Goal: Task Accomplishment & Management: Manage account settings

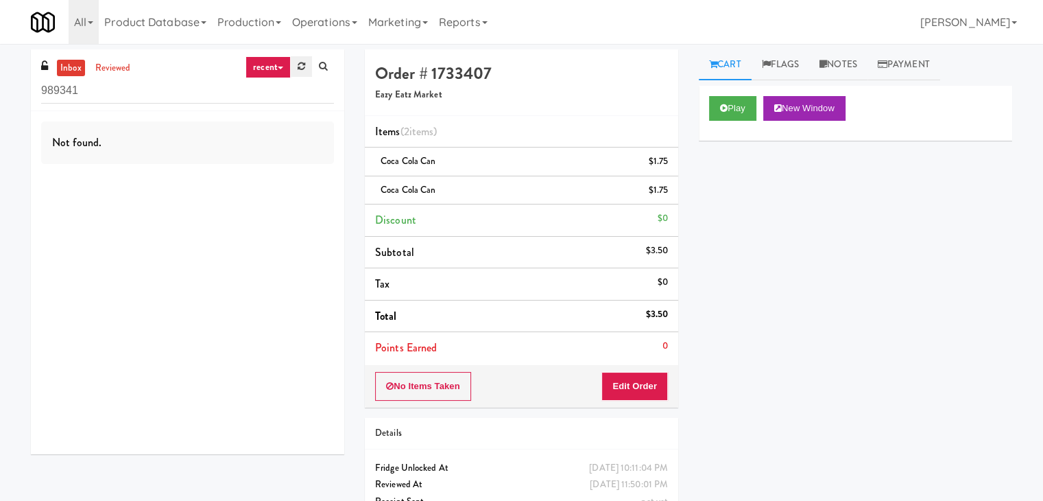
click at [298, 56] on link at bounding box center [301, 66] width 21 height 21
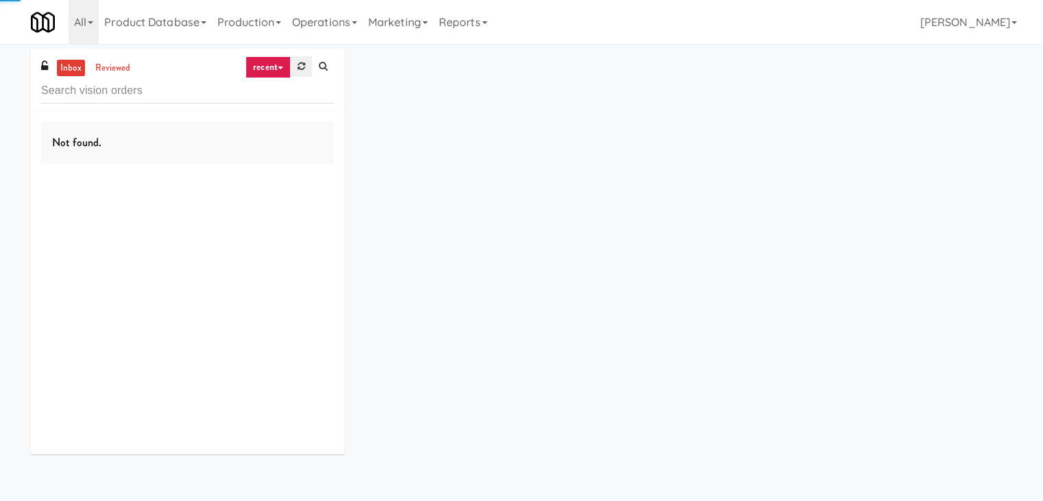
click at [299, 59] on link at bounding box center [301, 66] width 21 height 21
click at [279, 64] on link "recent" at bounding box center [268, 67] width 45 height 22
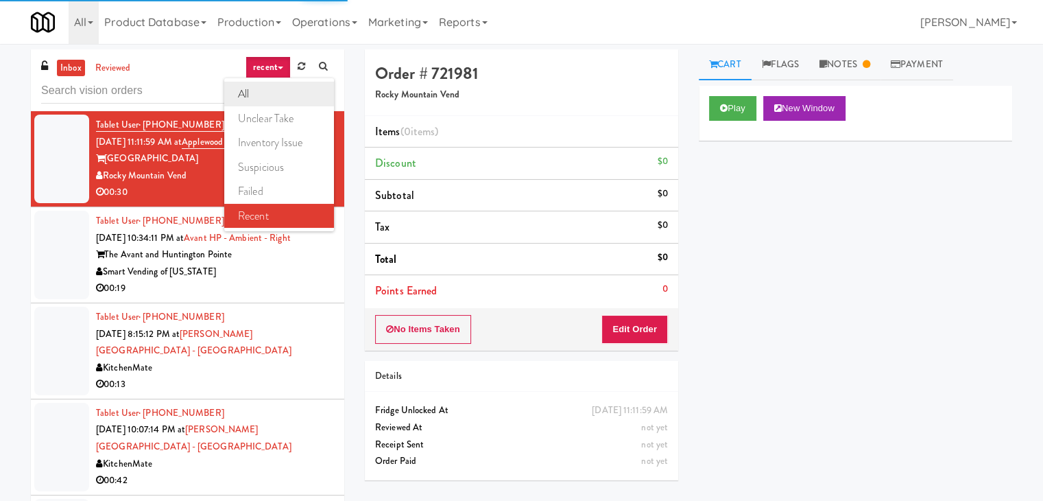
click at [272, 96] on link "all" at bounding box center [279, 94] width 110 height 25
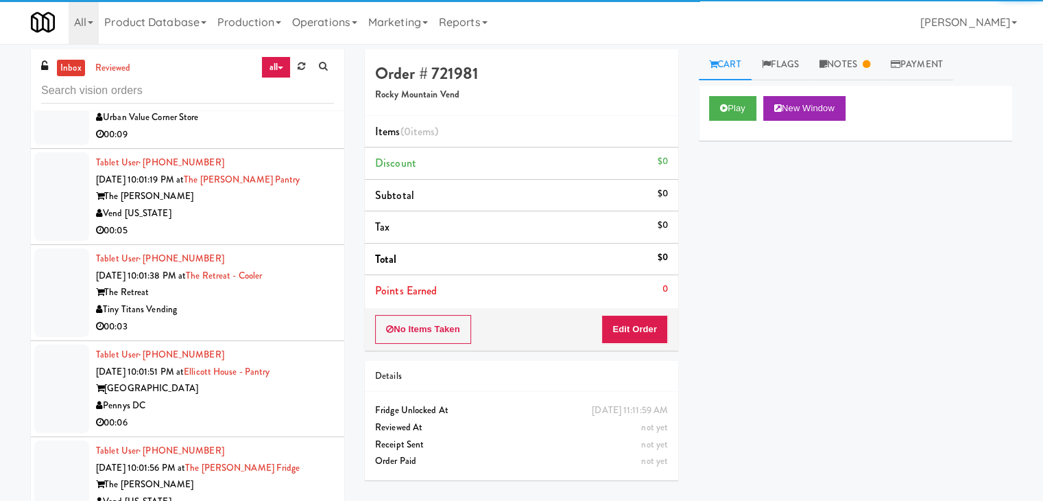
scroll to position [5816, 0]
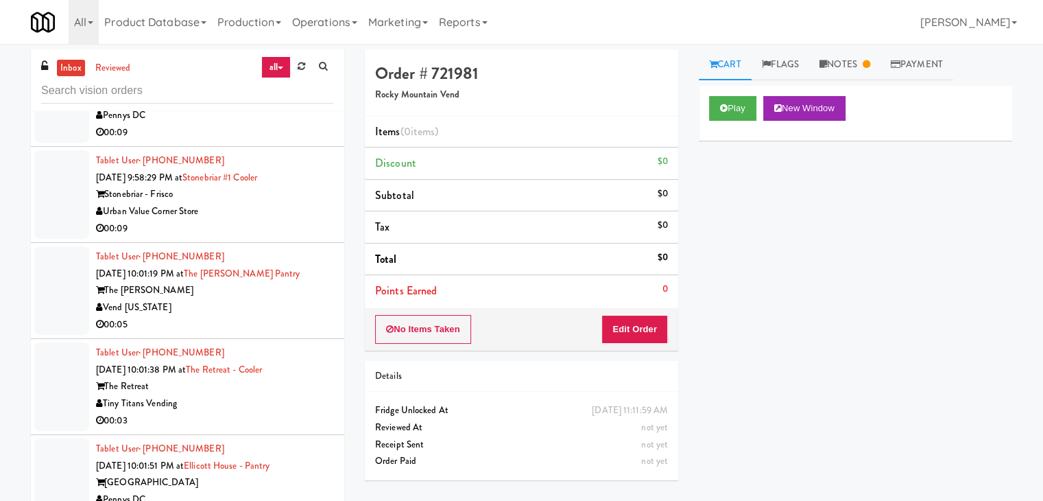
click at [222, 299] on div "Vend [US_STATE]" at bounding box center [215, 307] width 238 height 17
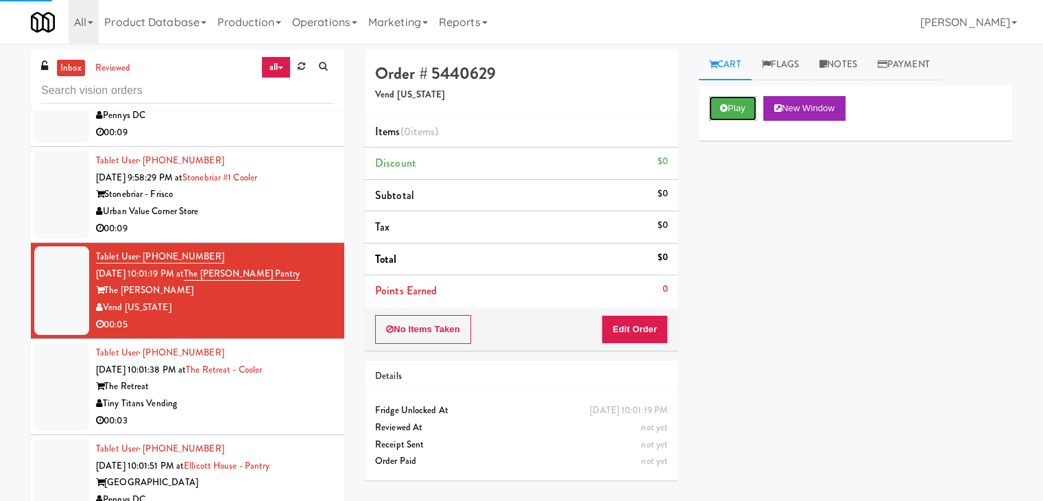
drag, startPoint x: 730, startPoint y: 101, endPoint x: 700, endPoint y: 200, distance: 103.3
click at [729, 105] on button "Play" at bounding box center [732, 108] width 47 height 25
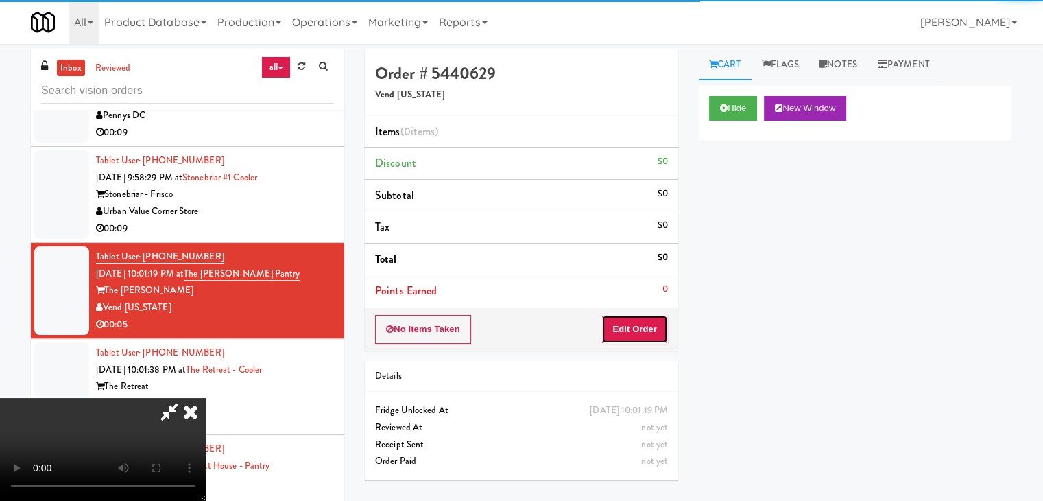
click at [616, 326] on button "Edit Order" at bounding box center [634, 329] width 67 height 29
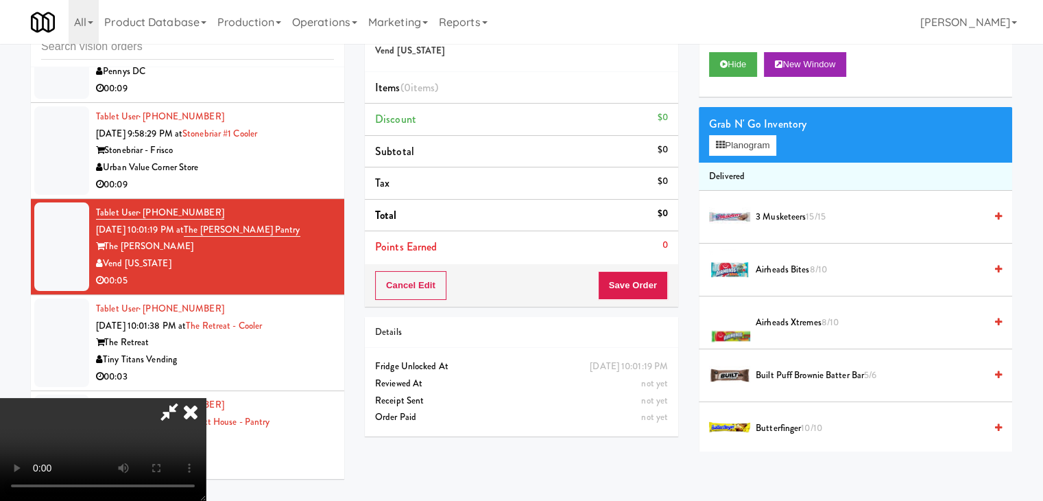
scroll to position [5798, 0]
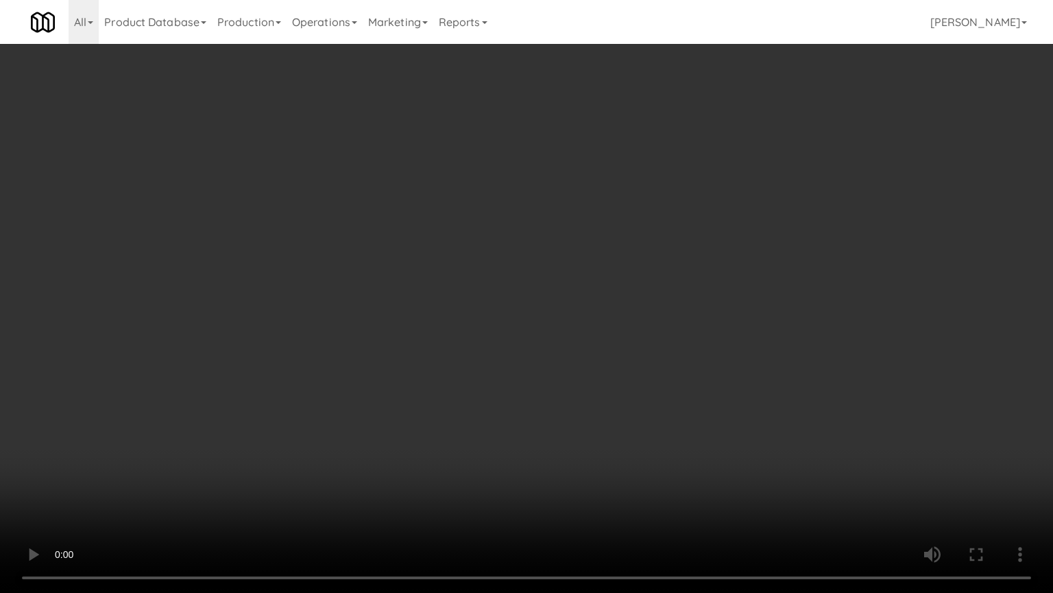
click at [612, 348] on video at bounding box center [526, 296] width 1053 height 593
click at [612, 347] on video at bounding box center [526, 296] width 1053 height 593
click at [611, 340] on video at bounding box center [526, 296] width 1053 height 593
click at [662, 418] on video at bounding box center [526, 296] width 1053 height 593
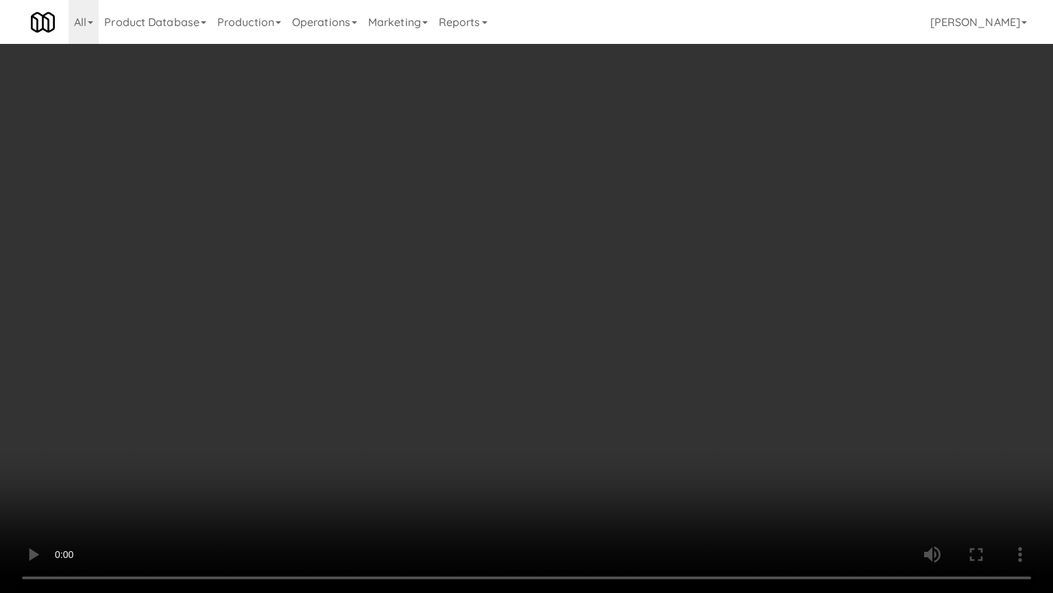
click at [671, 393] on video at bounding box center [526, 296] width 1053 height 593
click at [671, 392] on video at bounding box center [526, 296] width 1053 height 593
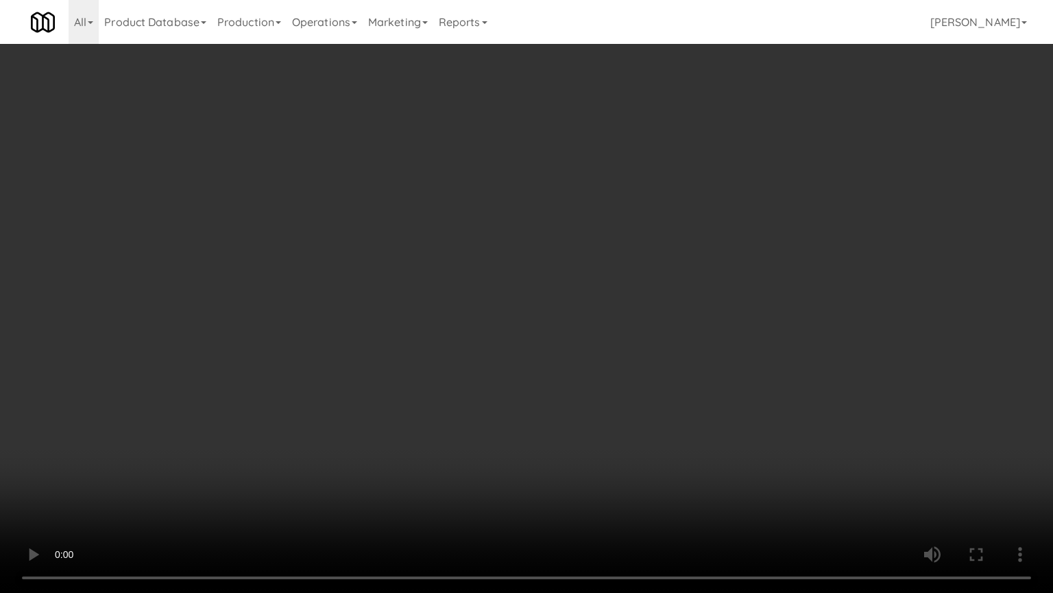
click at [671, 392] on video at bounding box center [526, 296] width 1053 height 593
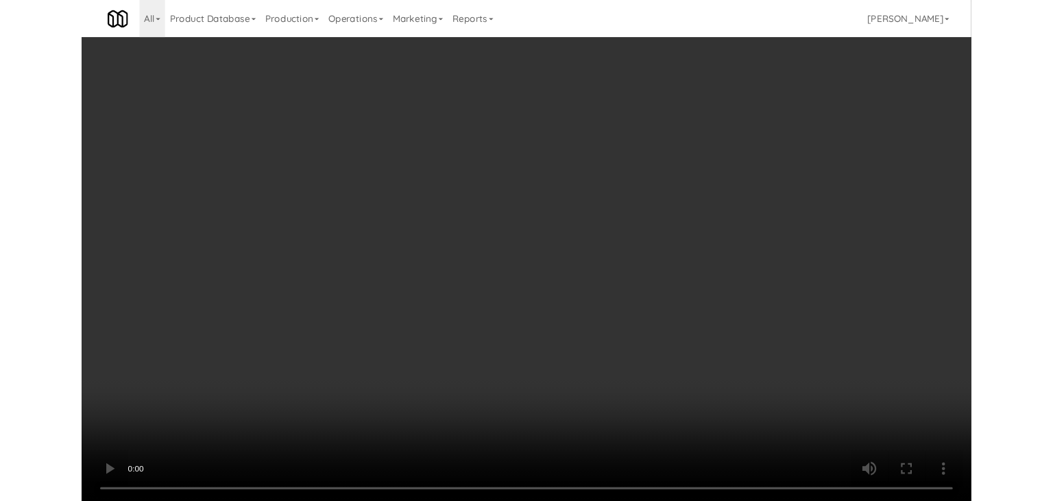
scroll to position [5816, 0]
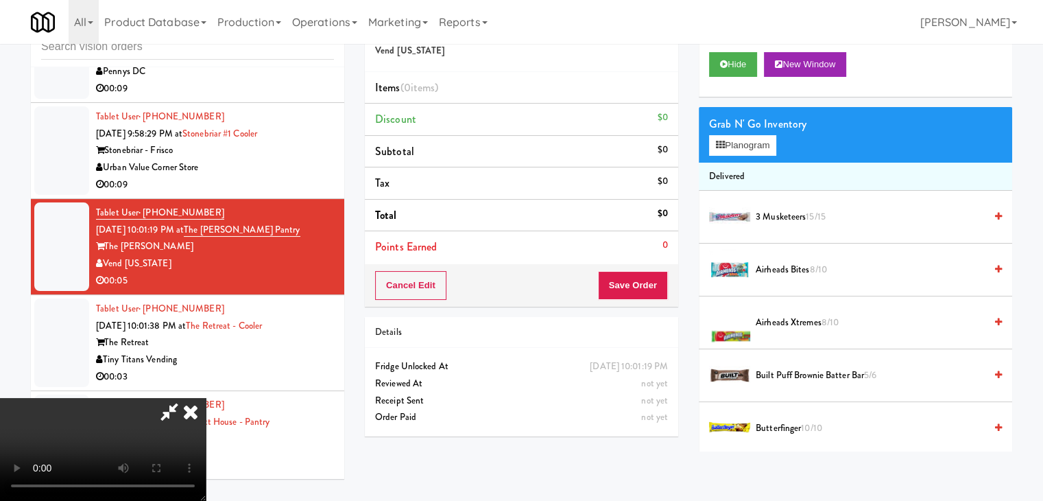
click at [206, 398] on video at bounding box center [103, 449] width 206 height 103
click at [752, 139] on button "Planogram" at bounding box center [742, 145] width 67 height 21
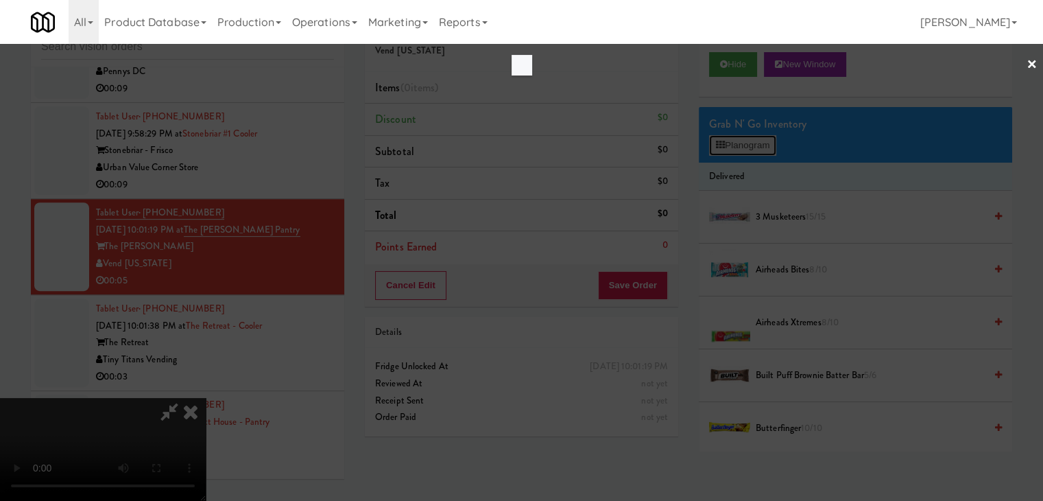
scroll to position [5798, 0]
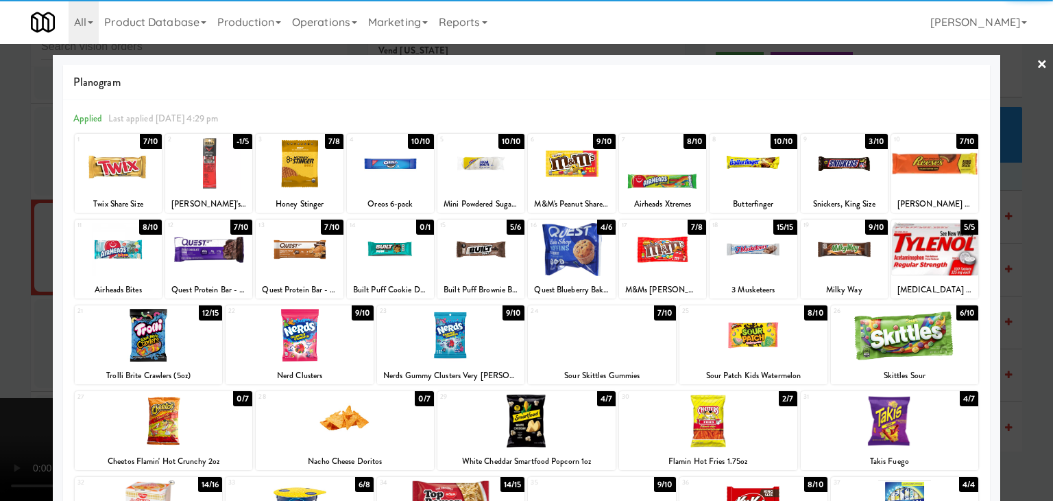
click at [853, 172] on div at bounding box center [844, 163] width 87 height 53
drag, startPoint x: 1020, startPoint y: 233, endPoint x: 1012, endPoint y: 237, distance: 8.9
click at [1020, 234] on div at bounding box center [526, 250] width 1053 height 501
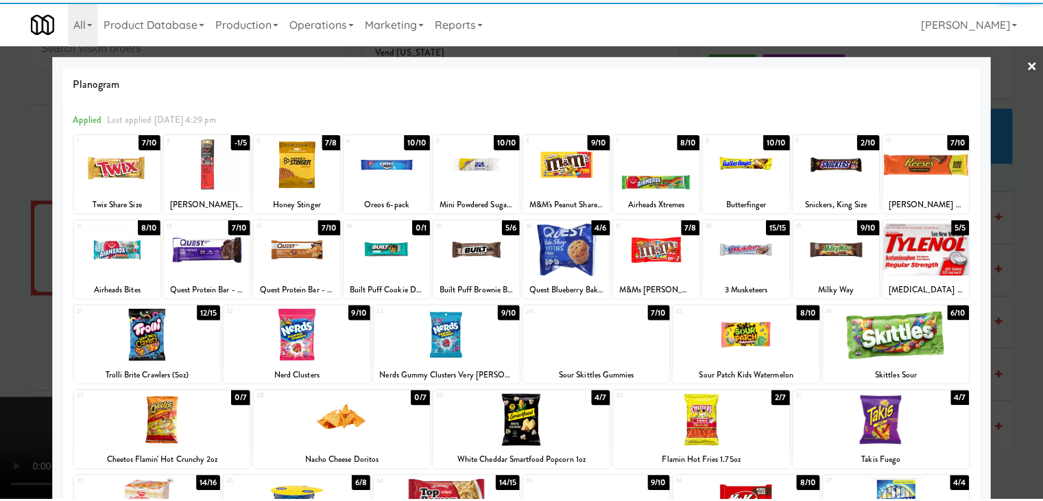
scroll to position [5816, 0]
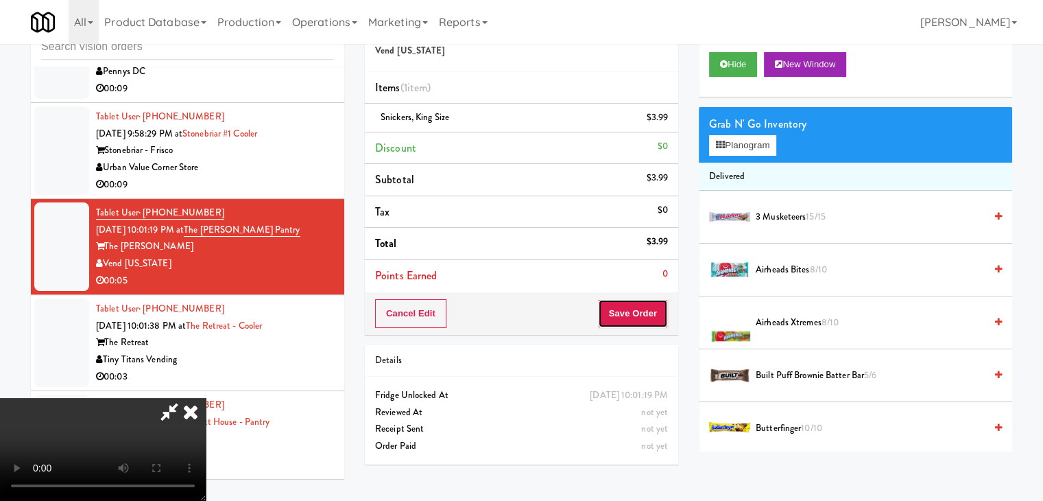
click at [660, 318] on button "Save Order" at bounding box center [633, 313] width 70 height 29
click at [659, 319] on button "Save Order" at bounding box center [633, 313] width 70 height 29
click at [657, 317] on button "Save Order" at bounding box center [633, 313] width 70 height 29
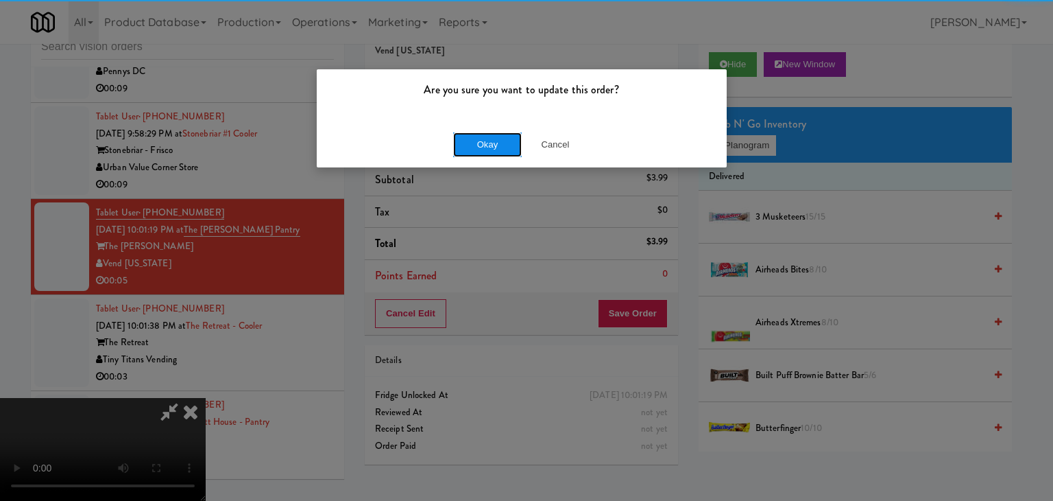
click at [479, 148] on button "Okay" at bounding box center [487, 144] width 69 height 25
click at [479, 148] on div "Okay Cancel" at bounding box center [522, 144] width 410 height 46
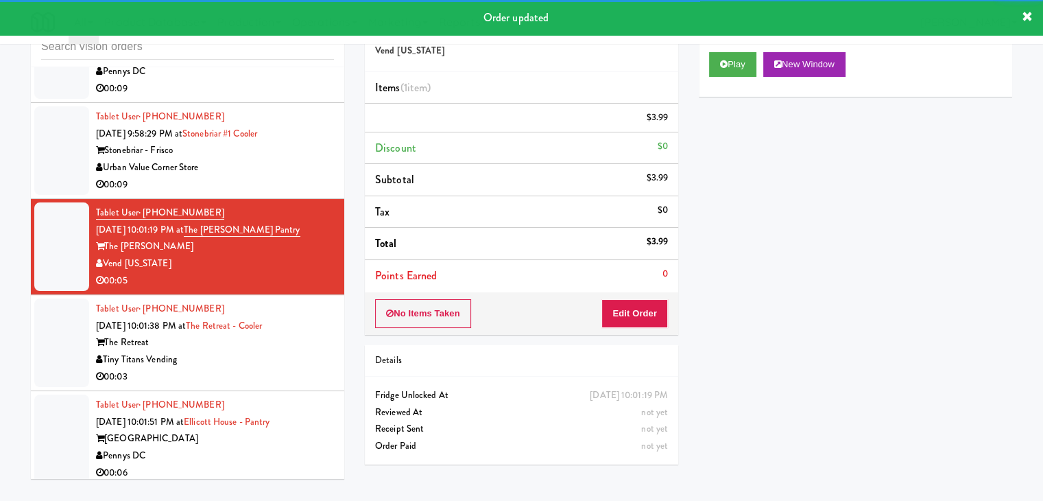
click at [286, 176] on div "00:09" at bounding box center [215, 184] width 238 height 17
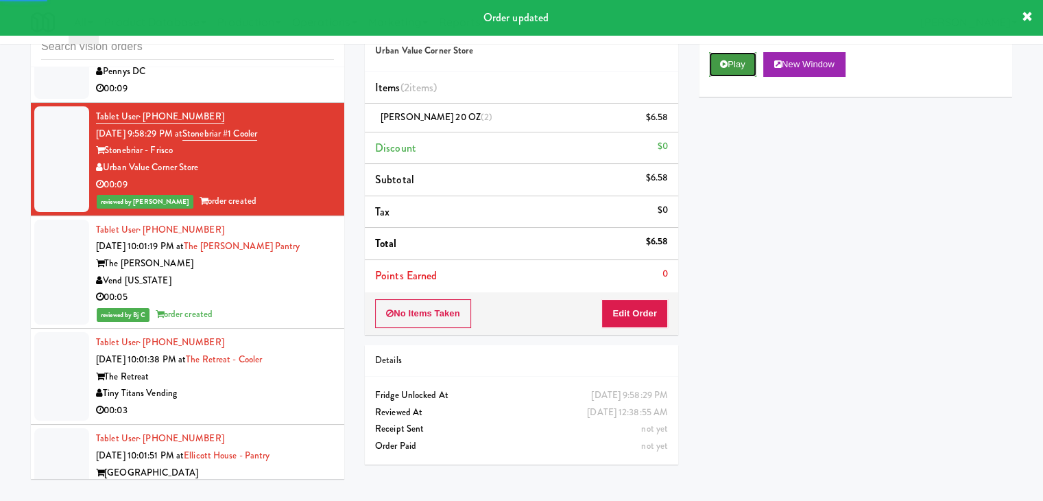
click at [734, 61] on button "Play" at bounding box center [732, 64] width 47 height 25
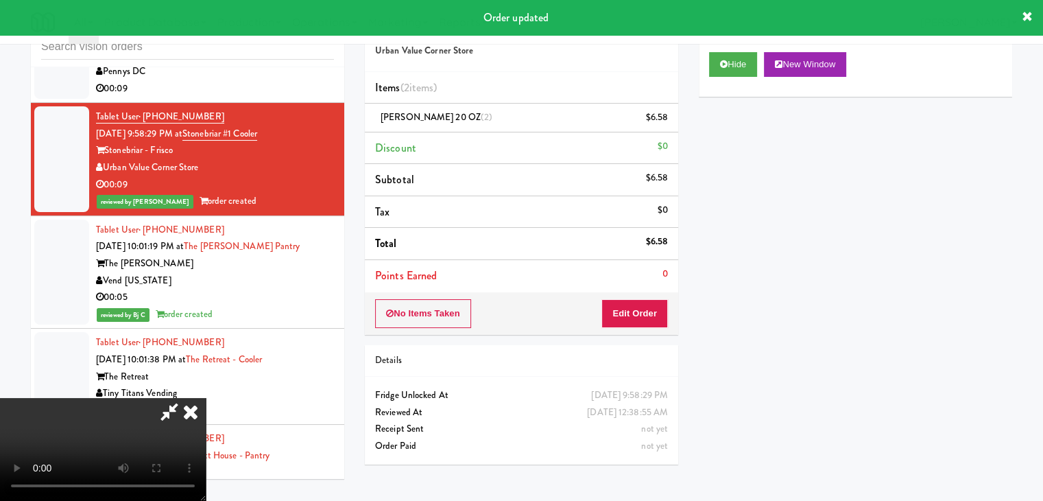
click at [283, 385] on div "Tiny Titans Vending" at bounding box center [215, 393] width 238 height 17
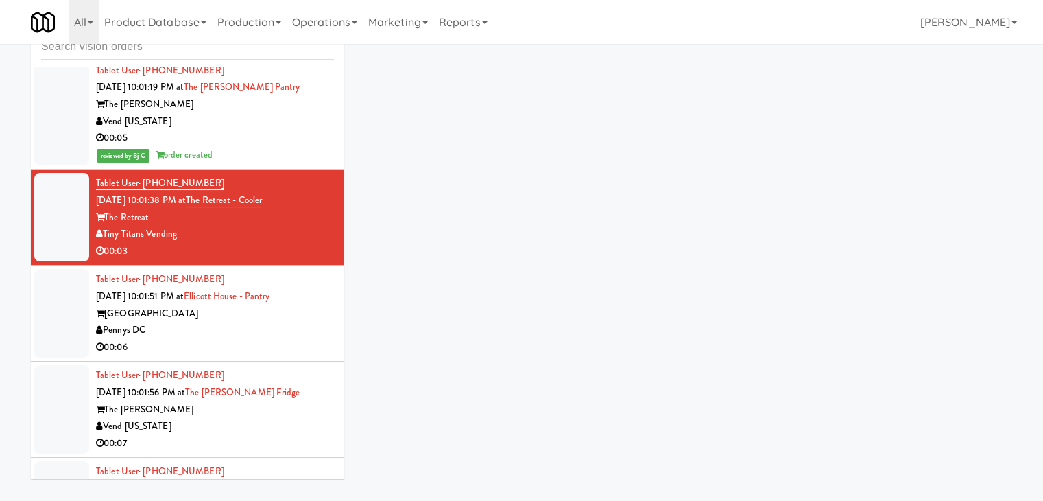
scroll to position [6090, 0]
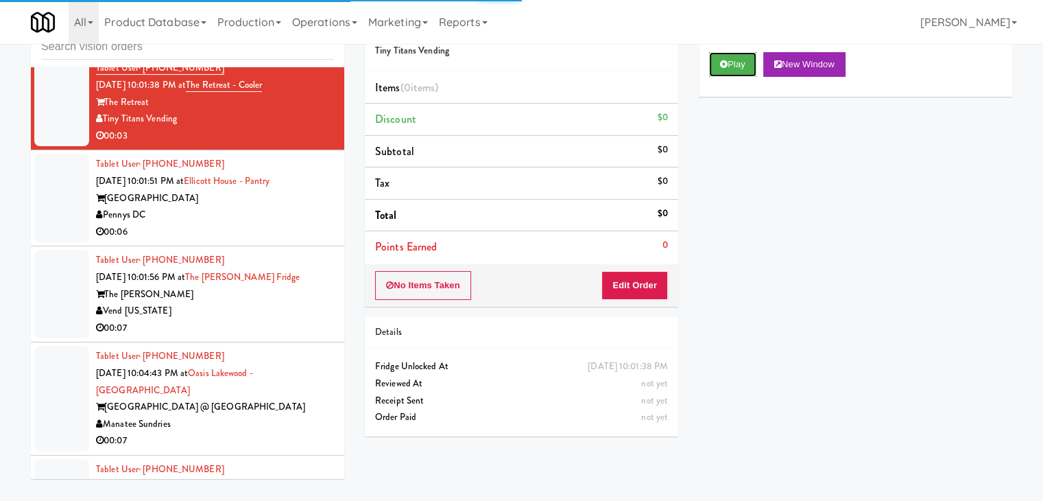
drag, startPoint x: 730, startPoint y: 60, endPoint x: 721, endPoint y: 84, distance: 25.6
click at [729, 62] on button "Play" at bounding box center [732, 64] width 47 height 25
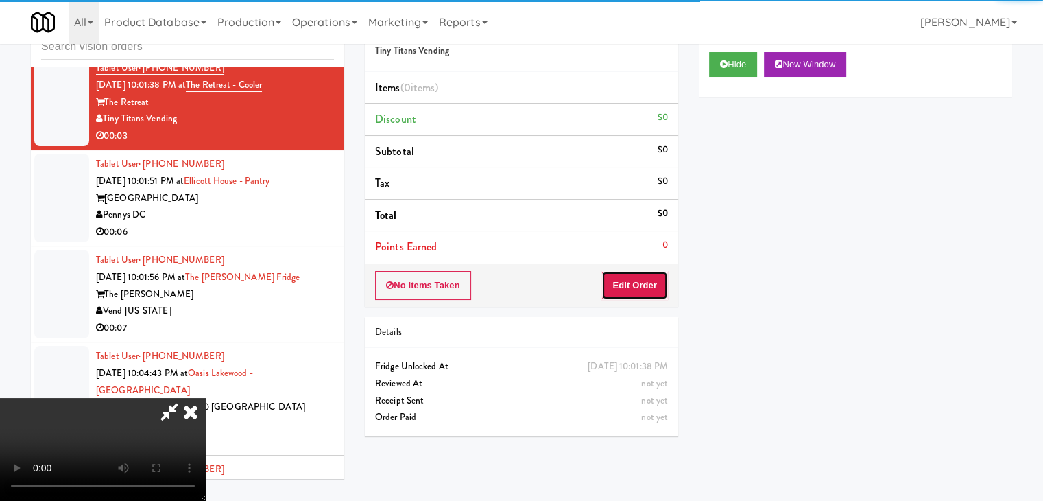
click at [638, 288] on button "Edit Order" at bounding box center [634, 285] width 67 height 29
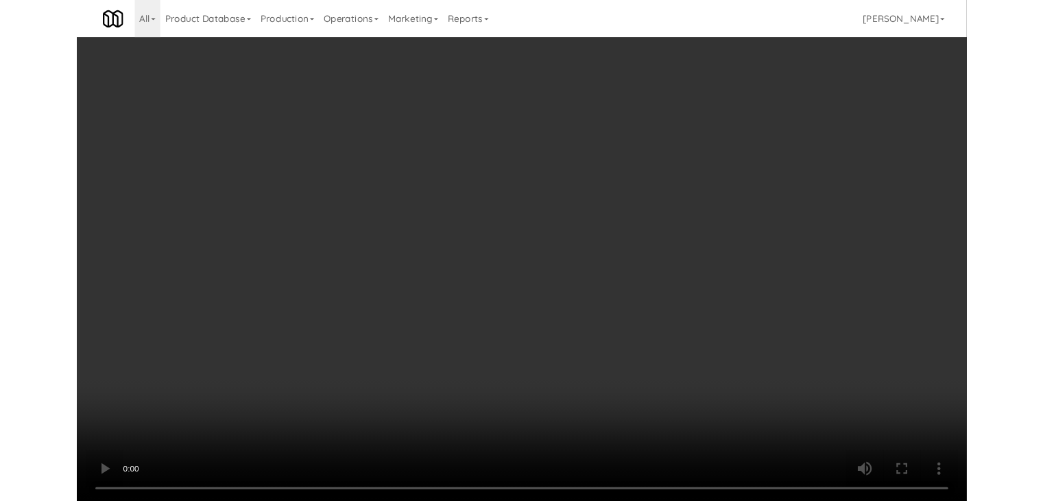
scroll to position [6073, 0]
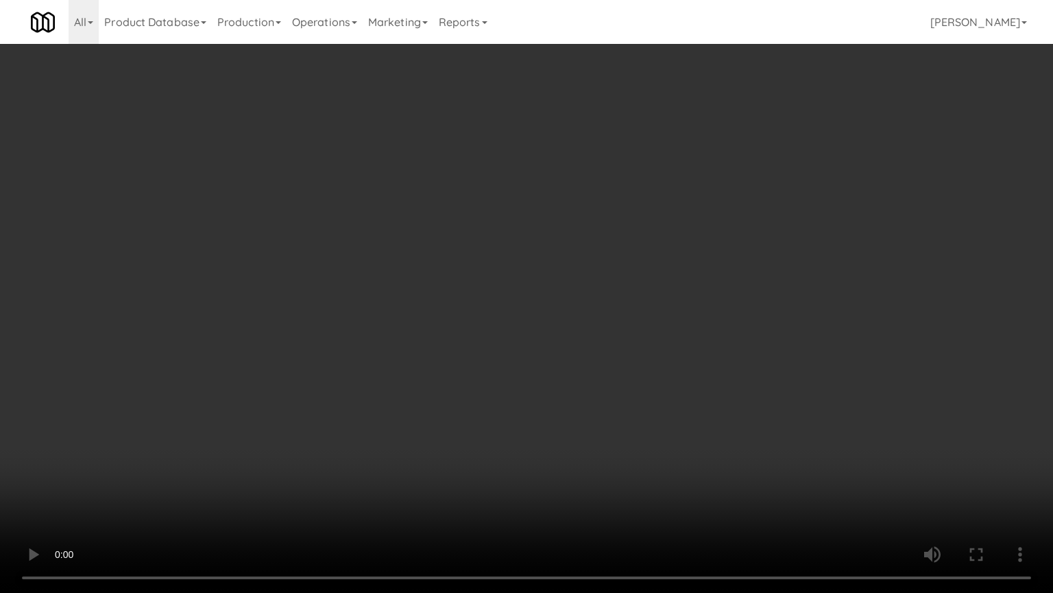
click at [586, 383] on video at bounding box center [526, 296] width 1053 height 593
drag, startPoint x: 586, startPoint y: 383, endPoint x: 634, endPoint y: 296, distance: 100.1
click at [593, 375] on video at bounding box center [526, 296] width 1053 height 593
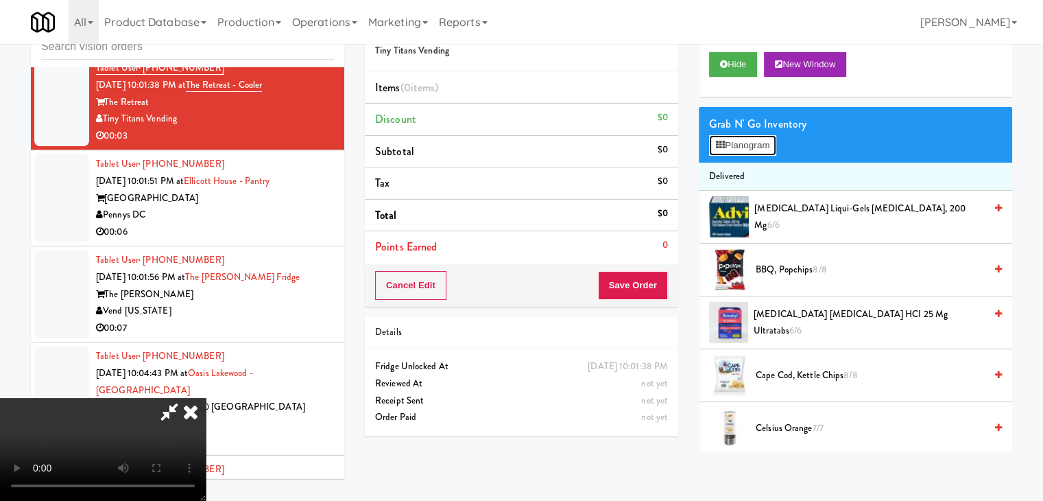
click at [761, 152] on button "Planogram" at bounding box center [742, 145] width 67 height 21
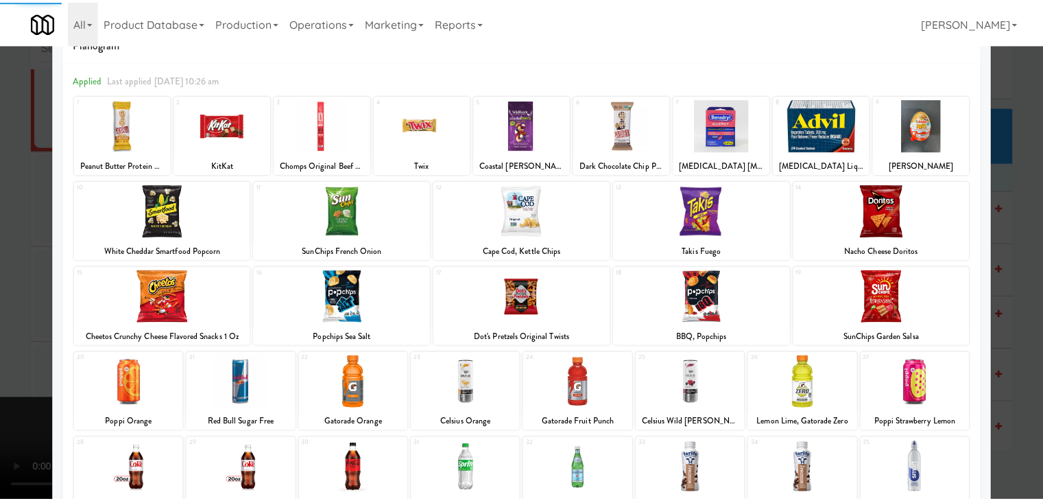
scroll to position [173, 0]
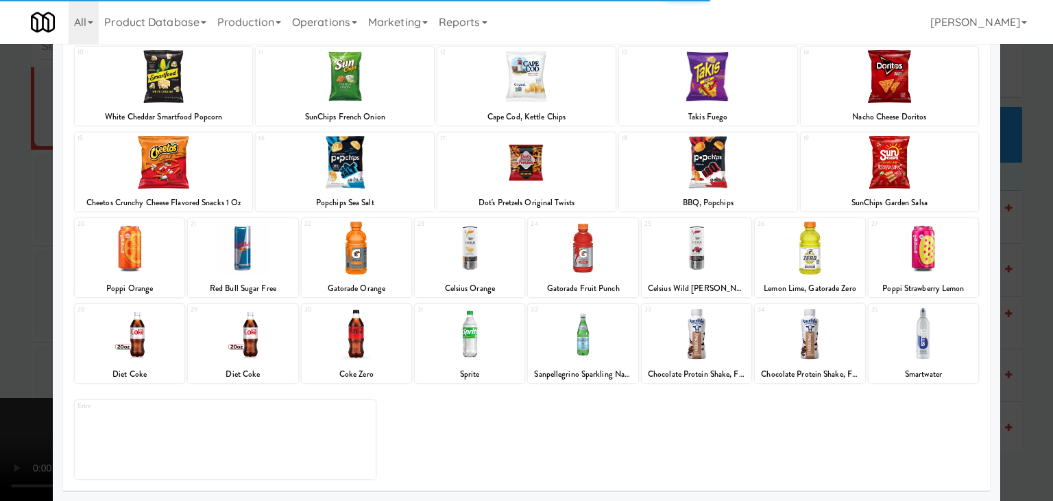
click at [811, 349] on div at bounding box center [810, 333] width 110 height 53
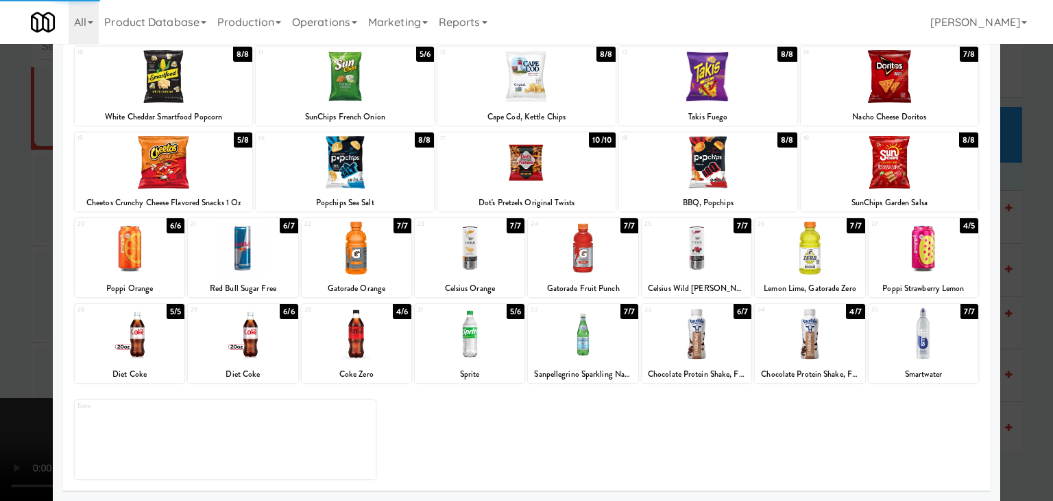
drag, startPoint x: 0, startPoint y: 283, endPoint x: 236, endPoint y: 278, distance: 236.0
click at [8, 282] on div at bounding box center [526, 250] width 1053 height 501
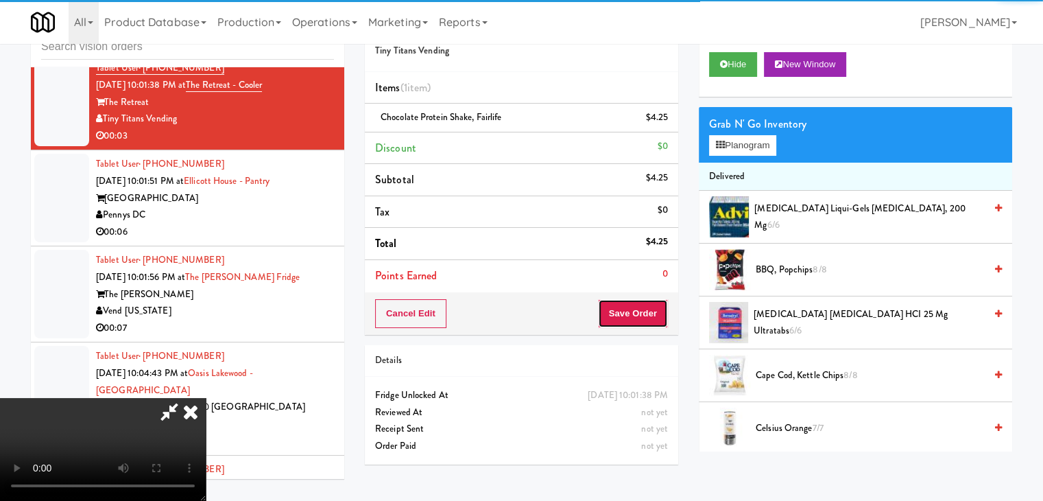
click at [641, 305] on button "Save Order" at bounding box center [633, 313] width 70 height 29
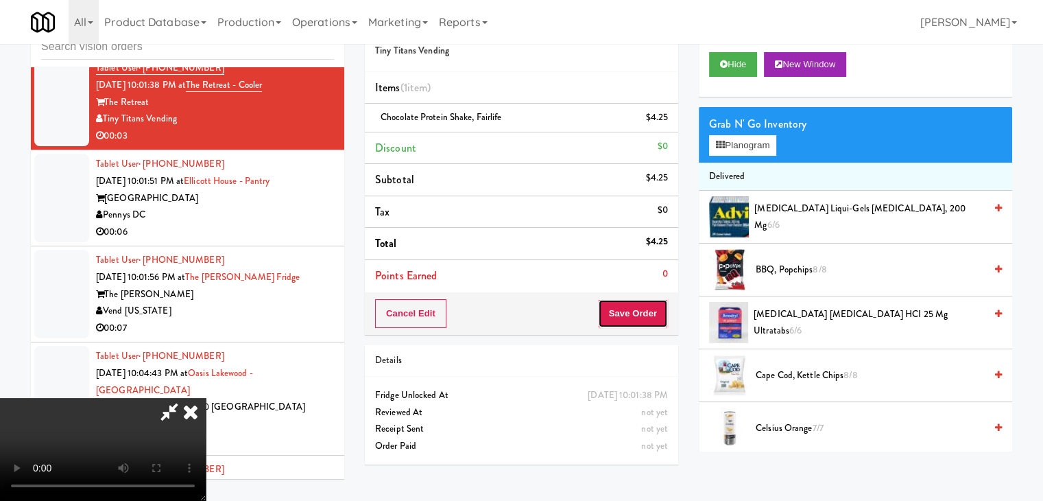
click at [641, 305] on button "Save Order" at bounding box center [633, 313] width 70 height 29
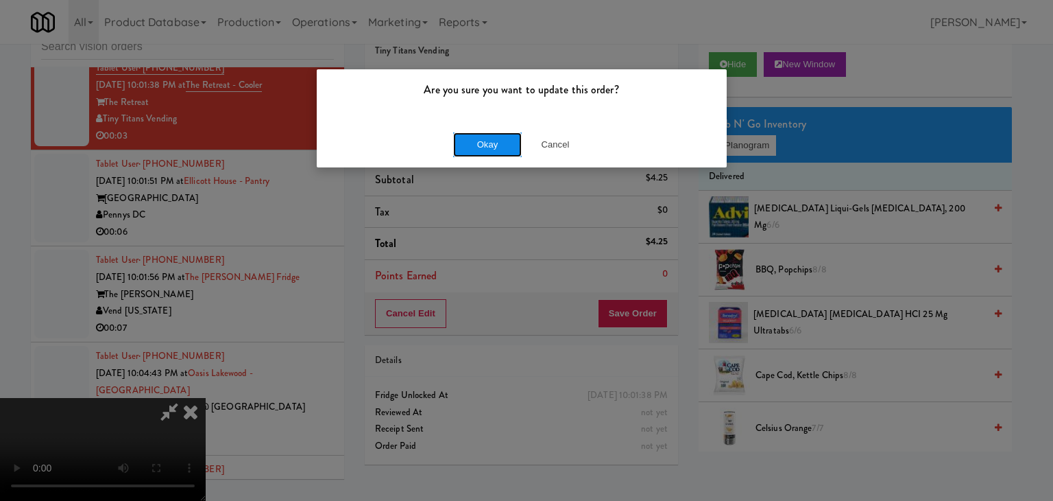
click at [489, 139] on button "Okay" at bounding box center [487, 144] width 69 height 25
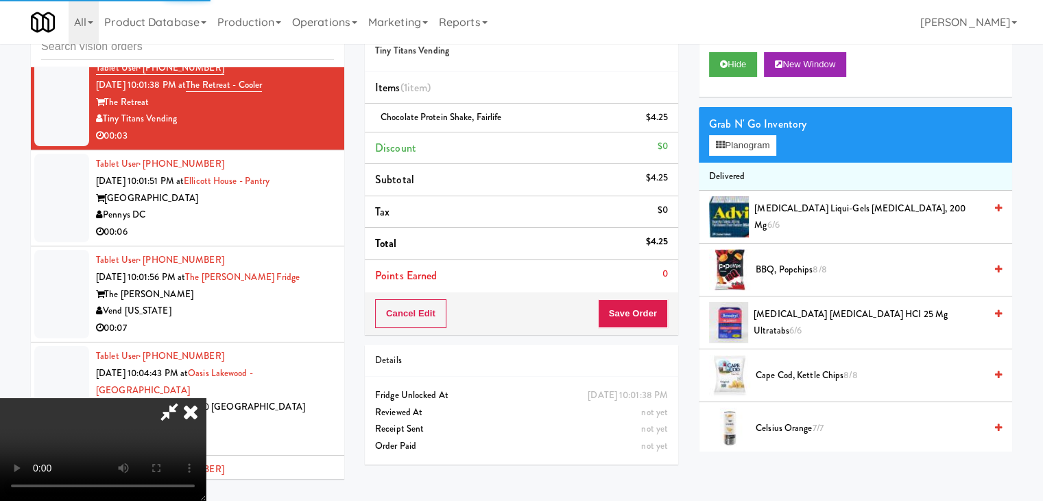
scroll to position [0, 0]
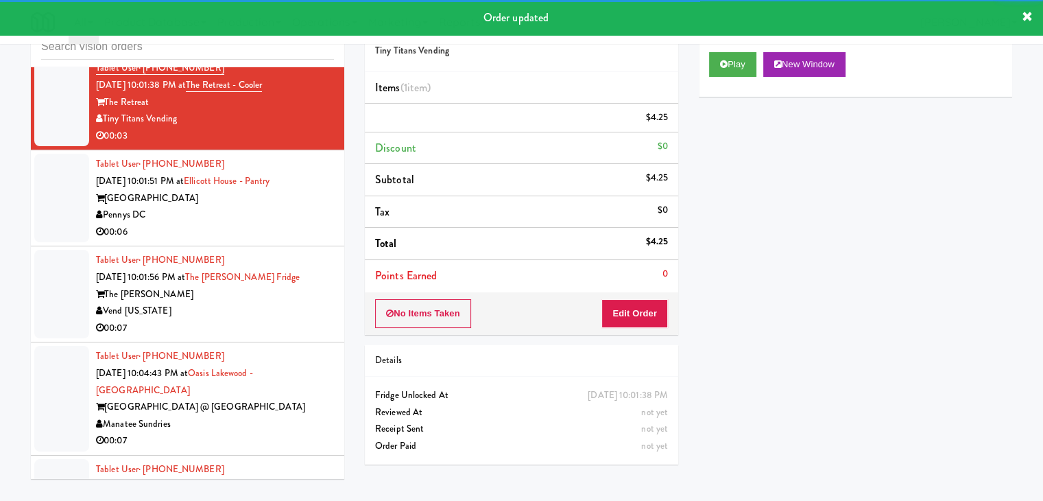
click at [256, 224] on div "00:06" at bounding box center [215, 232] width 238 height 17
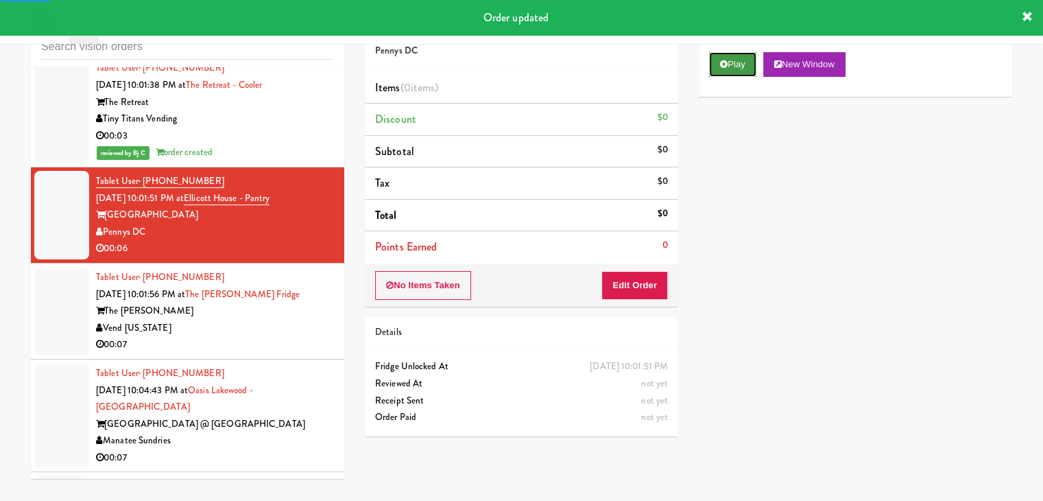
click at [746, 59] on button "Play" at bounding box center [732, 64] width 47 height 25
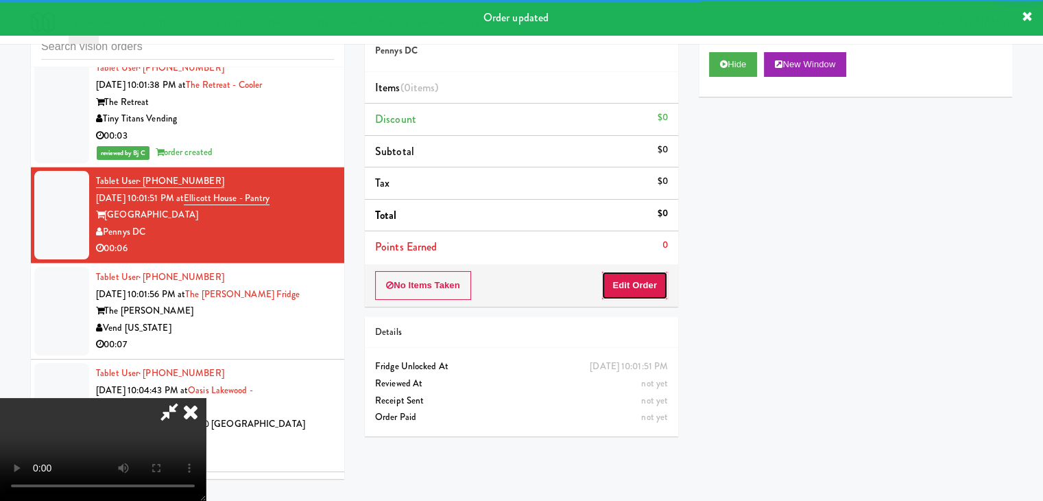
click at [648, 284] on button "Edit Order" at bounding box center [634, 285] width 67 height 29
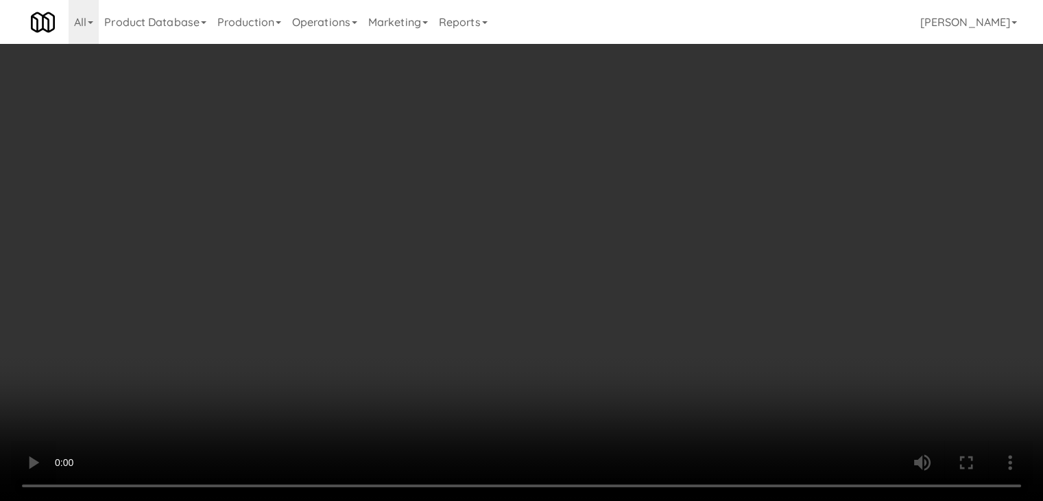
scroll to position [6073, 0]
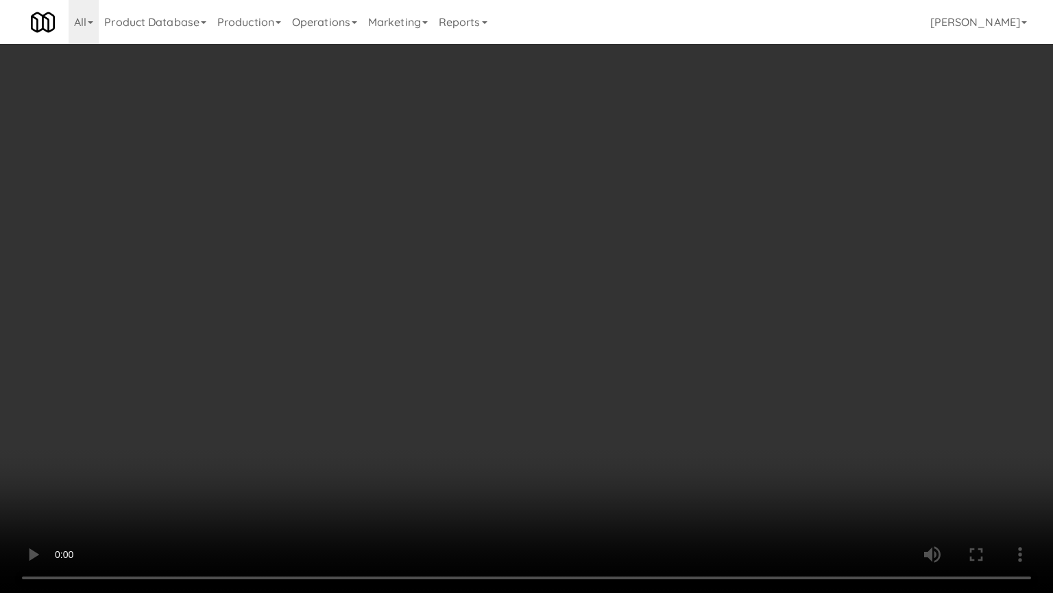
click at [614, 368] on video at bounding box center [526, 296] width 1053 height 593
drag, startPoint x: 614, startPoint y: 364, endPoint x: 713, endPoint y: 208, distance: 184.4
click at [617, 357] on video at bounding box center [526, 296] width 1053 height 593
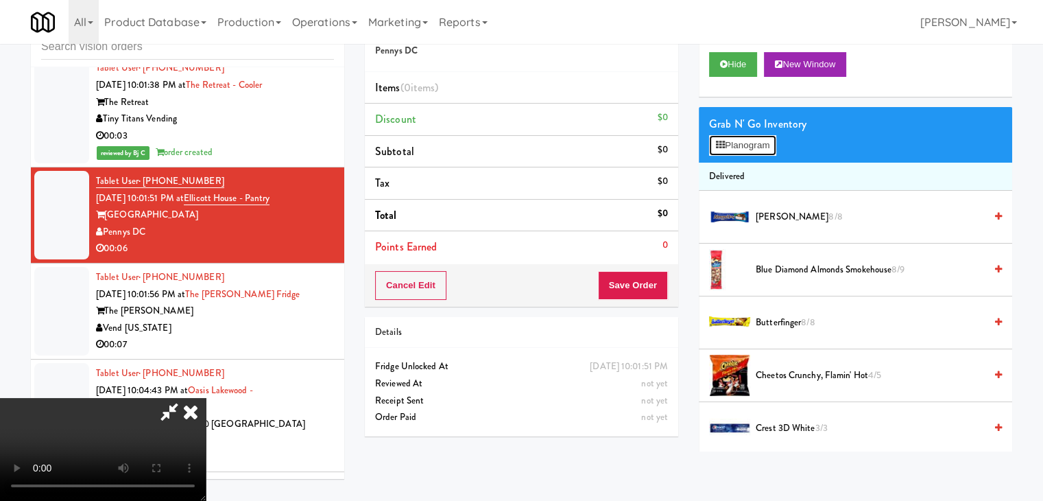
click at [763, 141] on button "Planogram" at bounding box center [742, 145] width 67 height 21
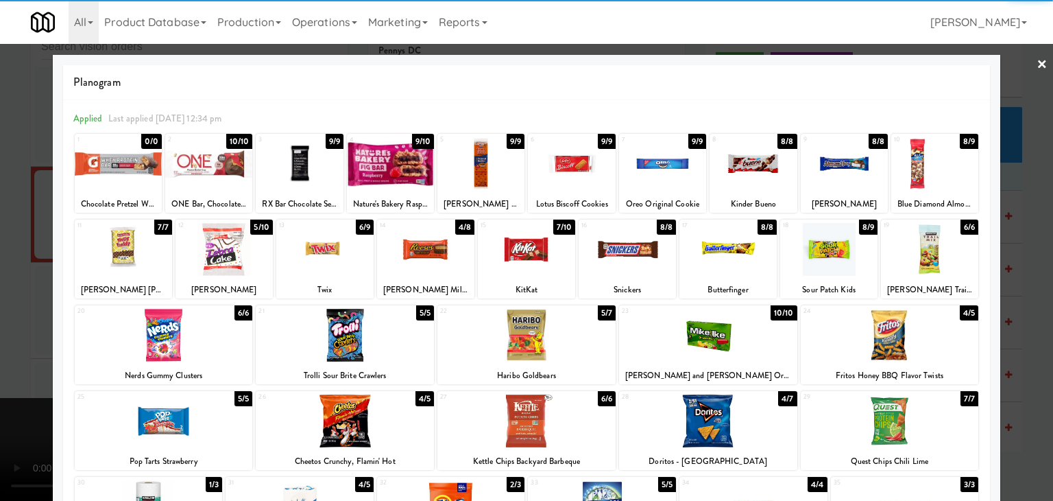
click at [642, 171] on div at bounding box center [662, 163] width 87 height 53
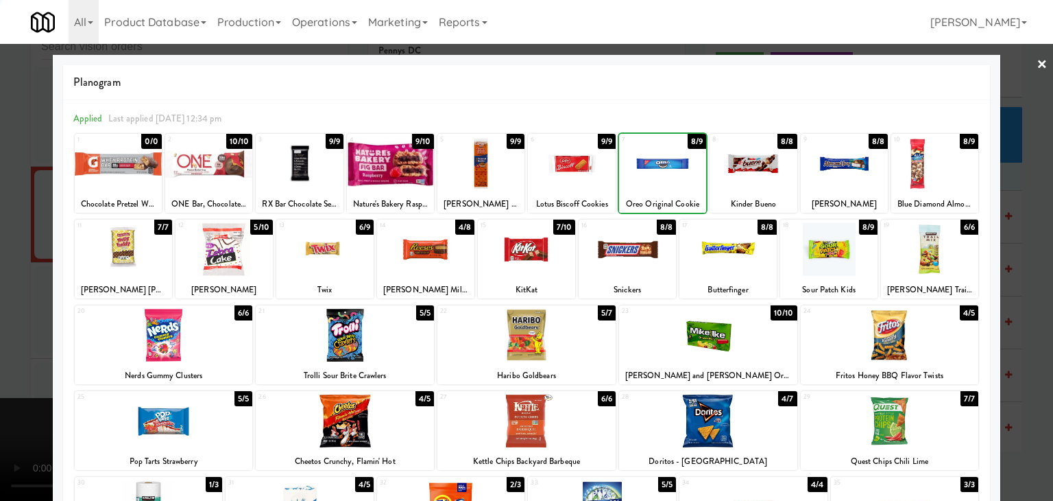
drag, startPoint x: 0, startPoint y: 239, endPoint x: 255, endPoint y: 270, distance: 257.0
click at [7, 241] on div at bounding box center [526, 250] width 1053 height 501
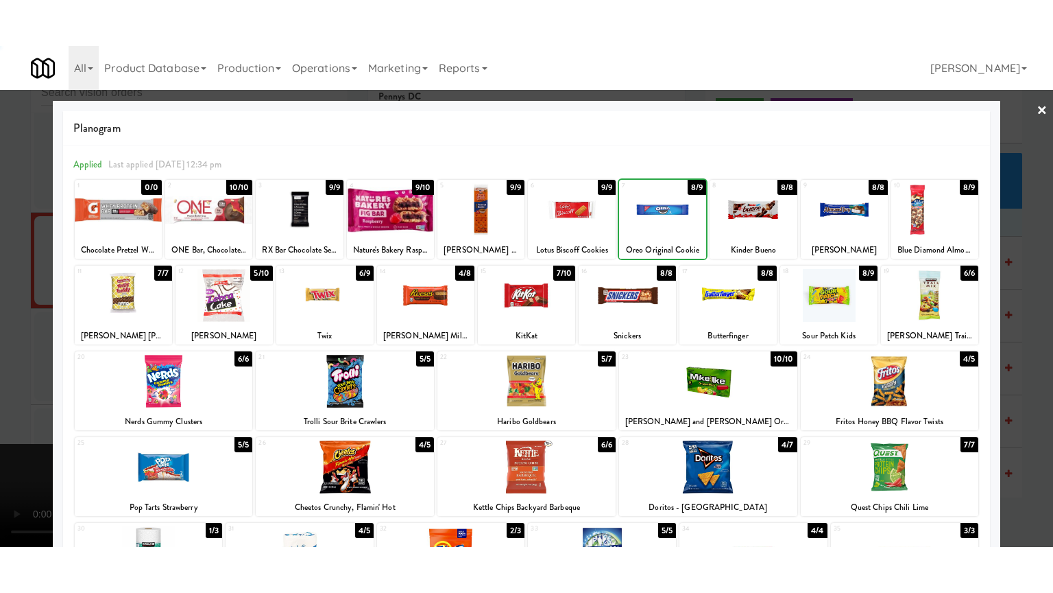
scroll to position [6090, 0]
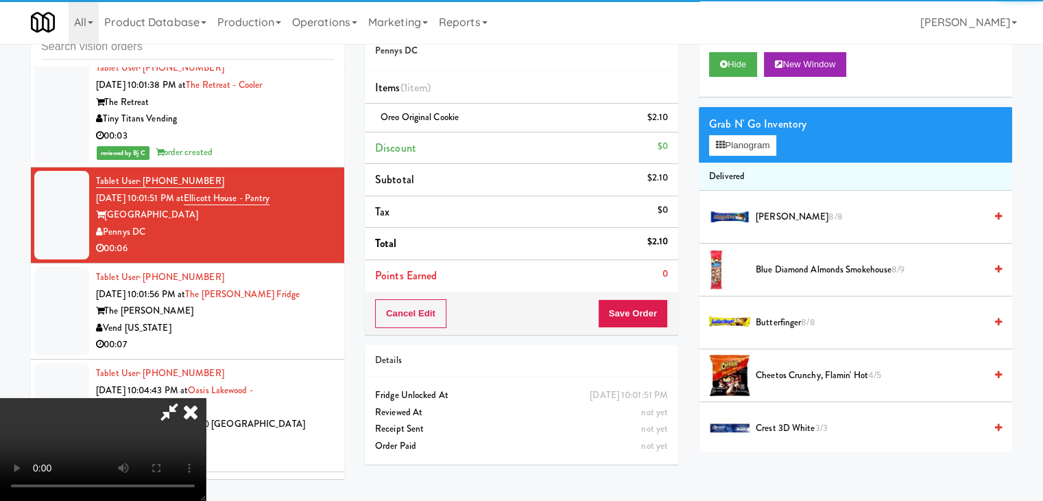
drag, startPoint x: 597, startPoint y: 328, endPoint x: 634, endPoint y: 323, distance: 36.8
click at [206, 398] on div at bounding box center [103, 449] width 206 height 103
drag, startPoint x: 634, startPoint y: 323, endPoint x: 641, endPoint y: 319, distance: 8.6
click at [636, 322] on button "Save Order" at bounding box center [633, 313] width 70 height 29
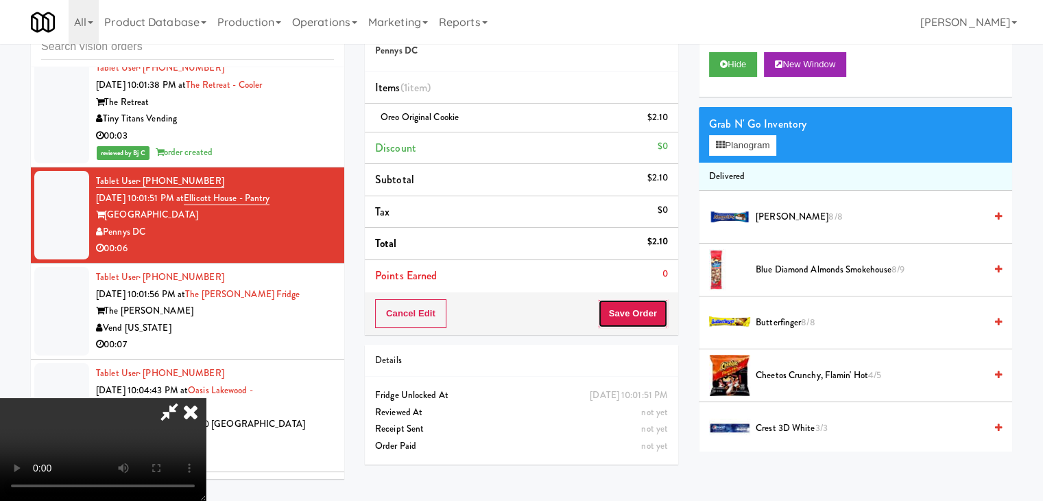
click at [641, 319] on button "Save Order" at bounding box center [633, 313] width 70 height 29
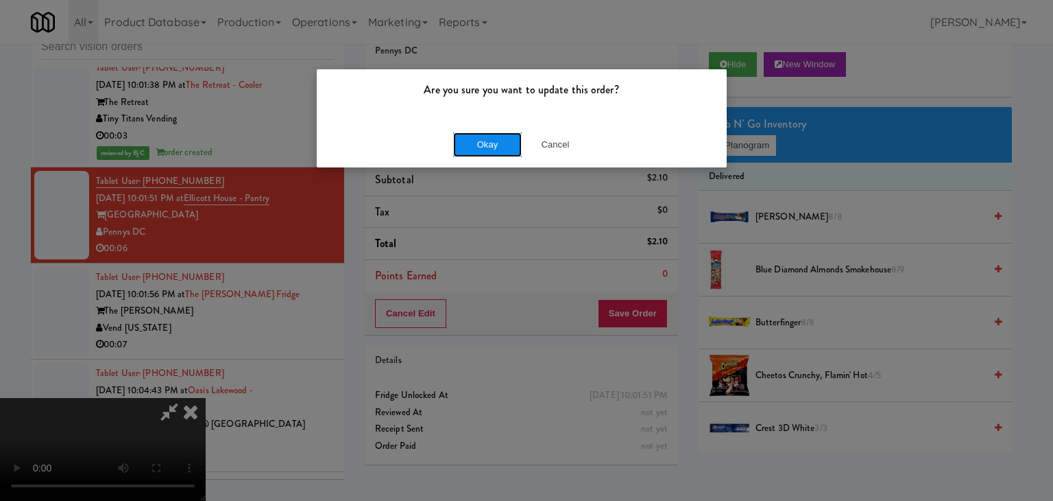
click at [494, 138] on button "Okay" at bounding box center [487, 144] width 69 height 25
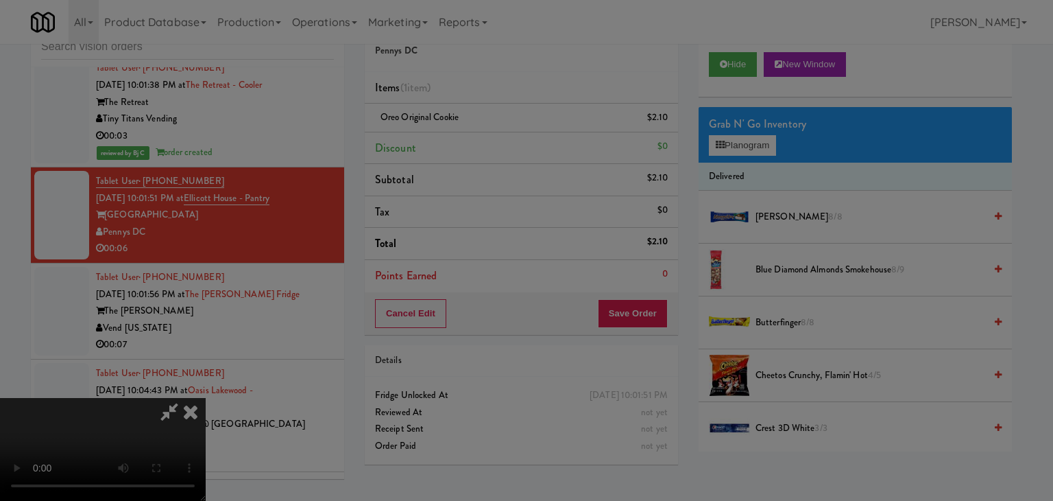
click at [494, 138] on div "Okay Cancel" at bounding box center [522, 119] width 410 height 46
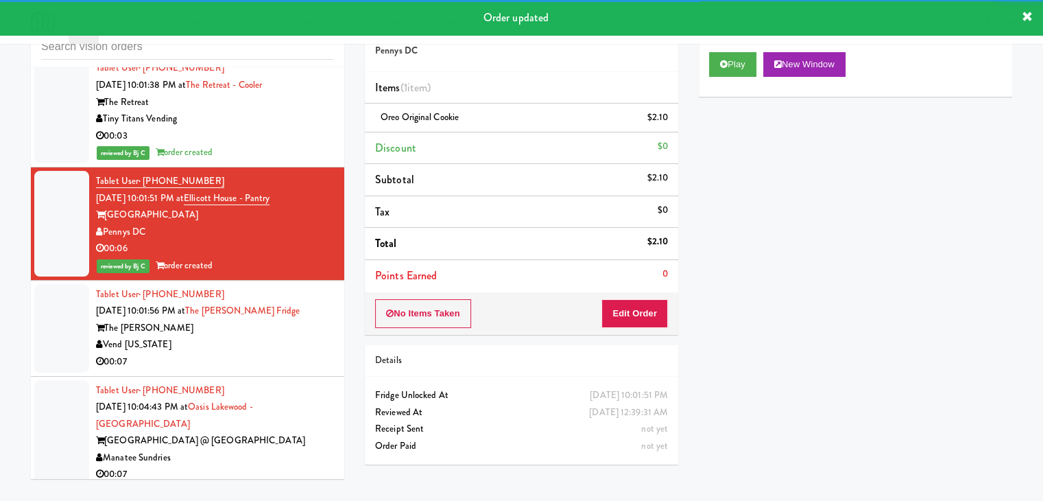
click at [239, 336] on div "Vend [US_STATE]" at bounding box center [215, 344] width 238 height 17
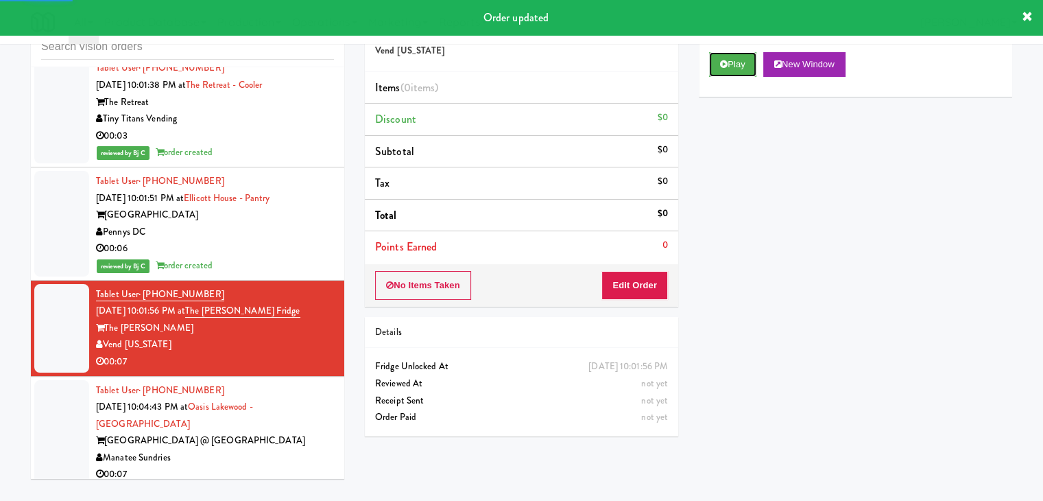
drag, startPoint x: 732, startPoint y: 71, endPoint x: 725, endPoint y: 80, distance: 11.2
click at [731, 71] on button "Play" at bounding box center [732, 64] width 47 height 25
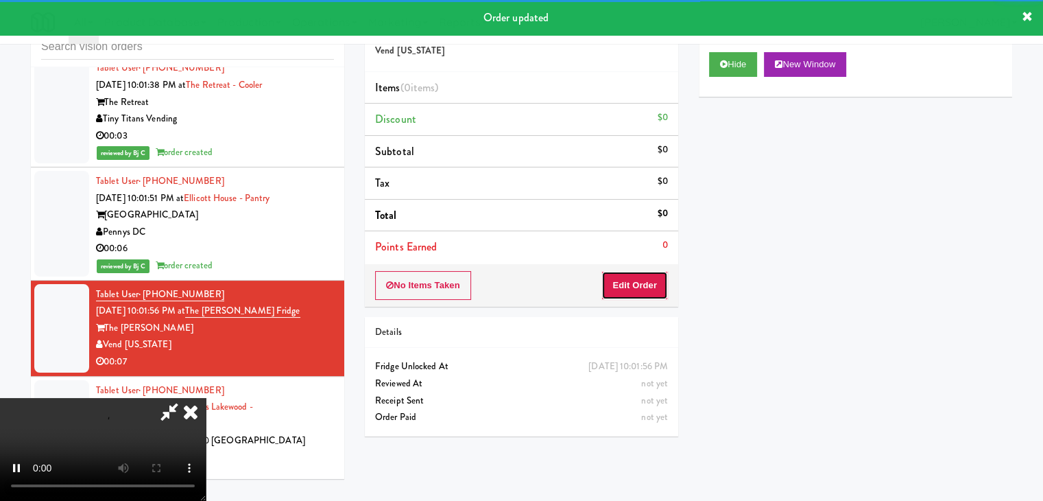
click at [632, 288] on button "Edit Order" at bounding box center [634, 285] width 67 height 29
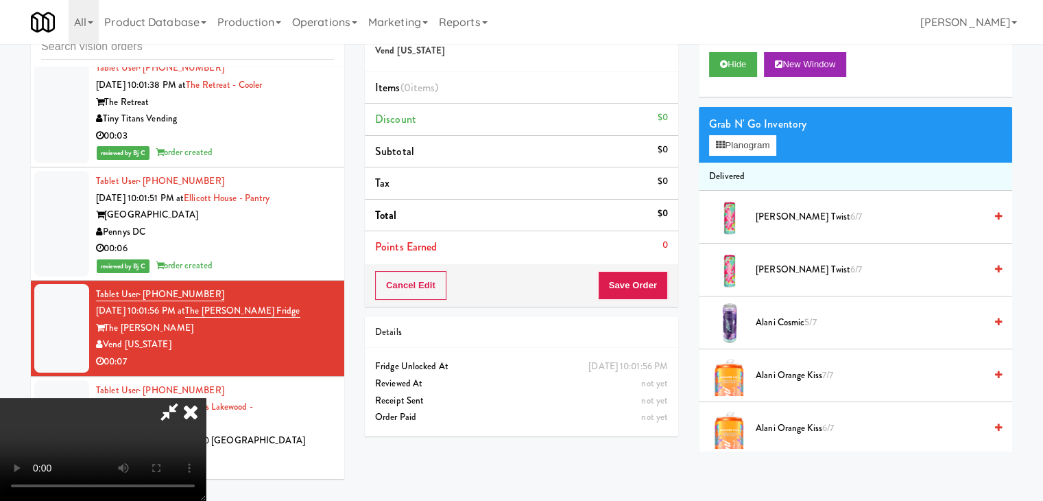
scroll to position [6073, 0]
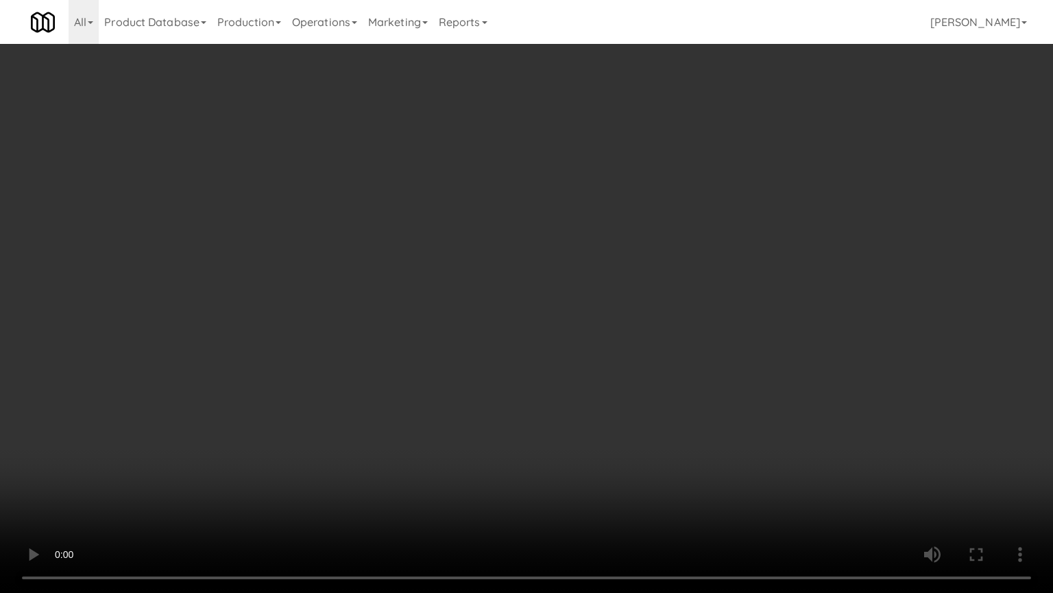
click at [590, 331] on video at bounding box center [526, 296] width 1053 height 593
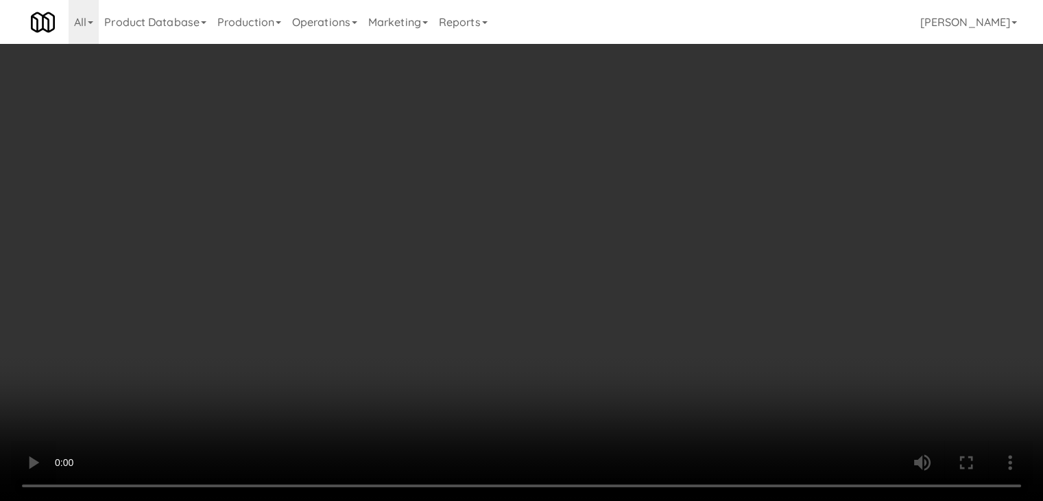
scroll to position [6090, 0]
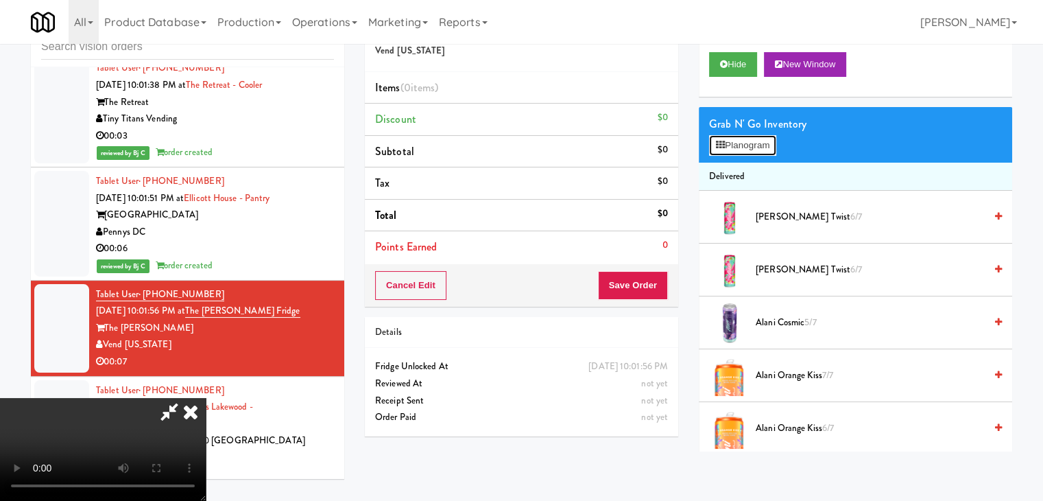
click at [761, 135] on button "Planogram" at bounding box center [742, 145] width 67 height 21
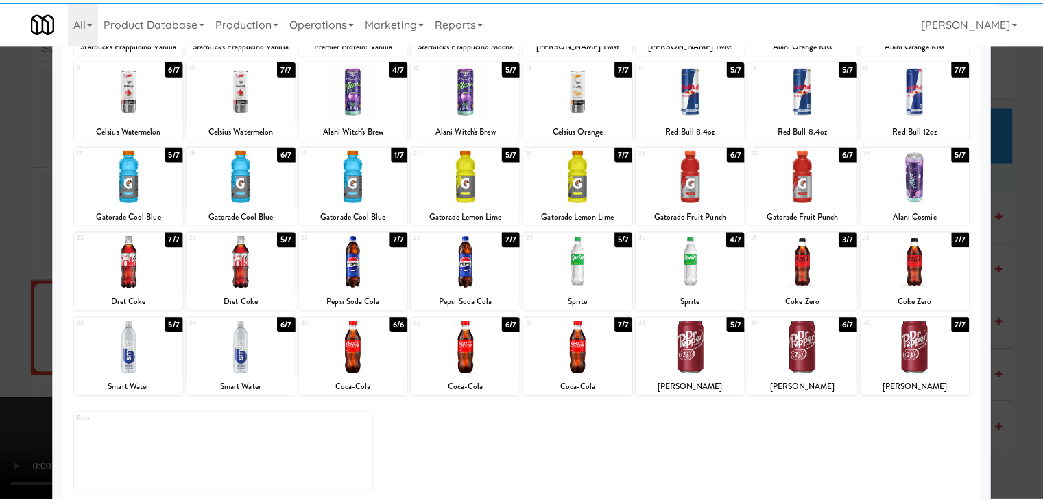
scroll to position [173, 0]
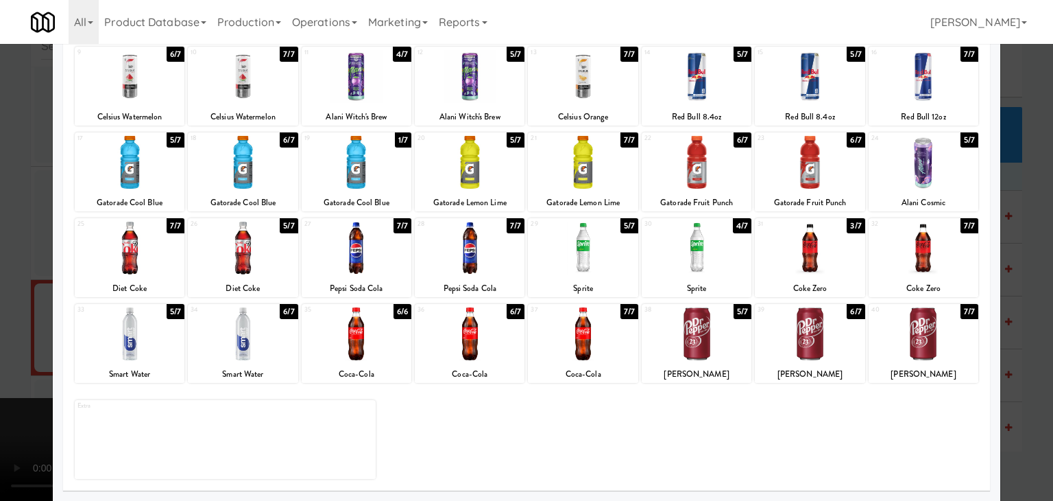
drag, startPoint x: 697, startPoint y: 253, endPoint x: 693, endPoint y: 318, distance: 64.6
click at [698, 254] on div at bounding box center [697, 248] width 110 height 53
click at [688, 341] on div at bounding box center [697, 333] width 110 height 53
drag, startPoint x: 0, startPoint y: 287, endPoint x: 200, endPoint y: 294, distance: 200.4
click at [7, 287] on div at bounding box center [526, 250] width 1053 height 501
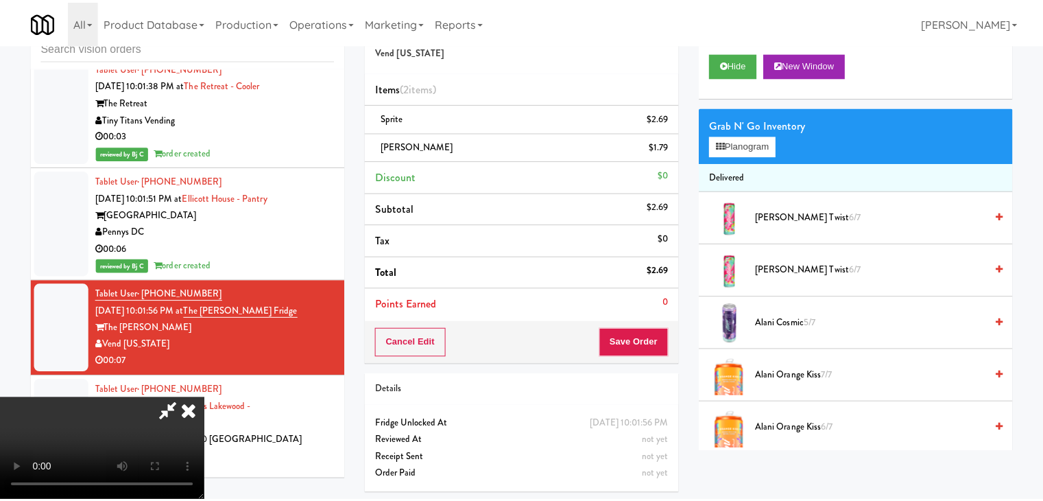
scroll to position [6090, 0]
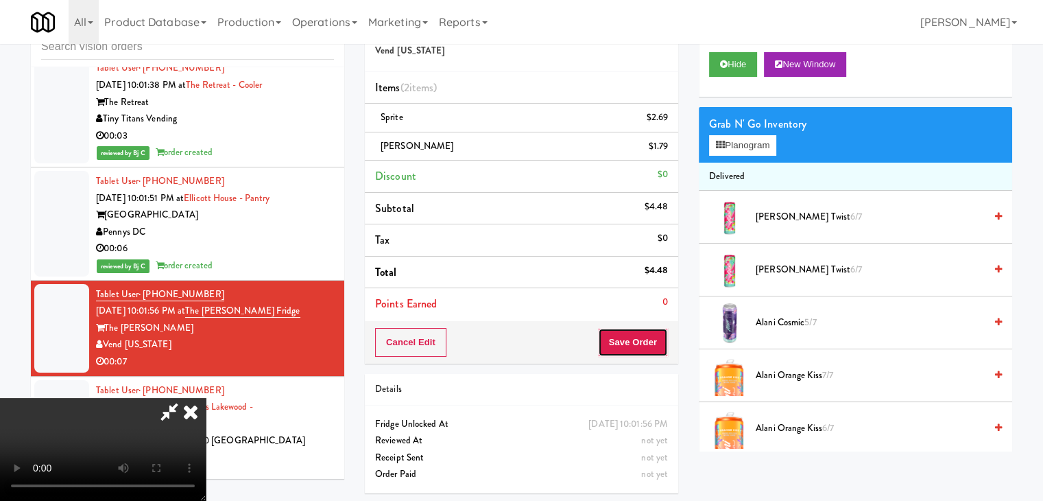
click at [650, 337] on button "Save Order" at bounding box center [633, 342] width 70 height 29
click at [649, 338] on button "Save Order" at bounding box center [633, 342] width 70 height 29
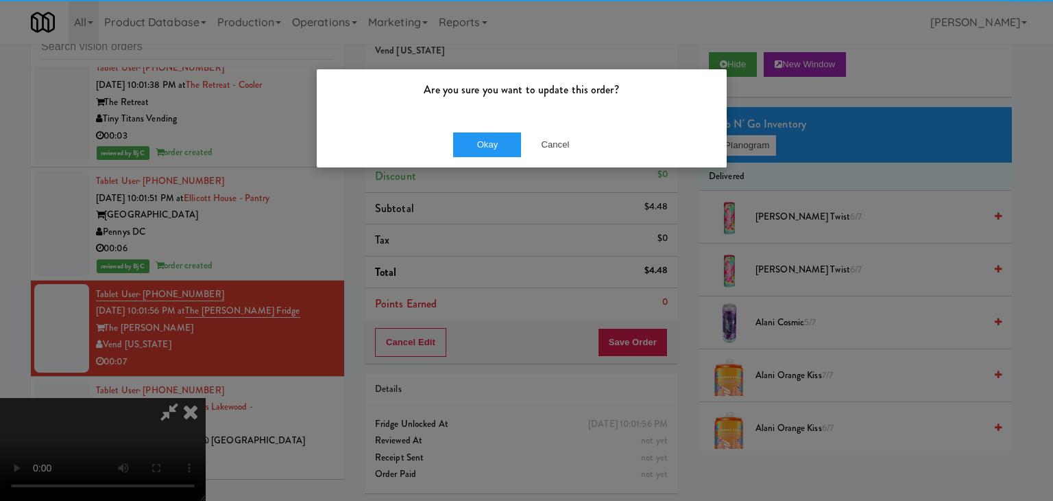
click at [504, 127] on div "Okay Cancel" at bounding box center [522, 144] width 410 height 46
click at [492, 140] on button "Okay" at bounding box center [487, 144] width 69 height 25
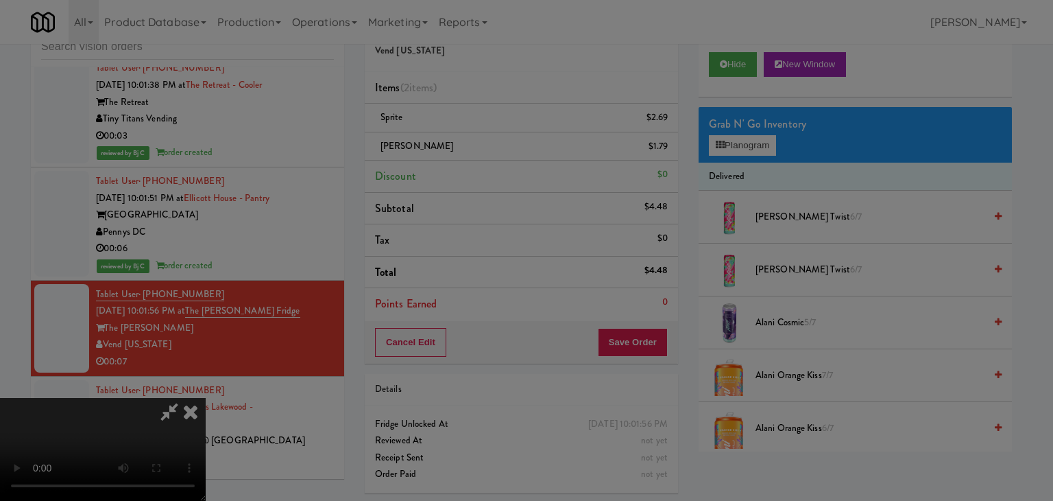
click at [492, 140] on body "Are you sure you want to update this order? Okay Cancel Okay Are you sure you w…" at bounding box center [526, 250] width 1053 height 501
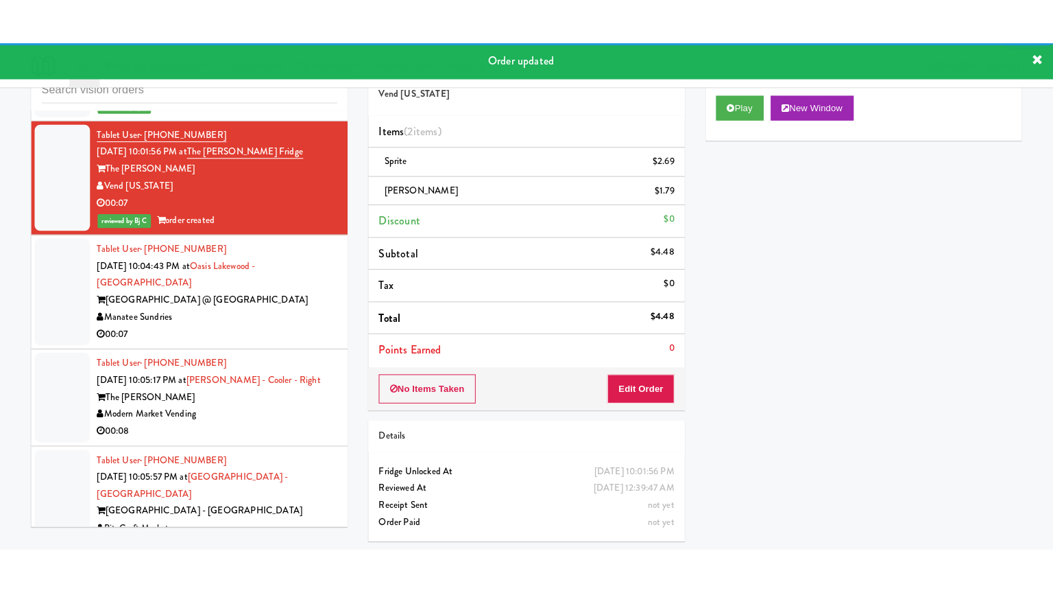
scroll to position [6296, 0]
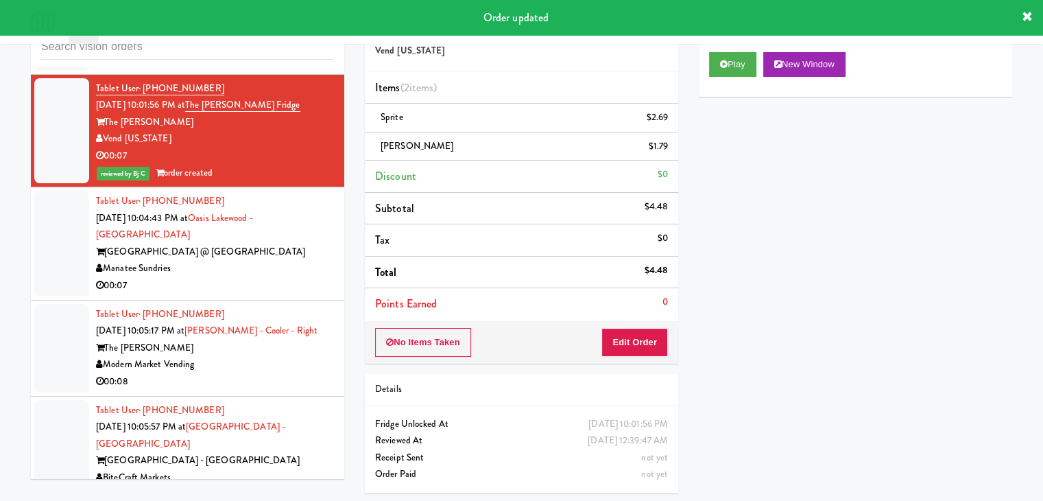
click at [255, 277] on div "00:07" at bounding box center [215, 285] width 238 height 17
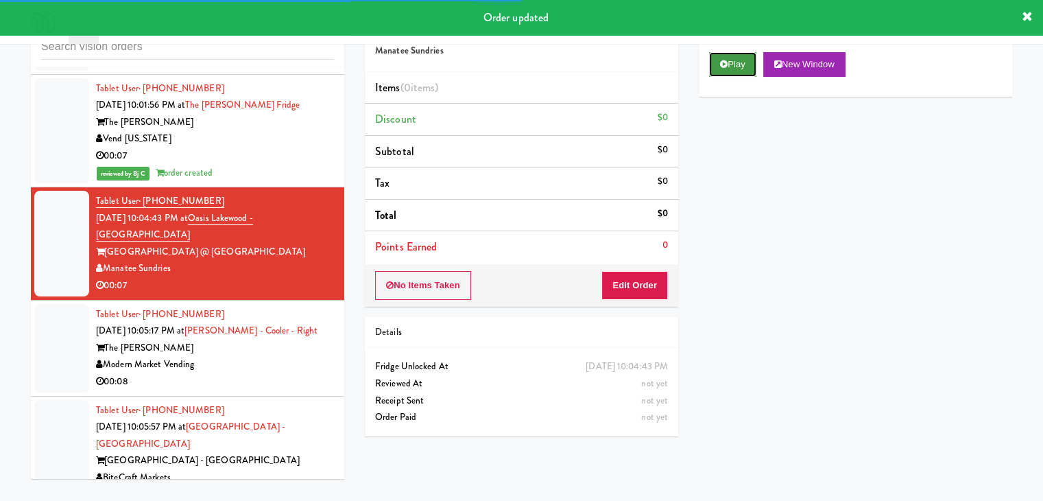
click at [741, 72] on button "Play" at bounding box center [732, 64] width 47 height 25
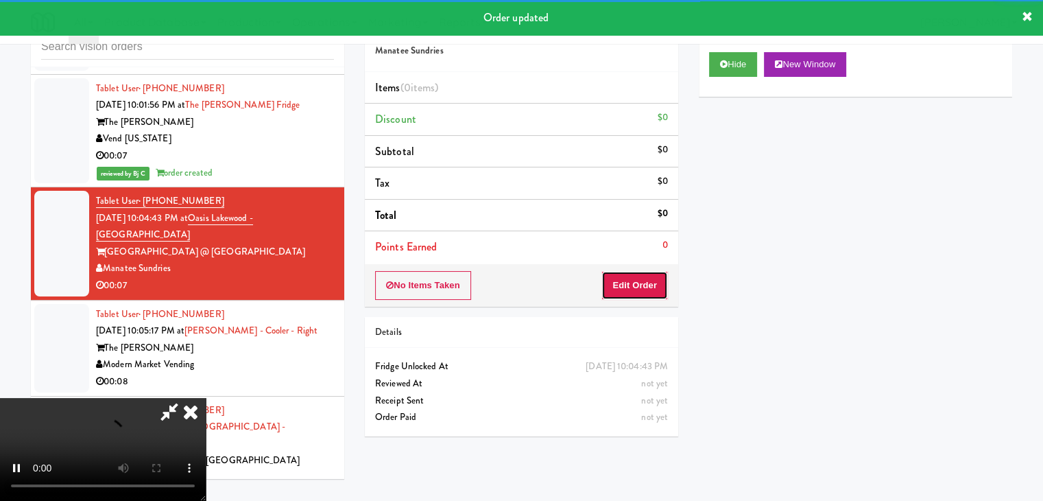
click at [651, 278] on button "Edit Order" at bounding box center [634, 285] width 67 height 29
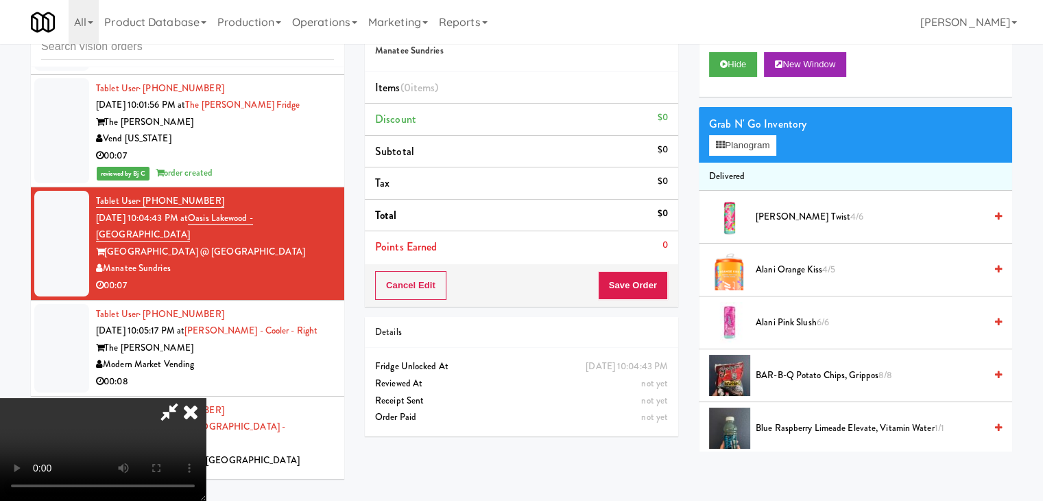
scroll to position [6279, 0]
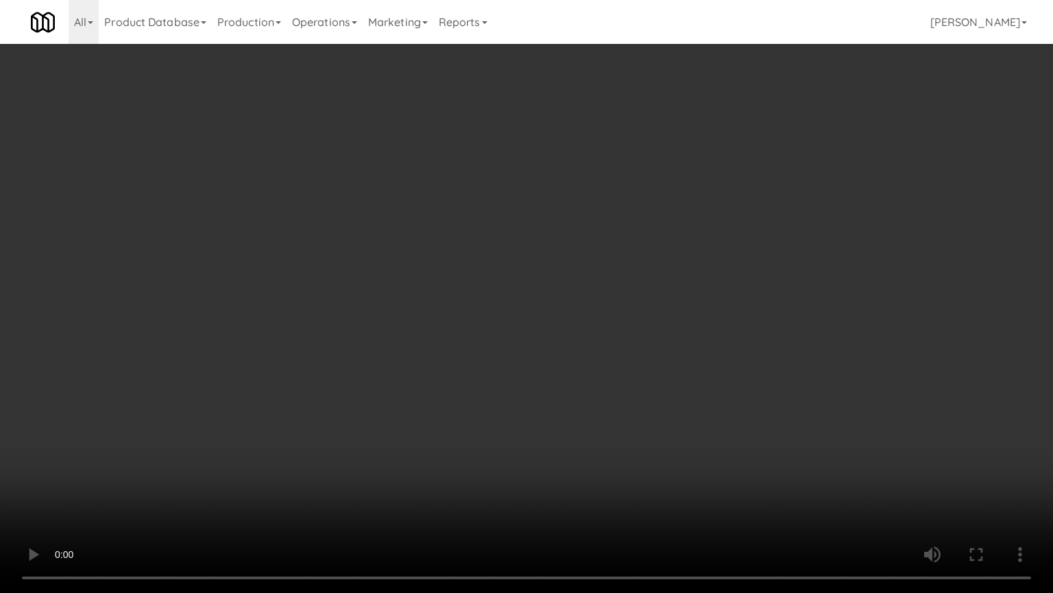
click at [583, 390] on video at bounding box center [526, 296] width 1053 height 593
click at [585, 374] on video at bounding box center [526, 296] width 1053 height 593
drag, startPoint x: 585, startPoint y: 374, endPoint x: 667, endPoint y: 250, distance: 148.6
click at [587, 370] on video at bounding box center [526, 296] width 1053 height 593
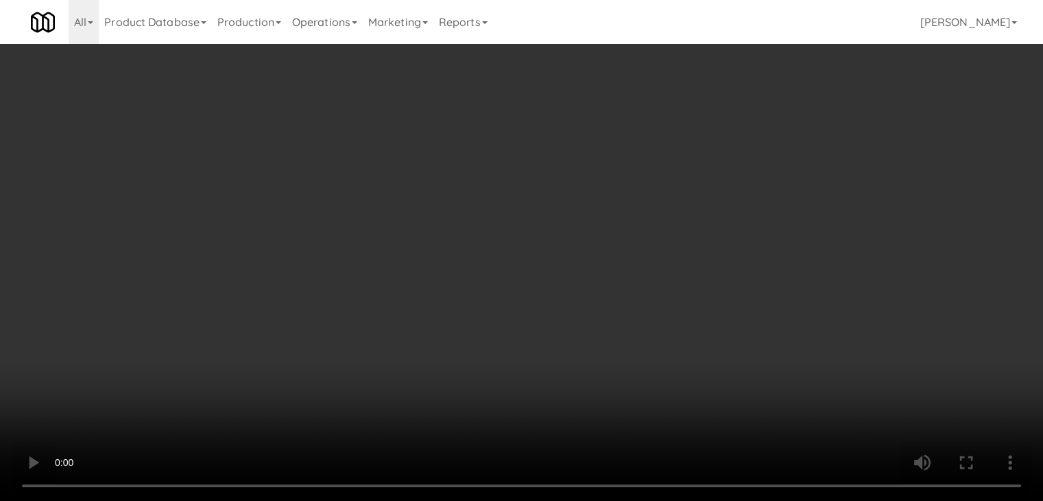
drag, startPoint x: 758, startPoint y: 146, endPoint x: 757, endPoint y: 166, distance: 19.9
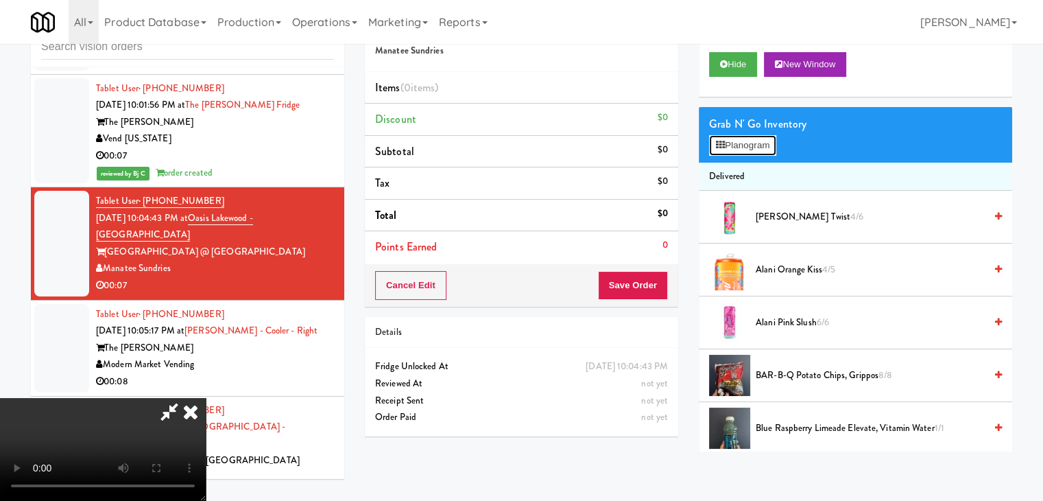
click at [758, 147] on button "Planogram" at bounding box center [742, 145] width 67 height 21
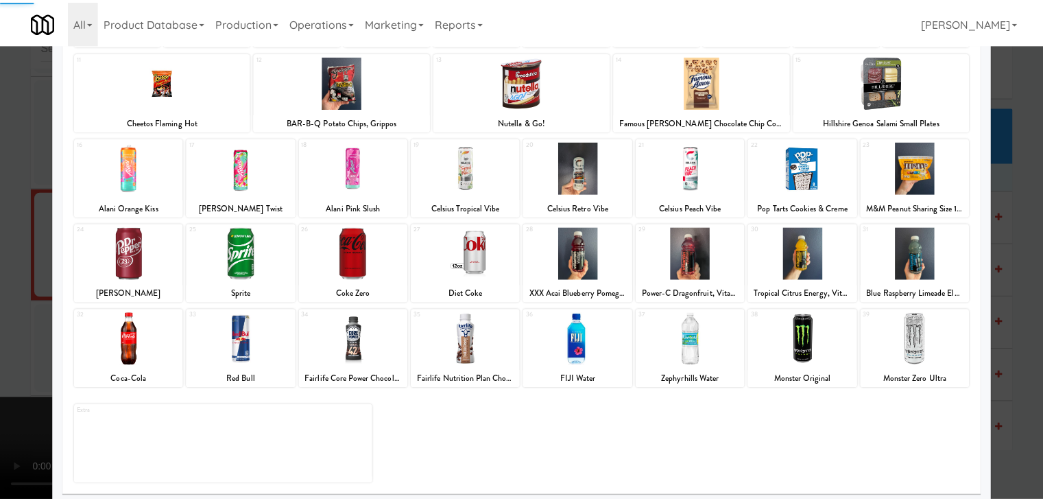
scroll to position [173, 0]
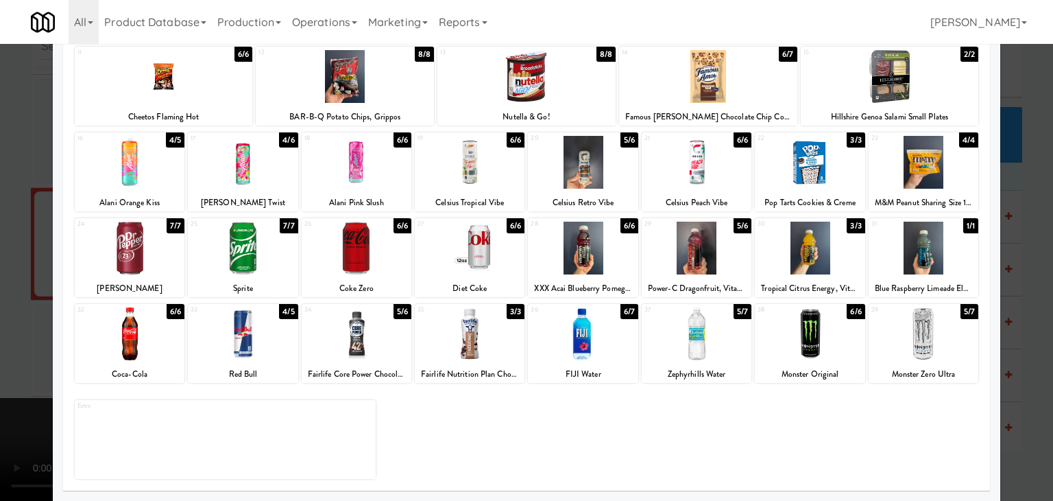
click at [363, 338] on div at bounding box center [357, 333] width 110 height 53
drag, startPoint x: 813, startPoint y: 261, endPoint x: 850, endPoint y: 269, distance: 37.8
click at [819, 263] on div at bounding box center [810, 248] width 110 height 53
click at [1029, 317] on div at bounding box center [526, 250] width 1053 height 501
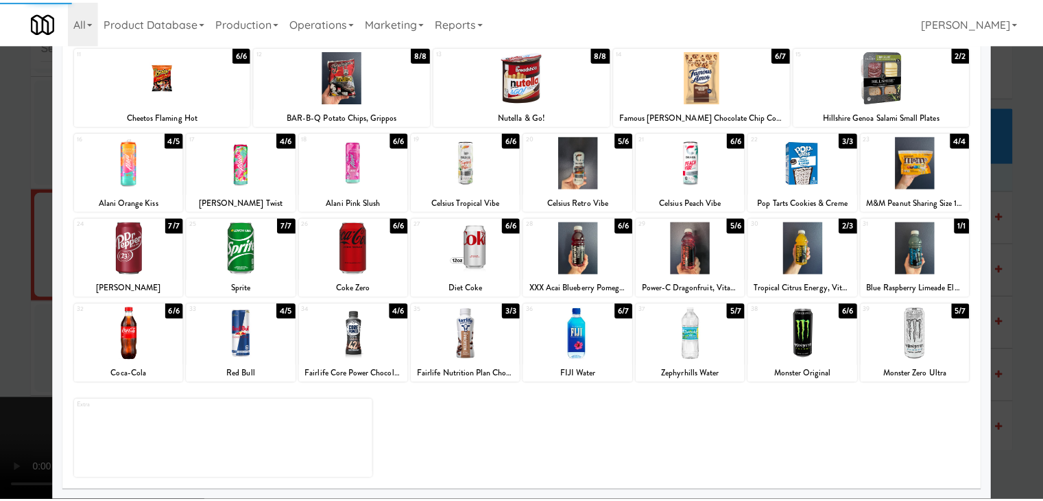
scroll to position [6296, 0]
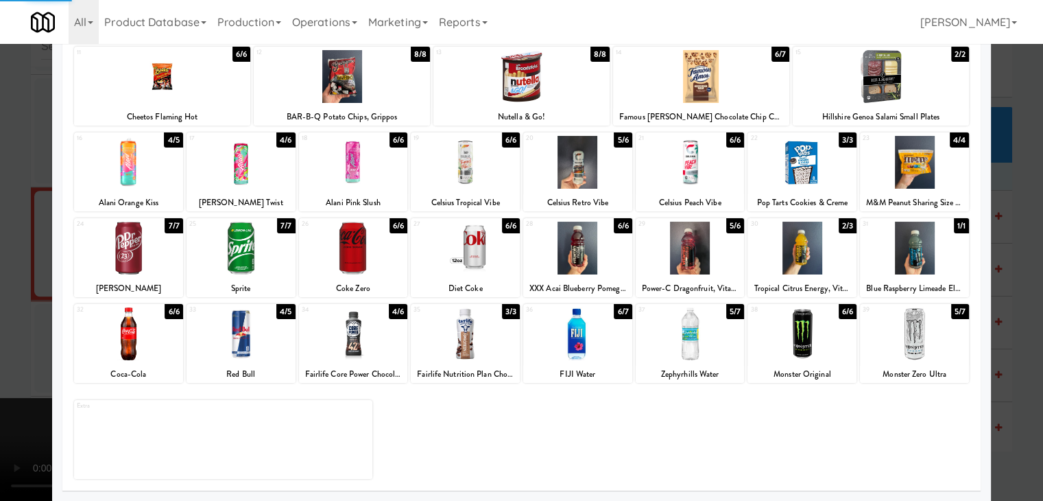
click at [1029, 317] on div "inbox reviewed all all unclear take inventory issue suspicious failed recent Ta…" at bounding box center [521, 254] width 1043 height 498
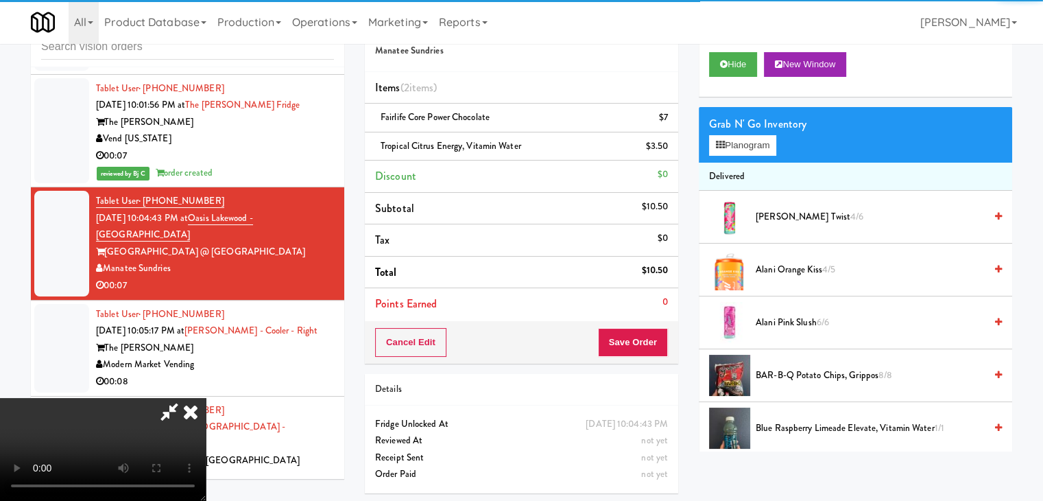
click at [648, 333] on div "Cancel Edit Save Order" at bounding box center [521, 342] width 313 height 43
click at [647, 337] on button "Save Order" at bounding box center [633, 342] width 70 height 29
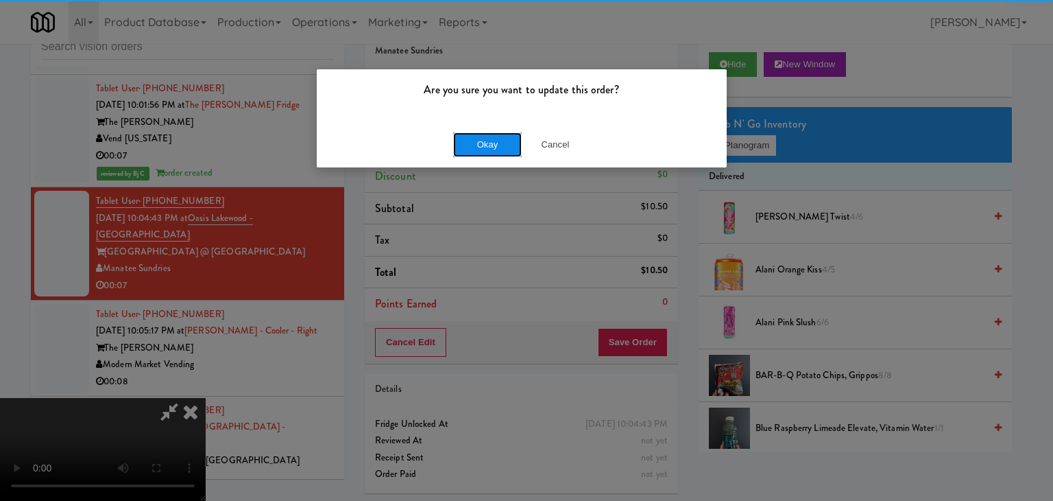
click at [508, 145] on button "Okay" at bounding box center [487, 144] width 69 height 25
click at [505, 146] on div "Okay Cancel" at bounding box center [522, 144] width 410 height 46
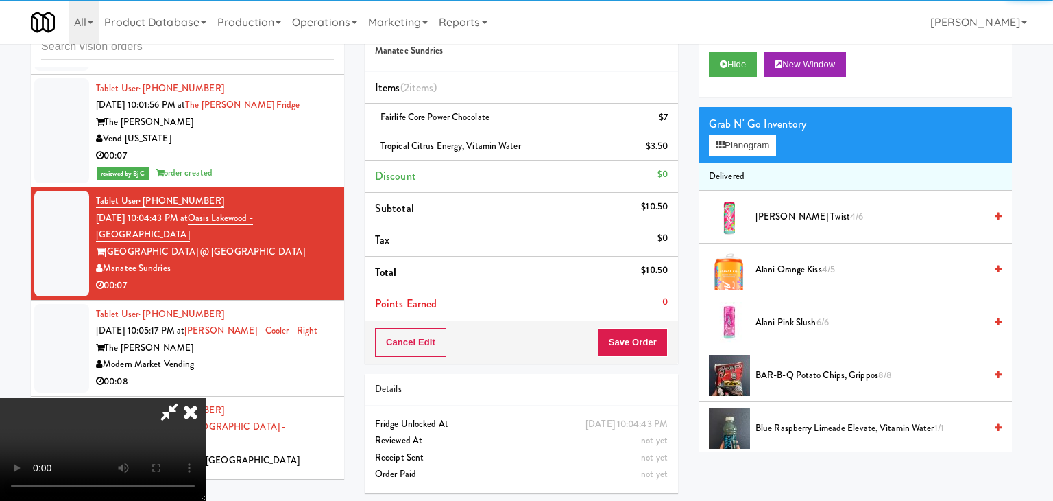
drag, startPoint x: 505, startPoint y: 146, endPoint x: 510, endPoint y: 172, distance: 26.5
click at [505, 146] on div at bounding box center [526, 250] width 1053 height 501
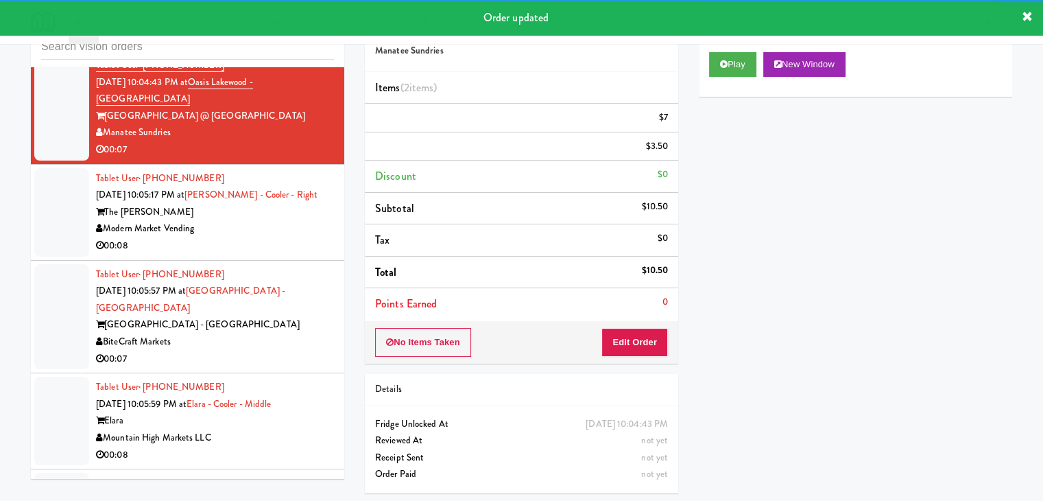
scroll to position [6433, 0]
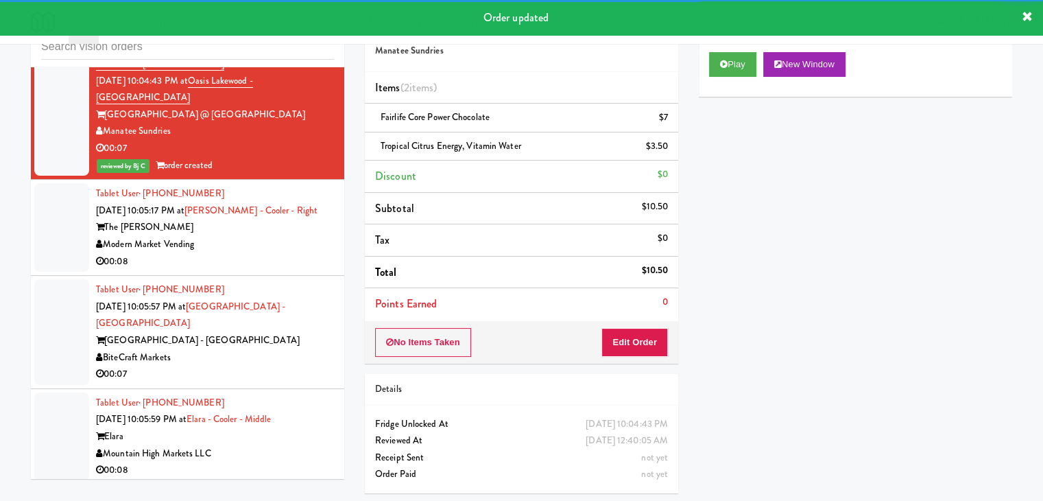
click at [272, 236] on div "Modern Market Vending" at bounding box center [215, 244] width 238 height 17
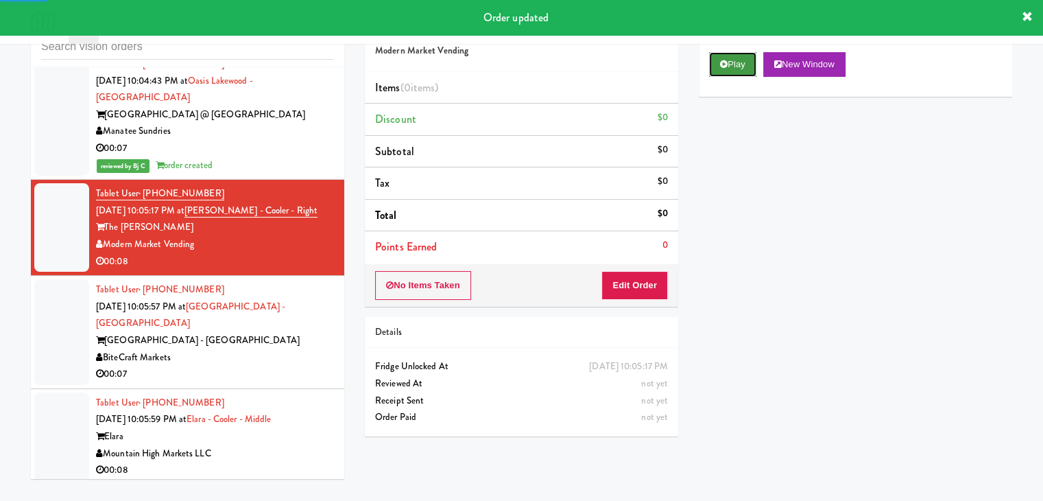
click at [737, 66] on button "Play" at bounding box center [732, 64] width 47 height 25
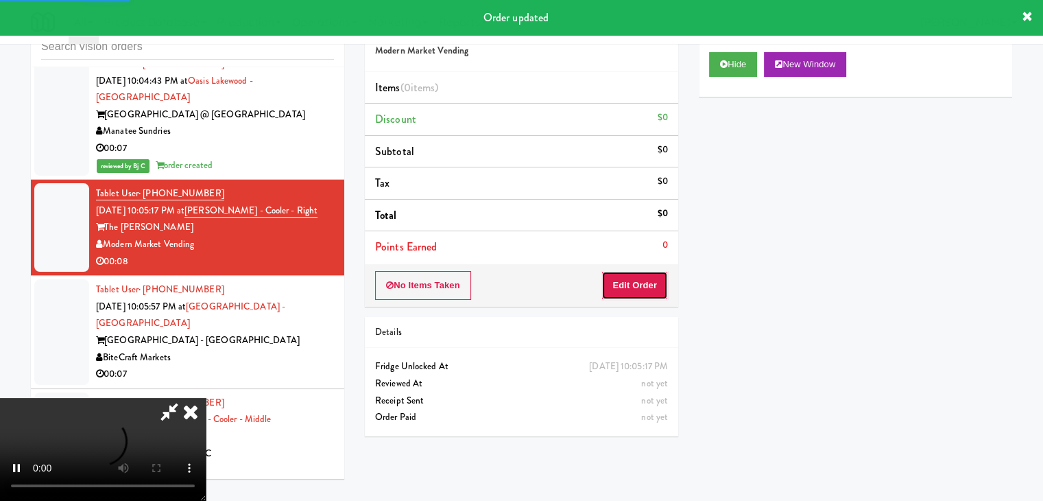
click at [645, 278] on button "Edit Order" at bounding box center [634, 285] width 67 height 29
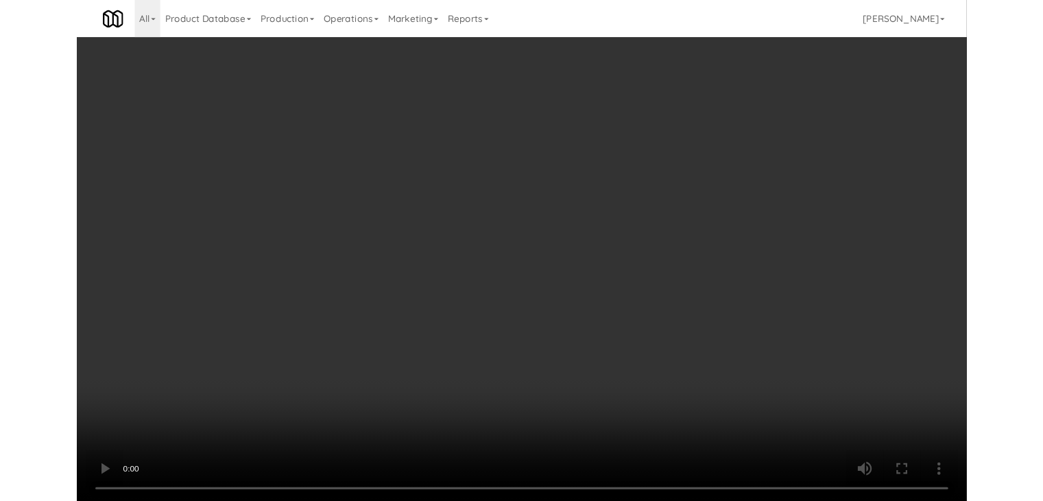
scroll to position [6416, 0]
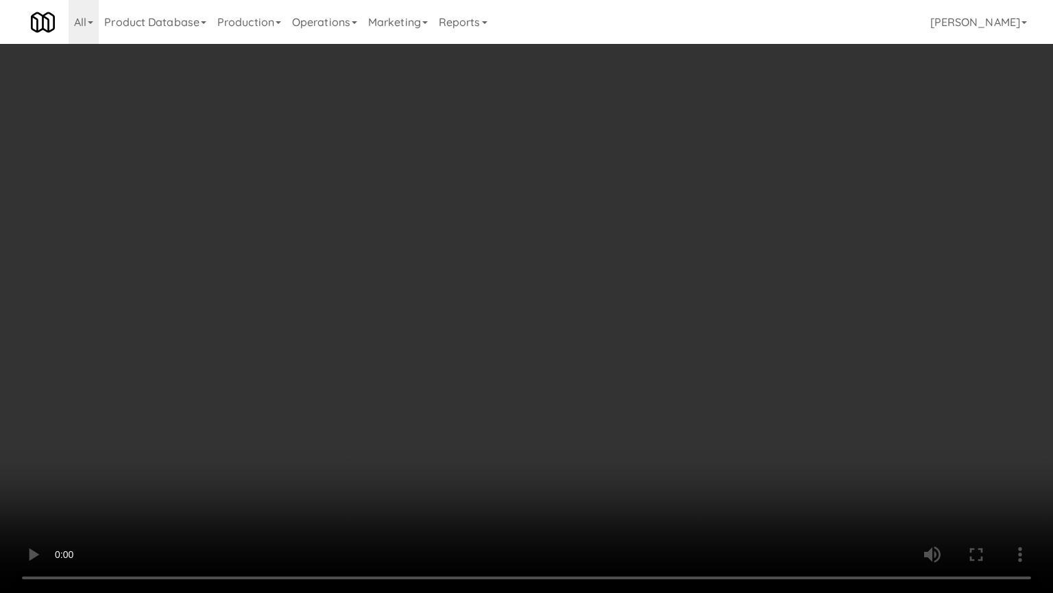
click at [612, 385] on video at bounding box center [526, 296] width 1053 height 593
click at [626, 409] on video at bounding box center [526, 296] width 1053 height 593
click at [626, 411] on video at bounding box center [526, 296] width 1053 height 593
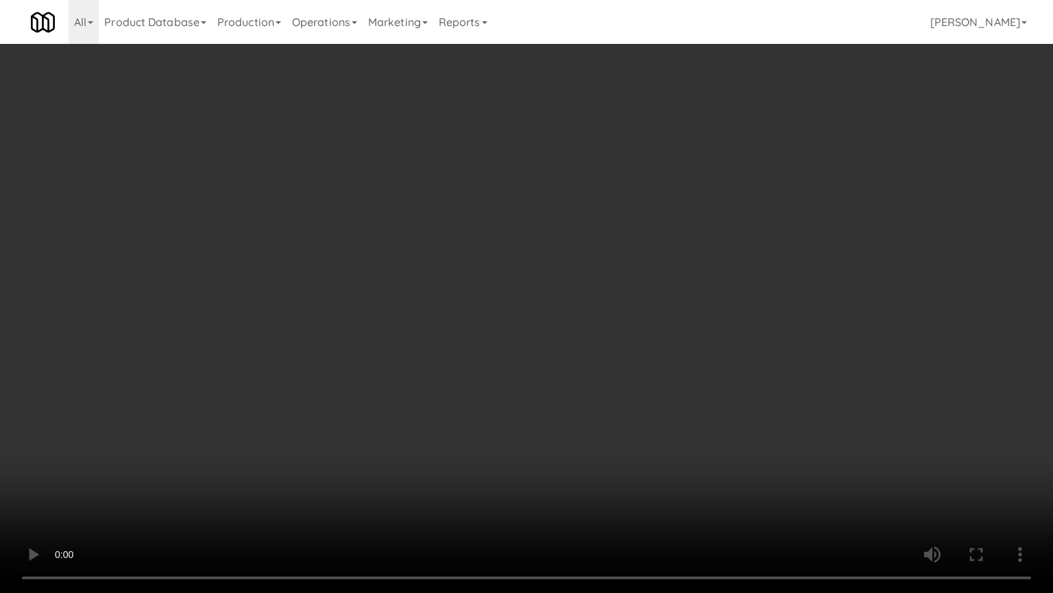
click at [626, 411] on video at bounding box center [526, 296] width 1053 height 593
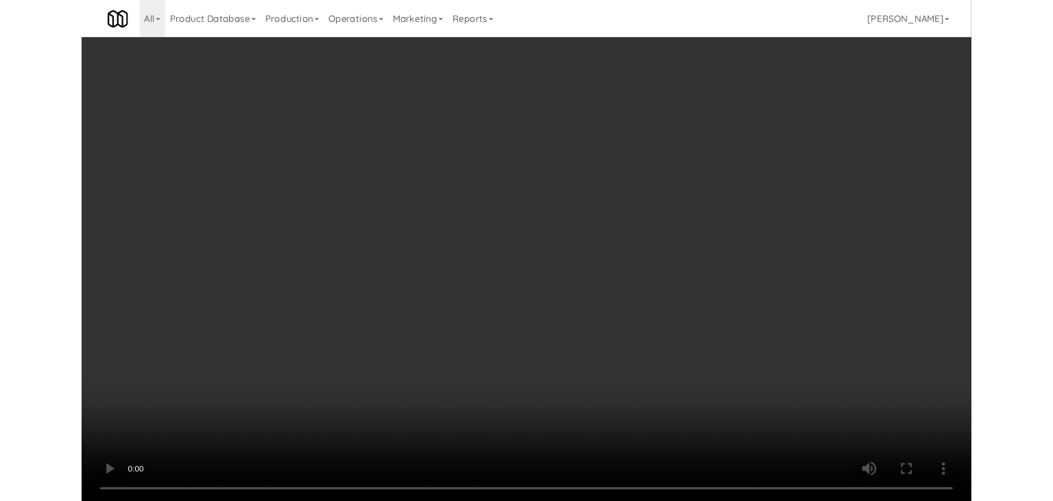
scroll to position [6433, 0]
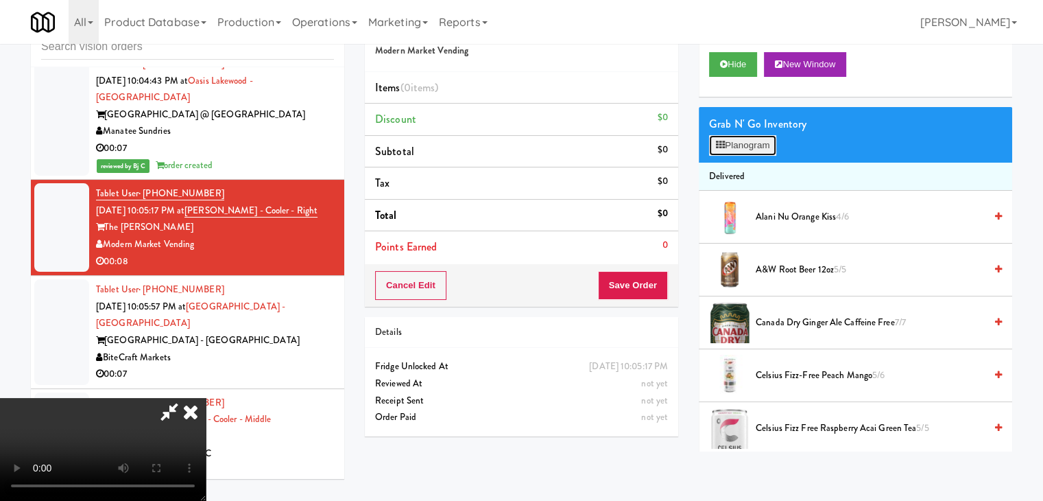
click at [766, 141] on button "Planogram" at bounding box center [742, 145] width 67 height 21
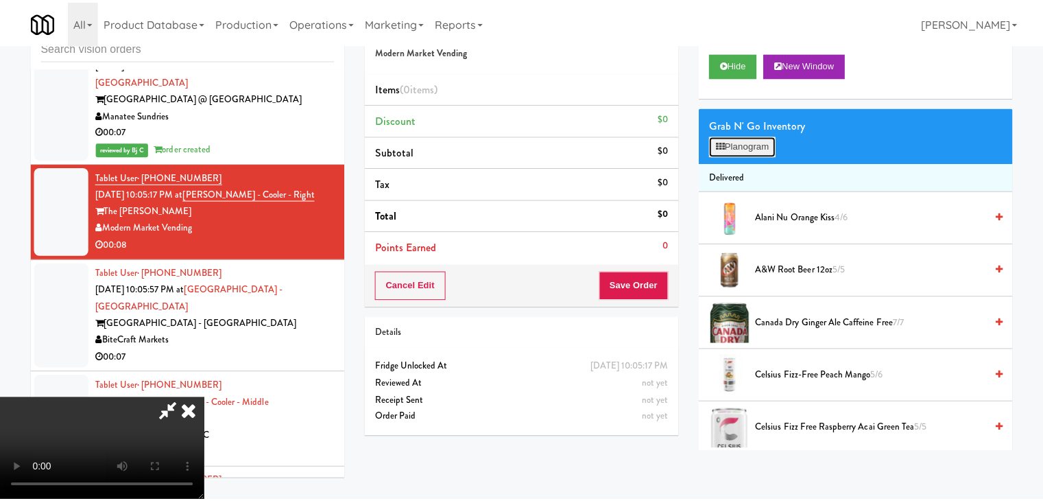
scroll to position [6416, 0]
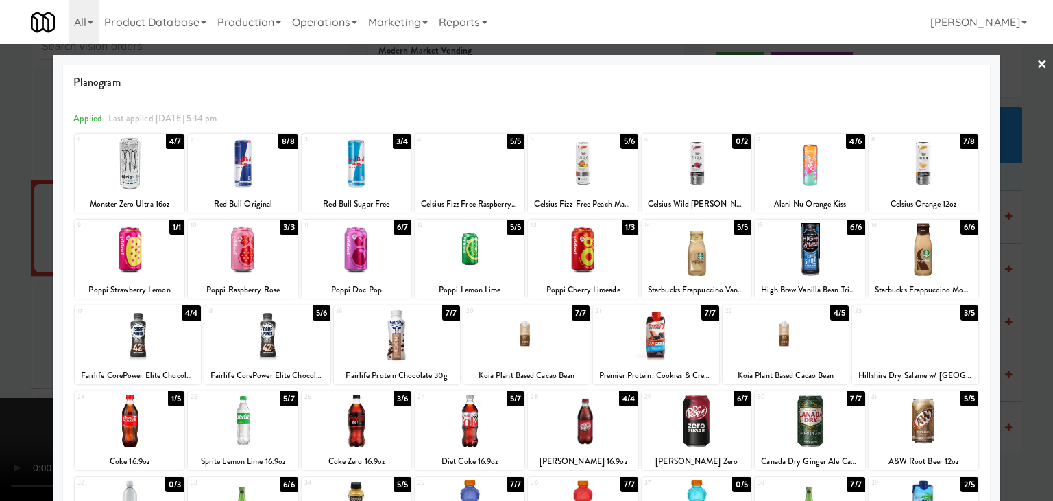
drag, startPoint x: 587, startPoint y: 239, endPoint x: 620, endPoint y: 280, distance: 52.7
click at [588, 239] on div at bounding box center [583, 249] width 110 height 53
click at [645, 339] on div at bounding box center [656, 335] width 126 height 53
drag, startPoint x: 1, startPoint y: 328, endPoint x: 228, endPoint y: 341, distance: 228.1
click at [16, 328] on div at bounding box center [526, 250] width 1053 height 501
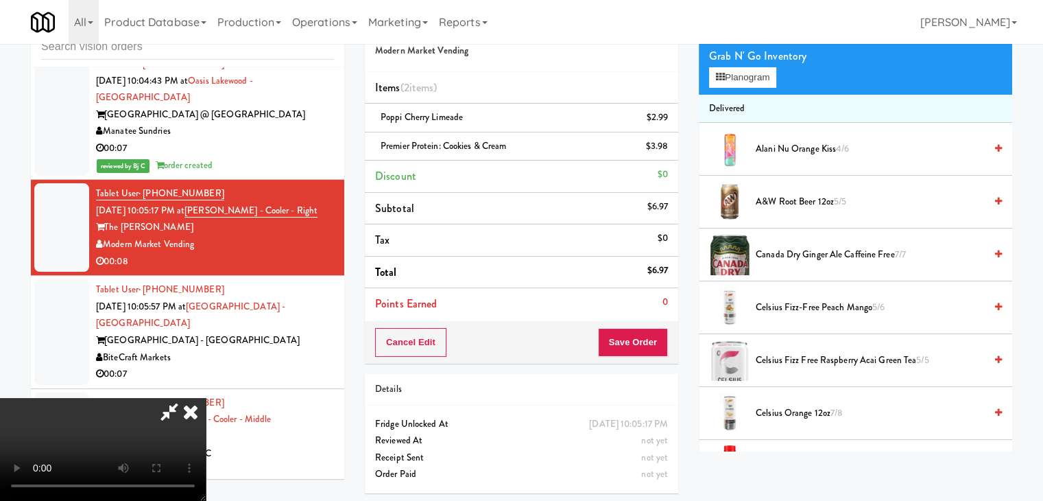
scroll to position [69, 0]
click at [667, 145] on link at bounding box center [666, 151] width 12 height 17
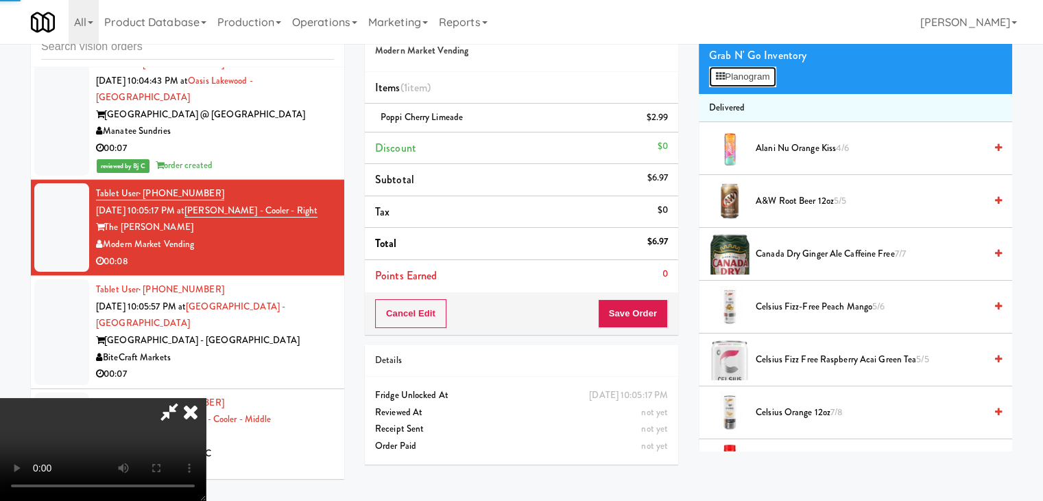
click at [753, 72] on button "Planogram" at bounding box center [742, 77] width 67 height 21
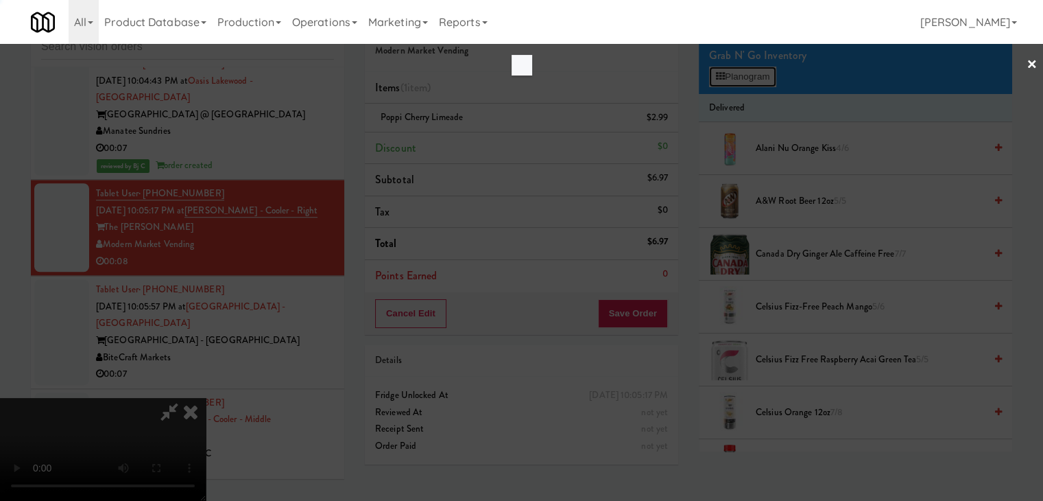
scroll to position [6416, 0]
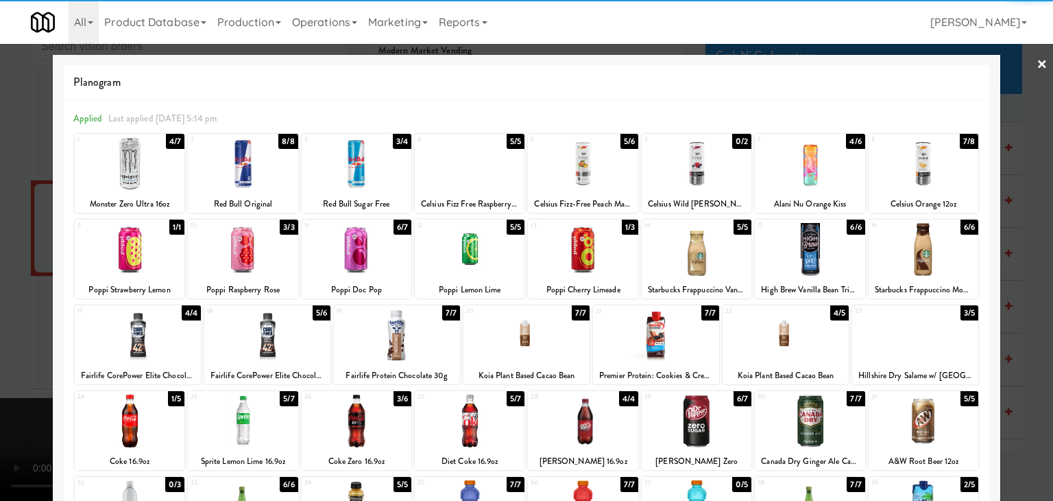
click at [765, 328] on div at bounding box center [786, 335] width 126 height 53
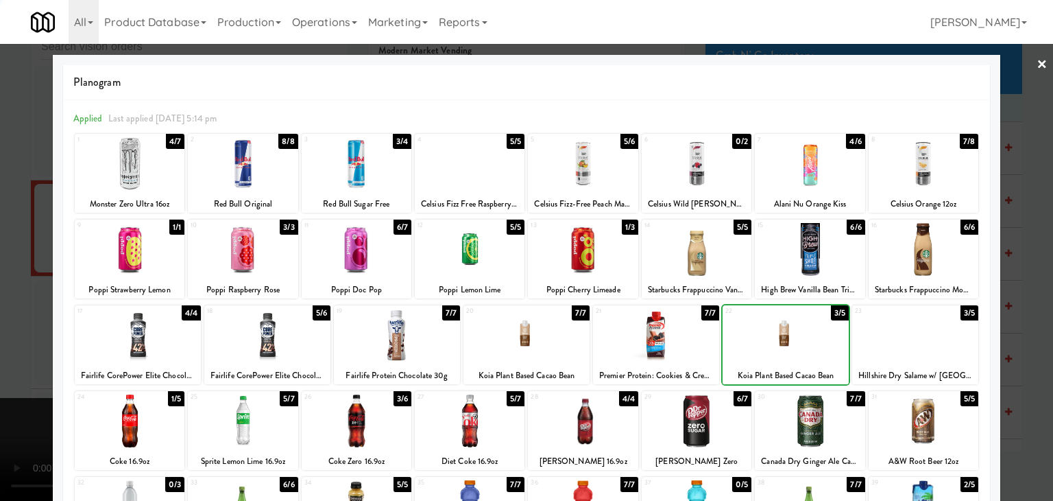
drag, startPoint x: 8, startPoint y: 206, endPoint x: 186, endPoint y: 219, distance: 178.7
click at [25, 206] on div at bounding box center [526, 250] width 1053 height 501
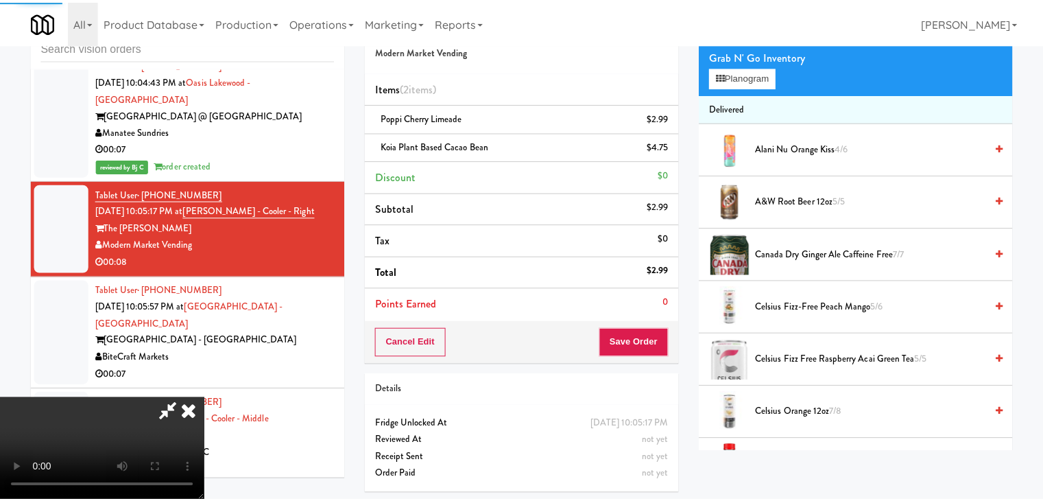
scroll to position [6433, 0]
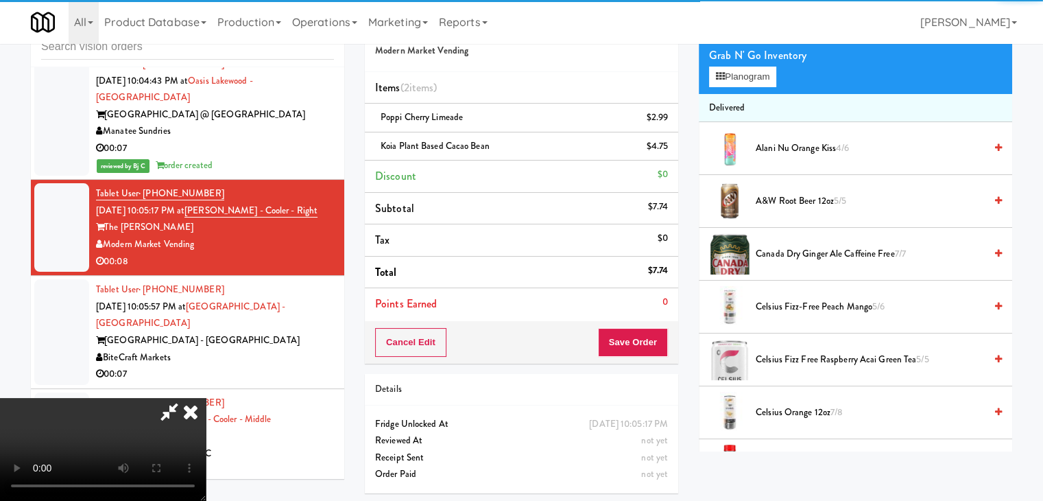
click at [206, 398] on video at bounding box center [103, 449] width 206 height 103
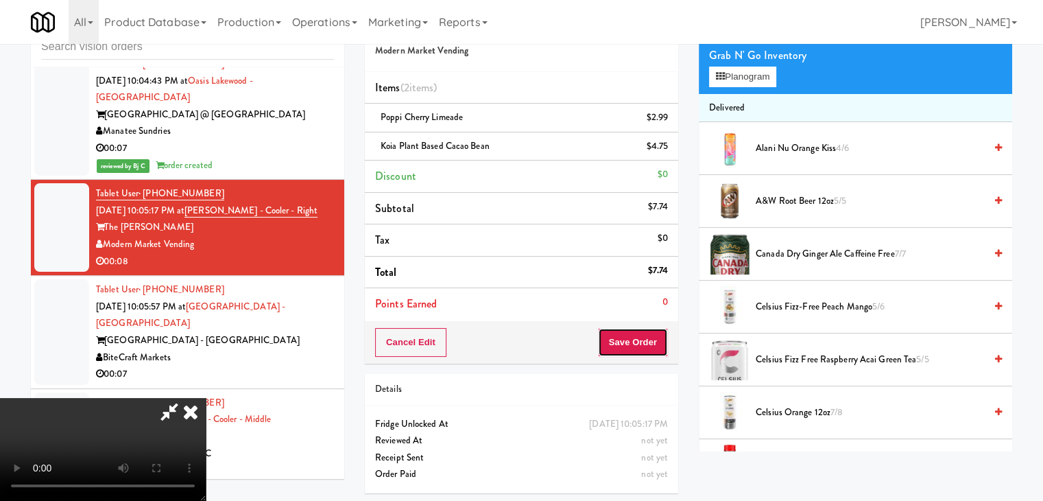
click at [653, 344] on button "Save Order" at bounding box center [633, 342] width 70 height 29
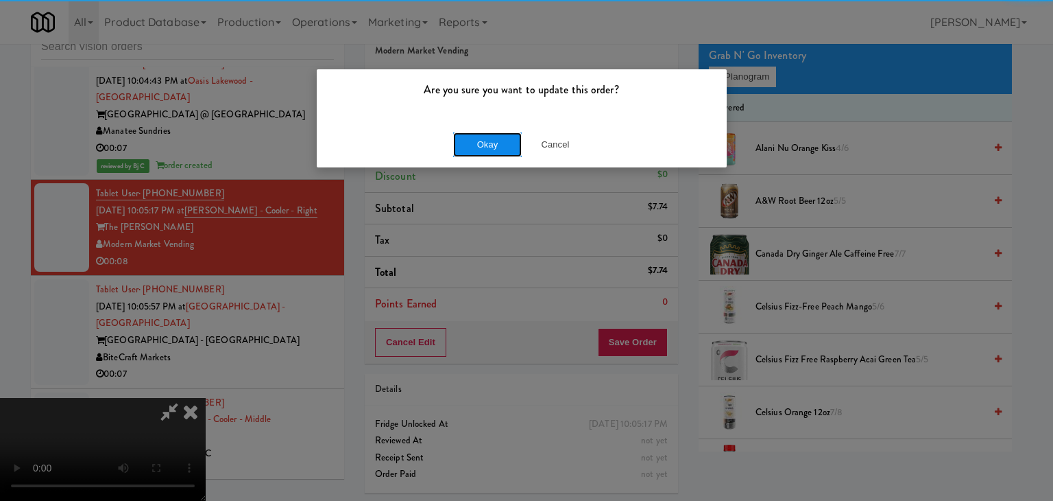
click at [510, 139] on button "Okay" at bounding box center [487, 144] width 69 height 25
click at [509, 139] on button "Okay" at bounding box center [487, 144] width 69 height 25
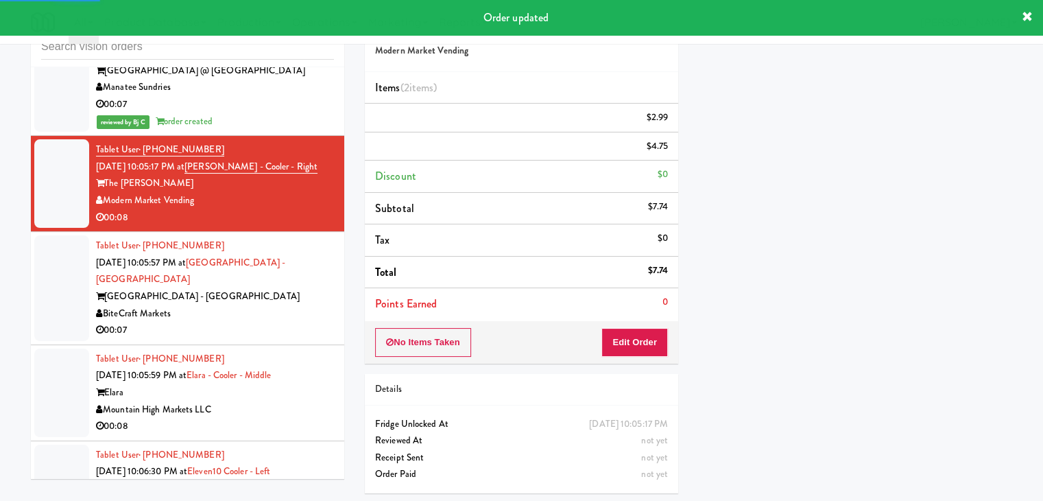
scroll to position [6501, 0]
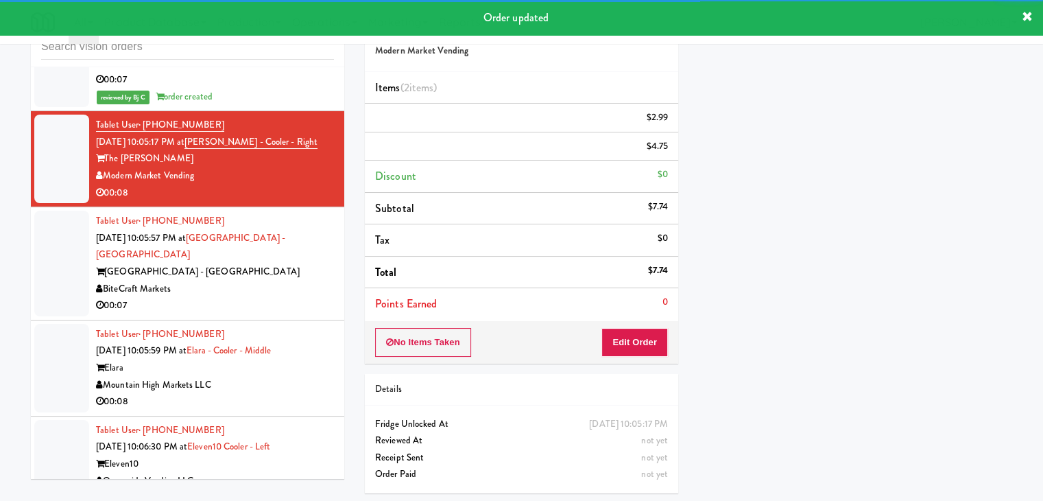
click at [272, 215] on div "Tablet User · (786) 795-8032 [DATE] 10:05:57 PM at [GEOGRAPHIC_DATA] - [GEOGRAP…" at bounding box center [215, 263] width 238 height 101
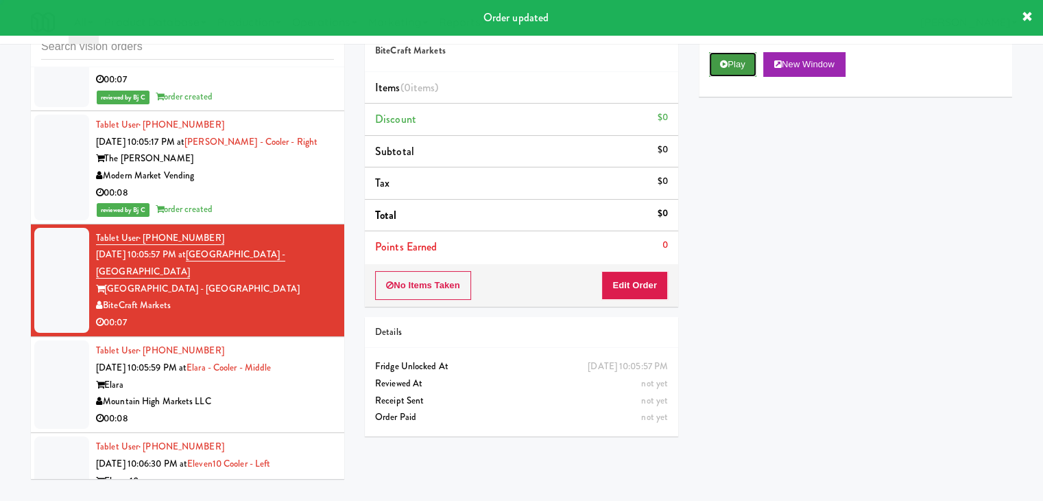
click at [747, 69] on button "Play" at bounding box center [732, 64] width 47 height 25
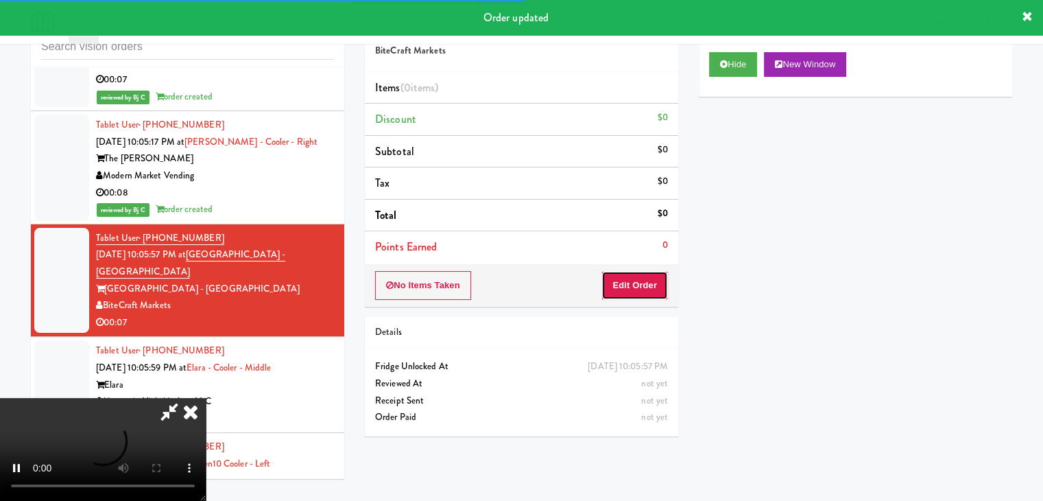
click at [648, 296] on button "Edit Order" at bounding box center [634, 285] width 67 height 29
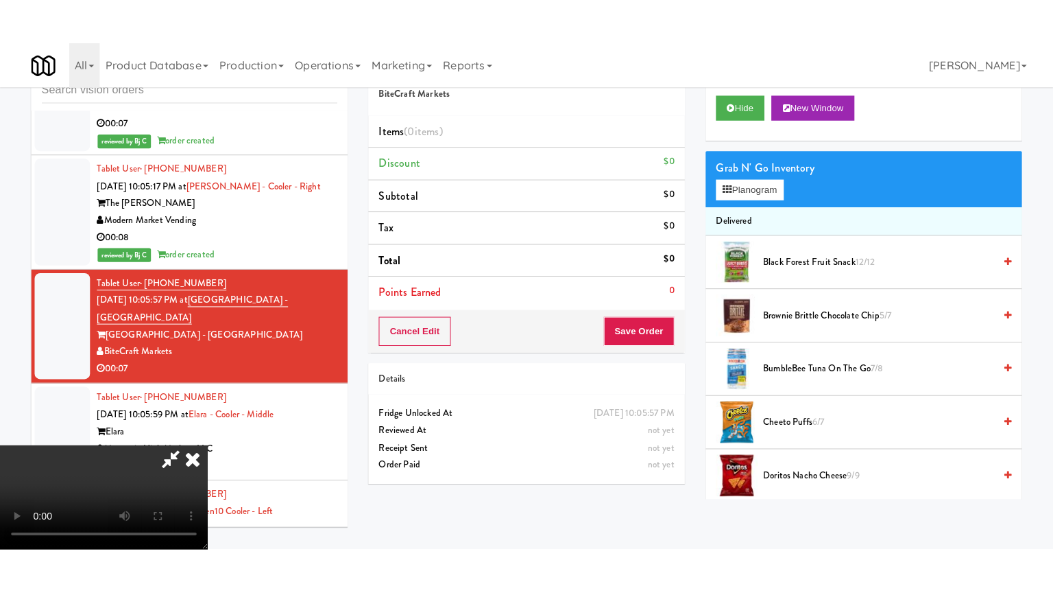
scroll to position [193, 0]
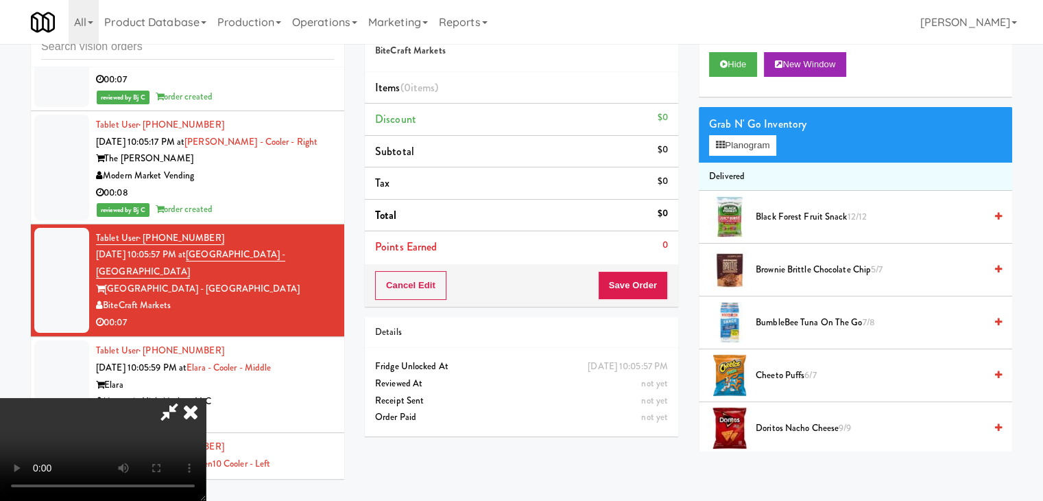
click at [206, 435] on video at bounding box center [103, 449] width 206 height 103
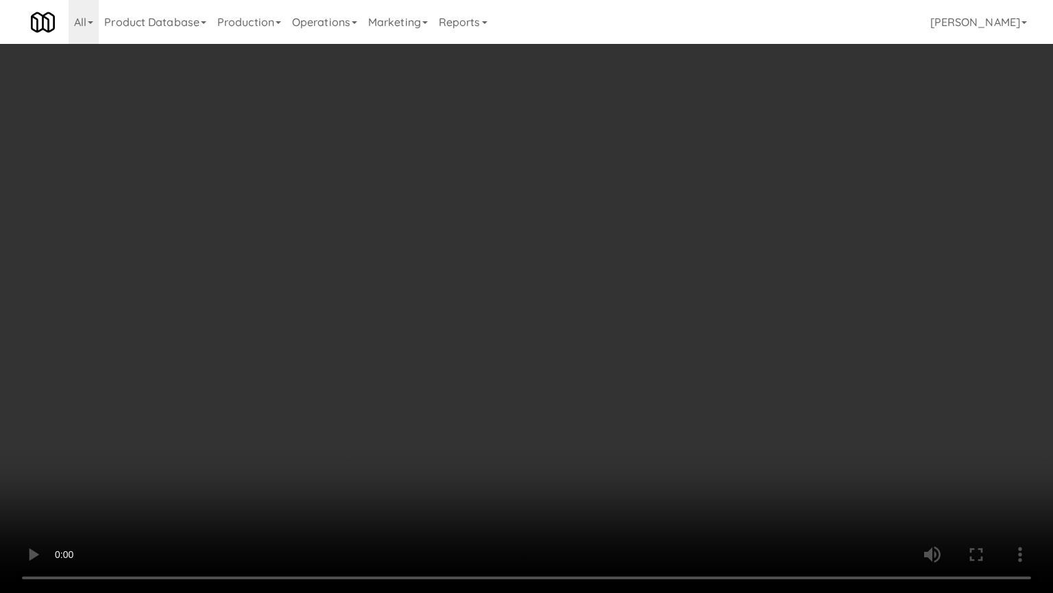
scroll to position [6501, 0]
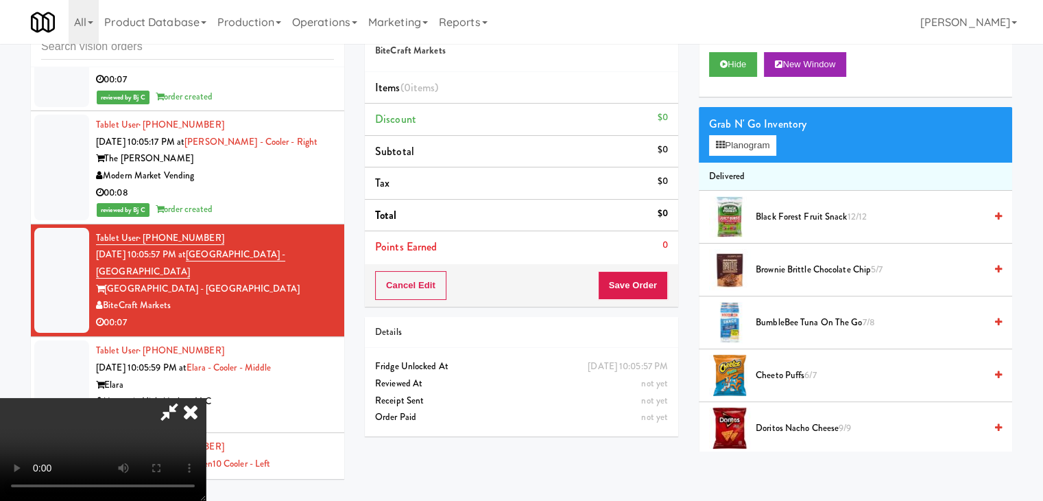
click at [712, 366] on div at bounding box center [729, 375] width 41 height 41
click at [206, 398] on video at bounding box center [103, 449] width 206 height 103
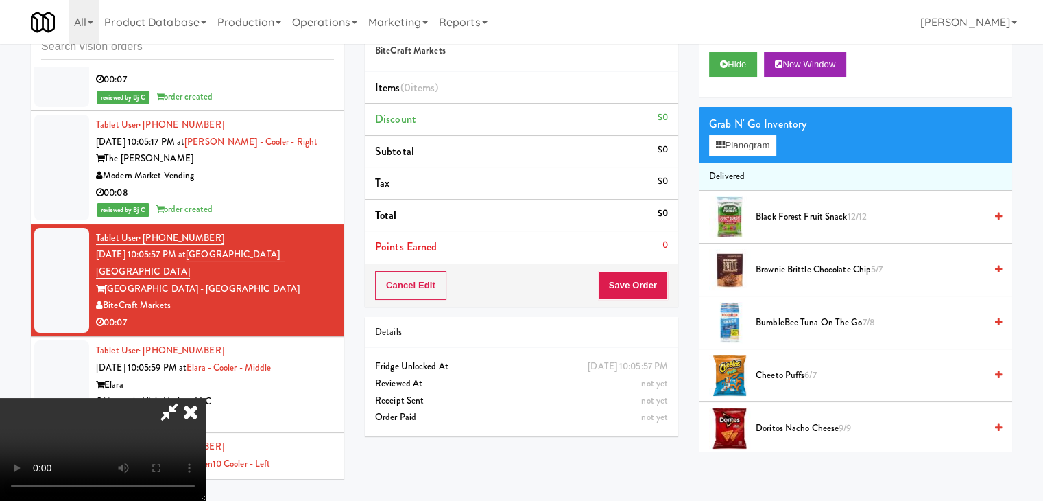
click at [206, 398] on video at bounding box center [103, 449] width 206 height 103
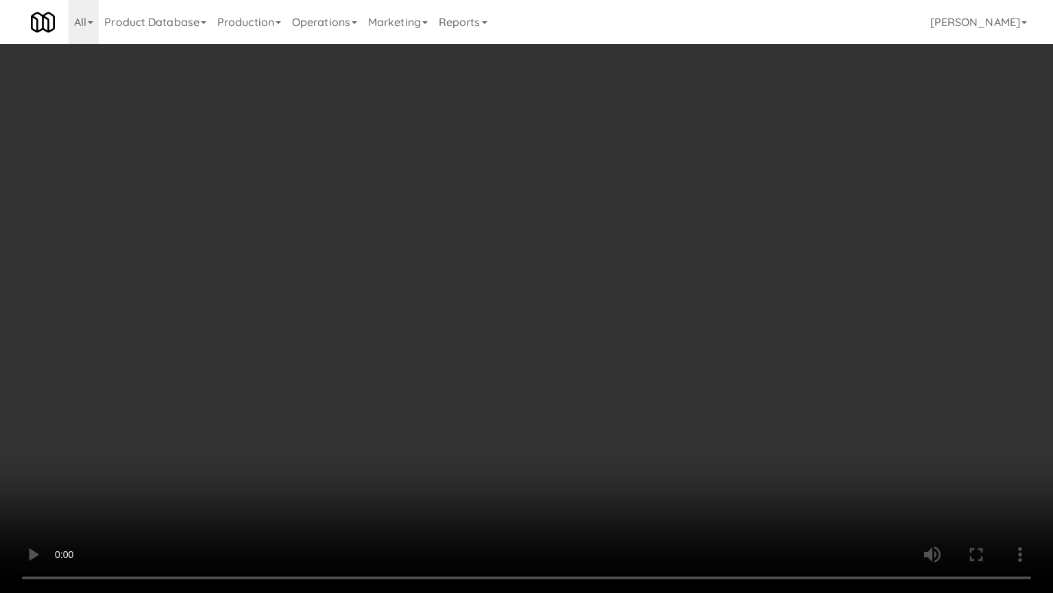
drag, startPoint x: 519, startPoint y: 426, endPoint x: 527, endPoint y: 428, distance: 8.5
click at [521, 427] on video at bounding box center [526, 296] width 1053 height 593
click at [561, 437] on video at bounding box center [526, 296] width 1053 height 593
click at [566, 436] on video at bounding box center [526, 296] width 1053 height 593
click at [569, 436] on video at bounding box center [526, 296] width 1053 height 593
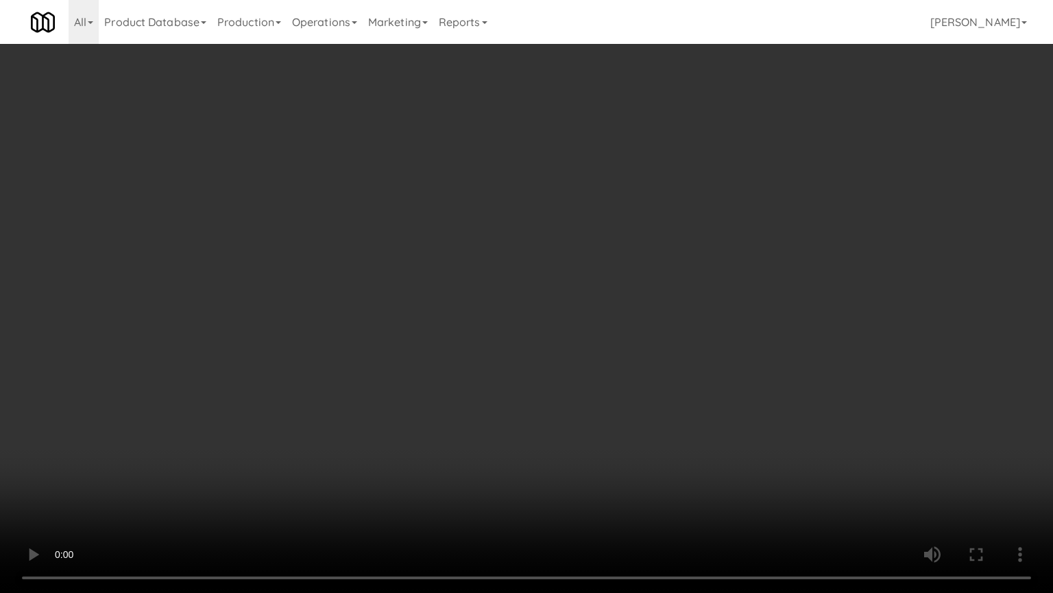
drag, startPoint x: 569, startPoint y: 436, endPoint x: 708, endPoint y: 290, distance: 201.8
click at [572, 433] on video at bounding box center [526, 296] width 1053 height 593
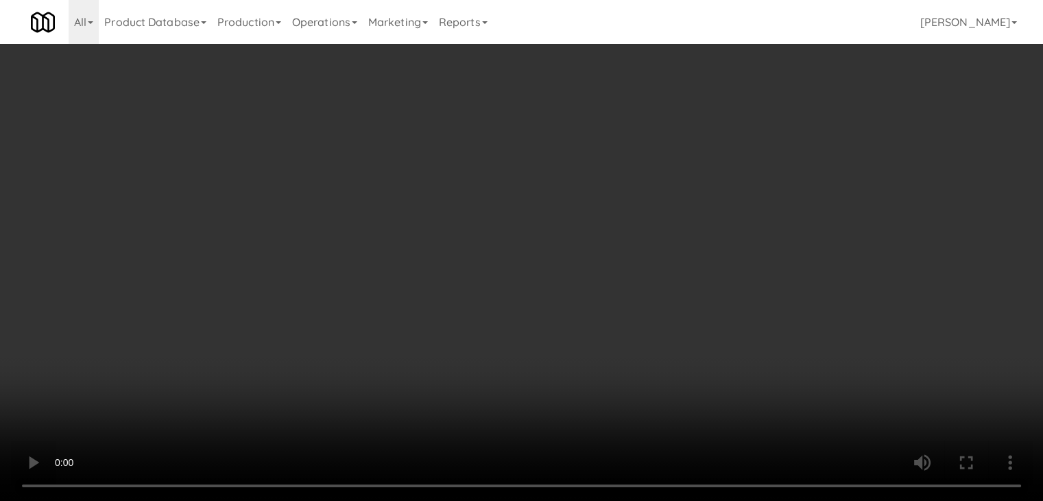
click at [746, 149] on button "Planogram" at bounding box center [742, 145] width 67 height 21
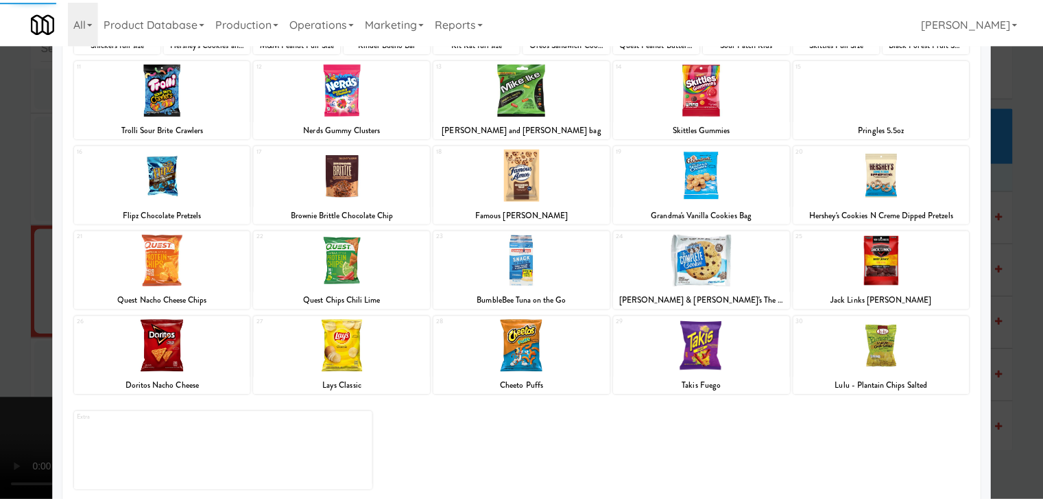
scroll to position [173, 0]
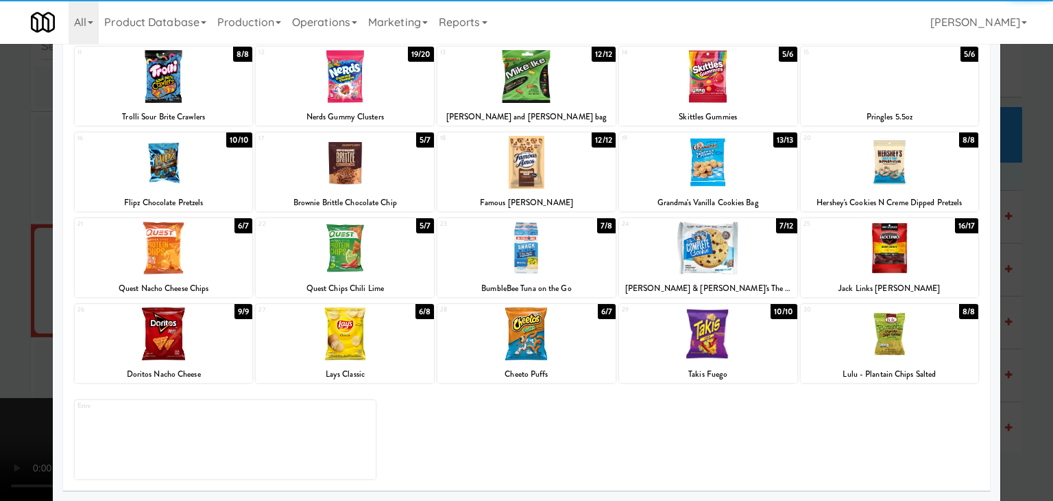
click at [686, 255] on div at bounding box center [708, 248] width 178 height 53
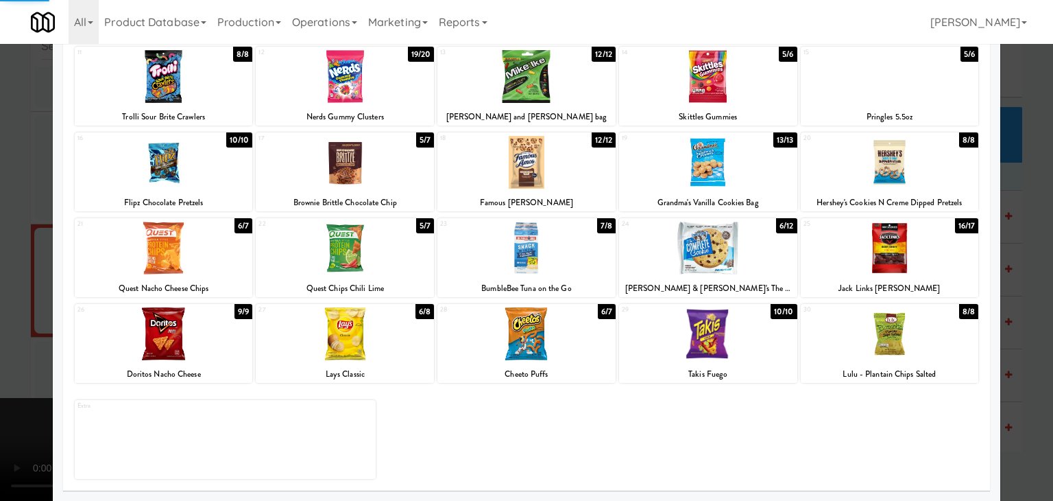
drag, startPoint x: 0, startPoint y: 250, endPoint x: 206, endPoint y: 257, distance: 205.9
click at [12, 250] on div at bounding box center [526, 250] width 1053 height 501
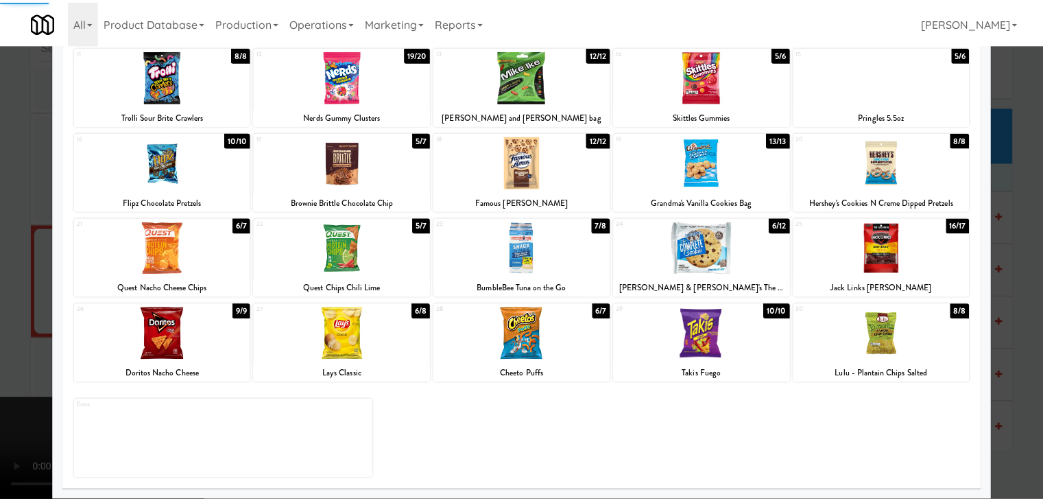
scroll to position [6501, 0]
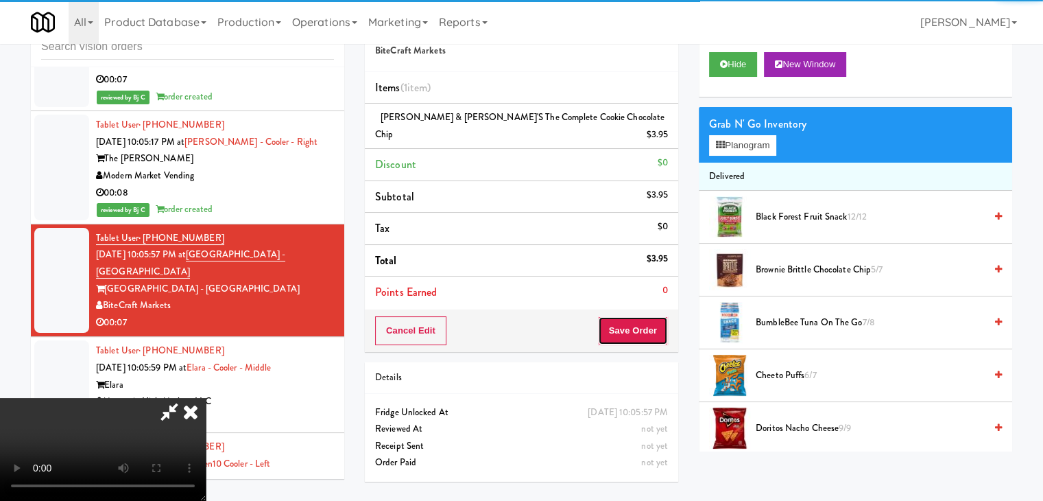
click at [643, 317] on button "Save Order" at bounding box center [633, 330] width 70 height 29
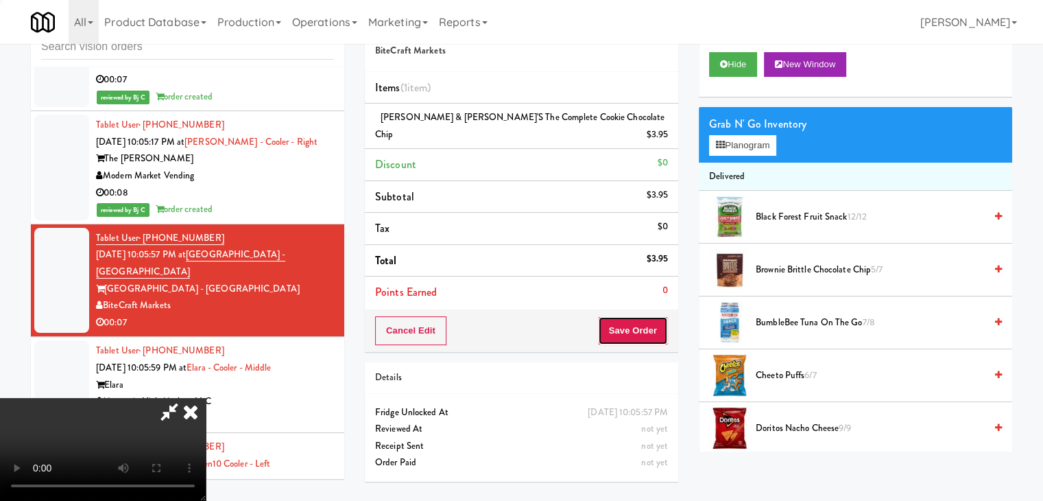
click at [643, 316] on button "Save Order" at bounding box center [633, 330] width 70 height 29
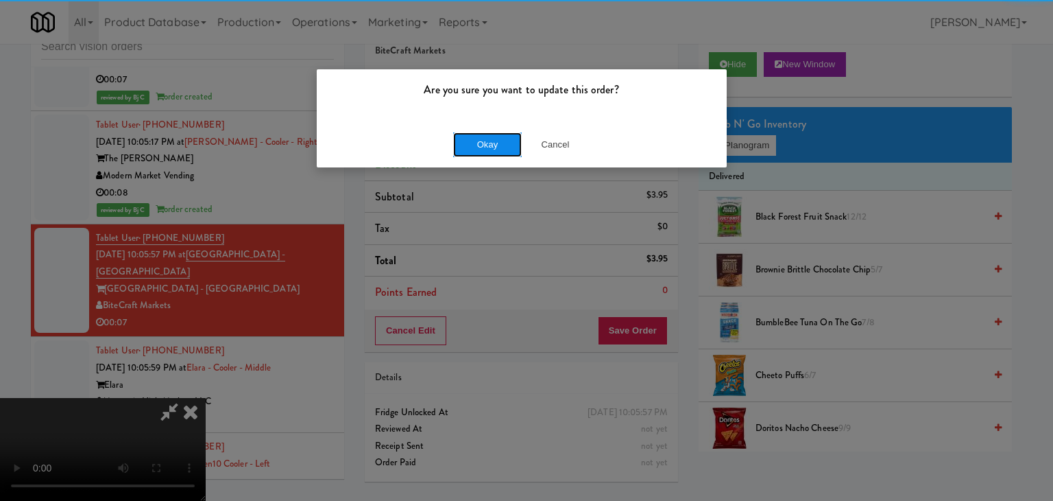
click at [481, 141] on button "Okay" at bounding box center [487, 144] width 69 height 25
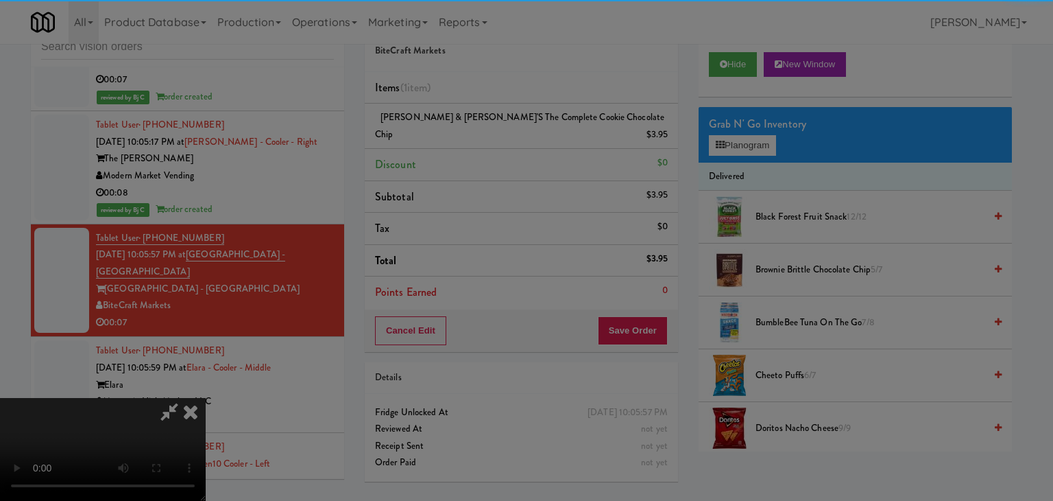
click at [481, 141] on body "Are you sure you want to update this order? Okay Cancel Okay Are you sure you w…" at bounding box center [526, 250] width 1053 height 501
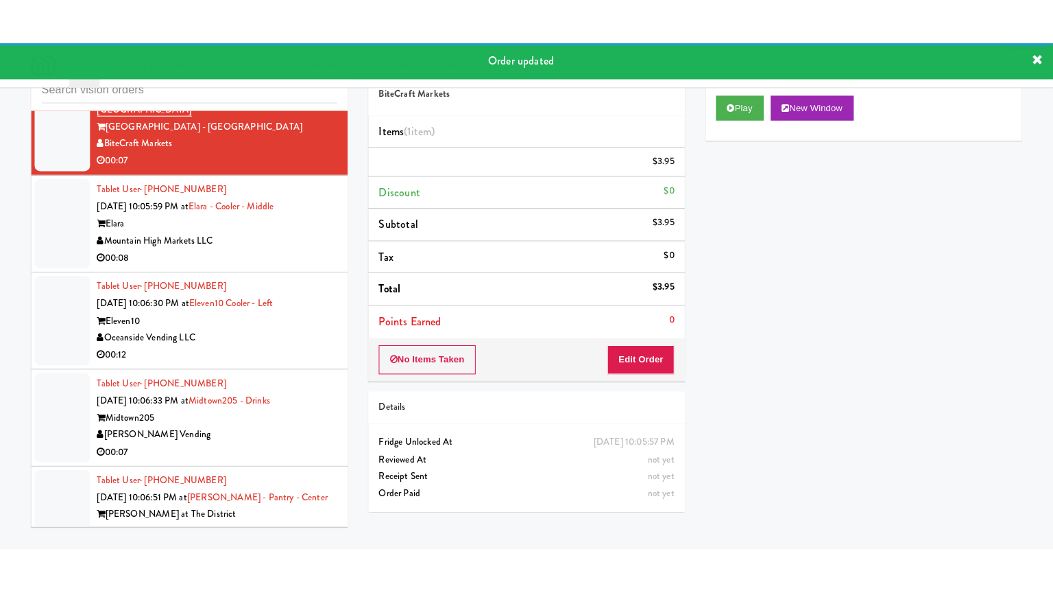
scroll to position [6724, 0]
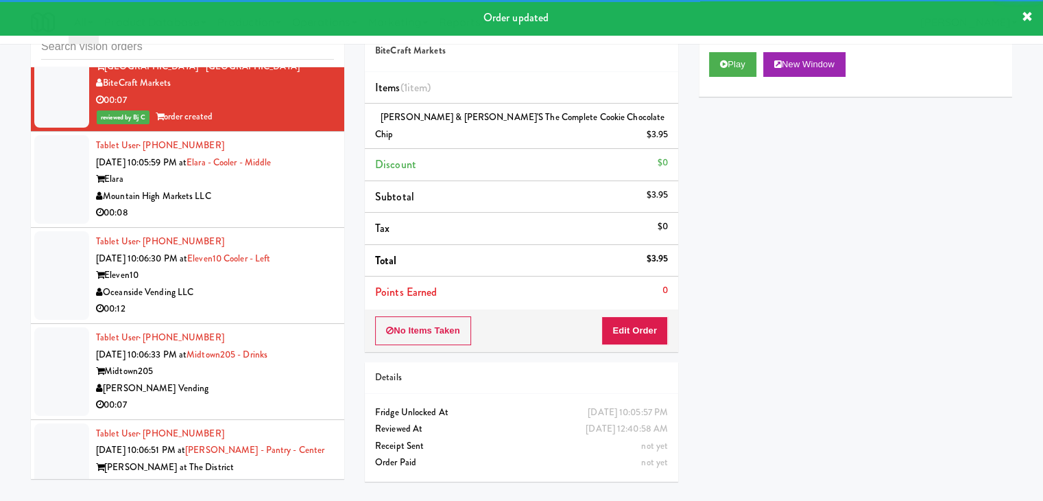
click at [315, 204] on div "00:08" at bounding box center [215, 212] width 238 height 17
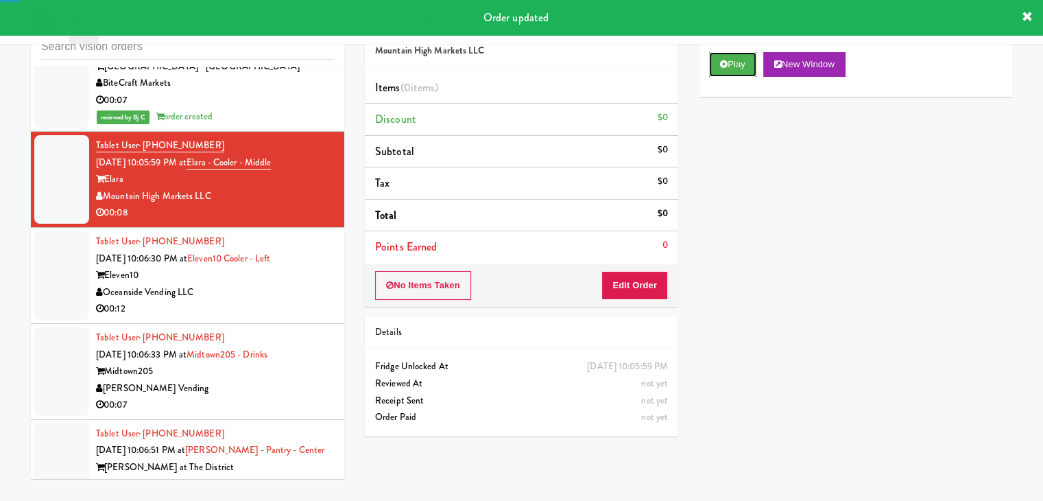
drag, startPoint x: 742, startPoint y: 68, endPoint x: 724, endPoint y: 108, distance: 43.6
click at [742, 69] on button "Play" at bounding box center [732, 64] width 47 height 25
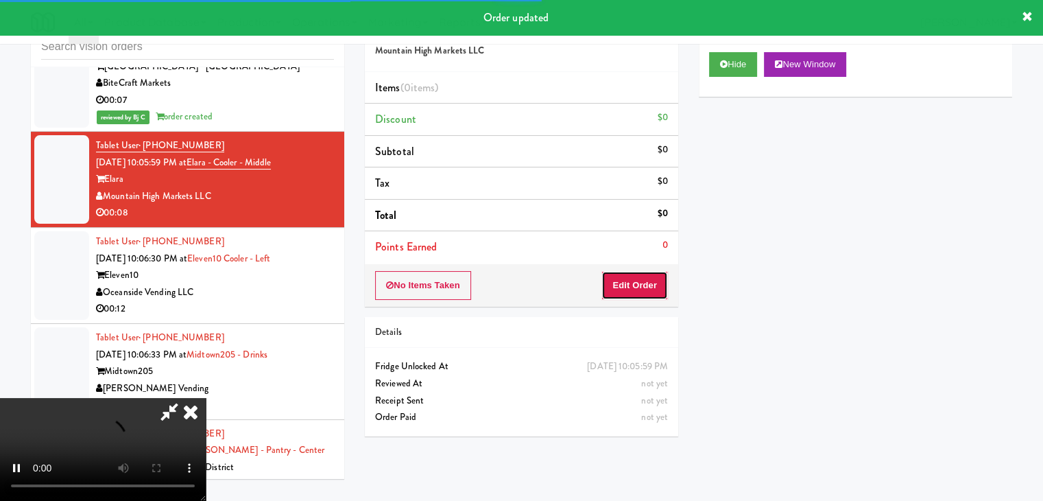
click at [634, 276] on button "Edit Order" at bounding box center [634, 285] width 67 height 29
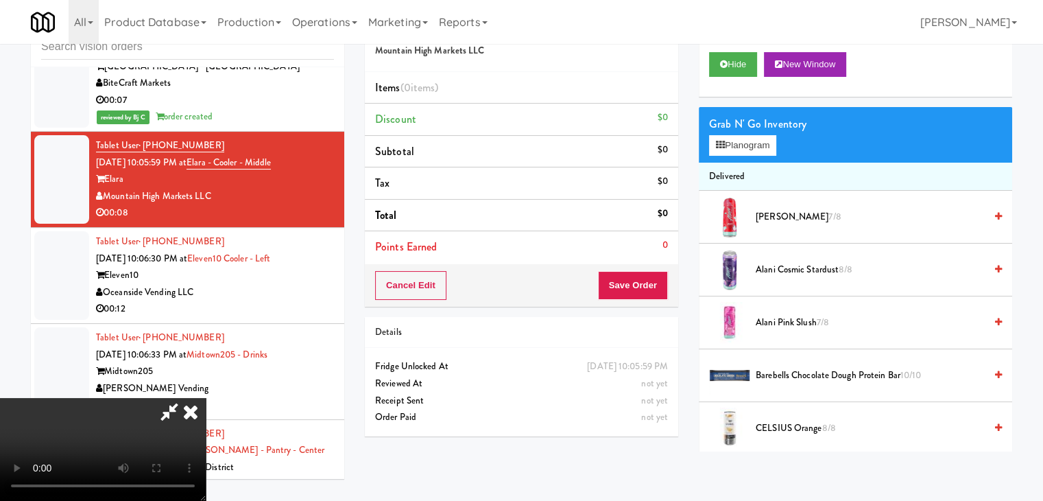
scroll to position [6707, 0]
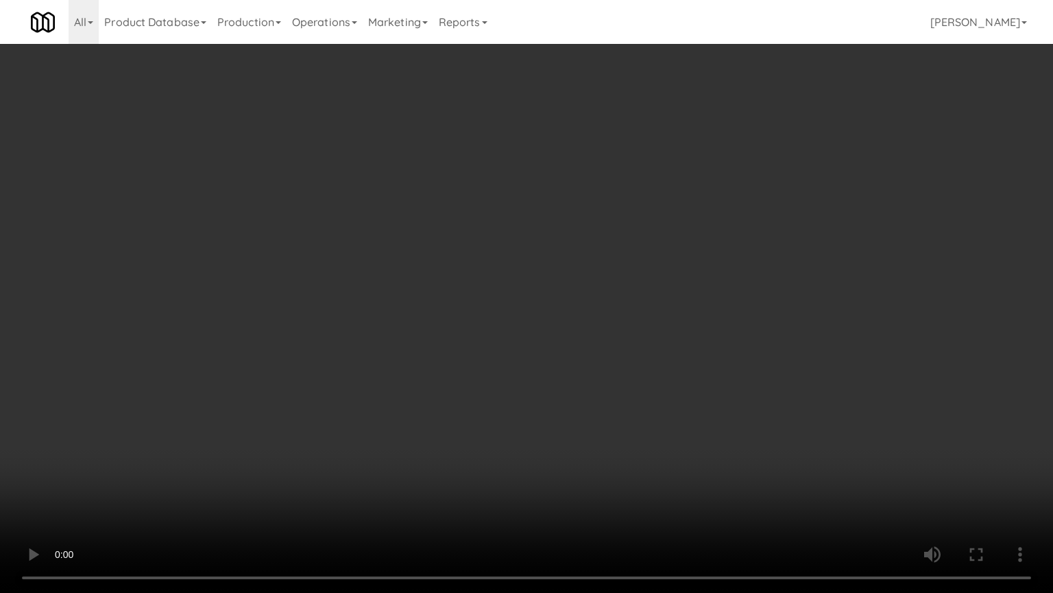
click at [610, 365] on video at bounding box center [526, 296] width 1053 height 593
drag, startPoint x: 610, startPoint y: 365, endPoint x: 603, endPoint y: 357, distance: 10.7
click at [606, 361] on video at bounding box center [526, 296] width 1053 height 593
click at [603, 357] on video at bounding box center [526, 296] width 1053 height 593
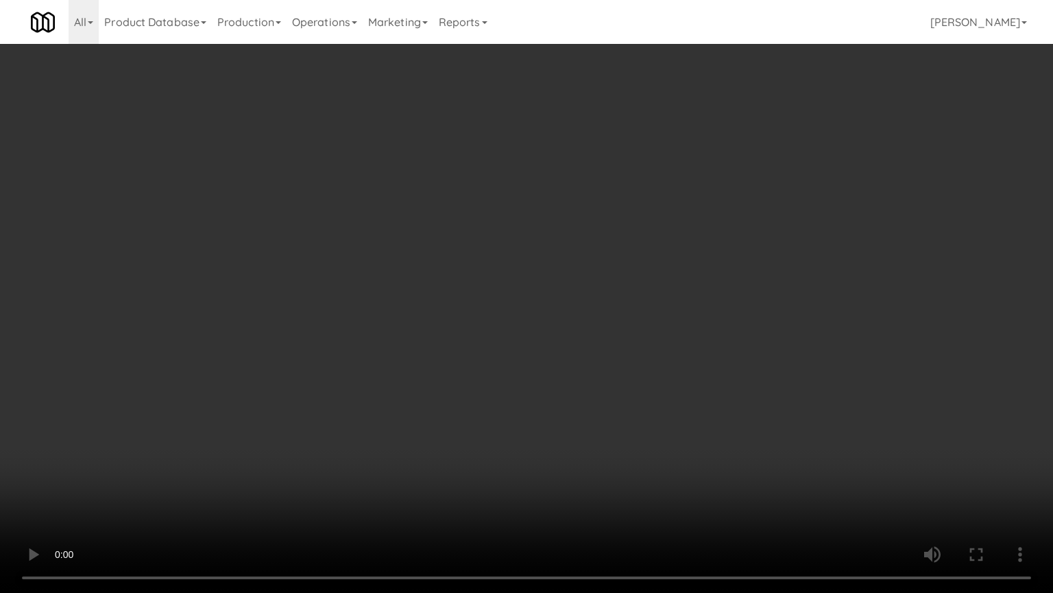
click at [603, 357] on video at bounding box center [526, 296] width 1053 height 593
click at [607, 361] on video at bounding box center [526, 296] width 1053 height 593
click at [608, 361] on video at bounding box center [526, 296] width 1053 height 593
click at [608, 360] on video at bounding box center [526, 296] width 1053 height 593
click at [625, 379] on video at bounding box center [526, 296] width 1053 height 593
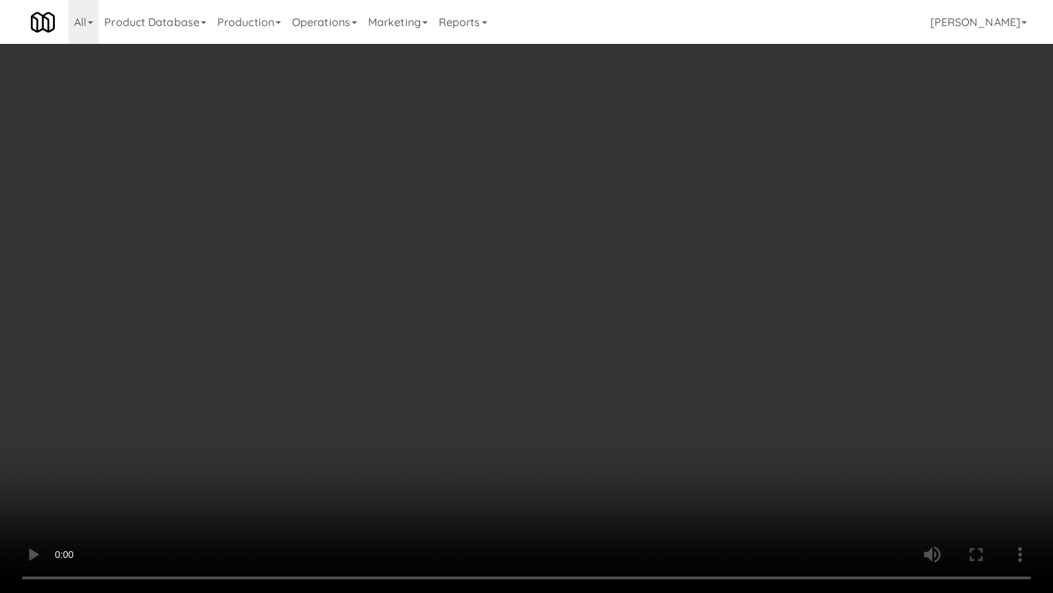
click at [625, 379] on video at bounding box center [526, 296] width 1053 height 593
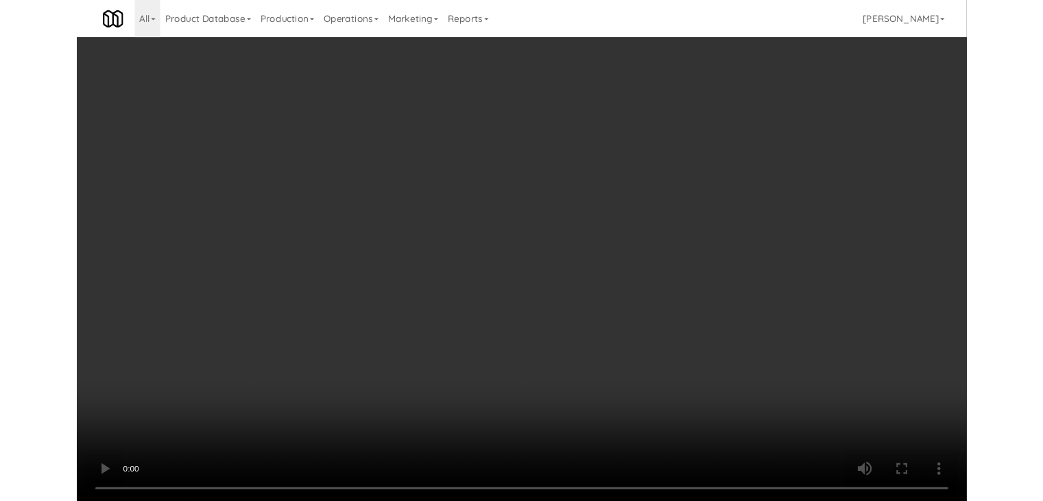
scroll to position [6724, 0]
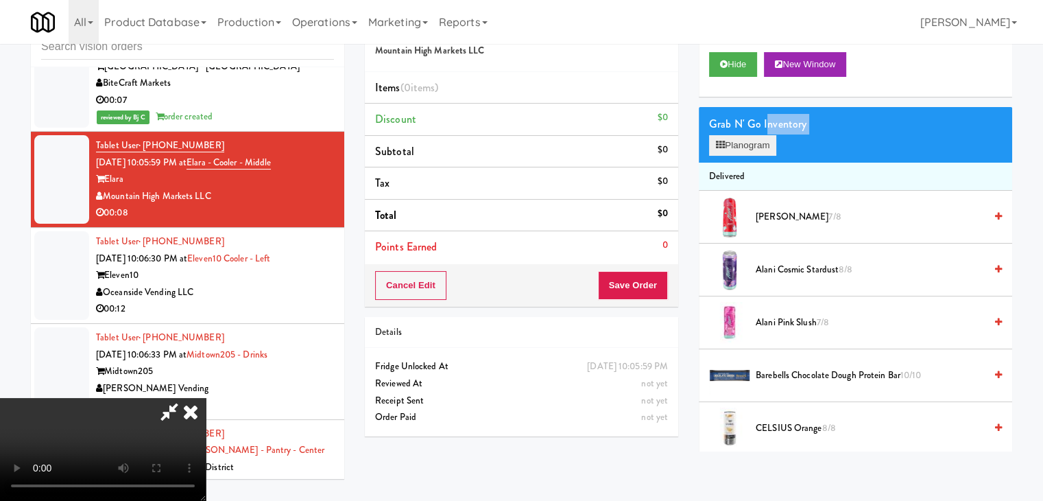
click at [765, 134] on div "Grab N' Go Inventory Planogram" at bounding box center [855, 135] width 313 height 56
click at [765, 139] on button "Planogram" at bounding box center [742, 145] width 67 height 21
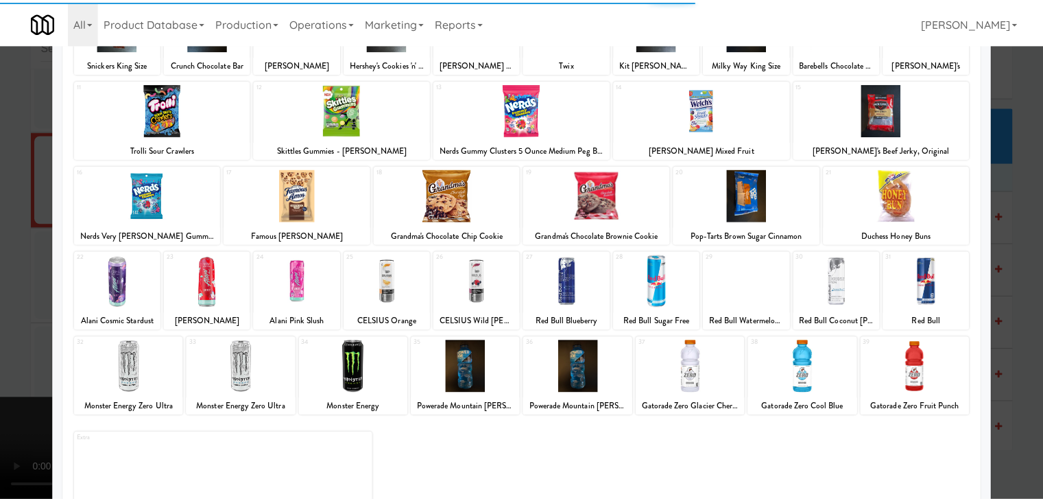
scroll to position [173, 0]
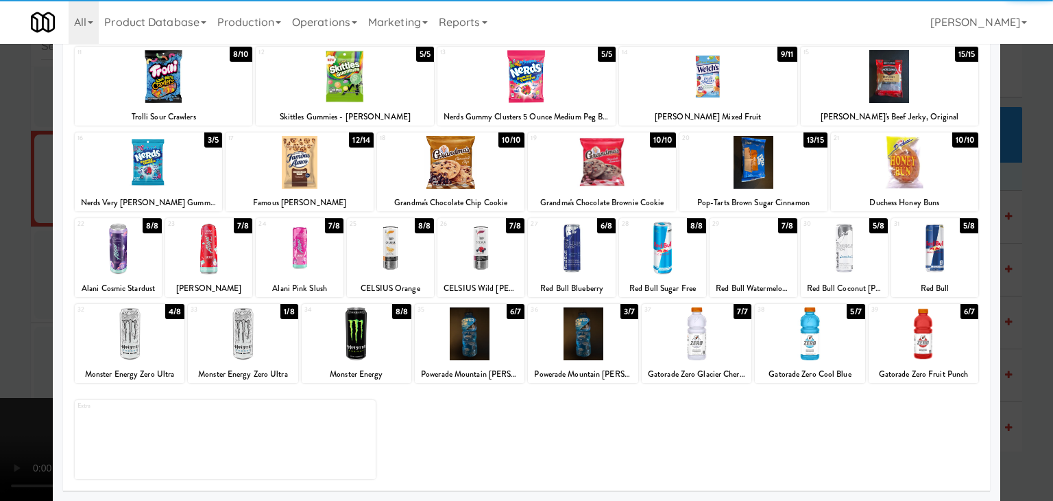
click at [837, 252] on div at bounding box center [844, 248] width 87 height 53
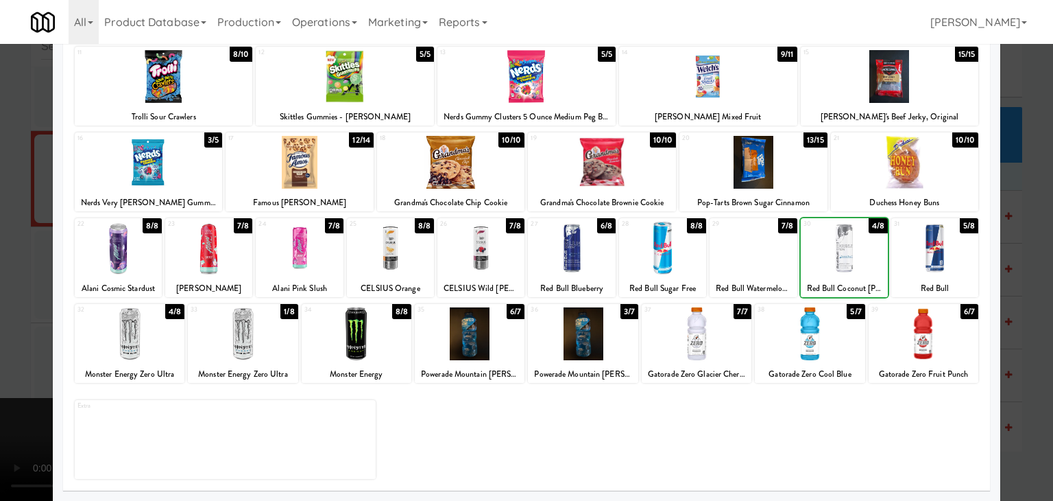
drag, startPoint x: 0, startPoint y: 270, endPoint x: 230, endPoint y: 270, distance: 230.4
click at [14, 270] on div at bounding box center [526, 250] width 1053 height 501
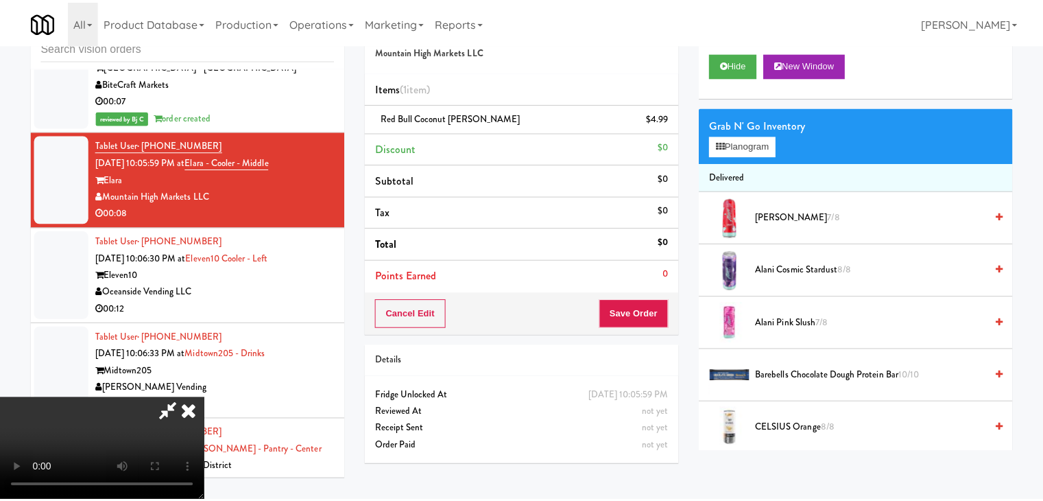
scroll to position [6724, 0]
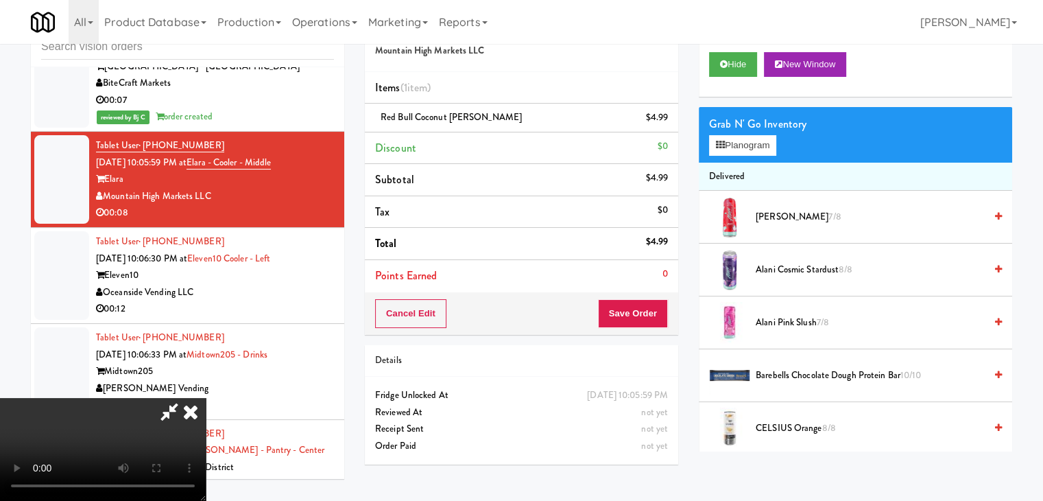
click at [640, 298] on div "Cancel Edit Save Order" at bounding box center [521, 313] width 313 height 43
click at [636, 302] on button "Save Order" at bounding box center [633, 313] width 70 height 29
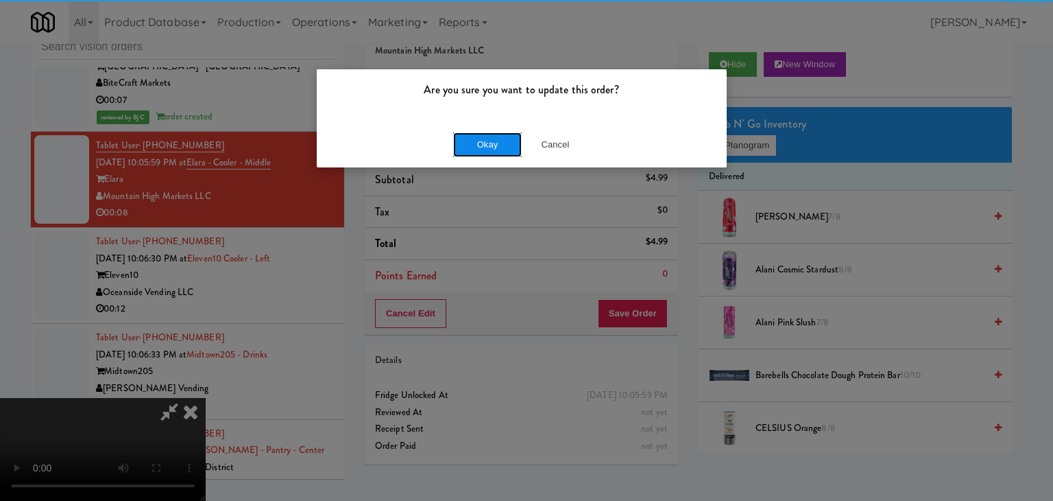
click at [503, 138] on button "Okay" at bounding box center [487, 144] width 69 height 25
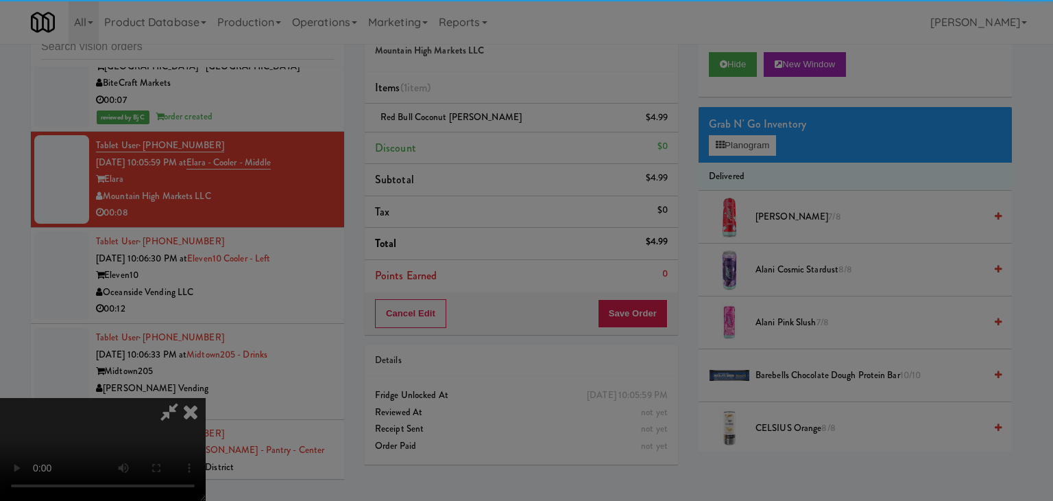
click at [502, 138] on body "Are you sure you want to update this order? Okay Cancel Okay Are you sure you w…" at bounding box center [526, 250] width 1053 height 501
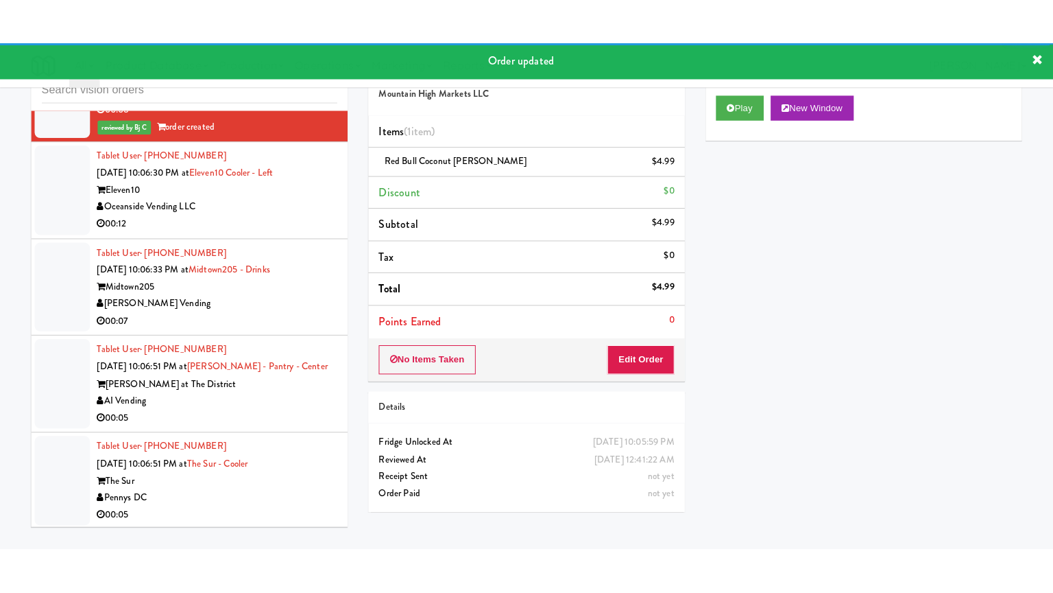
scroll to position [6792, 0]
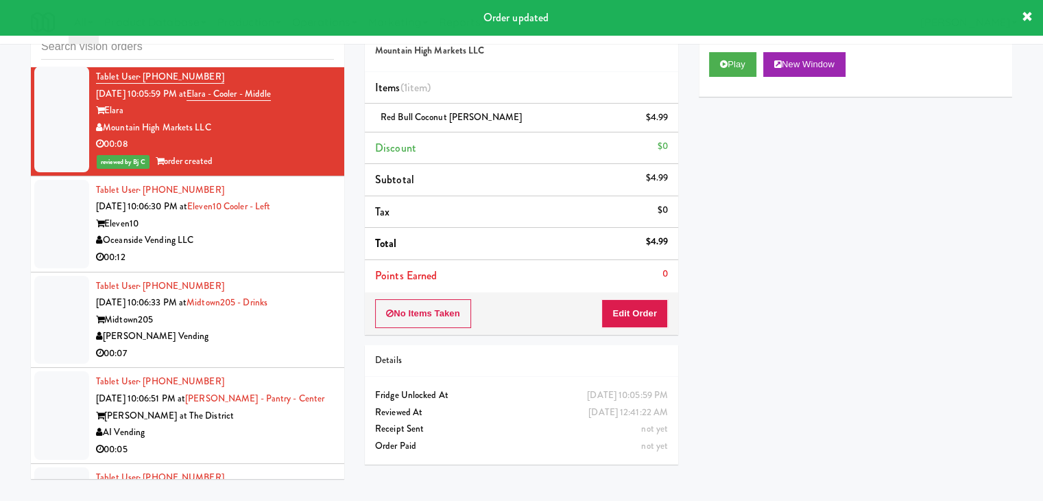
click at [270, 232] on div "Oceanside Vending LLC" at bounding box center [215, 240] width 238 height 17
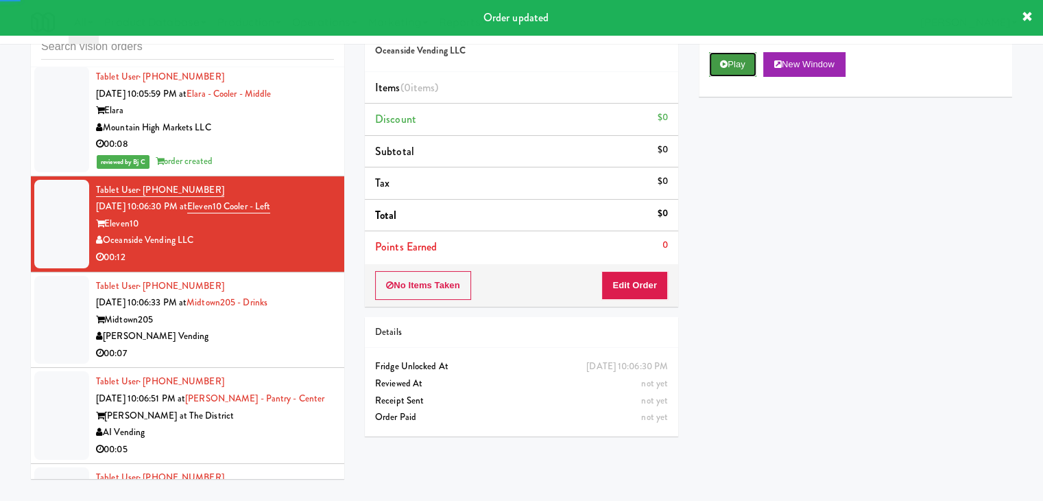
click at [713, 67] on button "Play" at bounding box center [732, 64] width 47 height 25
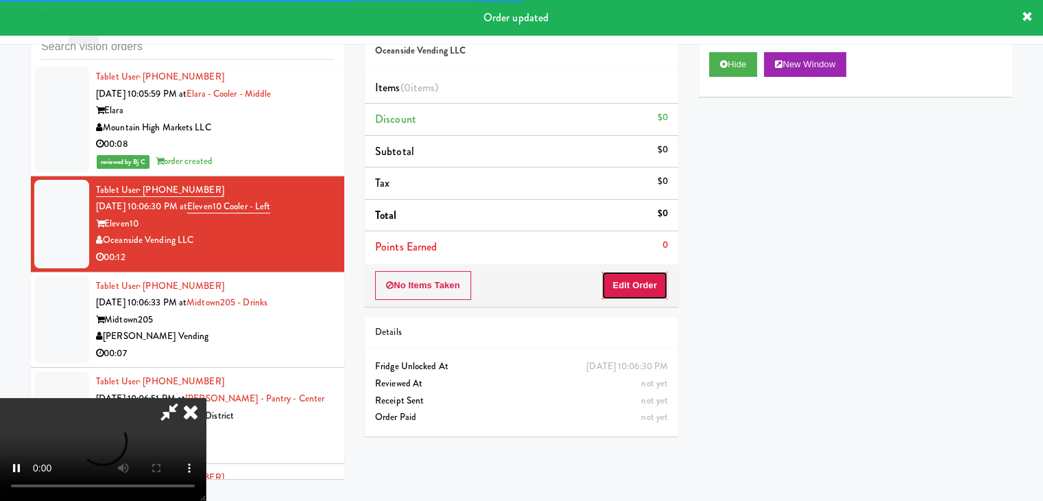
click at [636, 279] on button "Edit Order" at bounding box center [634, 285] width 67 height 29
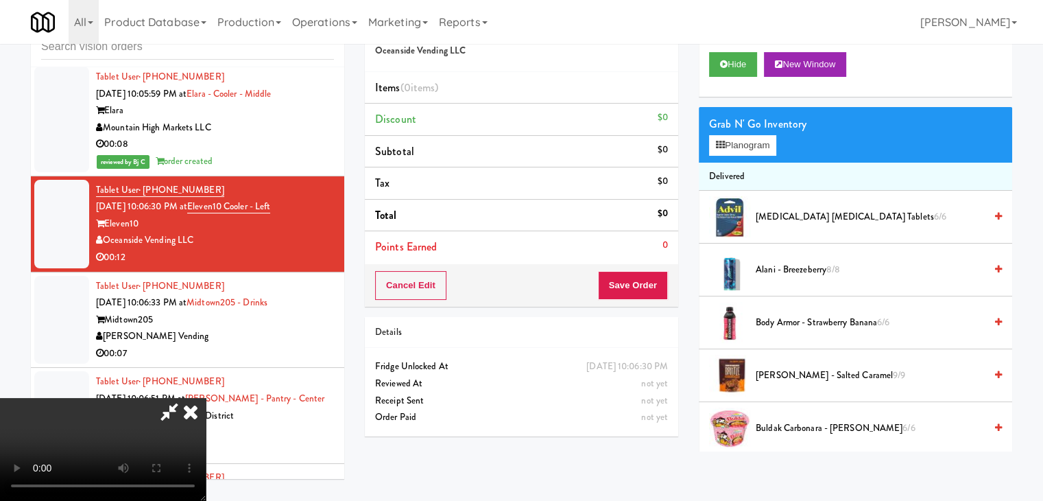
scroll to position [6775, 0]
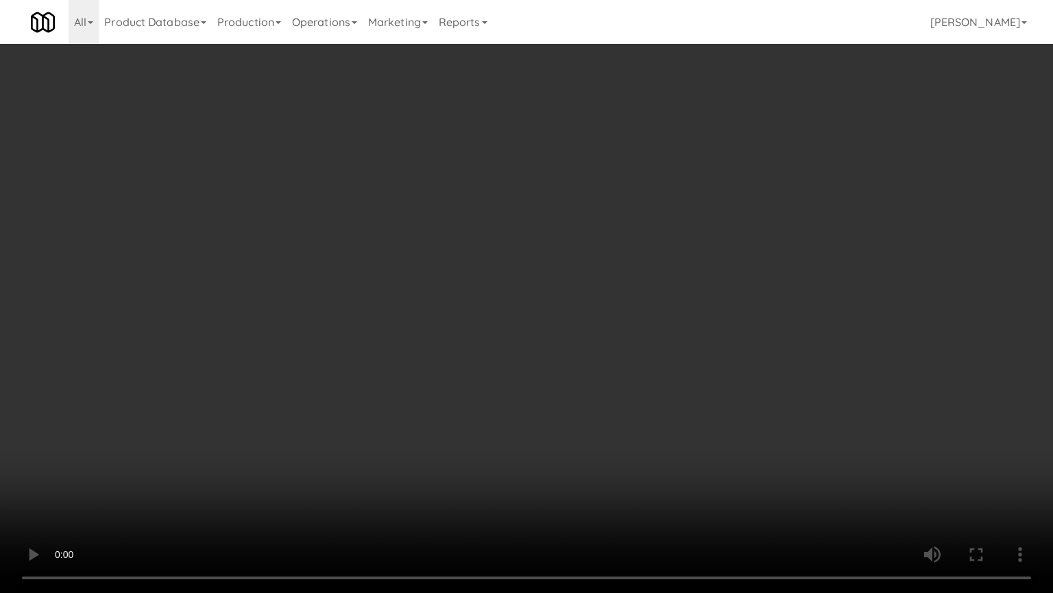
click at [612, 406] on video at bounding box center [526, 296] width 1053 height 593
drag, startPoint x: 612, startPoint y: 406, endPoint x: 632, endPoint y: 291, distance: 117.0
click at [612, 403] on video at bounding box center [526, 296] width 1053 height 593
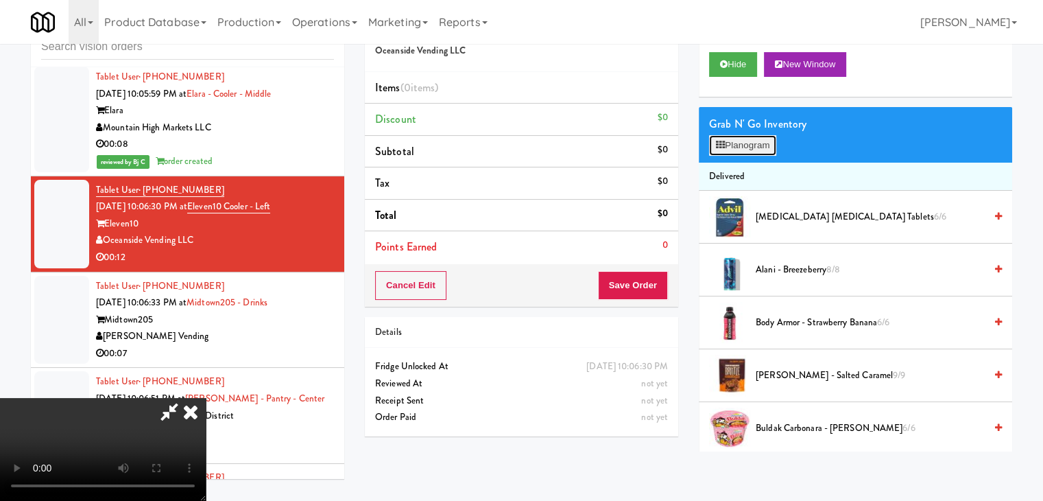
click at [759, 154] on button "Planogram" at bounding box center [742, 145] width 67 height 21
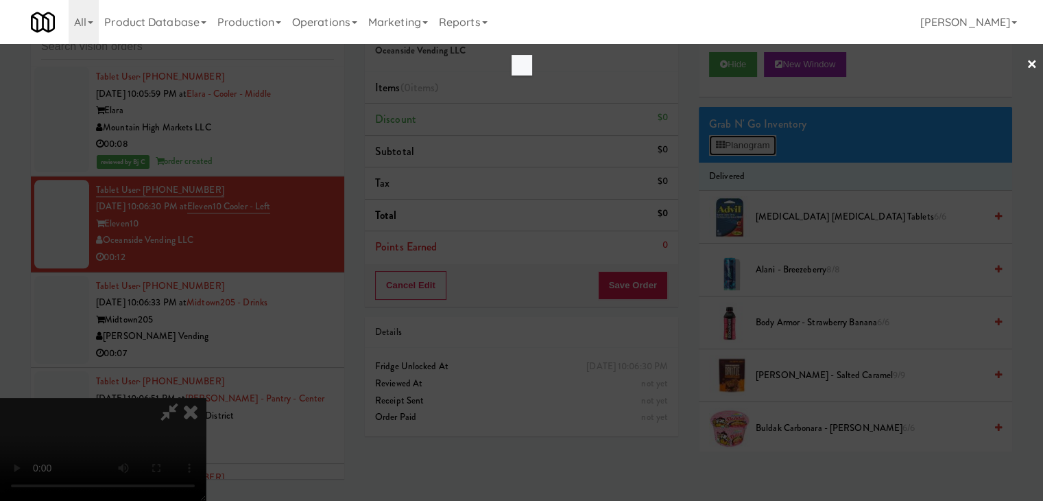
scroll to position [6775, 0]
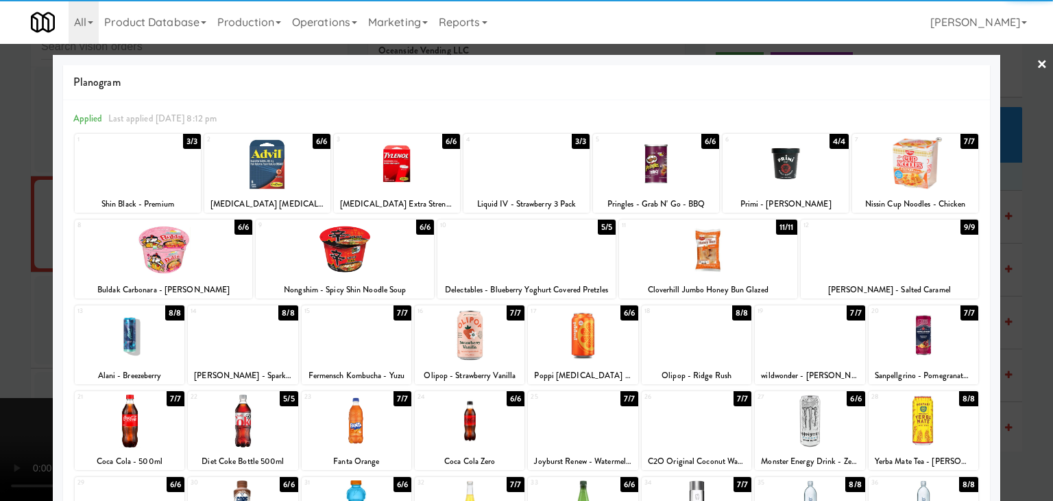
click at [360, 425] on div at bounding box center [357, 420] width 110 height 53
click at [359, 425] on div at bounding box center [357, 420] width 110 height 53
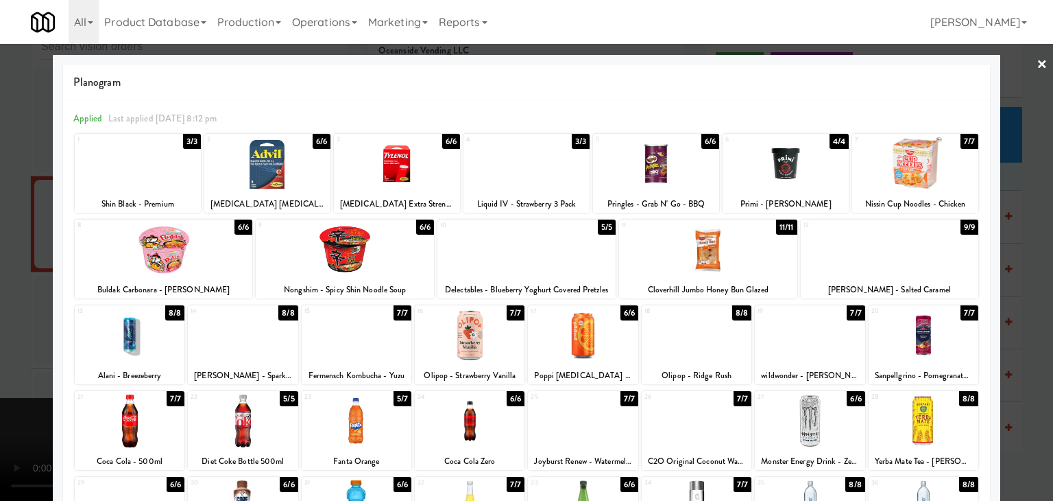
click at [158, 414] on div at bounding box center [130, 420] width 110 height 53
drag, startPoint x: 10, startPoint y: 396, endPoint x: 218, endPoint y: 382, distance: 209.0
click at [15, 396] on div at bounding box center [526, 250] width 1053 height 501
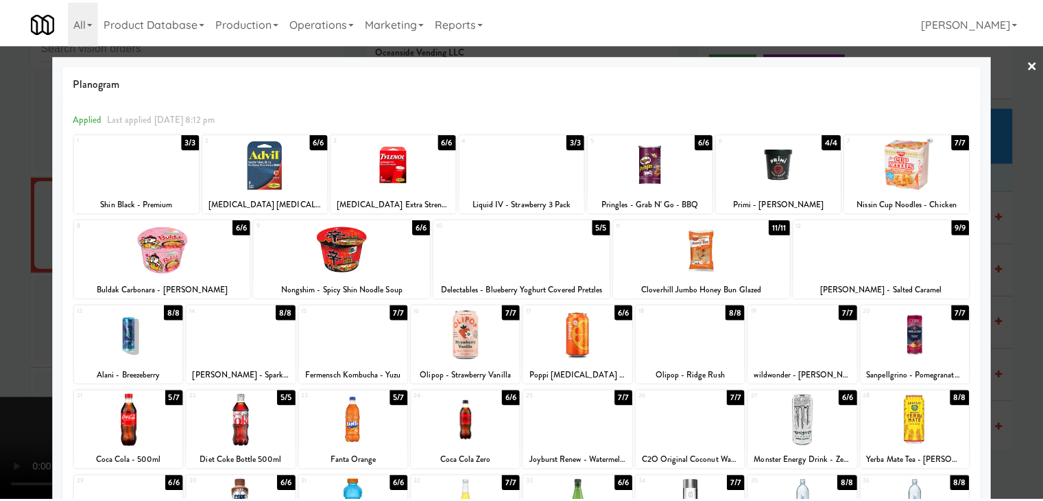
scroll to position [6792, 0]
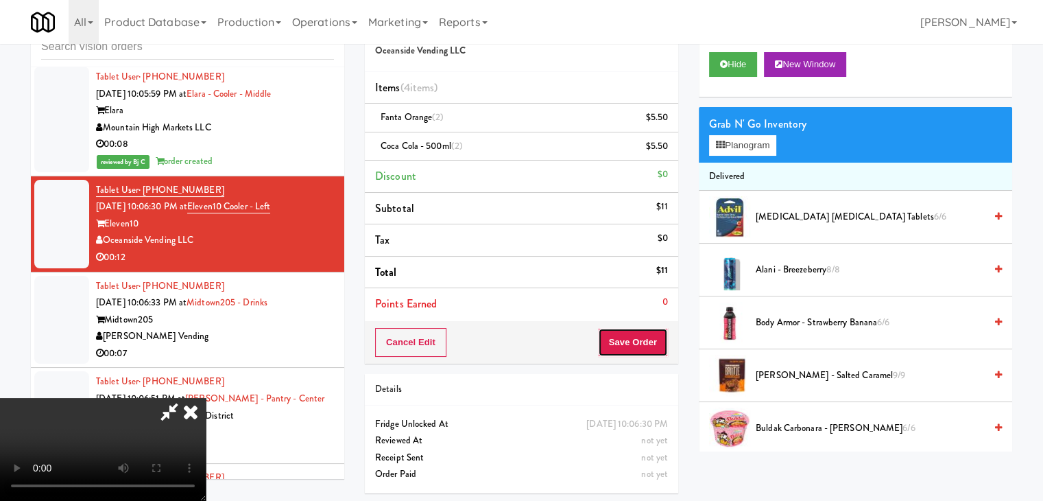
click at [632, 344] on button "Save Order" at bounding box center [633, 342] width 70 height 29
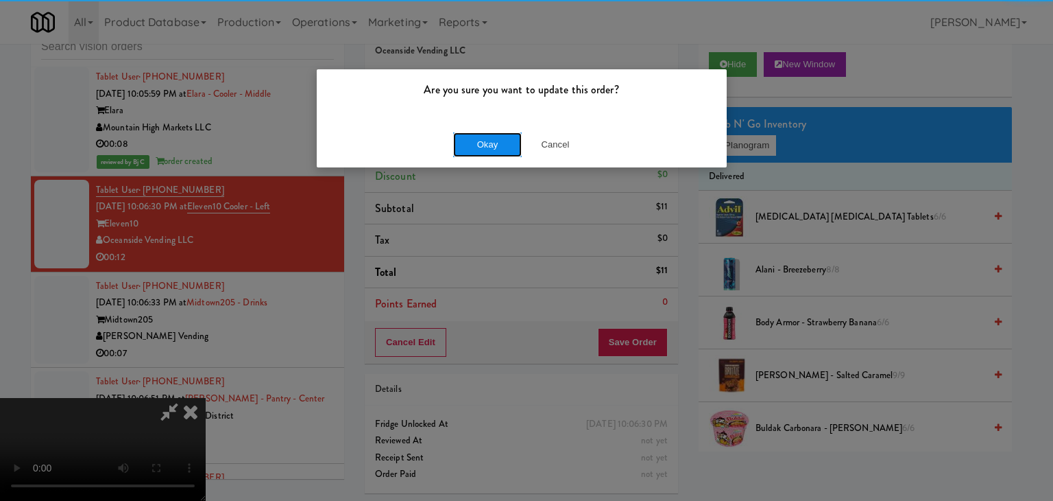
click at [475, 143] on button "Okay" at bounding box center [487, 144] width 69 height 25
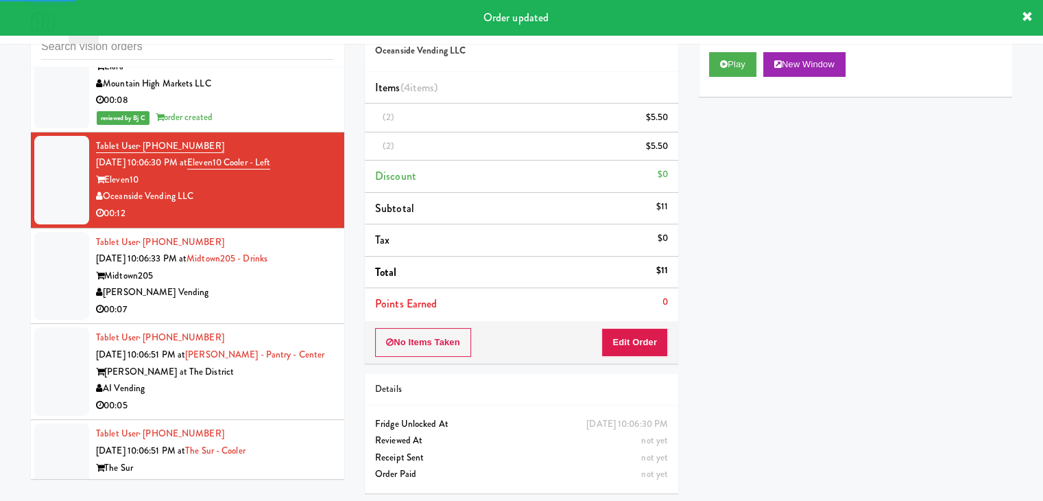
scroll to position [6861, 0]
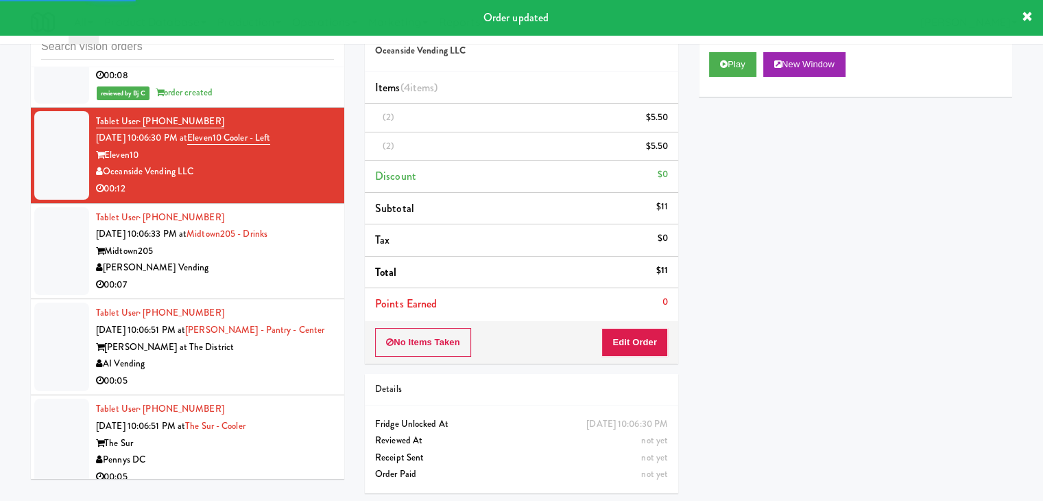
click at [254, 259] on div "[PERSON_NAME] Vending" at bounding box center [215, 267] width 238 height 17
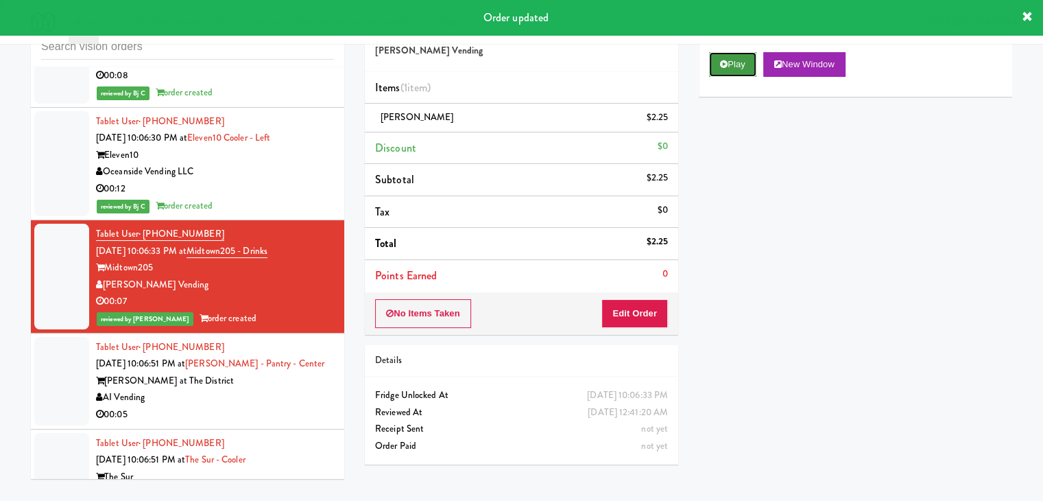
click at [746, 69] on button "Play" at bounding box center [732, 64] width 47 height 25
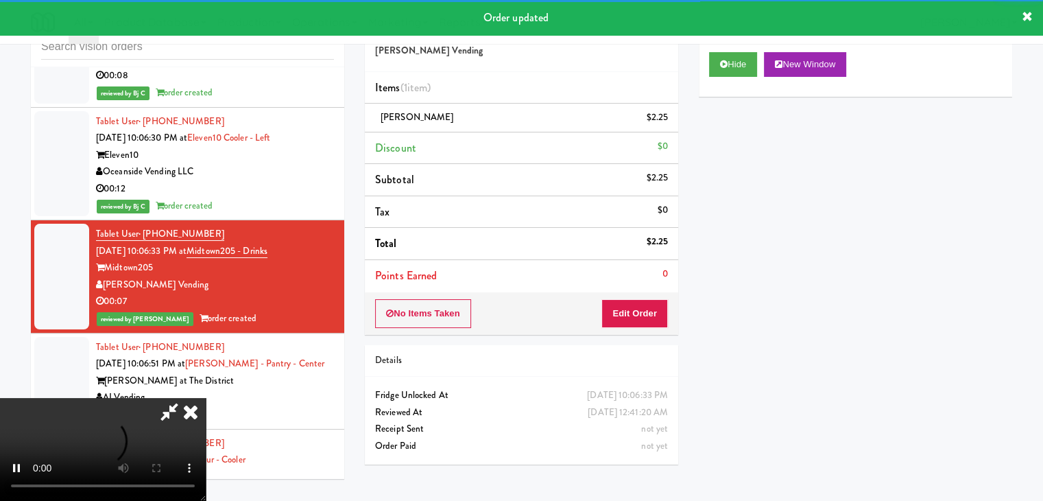
click at [225, 389] on div "AI Vending" at bounding box center [215, 397] width 238 height 17
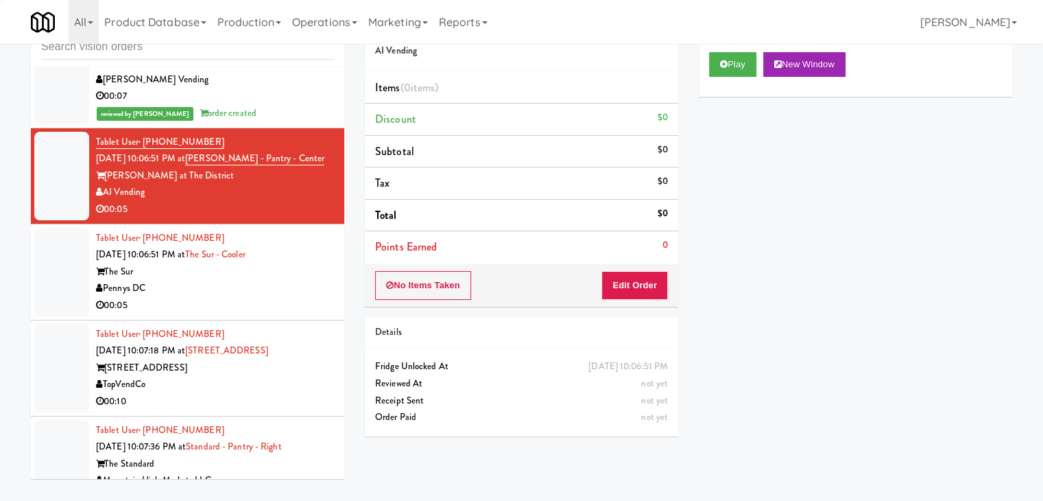
scroll to position [7067, 0]
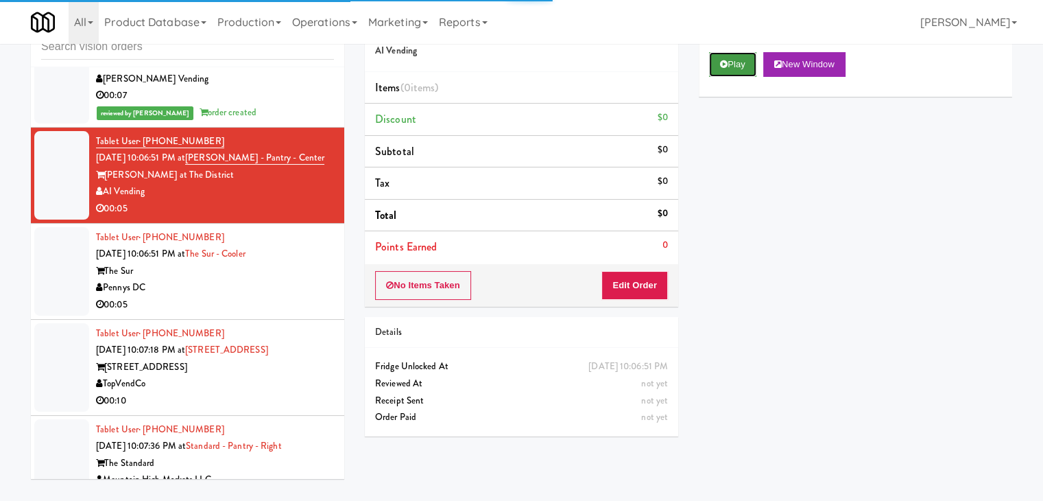
click at [730, 58] on button "Play" at bounding box center [732, 64] width 47 height 25
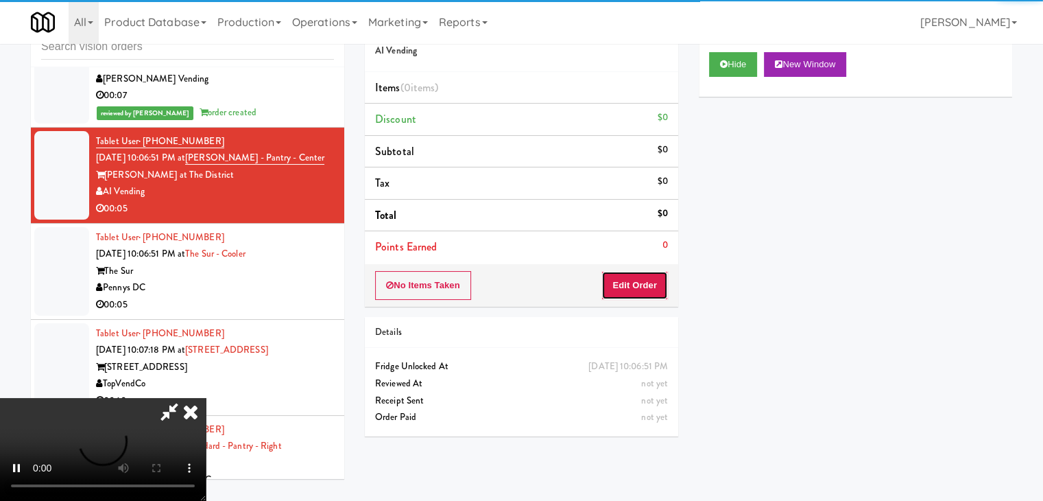
click at [639, 292] on button "Edit Order" at bounding box center [634, 285] width 67 height 29
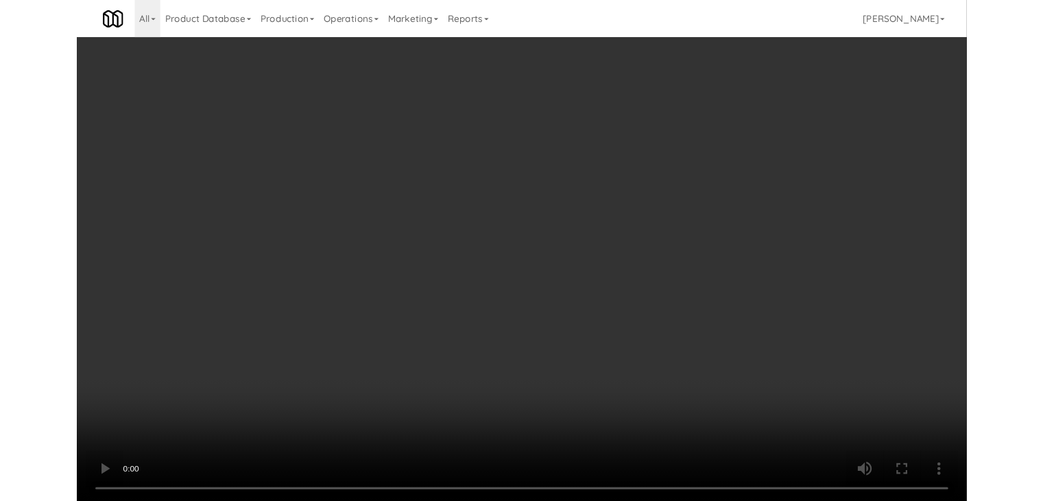
scroll to position [7049, 0]
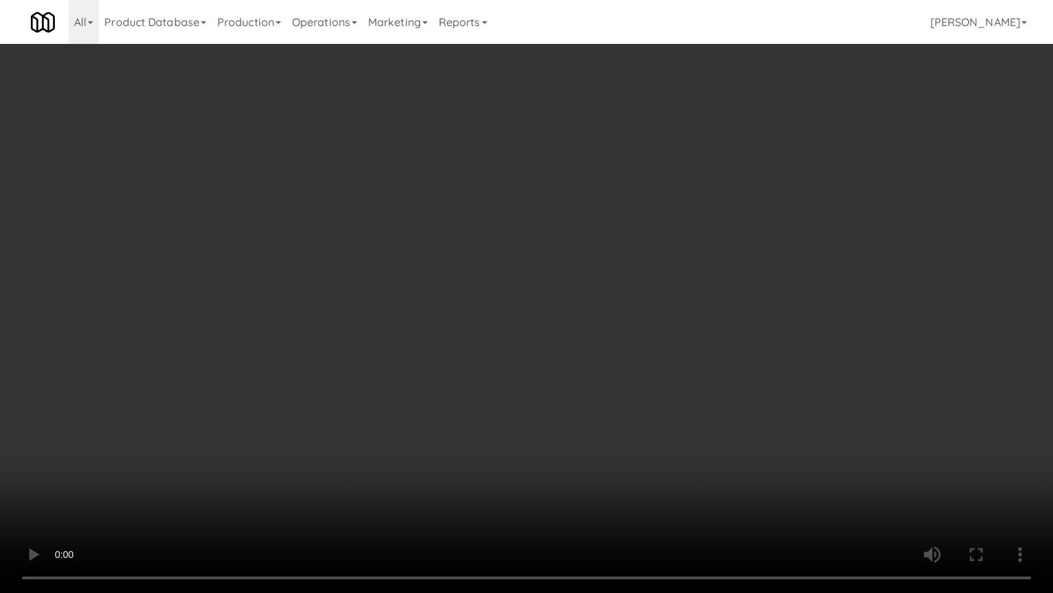
click at [643, 392] on video at bounding box center [526, 296] width 1053 height 593
click at [625, 429] on video at bounding box center [526, 296] width 1053 height 593
click at [615, 424] on video at bounding box center [526, 296] width 1053 height 593
click at [614, 416] on video at bounding box center [526, 296] width 1053 height 593
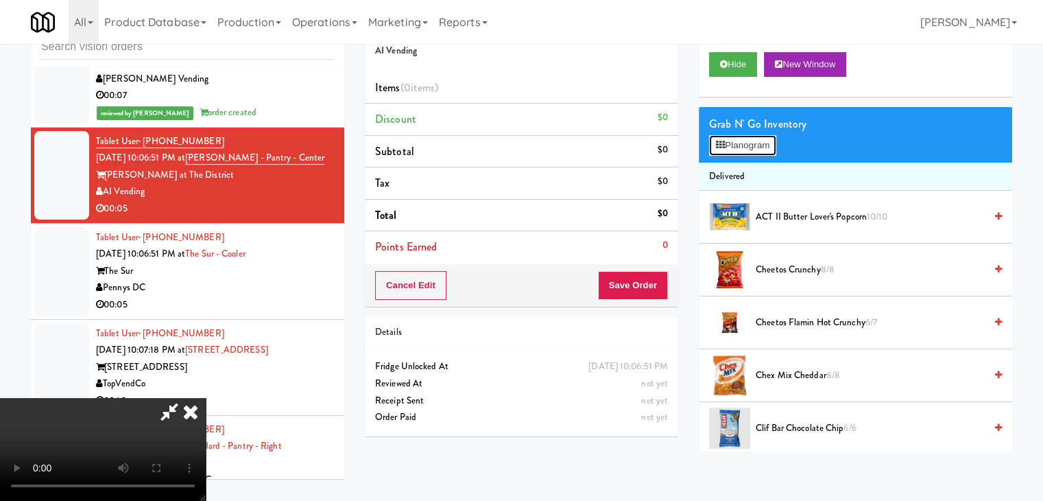
click at [745, 146] on button "Planogram" at bounding box center [742, 145] width 67 height 21
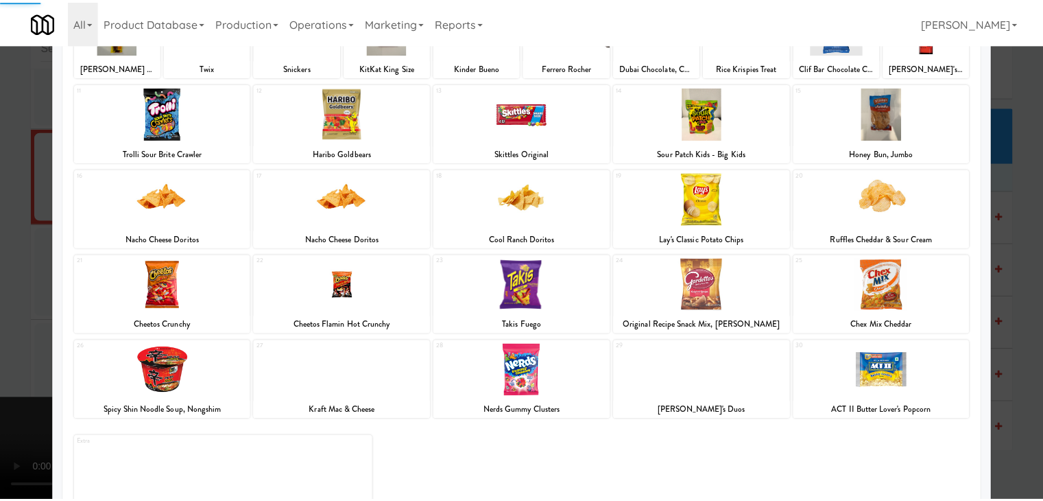
scroll to position [137, 0]
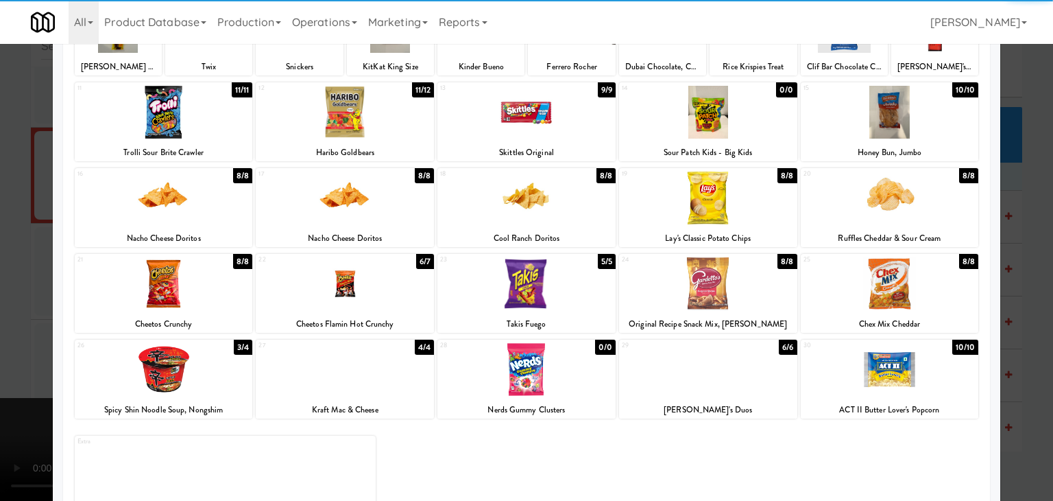
click at [359, 293] on div at bounding box center [345, 283] width 178 height 53
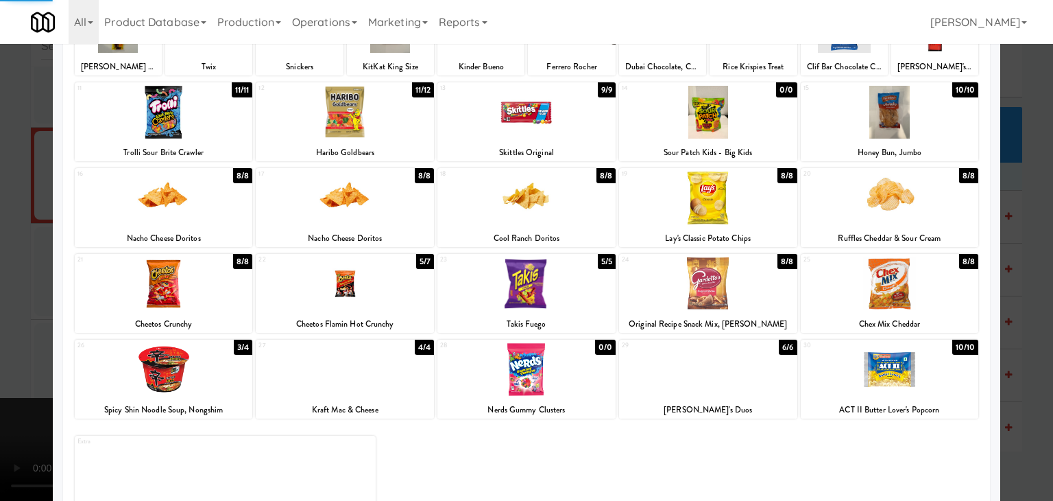
click at [357, 121] on div at bounding box center [345, 112] width 178 height 53
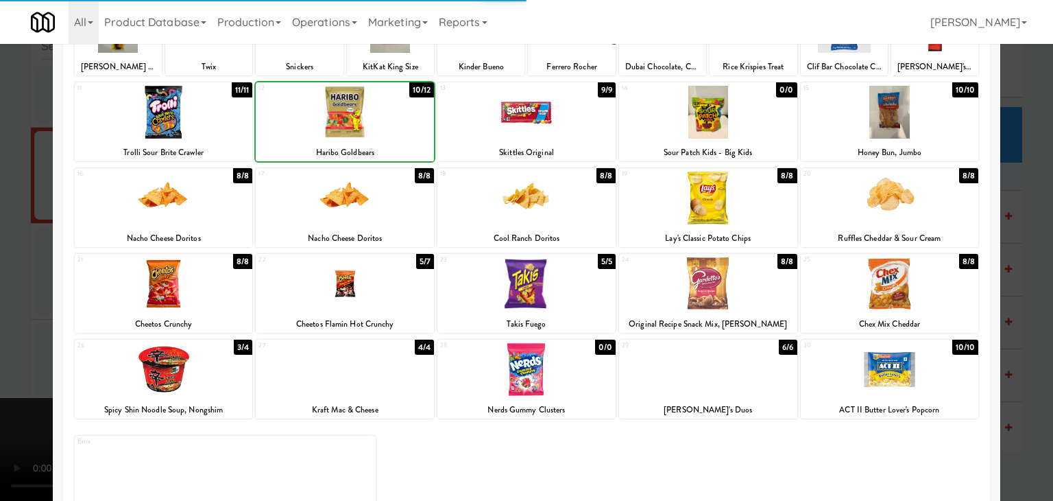
click at [14, 195] on div at bounding box center [526, 250] width 1053 height 501
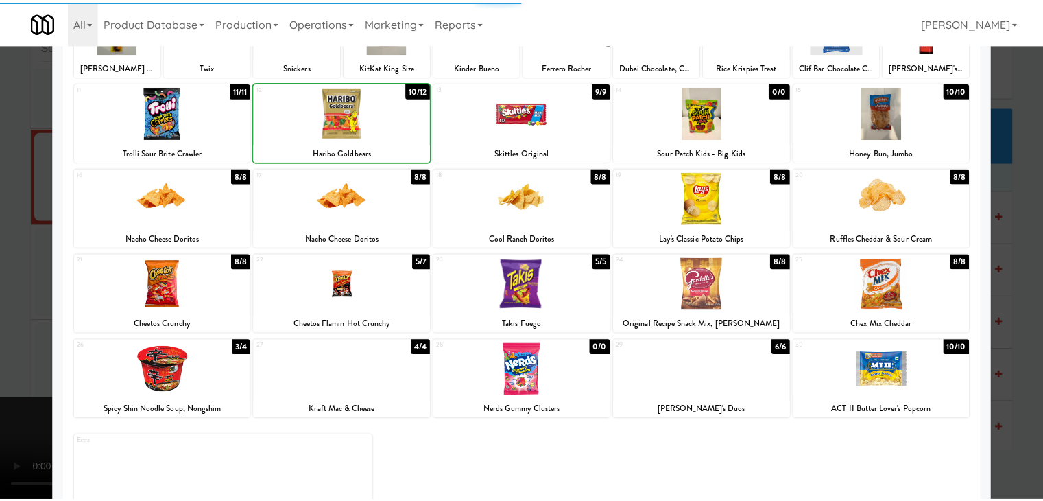
scroll to position [7067, 0]
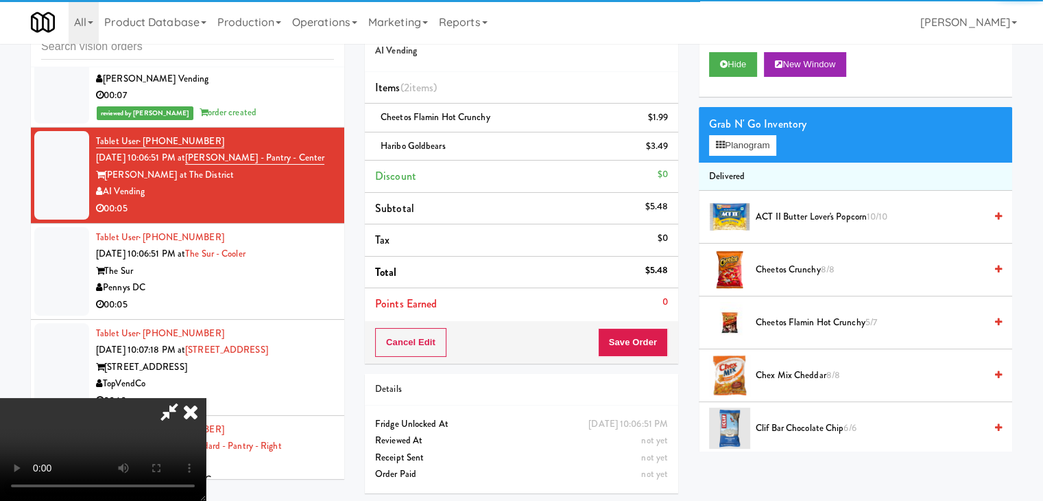
drag, startPoint x: 675, startPoint y: 356, endPoint x: 657, endPoint y: 352, distance: 18.3
click at [669, 357] on div "Cancel Edit Save Order" at bounding box center [521, 342] width 313 height 43
click at [656, 351] on button "Save Order" at bounding box center [633, 342] width 70 height 29
click at [653, 348] on button "Save Order" at bounding box center [633, 342] width 70 height 29
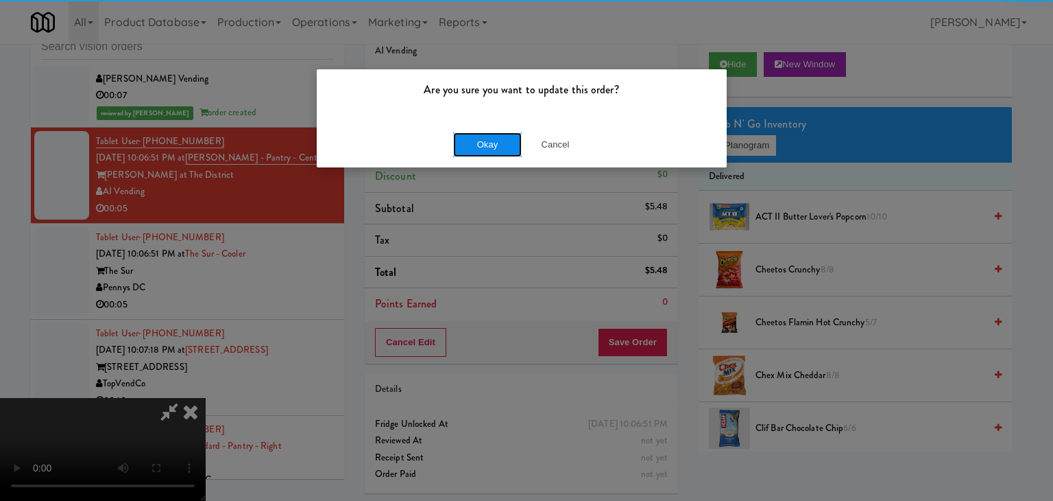
click at [477, 145] on button "Okay" at bounding box center [487, 144] width 69 height 25
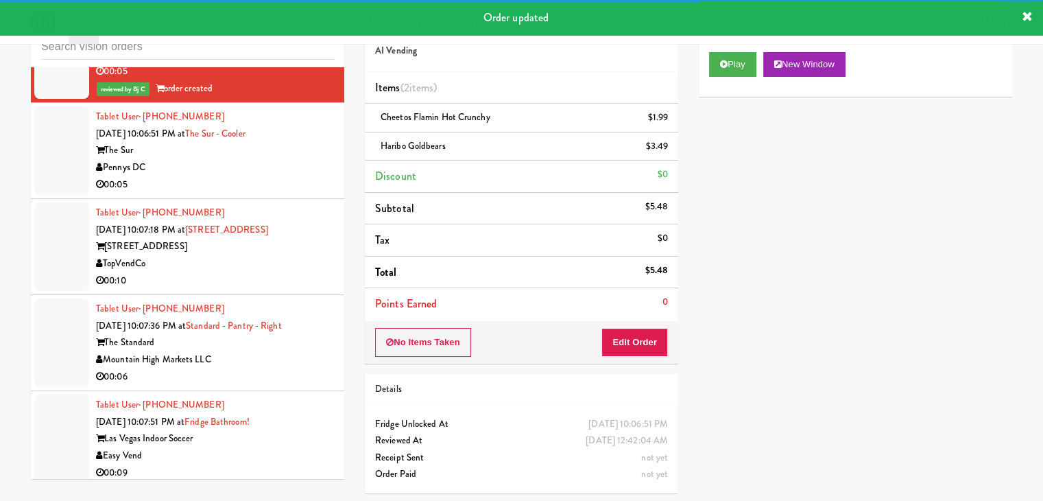
scroll to position [7220, 0]
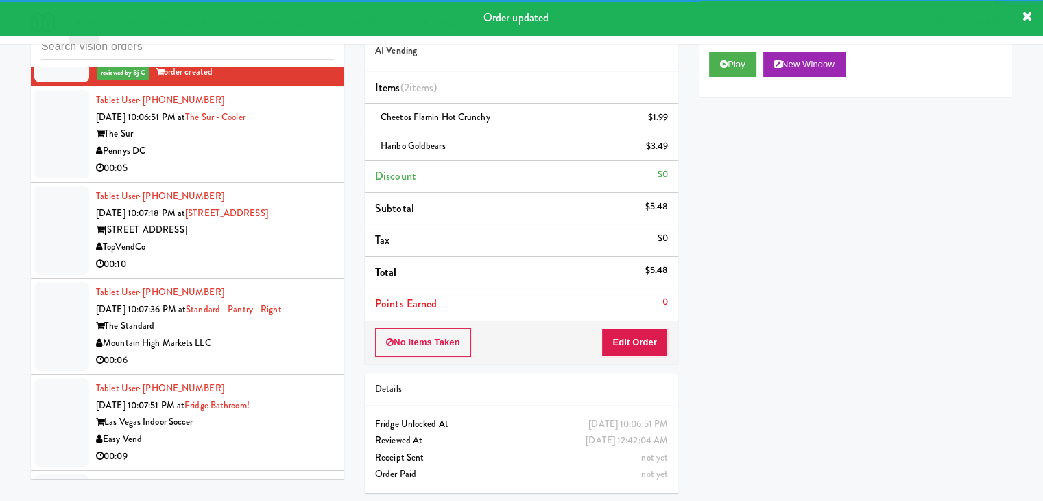
click at [265, 86] on li "Tablet User · (442) 264-9928 [DATE] 10:06:51 PM at The Sur - Cooler The Sur Pen…" at bounding box center [187, 134] width 313 height 96
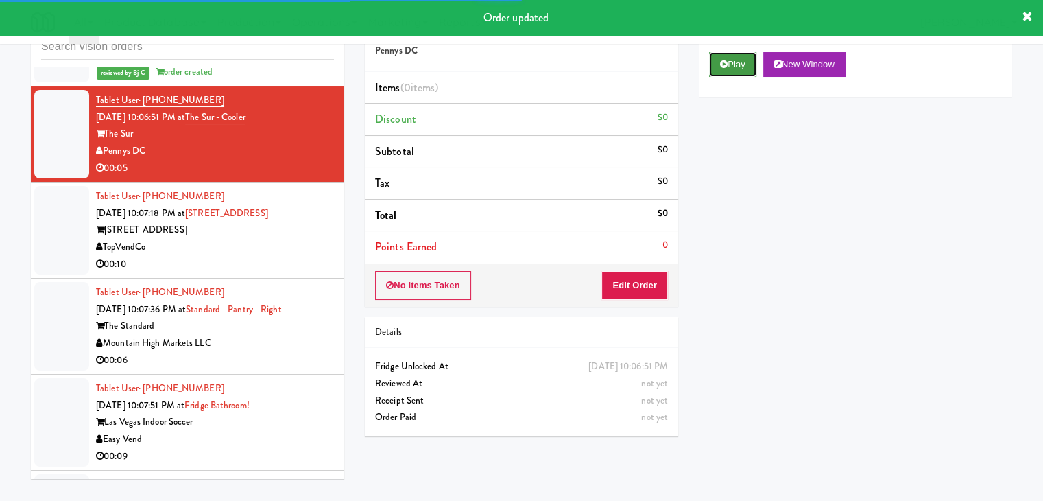
click at [730, 64] on button "Play" at bounding box center [732, 64] width 47 height 25
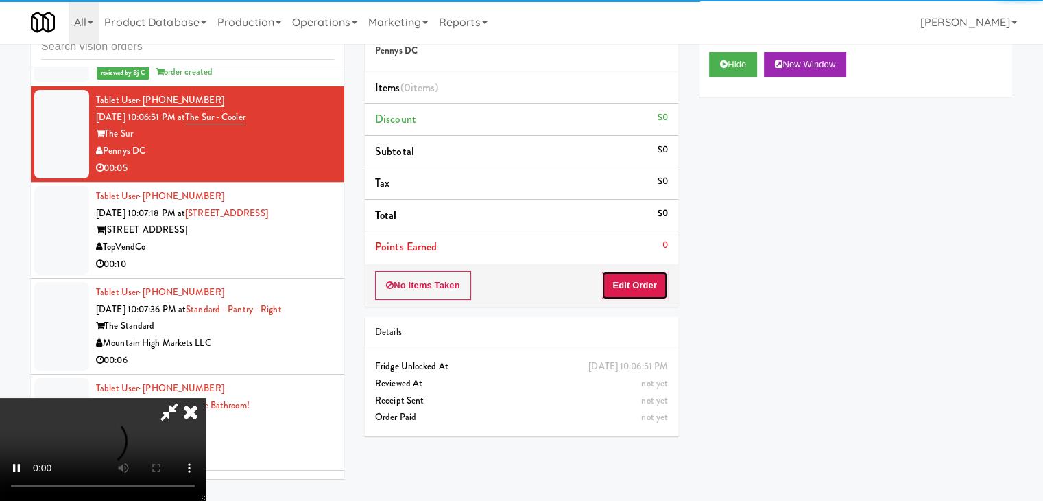
click at [647, 285] on button "Edit Order" at bounding box center [634, 285] width 67 height 29
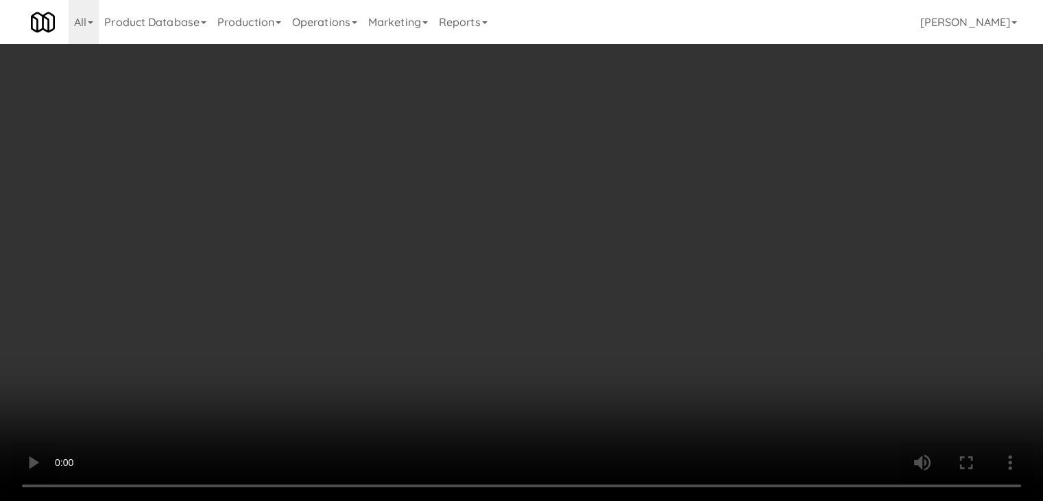
scroll to position [7204, 0]
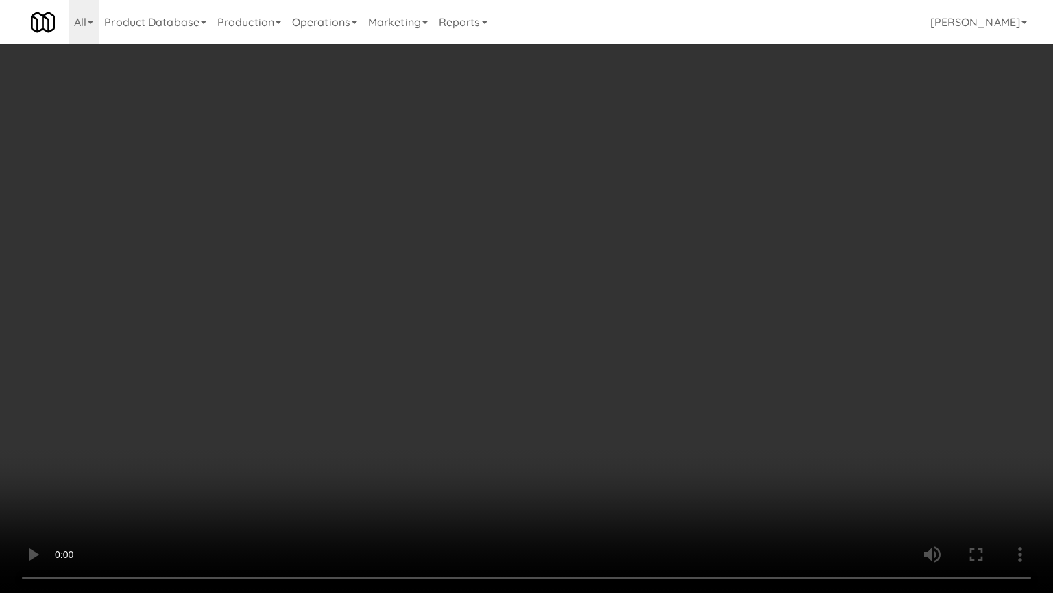
click at [609, 403] on video at bounding box center [526, 296] width 1053 height 593
click at [610, 403] on video at bounding box center [526, 296] width 1053 height 593
click at [608, 401] on video at bounding box center [526, 296] width 1053 height 593
drag, startPoint x: 608, startPoint y: 401, endPoint x: 604, endPoint y: 331, distance: 69.4
click at [608, 401] on video at bounding box center [526, 296] width 1053 height 593
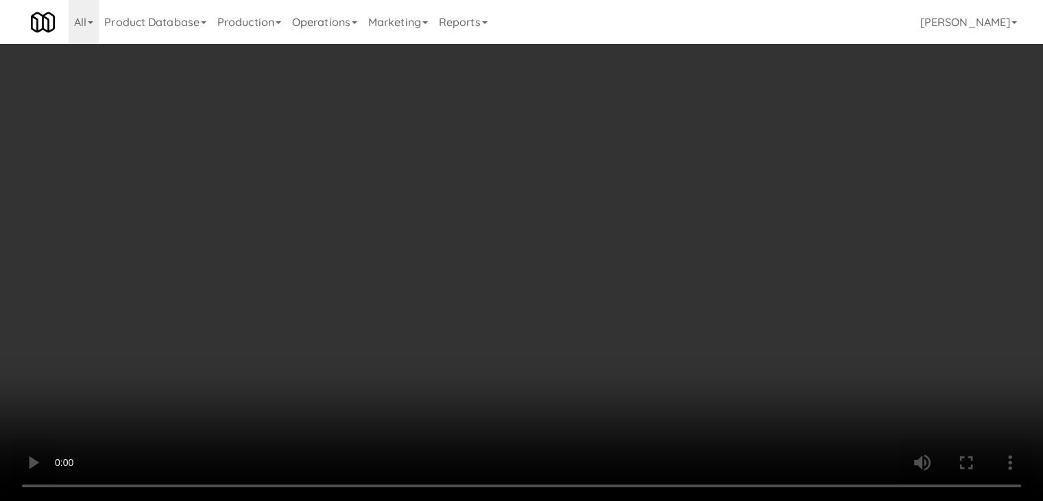
click at [748, 143] on button "Planogram" at bounding box center [742, 145] width 67 height 21
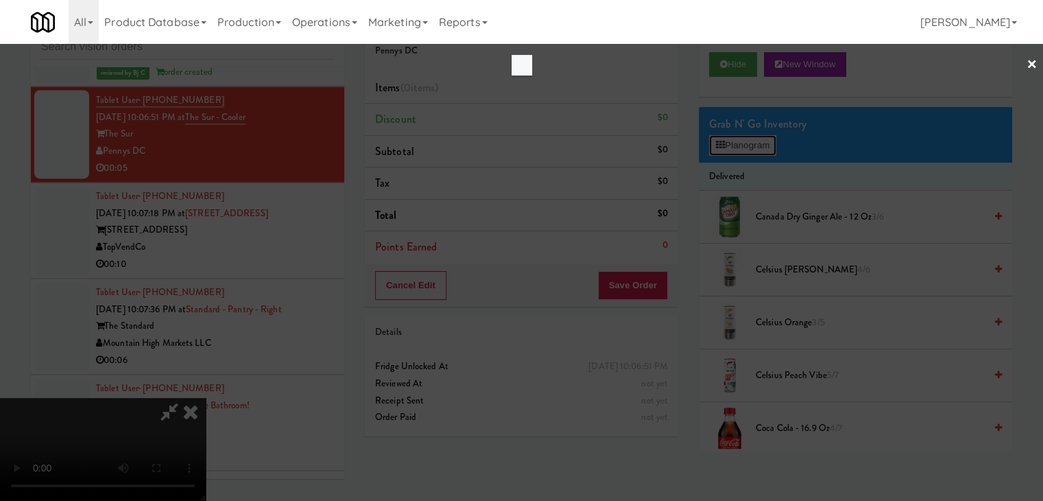
scroll to position [7204, 0]
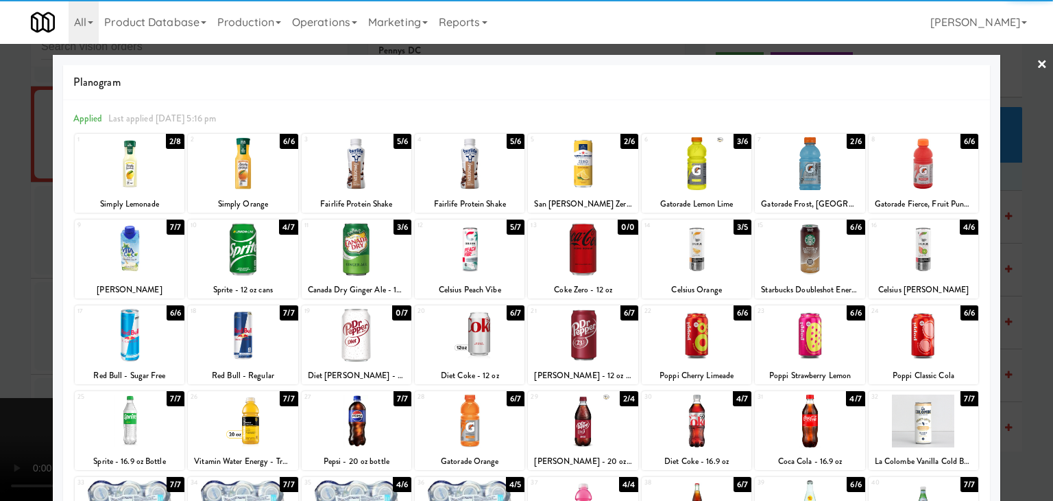
drag, startPoint x: 573, startPoint y: 422, endPoint x: 547, endPoint y: 412, distance: 28.4
click at [573, 420] on div at bounding box center [583, 420] width 110 height 53
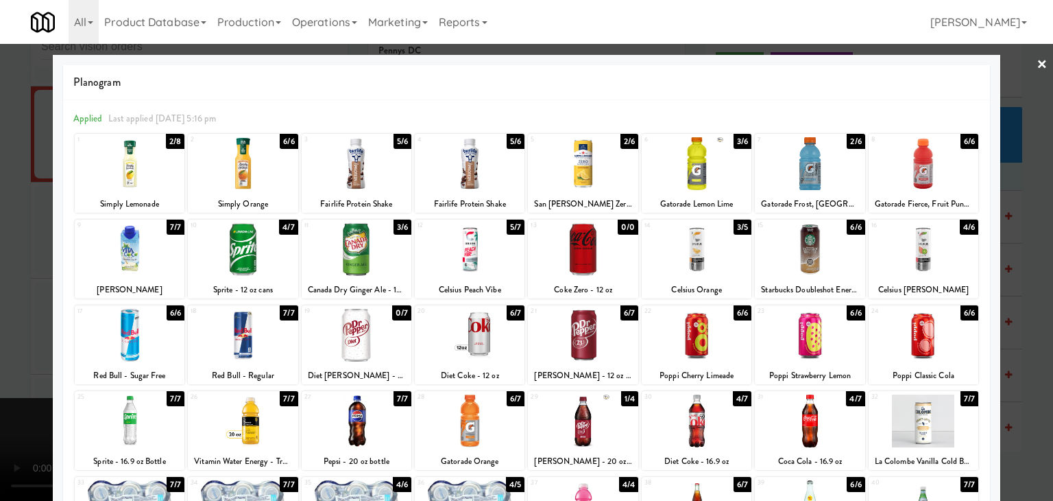
drag, startPoint x: 0, startPoint y: 309, endPoint x: 381, endPoint y: 312, distance: 380.6
click at [31, 307] on div at bounding box center [526, 250] width 1053 height 501
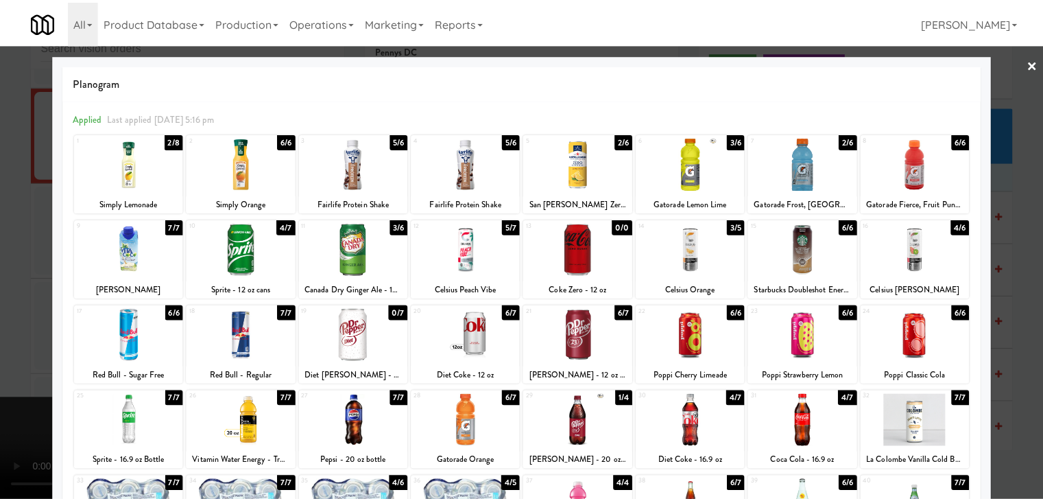
scroll to position [7220, 0]
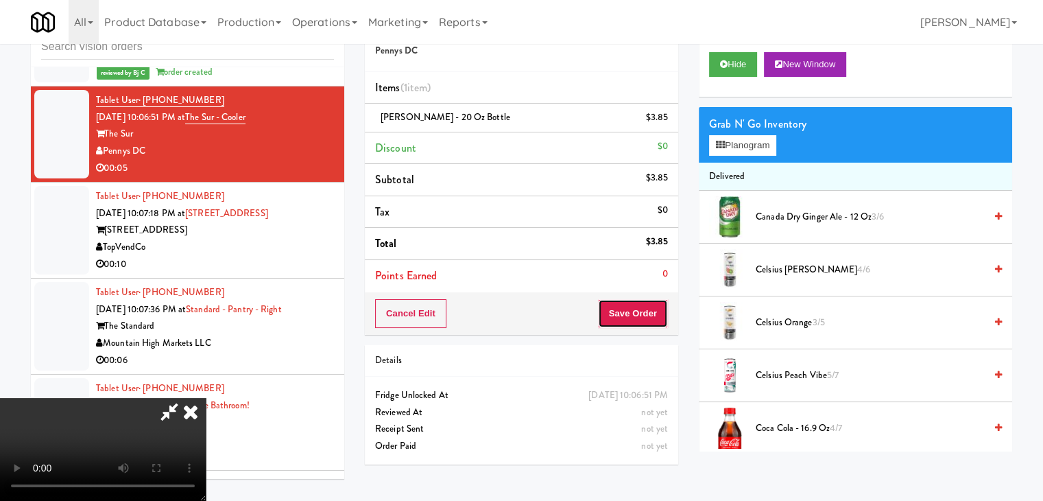
click at [640, 314] on button "Save Order" at bounding box center [633, 313] width 70 height 29
click at [640, 315] on button "Save Order" at bounding box center [633, 313] width 70 height 29
click at [595, 278] on div "Order # 6114450 Pennys DC Items (1 item ) [PERSON_NAME] - 20 oz Bottle $3.85 Di…" at bounding box center [688, 239] width 647 height 469
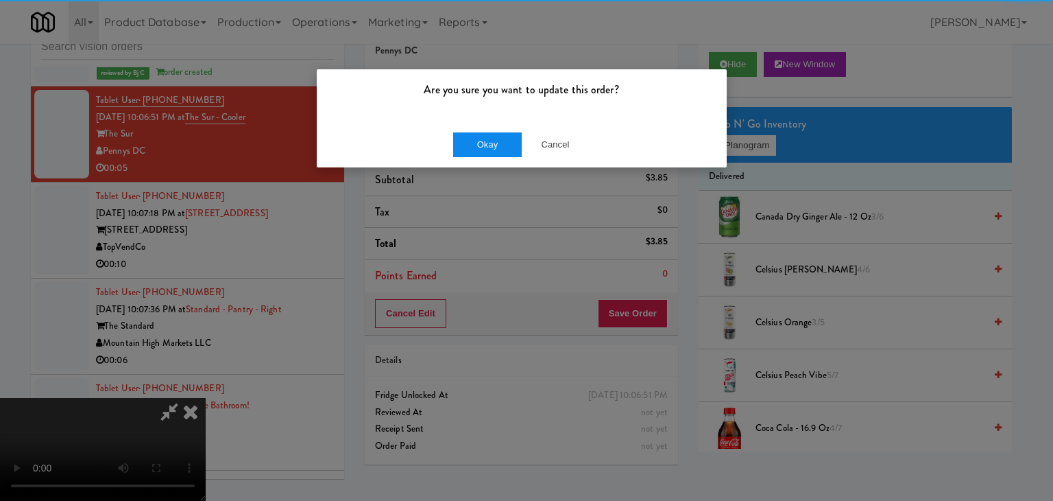
drag, startPoint x: 495, startPoint y: 121, endPoint x: 492, endPoint y: 143, distance: 22.1
click at [494, 126] on div "Okay Cancel" at bounding box center [522, 144] width 410 height 46
click at [491, 145] on button "Okay" at bounding box center [487, 144] width 69 height 25
click at [491, 145] on div "Okay Cancel" at bounding box center [522, 144] width 410 height 46
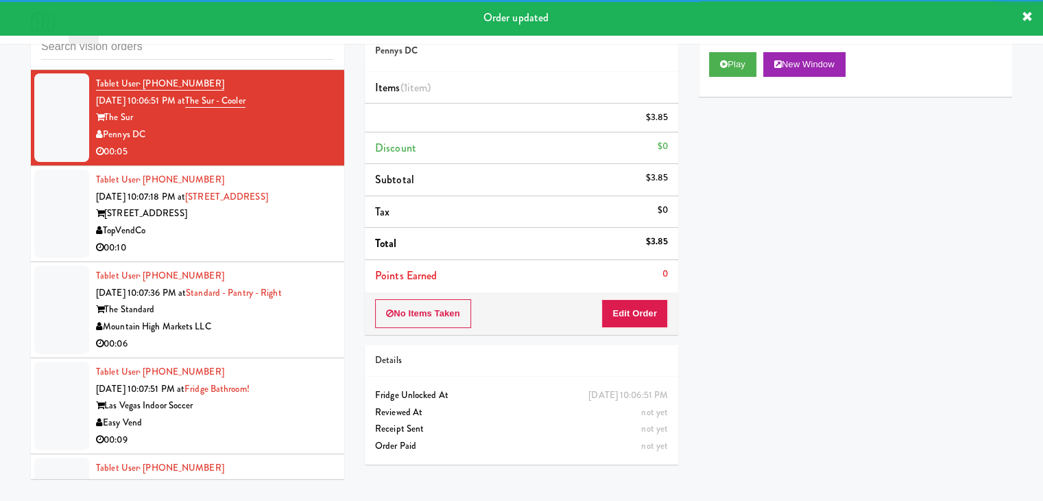
scroll to position [7237, 0]
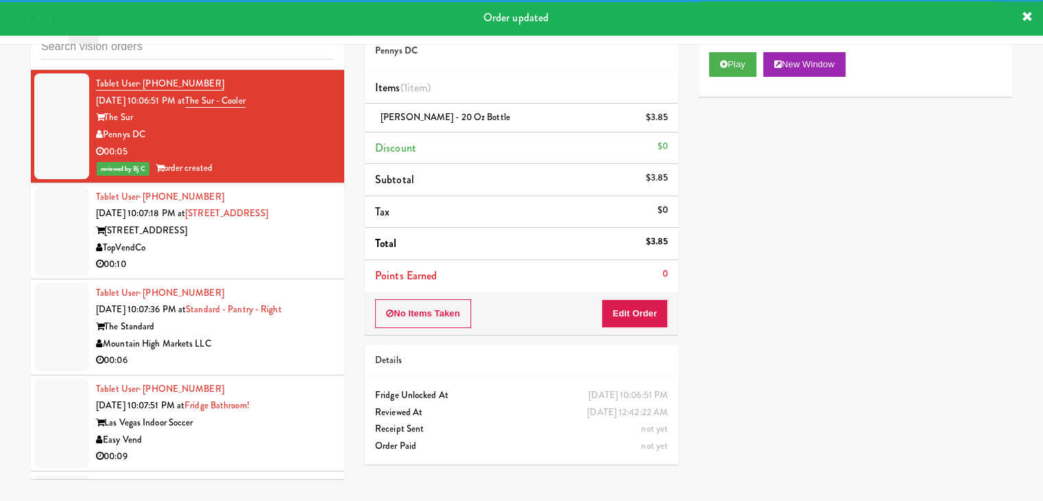
click at [294, 189] on div "Tablet User · (678) 260-7716 [DATE] 10:07:18 PM at [GEOGRAPHIC_DATA][STREET_ADD…" at bounding box center [215, 231] width 238 height 84
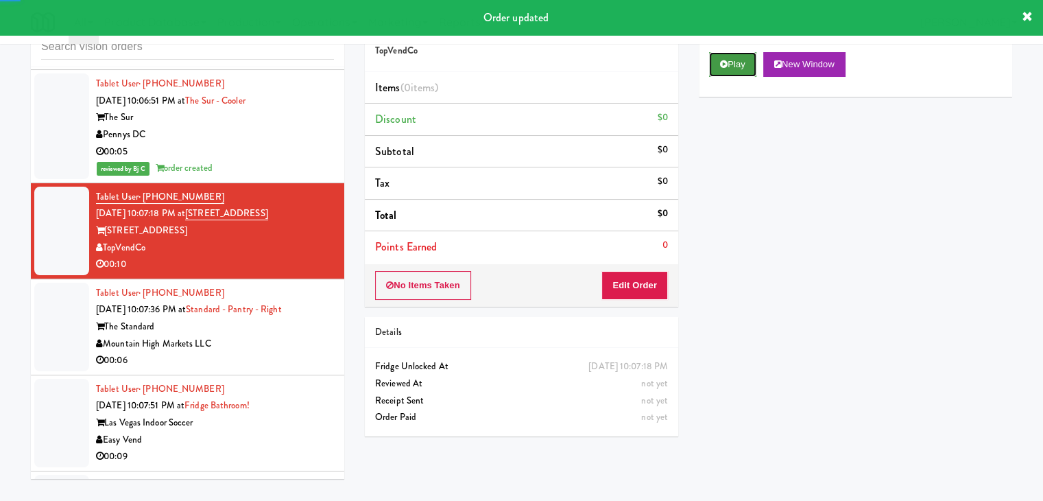
click at [730, 72] on button "Play" at bounding box center [732, 64] width 47 height 25
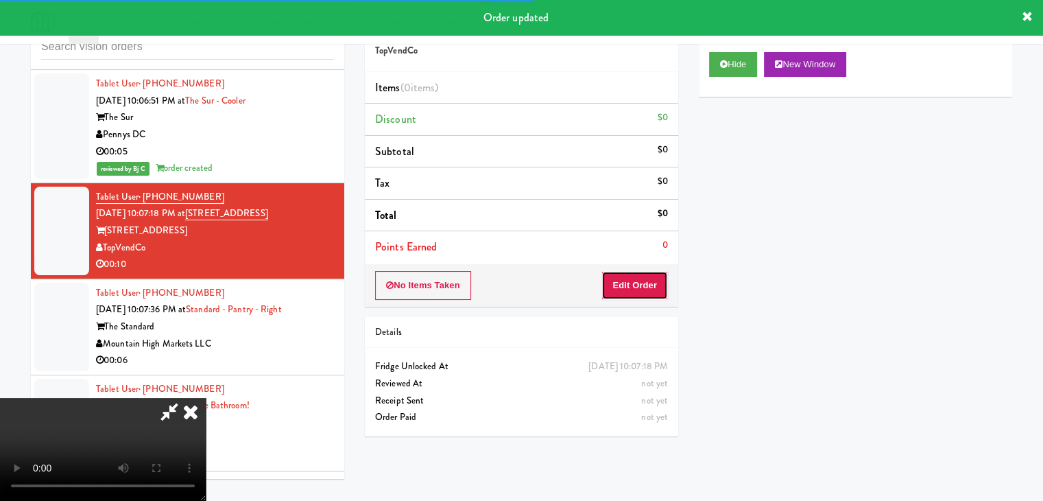
click at [632, 280] on button "Edit Order" at bounding box center [634, 285] width 67 height 29
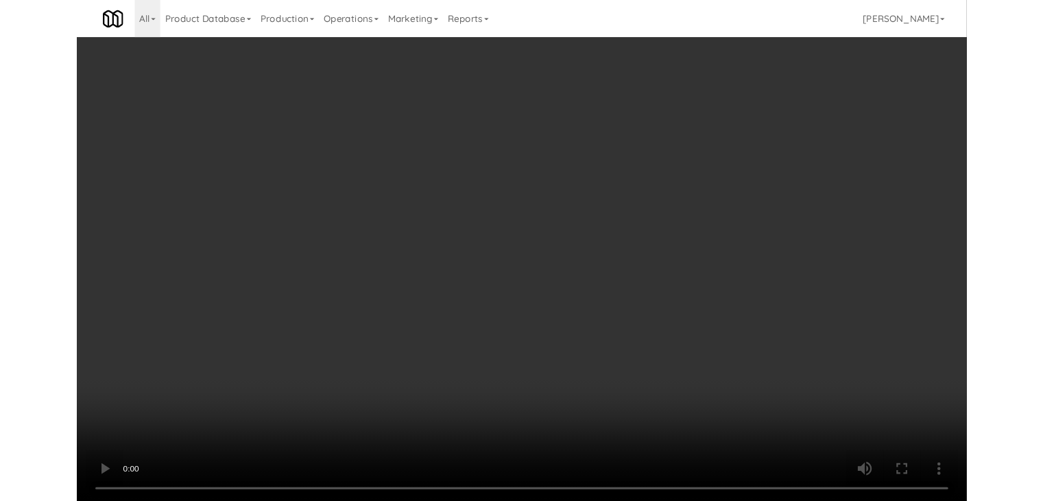
scroll to position [7219, 0]
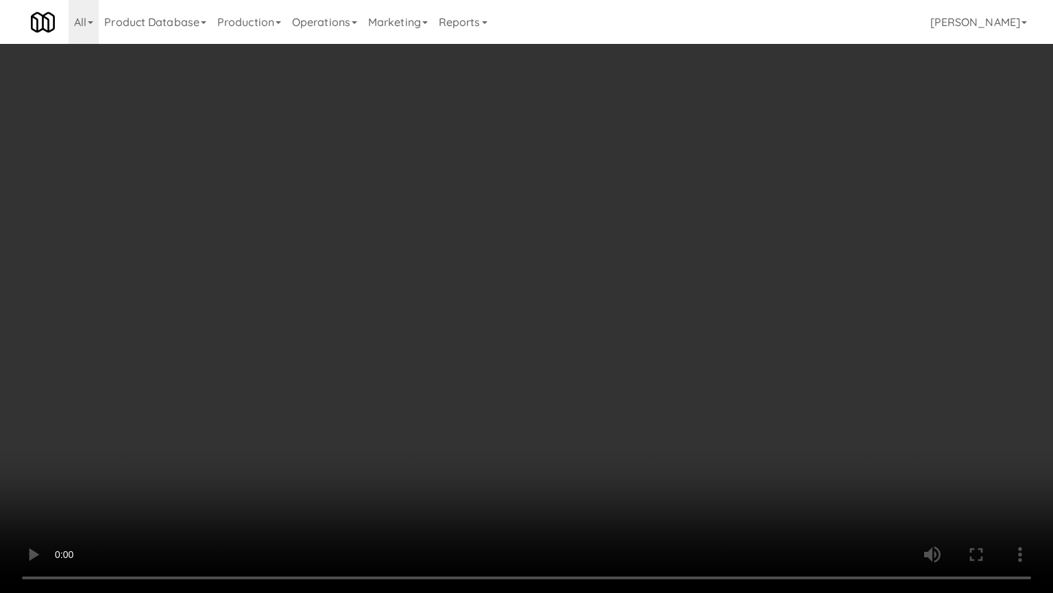
click at [529, 380] on video at bounding box center [526, 296] width 1053 height 593
click at [531, 379] on video at bounding box center [526, 296] width 1053 height 593
click at [538, 373] on video at bounding box center [526, 296] width 1053 height 593
click at [549, 370] on video at bounding box center [526, 296] width 1053 height 593
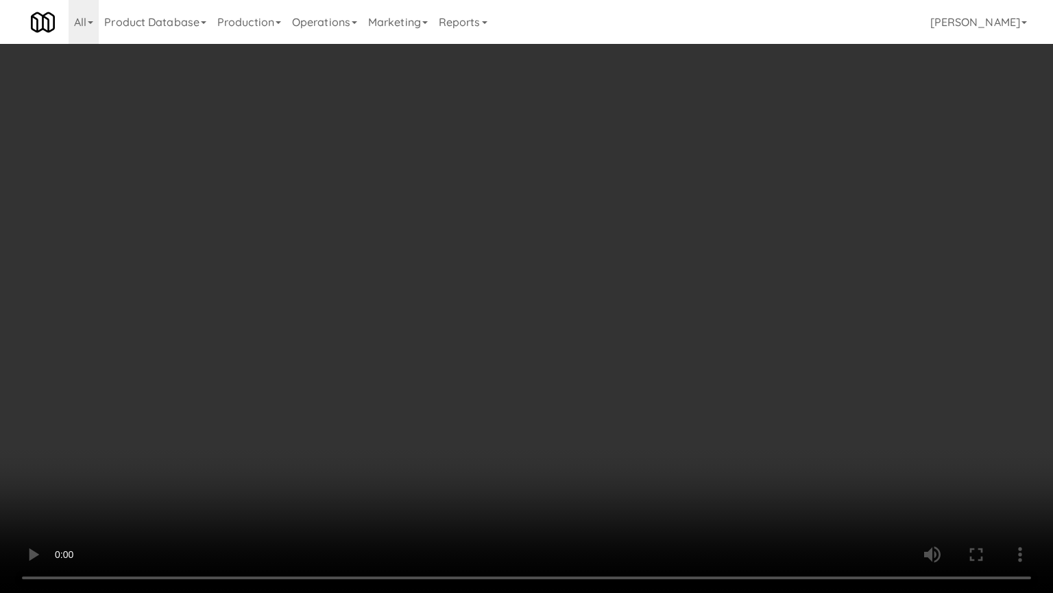
drag, startPoint x: 549, startPoint y: 369, endPoint x: 633, endPoint y: 215, distance: 175.9
click at [556, 357] on video at bounding box center [526, 296] width 1053 height 593
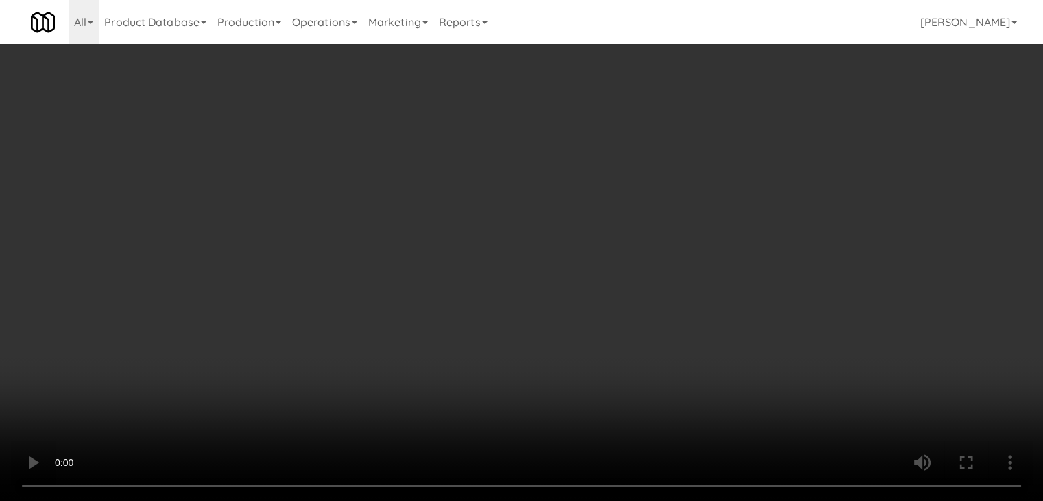
click at [757, 137] on button "Planogram" at bounding box center [742, 145] width 67 height 21
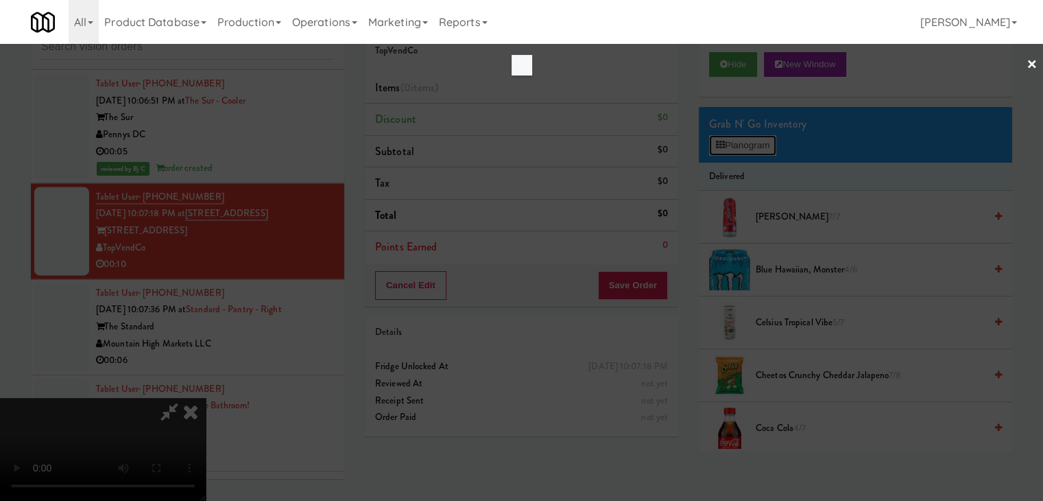
scroll to position [7219, 0]
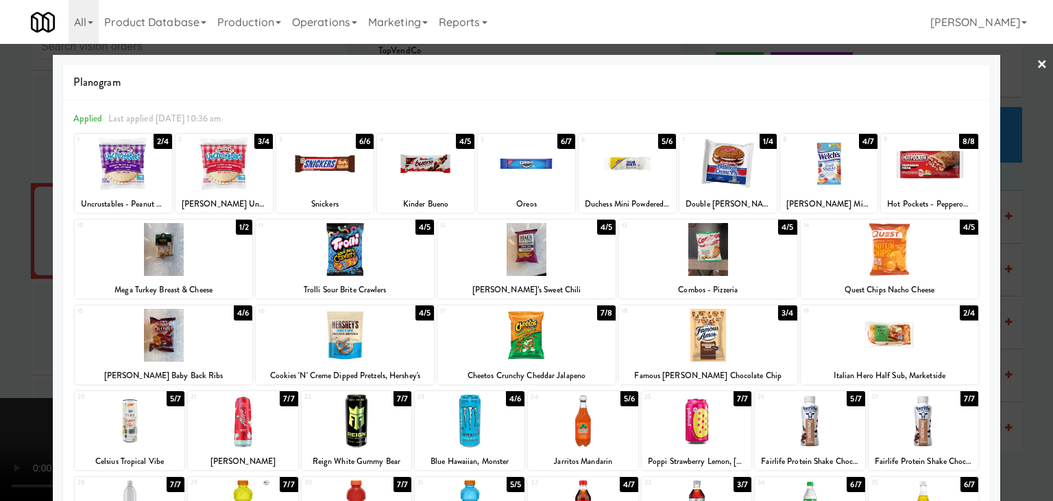
click at [140, 165] on div at bounding box center [123, 163] width 97 height 53
click at [895, 264] on div at bounding box center [890, 249] width 178 height 53
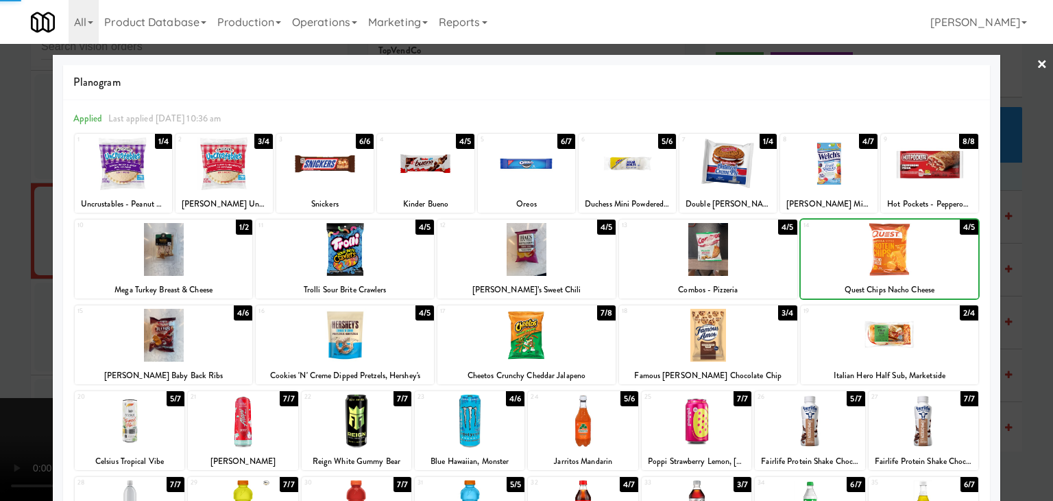
click at [1018, 284] on div at bounding box center [526, 250] width 1053 height 501
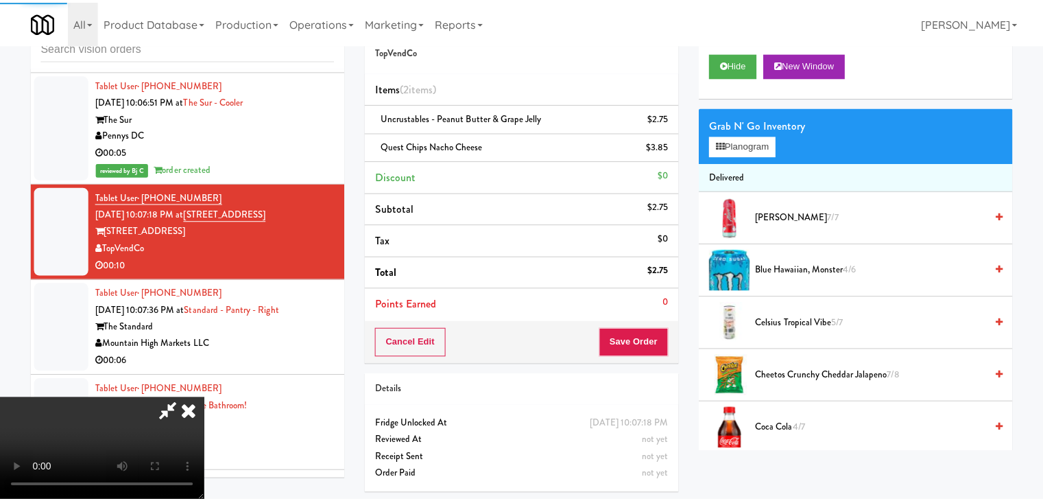
scroll to position [7237, 0]
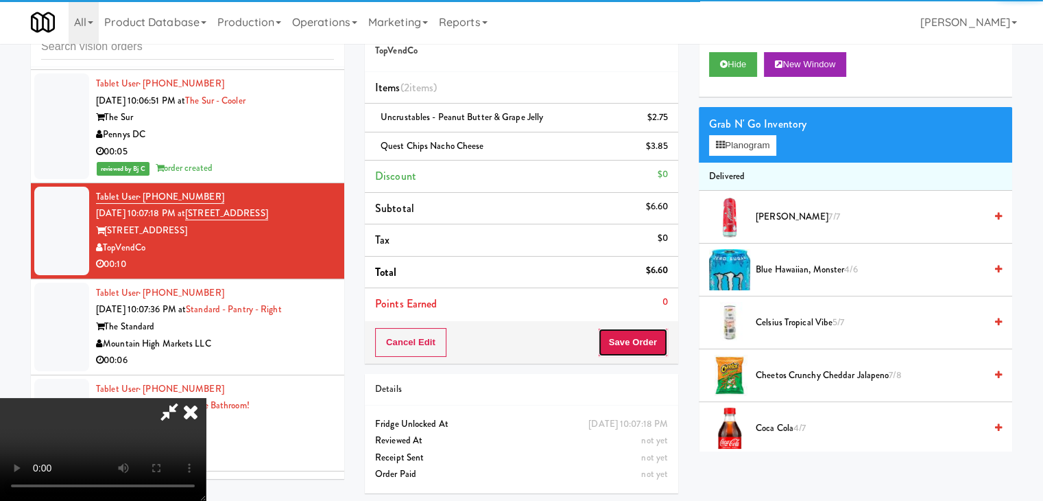
click at [645, 335] on button "Save Order" at bounding box center [633, 342] width 70 height 29
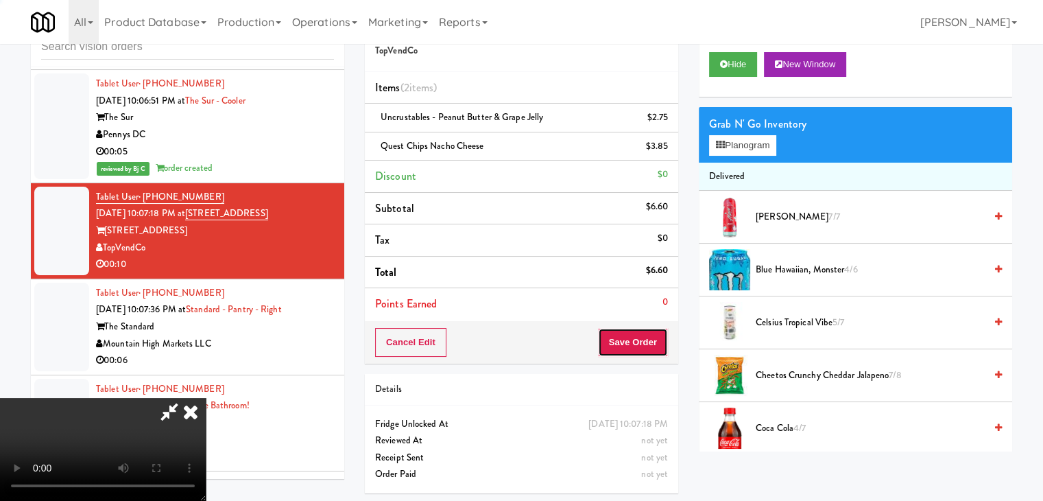
click at [645, 335] on button "Save Order" at bounding box center [633, 342] width 70 height 29
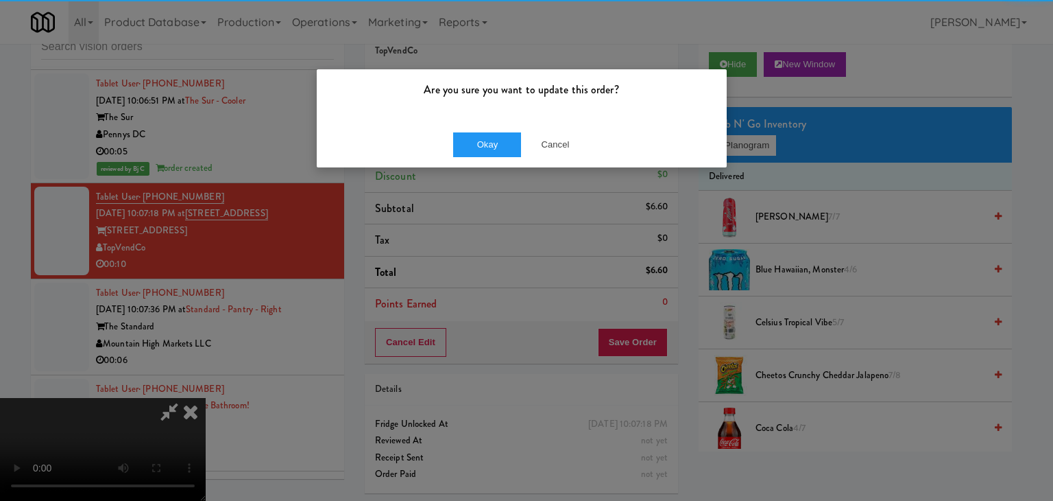
drag, startPoint x: 496, startPoint y: 155, endPoint x: 483, endPoint y: 149, distance: 13.8
click at [480, 149] on div "Are you sure you want to update this order? Okay Cancel" at bounding box center [526, 250] width 1053 height 501
click at [483, 149] on button "Okay" at bounding box center [487, 144] width 69 height 25
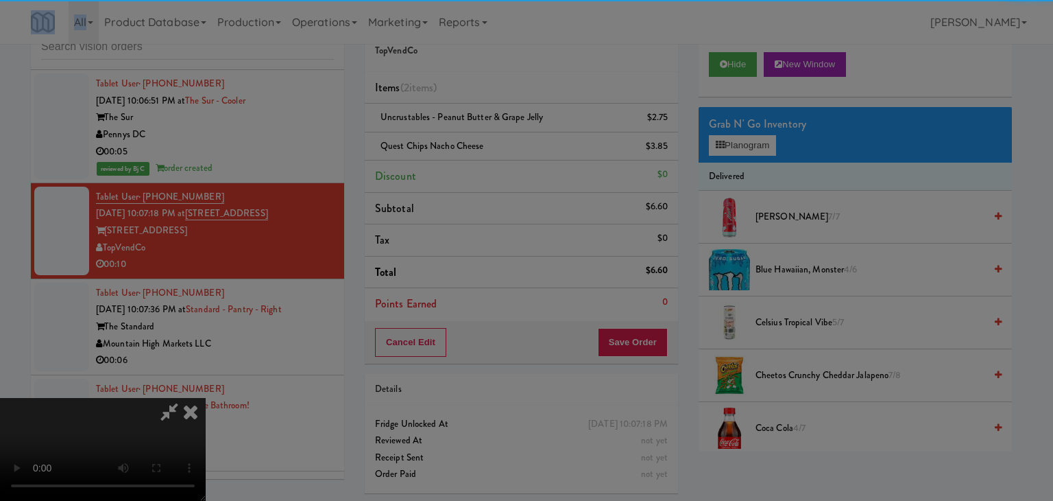
click at [484, 149] on div "Are you sure you want to update this order? Okay Cancel" at bounding box center [526, 250] width 1053 height 501
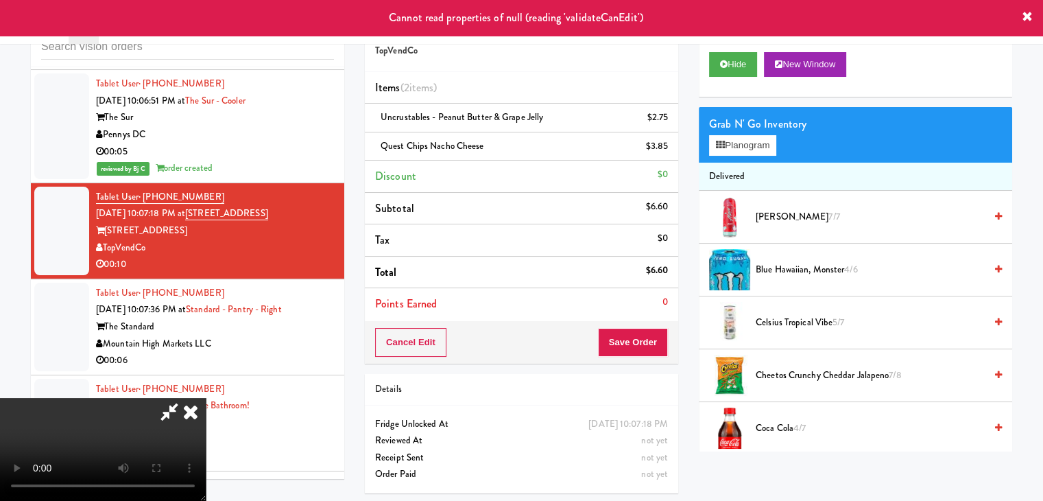
click at [206, 398] on icon at bounding box center [191, 411] width 30 height 27
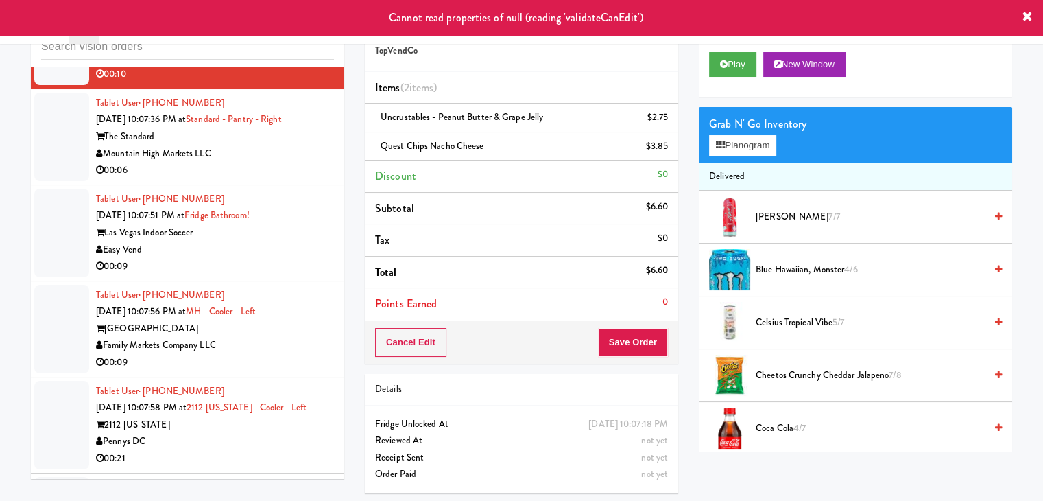
scroll to position [7442, 0]
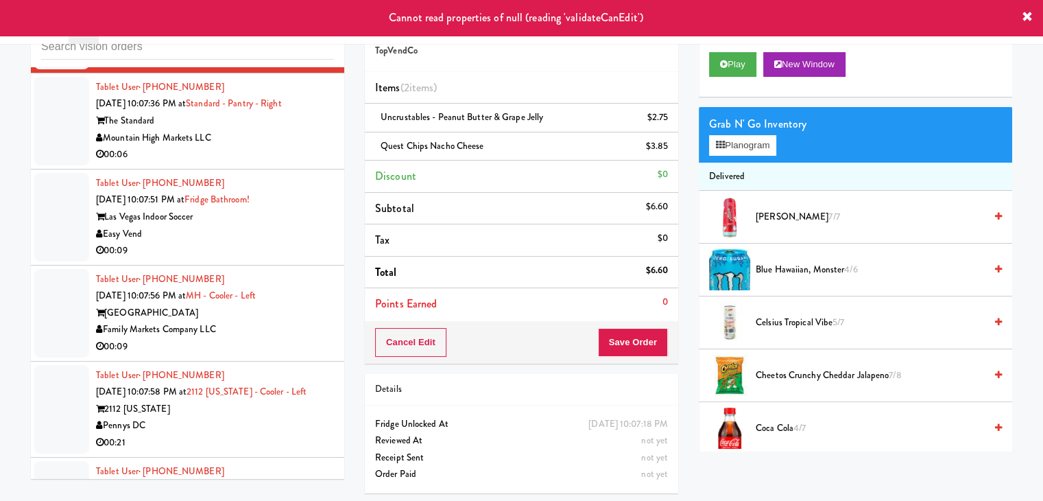
drag, startPoint x: 276, startPoint y: 154, endPoint x: 276, endPoint y: 163, distance: 8.3
click at [277, 242] on div "00:09" at bounding box center [215, 250] width 238 height 17
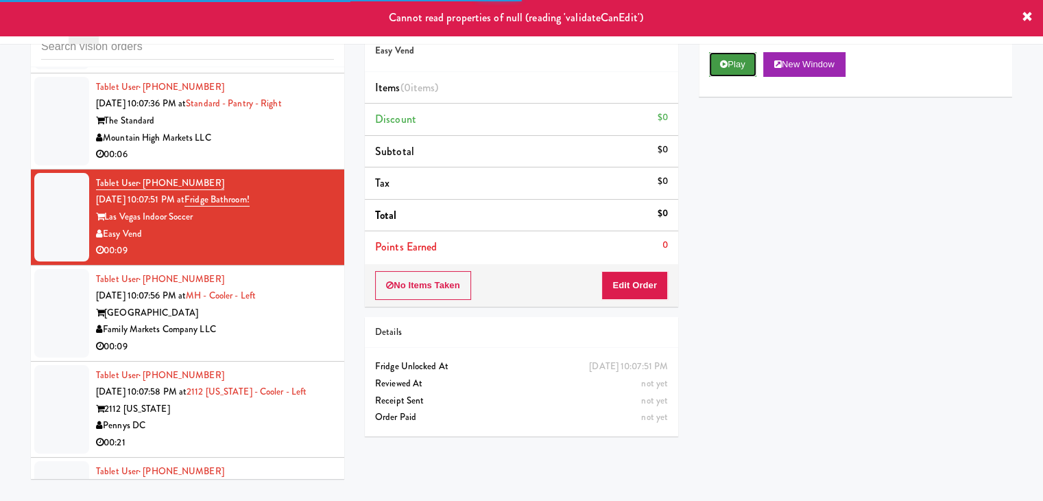
click at [724, 64] on icon at bounding box center [724, 64] width 8 height 9
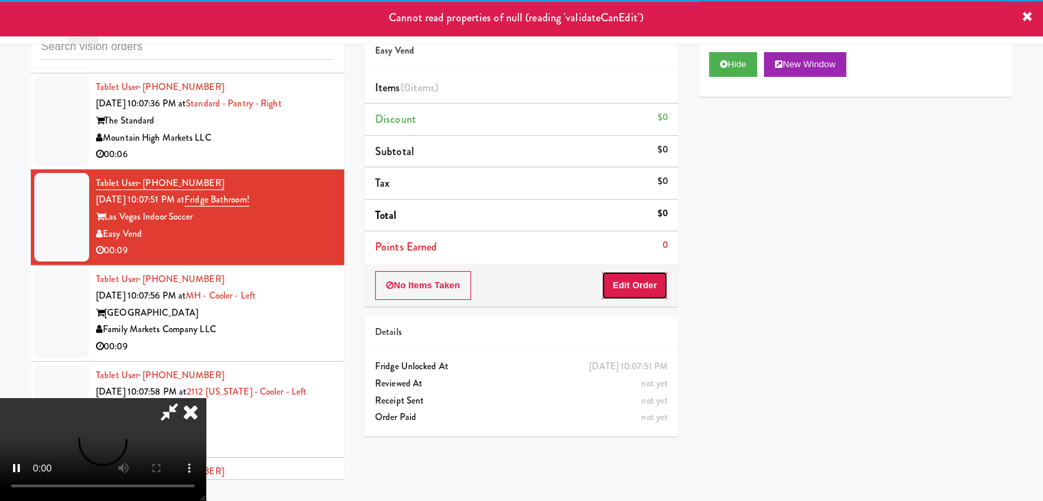
click at [656, 283] on button "Edit Order" at bounding box center [634, 285] width 67 height 29
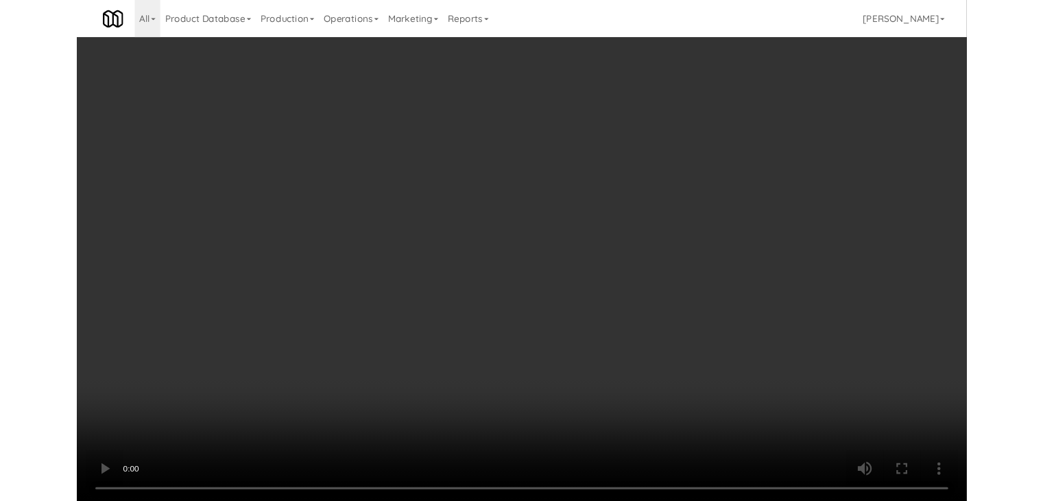
scroll to position [7425, 0]
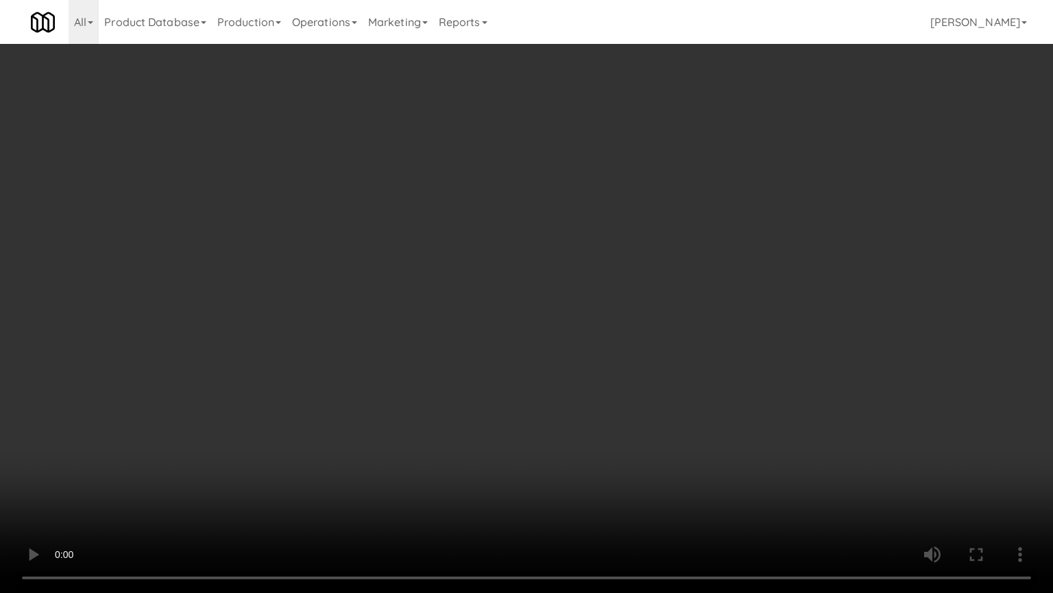
click at [678, 387] on video at bounding box center [526, 296] width 1053 height 593
click at [676, 396] on video at bounding box center [526, 296] width 1053 height 593
click at [698, 388] on video at bounding box center [526, 296] width 1053 height 593
drag, startPoint x: 698, startPoint y: 388, endPoint x: 749, endPoint y: 242, distance: 154.6
click at [698, 387] on video at bounding box center [526, 296] width 1053 height 593
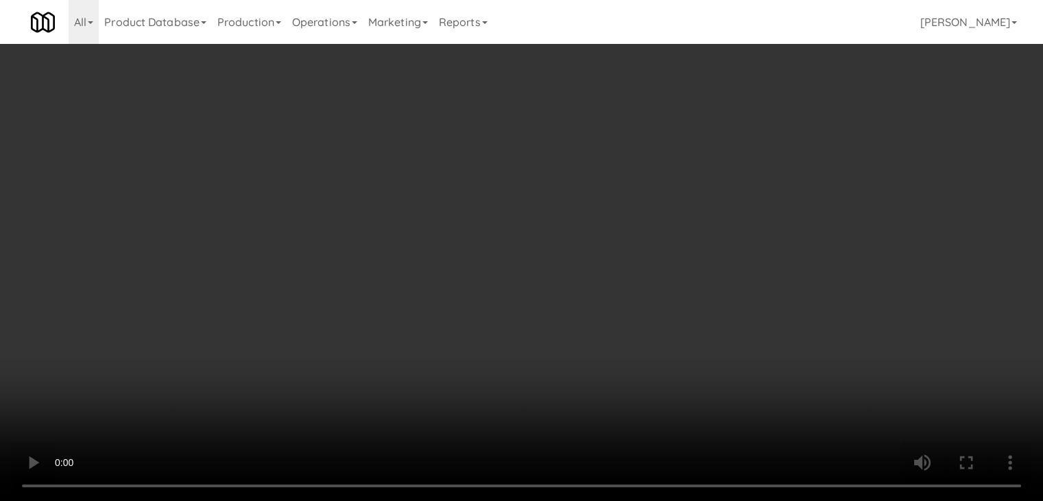
click at [759, 154] on button "Planogram" at bounding box center [742, 145] width 67 height 21
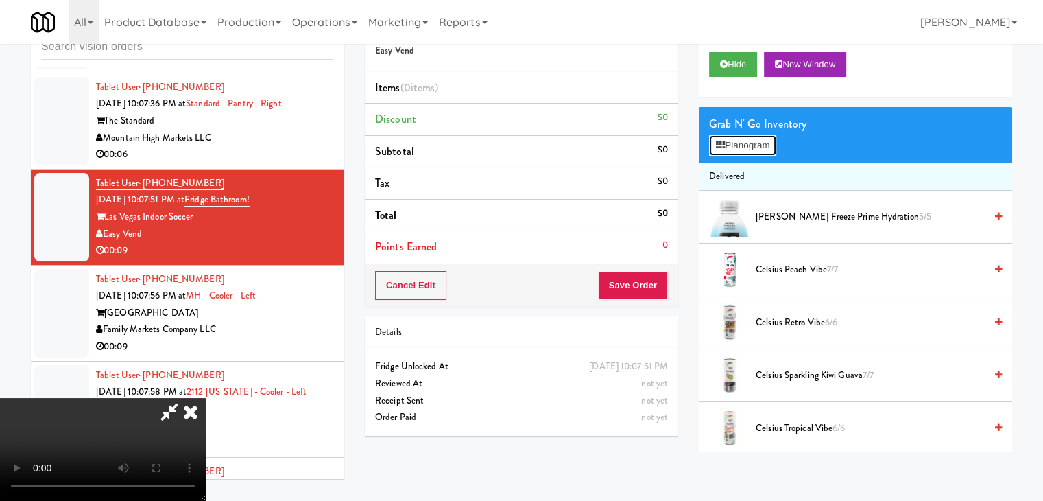
scroll to position [7425, 0]
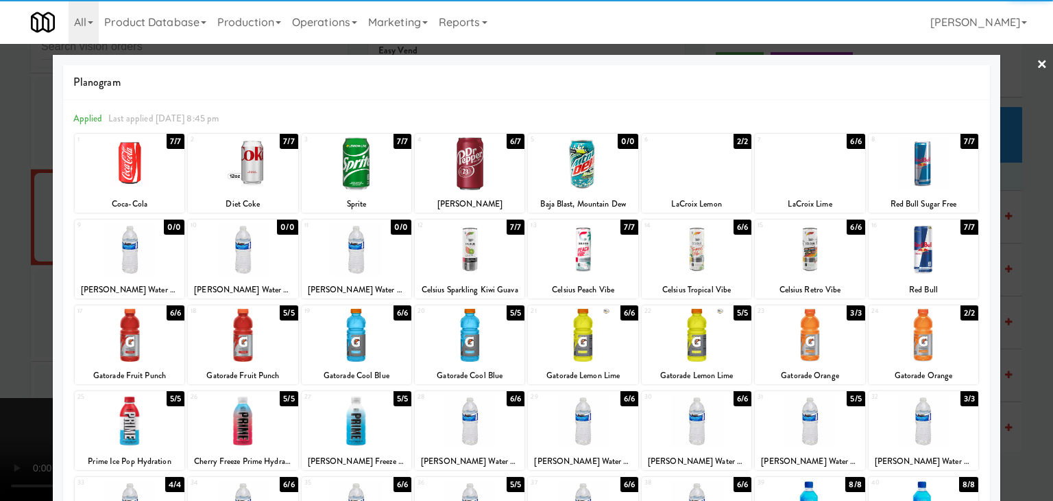
click at [469, 168] on div at bounding box center [470, 163] width 110 height 53
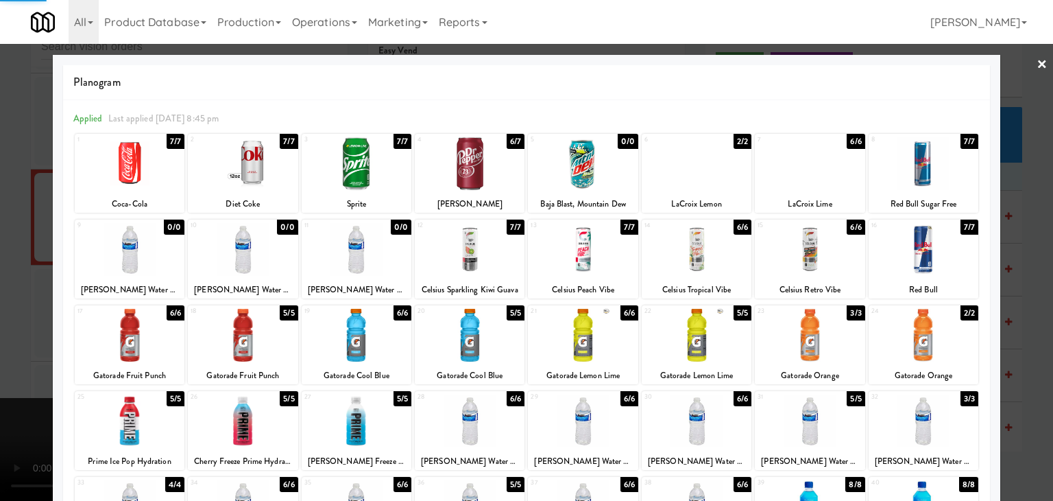
drag, startPoint x: 0, startPoint y: 244, endPoint x: 198, endPoint y: 249, distance: 197.6
click at [9, 244] on div at bounding box center [526, 250] width 1053 height 501
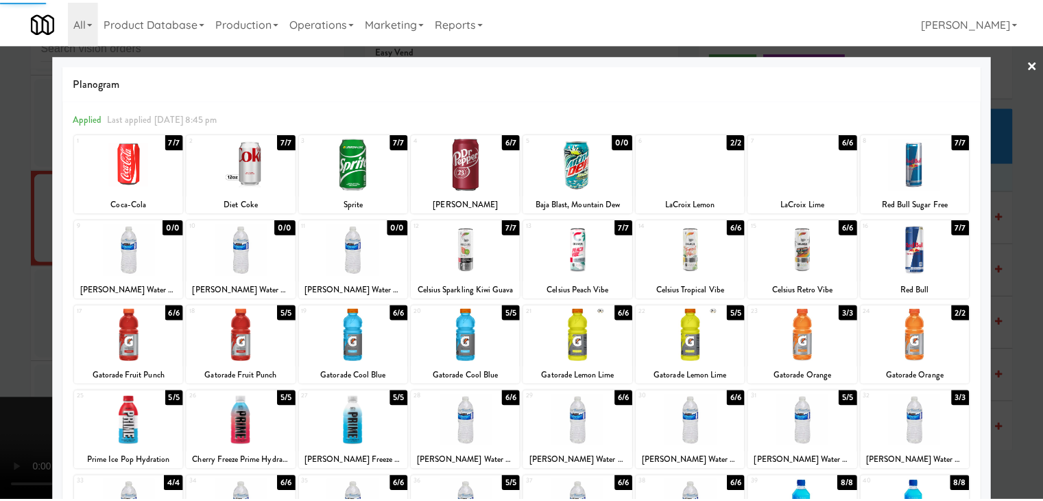
scroll to position [7442, 0]
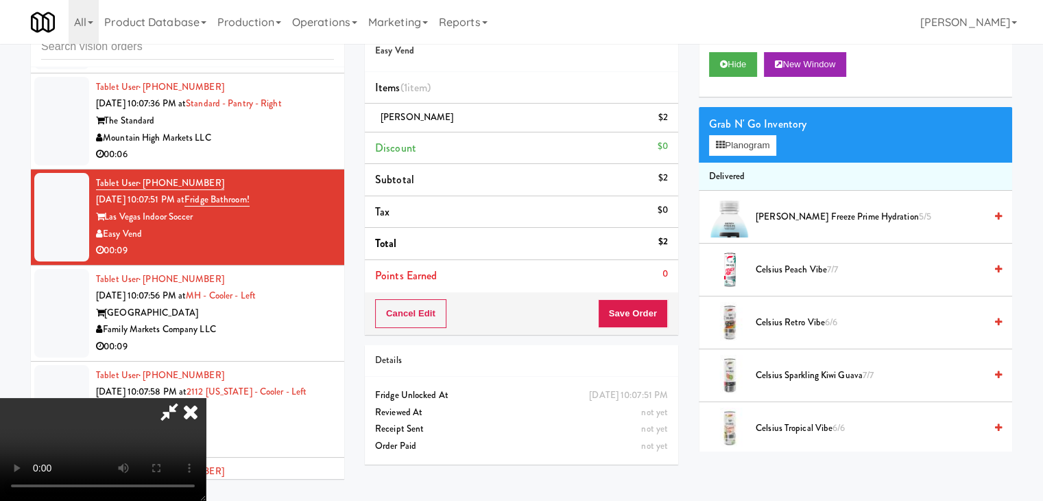
click at [639, 297] on div "Cancel Edit Save Order" at bounding box center [521, 313] width 313 height 43
click at [642, 304] on button "Save Order" at bounding box center [633, 313] width 70 height 29
click at [642, 305] on button "Save Order" at bounding box center [633, 313] width 70 height 29
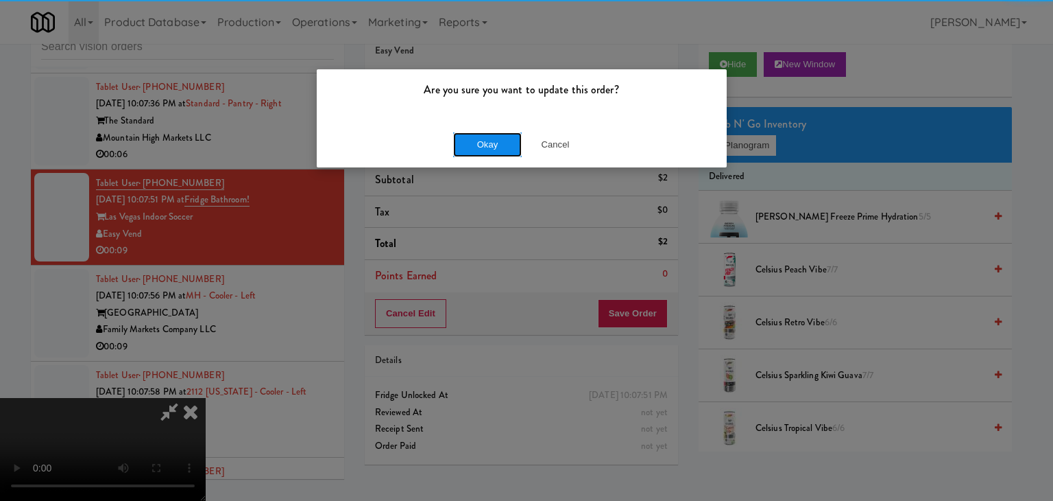
click at [493, 134] on button "Okay" at bounding box center [487, 144] width 69 height 25
click at [491, 136] on button "Okay" at bounding box center [487, 144] width 69 height 25
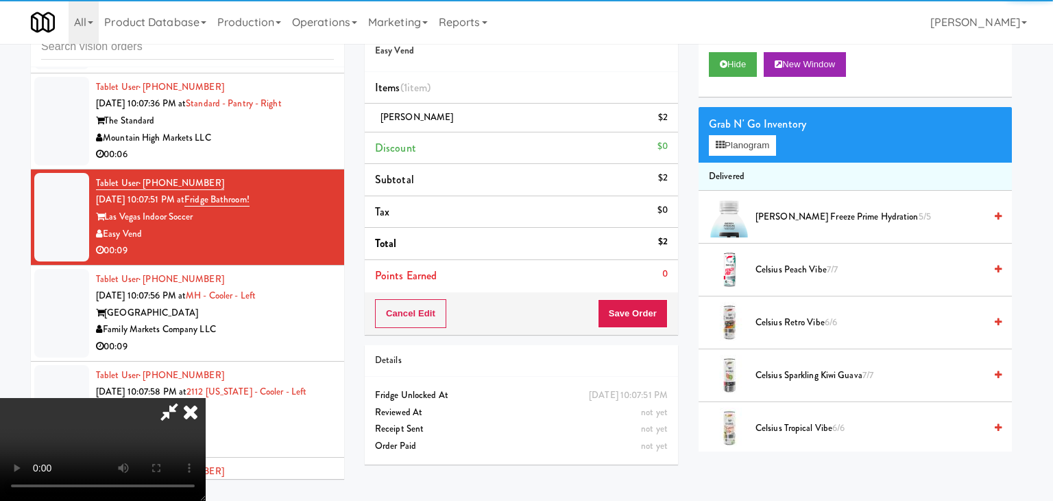
click at [491, 137] on div at bounding box center [526, 250] width 1053 height 501
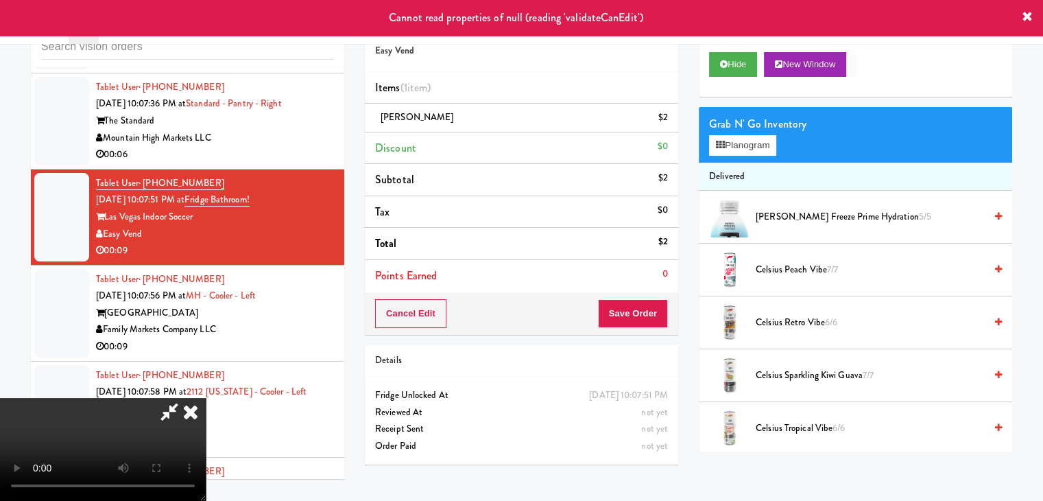
click at [206, 398] on icon at bounding box center [191, 411] width 30 height 27
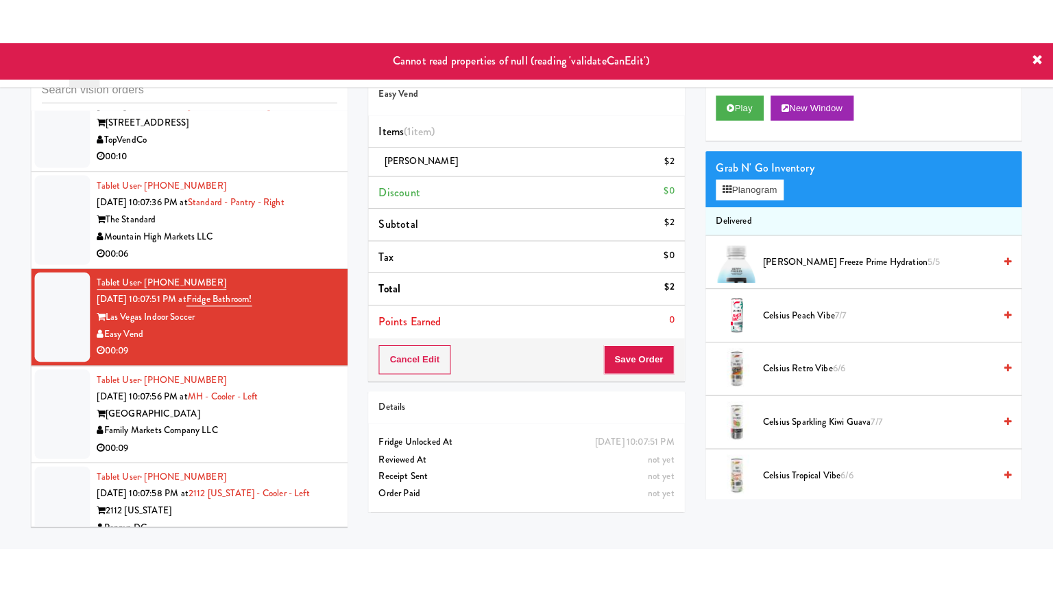
scroll to position [7305, 0]
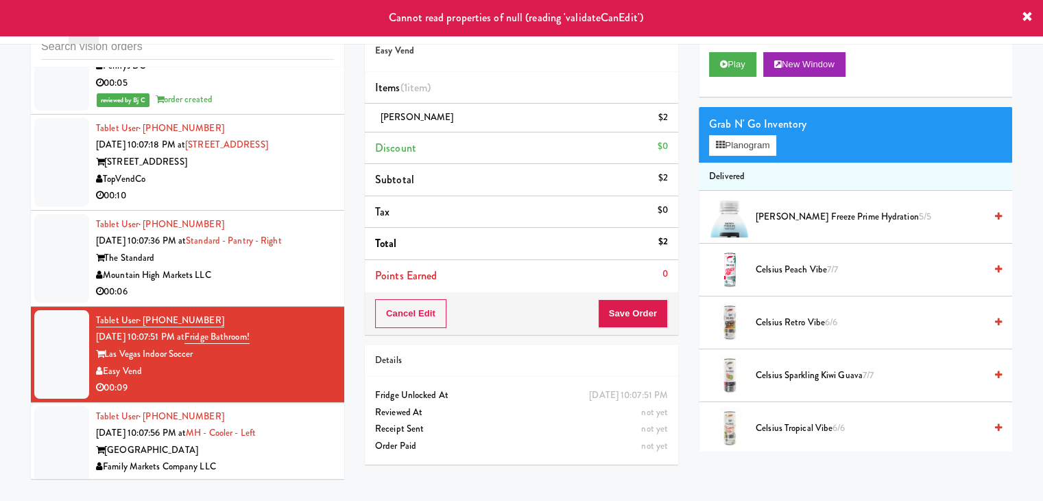
click at [265, 267] on div "Mountain High Markets LLC" at bounding box center [215, 275] width 238 height 17
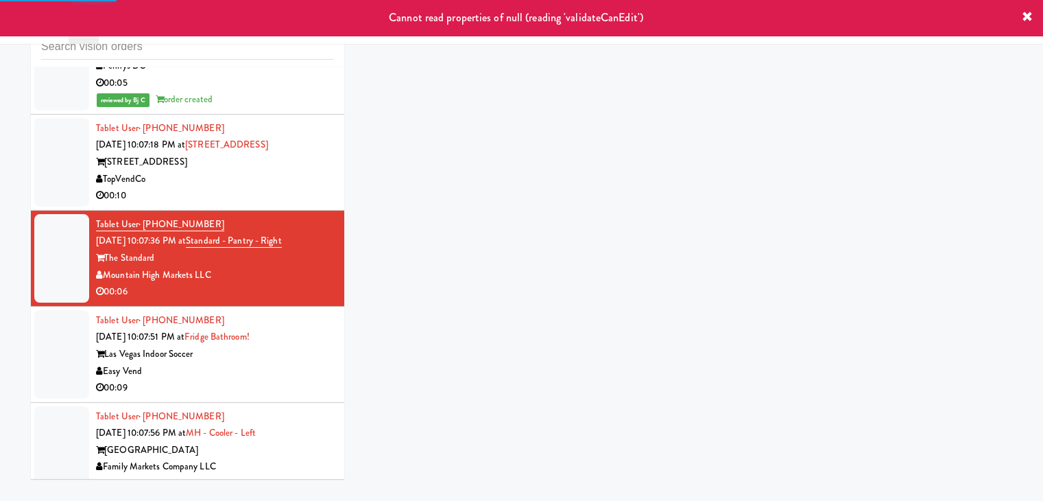
click at [275, 171] on div "TopVendCo" at bounding box center [215, 179] width 238 height 17
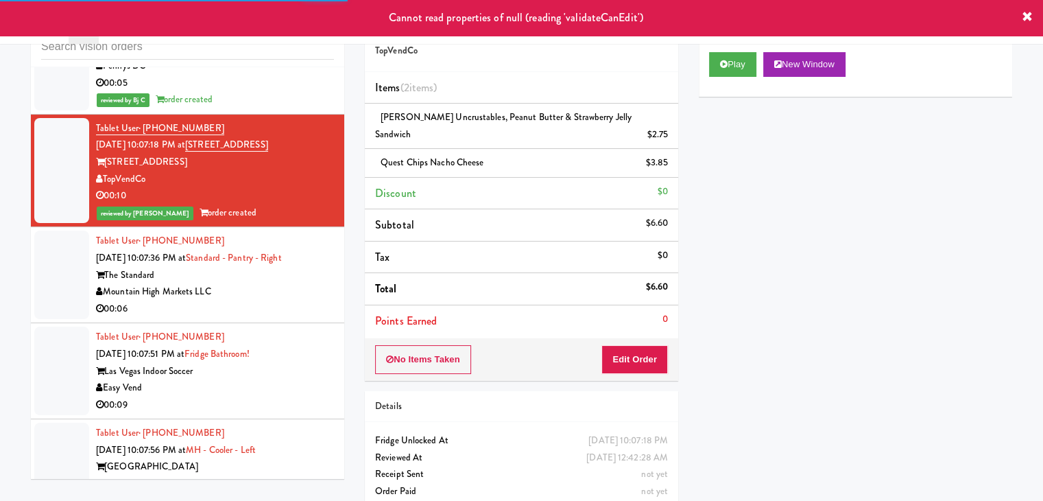
click at [272, 283] on div "Mountain High Markets LLC" at bounding box center [215, 291] width 238 height 17
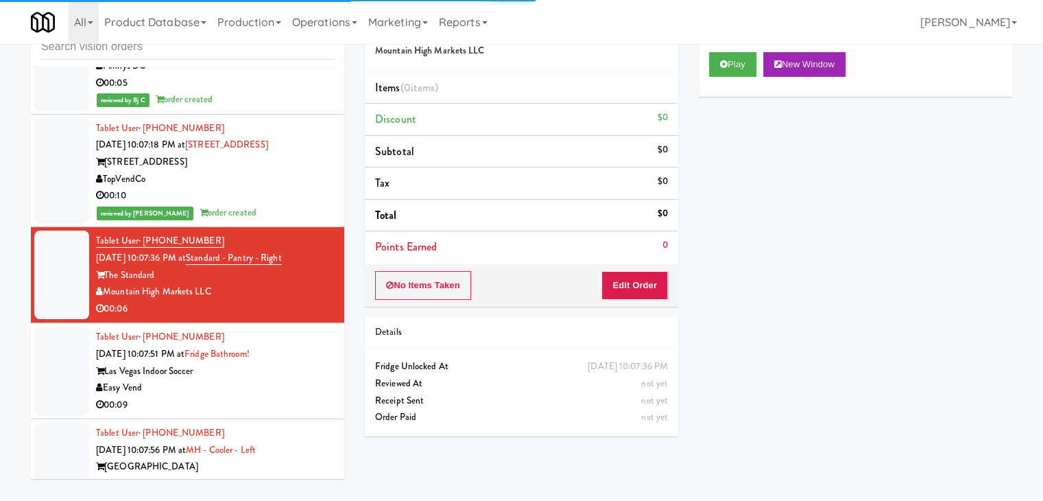
click at [300, 396] on div "00:09" at bounding box center [215, 404] width 238 height 17
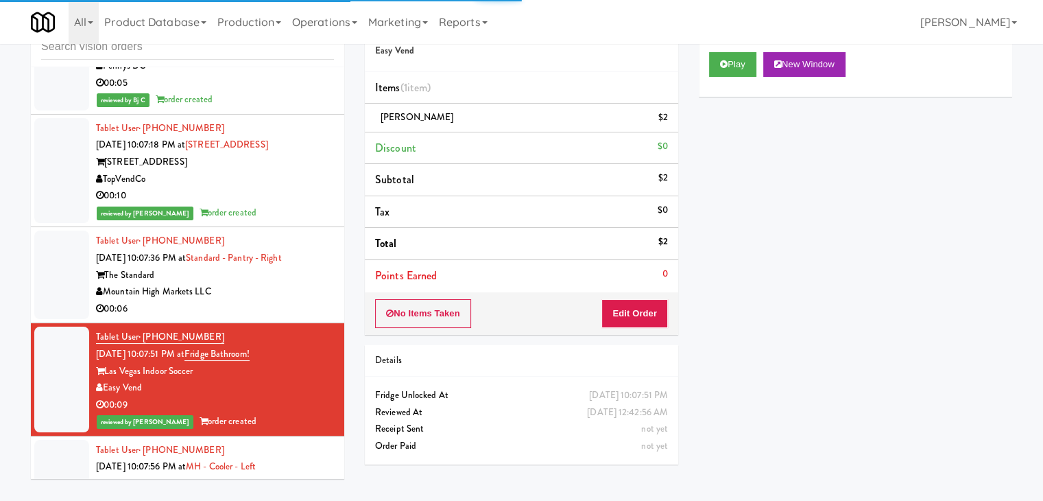
click at [276, 283] on div "Mountain High Markets LLC" at bounding box center [215, 291] width 238 height 17
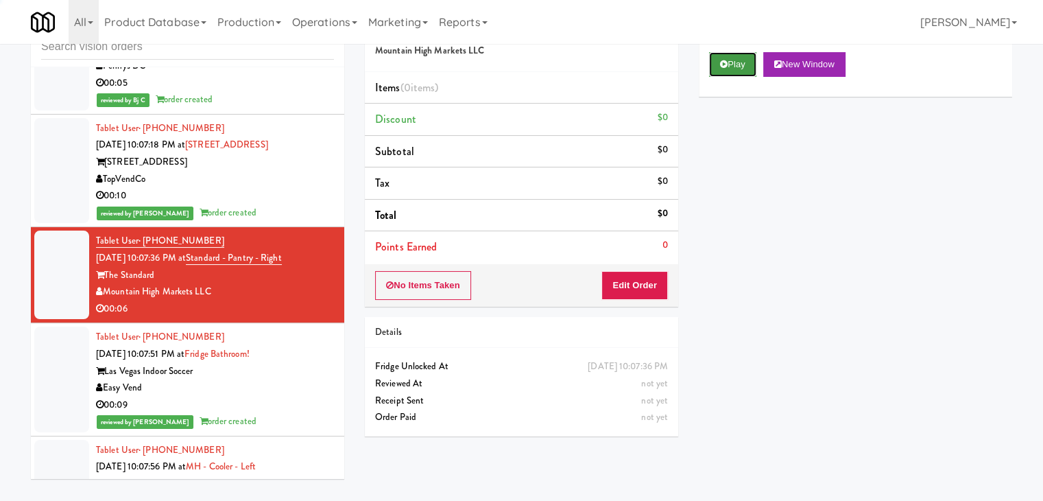
drag, startPoint x: 726, startPoint y: 62, endPoint x: 726, endPoint y: 71, distance: 8.2
click at [726, 64] on icon at bounding box center [724, 64] width 8 height 9
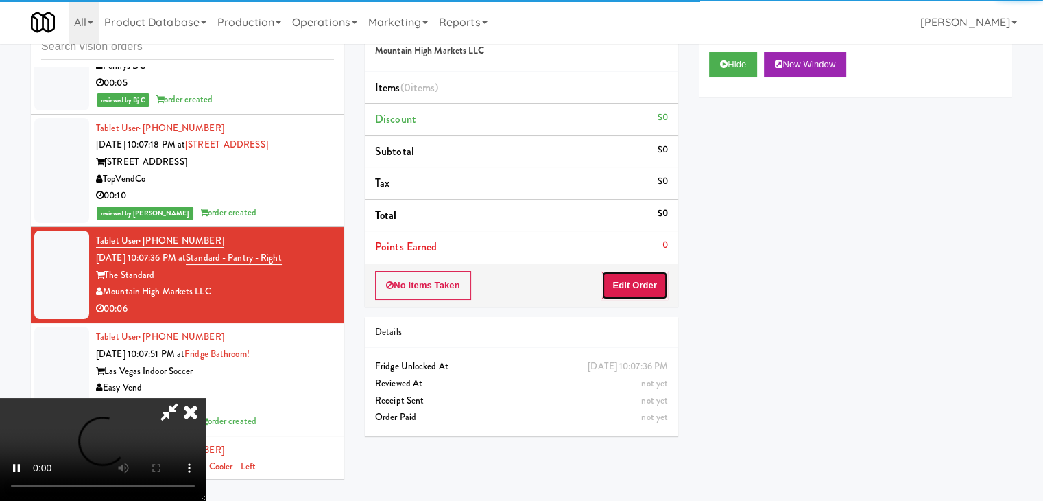
click at [623, 285] on button "Edit Order" at bounding box center [634, 285] width 67 height 29
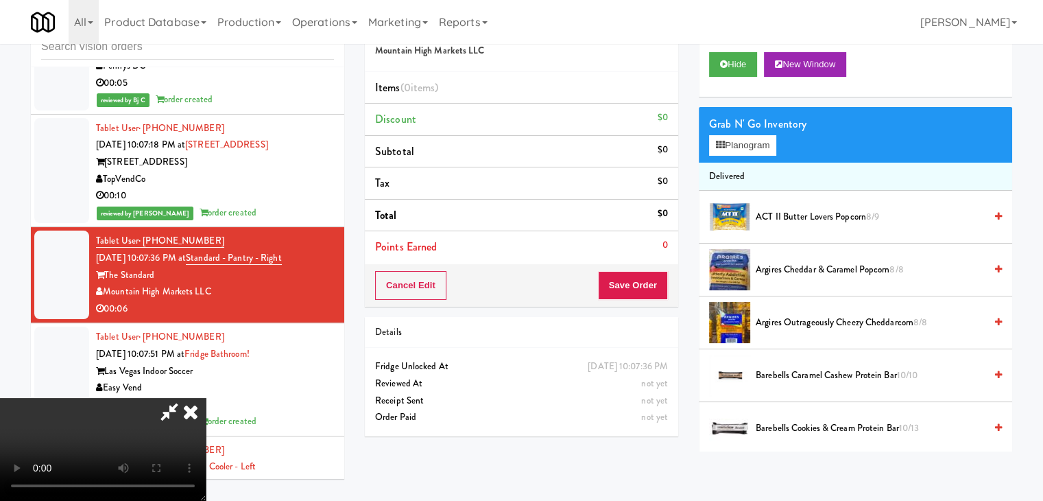
scroll to position [7288, 0]
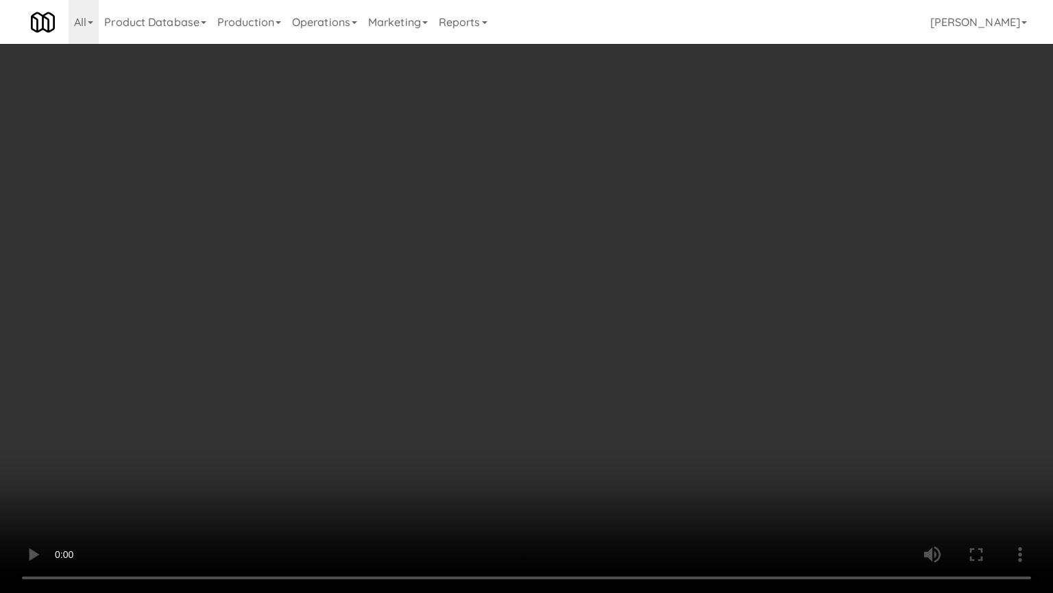
click at [636, 397] on video at bounding box center [526, 296] width 1053 height 593
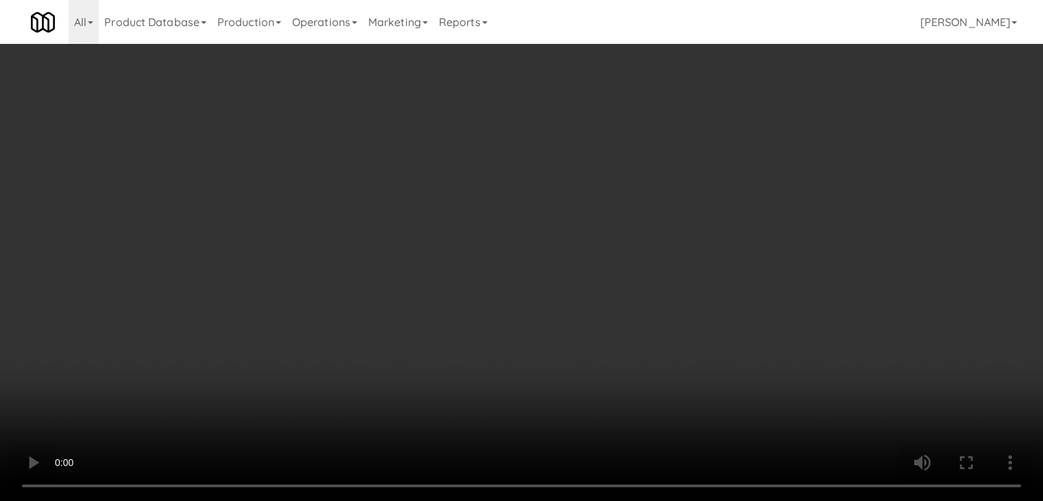
click at [771, 149] on button "Planogram" at bounding box center [742, 145] width 67 height 21
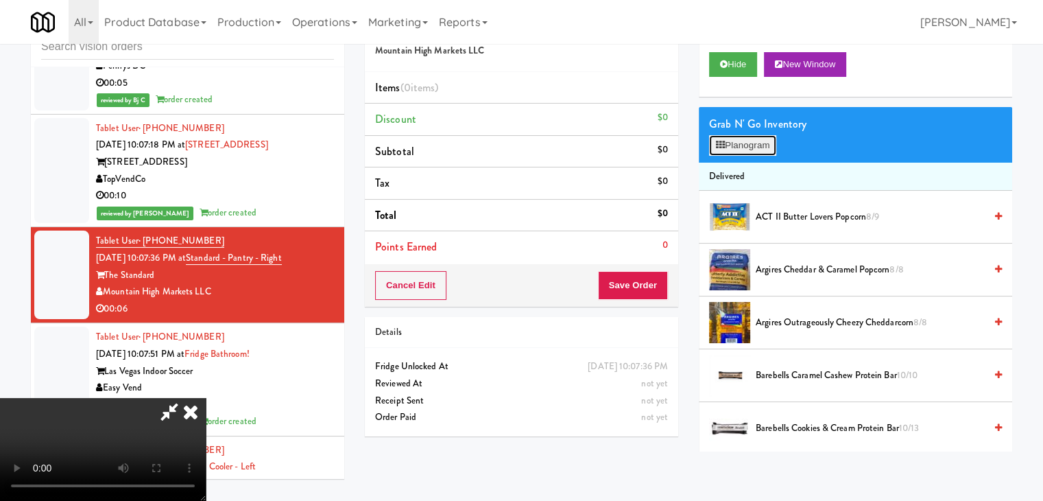
scroll to position [7288, 0]
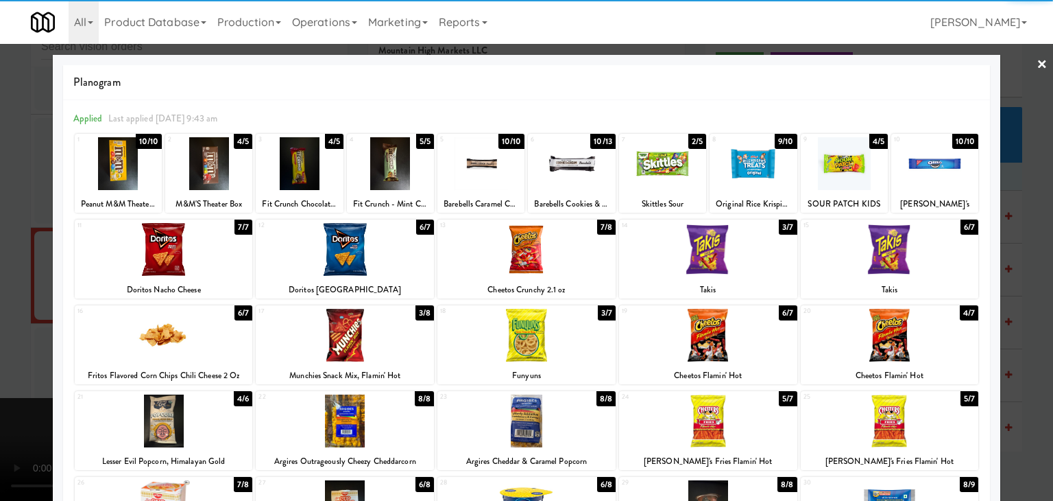
drag, startPoint x: 908, startPoint y: 348, endPoint x: 1014, endPoint y: 341, distance: 105.9
click at [909, 348] on div at bounding box center [890, 335] width 178 height 53
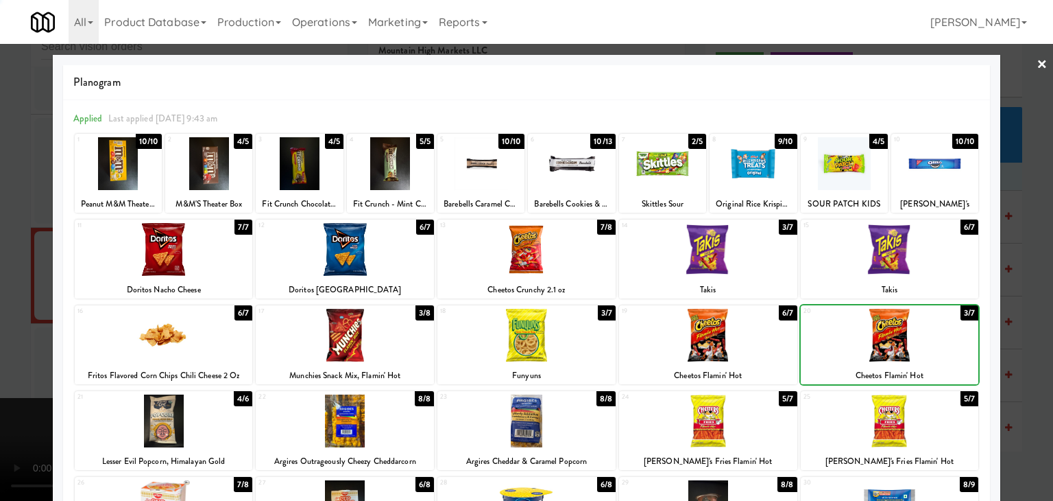
drag, startPoint x: 1019, startPoint y: 341, endPoint x: 929, endPoint y: 331, distance: 90.4
click at [1018, 341] on div at bounding box center [526, 250] width 1053 height 501
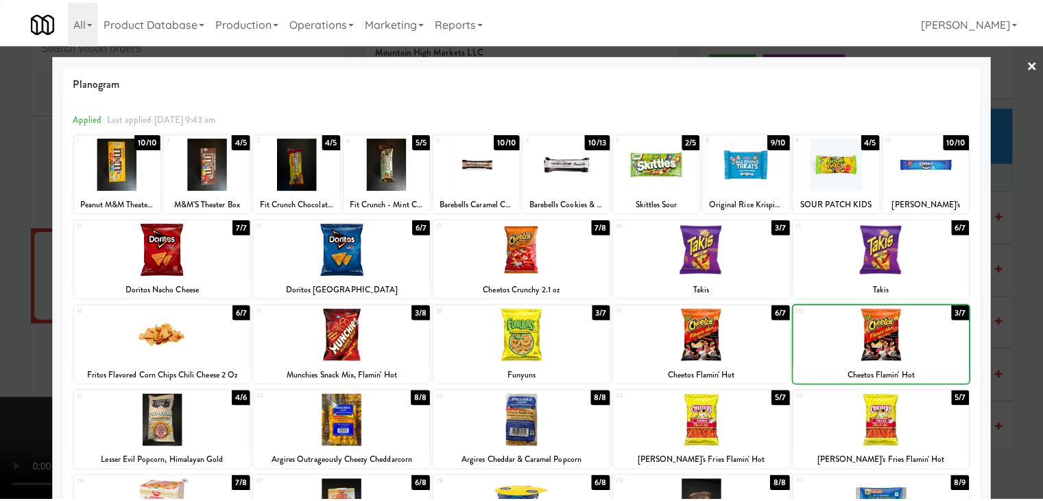
scroll to position [7305, 0]
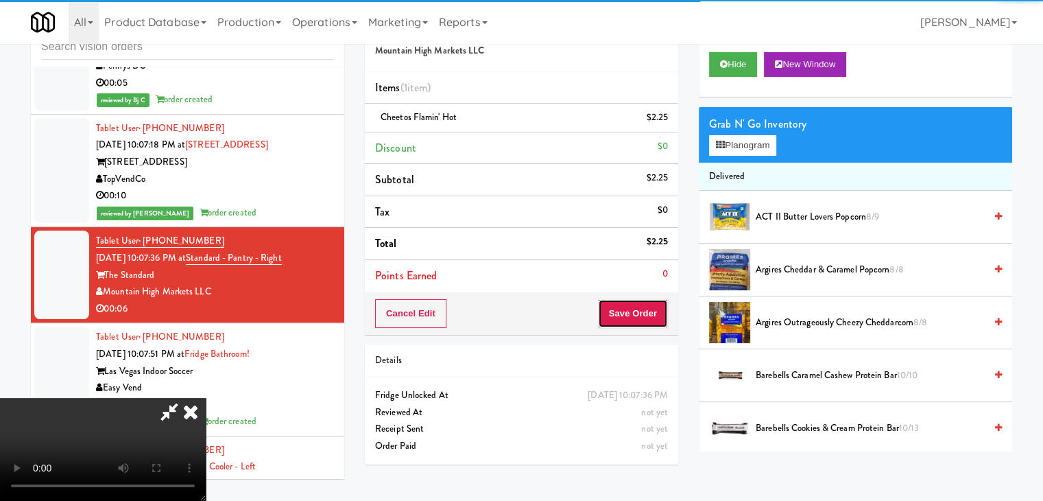
click at [644, 320] on button "Save Order" at bounding box center [633, 313] width 70 height 29
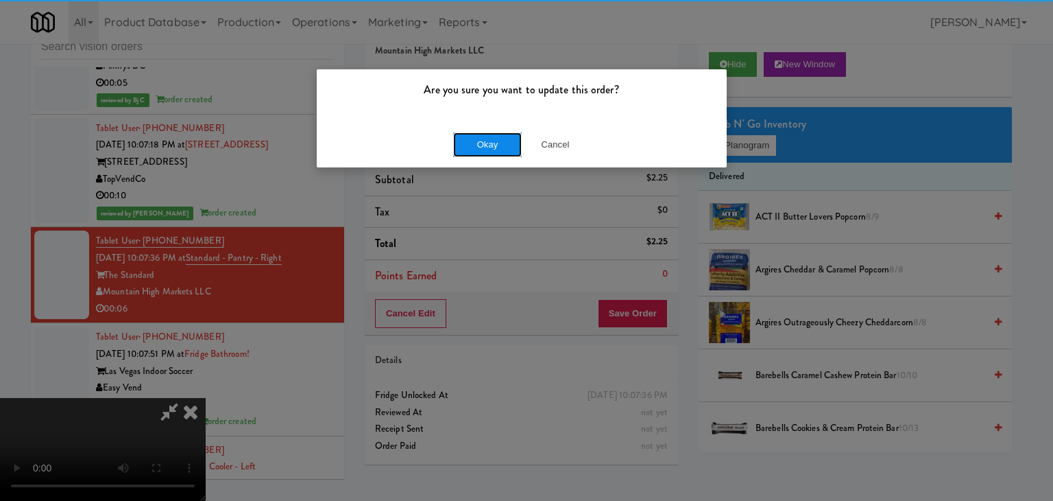
click at [477, 130] on div "Okay Cancel" at bounding box center [522, 144] width 410 height 46
click at [483, 138] on button "Okay" at bounding box center [487, 144] width 69 height 25
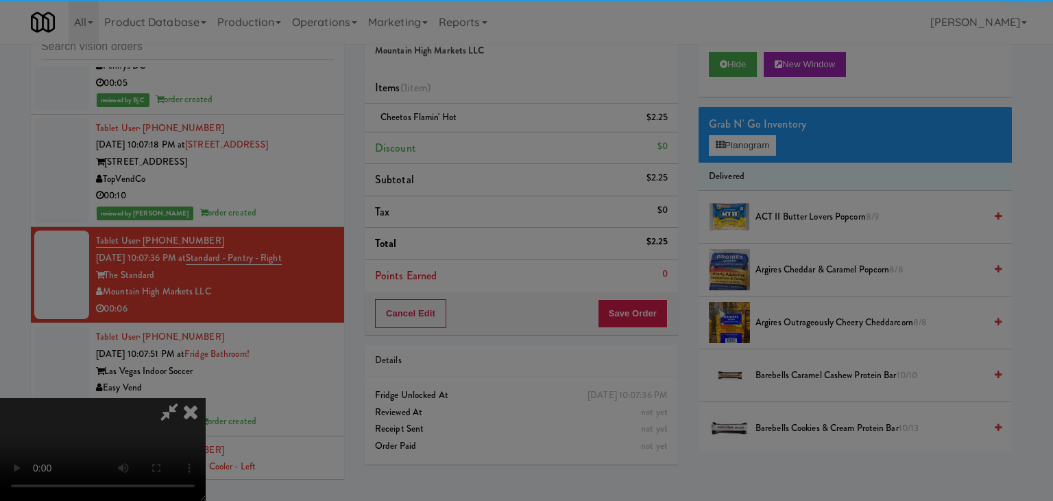
click at [483, 132] on button "Okay" at bounding box center [487, 119] width 69 height 25
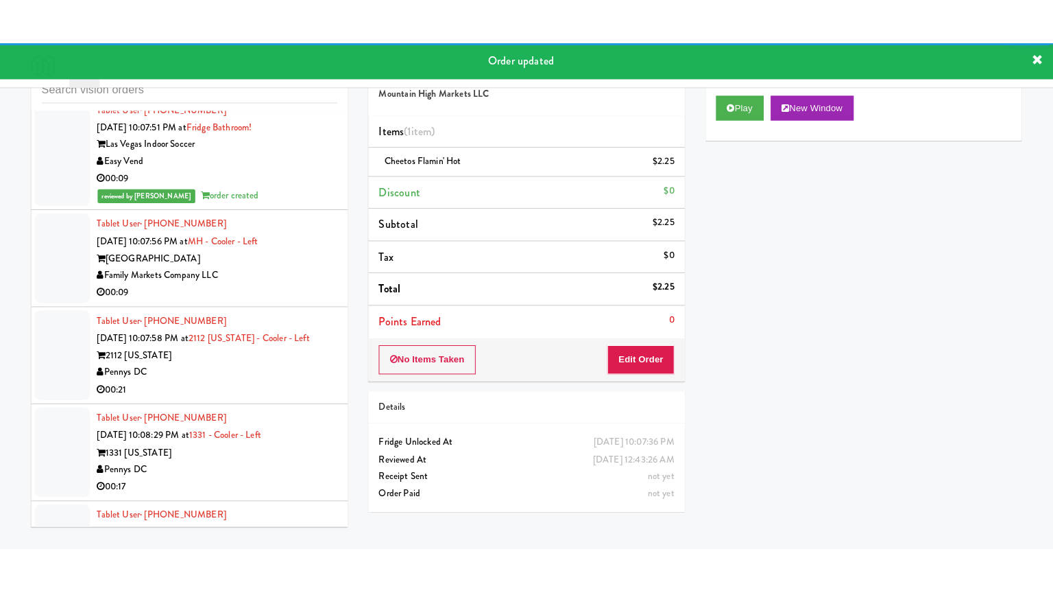
scroll to position [7596, 0]
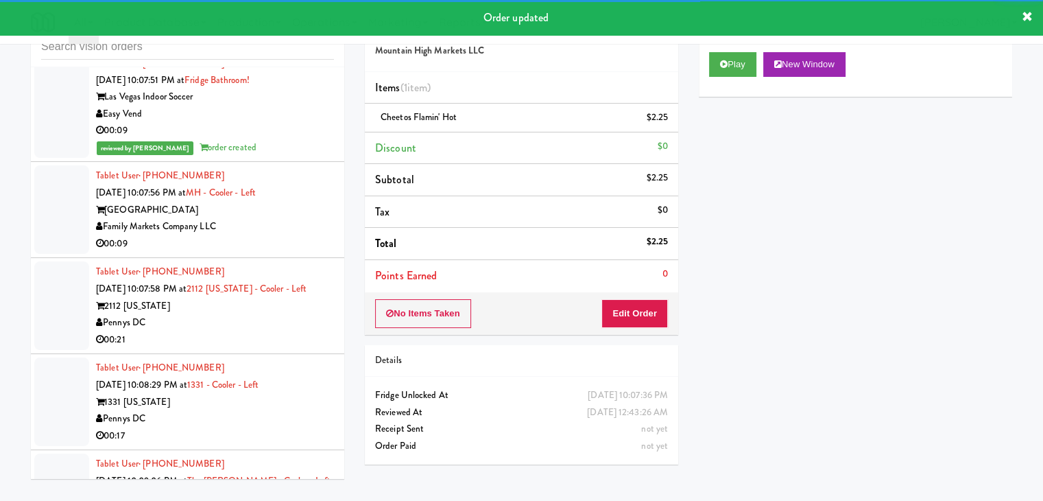
drag, startPoint x: 272, startPoint y: 149, endPoint x: 285, endPoint y: 179, distance: 33.1
click at [274, 235] on div "00:09" at bounding box center [215, 243] width 238 height 17
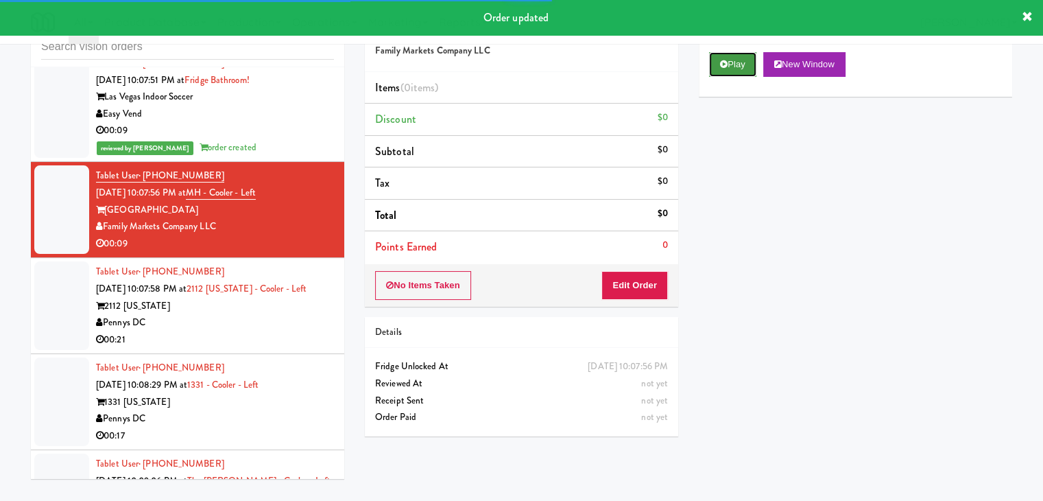
click at [743, 75] on button "Play" at bounding box center [732, 64] width 47 height 25
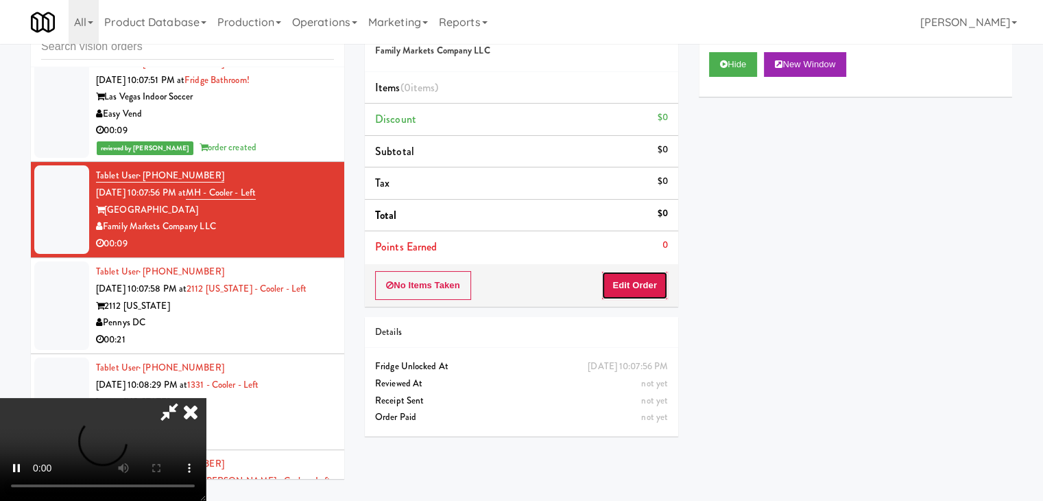
click at [661, 279] on button "Edit Order" at bounding box center [634, 285] width 67 height 29
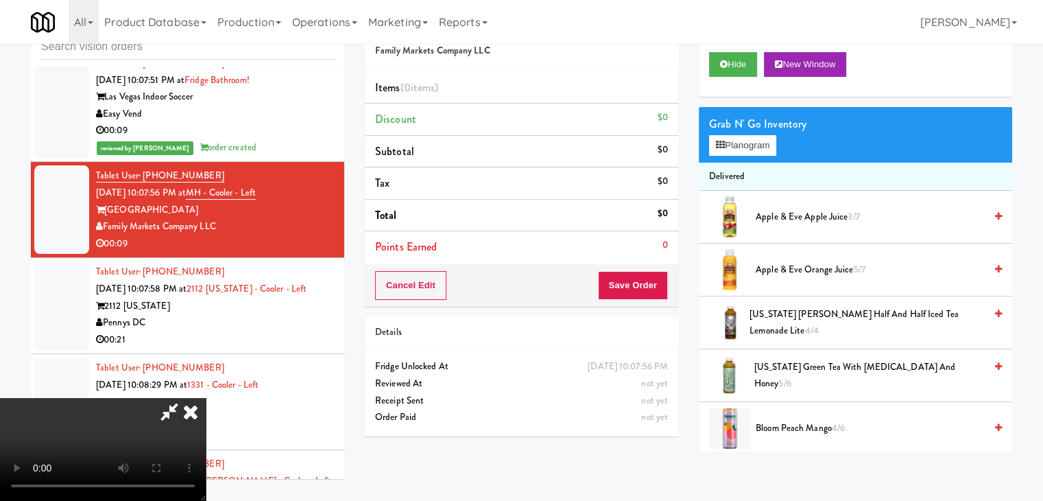
scroll to position [7579, 0]
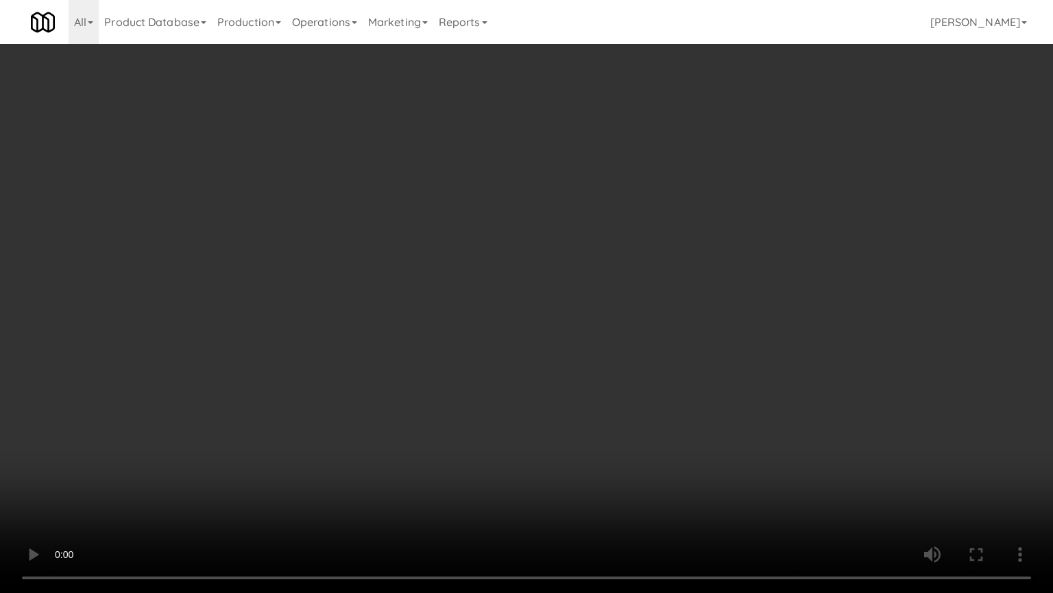
click at [595, 343] on video at bounding box center [526, 296] width 1053 height 593
click at [593, 340] on video at bounding box center [526, 296] width 1053 height 593
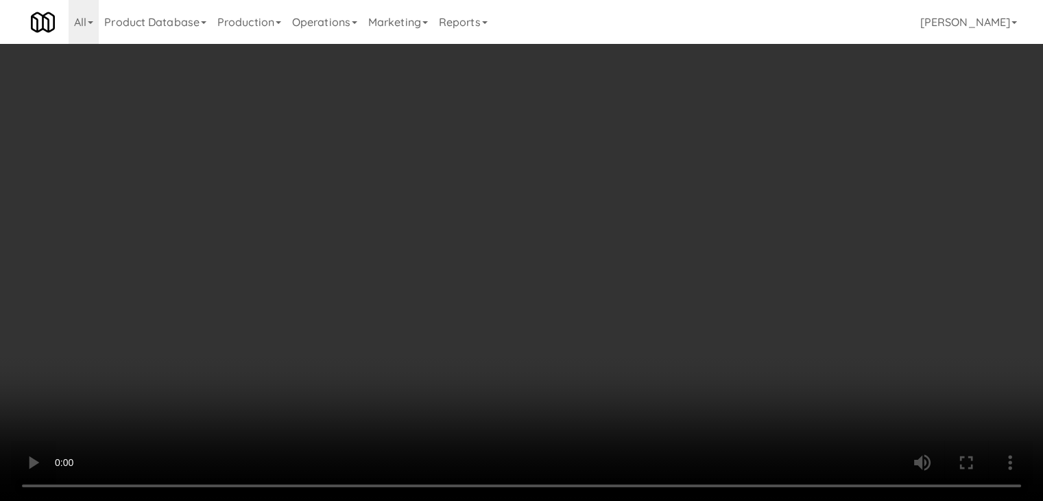
click at [742, 143] on button "Planogram" at bounding box center [742, 145] width 67 height 21
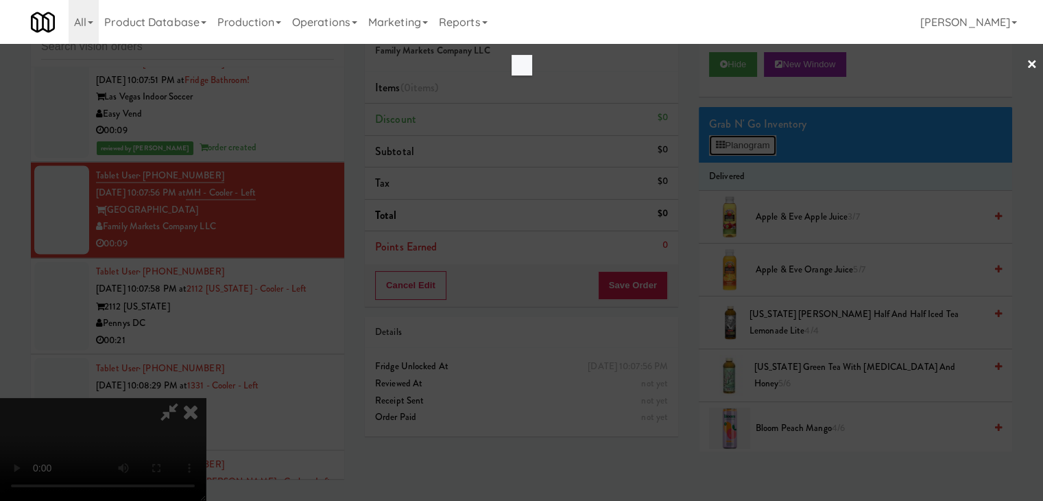
scroll to position [7579, 0]
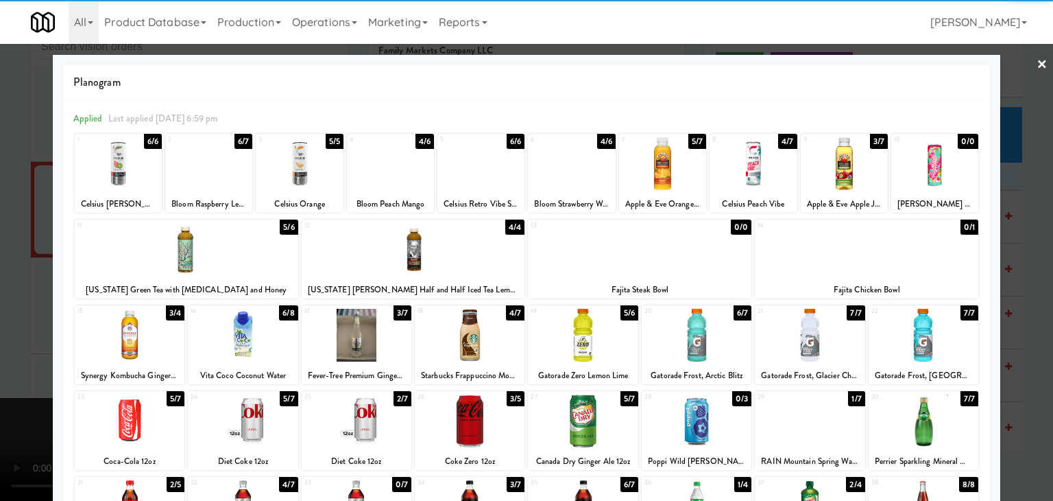
click at [571, 341] on div at bounding box center [583, 335] width 110 height 53
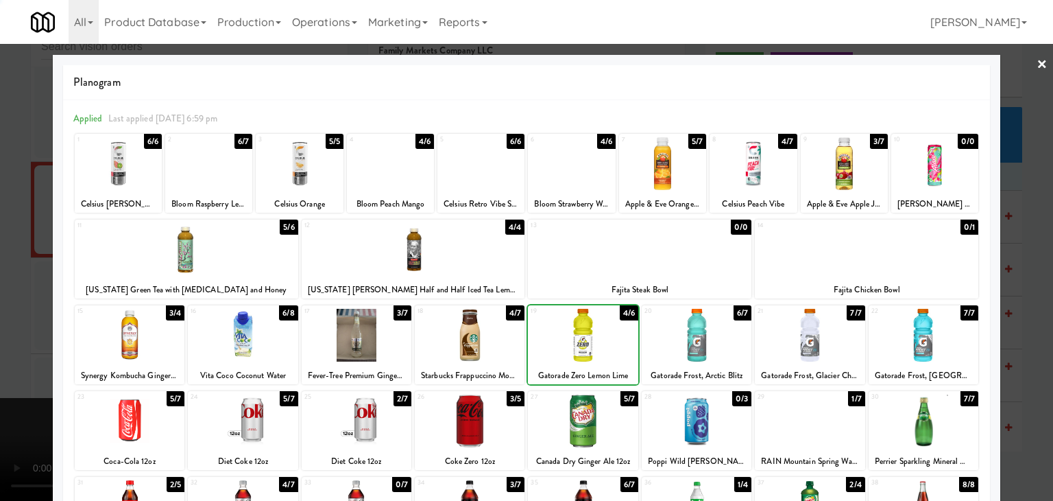
click at [11, 313] on div at bounding box center [526, 250] width 1053 height 501
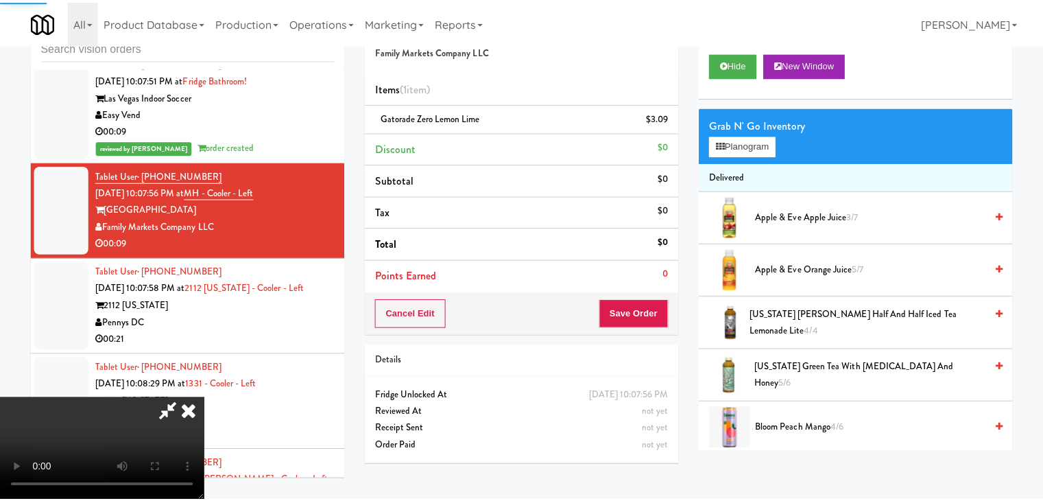
scroll to position [7596, 0]
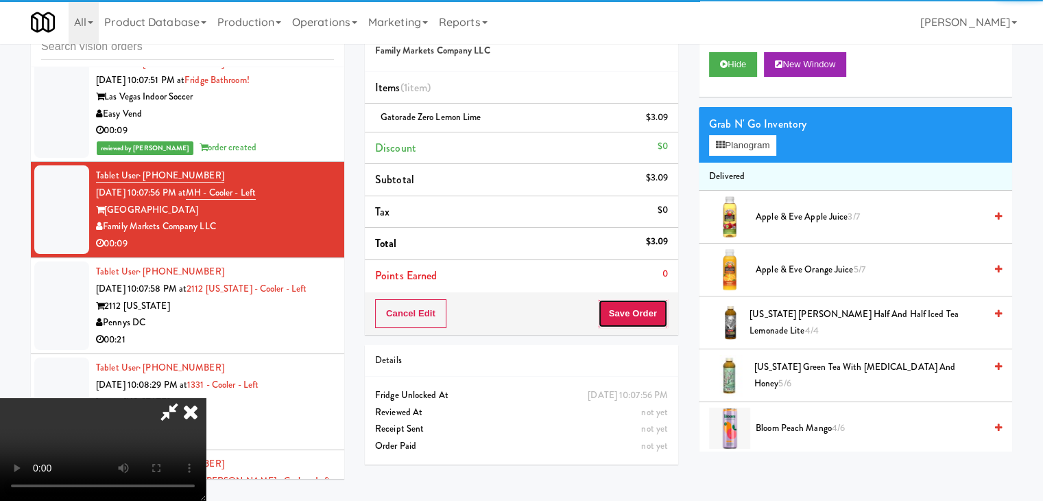
click at [645, 307] on button "Save Order" at bounding box center [633, 313] width 70 height 29
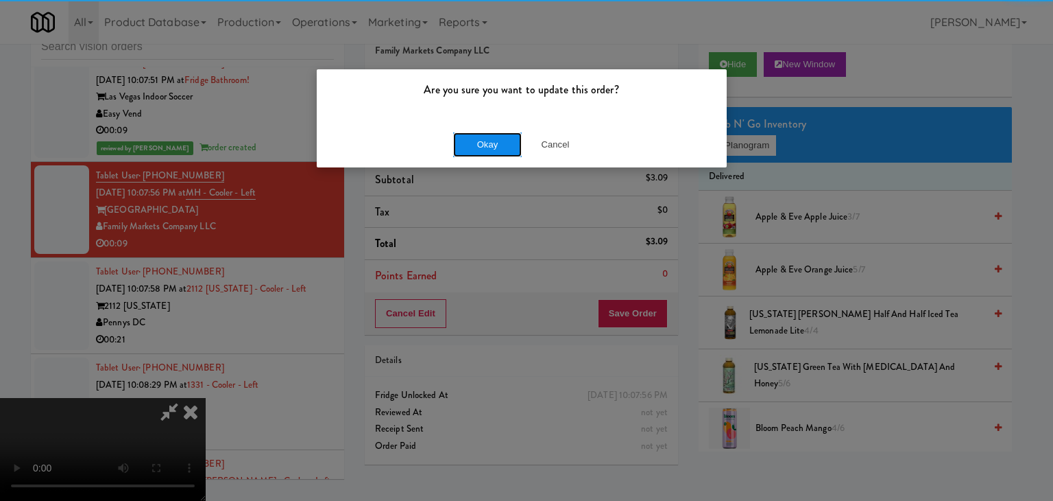
click at [497, 141] on button "Okay" at bounding box center [487, 144] width 69 height 25
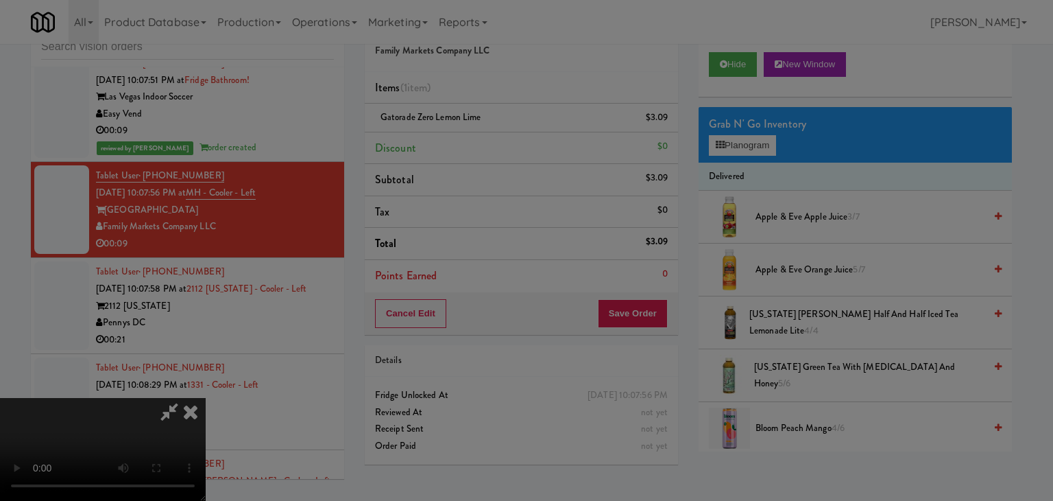
click at [497, 132] on button "Okay" at bounding box center [487, 119] width 69 height 25
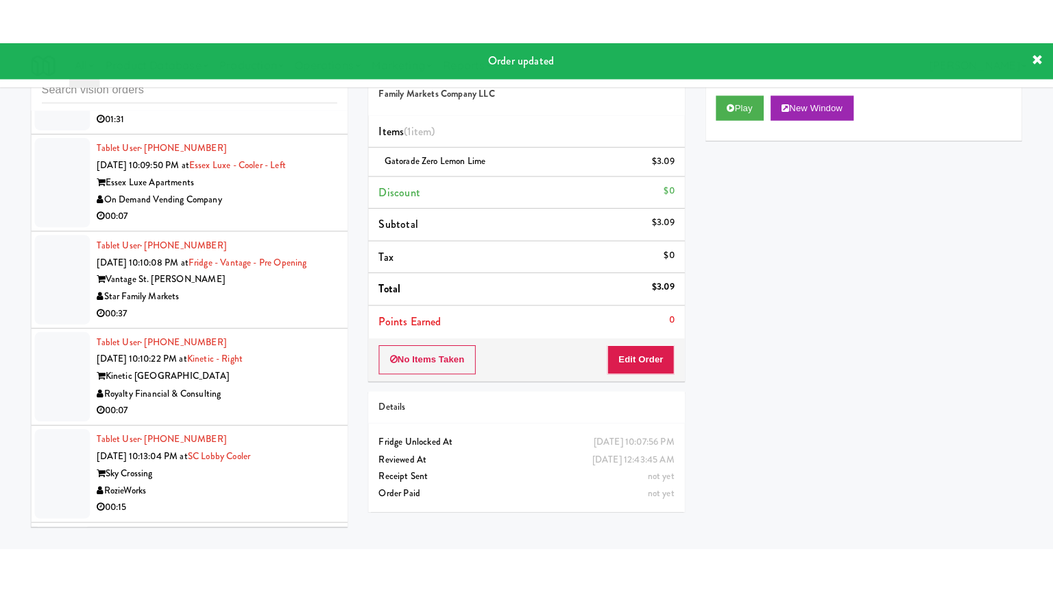
scroll to position [8162, 0]
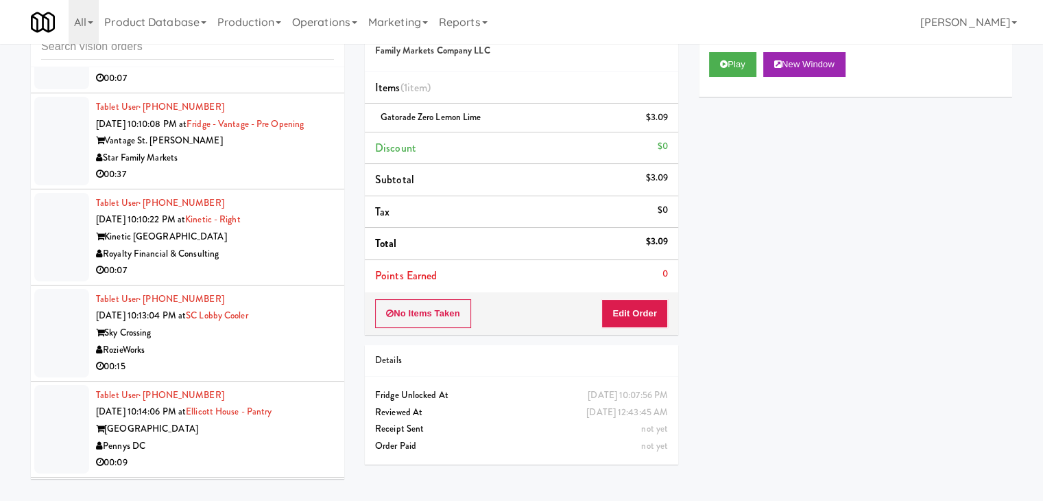
click at [281, 246] on div "Royalty Financial & Consulting" at bounding box center [215, 254] width 238 height 17
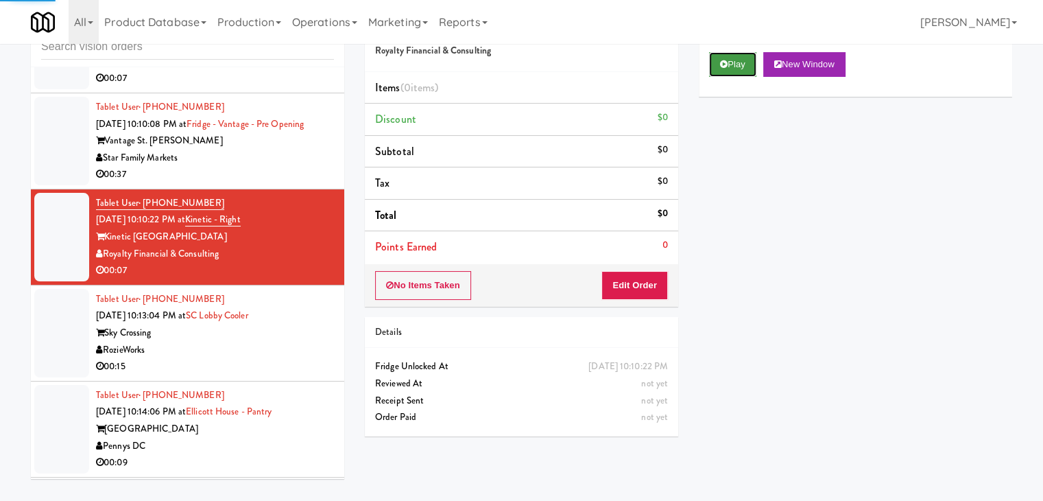
click at [727, 62] on button "Play" at bounding box center [732, 64] width 47 height 25
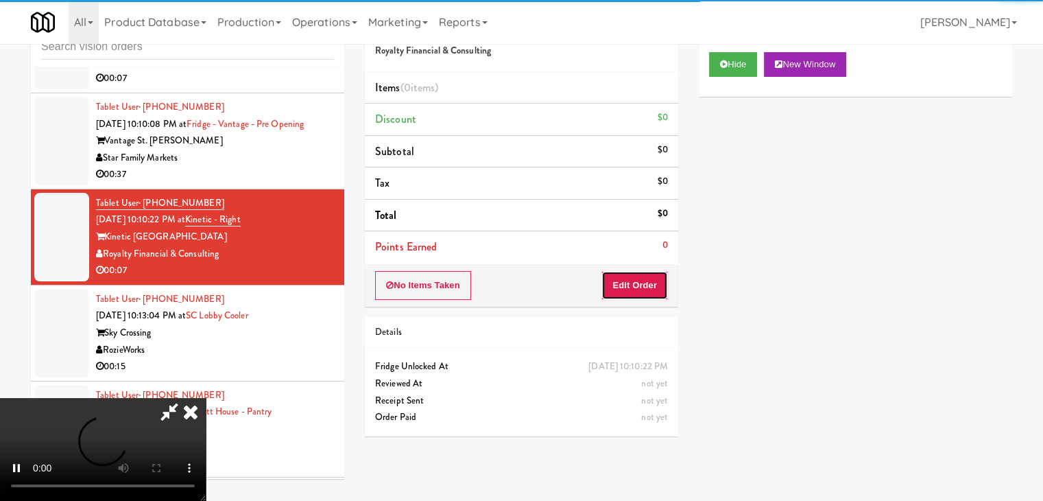
click at [633, 280] on button "Edit Order" at bounding box center [634, 285] width 67 height 29
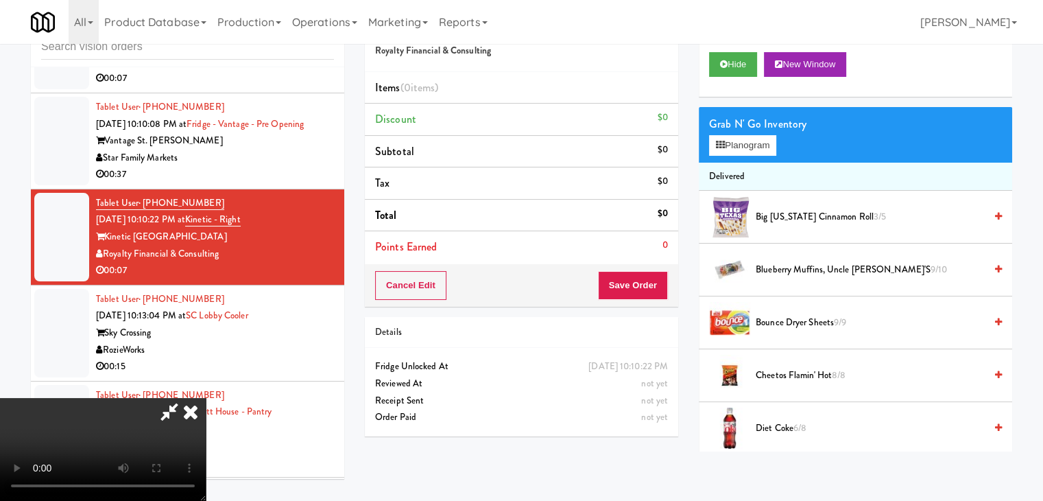
scroll to position [8145, 0]
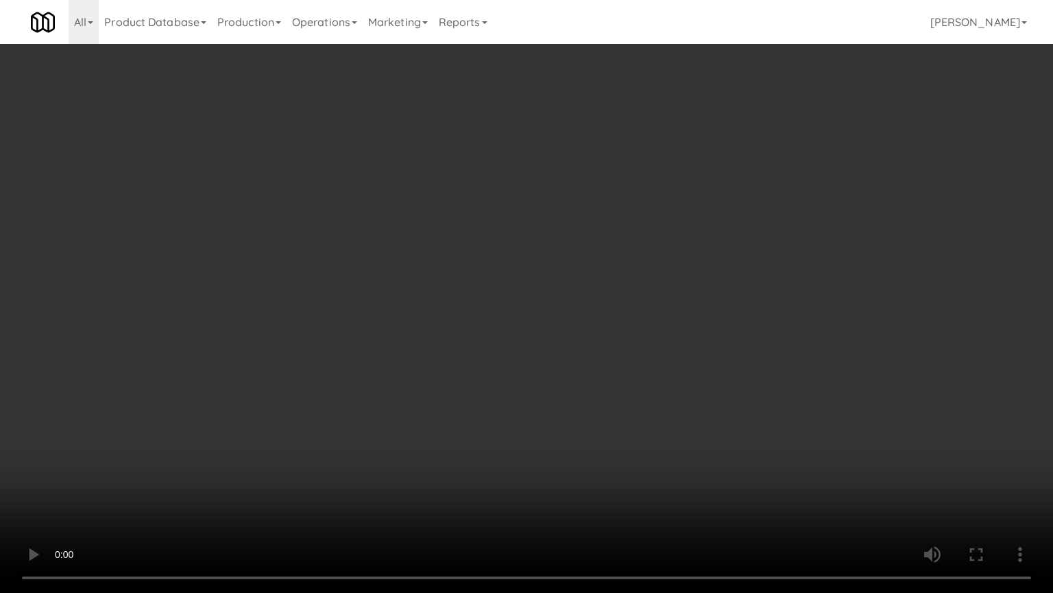
click at [659, 374] on video at bounding box center [526, 296] width 1053 height 593
click at [641, 431] on video at bounding box center [526, 296] width 1053 height 593
click at [645, 431] on video at bounding box center [526, 296] width 1053 height 593
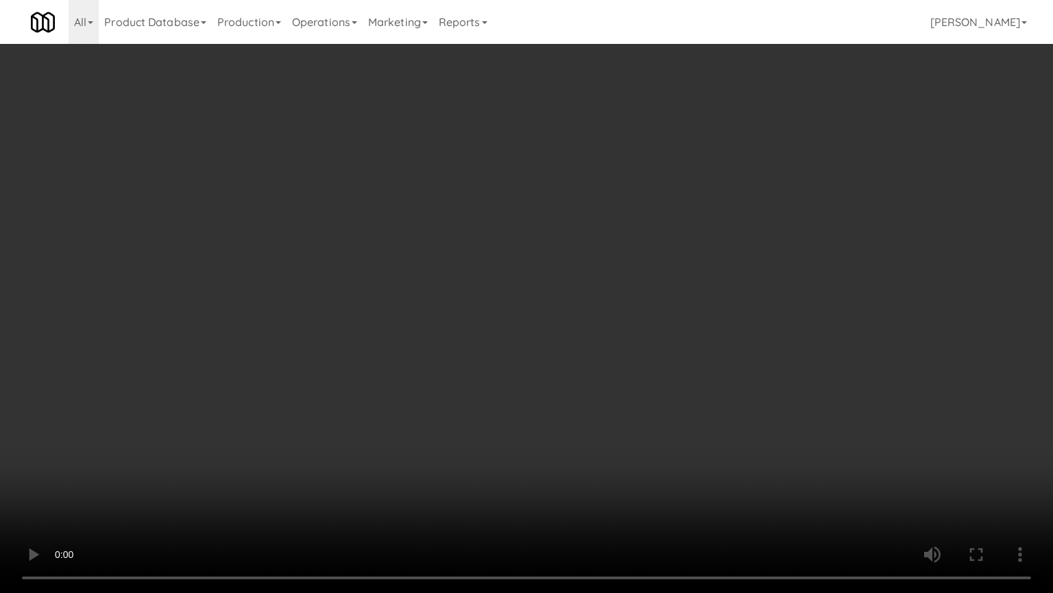
drag, startPoint x: 645, startPoint y: 431, endPoint x: 651, endPoint y: 435, distance: 7.1
click at [645, 432] on video at bounding box center [526, 296] width 1053 height 593
click at [657, 437] on video at bounding box center [526, 296] width 1053 height 593
click at [650, 420] on video at bounding box center [526, 296] width 1053 height 593
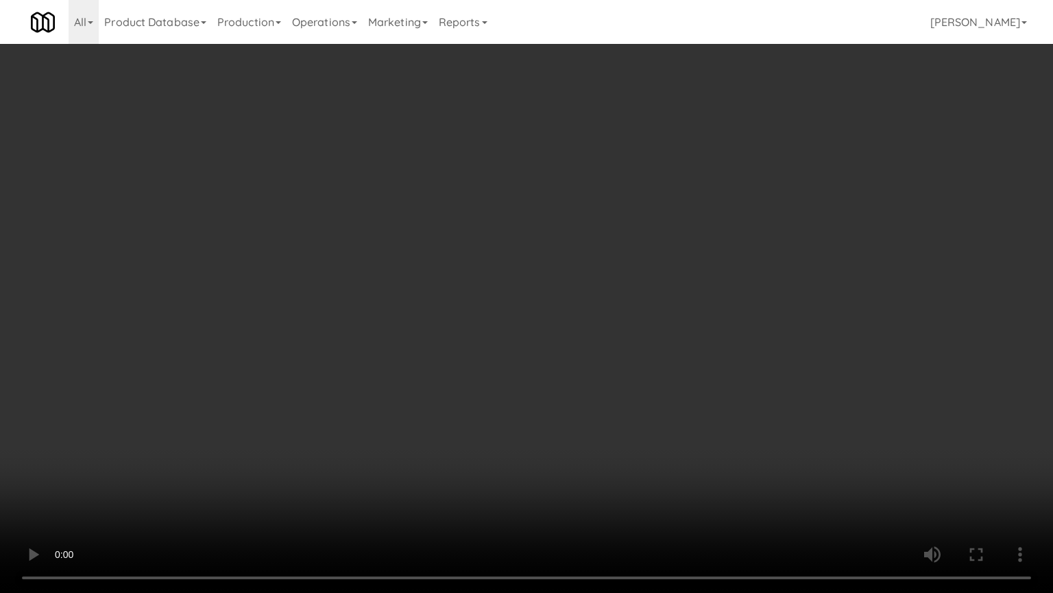
click at [650, 419] on video at bounding box center [526, 296] width 1053 height 593
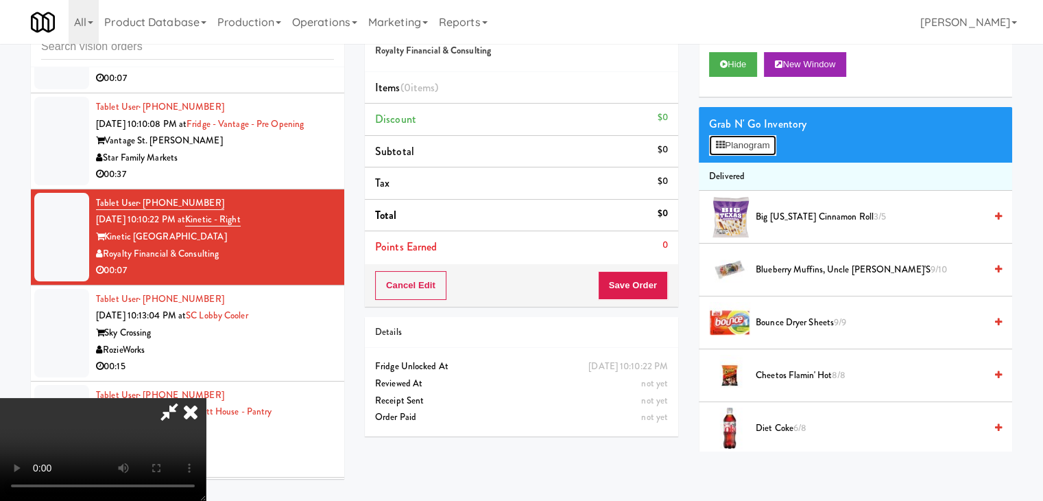
click at [756, 138] on button "Planogram" at bounding box center [742, 145] width 67 height 21
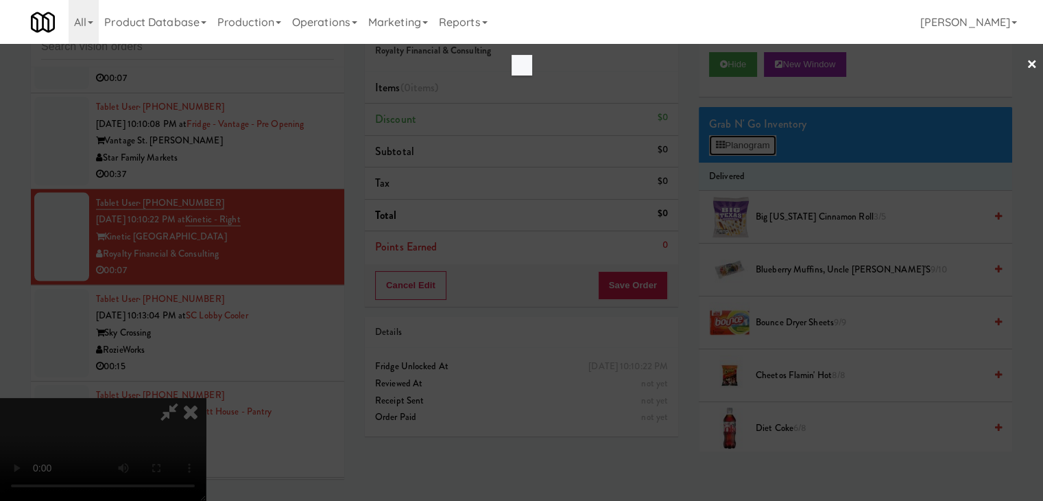
scroll to position [8145, 0]
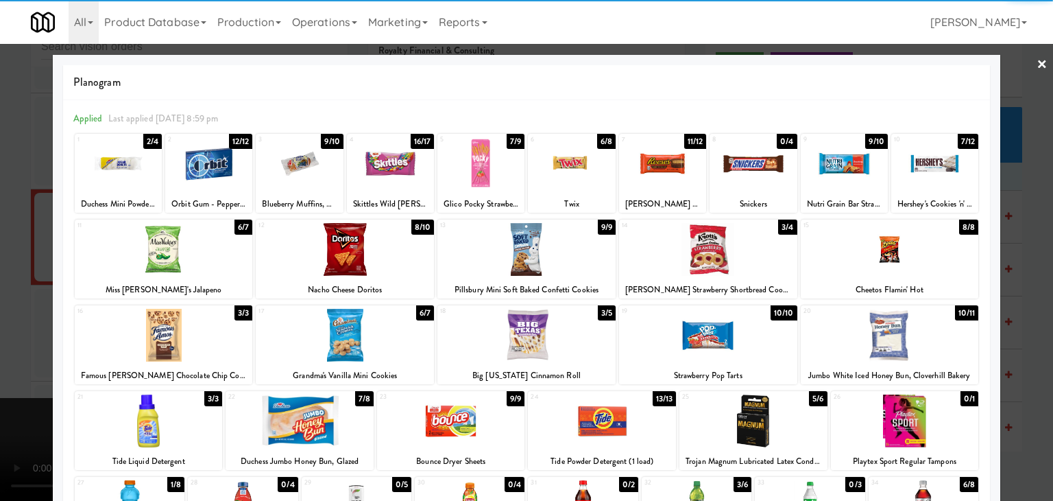
click at [208, 176] on div at bounding box center [208, 163] width 87 height 53
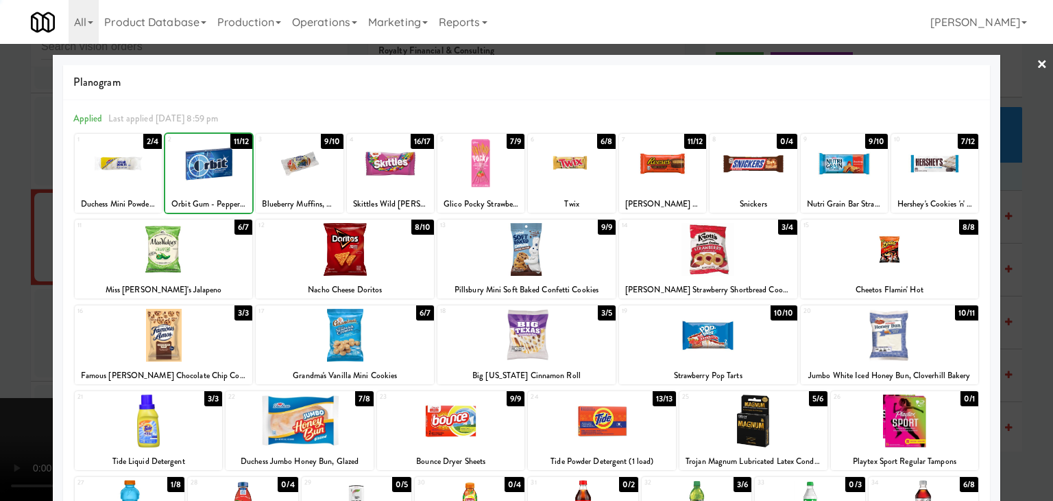
click at [16, 224] on div at bounding box center [526, 250] width 1053 height 501
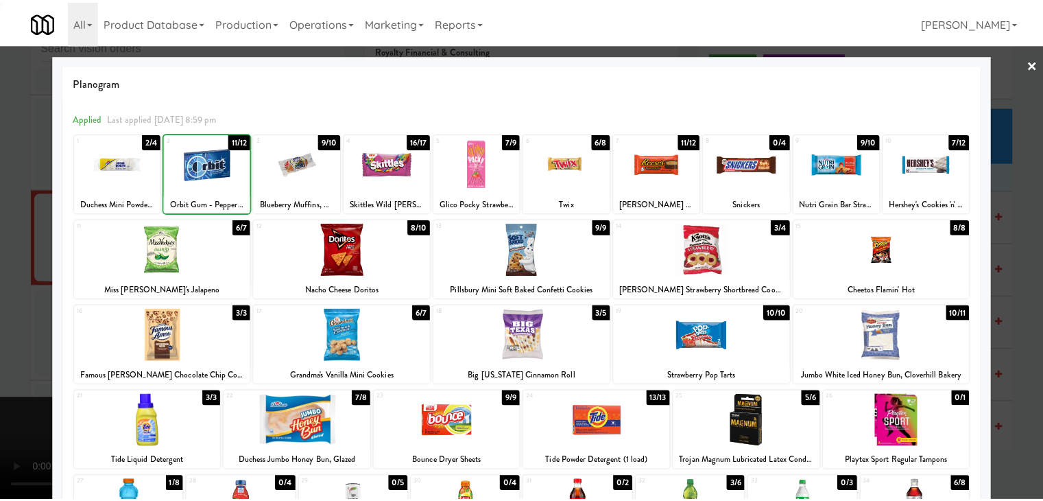
scroll to position [8162, 0]
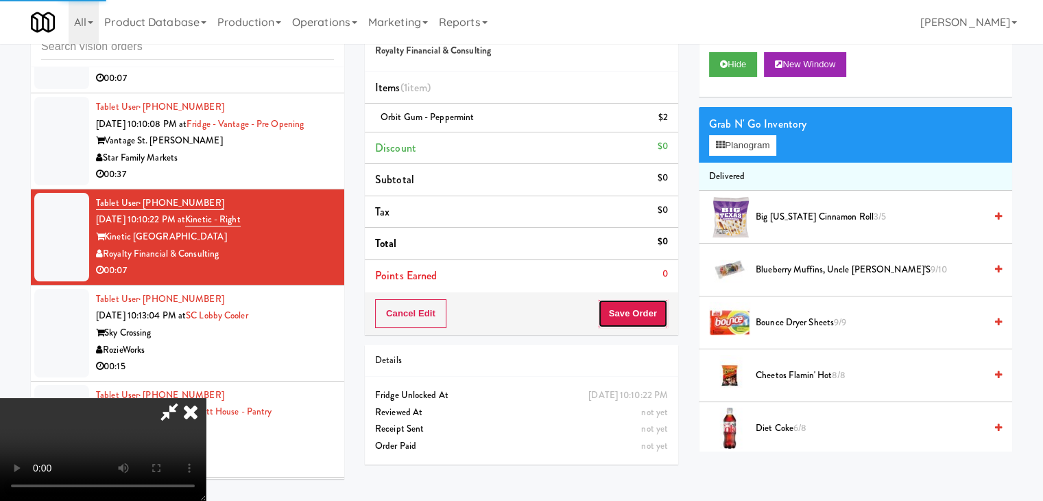
click at [639, 320] on button "Save Order" at bounding box center [633, 313] width 70 height 29
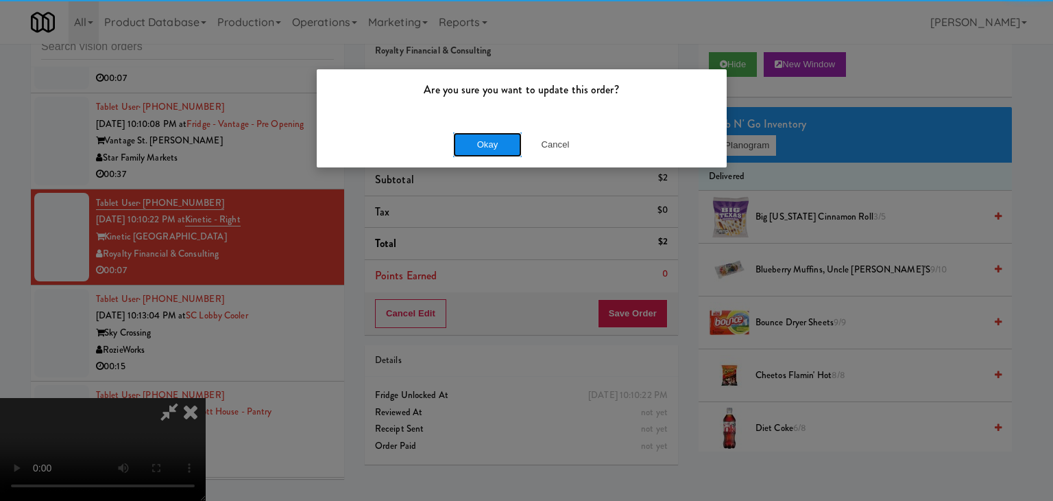
drag, startPoint x: 492, startPoint y: 132, endPoint x: 488, endPoint y: 141, distance: 9.6
click at [492, 132] on button "Okay" at bounding box center [487, 144] width 69 height 25
click at [488, 141] on button "Okay" at bounding box center [487, 144] width 69 height 25
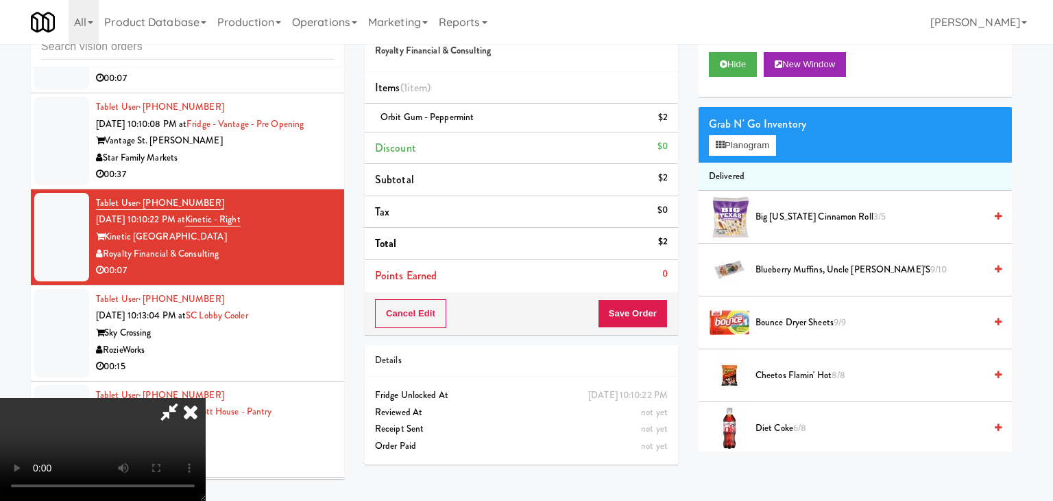
click at [488, 141] on div at bounding box center [526, 250] width 1053 height 501
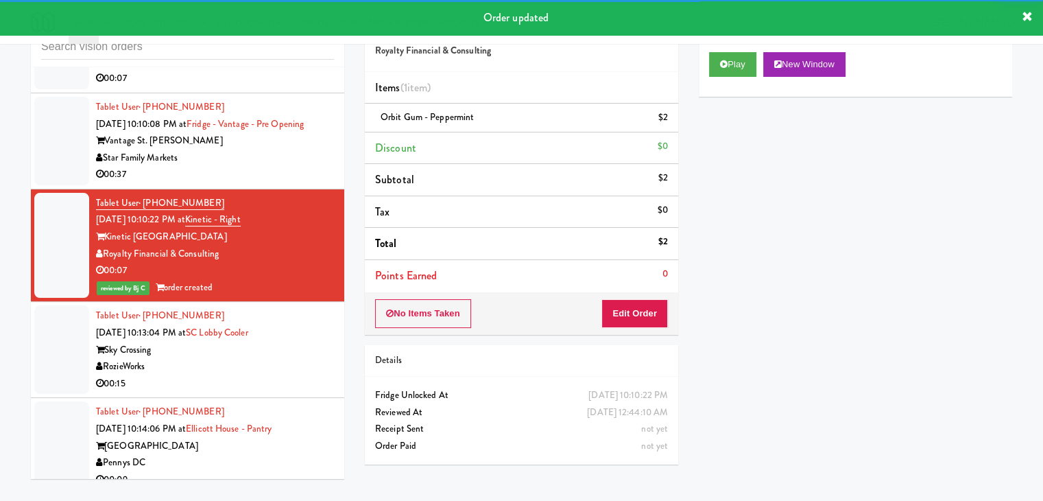
drag, startPoint x: 228, startPoint y: 287, endPoint x: 235, endPoint y: 298, distance: 12.4
click at [228, 358] on div "RozieWorks" at bounding box center [215, 366] width 238 height 17
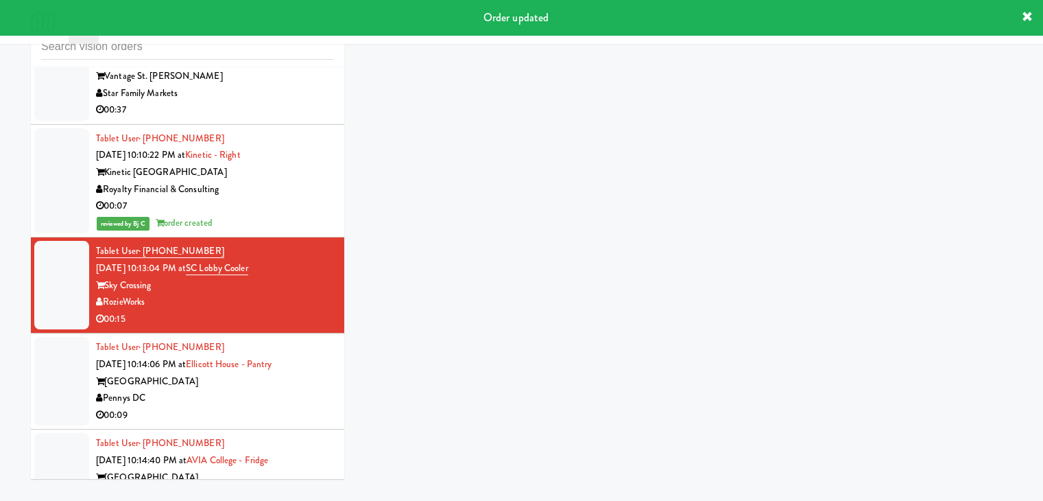
scroll to position [8299, 0]
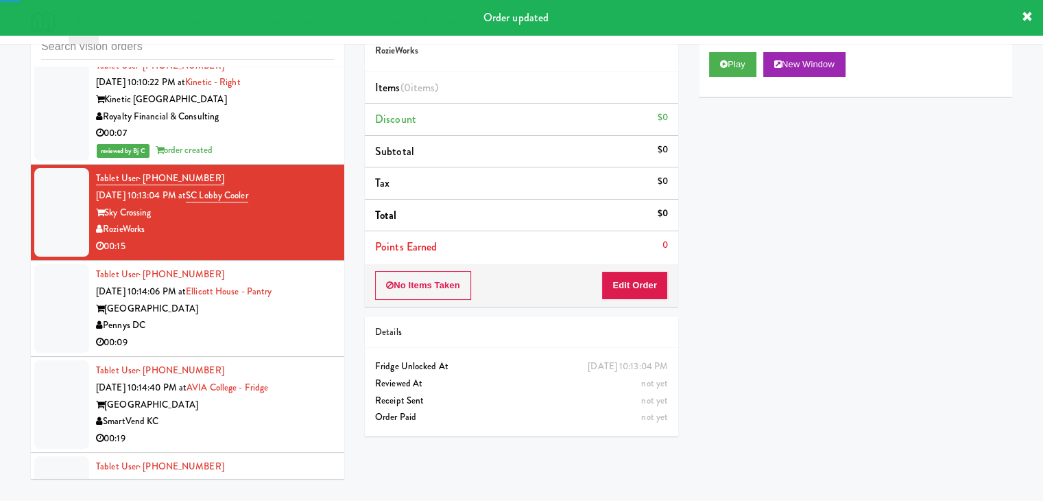
click at [241, 334] on div "00:09" at bounding box center [215, 342] width 238 height 17
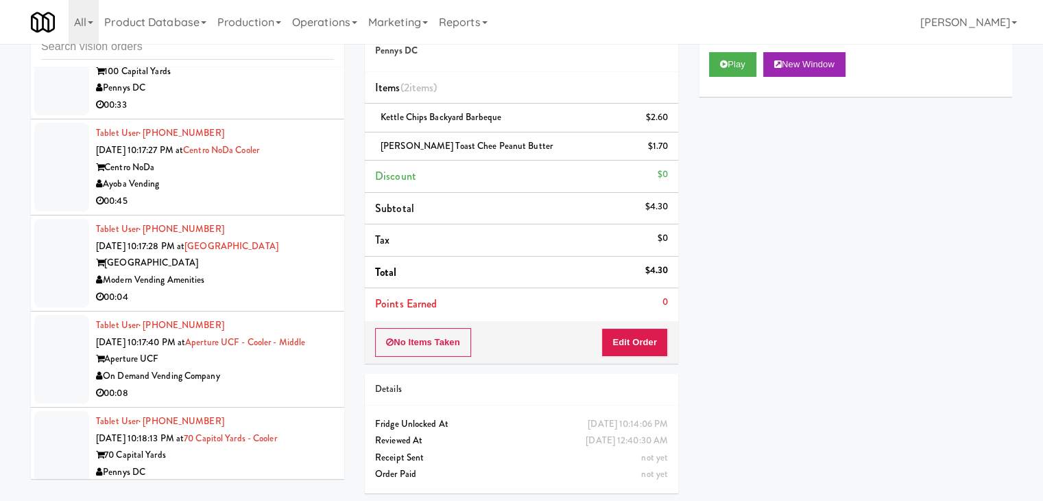
scroll to position [9465, 0]
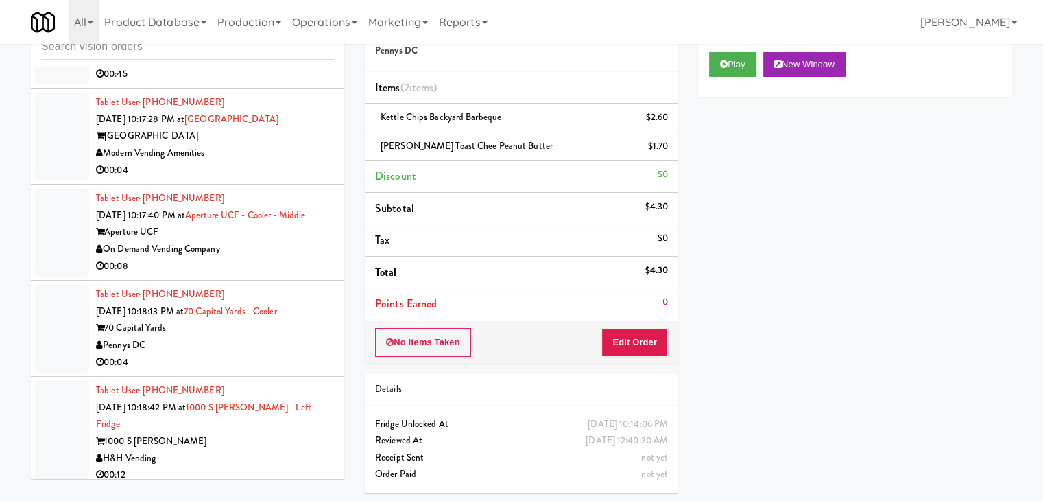
click at [261, 354] on div "00:04" at bounding box center [215, 362] width 238 height 17
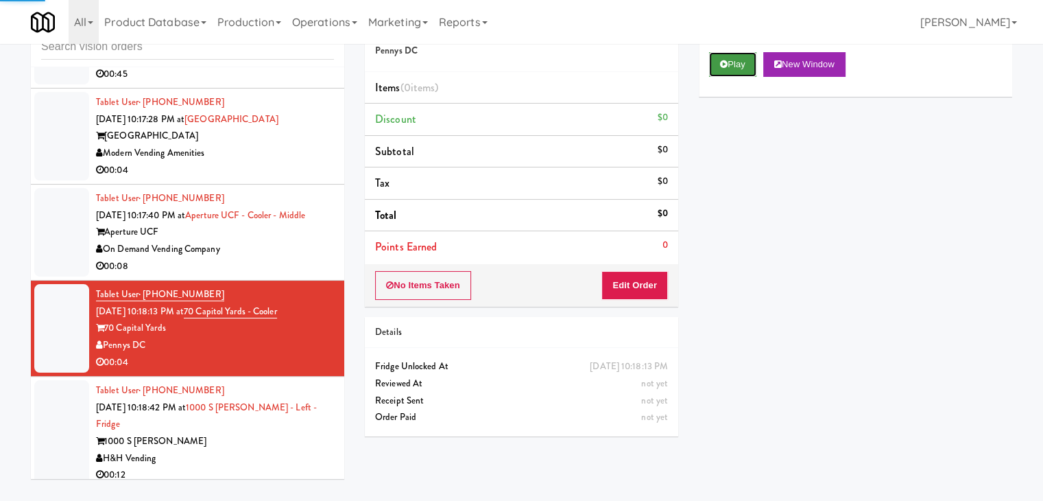
click at [726, 72] on button "Play" at bounding box center [732, 64] width 47 height 25
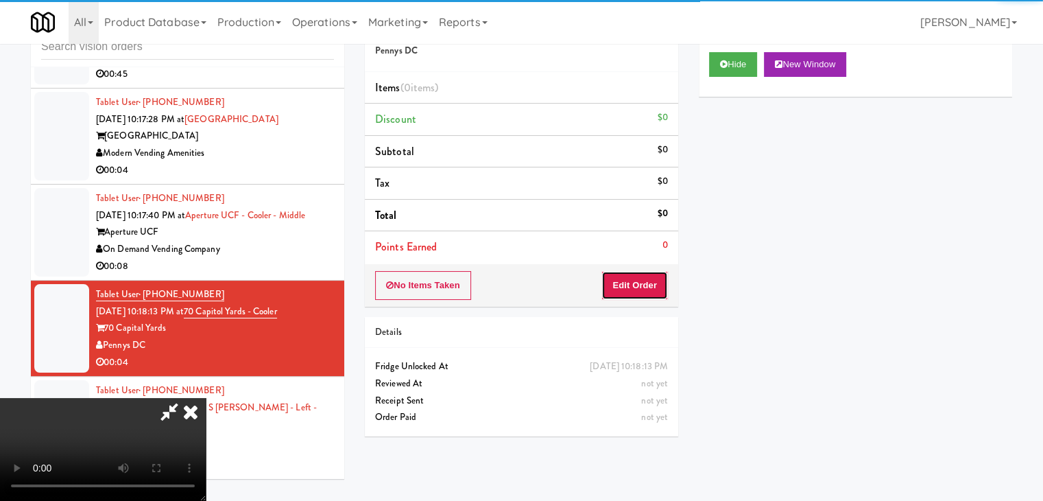
click at [649, 273] on button "Edit Order" at bounding box center [634, 285] width 67 height 29
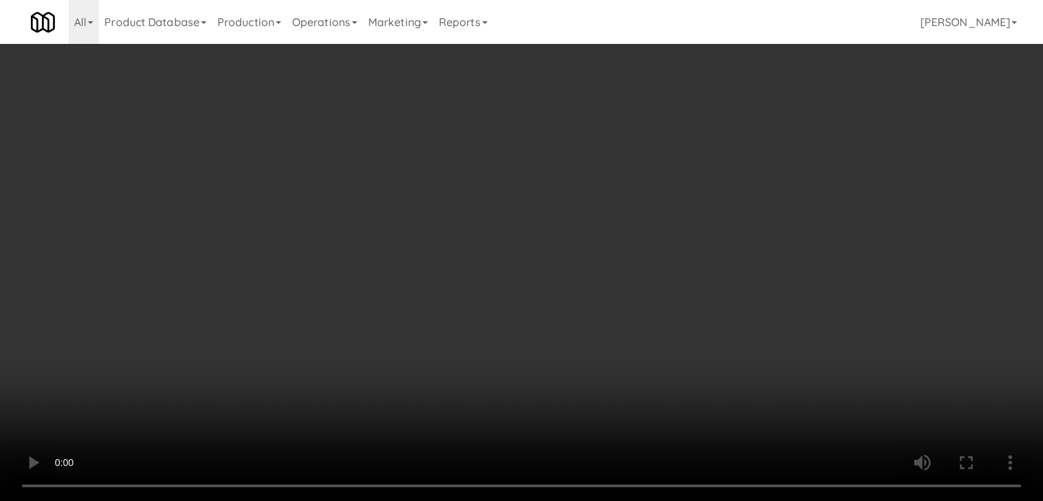
scroll to position [9448, 0]
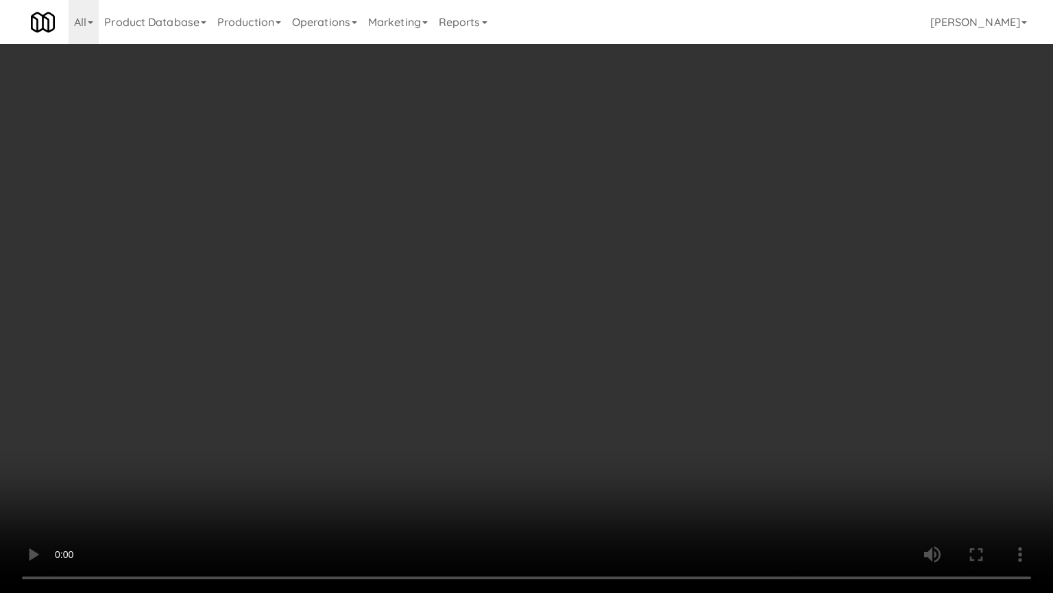
click at [541, 429] on video at bounding box center [526, 296] width 1053 height 593
drag, startPoint x: 541, startPoint y: 429, endPoint x: 654, endPoint y: 264, distance: 200.3
click at [544, 423] on video at bounding box center [526, 296] width 1053 height 593
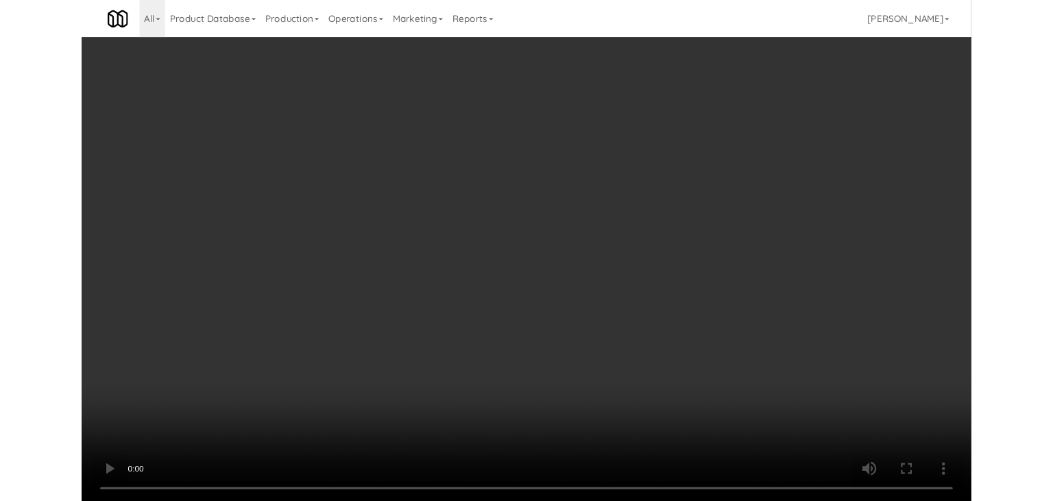
scroll to position [9465, 0]
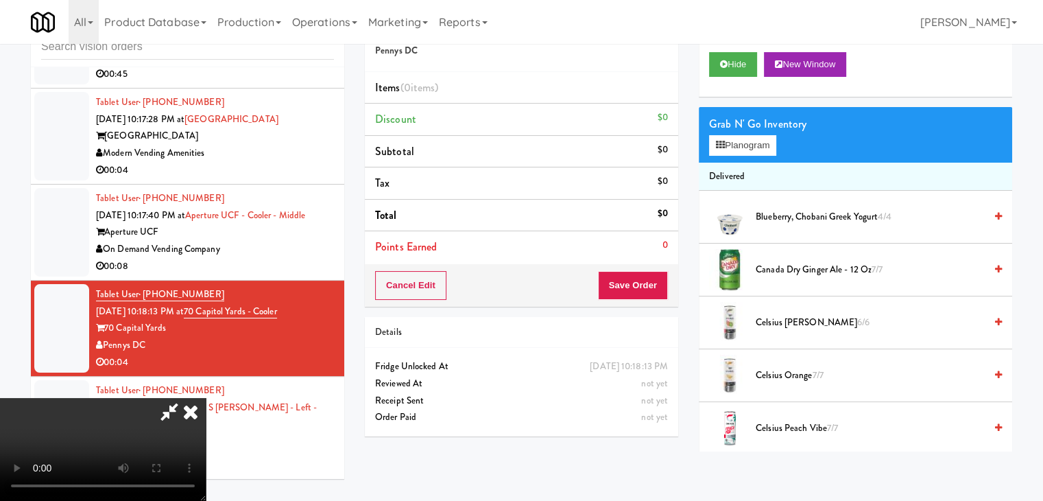
click at [744, 156] on div "Grab N' Go Inventory Planogram" at bounding box center [855, 135] width 313 height 56
click at [744, 152] on button "Planogram" at bounding box center [742, 145] width 67 height 21
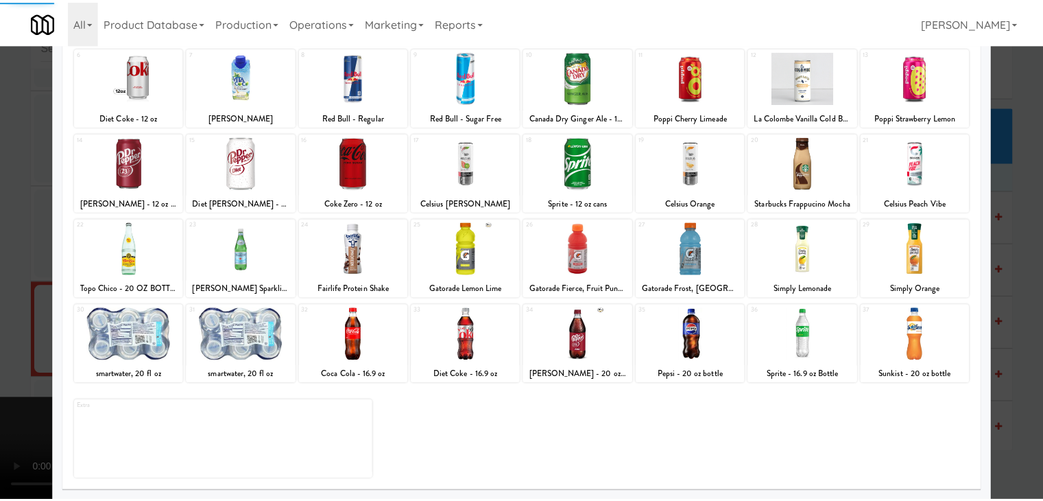
scroll to position [173, 0]
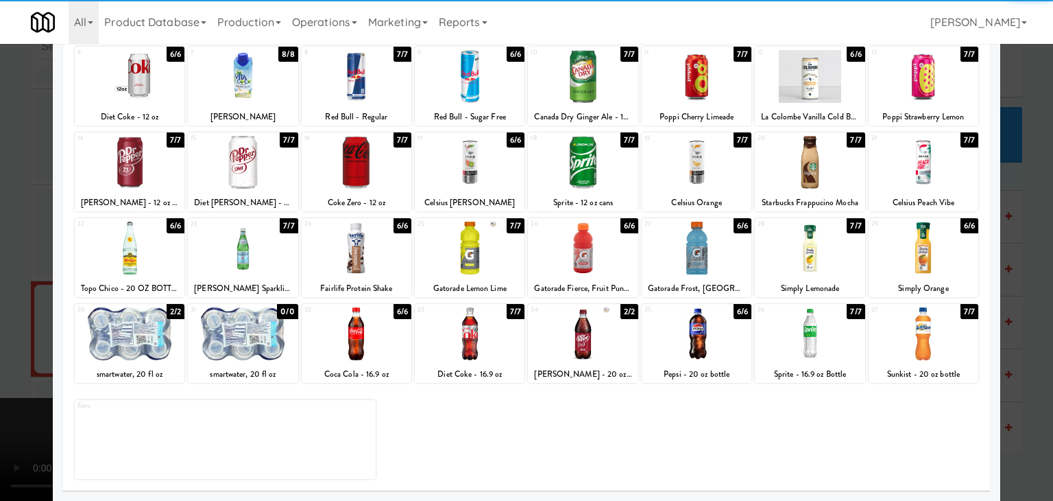
click at [143, 347] on div at bounding box center [130, 333] width 110 height 53
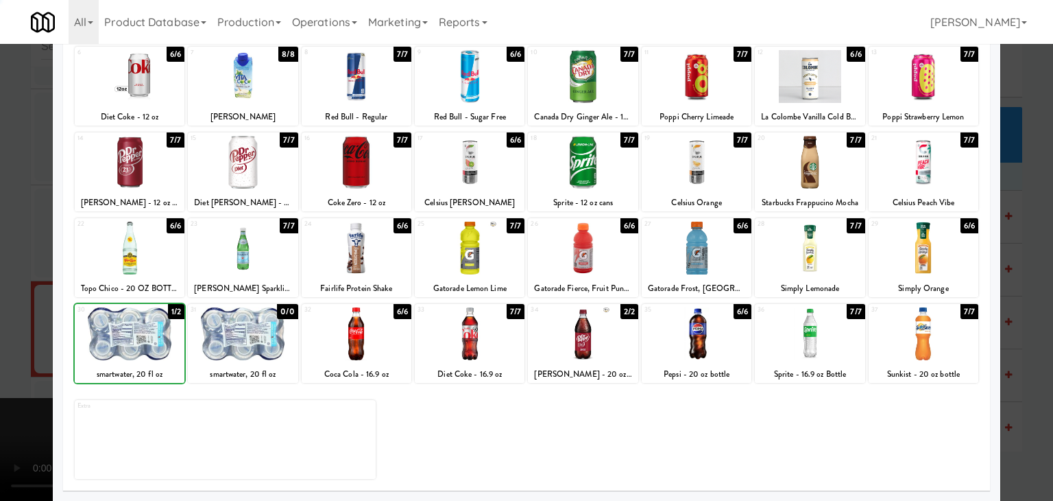
drag, startPoint x: 0, startPoint y: 345, endPoint x: 479, endPoint y: 335, distance: 478.8
click at [47, 338] on div at bounding box center [526, 250] width 1053 height 501
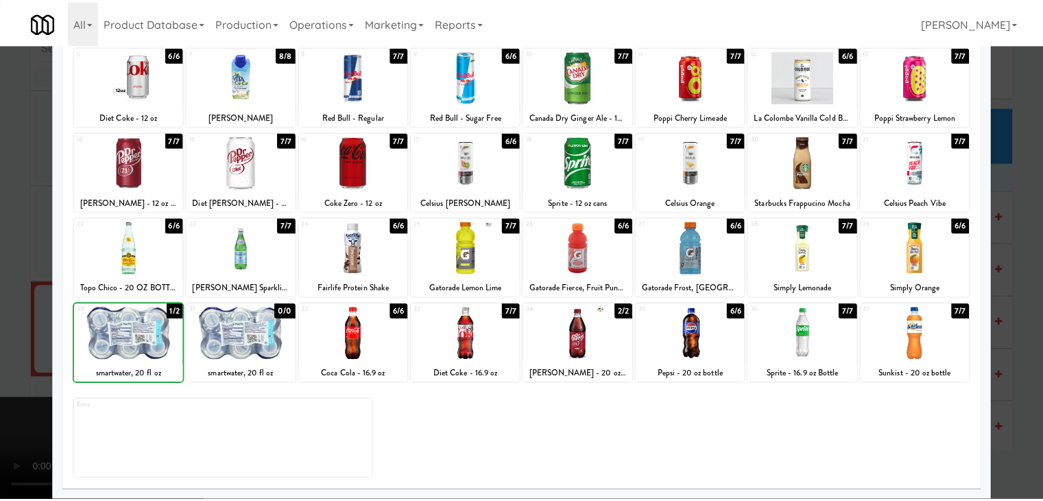
scroll to position [9465, 0]
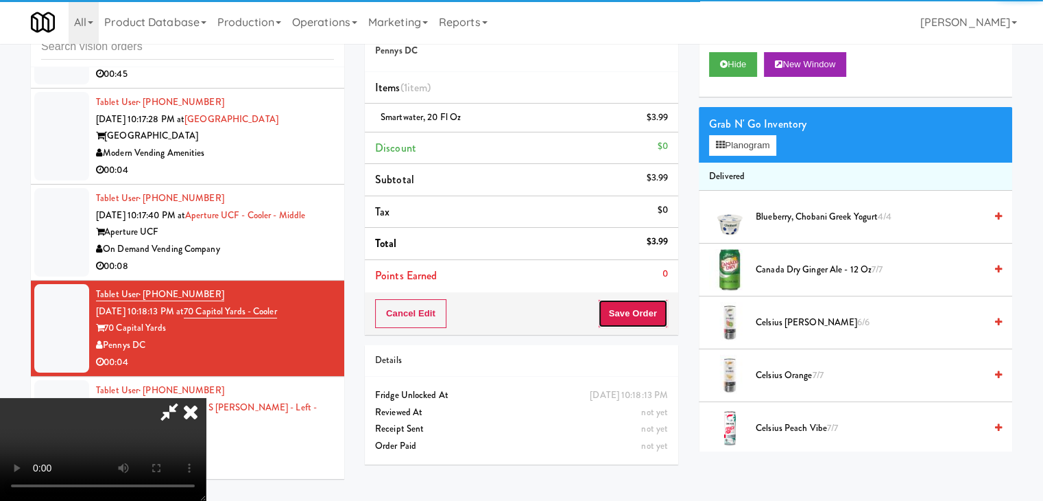
click at [628, 313] on button "Save Order" at bounding box center [633, 313] width 70 height 29
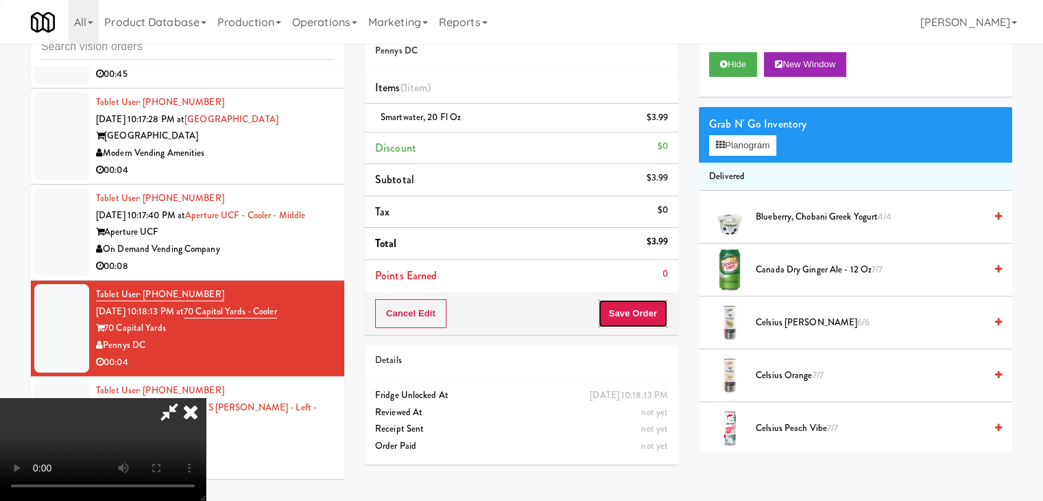
click at [628, 311] on button "Save Order" at bounding box center [633, 313] width 70 height 29
click at [631, 312] on button "Save Order" at bounding box center [633, 313] width 70 height 29
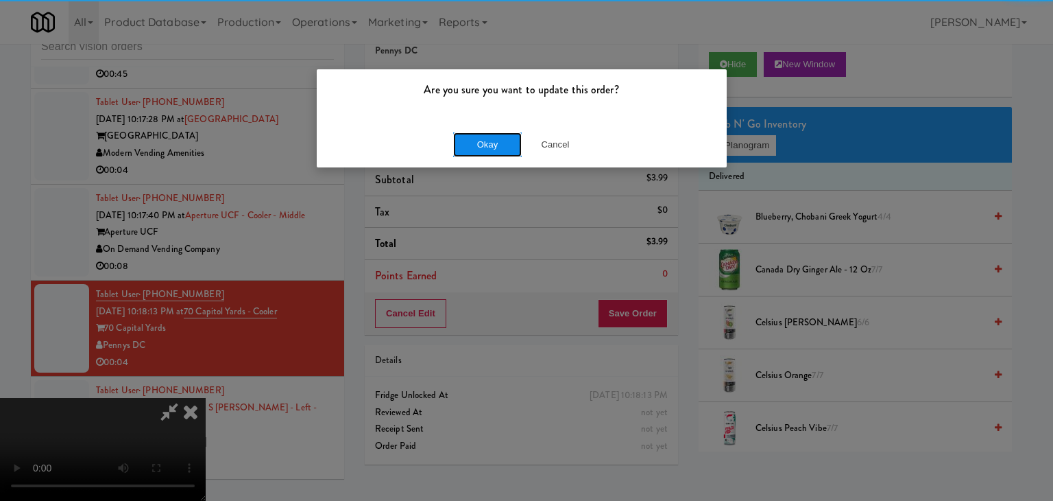
click at [469, 145] on button "Okay" at bounding box center [487, 144] width 69 height 25
click at [469, 143] on div "Okay Cancel" at bounding box center [522, 144] width 410 height 46
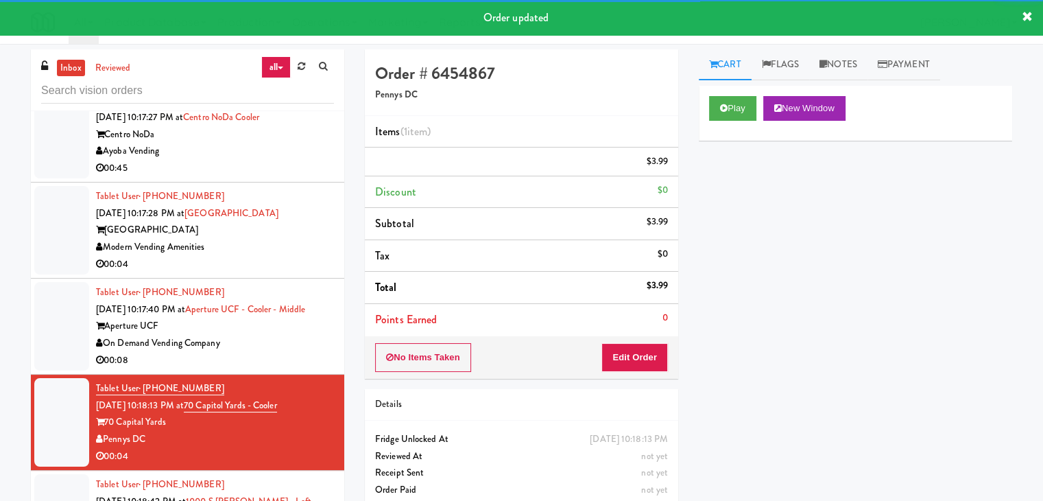
scroll to position [9328, 0]
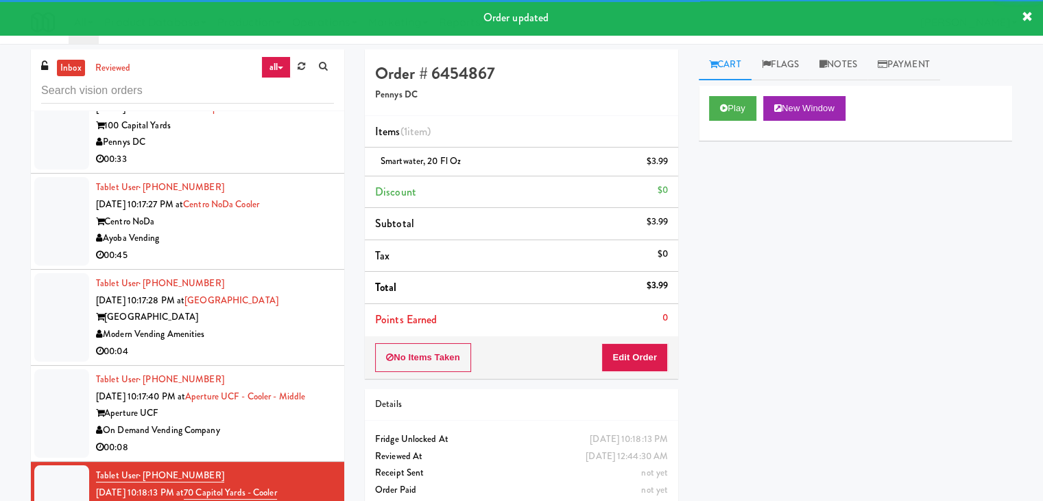
click at [250, 422] on div "On Demand Vending Company" at bounding box center [215, 430] width 238 height 17
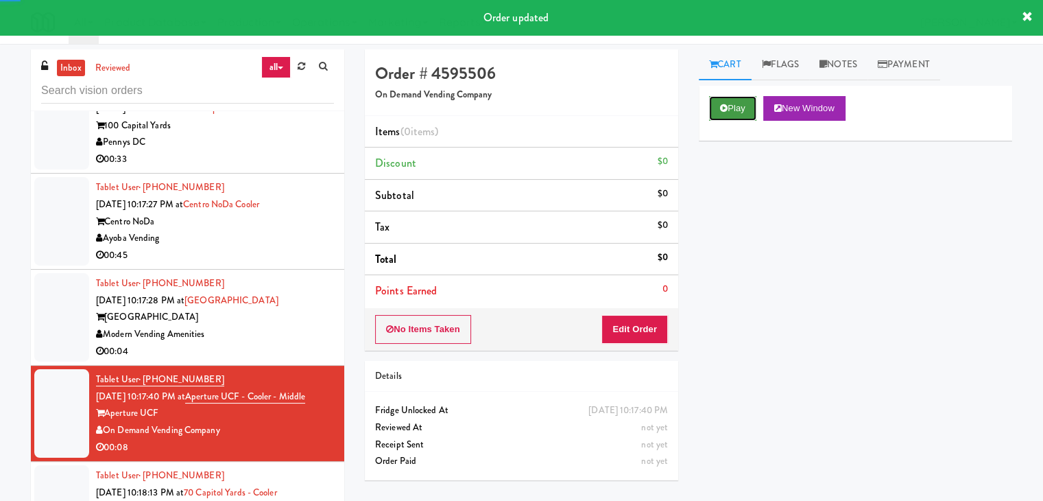
click at [730, 108] on button "Play" at bounding box center [732, 108] width 47 height 25
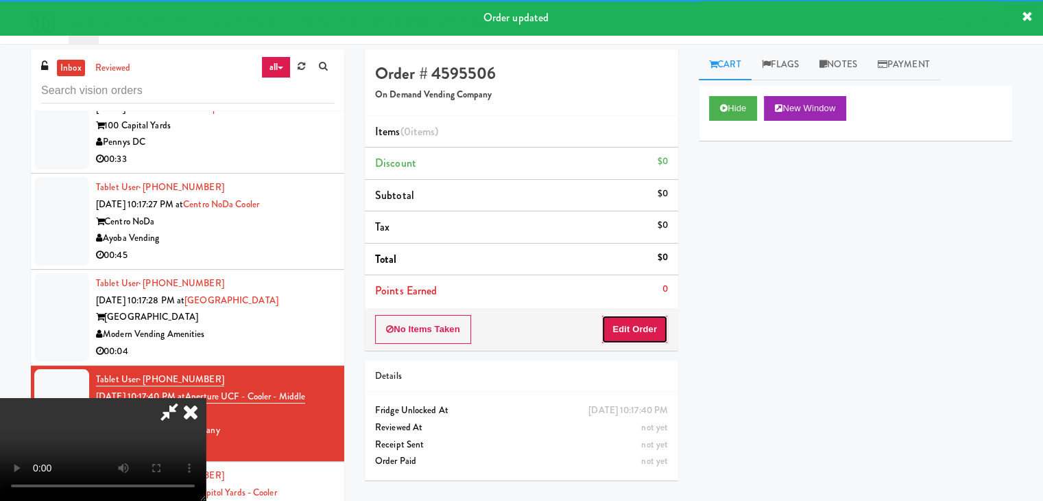
click at [652, 321] on button "Edit Order" at bounding box center [634, 329] width 67 height 29
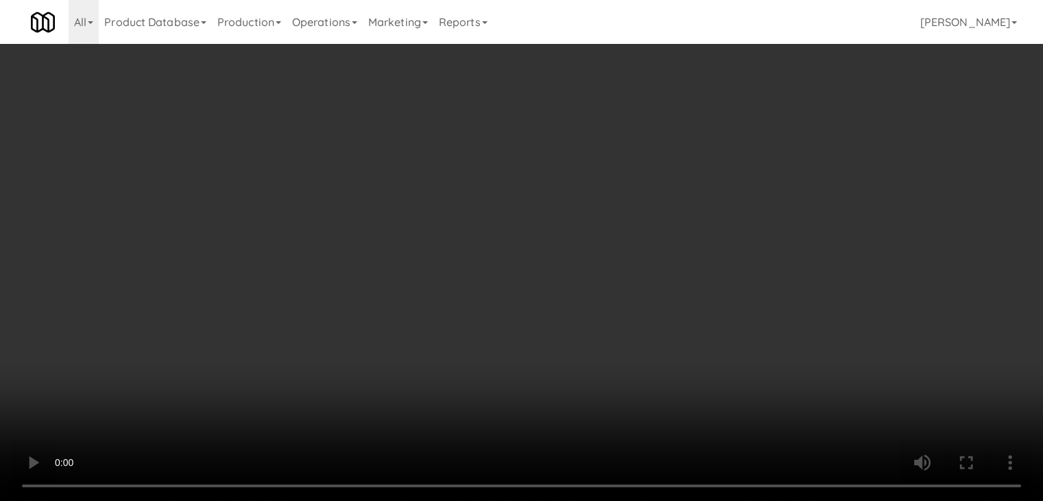
scroll to position [9311, 0]
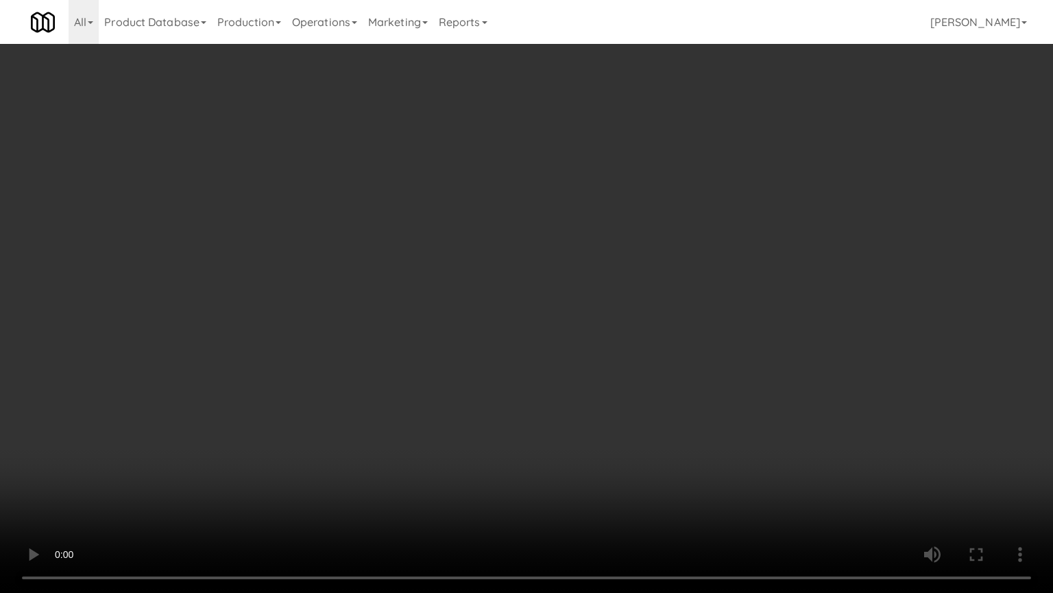
click at [594, 348] on video at bounding box center [526, 296] width 1053 height 593
click at [617, 348] on video at bounding box center [526, 296] width 1053 height 593
click at [617, 344] on video at bounding box center [526, 296] width 1053 height 593
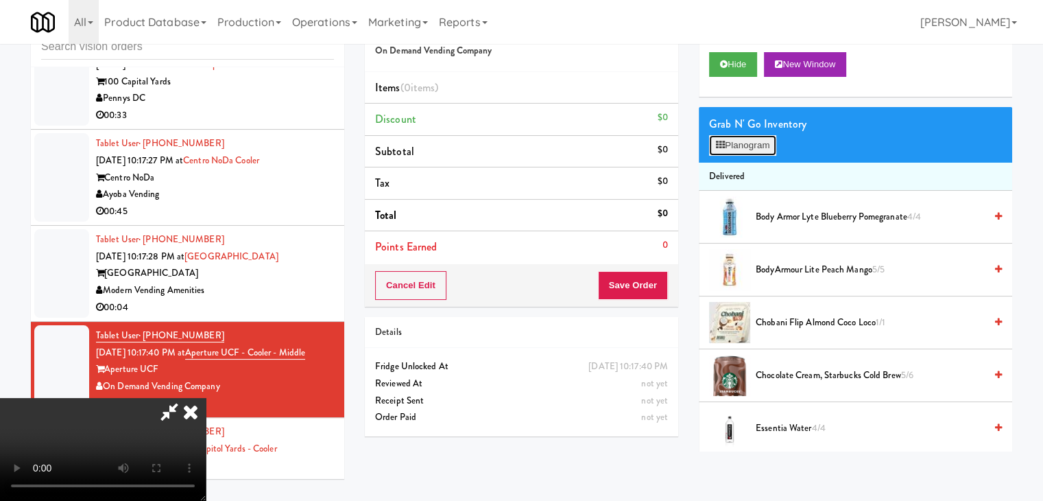
click at [764, 143] on button "Planogram" at bounding box center [742, 145] width 67 height 21
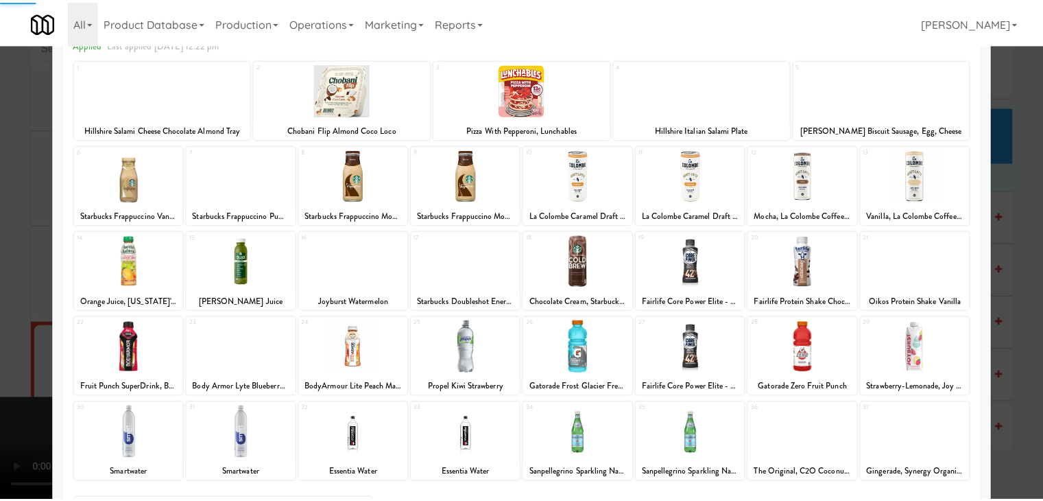
scroll to position [173, 0]
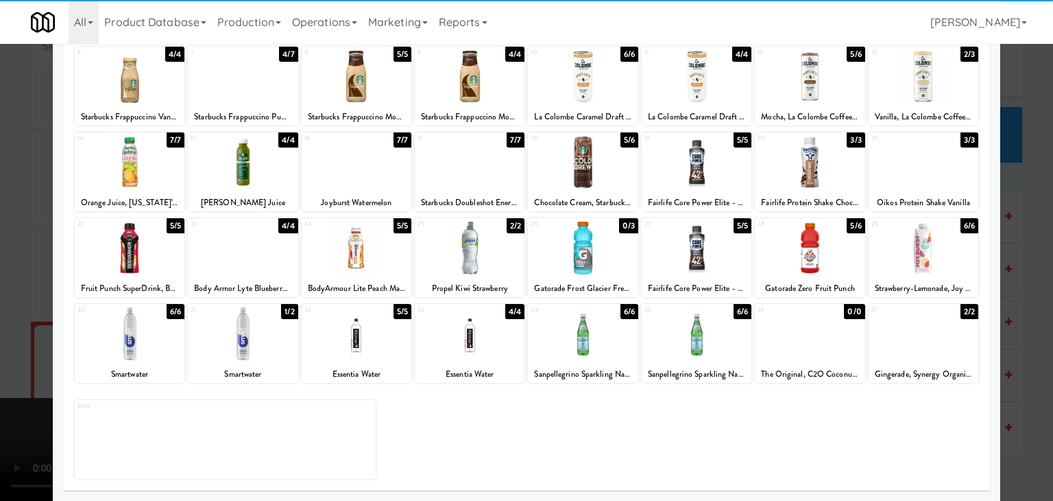
click at [842, 247] on div at bounding box center [810, 248] width 110 height 53
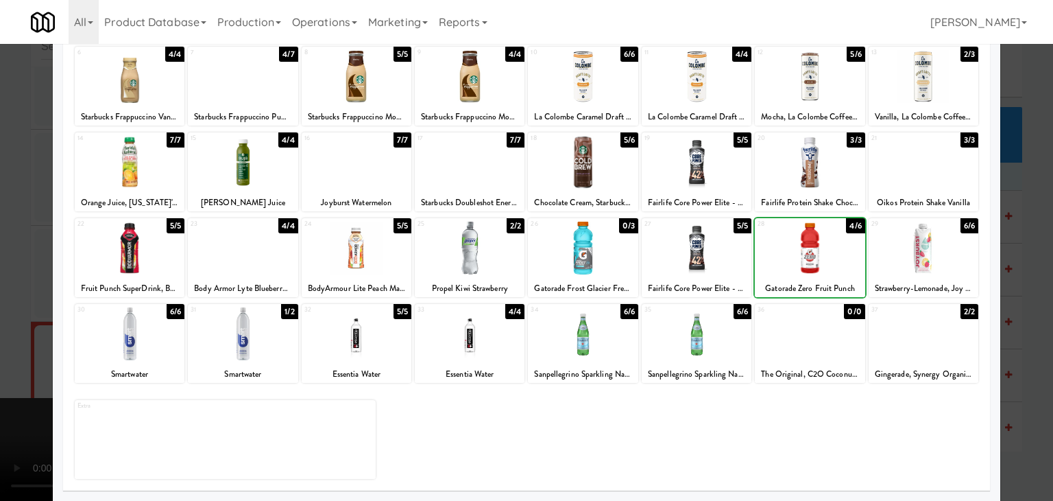
click at [1012, 307] on div at bounding box center [526, 250] width 1053 height 501
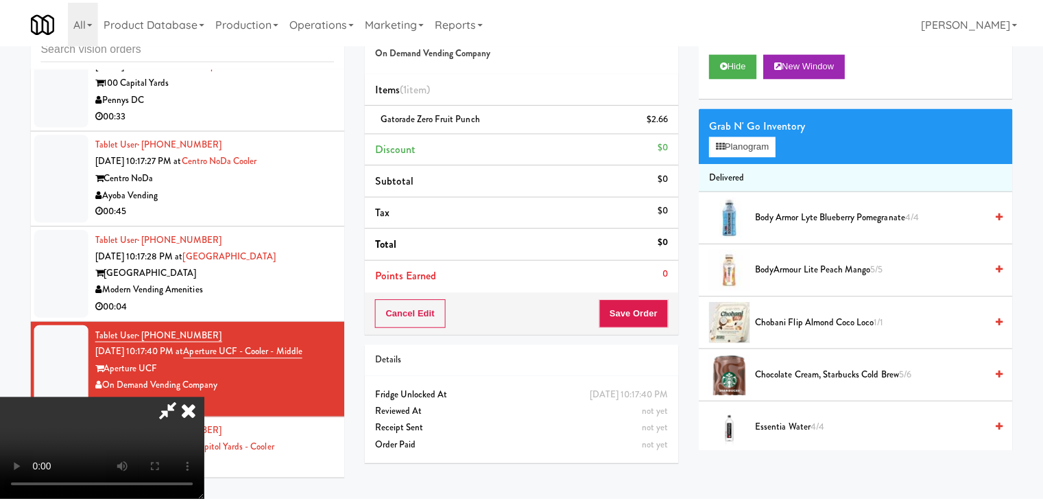
scroll to position [9328, 0]
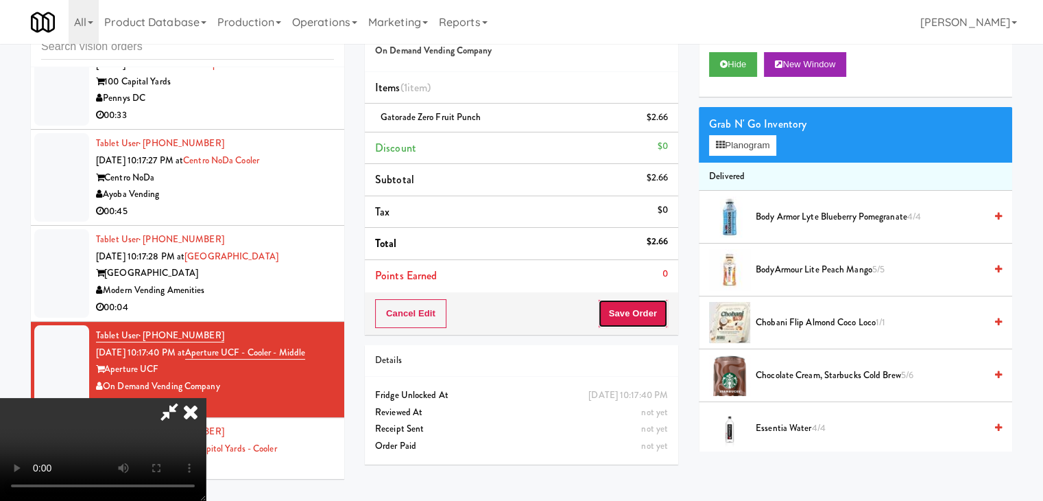
click at [662, 310] on button "Save Order" at bounding box center [633, 313] width 70 height 29
click at [662, 309] on button "Save Order" at bounding box center [633, 313] width 70 height 29
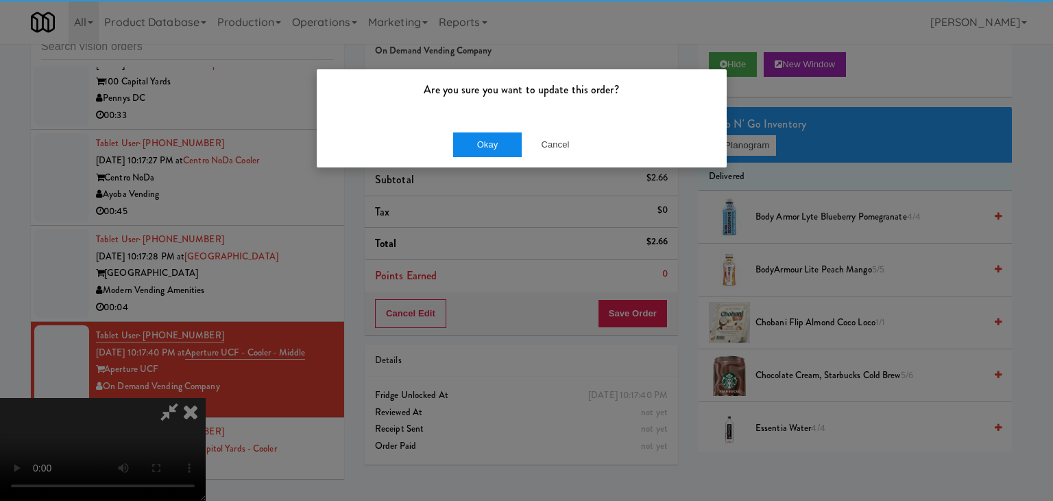
drag, startPoint x: 503, startPoint y: 135, endPoint x: 500, endPoint y: 146, distance: 11.3
click at [500, 145] on div "Okay Cancel" at bounding box center [522, 144] width 410 height 46
click at [500, 146] on button "Okay" at bounding box center [487, 144] width 69 height 25
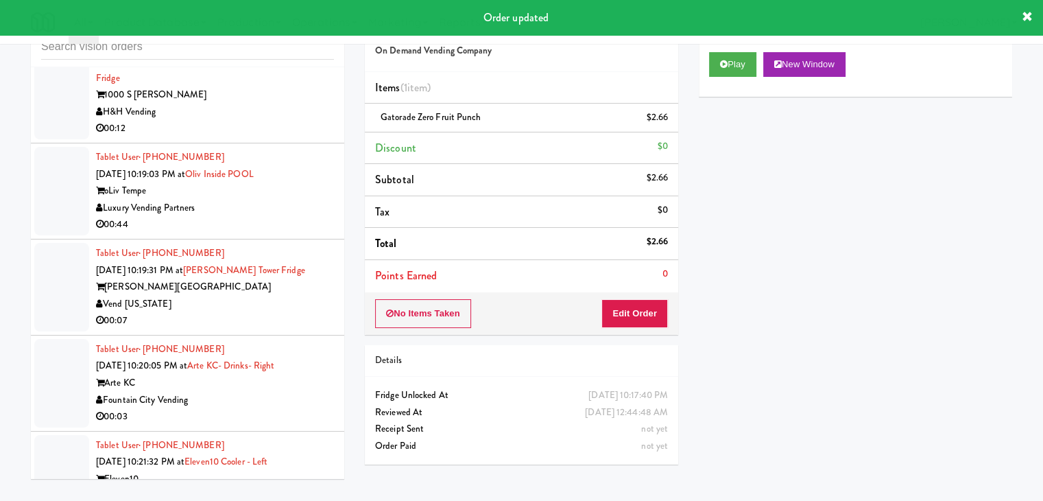
scroll to position [9945, 0]
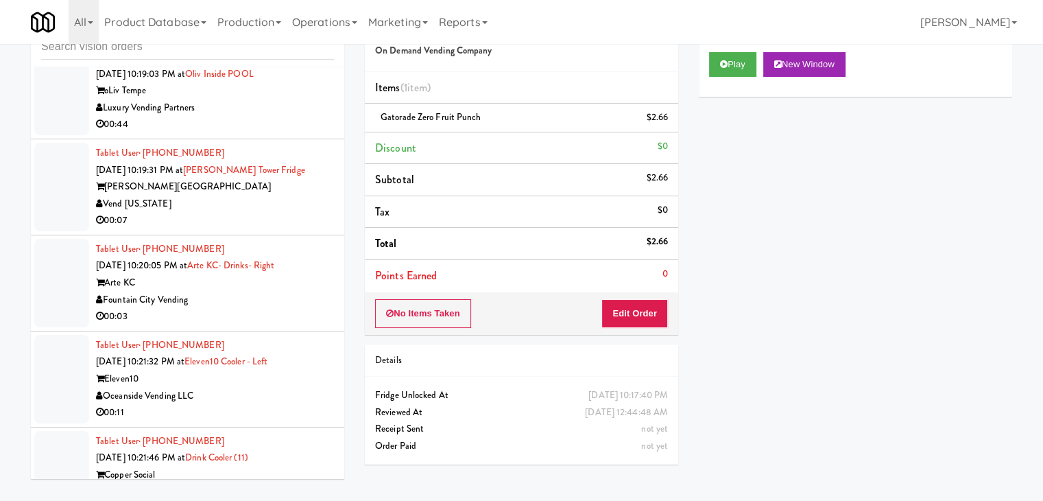
drag, startPoint x: 277, startPoint y: 197, endPoint x: 247, endPoint y: 198, distance: 30.2
click at [278, 291] on div "Fountain City Vending" at bounding box center [215, 299] width 238 height 17
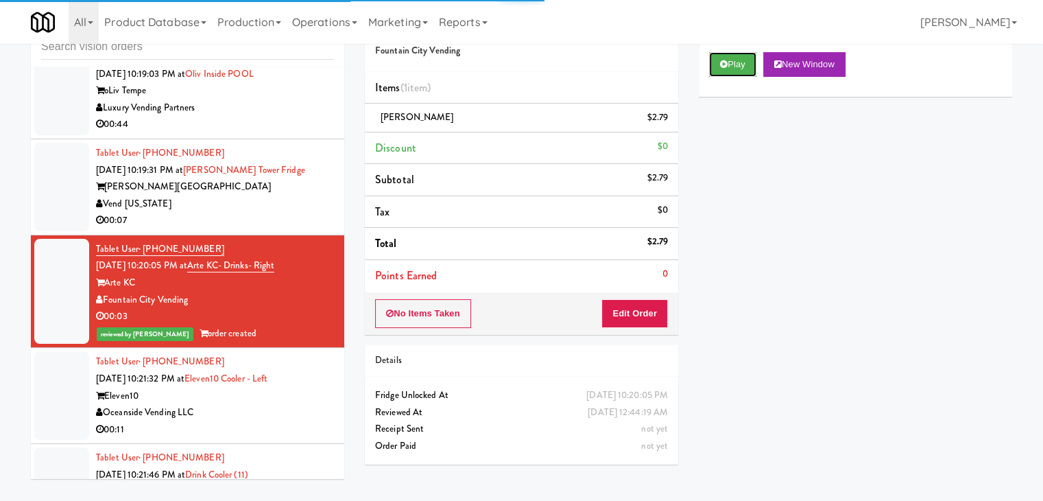
drag, startPoint x: 725, startPoint y: 64, endPoint x: 623, endPoint y: 163, distance: 142.6
click at [632, 160] on div "Order # 9624224 Fountain City Vending Items (1 item ) [PERSON_NAME] $2.79 Disco…" at bounding box center [689, 239] width 668 height 469
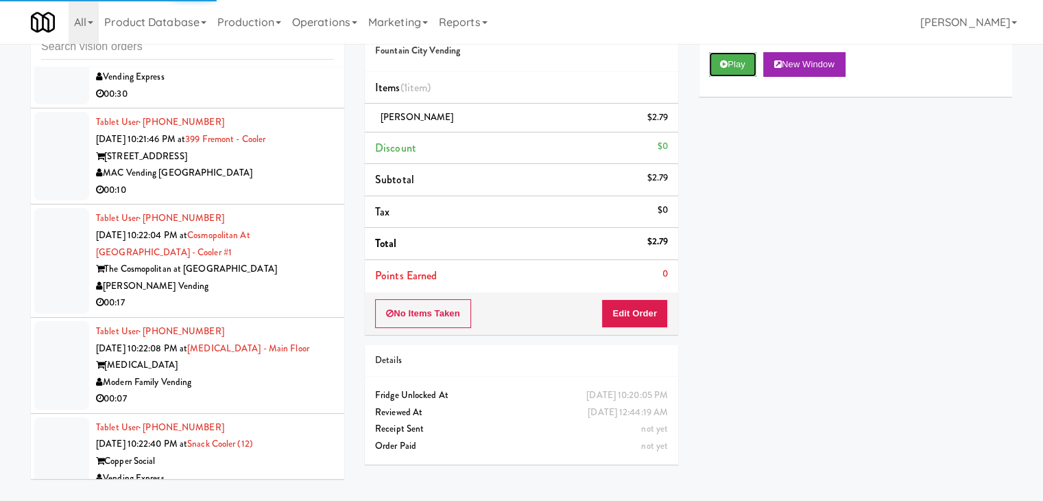
scroll to position [10493, 0]
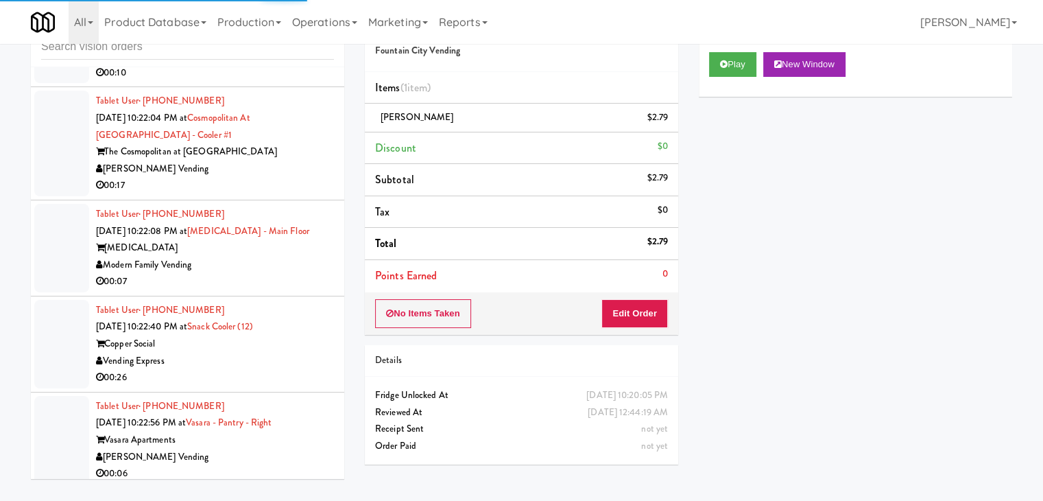
click at [296, 200] on li "Tablet User · (602) 441-7559 [DATE] 10:22:08 PM at [MEDICAL_DATA][GEOGRAPHIC_DA…" at bounding box center [187, 248] width 313 height 96
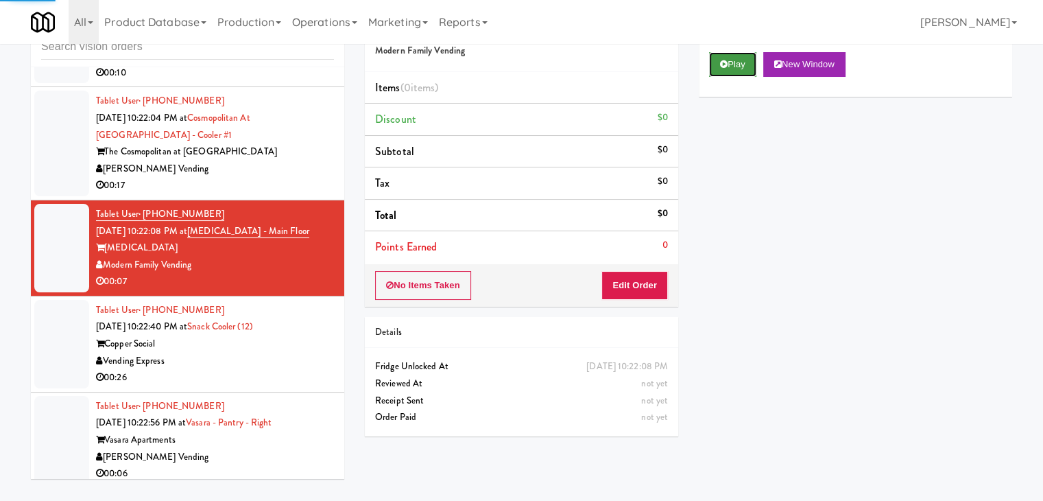
click at [730, 64] on button "Play" at bounding box center [732, 64] width 47 height 25
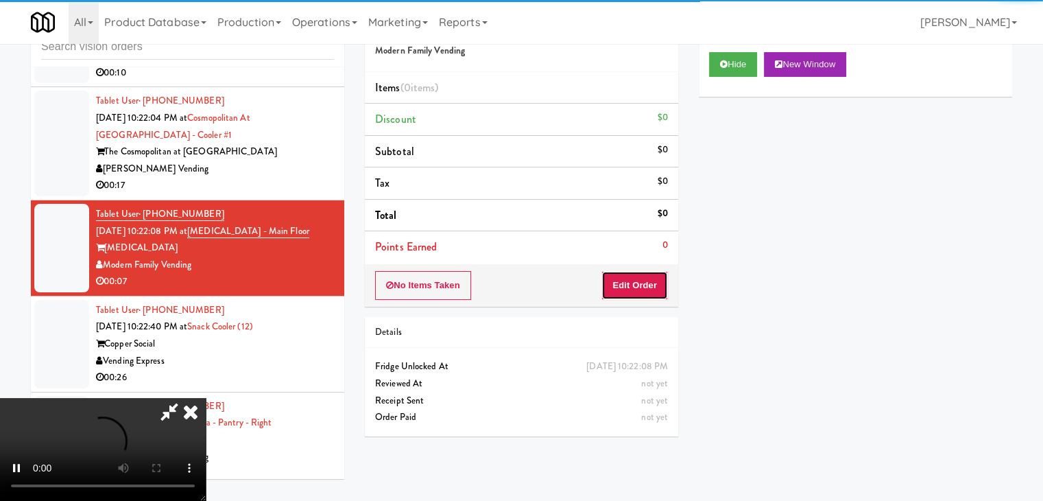
click at [642, 289] on button "Edit Order" at bounding box center [634, 285] width 67 height 29
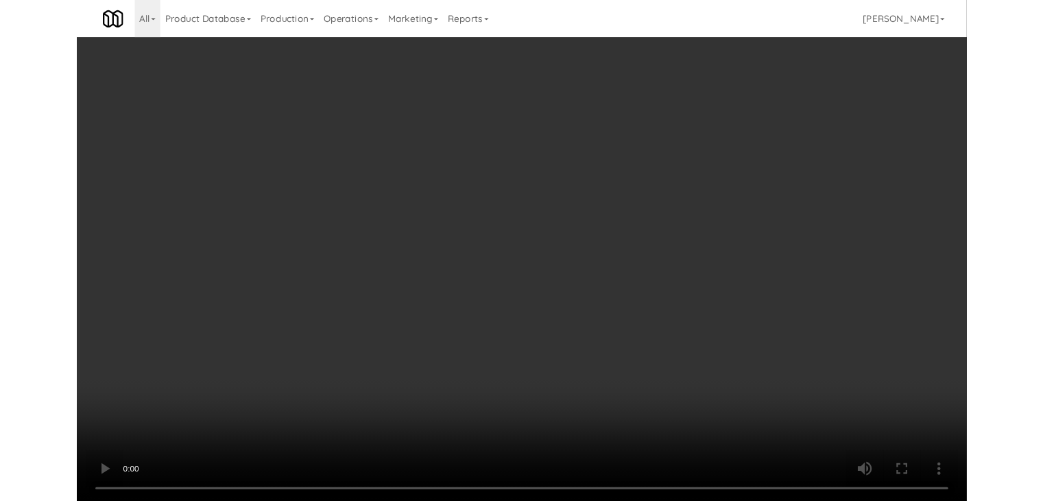
scroll to position [10476, 0]
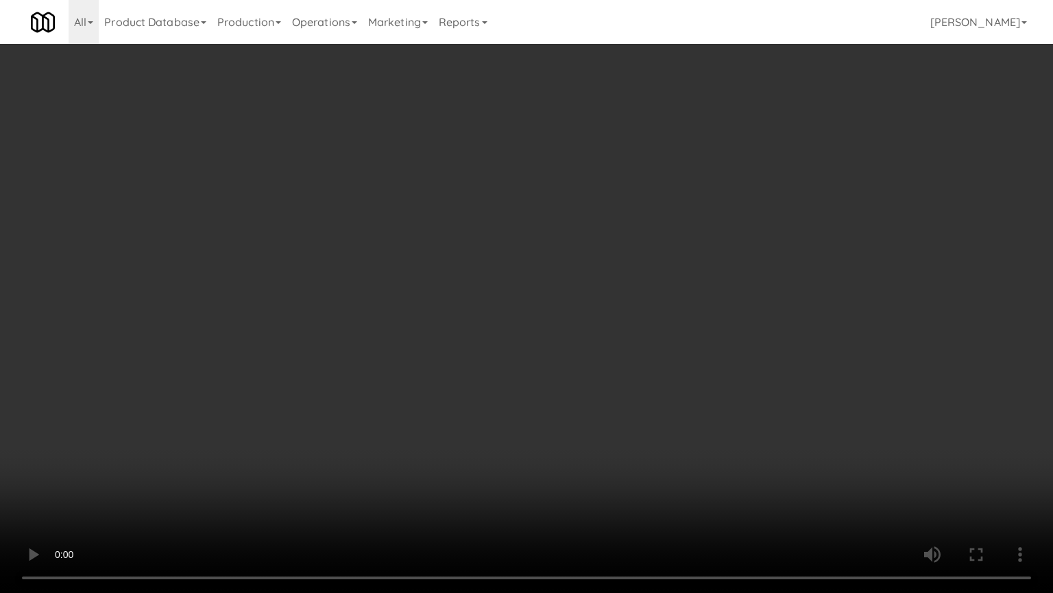
click at [610, 395] on video at bounding box center [526, 296] width 1053 height 593
click at [605, 392] on video at bounding box center [526, 296] width 1053 height 593
click at [597, 381] on video at bounding box center [526, 296] width 1053 height 593
drag, startPoint x: 597, startPoint y: 381, endPoint x: 686, endPoint y: 217, distance: 186.9
click at [598, 380] on video at bounding box center [526, 296] width 1053 height 593
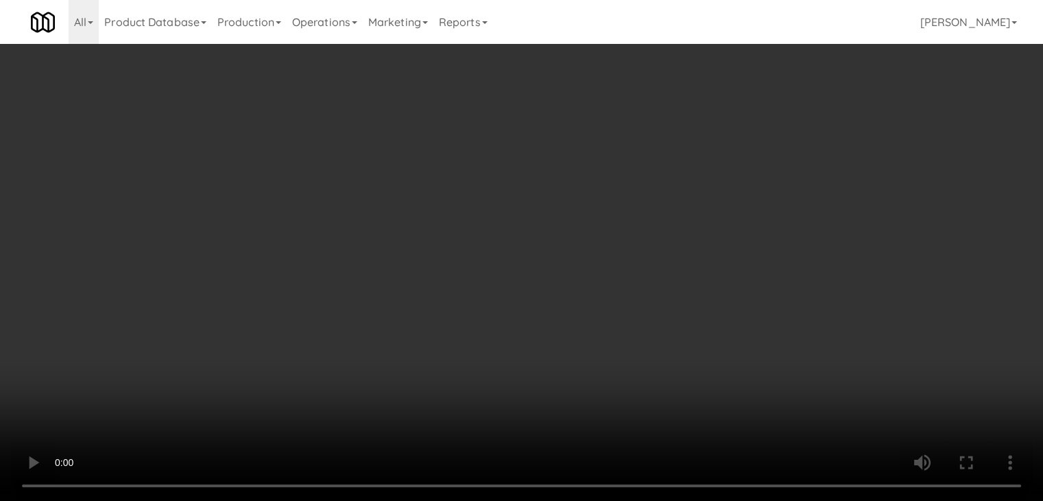
click at [741, 145] on button "Planogram" at bounding box center [742, 145] width 67 height 21
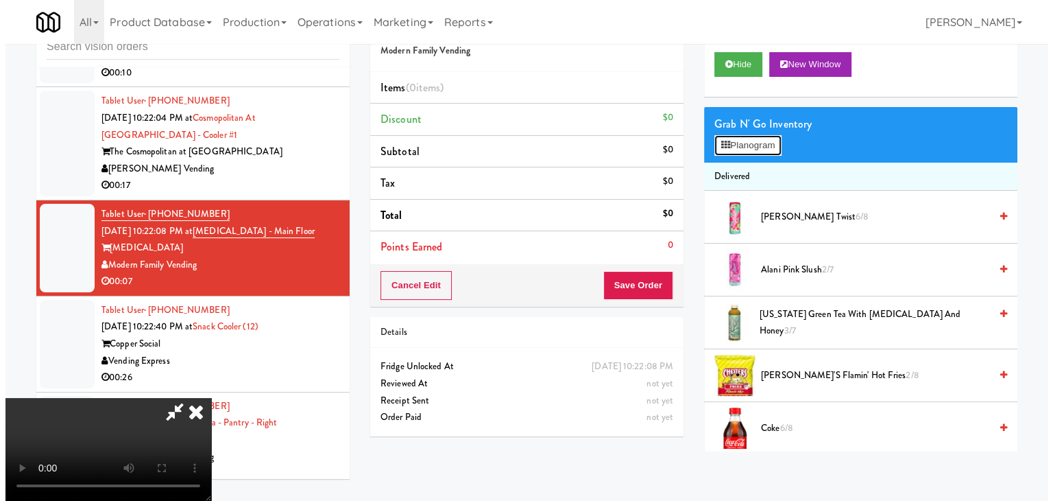
scroll to position [10476, 0]
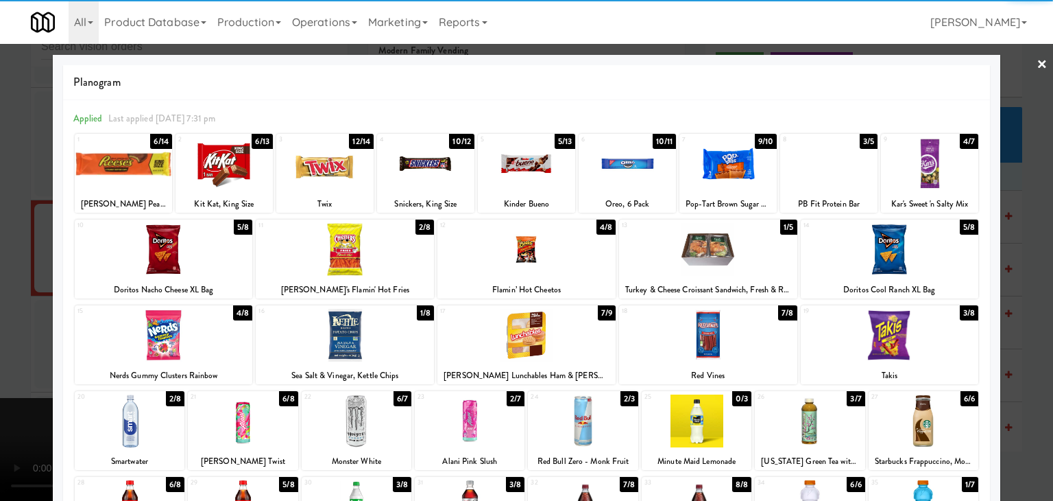
drag, startPoint x: 199, startPoint y: 248, endPoint x: 206, endPoint y: 250, distance: 7.2
click at [200, 248] on div at bounding box center [164, 249] width 178 height 53
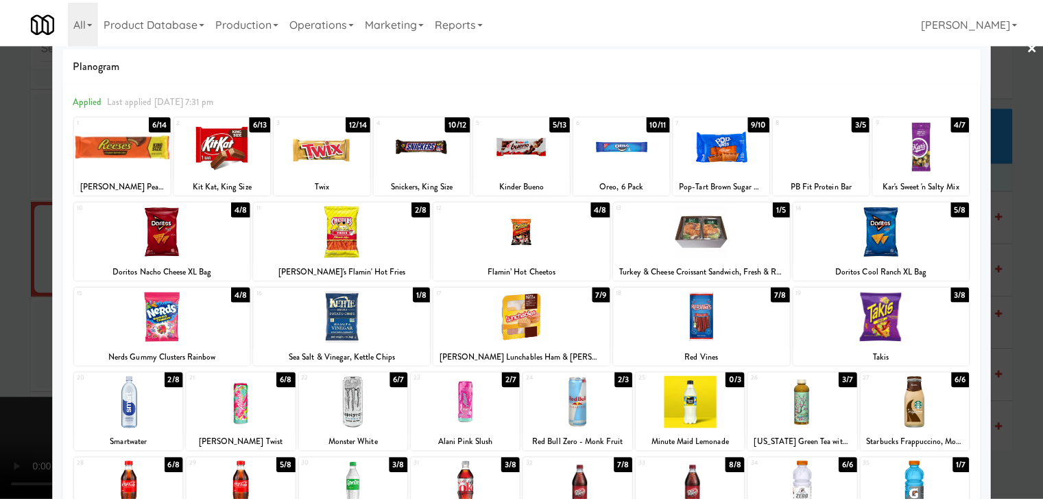
scroll to position [69, 0]
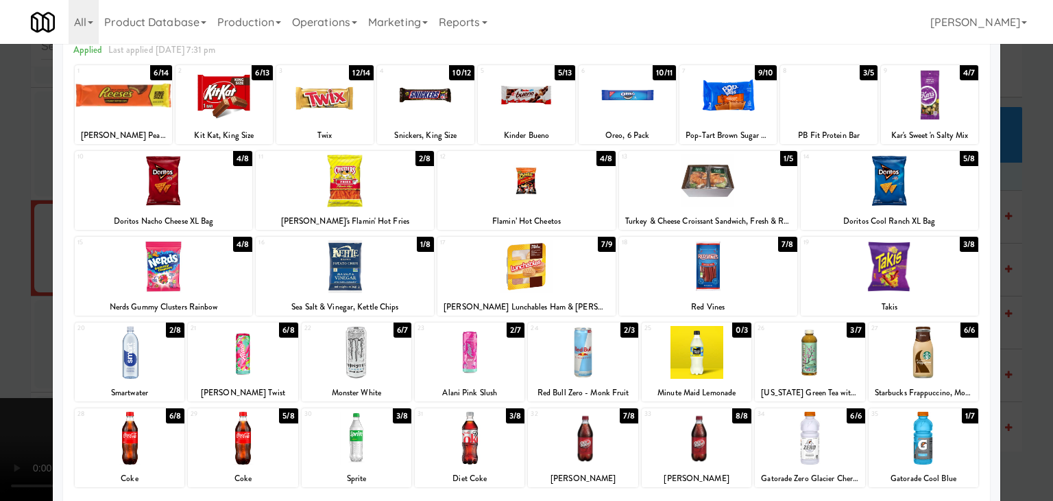
click at [812, 359] on div at bounding box center [810, 352] width 110 height 53
drag, startPoint x: 0, startPoint y: 254, endPoint x: 166, endPoint y: 267, distance: 166.4
click at [3, 254] on div at bounding box center [526, 250] width 1053 height 501
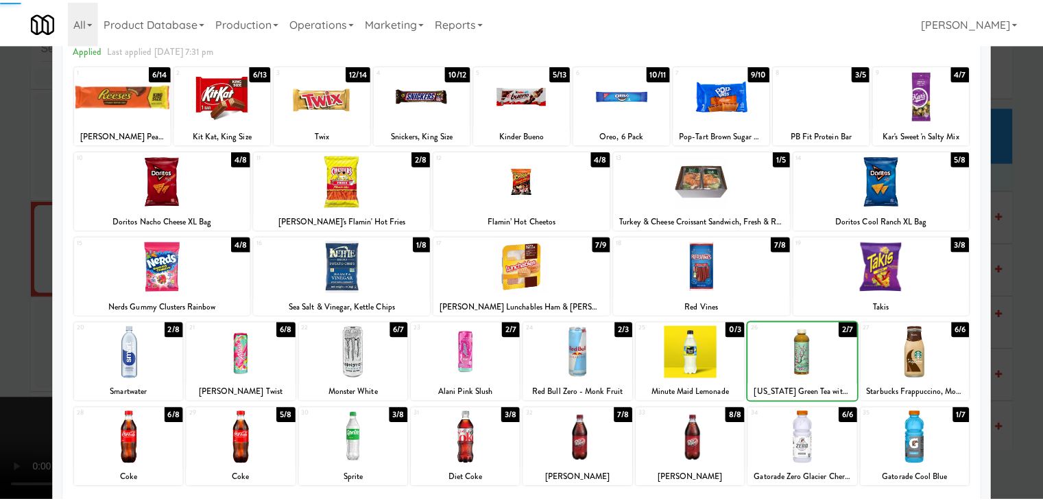
scroll to position [10493, 0]
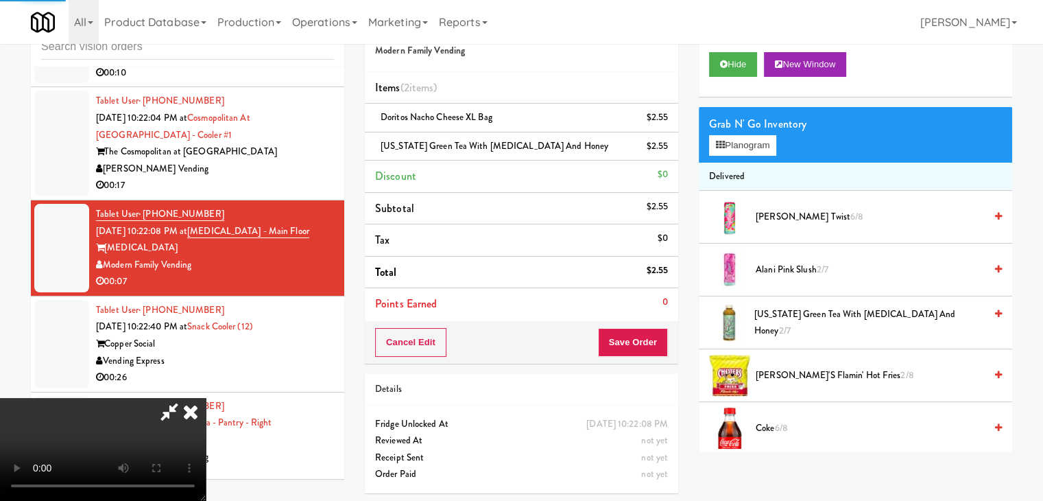
click at [206, 398] on video at bounding box center [103, 449] width 206 height 103
click at [671, 329] on div "Cancel Edit Save Order" at bounding box center [521, 342] width 313 height 43
drag, startPoint x: 671, startPoint y: 329, endPoint x: 656, endPoint y: 333, distance: 16.3
click at [669, 330] on div "Cancel Edit Save Order" at bounding box center [521, 342] width 313 height 43
click at [656, 333] on button "Save Order" at bounding box center [633, 342] width 70 height 29
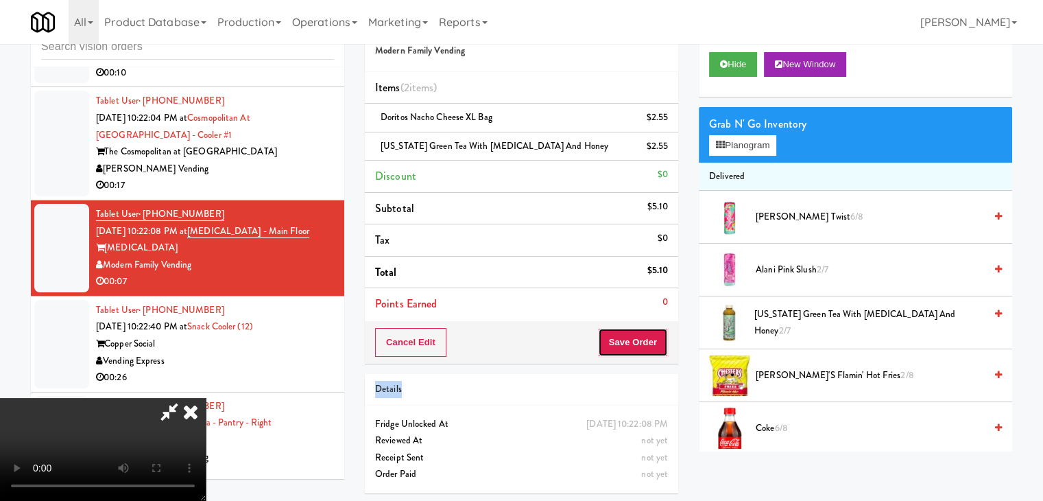
click at [656, 333] on button "Save Order" at bounding box center [633, 342] width 70 height 29
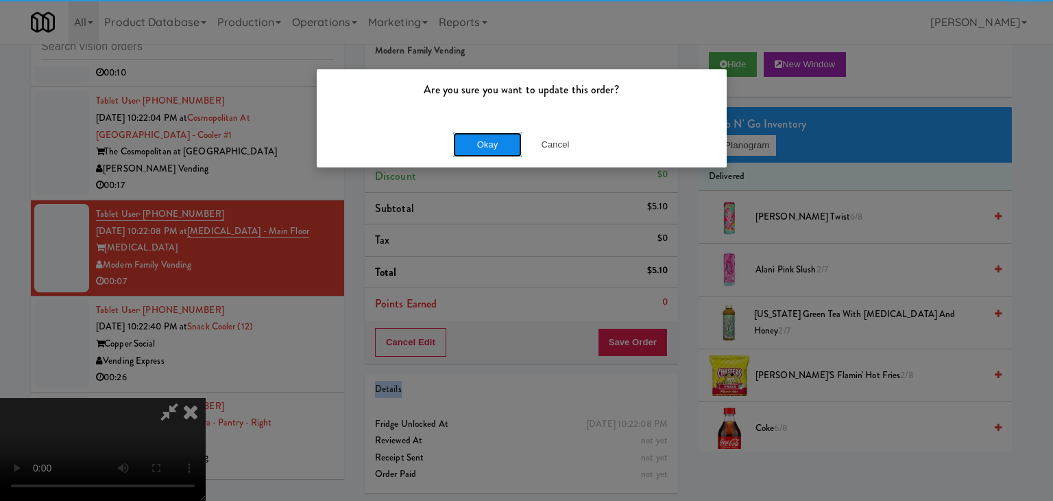
click at [505, 146] on button "Okay" at bounding box center [487, 144] width 69 height 25
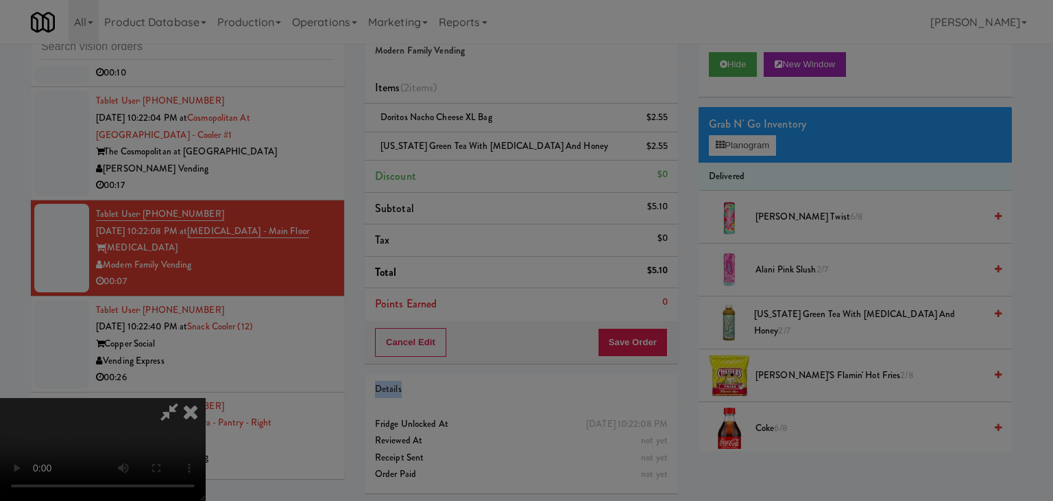
click at [507, 142] on div "Okay Cancel" at bounding box center [522, 119] width 410 height 46
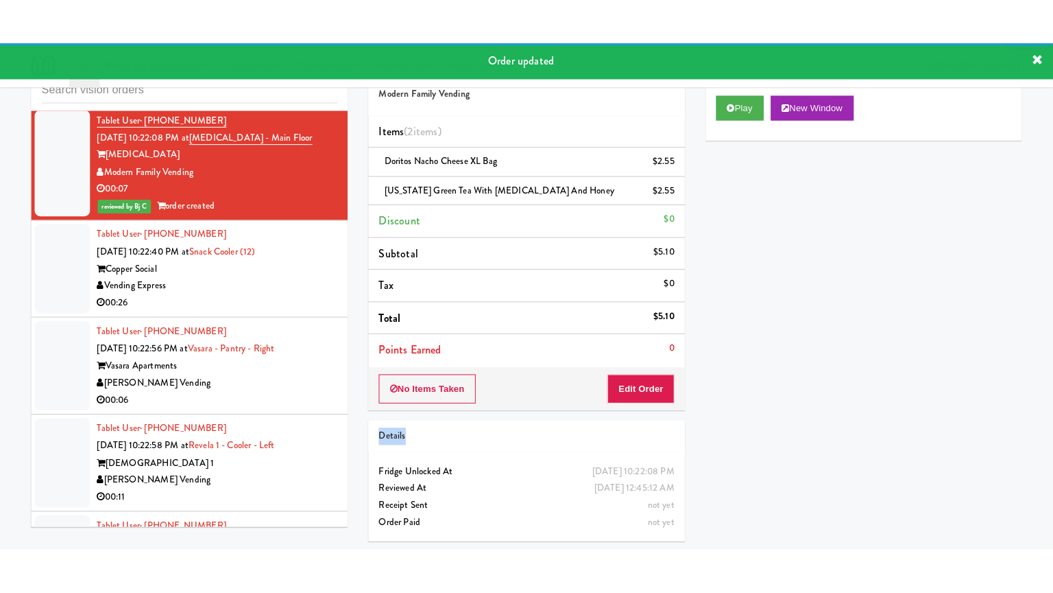
scroll to position [10648, 0]
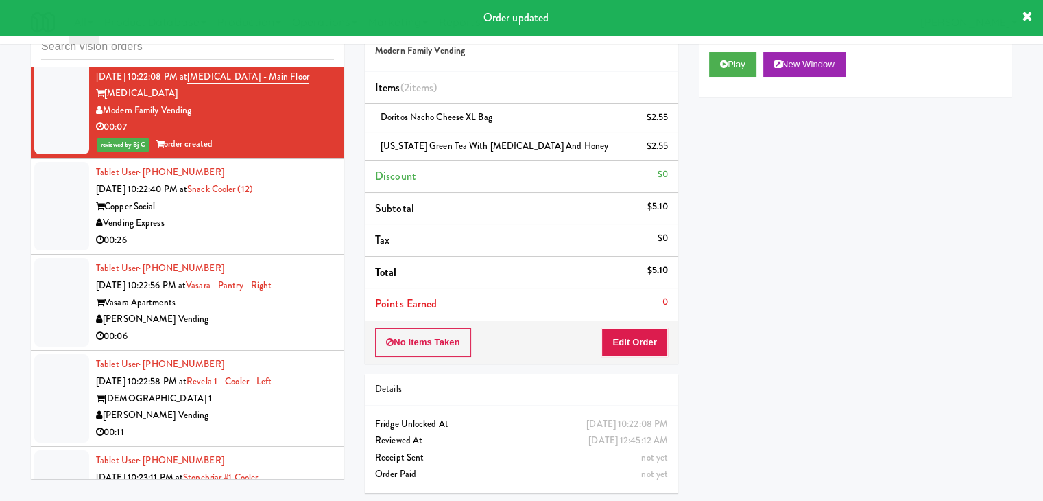
drag, startPoint x: 298, startPoint y: 217, endPoint x: 307, endPoint y: 217, distance: 8.2
click at [302, 328] on div "00:06" at bounding box center [215, 336] width 238 height 17
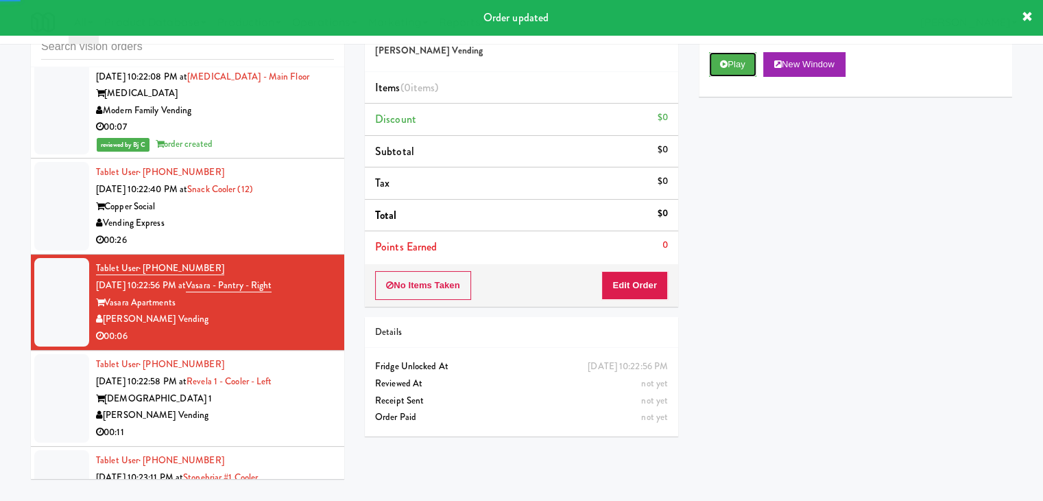
click at [730, 69] on button "Play" at bounding box center [732, 64] width 47 height 25
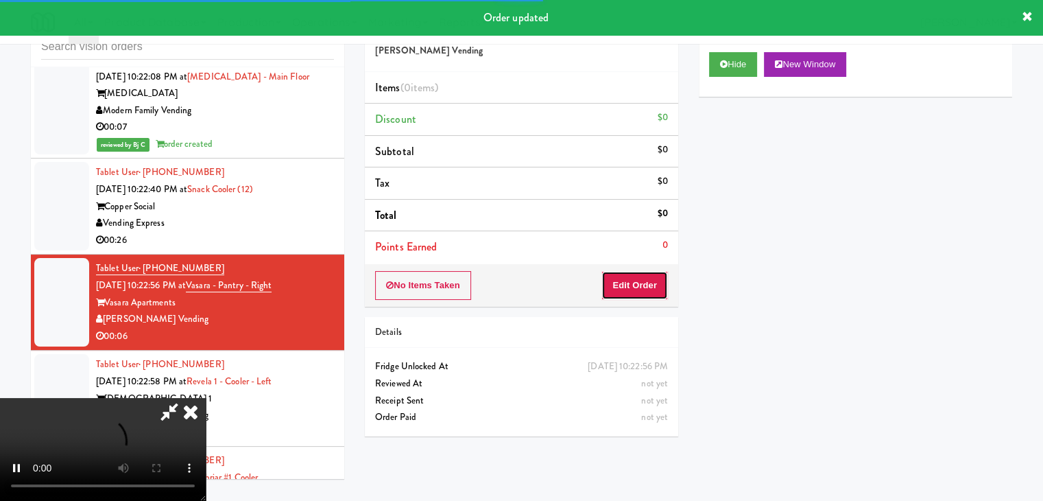
click at [643, 279] on button "Edit Order" at bounding box center [634, 285] width 67 height 29
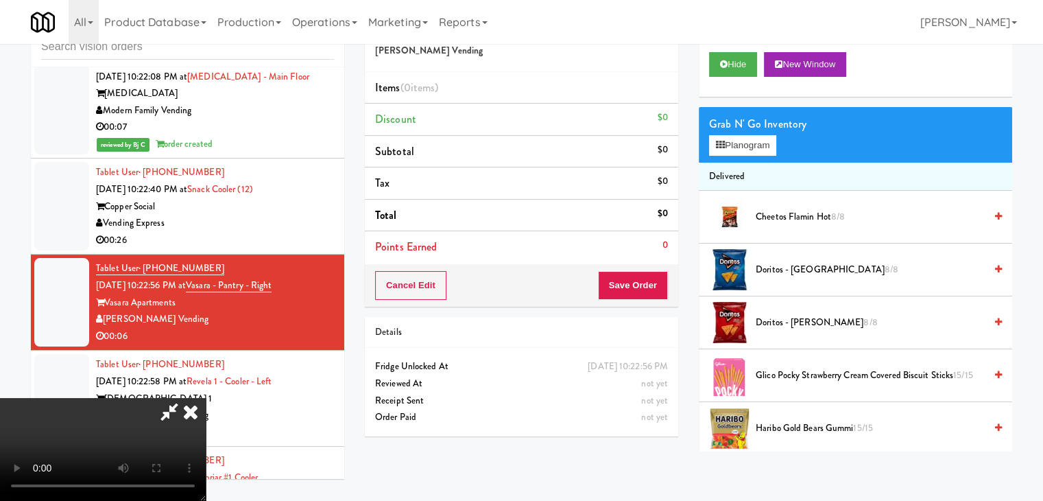
scroll to position [10631, 0]
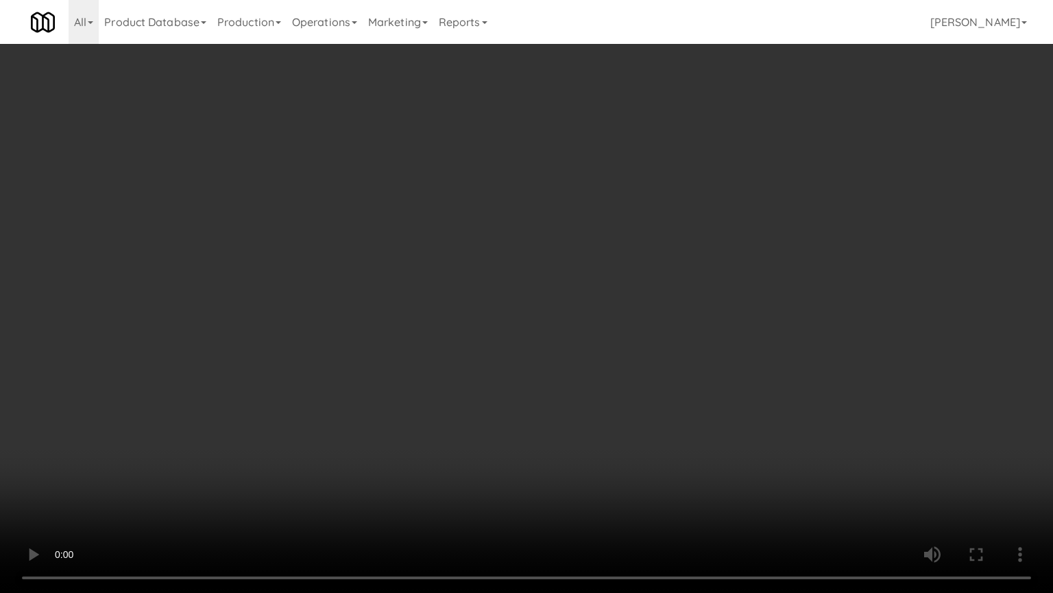
click at [610, 370] on video at bounding box center [526, 296] width 1053 height 593
click at [611, 368] on video at bounding box center [526, 296] width 1053 height 593
click at [612, 359] on video at bounding box center [526, 296] width 1053 height 593
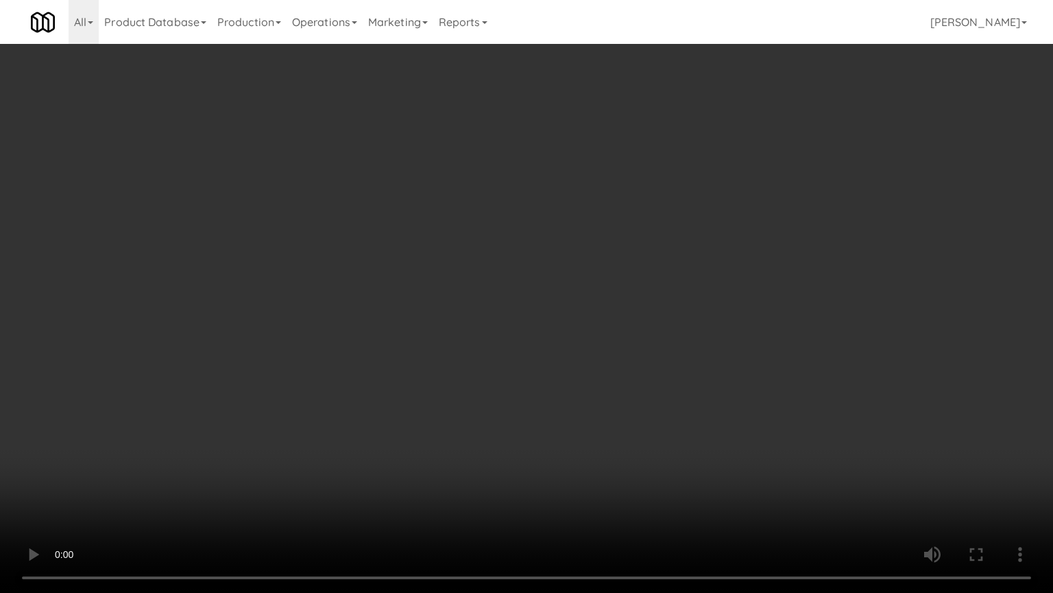
click at [611, 361] on video at bounding box center [526, 296] width 1053 height 593
click at [606, 366] on video at bounding box center [526, 296] width 1053 height 593
click at [609, 365] on video at bounding box center [526, 296] width 1053 height 593
click at [638, 355] on video at bounding box center [526, 296] width 1053 height 593
click at [643, 348] on video at bounding box center [526, 296] width 1053 height 593
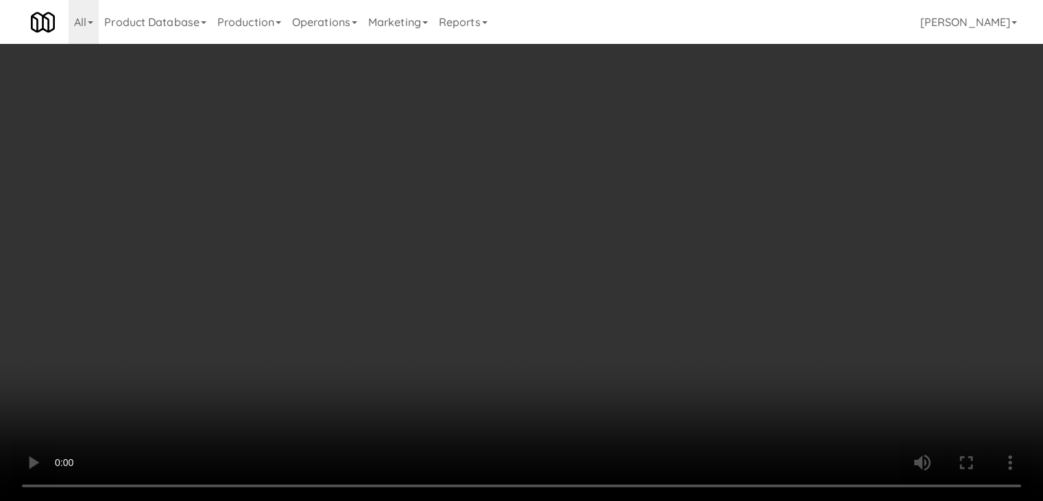
click at [745, 138] on button "Planogram" at bounding box center [742, 145] width 67 height 21
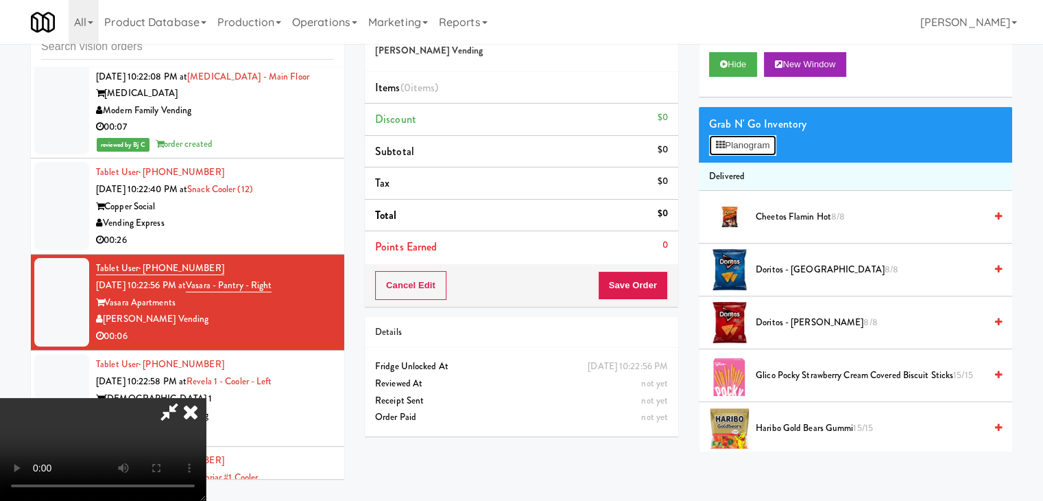
scroll to position [10631, 0]
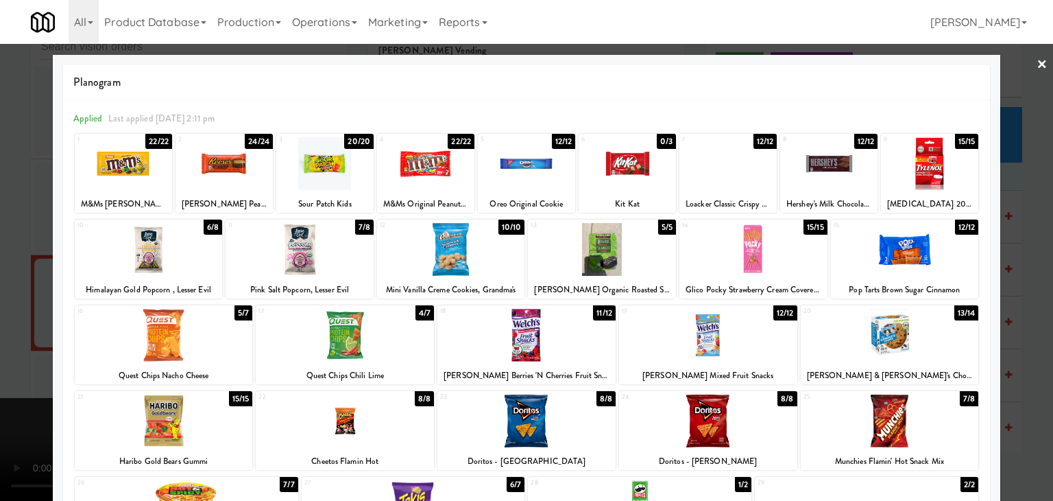
click at [714, 167] on div at bounding box center [728, 163] width 97 height 53
drag, startPoint x: 0, startPoint y: 195, endPoint x: 219, endPoint y: 213, distance: 219.5
click at [3, 196] on div at bounding box center [526, 250] width 1053 height 501
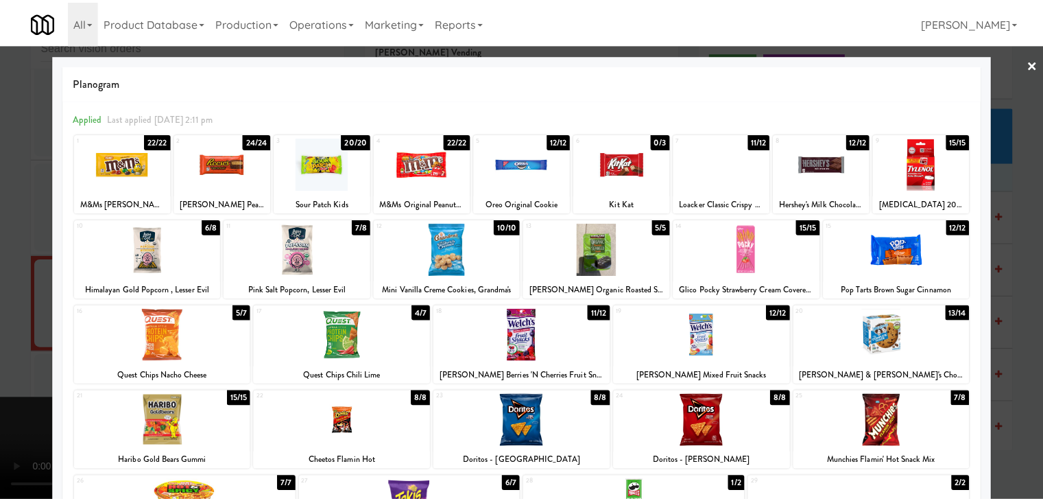
scroll to position [10648, 0]
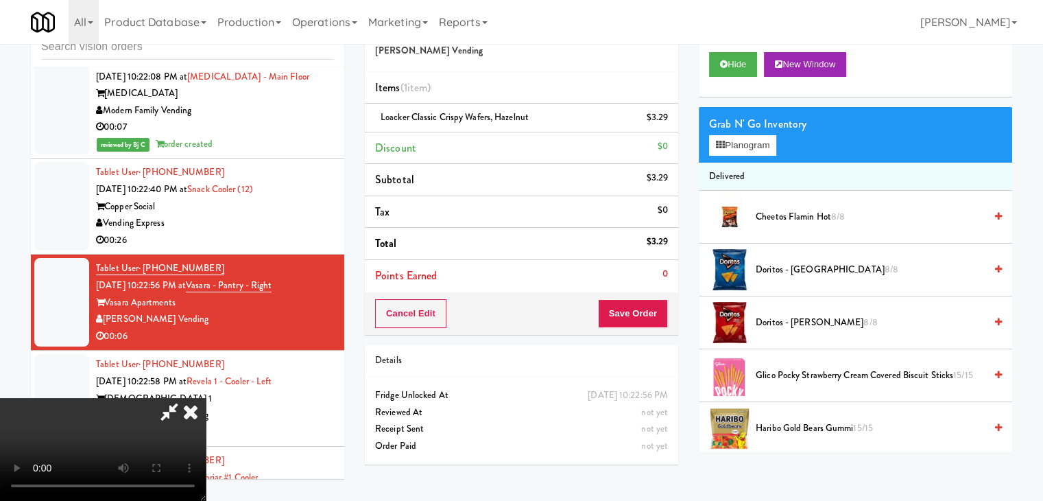
click at [650, 302] on div "Cancel Edit Save Order" at bounding box center [521, 313] width 313 height 43
click at [651, 304] on button "Save Order" at bounding box center [633, 313] width 70 height 29
click at [652, 304] on button "Save Order" at bounding box center [633, 313] width 70 height 29
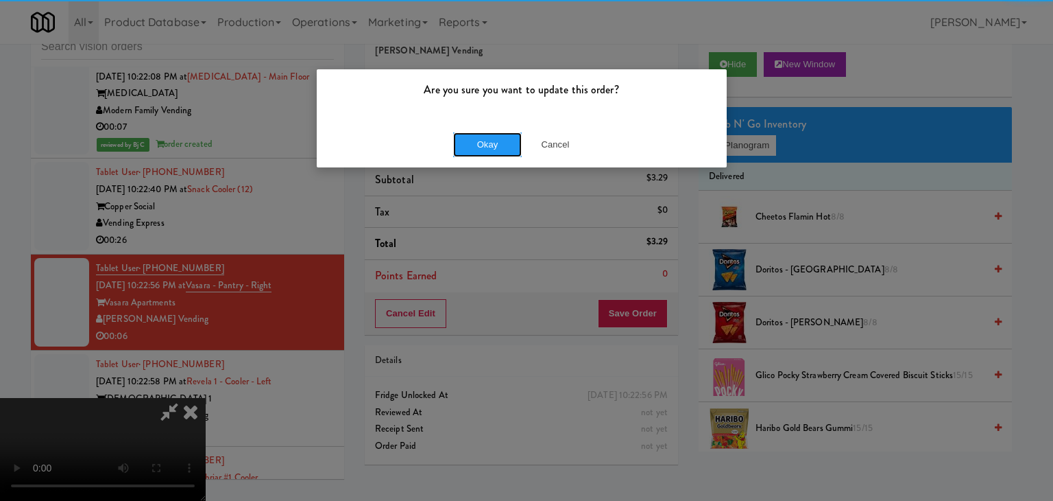
click at [490, 127] on div "Okay Cancel" at bounding box center [522, 144] width 410 height 46
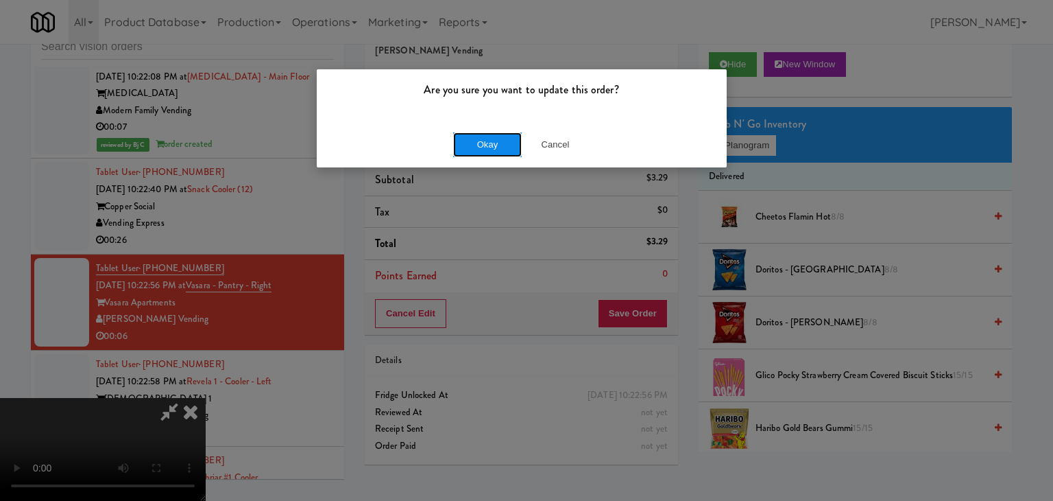
click at [486, 140] on button "Okay" at bounding box center [487, 144] width 69 height 25
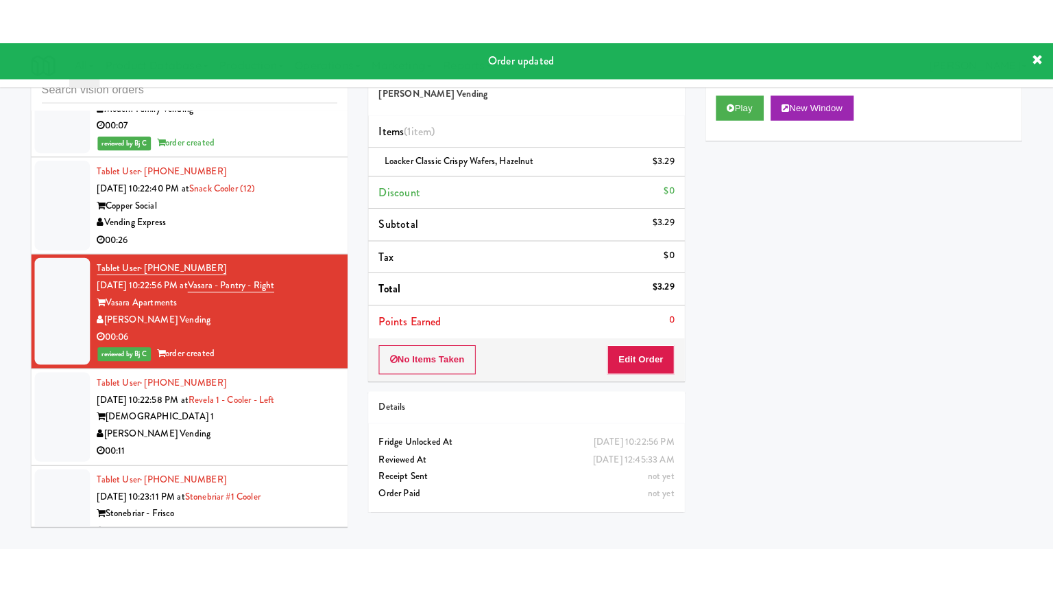
scroll to position [10716, 0]
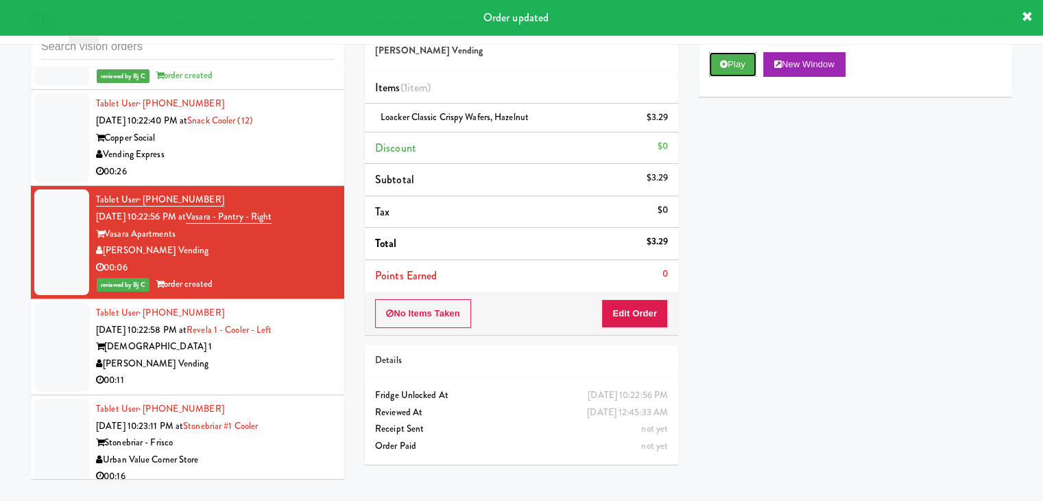
drag, startPoint x: 734, startPoint y: 67, endPoint x: 716, endPoint y: 113, distance: 50.2
click at [734, 68] on button "Play" at bounding box center [732, 64] width 47 height 25
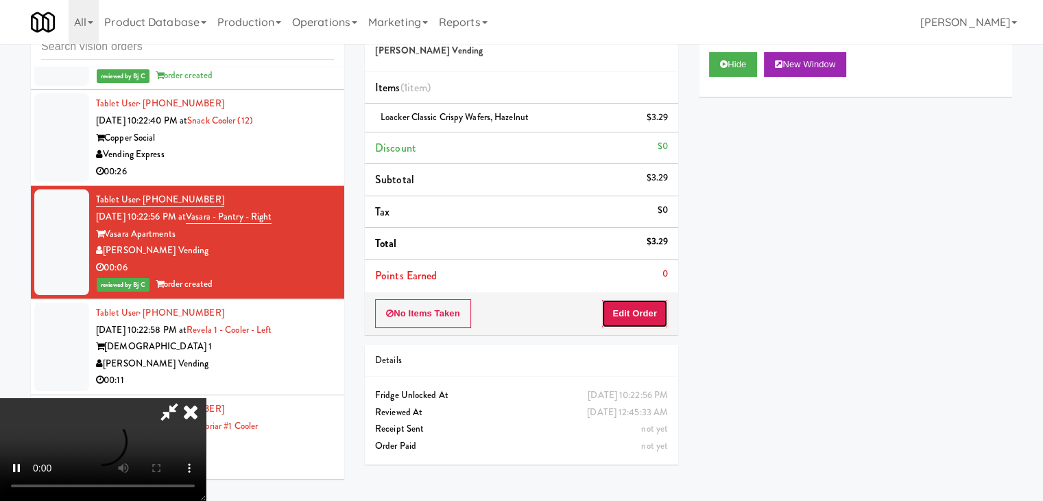
click at [621, 315] on button "Edit Order" at bounding box center [634, 313] width 67 height 29
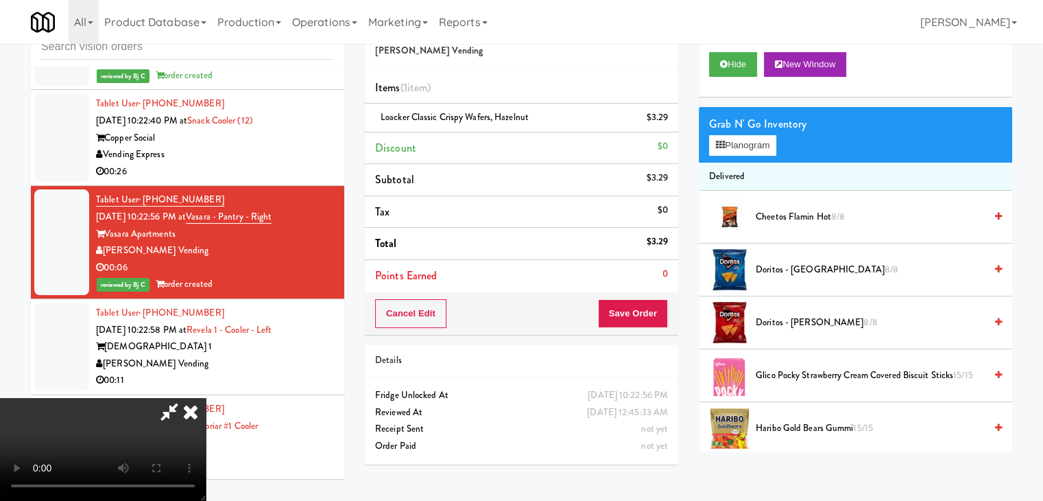
click at [206, 427] on video at bounding box center [103, 449] width 206 height 103
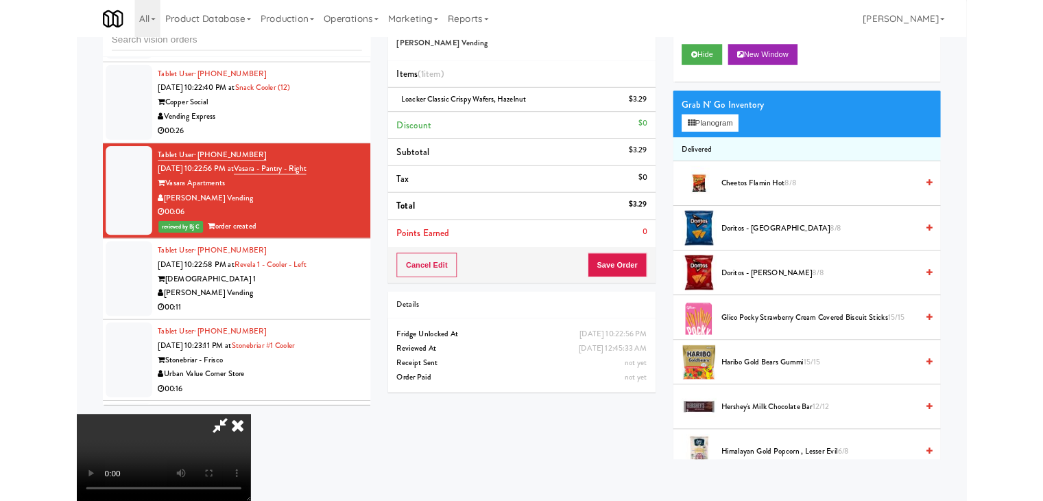
scroll to position [10699, 0]
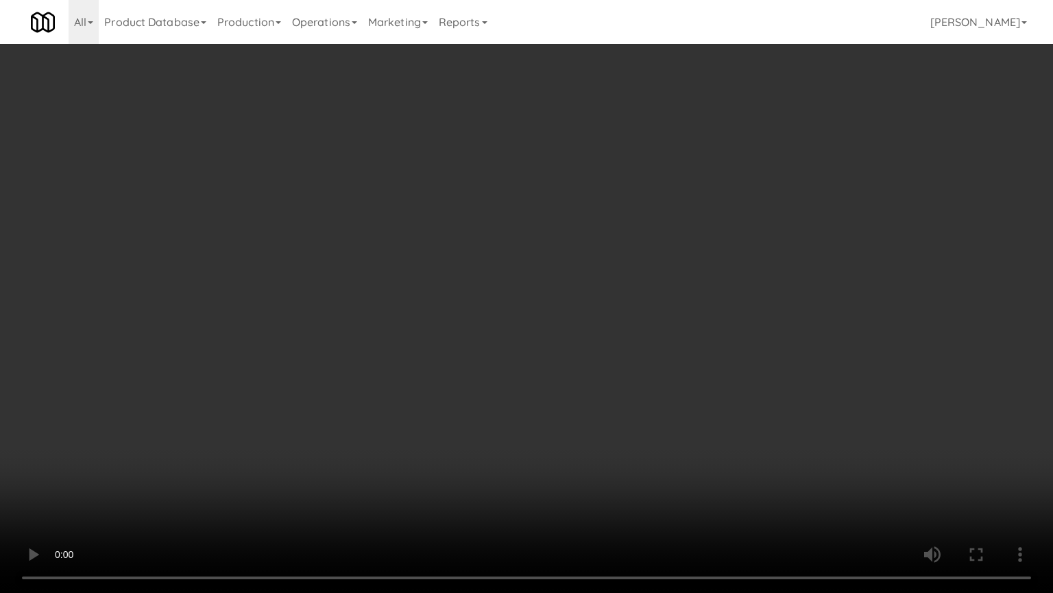
click at [664, 334] on video at bounding box center [526, 296] width 1053 height 593
click at [596, 318] on video at bounding box center [526, 296] width 1053 height 593
click at [595, 316] on video at bounding box center [526, 296] width 1053 height 593
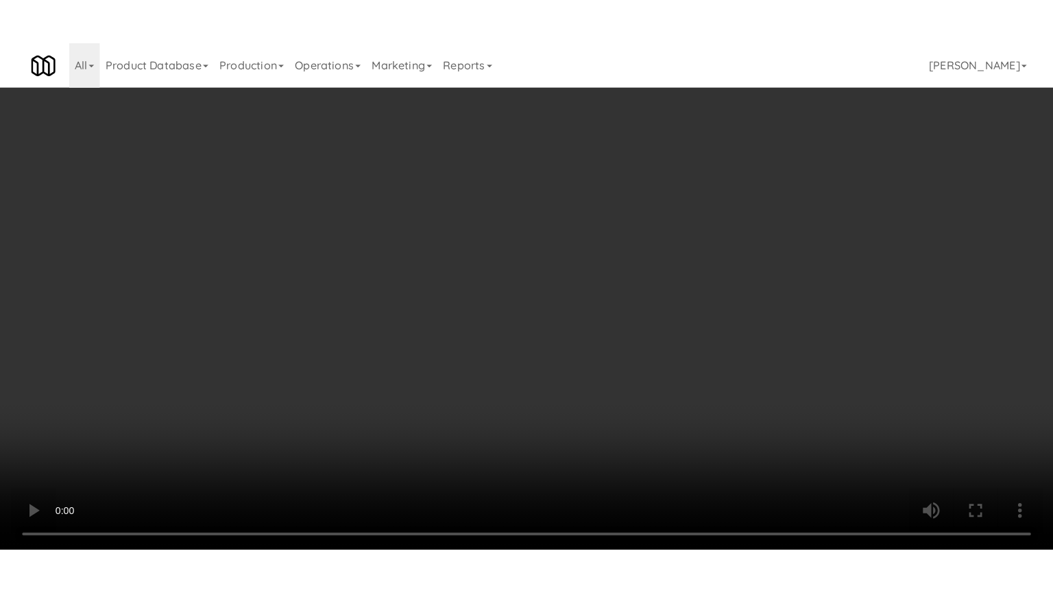
scroll to position [10716, 0]
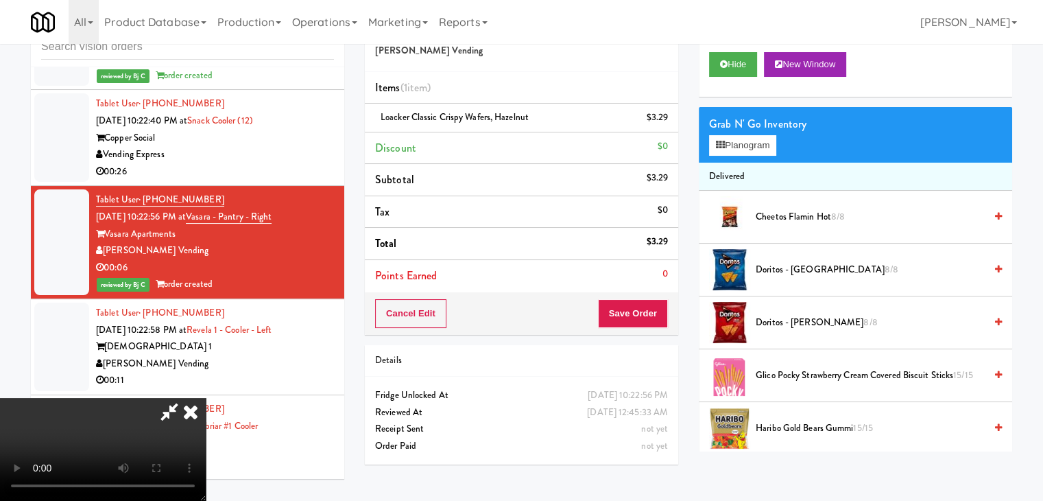
drag, startPoint x: 612, startPoint y: 162, endPoint x: 601, endPoint y: 164, distance: 11.2
click at [206, 398] on icon at bounding box center [191, 411] width 30 height 27
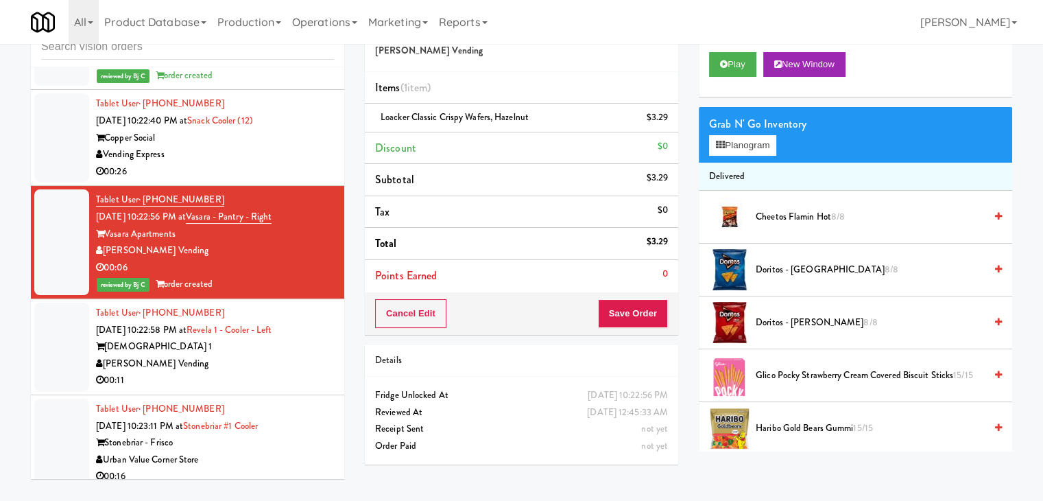
drag, startPoint x: 248, startPoint y: 268, endPoint x: 326, endPoint y: 254, distance: 79.4
click at [249, 372] on div "00:11" at bounding box center [215, 380] width 238 height 17
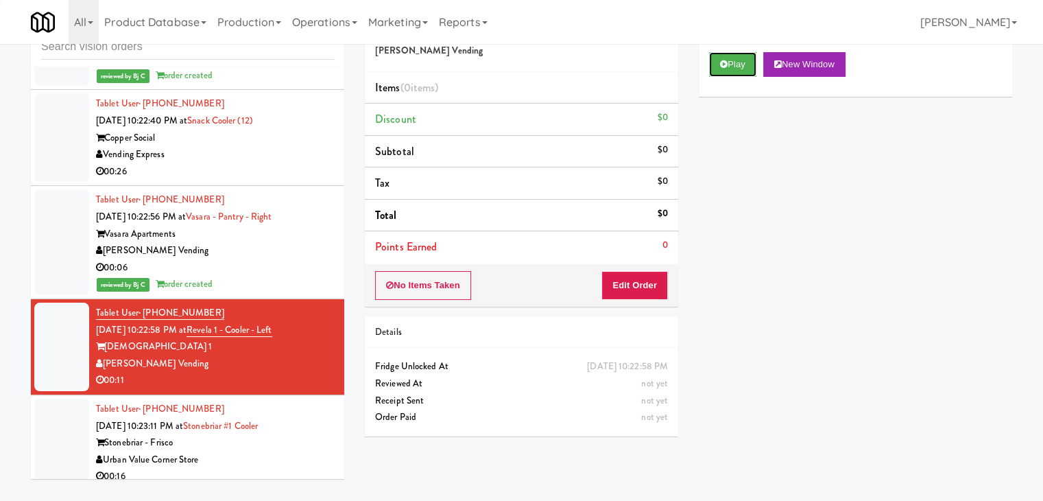
click at [730, 71] on button "Play" at bounding box center [732, 64] width 47 height 25
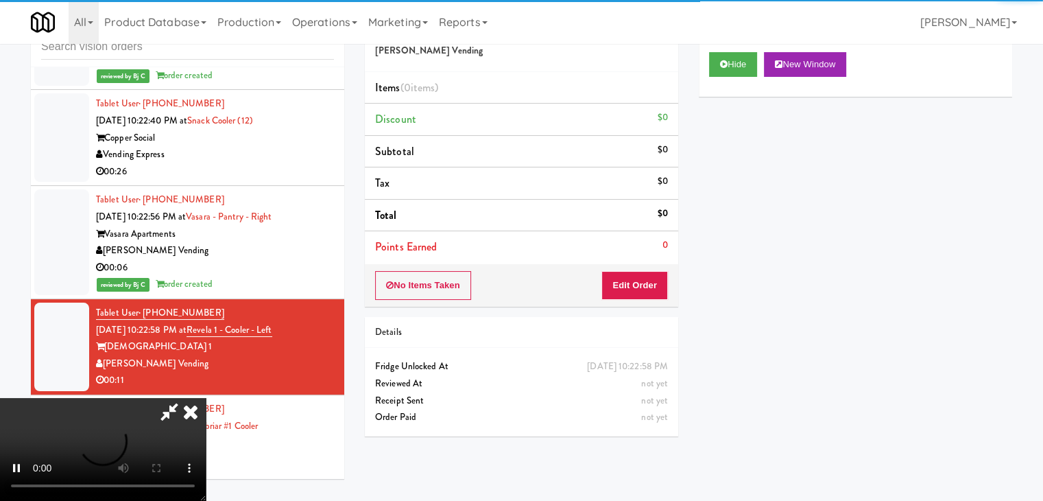
click at [626, 276] on div "No Items Taken Edit Order" at bounding box center [521, 285] width 313 height 43
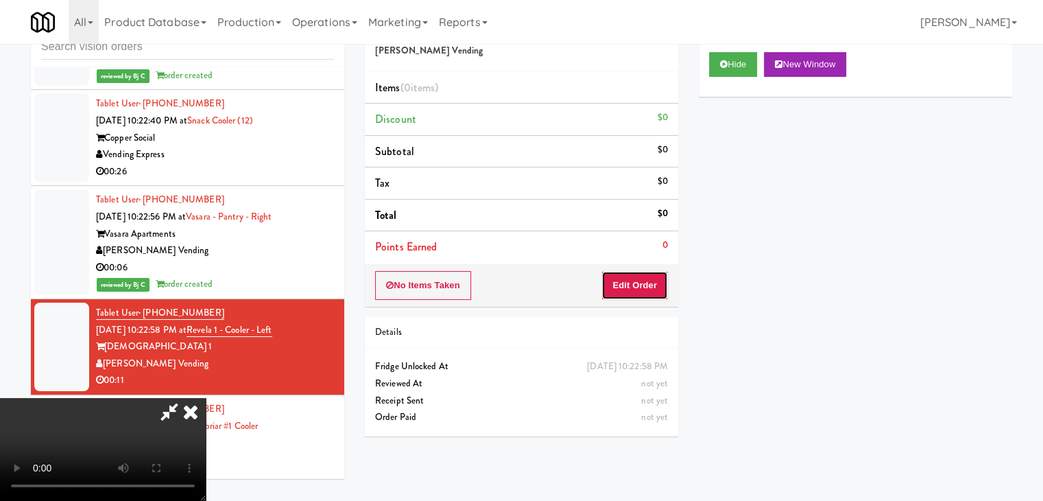
click at [636, 290] on button "Edit Order" at bounding box center [634, 285] width 67 height 29
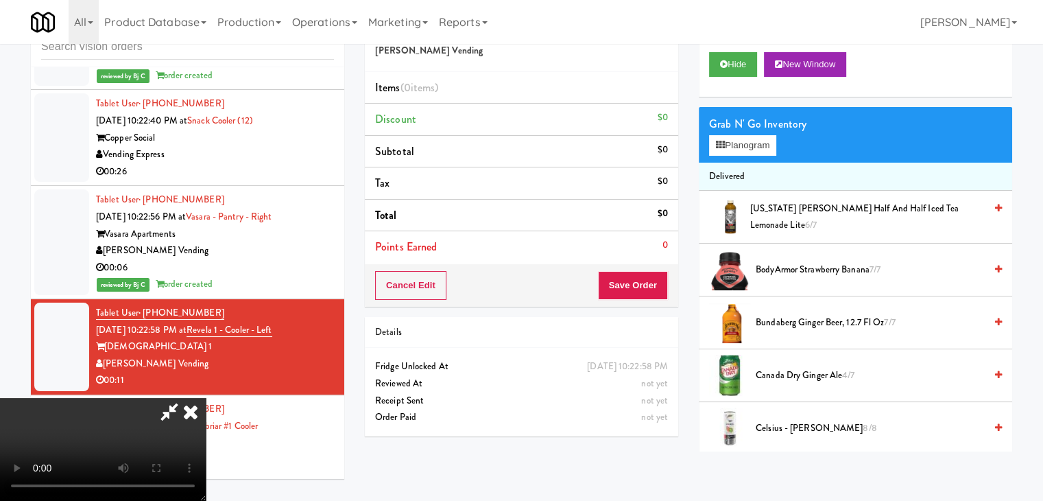
click at [206, 427] on video at bounding box center [103, 449] width 206 height 103
click at [206, 398] on video at bounding box center [103, 449] width 206 height 103
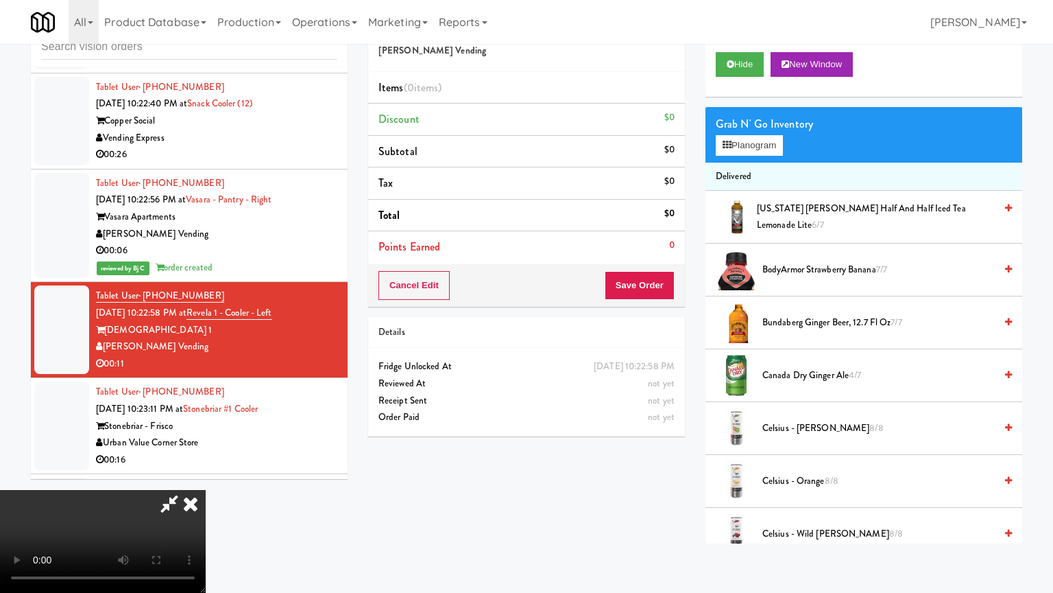
drag, startPoint x: 586, startPoint y: 456, endPoint x: 778, endPoint y: 504, distance: 197.3
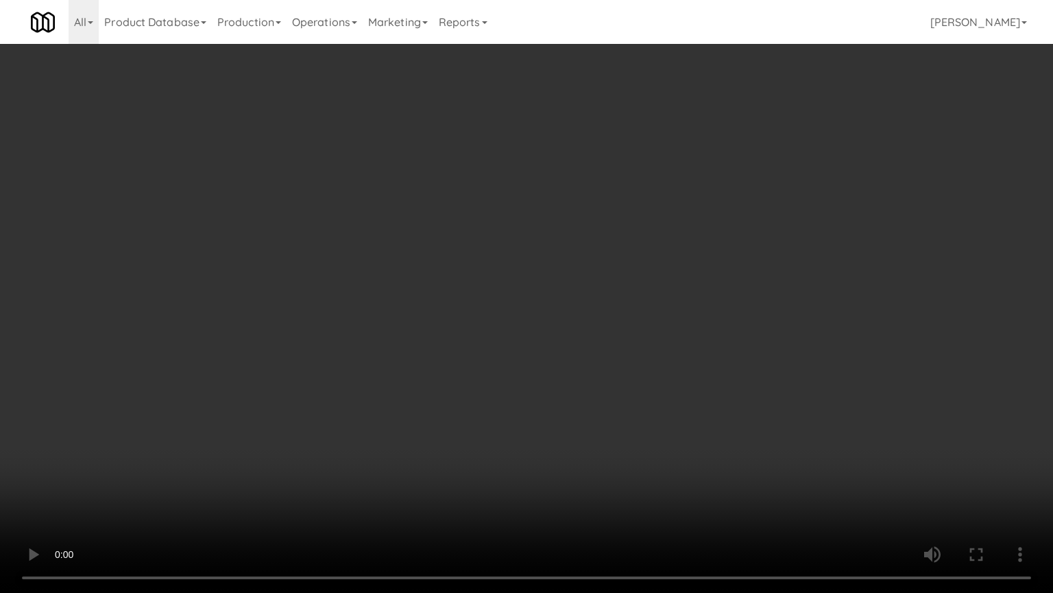
click at [587, 456] on video at bounding box center [526, 296] width 1053 height 593
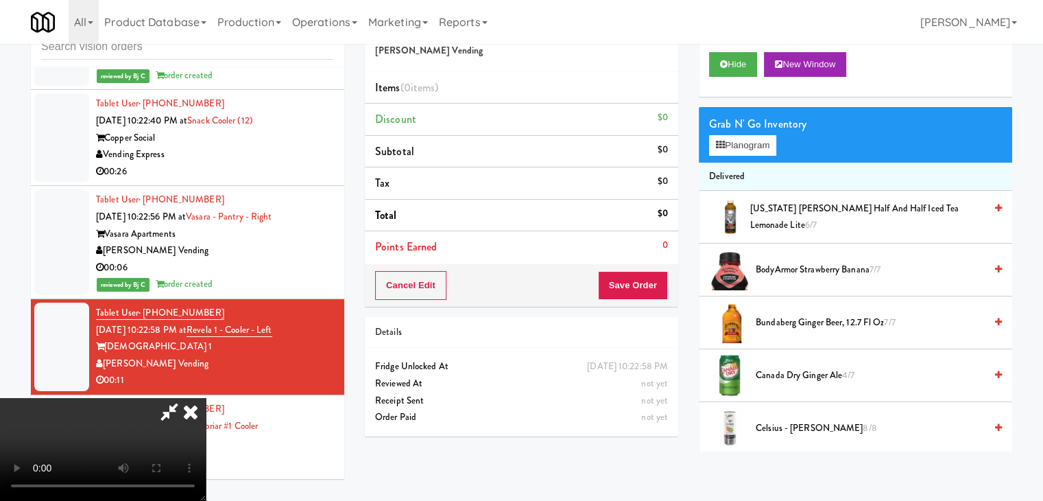
click at [987, 492] on body "Are you sure you want to update this order? Okay Cancel Okay Are you sure you w…" at bounding box center [521, 250] width 1043 height 501
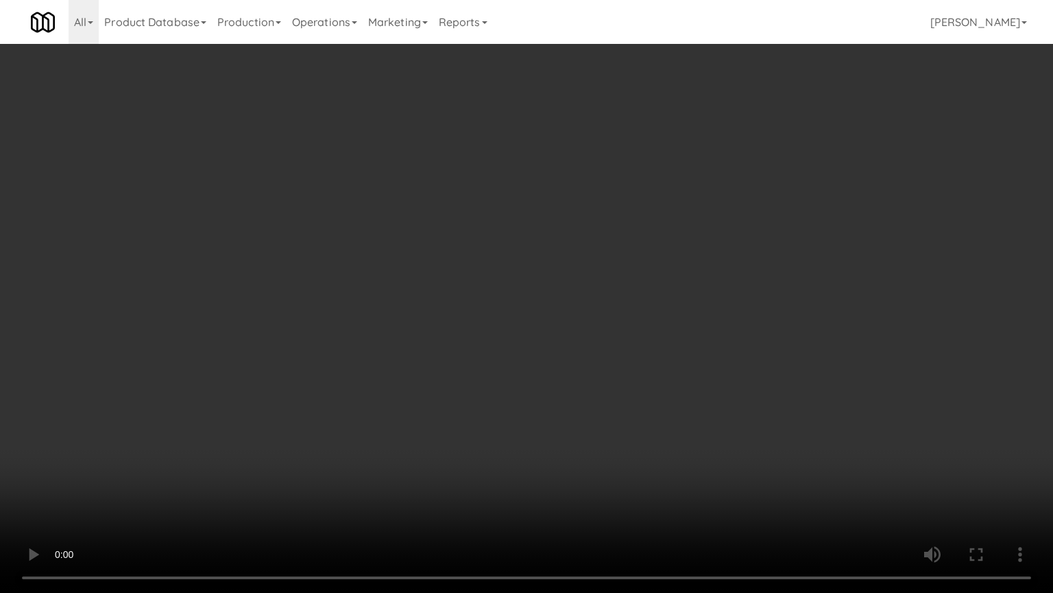
click at [649, 469] on video at bounding box center [526, 296] width 1053 height 593
click at [721, 371] on video at bounding box center [526, 296] width 1053 height 593
click at [682, 381] on video at bounding box center [526, 296] width 1053 height 593
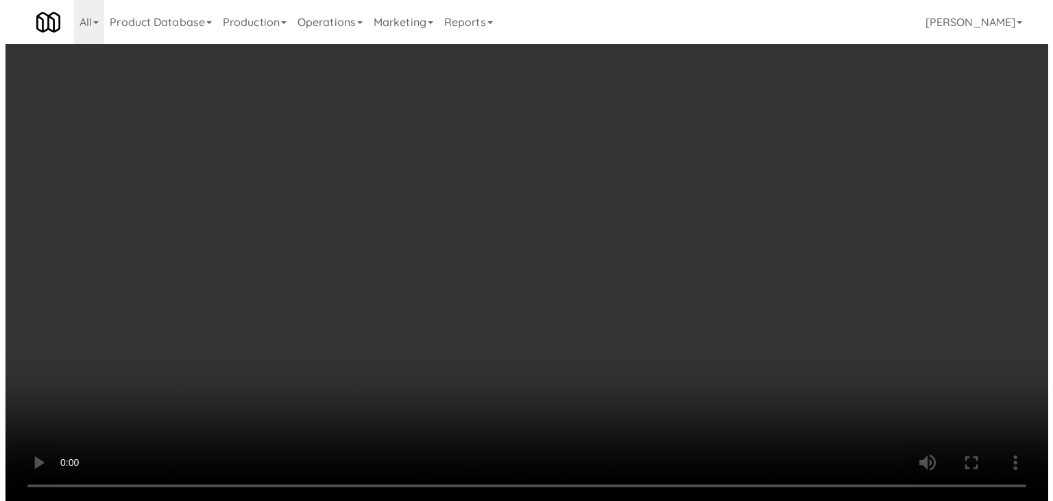
scroll to position [10716, 0]
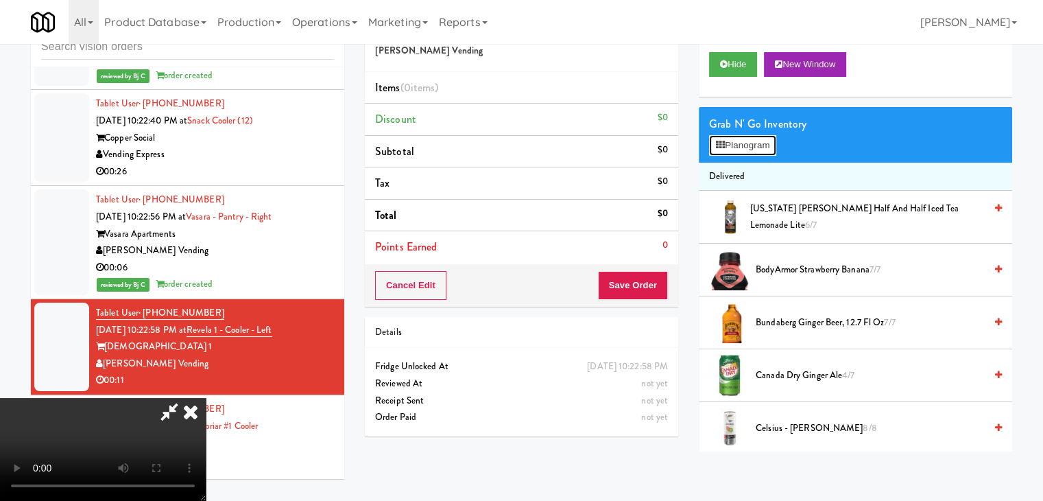
click at [745, 147] on button "Planogram" at bounding box center [742, 145] width 67 height 21
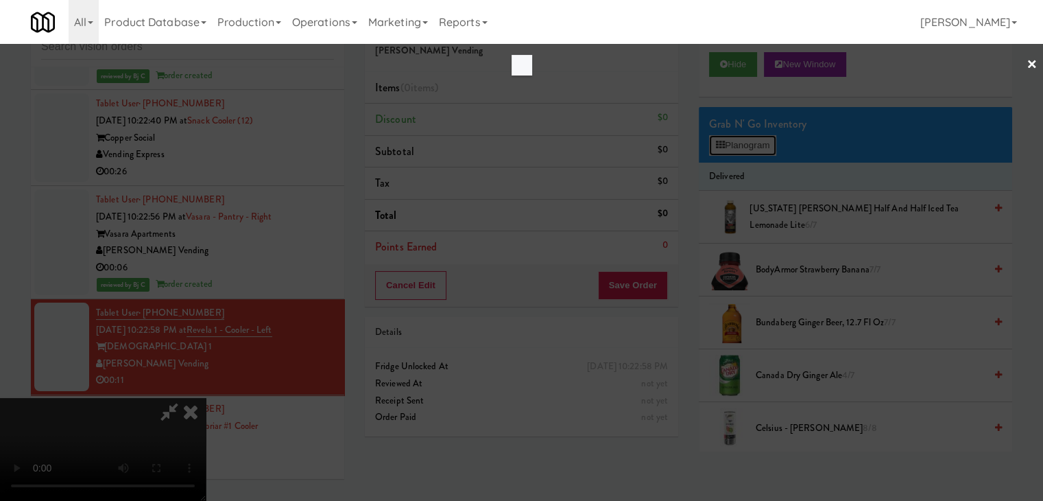
scroll to position [10699, 0]
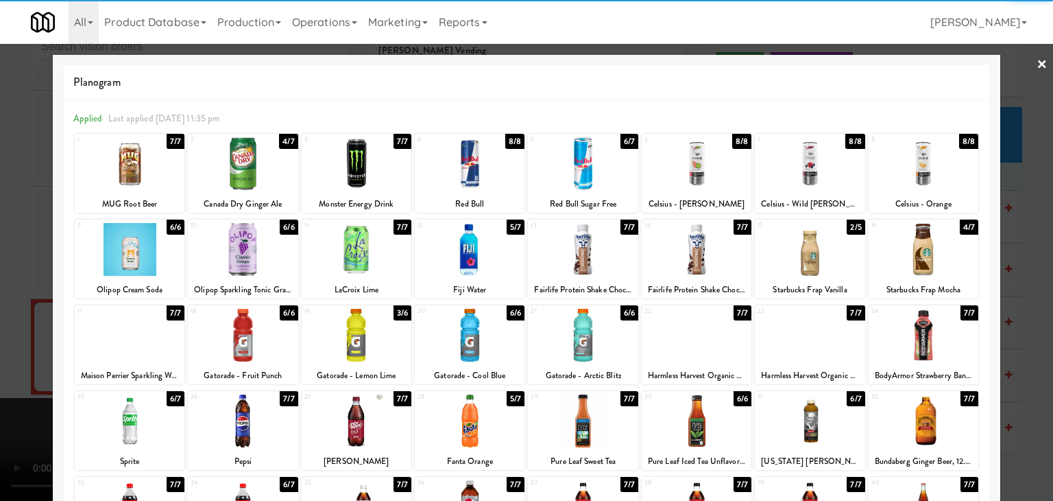
click at [933, 243] on div at bounding box center [924, 249] width 110 height 53
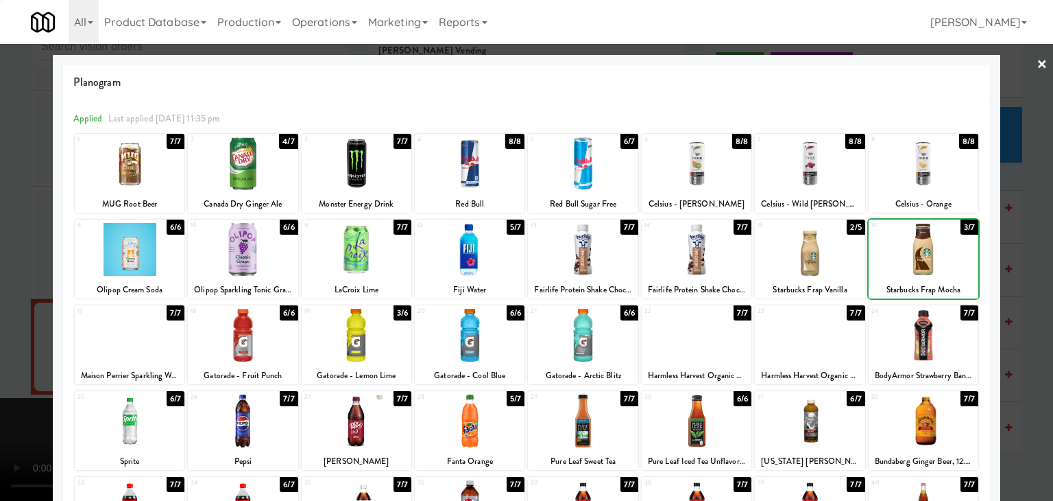
click at [1015, 253] on div at bounding box center [526, 250] width 1053 height 501
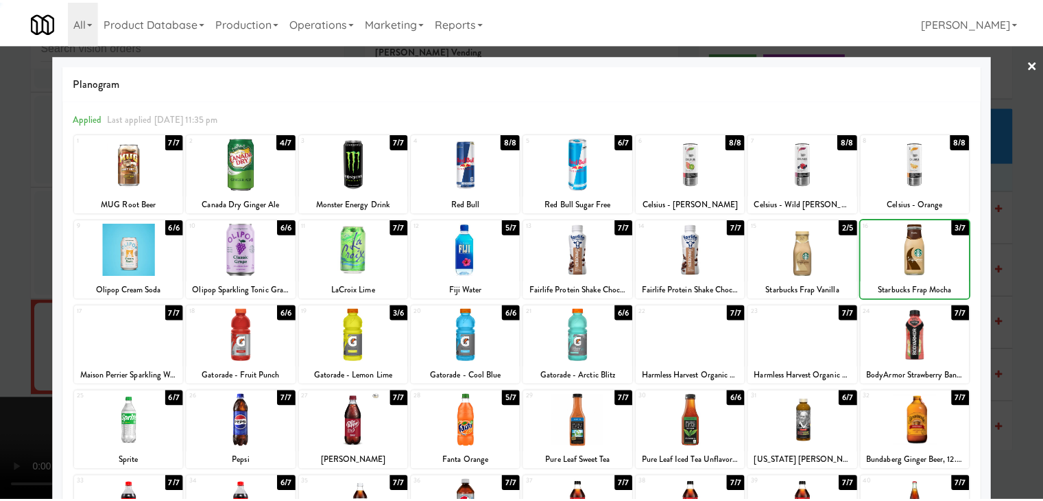
scroll to position [10716, 0]
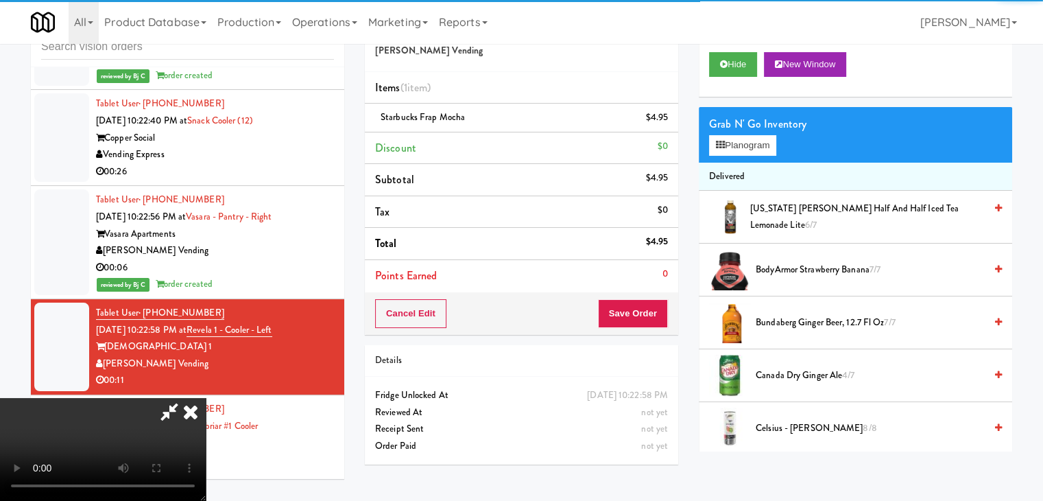
click at [643, 302] on div "Cancel Edit Save Order" at bounding box center [521, 313] width 313 height 43
click at [650, 311] on button "Save Order" at bounding box center [633, 313] width 70 height 29
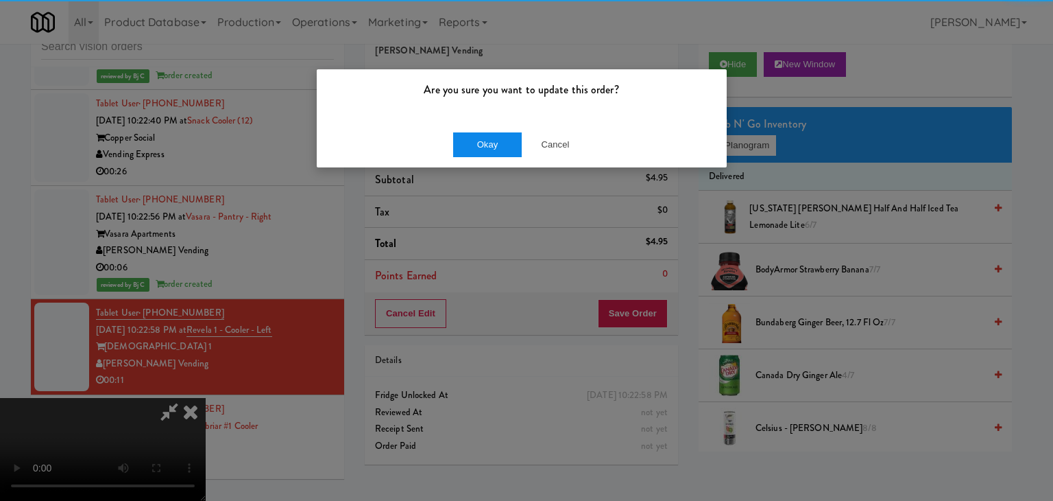
drag, startPoint x: 492, startPoint y: 130, endPoint x: 492, endPoint y: 143, distance: 12.3
click at [492, 135] on div "Okay Cancel" at bounding box center [522, 144] width 410 height 46
click at [492, 143] on button "Okay" at bounding box center [487, 144] width 69 height 25
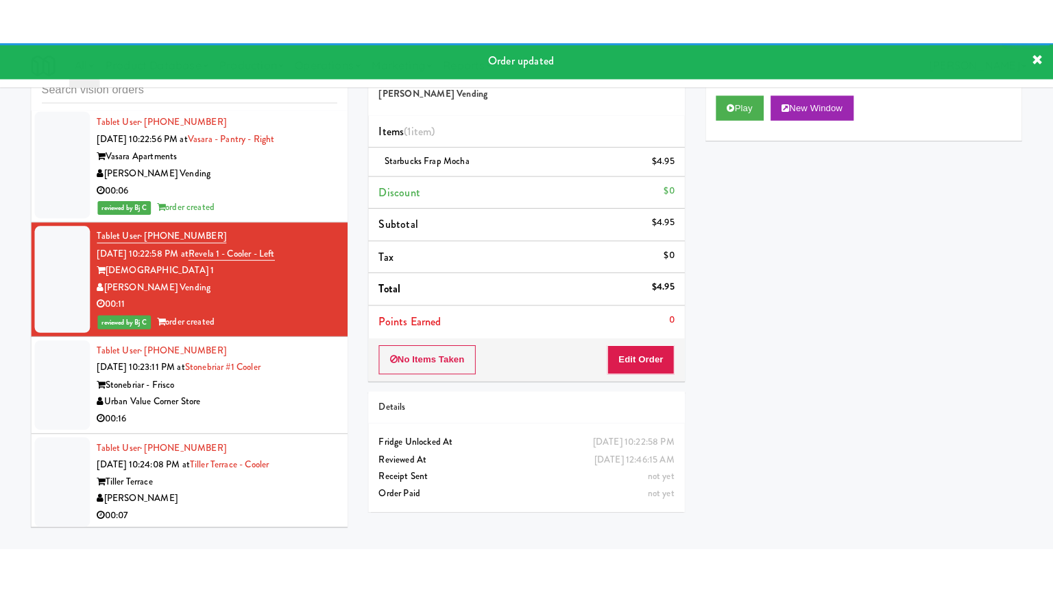
scroll to position [10922, 0]
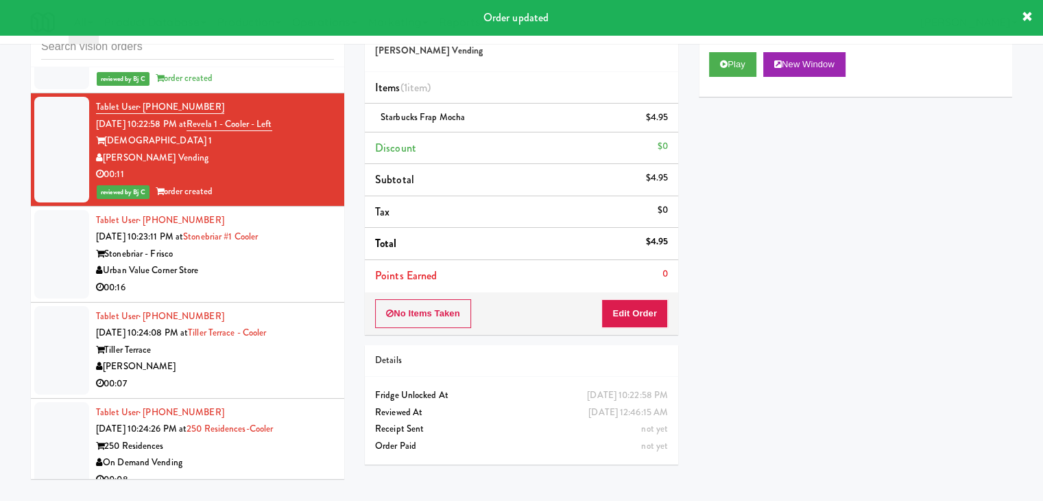
click at [274, 375] on div "00:07" at bounding box center [215, 383] width 238 height 17
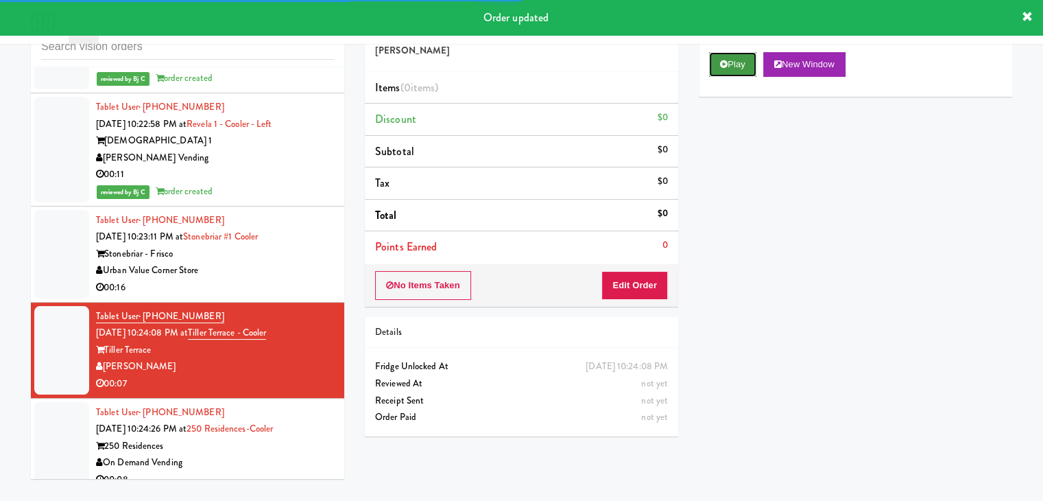
click at [741, 67] on button "Play" at bounding box center [732, 64] width 47 height 25
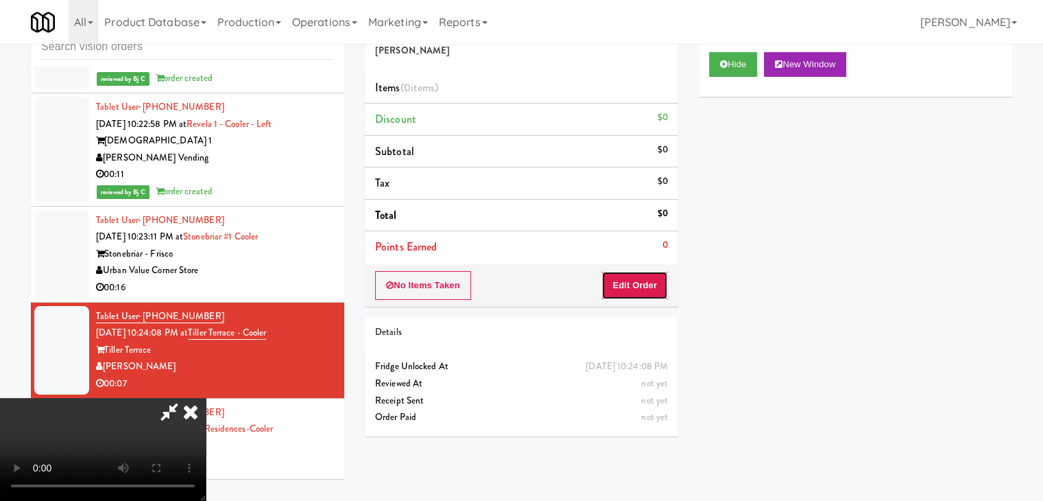
click at [649, 294] on button "Edit Order" at bounding box center [634, 285] width 67 height 29
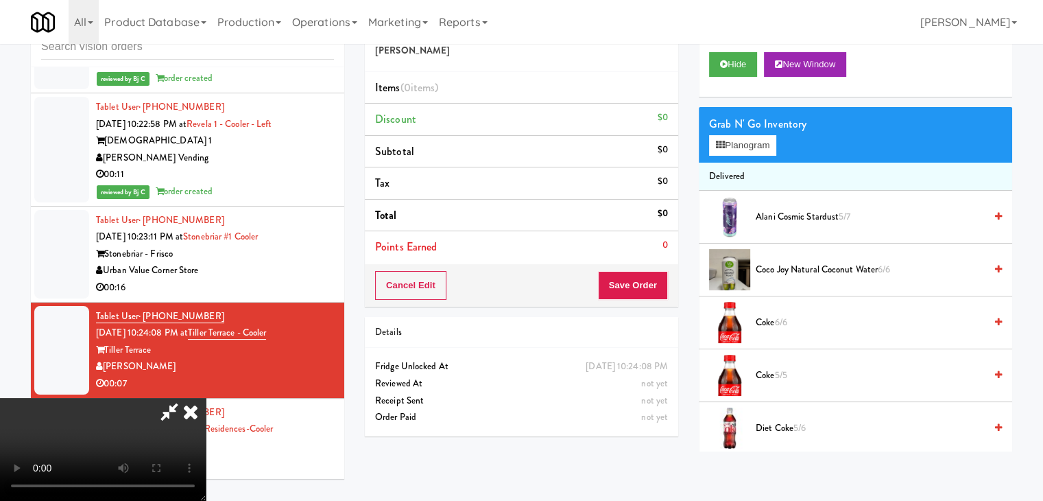
scroll to position [10905, 0]
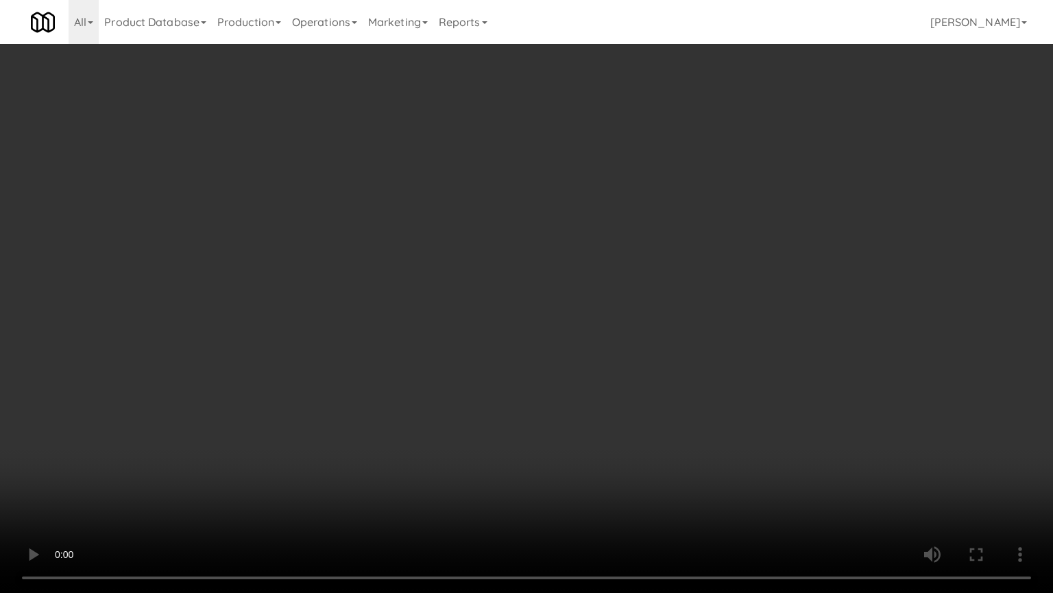
click at [621, 408] on video at bounding box center [526, 296] width 1053 height 593
click at [621, 407] on video at bounding box center [526, 296] width 1053 height 593
click at [621, 405] on video at bounding box center [526, 296] width 1053 height 593
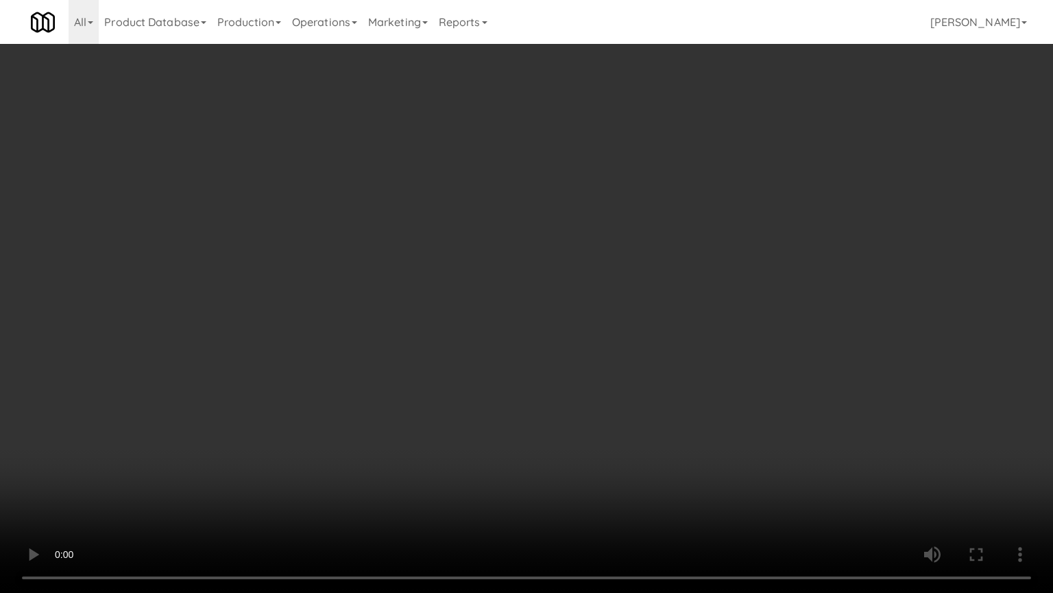
click at [626, 401] on video at bounding box center [526, 296] width 1053 height 593
click at [628, 396] on video at bounding box center [526, 296] width 1053 height 593
click at [625, 457] on video at bounding box center [526, 296] width 1053 height 593
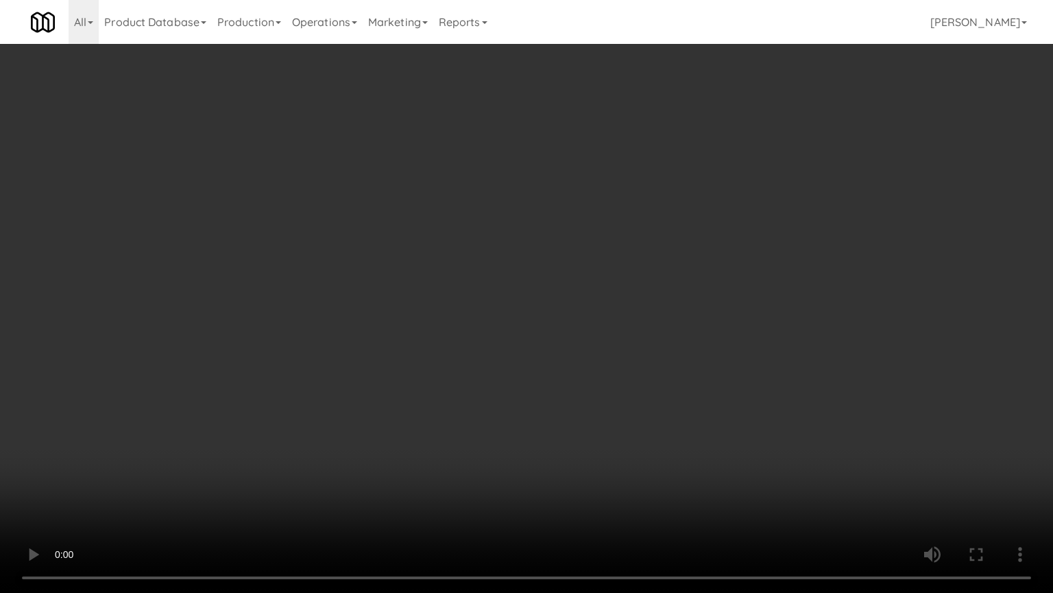
click at [623, 461] on video at bounding box center [526, 296] width 1053 height 593
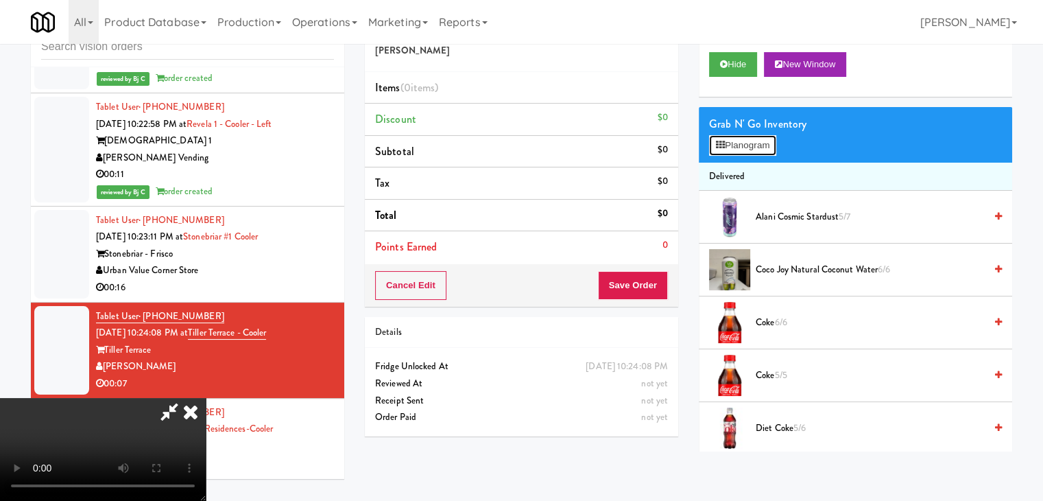
click at [762, 143] on button "Planogram" at bounding box center [742, 145] width 67 height 21
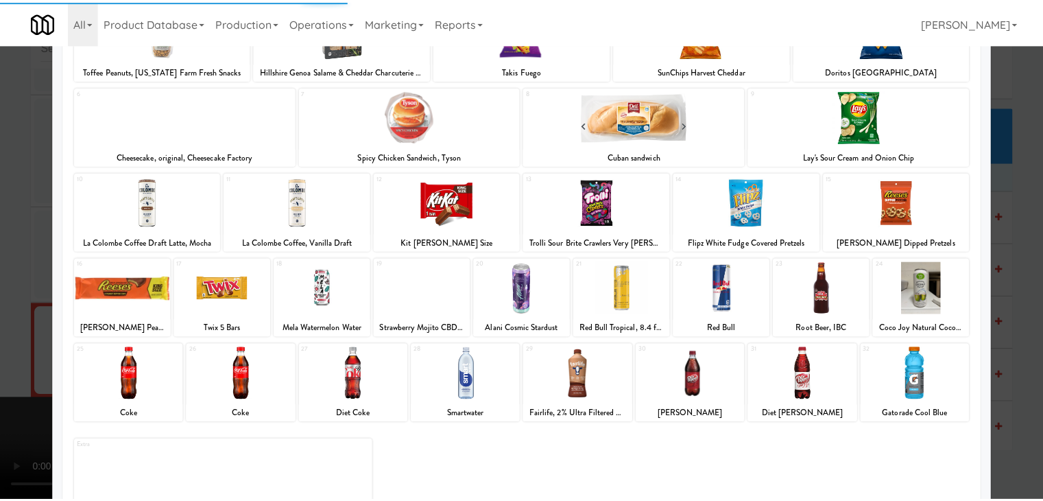
scroll to position [173, 0]
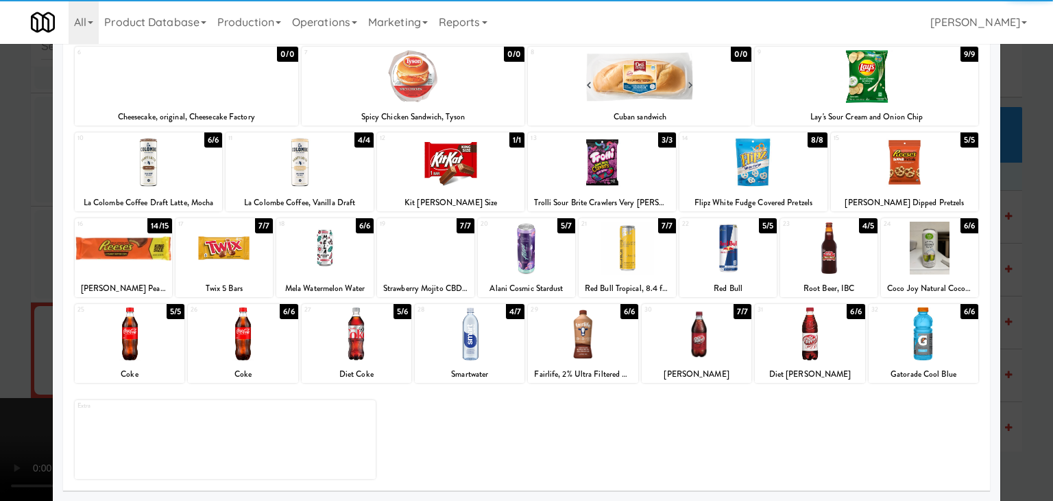
click at [804, 349] on div at bounding box center [810, 333] width 110 height 53
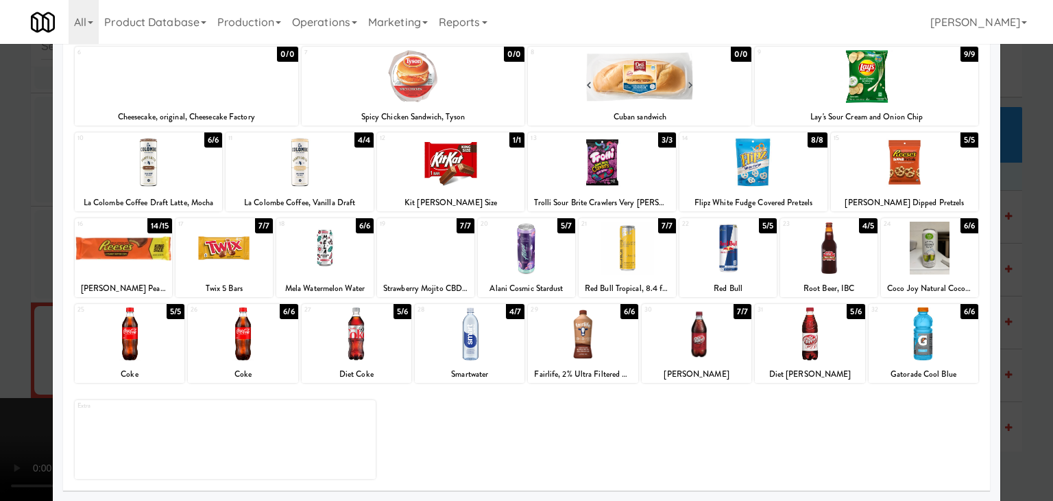
click at [240, 344] on div at bounding box center [243, 333] width 110 height 53
drag, startPoint x: 0, startPoint y: 344, endPoint x: 95, endPoint y: 348, distance: 95.4
click at [0, 343] on div at bounding box center [526, 250] width 1053 height 501
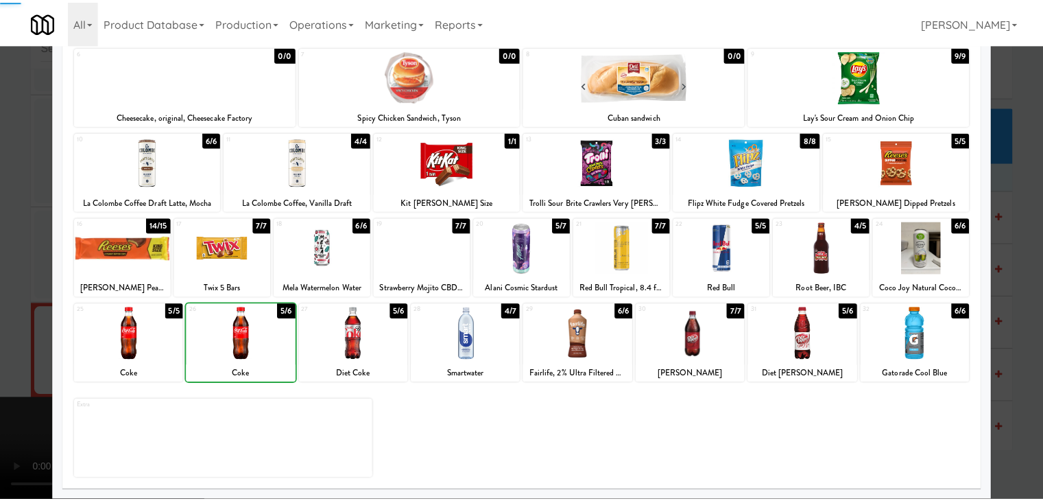
scroll to position [10922, 0]
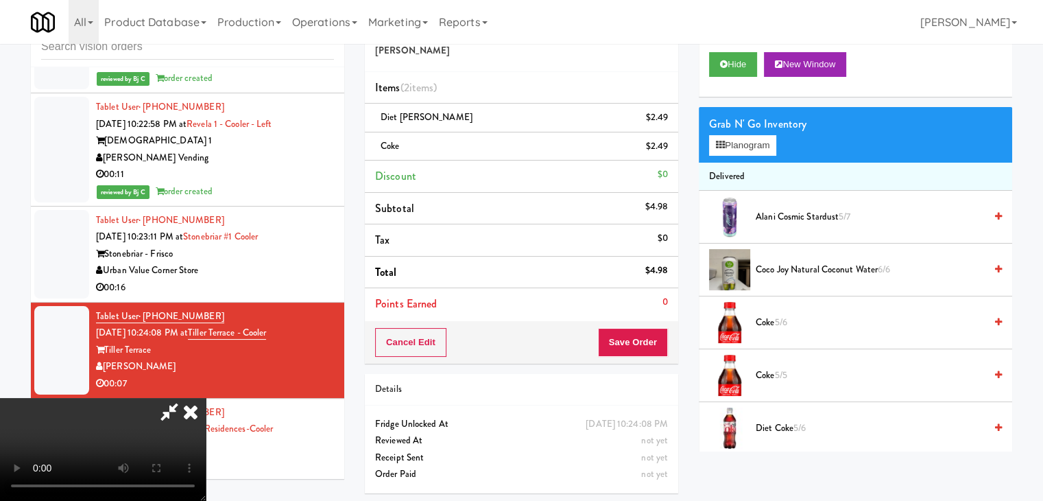
drag, startPoint x: 469, startPoint y: 344, endPoint x: 523, endPoint y: 333, distance: 54.6
click at [206, 398] on video at bounding box center [103, 449] width 206 height 103
click at [645, 338] on button "Save Order" at bounding box center [633, 342] width 70 height 29
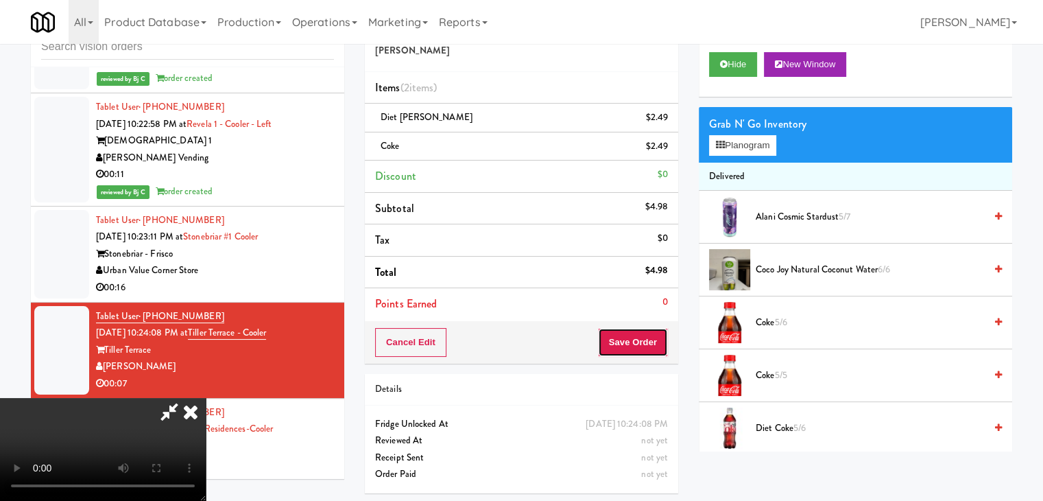
click at [645, 338] on button "Save Order" at bounding box center [633, 342] width 70 height 29
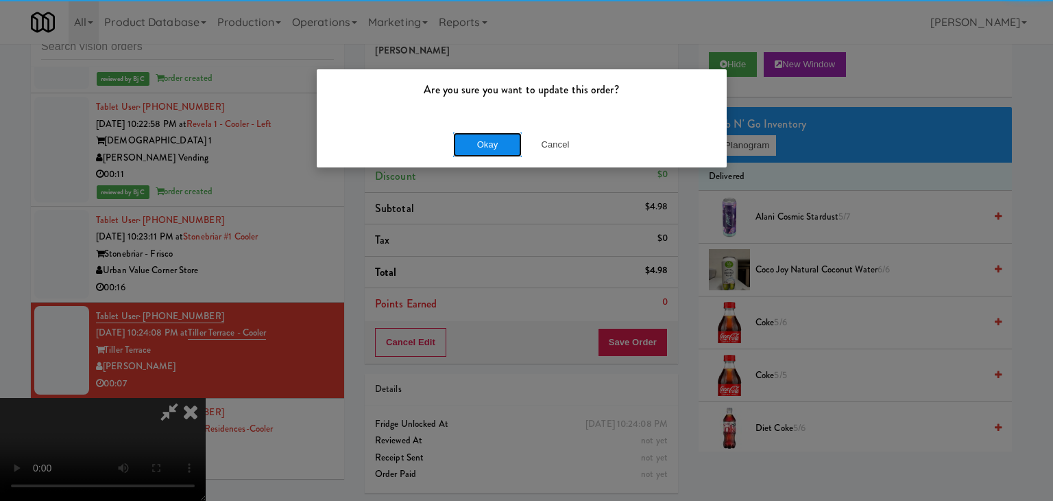
click at [502, 141] on button "Okay" at bounding box center [487, 144] width 69 height 25
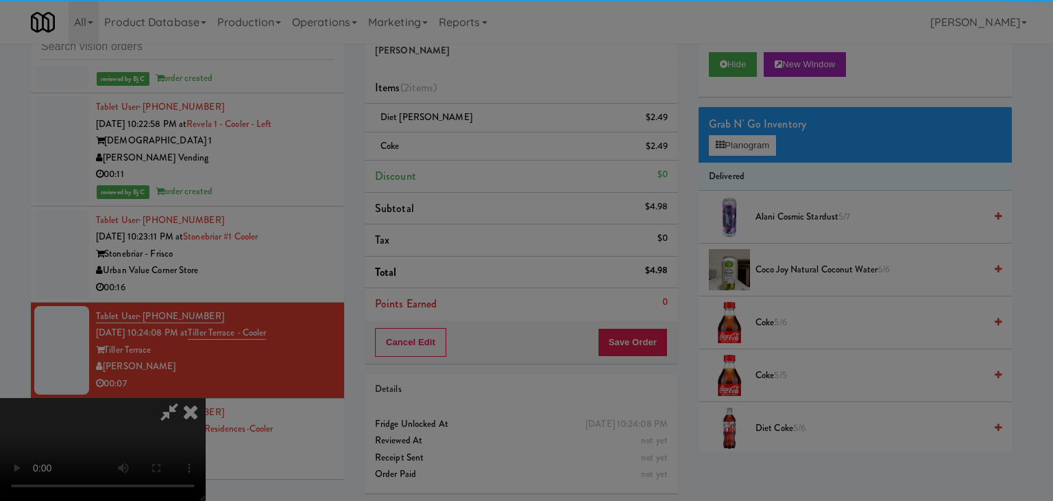
click at [502, 141] on div "Okay Cancel" at bounding box center [522, 119] width 410 height 46
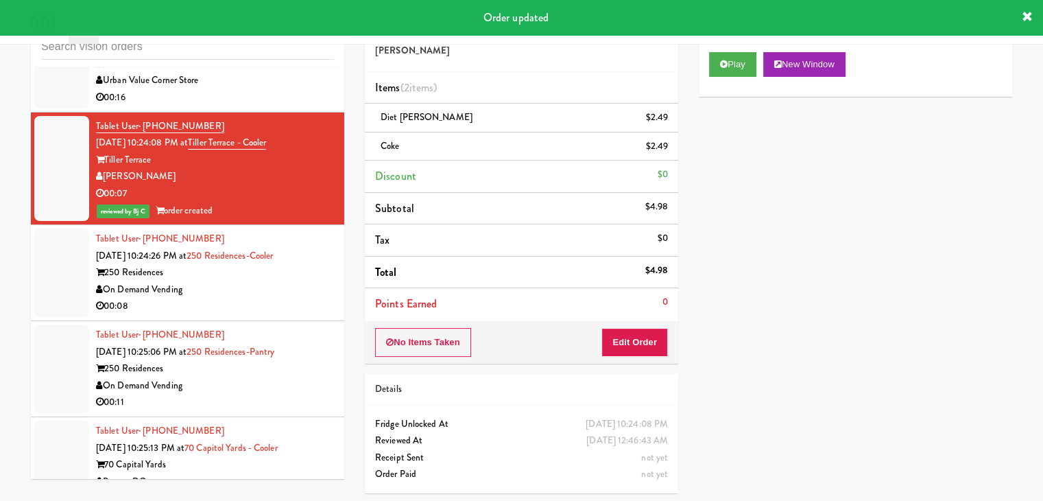
scroll to position [11128, 0]
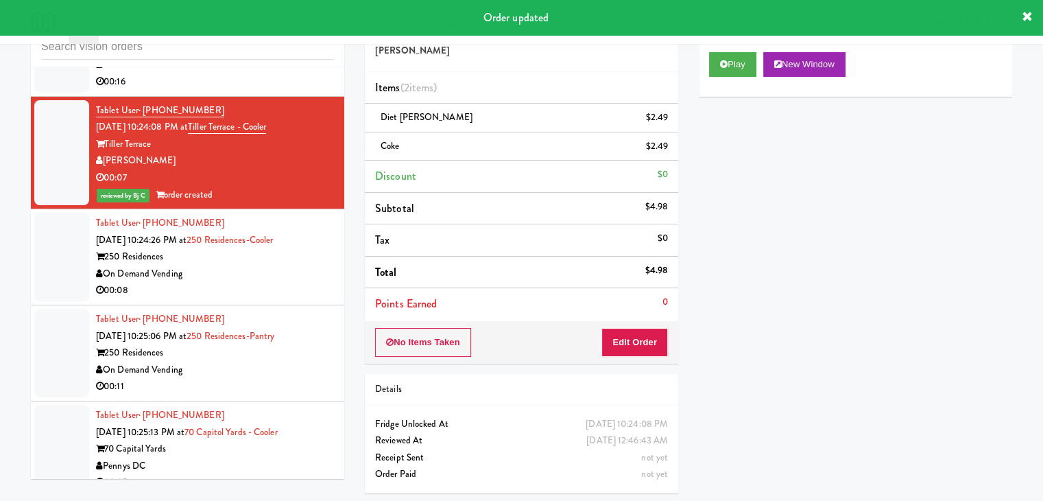
click at [247, 265] on div "On Demand Vending" at bounding box center [215, 273] width 238 height 17
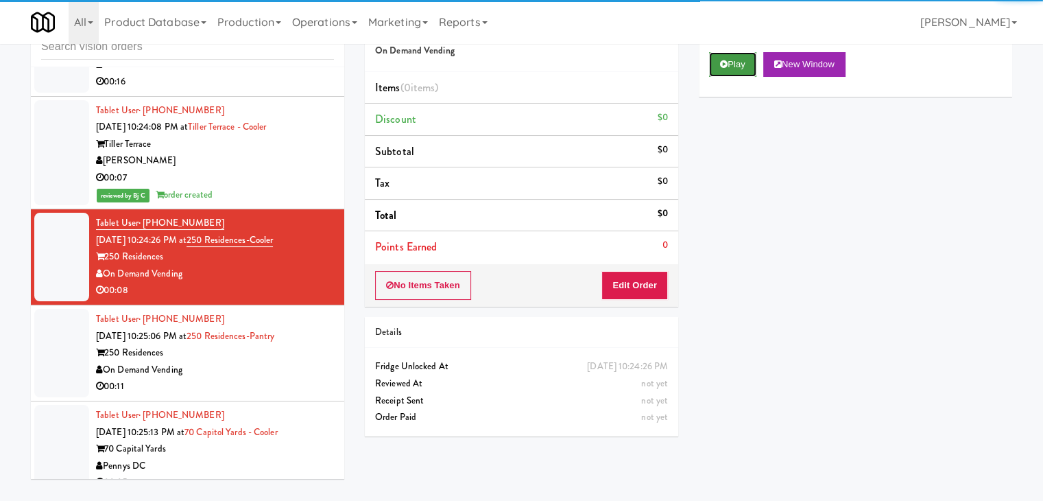
click at [732, 62] on button "Play" at bounding box center [732, 64] width 47 height 25
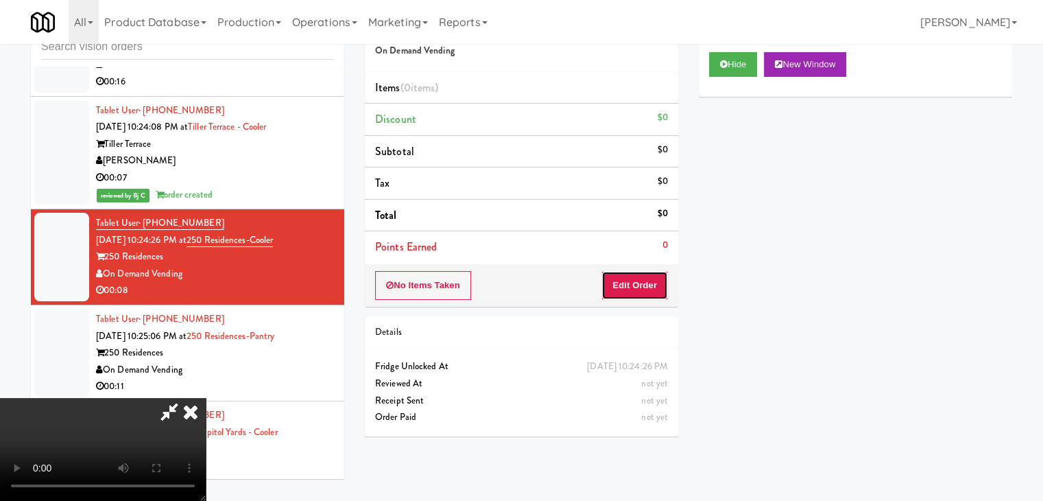
click at [636, 291] on button "Edit Order" at bounding box center [634, 285] width 67 height 29
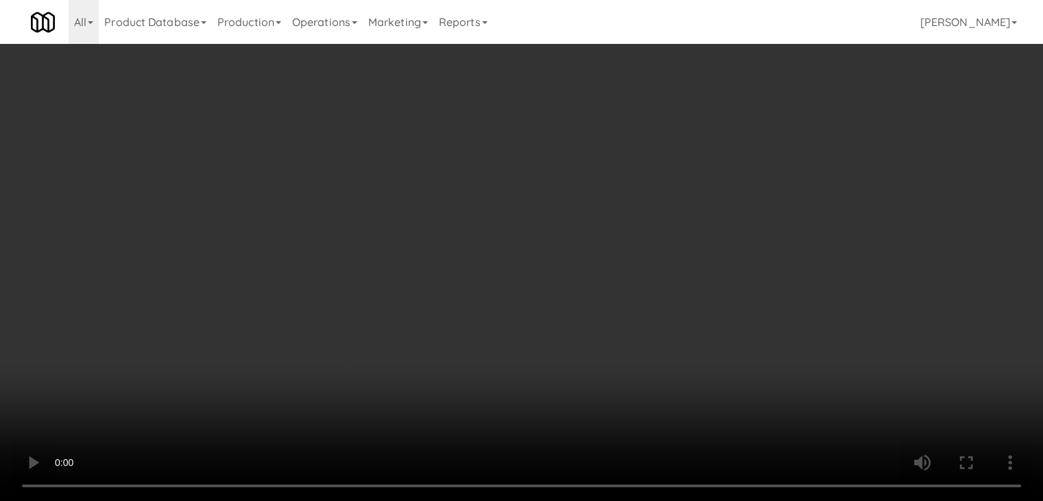
scroll to position [11111, 0]
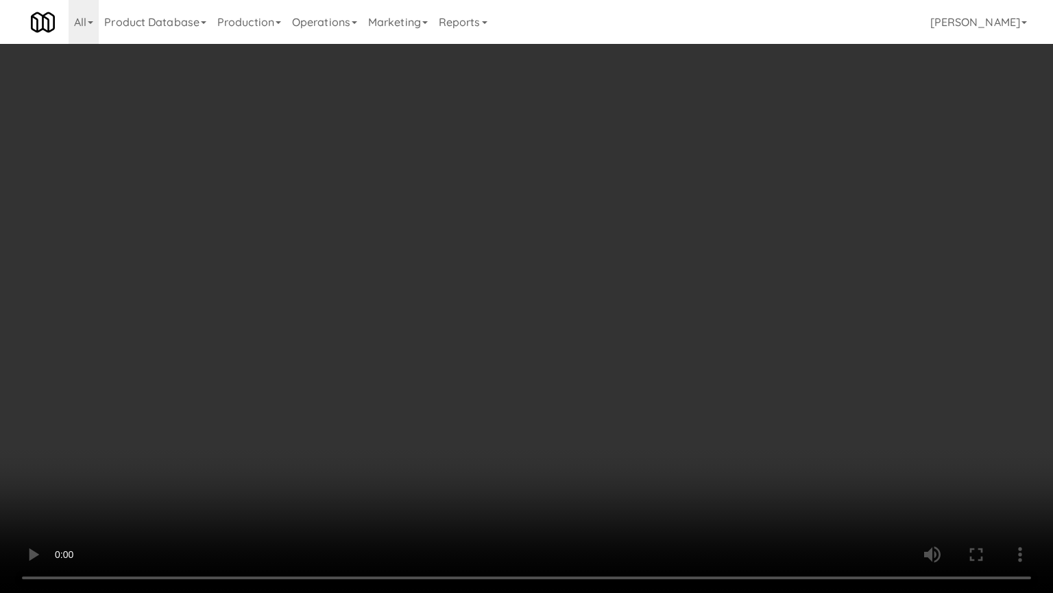
click at [561, 326] on video at bounding box center [526, 296] width 1053 height 593
click at [567, 310] on video at bounding box center [526, 296] width 1053 height 593
click at [568, 307] on video at bounding box center [526, 296] width 1053 height 593
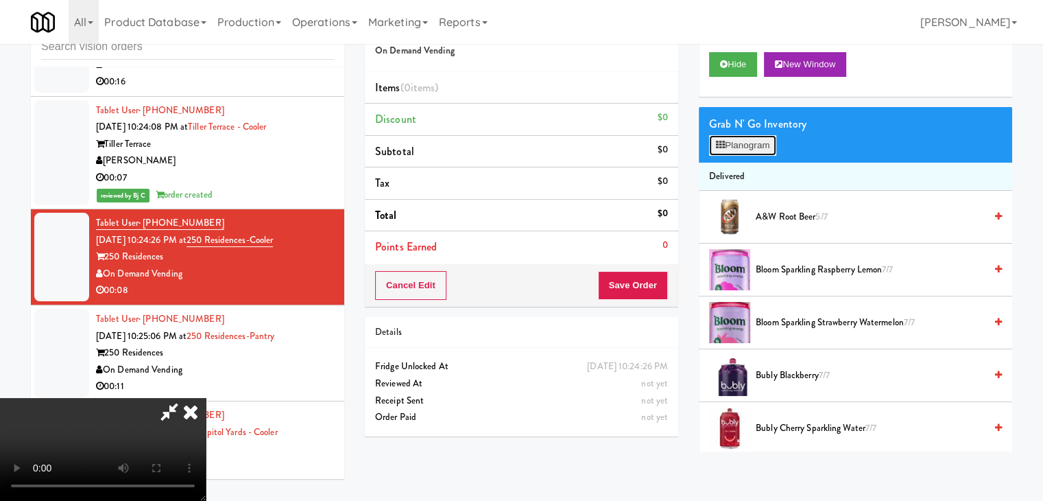
click at [736, 140] on button "Planogram" at bounding box center [742, 145] width 67 height 21
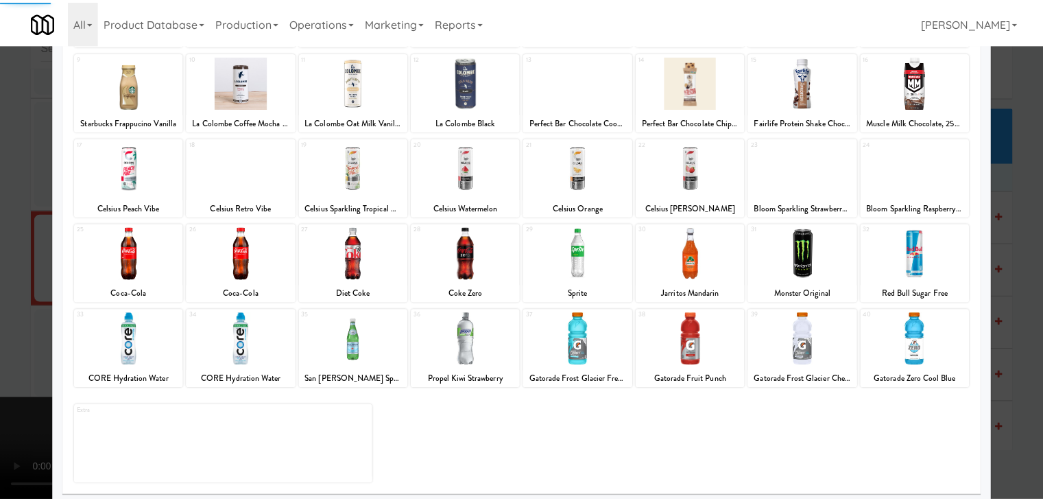
scroll to position [173, 0]
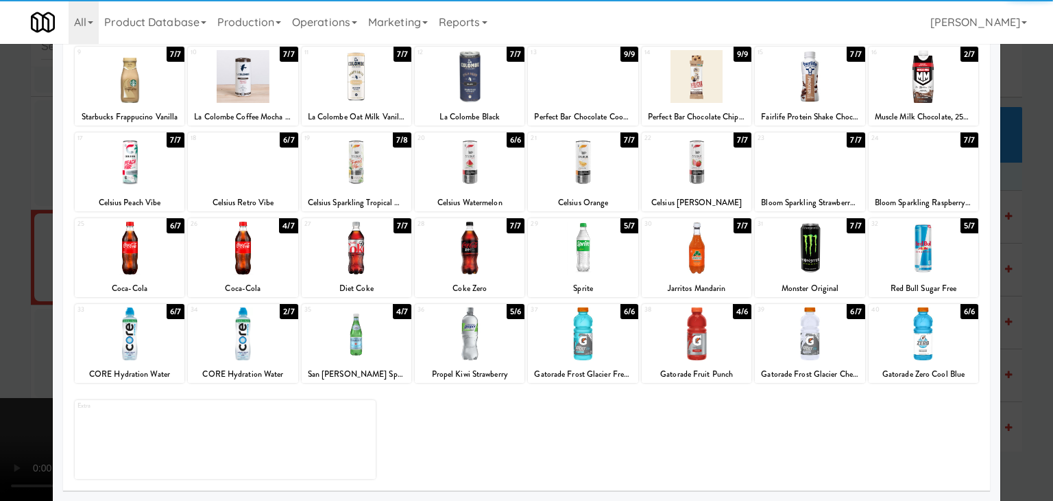
drag, startPoint x: 359, startPoint y: 339, endPoint x: 505, endPoint y: 347, distance: 145.6
click at [361, 339] on div at bounding box center [357, 333] width 110 height 53
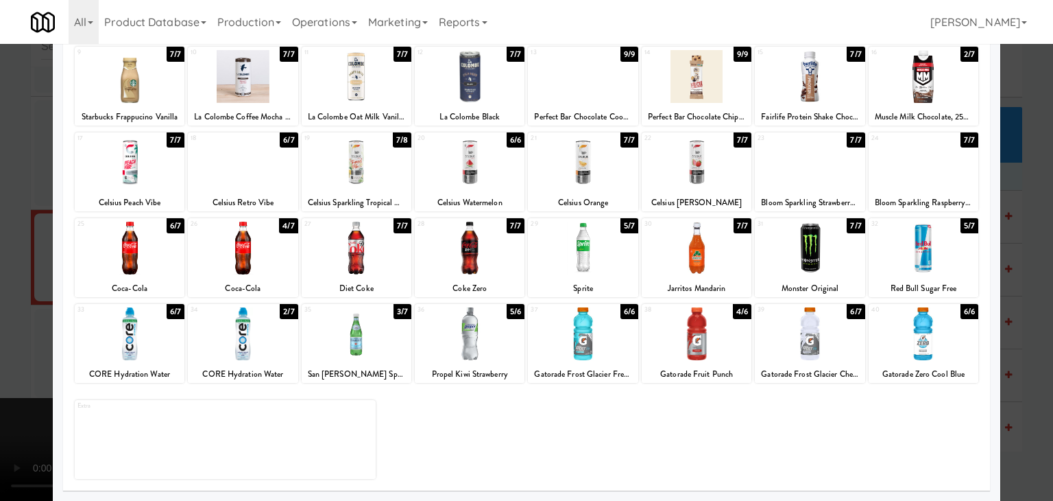
click at [619, 342] on div at bounding box center [583, 333] width 110 height 53
click at [684, 345] on div at bounding box center [697, 333] width 110 height 53
drag, startPoint x: 1, startPoint y: 339, endPoint x: 304, endPoint y: 355, distance: 304.2
click at [5, 339] on div at bounding box center [526, 250] width 1053 height 501
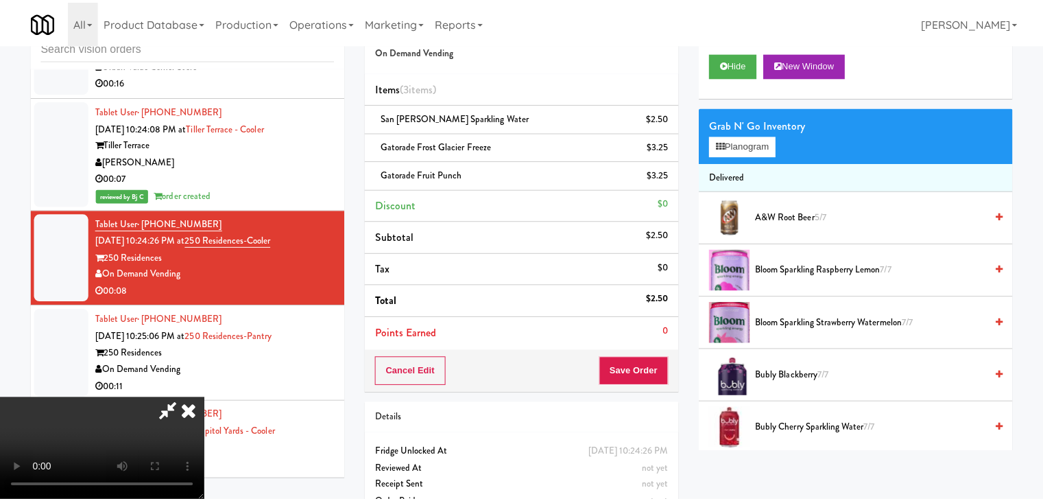
scroll to position [11128, 0]
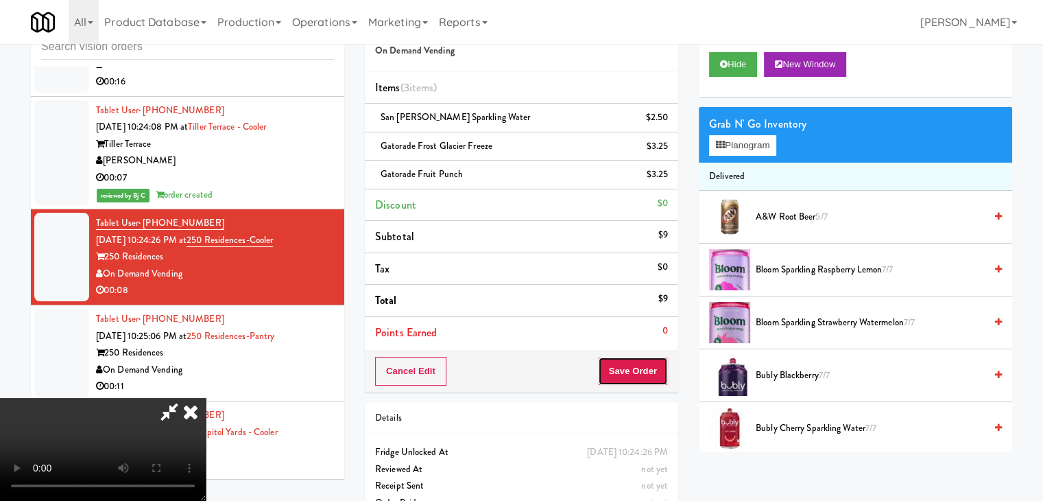
click at [651, 367] on button "Save Order" at bounding box center [633, 371] width 70 height 29
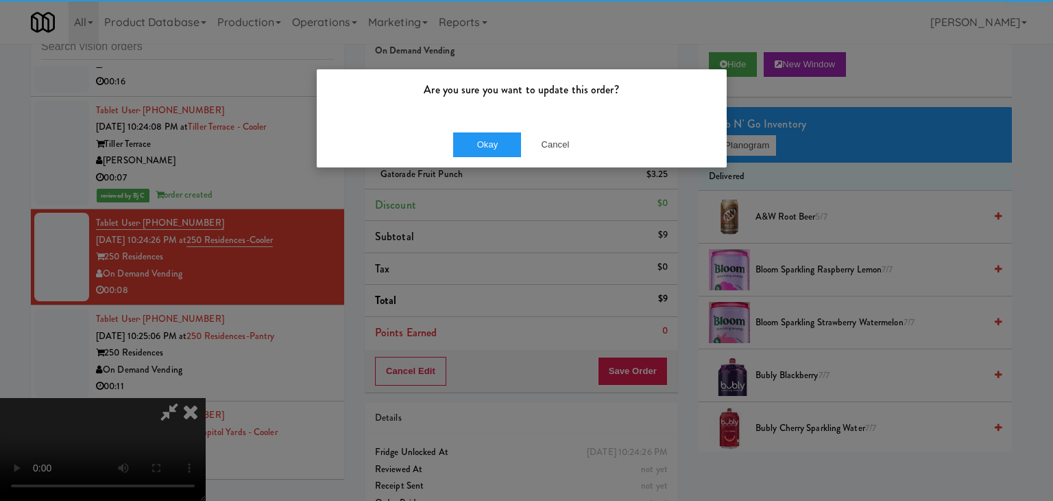
click at [476, 113] on div "Are you sure you want to update this order?" at bounding box center [522, 95] width 410 height 52
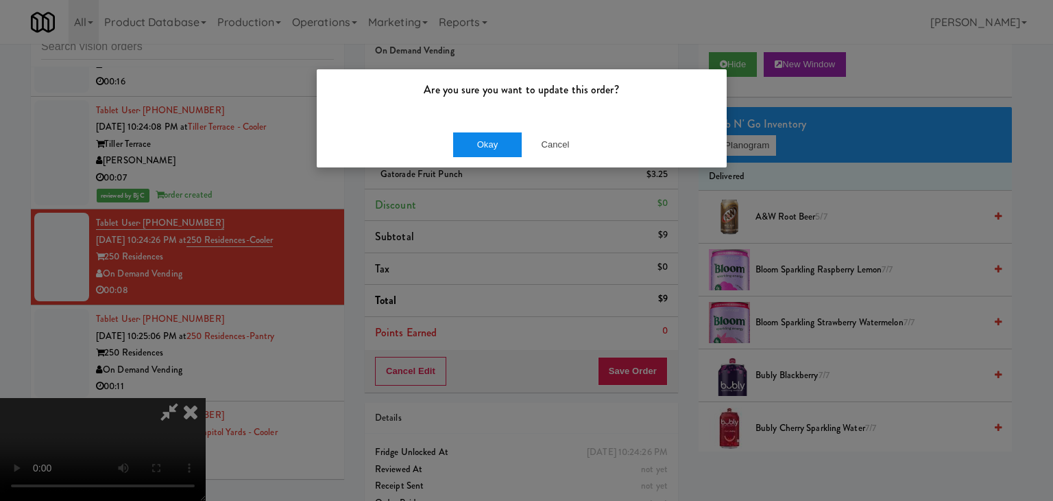
click at [477, 141] on div "Okay Cancel" at bounding box center [522, 144] width 410 height 46
click at [477, 141] on button "Okay" at bounding box center [487, 144] width 69 height 25
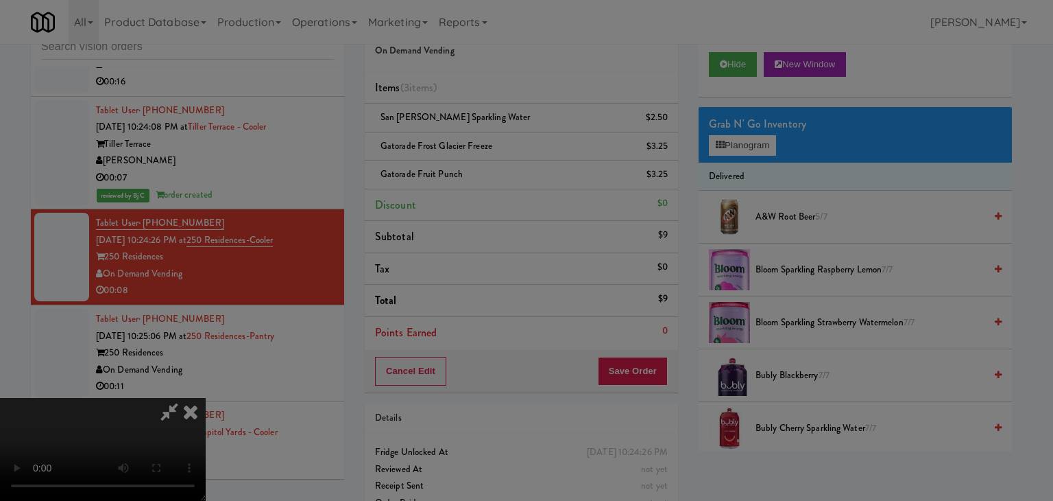
click at [477, 141] on div "Okay Cancel" at bounding box center [522, 119] width 410 height 46
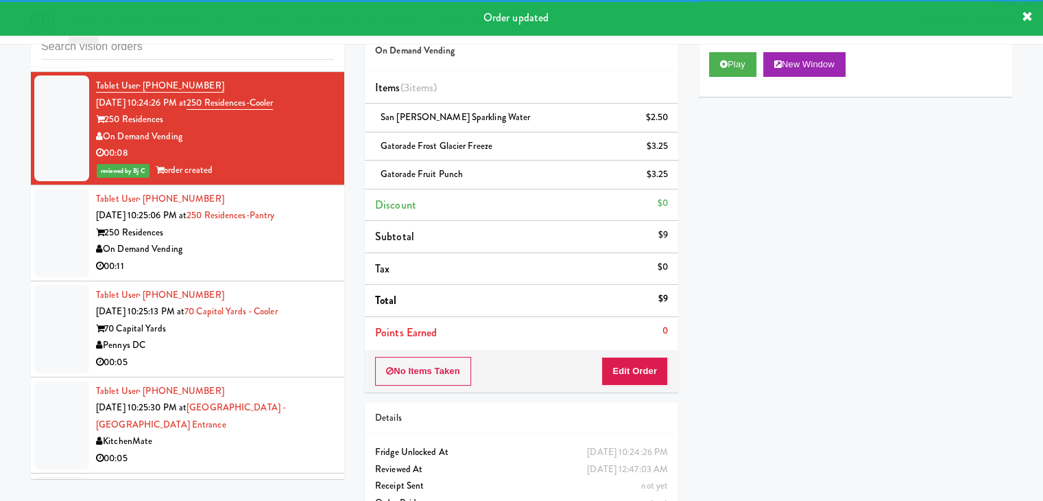
scroll to position [11282, 0]
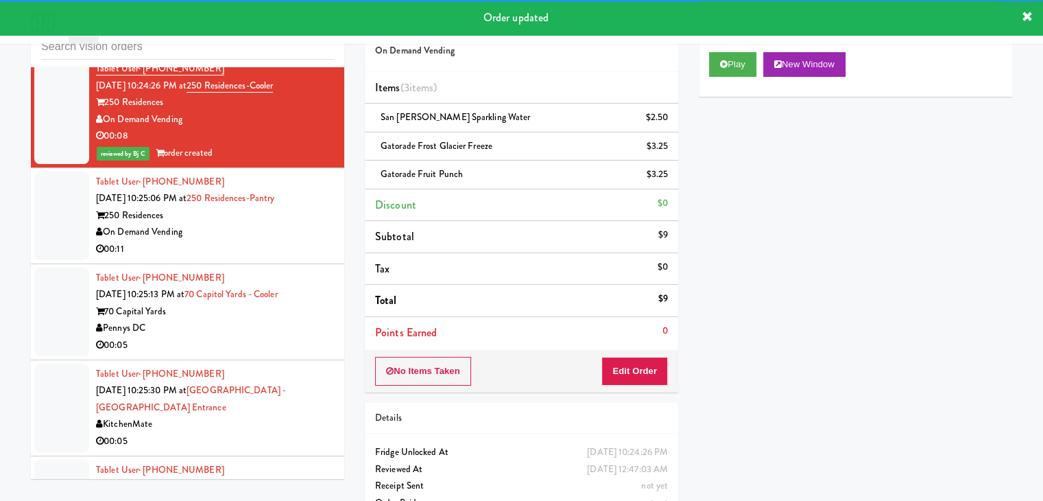
click at [277, 241] on div "00:11" at bounding box center [215, 249] width 238 height 17
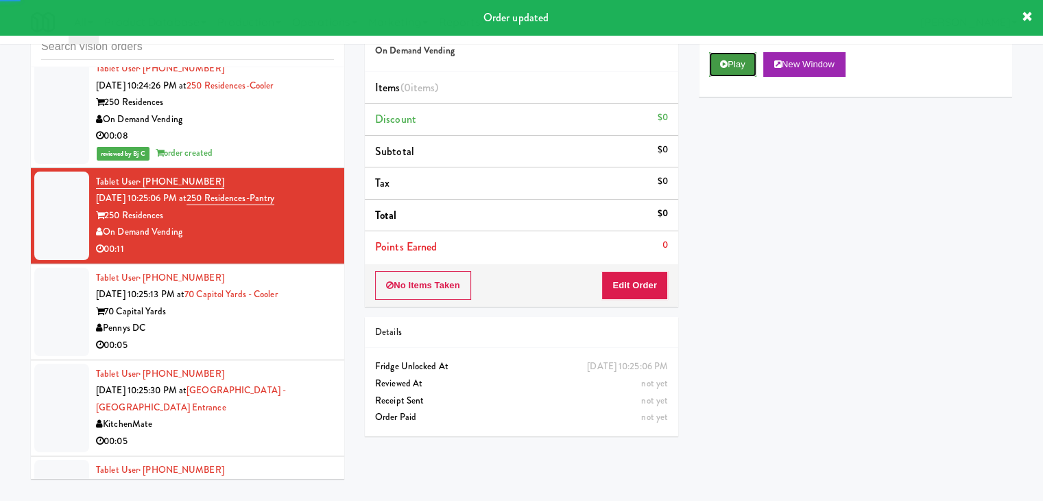
drag, startPoint x: 730, startPoint y: 70, endPoint x: 730, endPoint y: 84, distance: 13.7
click at [730, 70] on button "Play" at bounding box center [732, 64] width 47 height 25
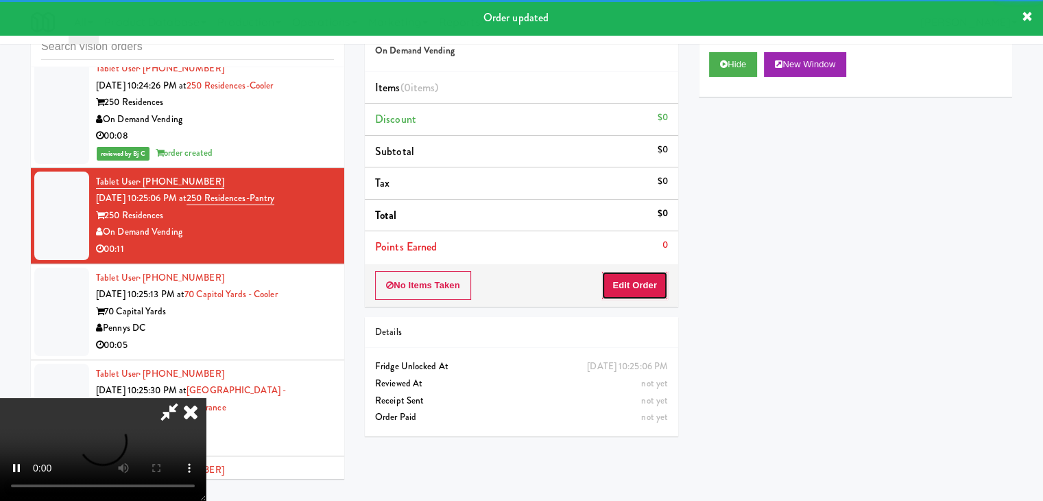
click at [652, 283] on button "Edit Order" at bounding box center [634, 285] width 67 height 29
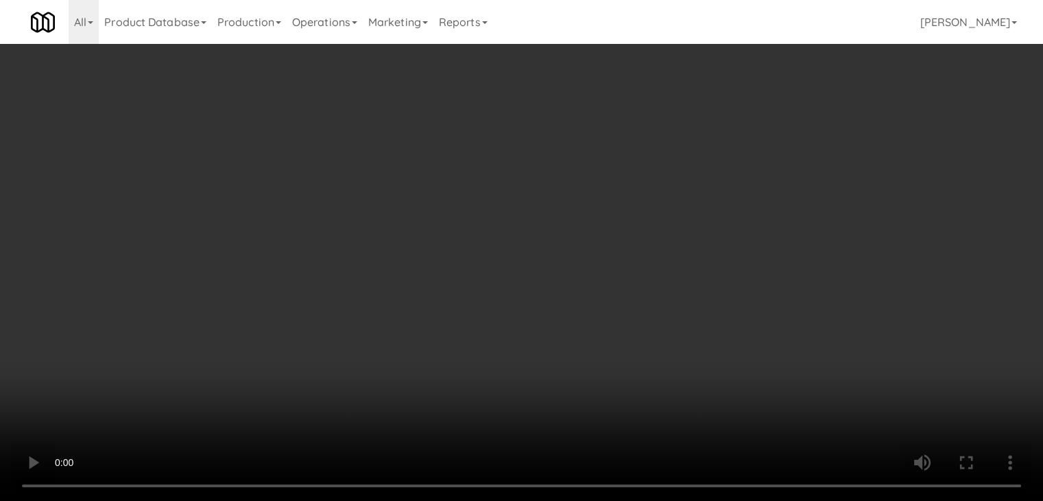
scroll to position [11265, 0]
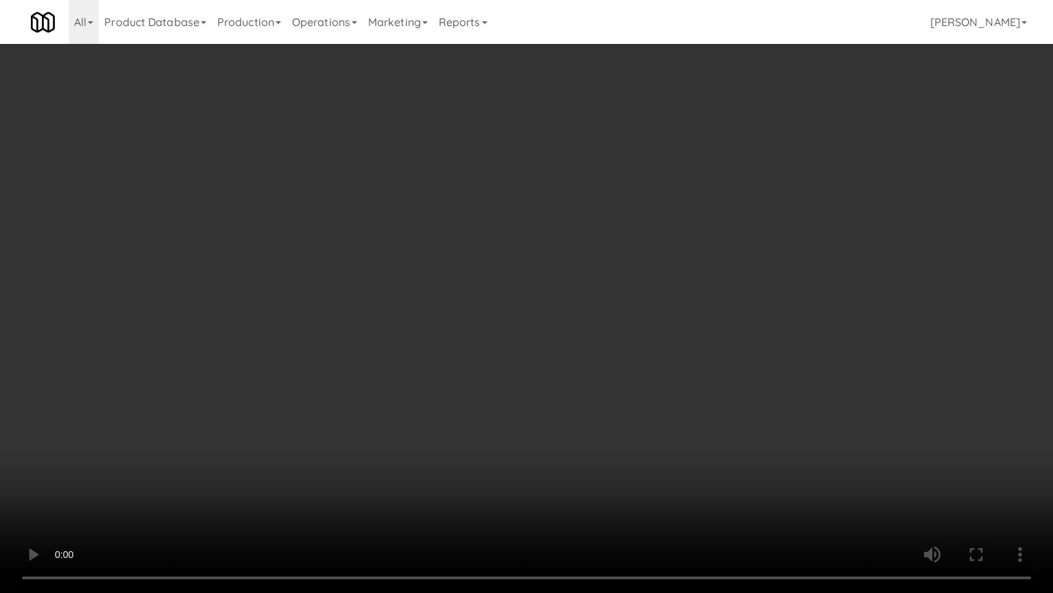
click at [597, 377] on video at bounding box center [526, 296] width 1053 height 593
click at [598, 377] on video at bounding box center [526, 296] width 1053 height 593
click at [598, 373] on video at bounding box center [526, 296] width 1053 height 593
click at [603, 368] on video at bounding box center [526, 296] width 1053 height 593
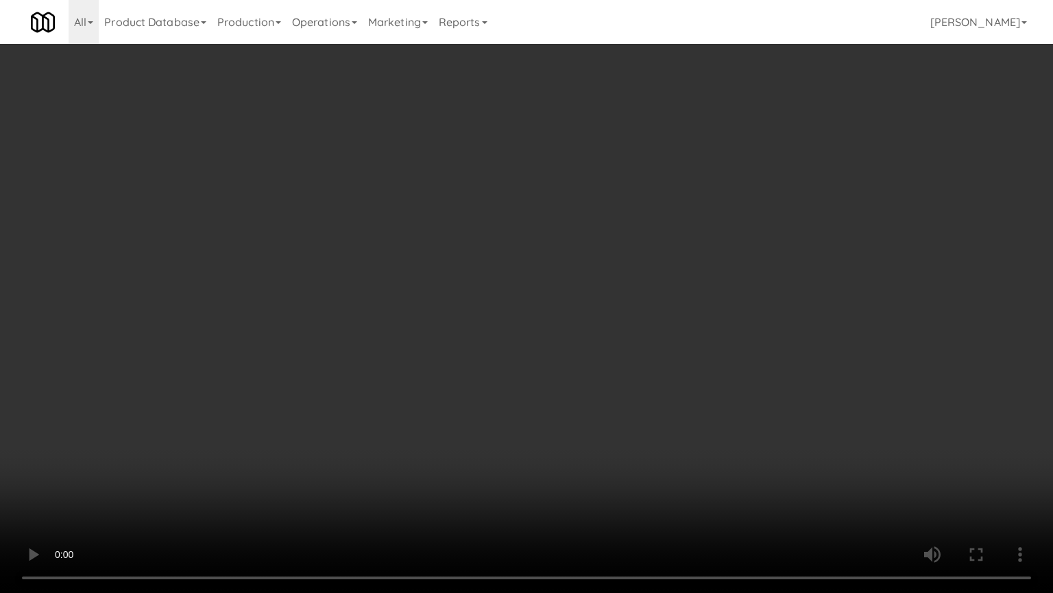
click at [606, 365] on video at bounding box center [526, 296] width 1053 height 593
click at [607, 359] on video at bounding box center [526, 296] width 1053 height 593
click at [608, 359] on video at bounding box center [526, 296] width 1053 height 593
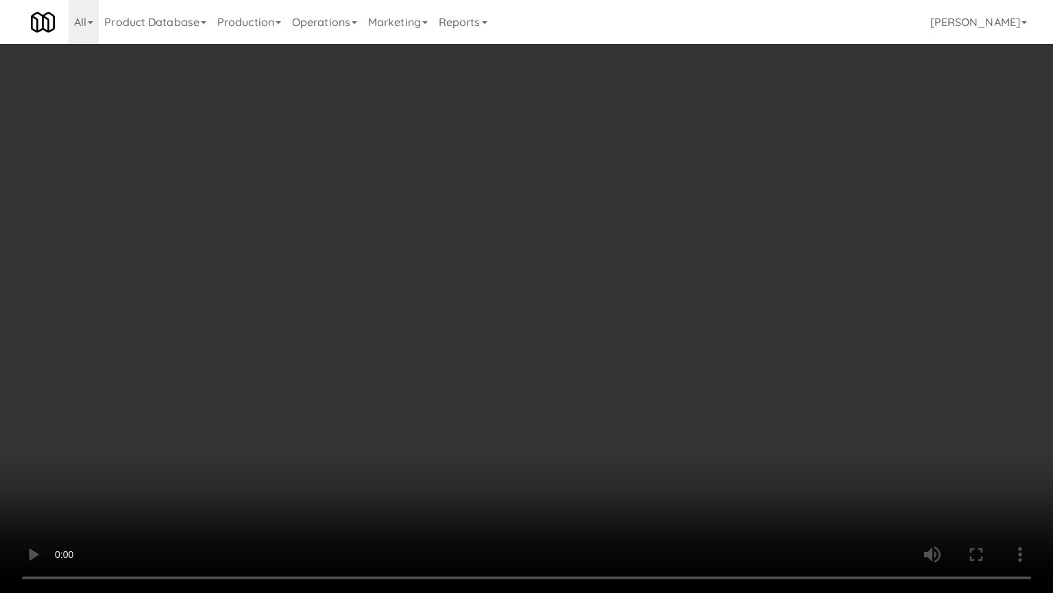
click at [608, 359] on video at bounding box center [526, 296] width 1053 height 593
click at [608, 358] on video at bounding box center [526, 296] width 1053 height 593
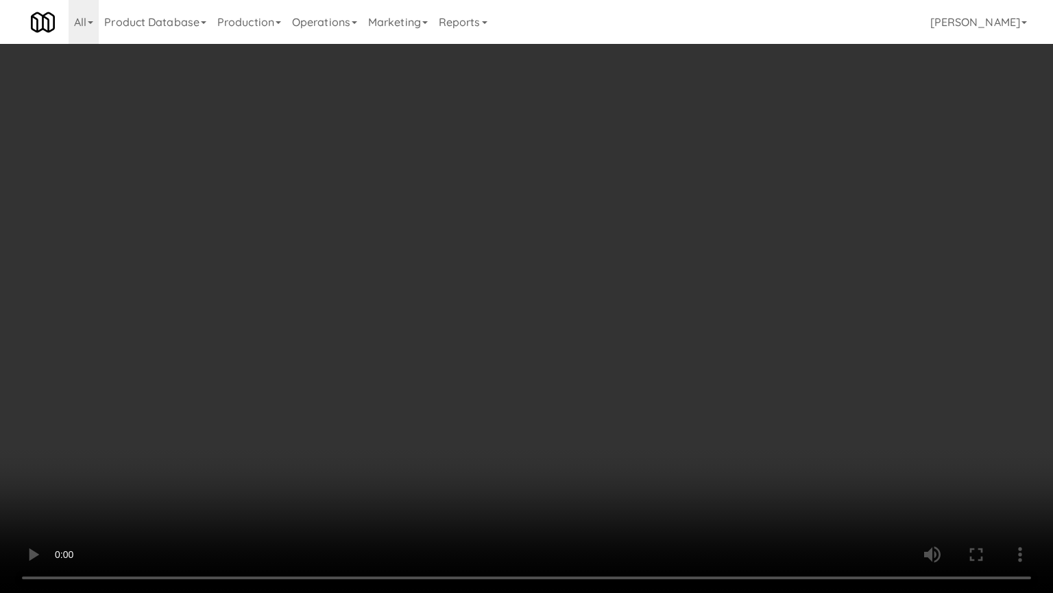
click at [608, 358] on video at bounding box center [526, 296] width 1053 height 593
drag, startPoint x: 608, startPoint y: 358, endPoint x: 615, endPoint y: 356, distance: 7.2
click at [614, 357] on video at bounding box center [526, 296] width 1053 height 593
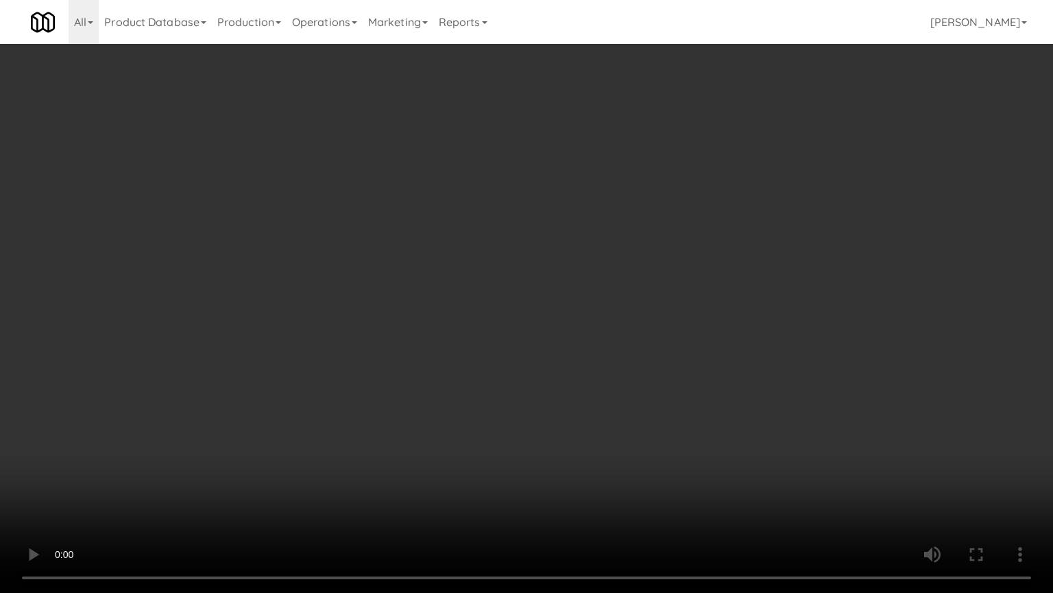
click at [615, 355] on video at bounding box center [526, 296] width 1053 height 593
click at [618, 351] on video at bounding box center [526, 296] width 1053 height 593
drag, startPoint x: 619, startPoint y: 351, endPoint x: 702, endPoint y: 191, distance: 180.7
click at [625, 339] on video at bounding box center [526, 296] width 1053 height 593
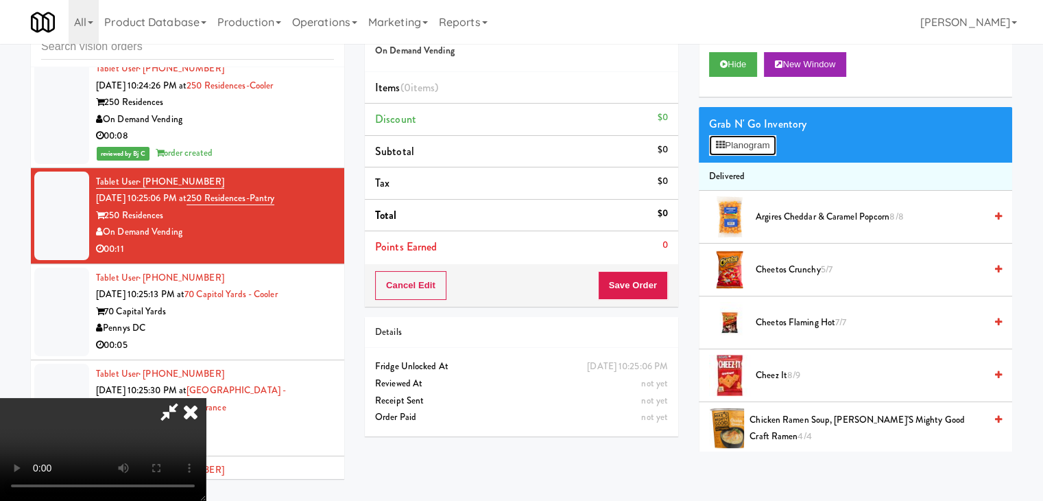
click at [727, 146] on button "Planogram" at bounding box center [742, 145] width 67 height 21
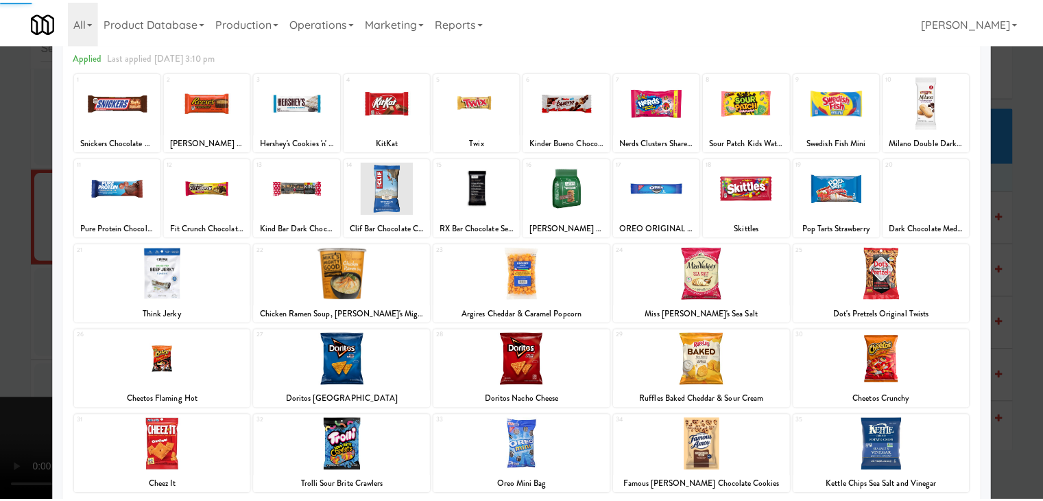
scroll to position [173, 0]
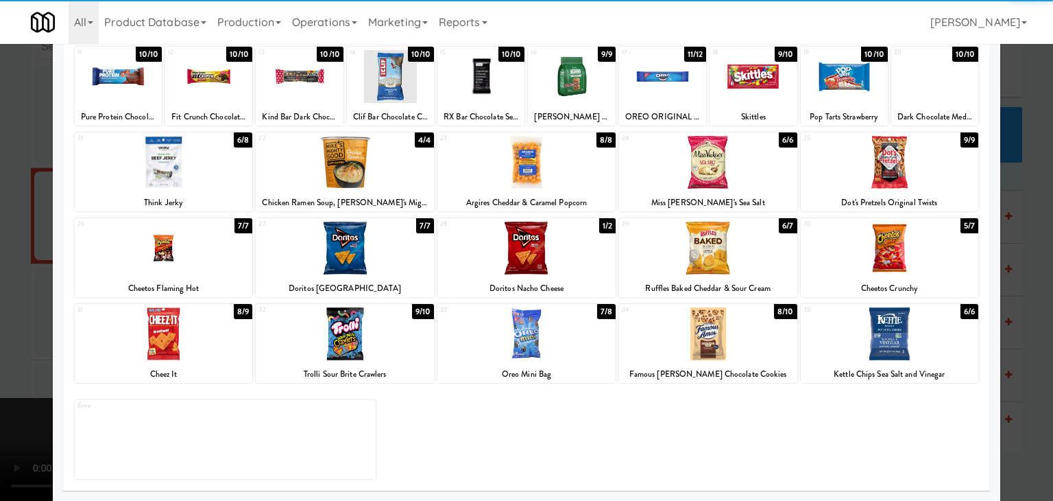
click at [710, 342] on div at bounding box center [708, 333] width 178 height 53
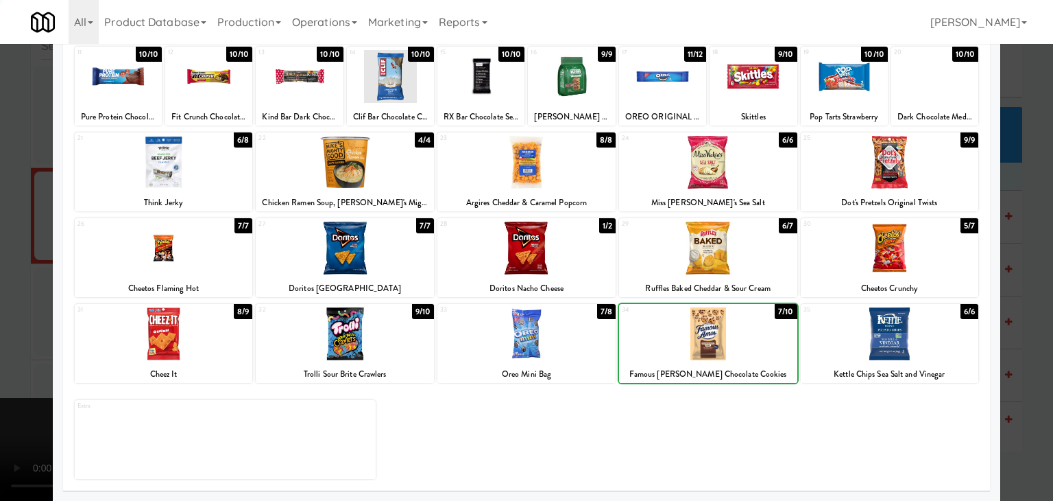
click at [710, 342] on div at bounding box center [708, 333] width 178 height 53
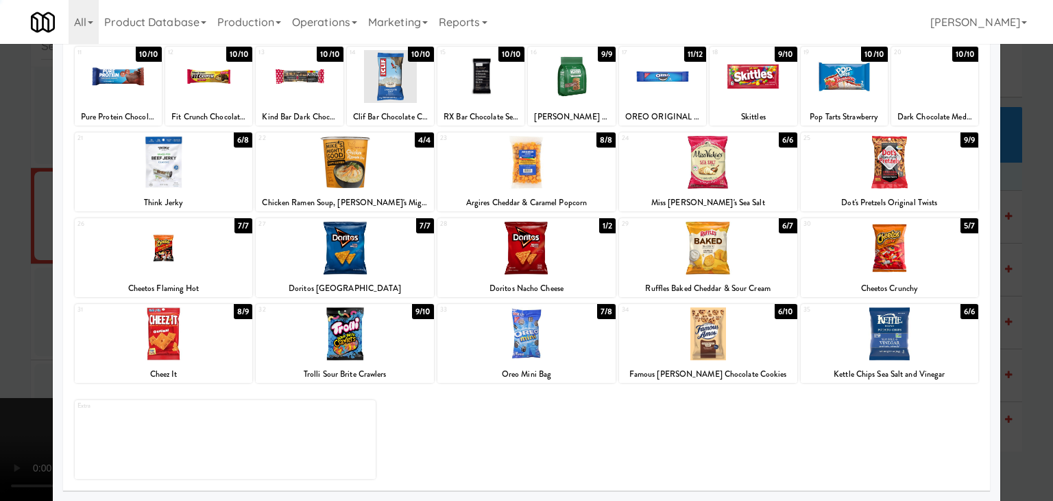
click at [3, 290] on div at bounding box center [526, 250] width 1053 height 501
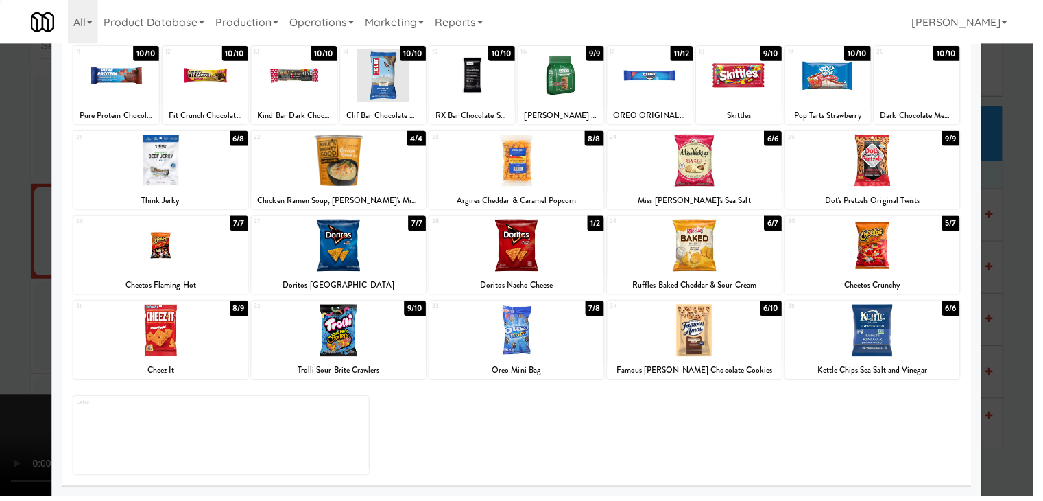
scroll to position [11282, 0]
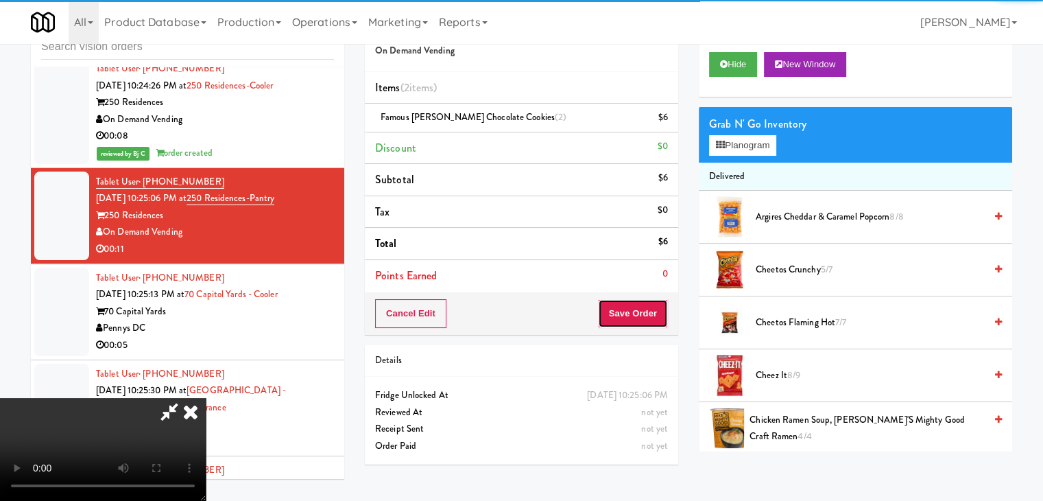
click at [645, 310] on button "Save Order" at bounding box center [633, 313] width 70 height 29
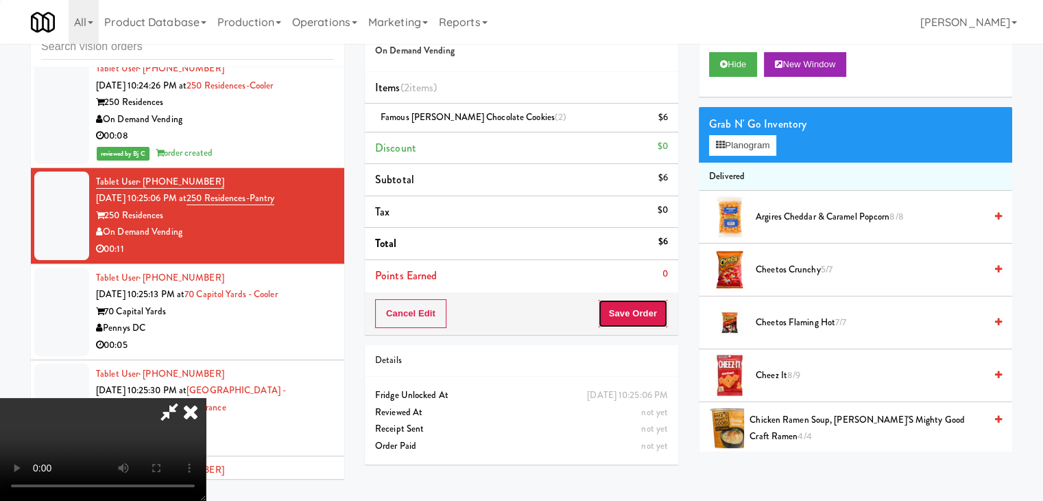
click at [647, 310] on button "Save Order" at bounding box center [633, 313] width 70 height 29
click at [647, 309] on button "Save Order" at bounding box center [633, 313] width 70 height 29
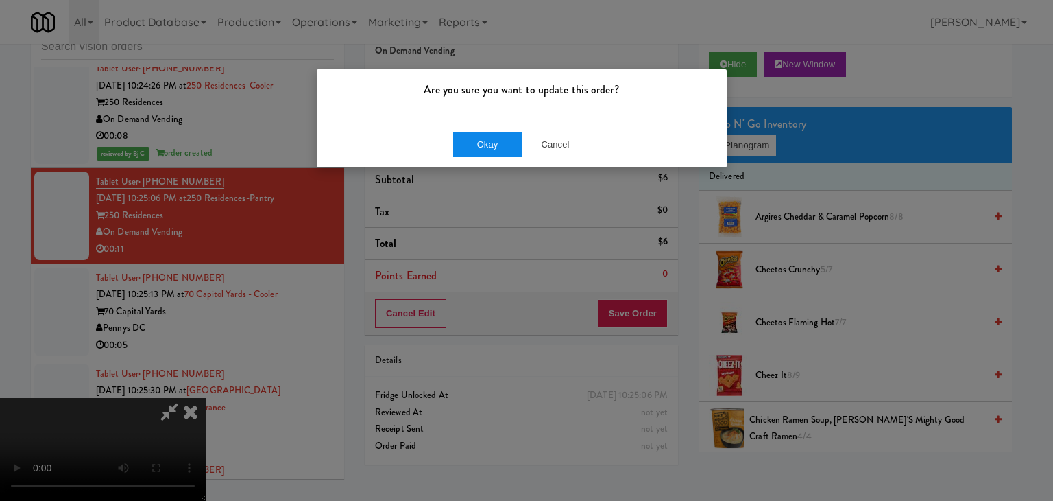
click at [522, 154] on div "Okay Cancel" at bounding box center [522, 144] width 410 height 46
click at [510, 152] on button "Okay" at bounding box center [487, 144] width 69 height 25
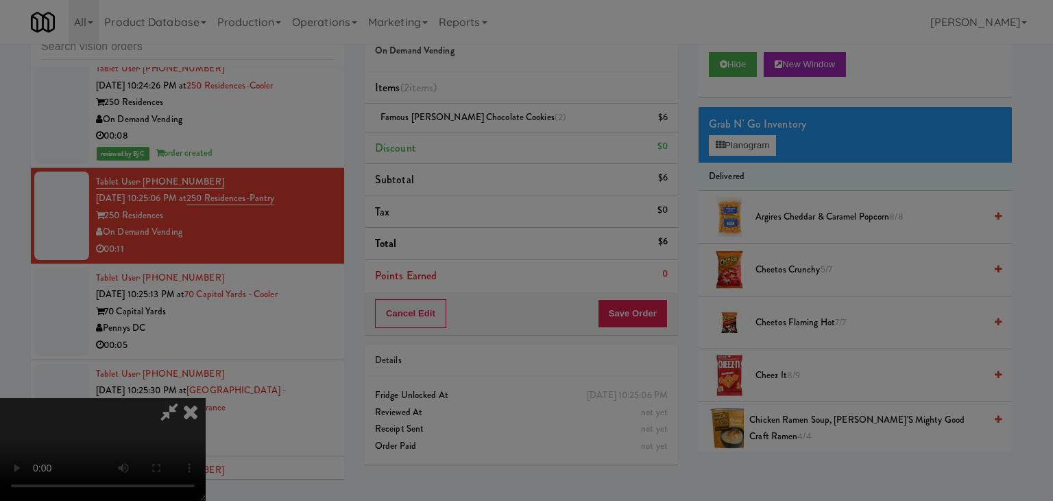
click at [510, 143] on div "Are you sure you want to update this order? Okay Cancel" at bounding box center [521, 93] width 411 height 99
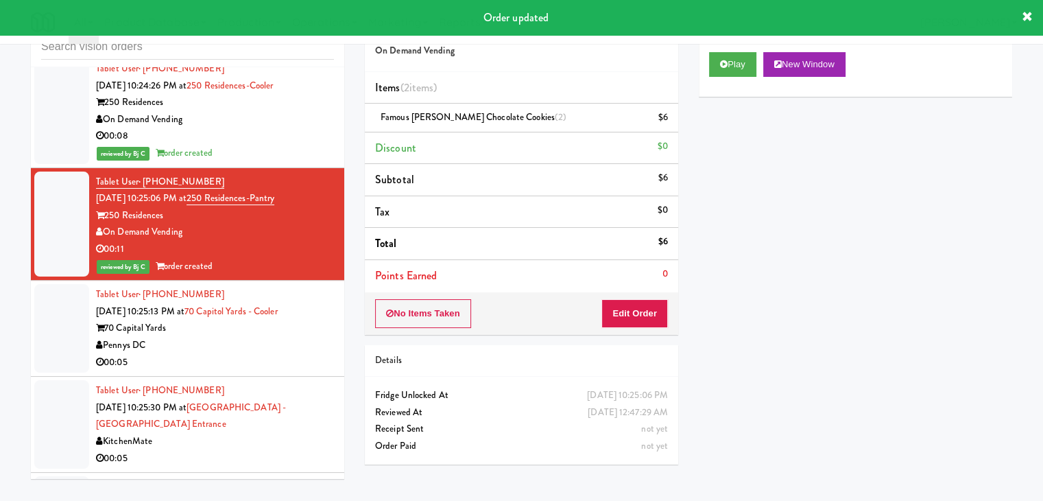
click at [266, 354] on div "00:05" at bounding box center [215, 362] width 238 height 17
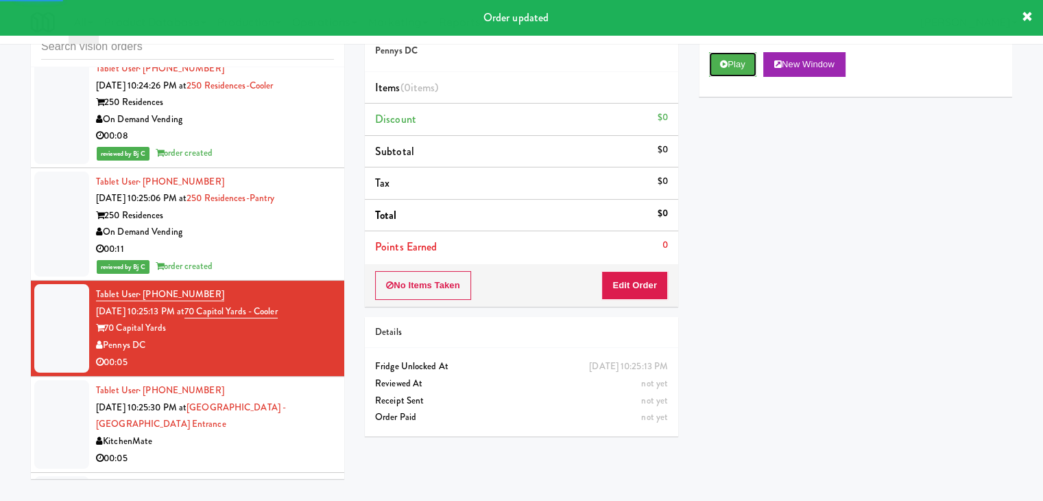
drag, startPoint x: 739, startPoint y: 64, endPoint x: 694, endPoint y: 143, distance: 90.6
click at [738, 64] on button "Play" at bounding box center [732, 64] width 47 height 25
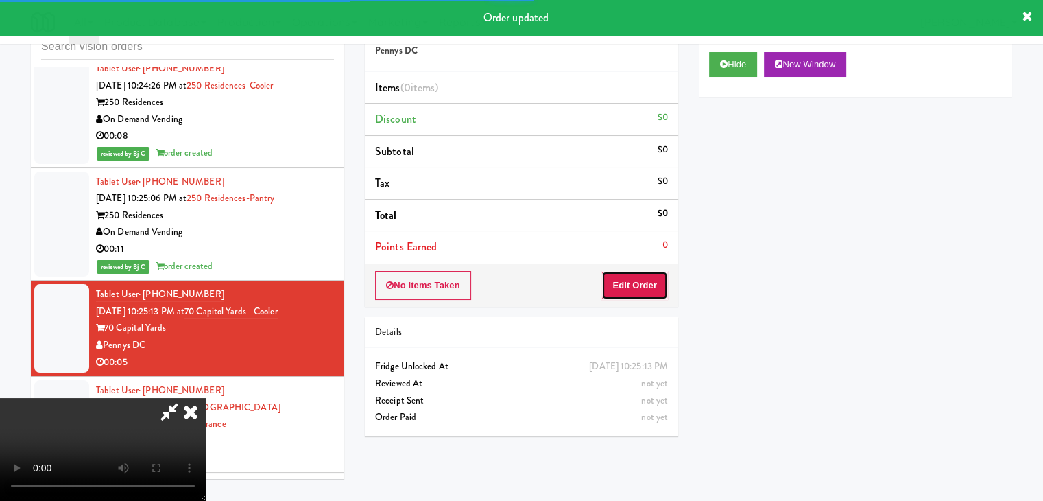
click at [639, 289] on button "Edit Order" at bounding box center [634, 285] width 67 height 29
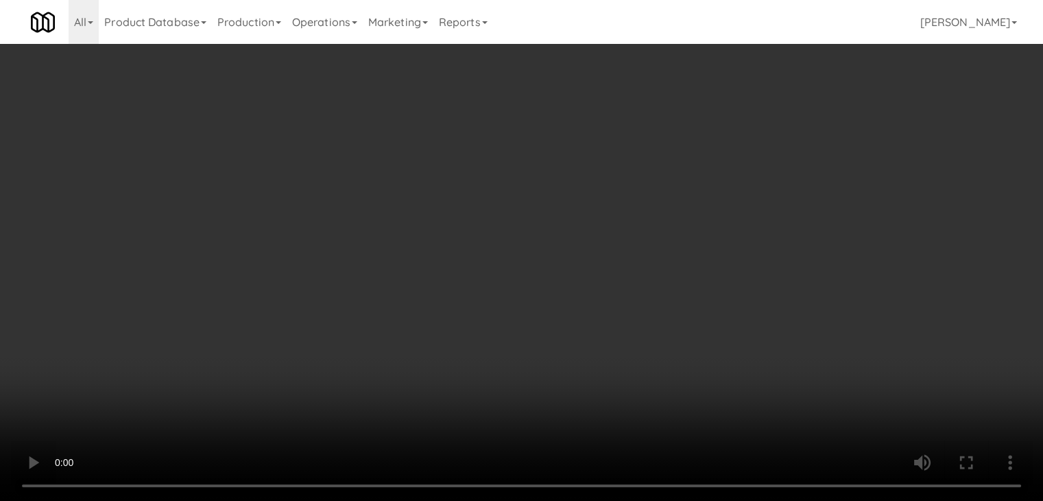
scroll to position [11265, 0]
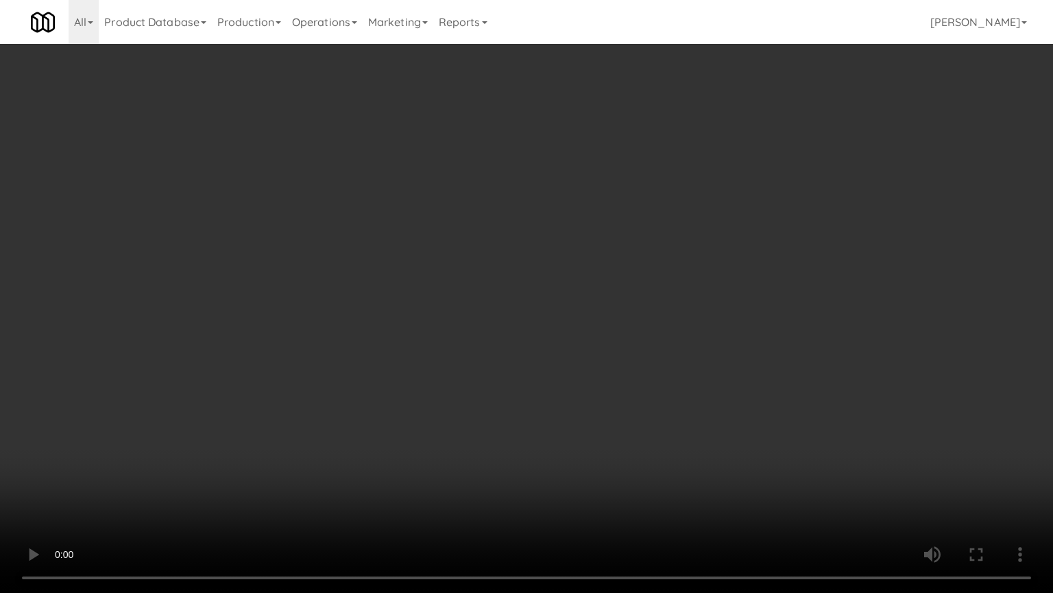
click at [573, 395] on video at bounding box center [526, 296] width 1053 height 593
click at [572, 395] on video at bounding box center [526, 296] width 1053 height 593
drag, startPoint x: 572, startPoint y: 395, endPoint x: 642, endPoint y: 245, distance: 165.7
click at [572, 394] on video at bounding box center [526, 296] width 1053 height 593
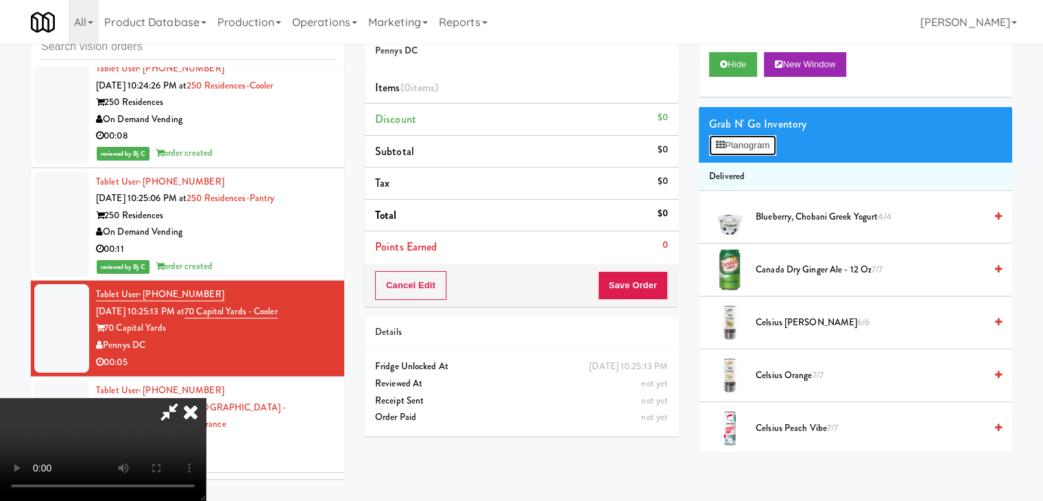
drag, startPoint x: 734, startPoint y: 142, endPoint x: 735, endPoint y: 149, distance: 7.0
click at [734, 143] on button "Planogram" at bounding box center [742, 145] width 67 height 21
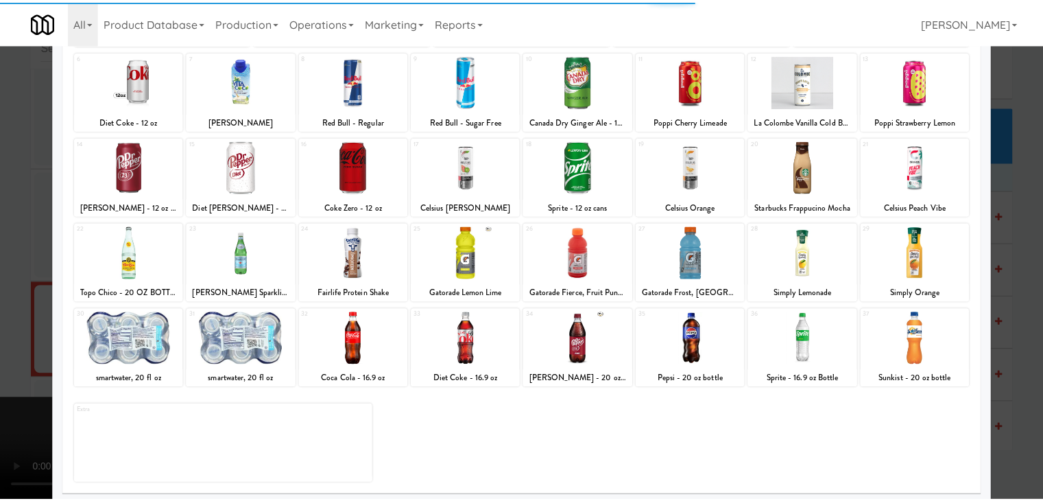
scroll to position [173, 0]
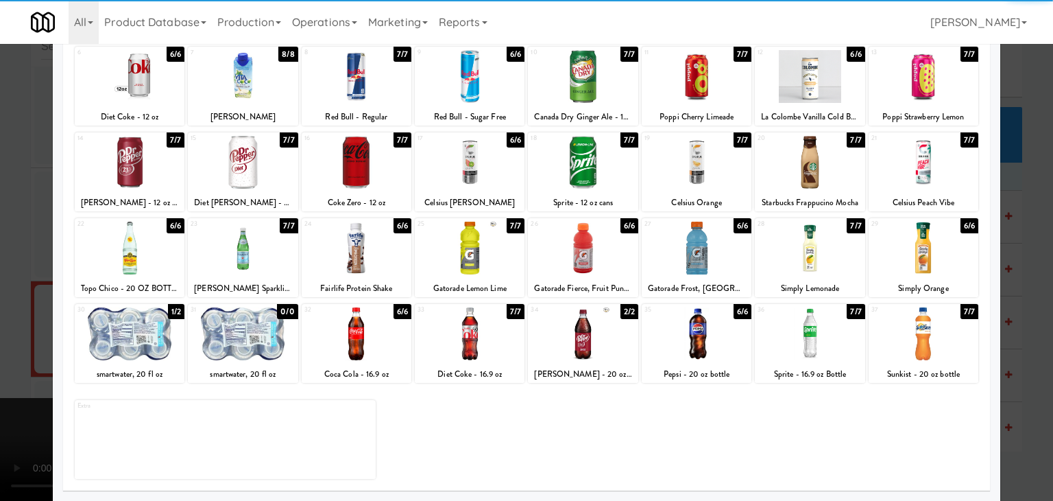
click at [598, 351] on div at bounding box center [583, 333] width 110 height 53
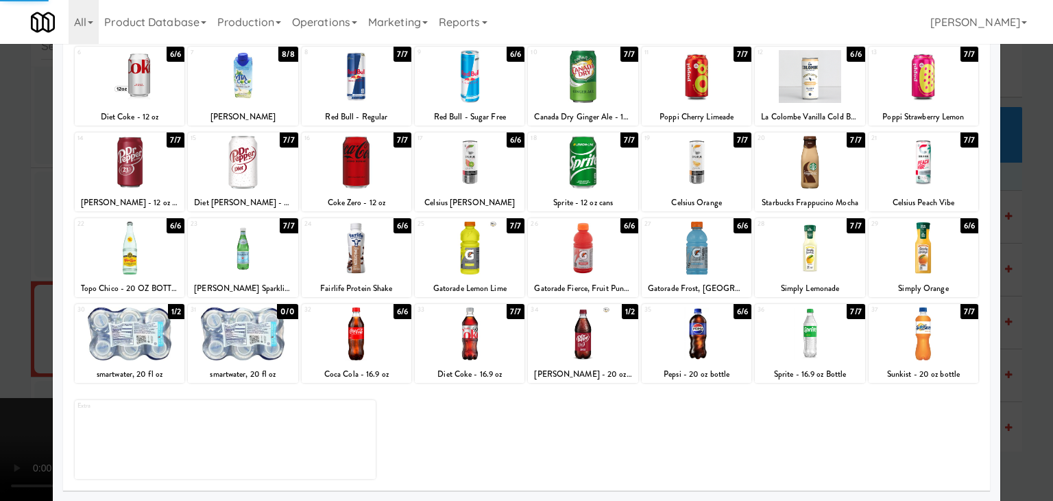
drag, startPoint x: 0, startPoint y: 240, endPoint x: 222, endPoint y: 254, distance: 222.7
click at [14, 240] on div at bounding box center [526, 250] width 1053 height 501
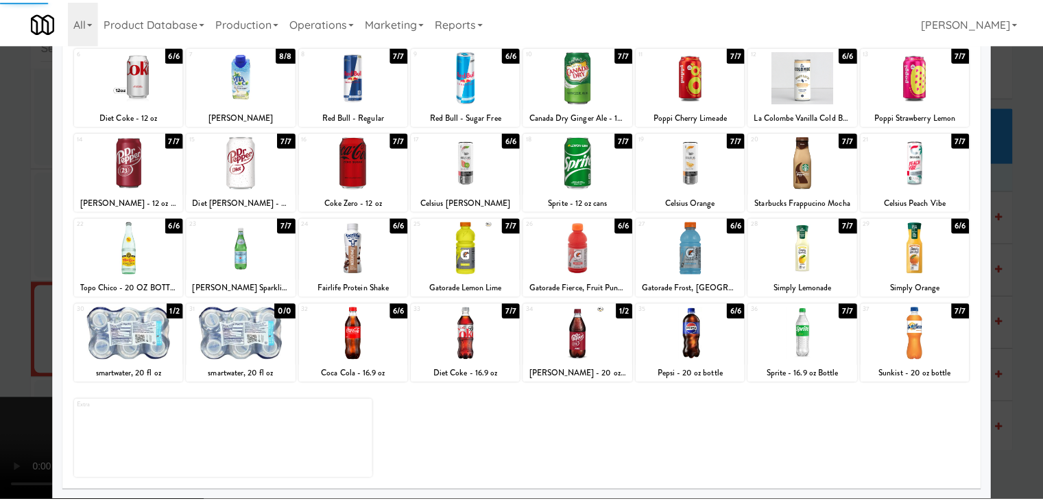
scroll to position [11282, 0]
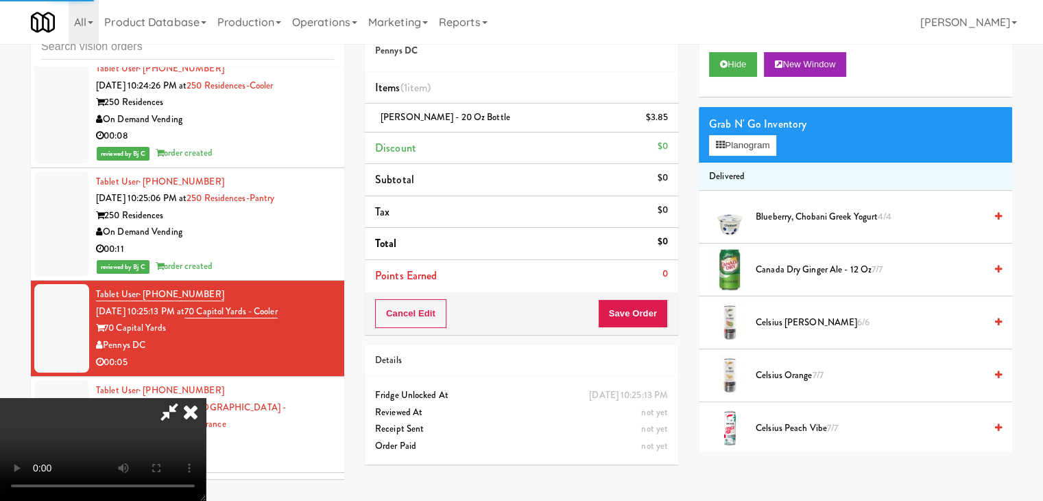
click at [206, 398] on video at bounding box center [103, 449] width 206 height 103
click at [647, 312] on button "Save Order" at bounding box center [633, 313] width 70 height 29
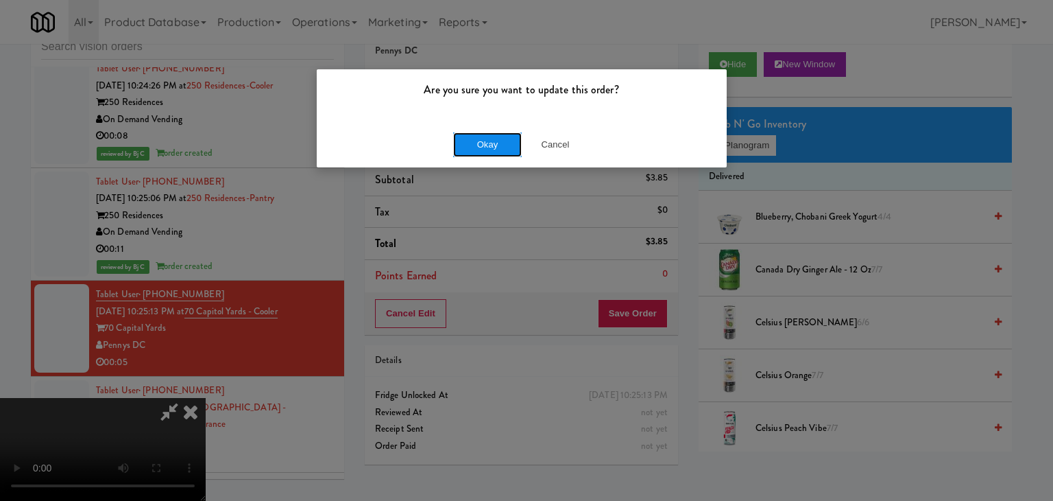
drag, startPoint x: 457, startPoint y: 152, endPoint x: 482, endPoint y: 146, distance: 26.0
click at [466, 150] on button "Okay" at bounding box center [487, 144] width 69 height 25
click at [482, 146] on body "Are you sure you want to update this order? Okay Cancel Okay Are you sure you w…" at bounding box center [526, 250] width 1053 height 501
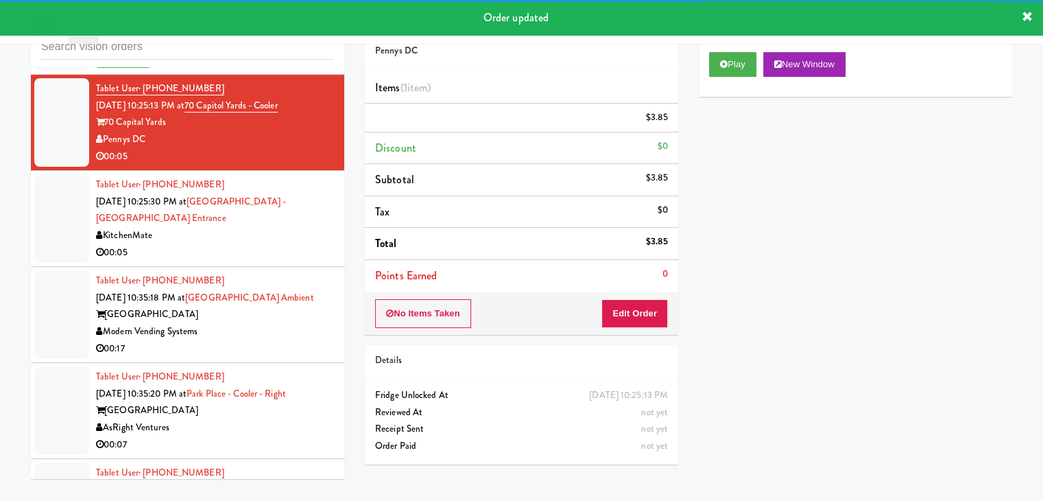
scroll to position [11504, 0]
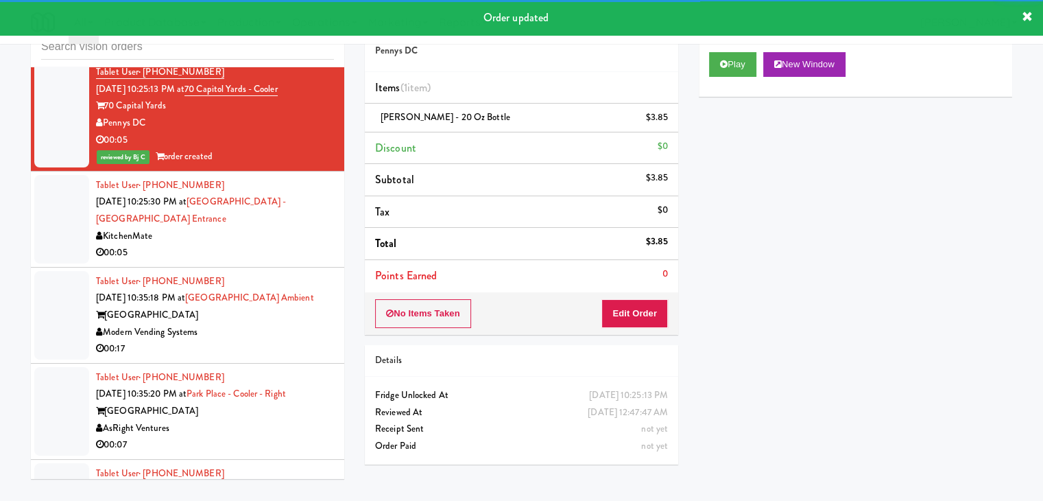
click at [287, 244] on div "00:05" at bounding box center [215, 252] width 238 height 17
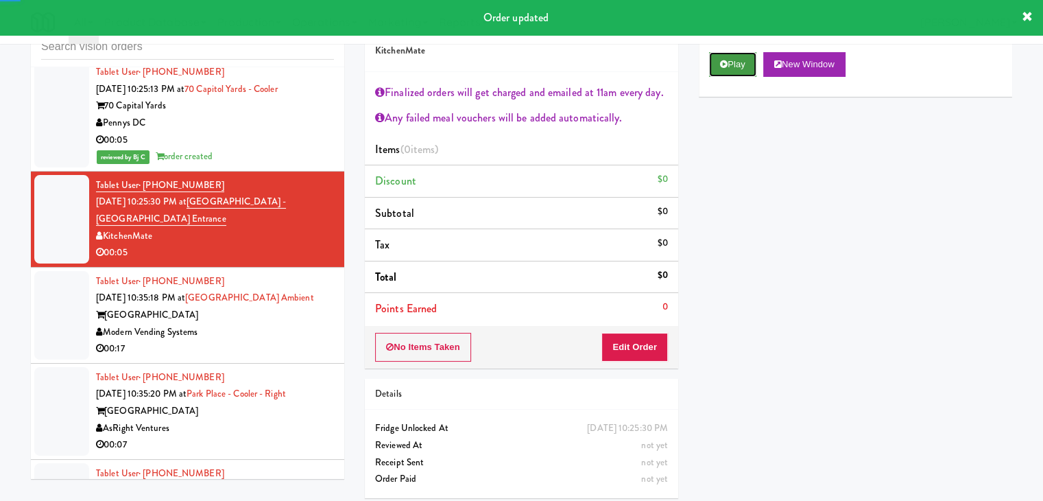
click at [721, 65] on icon at bounding box center [724, 64] width 8 height 9
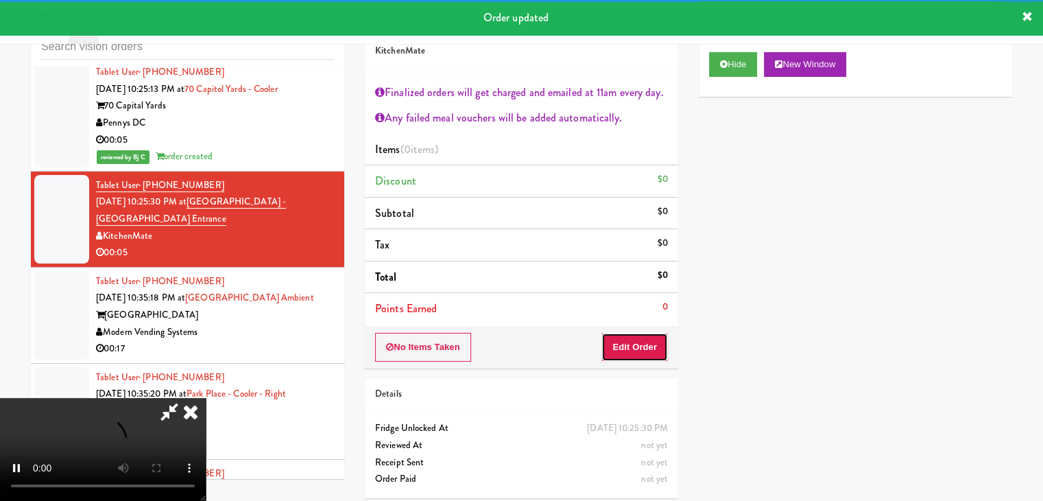
click at [647, 342] on button "Edit Order" at bounding box center [634, 347] width 67 height 29
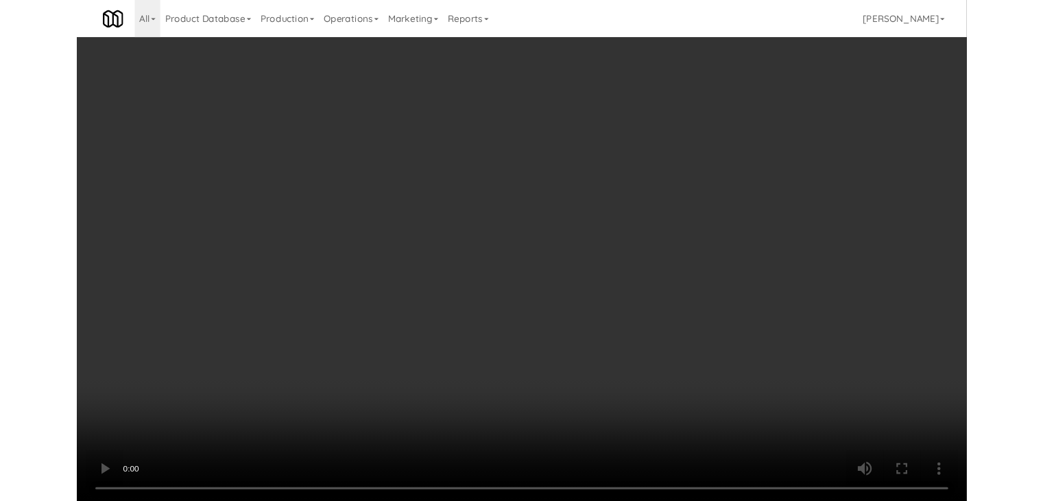
scroll to position [11488, 0]
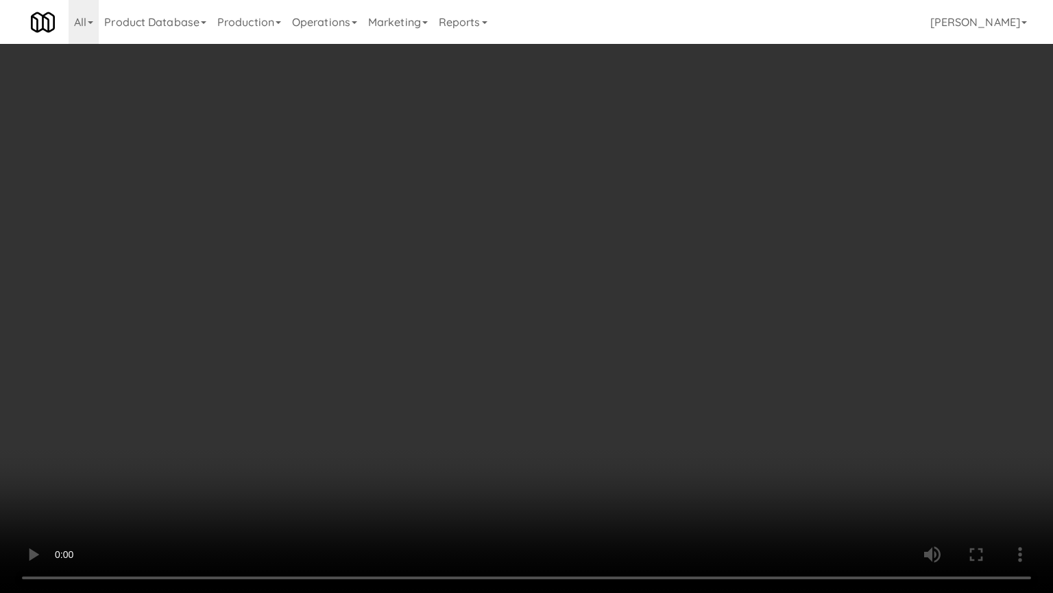
click at [614, 409] on video at bounding box center [526, 296] width 1053 height 593
click at [627, 461] on video at bounding box center [526, 296] width 1053 height 593
click at [634, 462] on video at bounding box center [526, 296] width 1053 height 593
drag, startPoint x: 658, startPoint y: 425, endPoint x: 667, endPoint y: 407, distance: 20.6
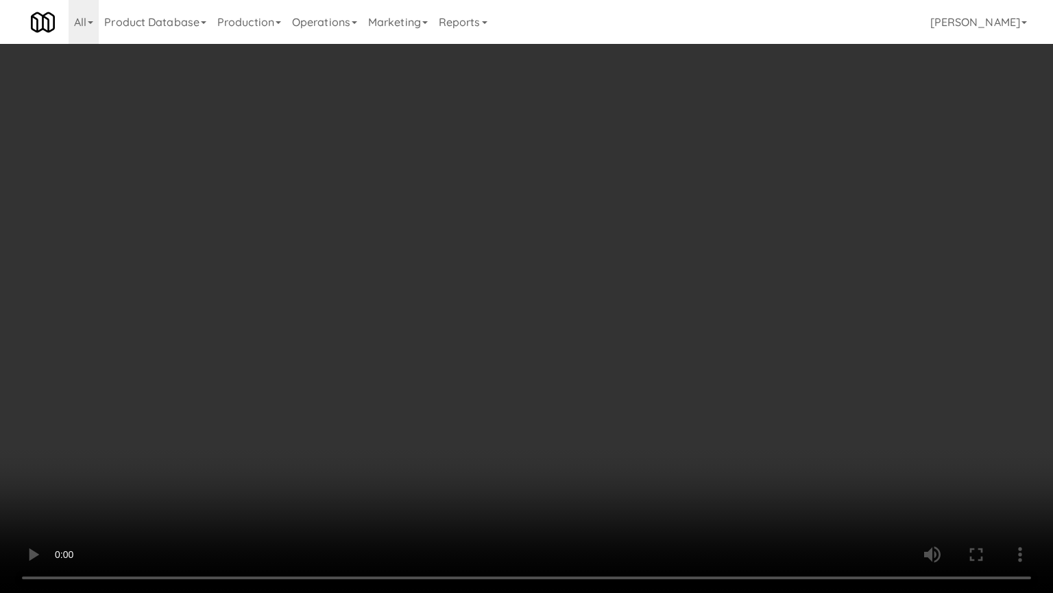
click at [659, 425] on video at bounding box center [526, 296] width 1053 height 593
click at [667, 407] on video at bounding box center [526, 296] width 1053 height 593
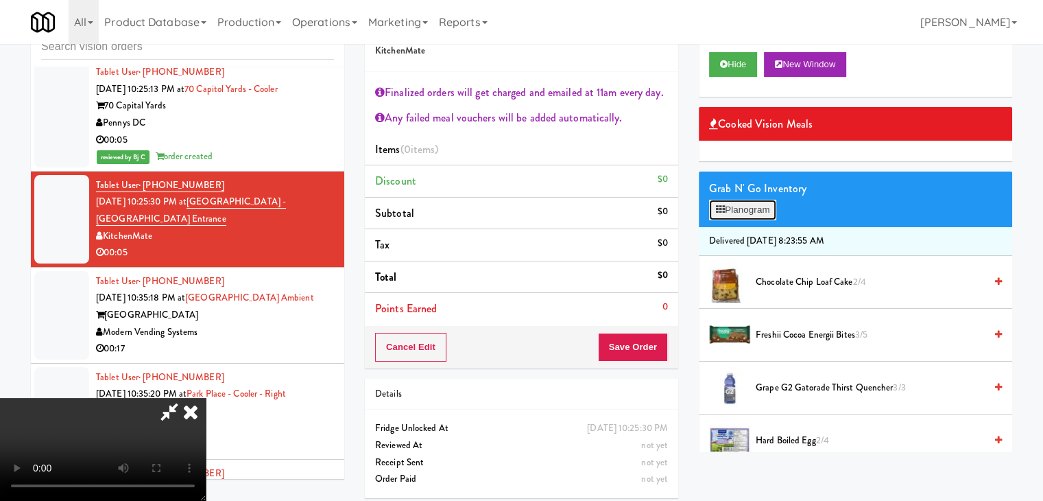
click at [764, 211] on button "Planogram" at bounding box center [742, 210] width 67 height 21
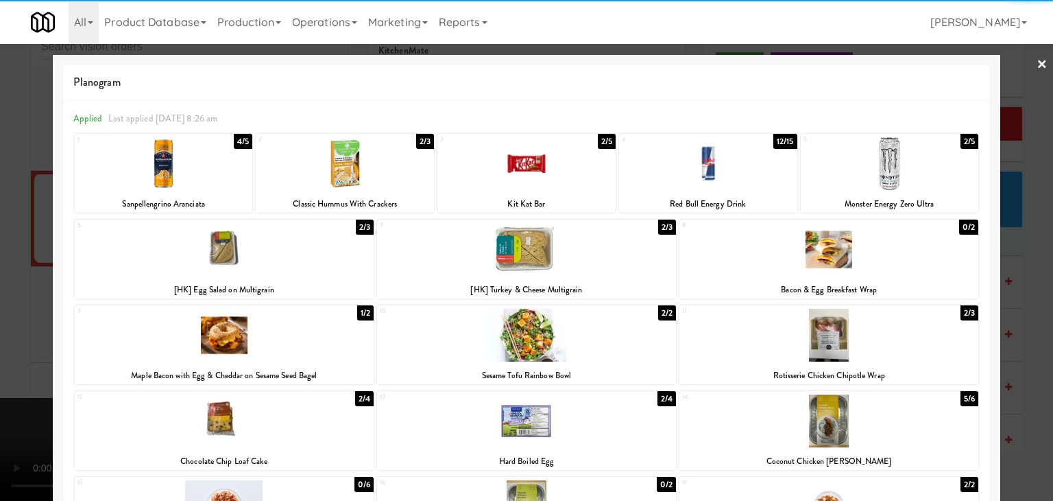
click at [892, 170] on div at bounding box center [890, 163] width 178 height 53
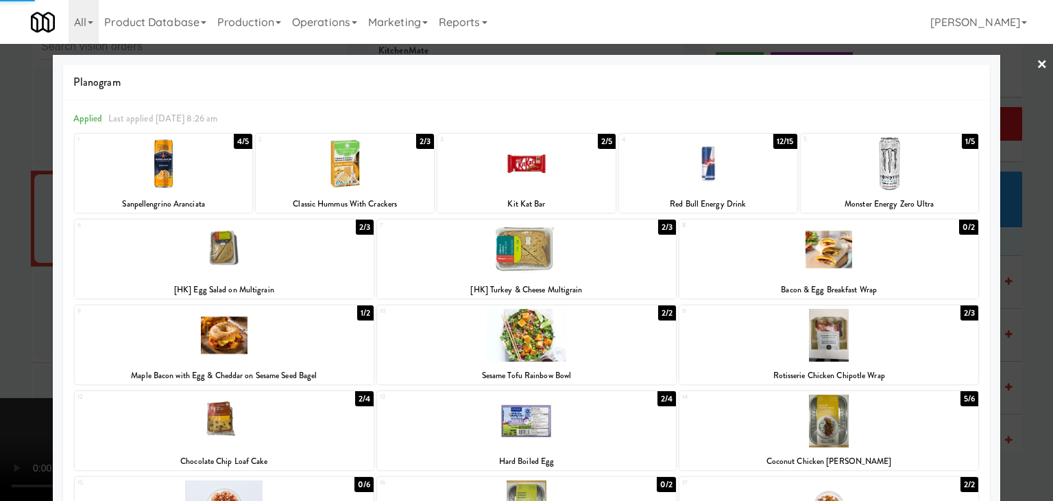
drag, startPoint x: 1010, startPoint y: 213, endPoint x: 963, endPoint y: 229, distance: 50.1
click at [1010, 213] on div at bounding box center [526, 250] width 1053 height 501
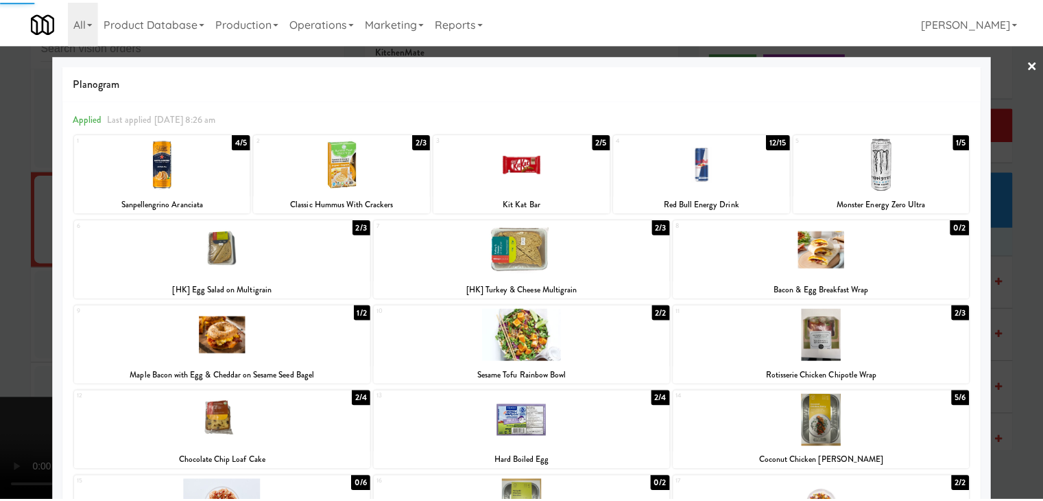
scroll to position [11504, 0]
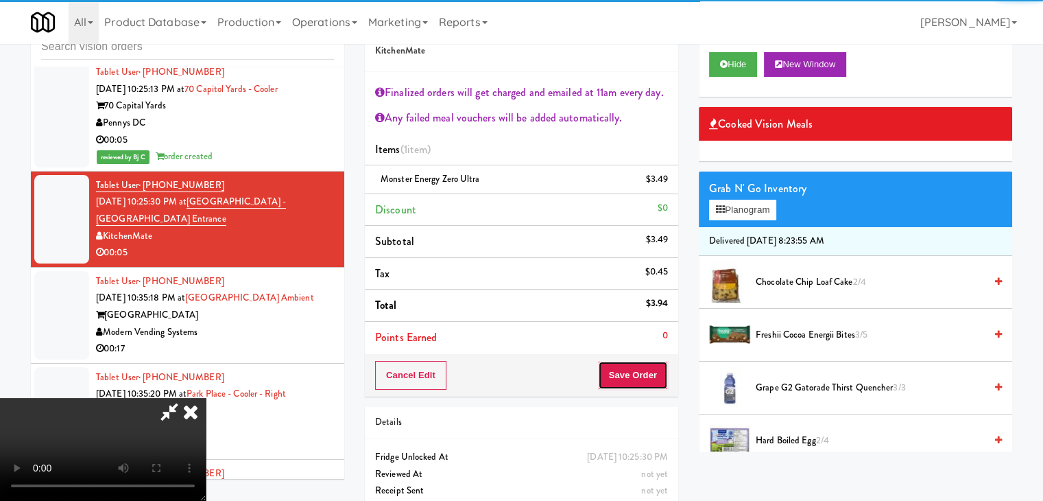
click at [647, 379] on button "Save Order" at bounding box center [633, 375] width 70 height 29
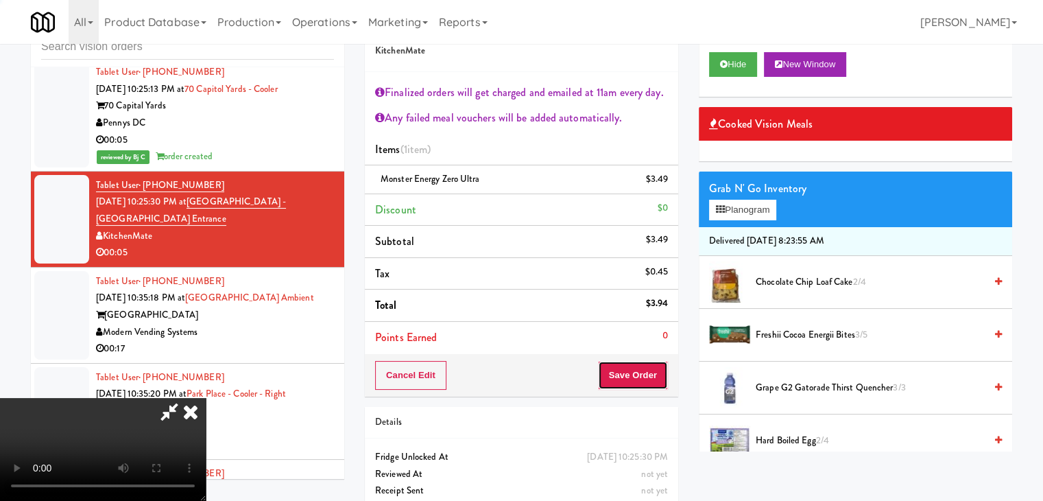
click at [647, 379] on button "Save Order" at bounding box center [633, 375] width 70 height 29
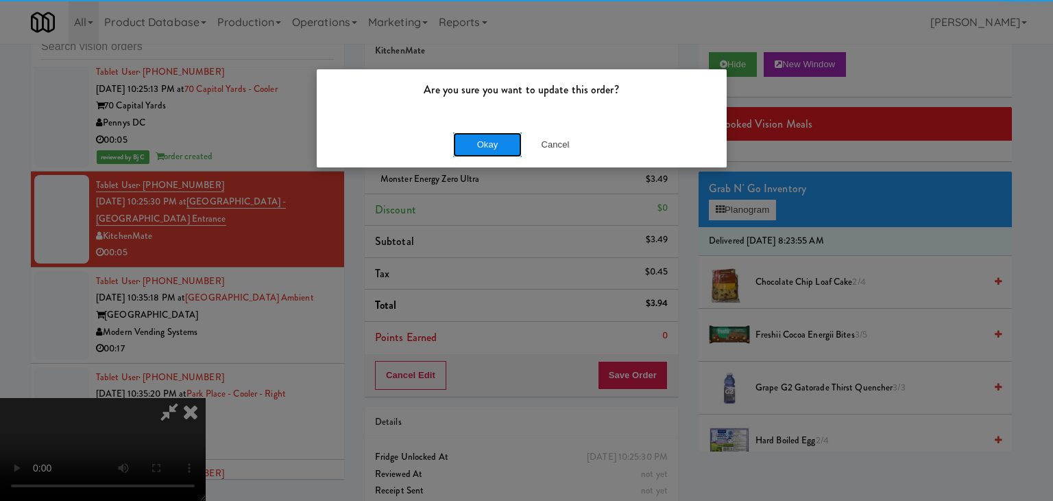
click at [480, 143] on button "Okay" at bounding box center [487, 144] width 69 height 25
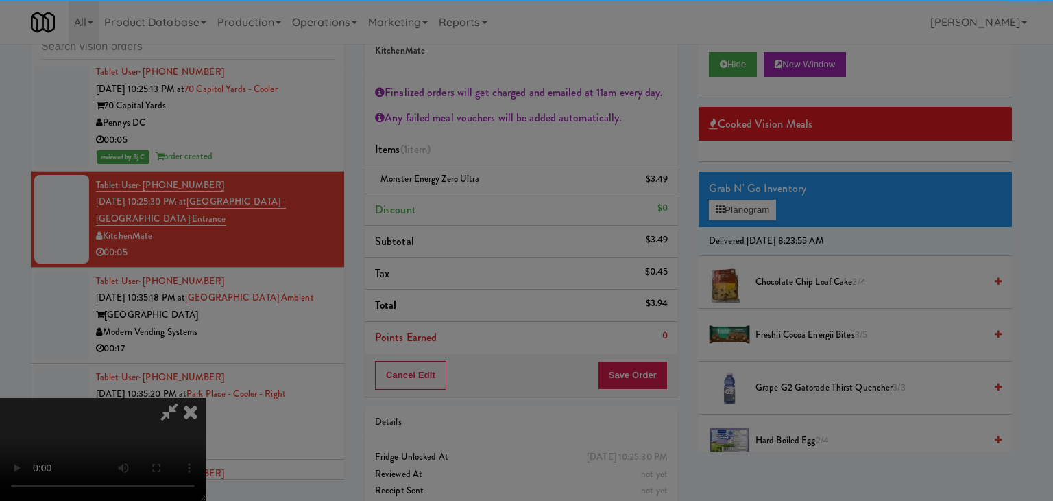
click at [481, 142] on div "Okay Cancel" at bounding box center [522, 119] width 410 height 46
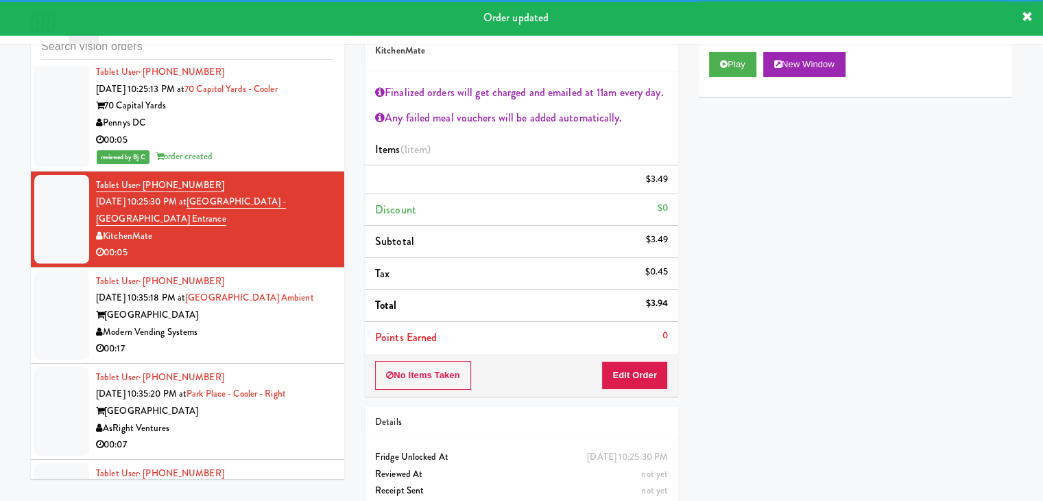
drag, startPoint x: 283, startPoint y: 230, endPoint x: 289, endPoint y: 236, distance: 7.8
click at [288, 273] on div "Tablet User · (704) 759-4641 [DATE] 10:35:18 PM at [GEOGRAPHIC_DATA] Modern Ven…" at bounding box center [215, 315] width 238 height 84
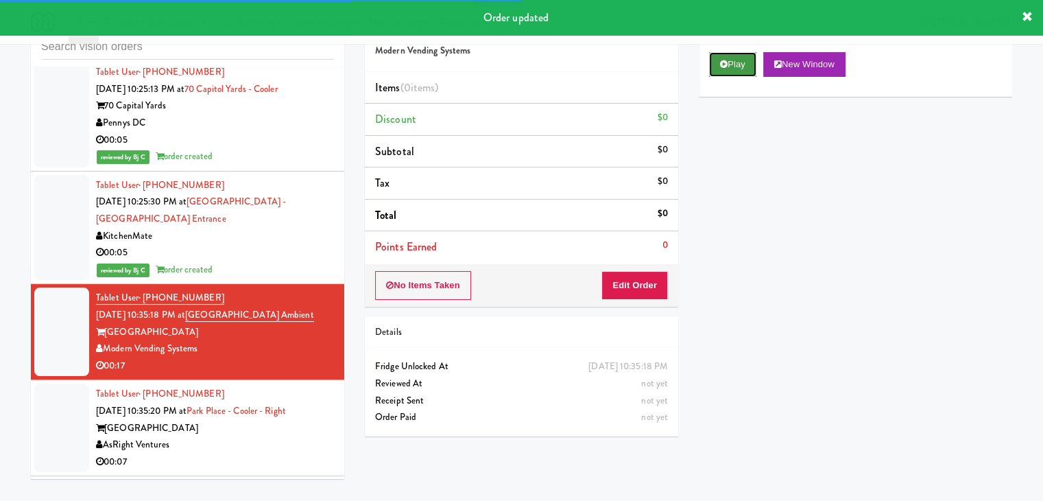
click at [718, 69] on button "Play" at bounding box center [732, 64] width 47 height 25
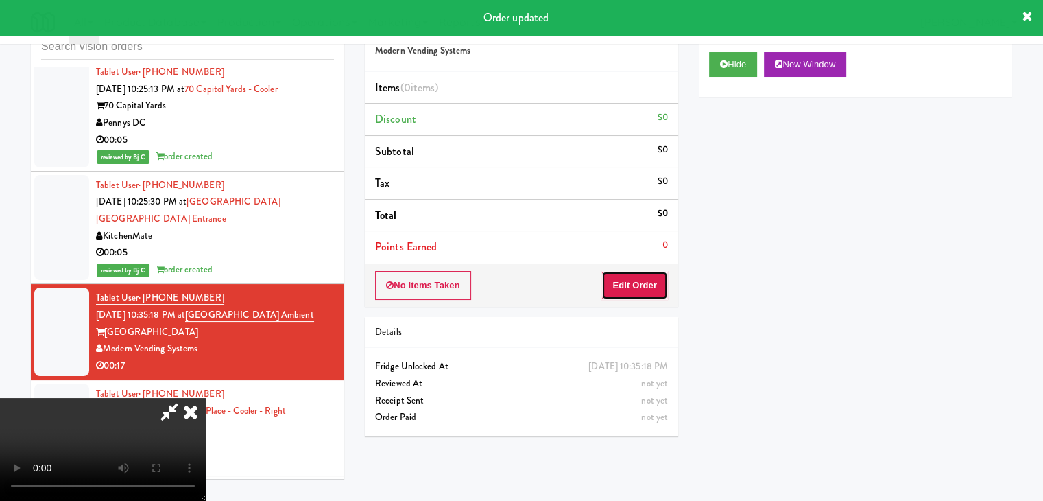
click at [636, 277] on button "Edit Order" at bounding box center [634, 285] width 67 height 29
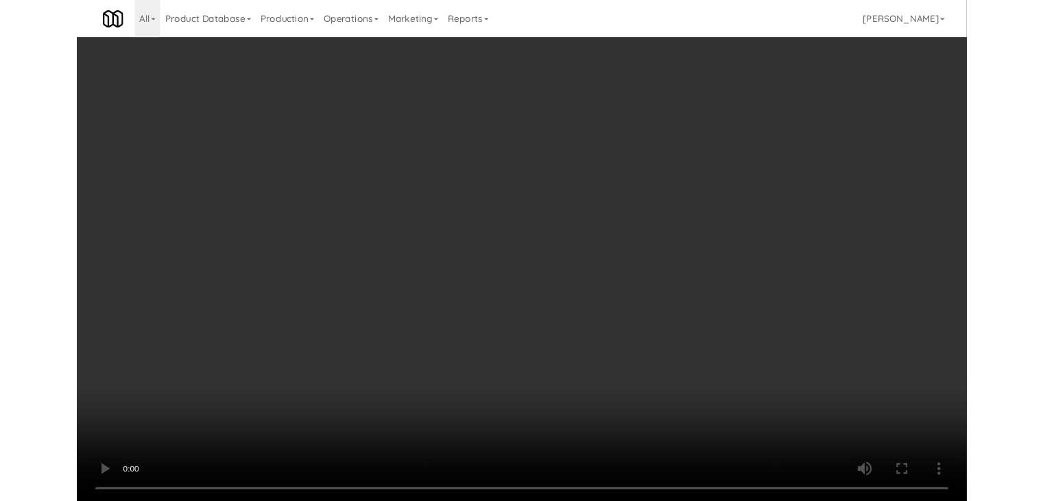
scroll to position [11488, 0]
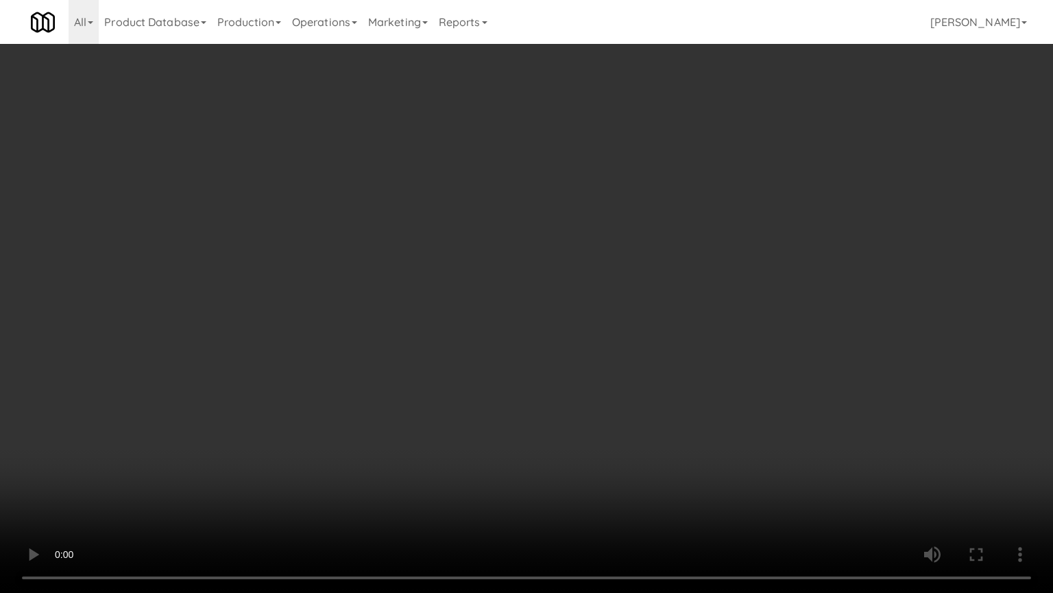
click at [631, 390] on video at bounding box center [526, 296] width 1053 height 593
click at [636, 387] on video at bounding box center [526, 296] width 1053 height 593
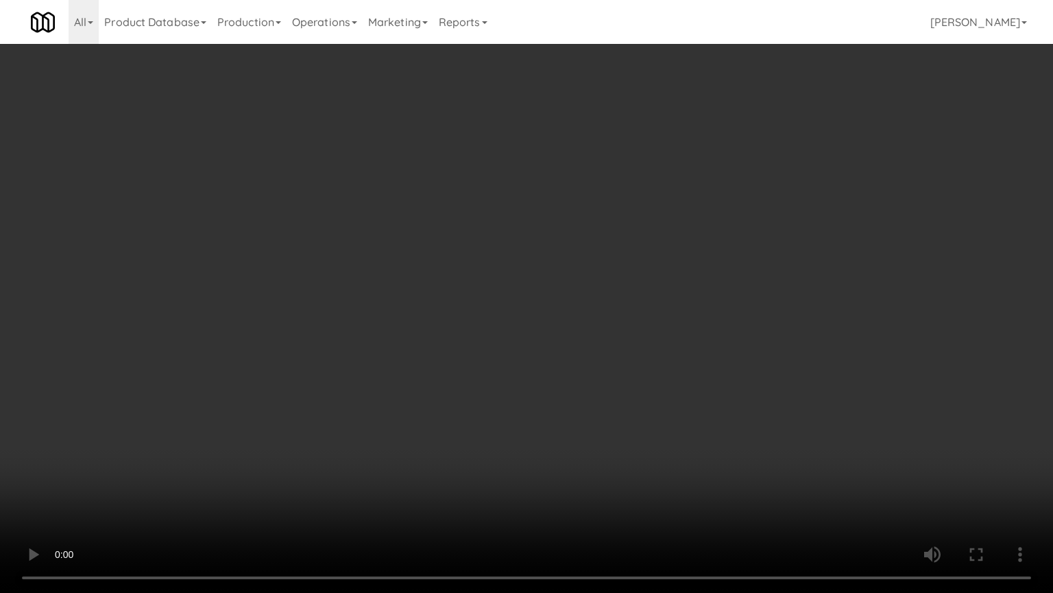
click at [636, 387] on video at bounding box center [526, 296] width 1053 height 593
drag, startPoint x: 636, startPoint y: 387, endPoint x: 716, endPoint y: 259, distance: 150.9
click at [636, 385] on video at bounding box center [526, 296] width 1053 height 593
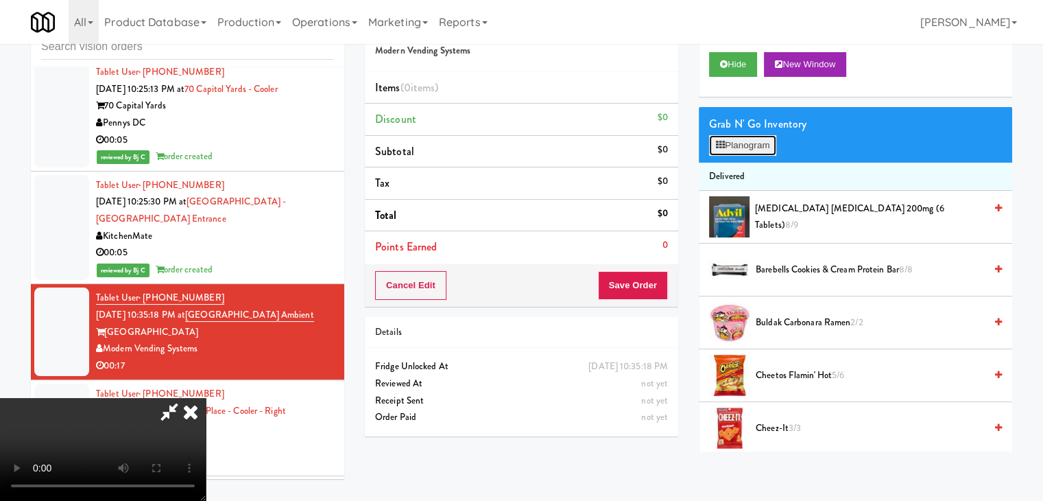
click at [743, 137] on button "Planogram" at bounding box center [742, 145] width 67 height 21
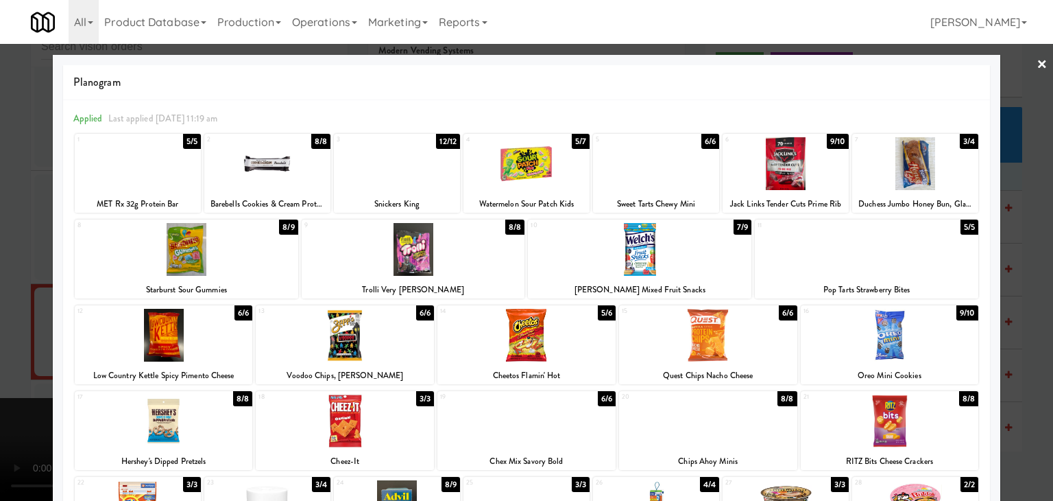
click at [198, 245] on div at bounding box center [187, 249] width 224 height 53
click at [644, 175] on div at bounding box center [656, 163] width 126 height 53
drag, startPoint x: 0, startPoint y: 280, endPoint x: 107, endPoint y: 287, distance: 107.2
click at [3, 280] on div at bounding box center [526, 250] width 1053 height 501
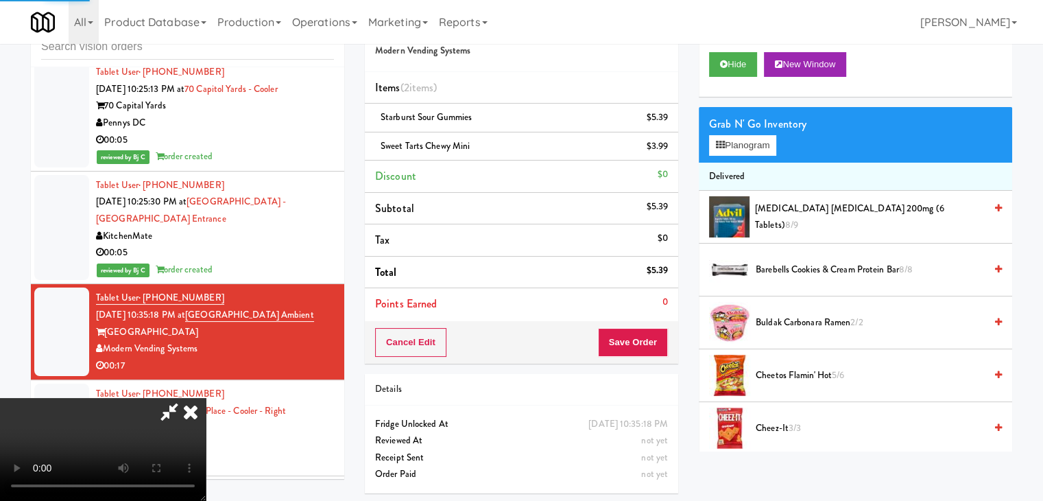
click at [206, 398] on video at bounding box center [103, 449] width 206 height 103
click at [638, 342] on button "Save Order" at bounding box center [633, 342] width 70 height 29
click at [638, 341] on button "Save Order" at bounding box center [633, 342] width 70 height 29
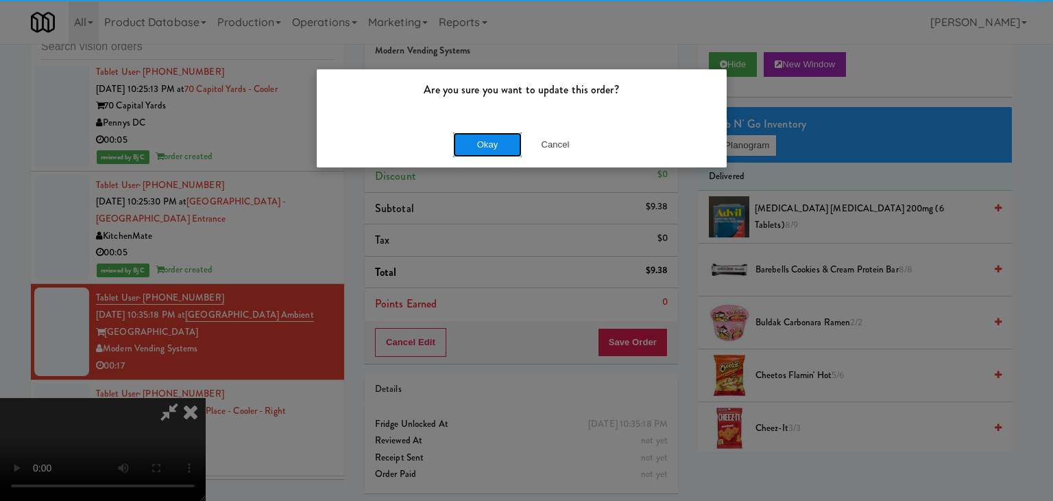
click at [492, 144] on button "Okay" at bounding box center [487, 144] width 69 height 25
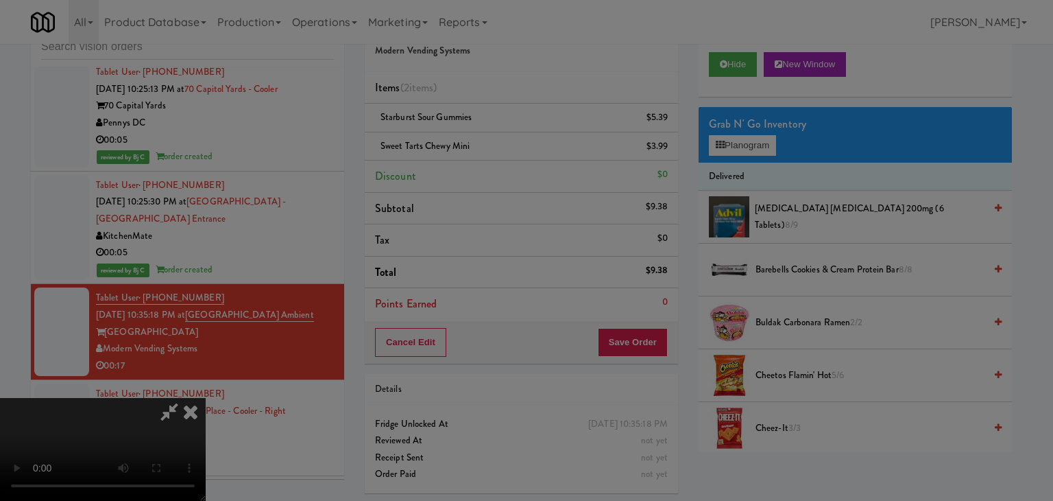
click at [492, 142] on div "Okay Cancel" at bounding box center [522, 119] width 410 height 46
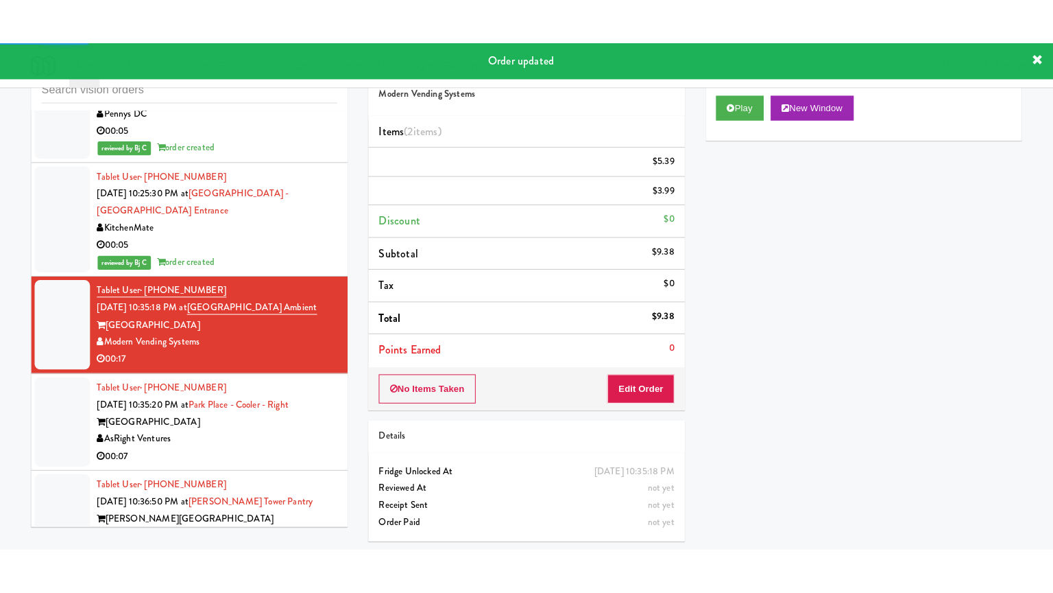
scroll to position [11642, 0]
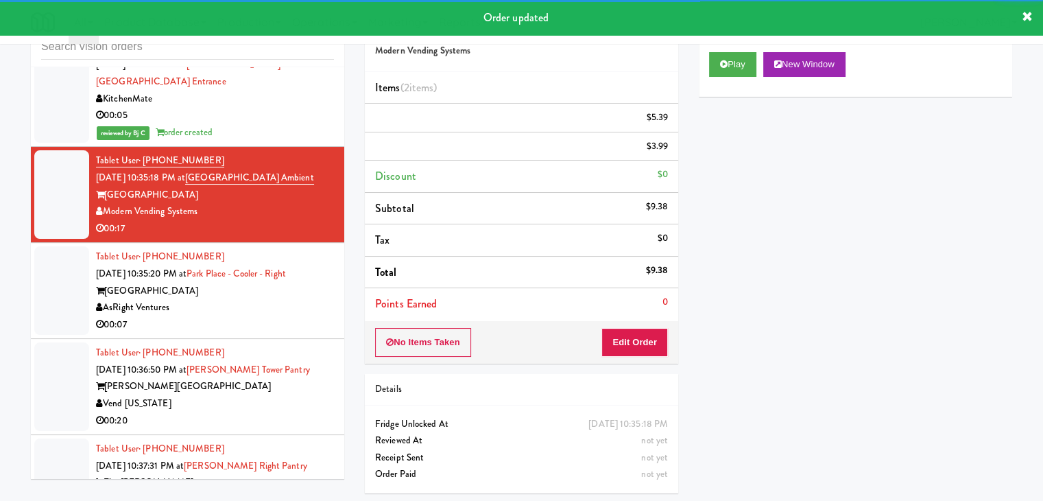
click at [255, 248] on div "Tablet User · (813) 440-0883 [DATE] 10:35:20 PM at [GEOGRAPHIC_DATA] - Cooler -…" at bounding box center [215, 290] width 238 height 84
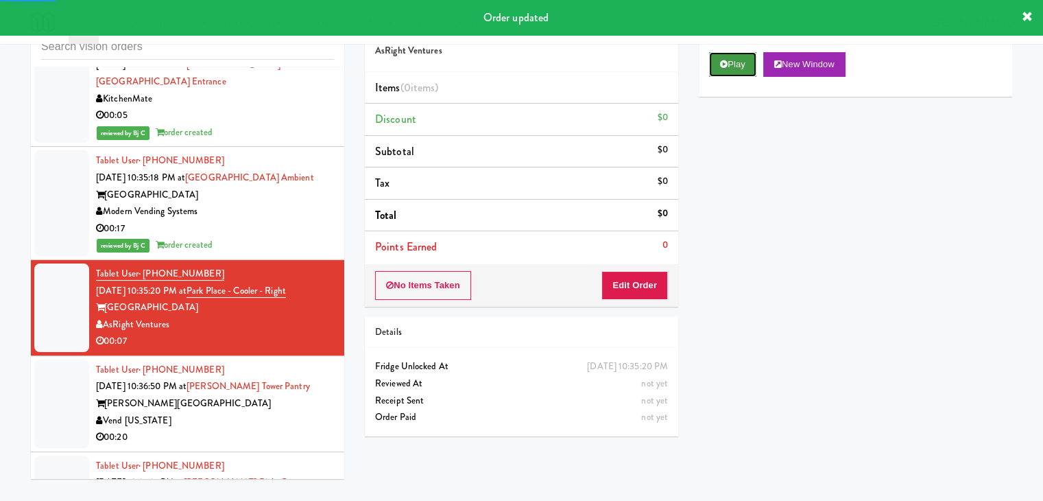
click at [728, 67] on button "Play" at bounding box center [732, 64] width 47 height 25
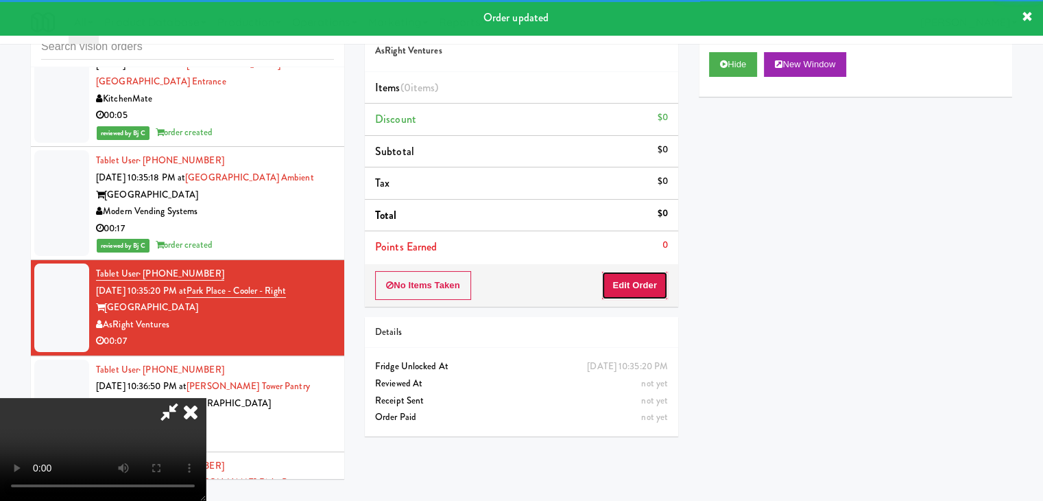
click at [651, 280] on button "Edit Order" at bounding box center [634, 285] width 67 height 29
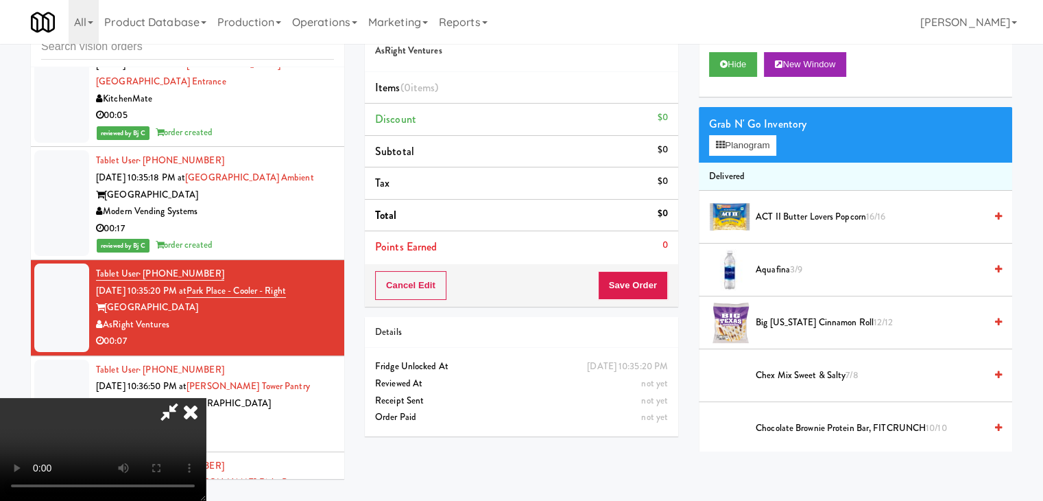
scroll to position [11624, 0]
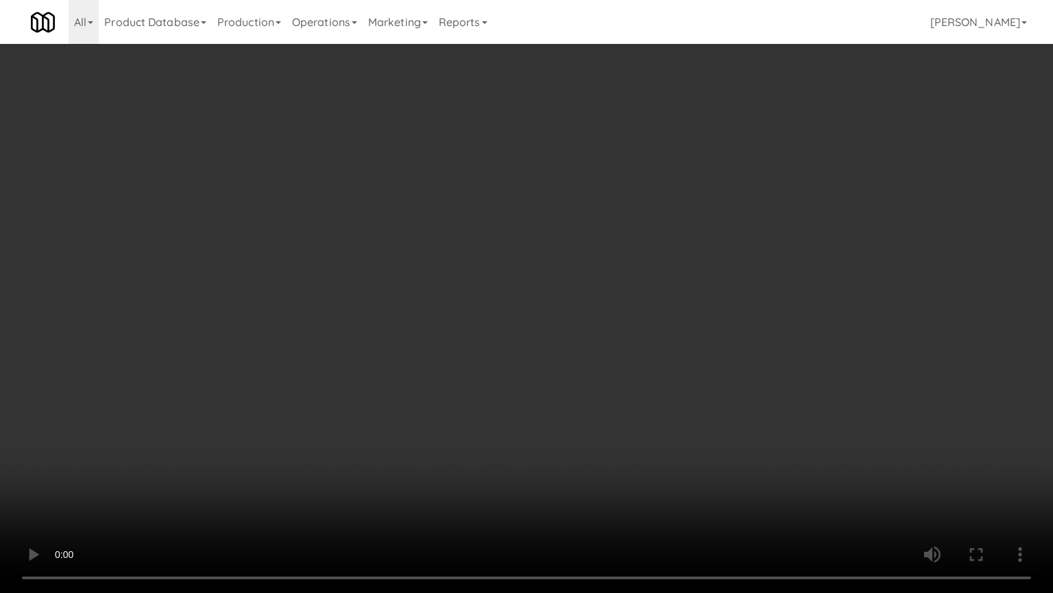
click at [582, 387] on video at bounding box center [526, 296] width 1053 height 593
click at [584, 389] on video at bounding box center [526, 296] width 1053 height 593
click at [584, 390] on video at bounding box center [526, 296] width 1053 height 593
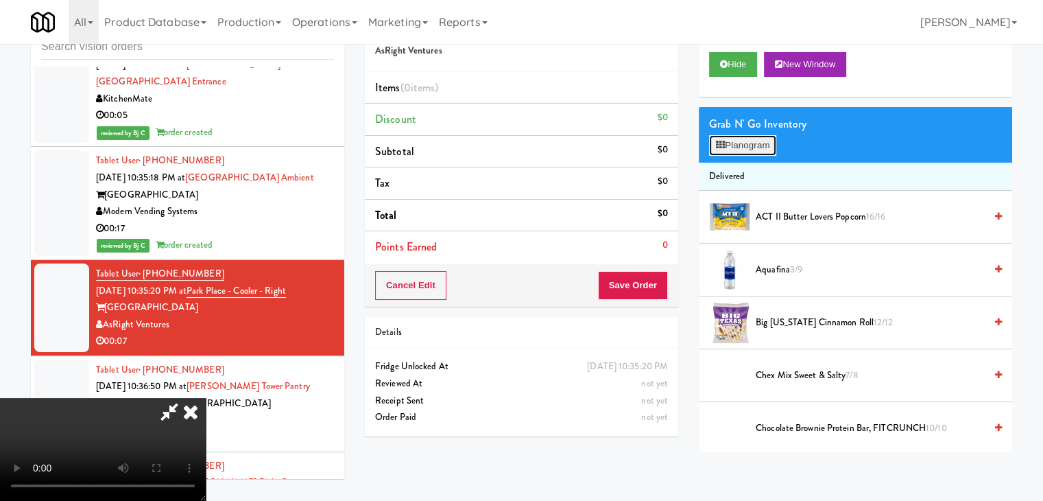
click at [740, 140] on button "Planogram" at bounding box center [742, 145] width 67 height 21
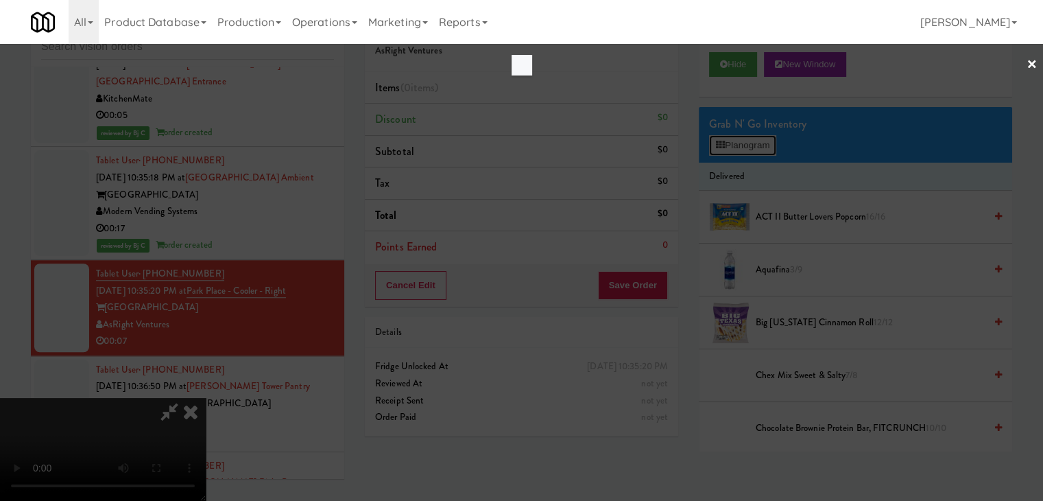
scroll to position [11624, 0]
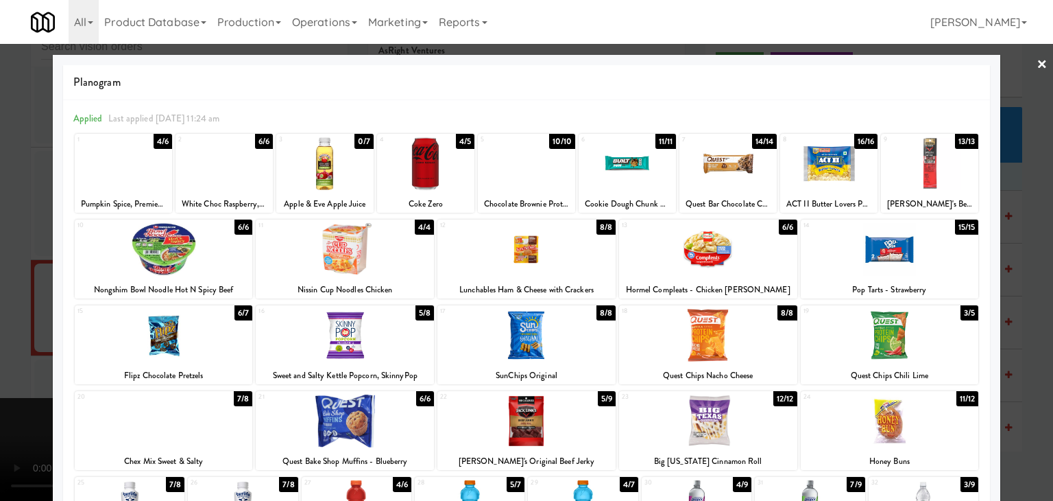
click at [207, 429] on div at bounding box center [164, 420] width 178 height 53
click at [687, 344] on div at bounding box center [708, 335] width 178 height 53
click at [0, 303] on div at bounding box center [526, 250] width 1053 height 501
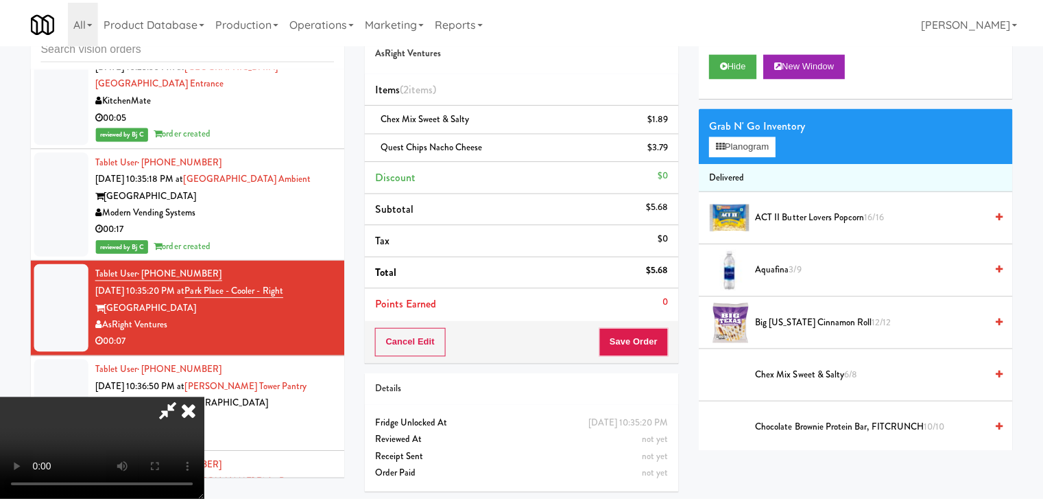
scroll to position [11642, 0]
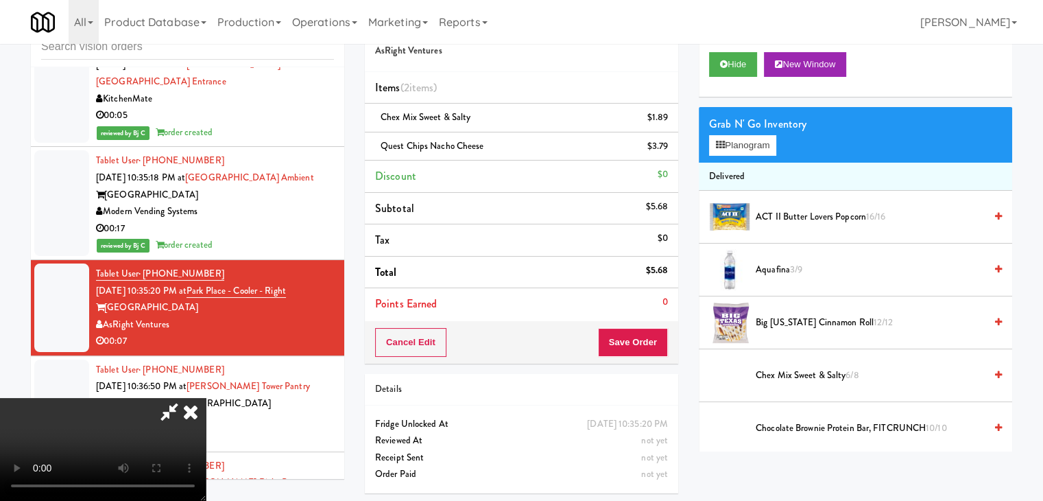
click at [0, 398] on video at bounding box center [103, 449] width 206 height 103
click at [206, 398] on video at bounding box center [103, 449] width 206 height 103
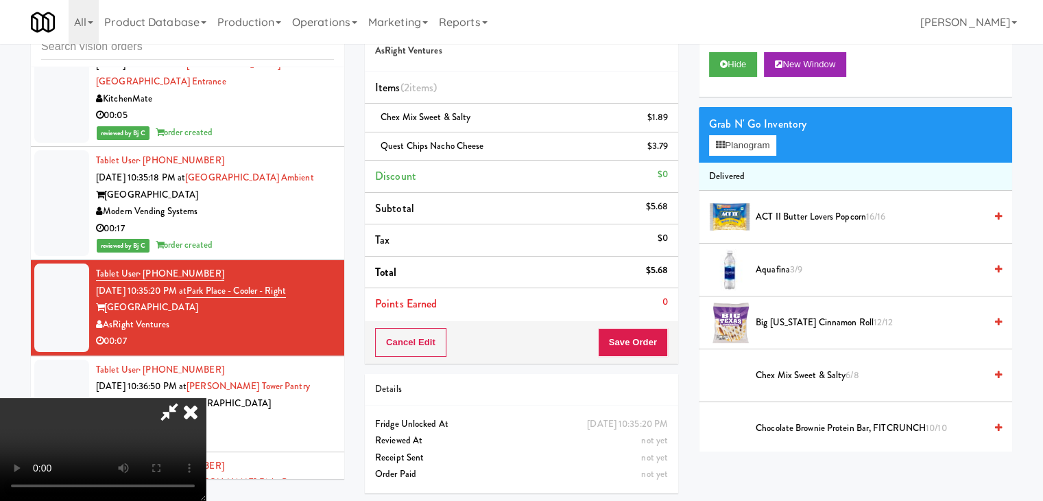
click at [206, 398] on video at bounding box center [103, 449] width 206 height 103
click at [657, 337] on button "Save Order" at bounding box center [633, 342] width 70 height 29
click at [656, 337] on button "Save Order" at bounding box center [633, 342] width 70 height 29
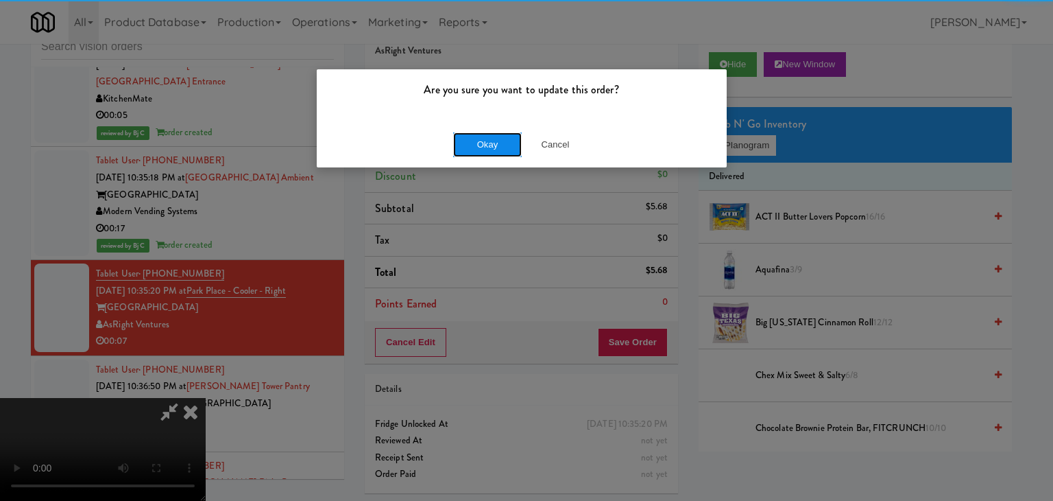
click at [494, 150] on button "Okay" at bounding box center [487, 144] width 69 height 25
click at [494, 150] on div "Okay Cancel" at bounding box center [522, 144] width 410 height 46
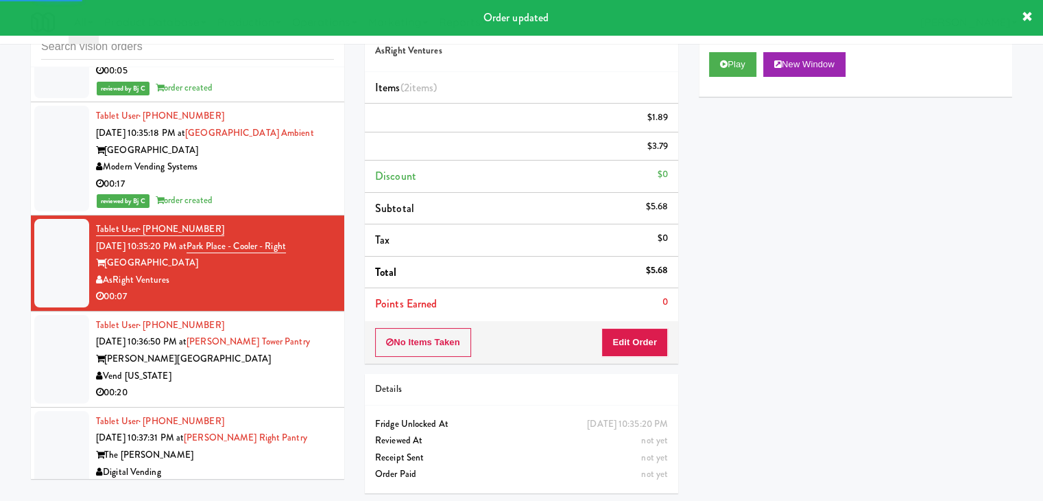
scroll to position [11710, 0]
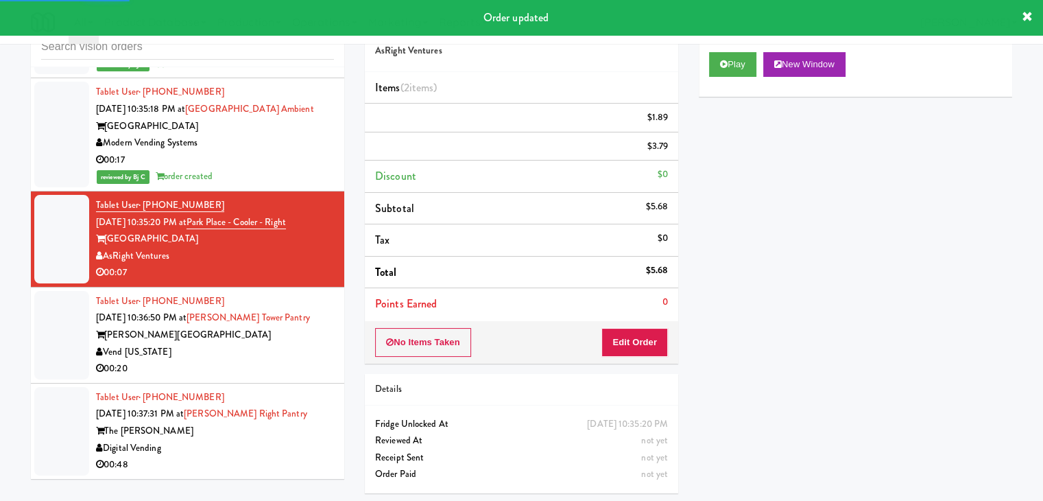
click at [278, 344] on div "Vend [US_STATE]" at bounding box center [215, 352] width 238 height 17
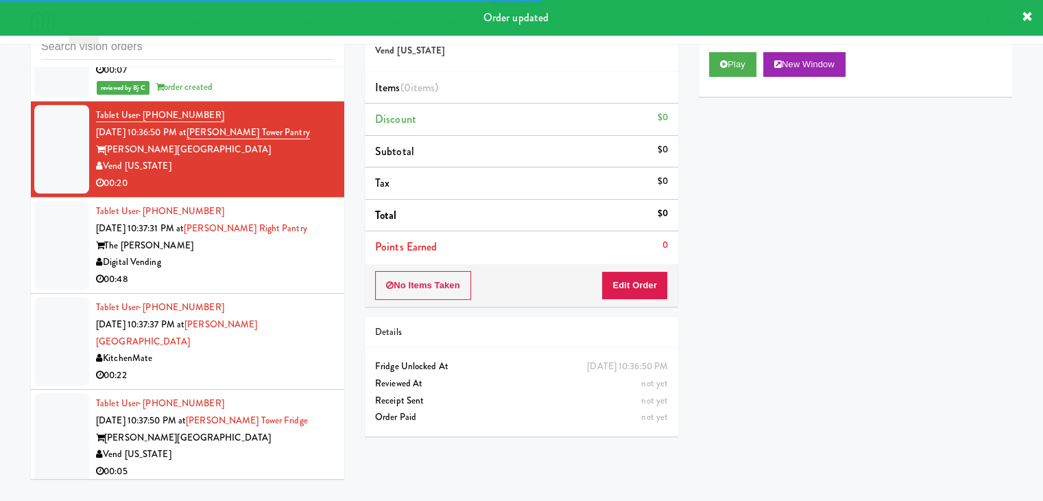
scroll to position [11916, 0]
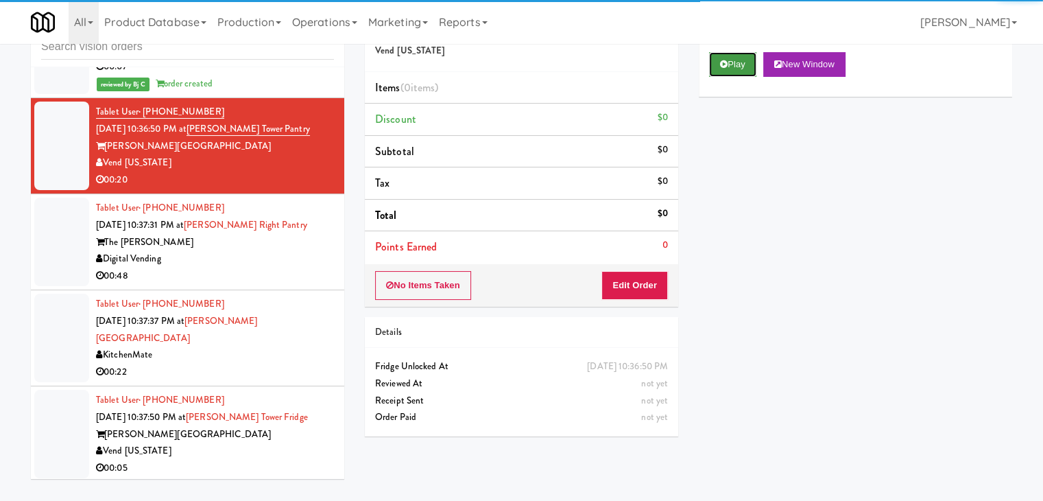
click at [721, 72] on button "Play" at bounding box center [732, 64] width 47 height 25
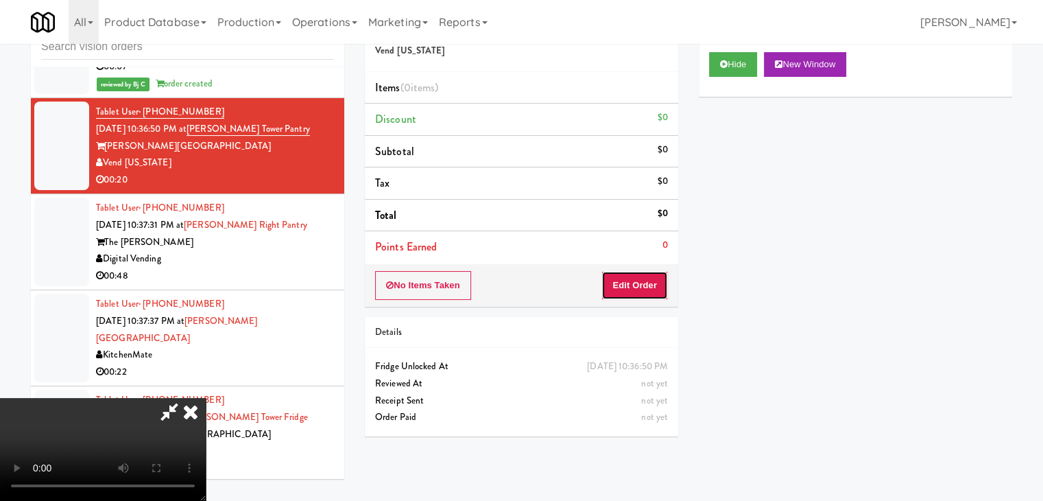
click at [636, 275] on button "Edit Order" at bounding box center [634, 285] width 67 height 29
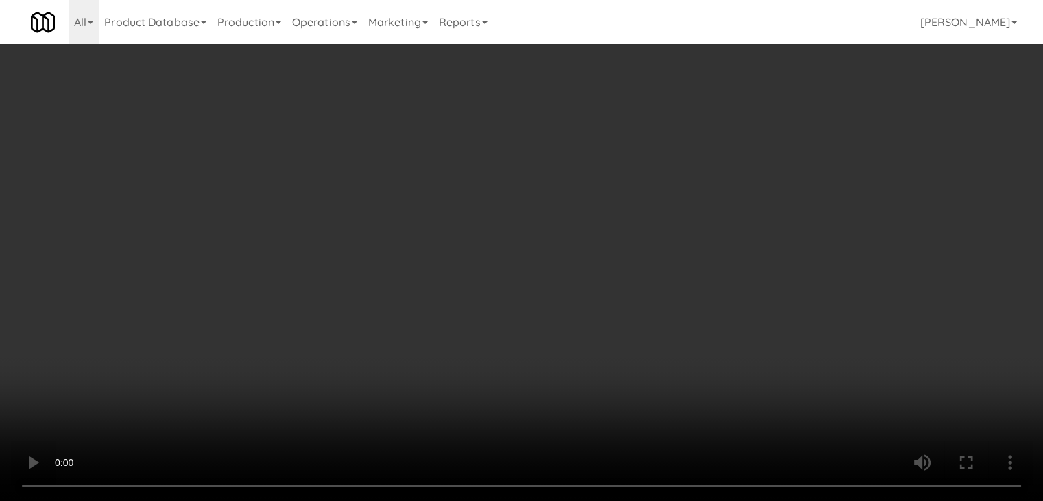
scroll to position [11899, 0]
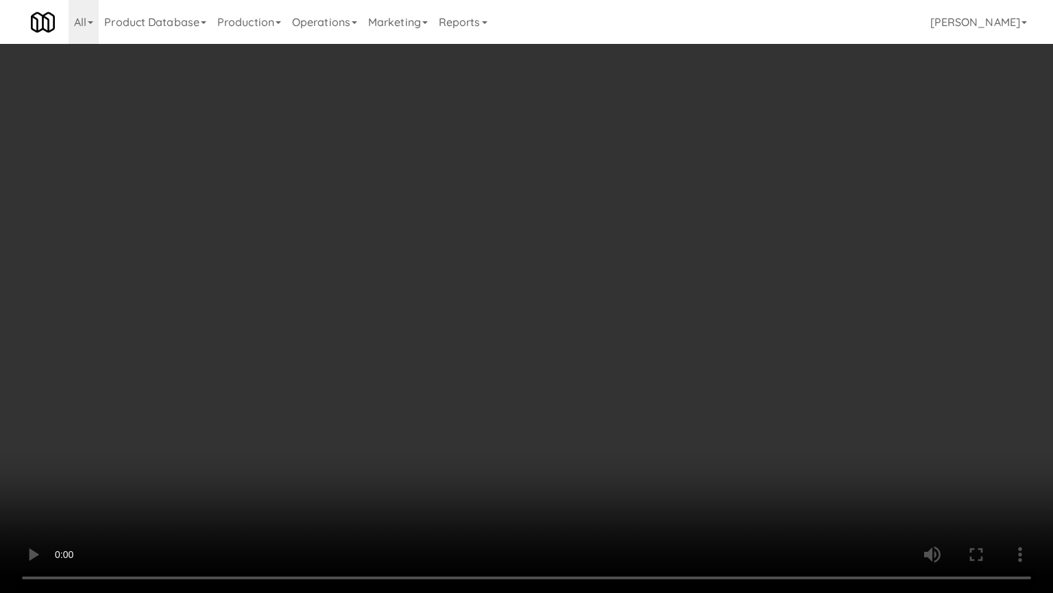
click at [583, 362] on video at bounding box center [526, 296] width 1053 height 593
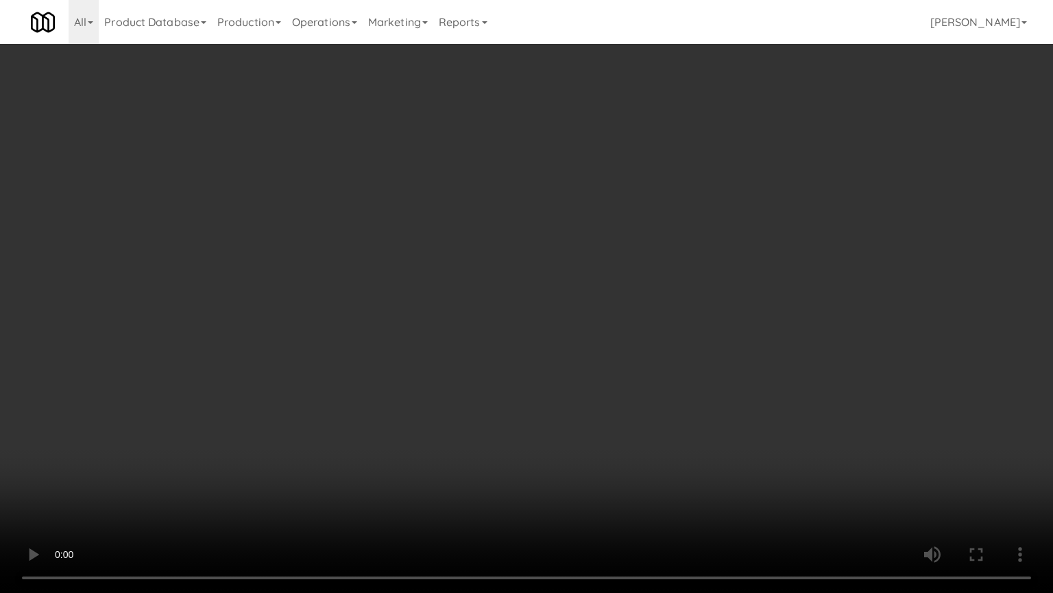
click at [583, 362] on video at bounding box center [526, 296] width 1053 height 593
click at [584, 362] on video at bounding box center [526, 296] width 1053 height 593
click at [586, 362] on video at bounding box center [526, 296] width 1053 height 593
click at [582, 361] on video at bounding box center [526, 296] width 1053 height 593
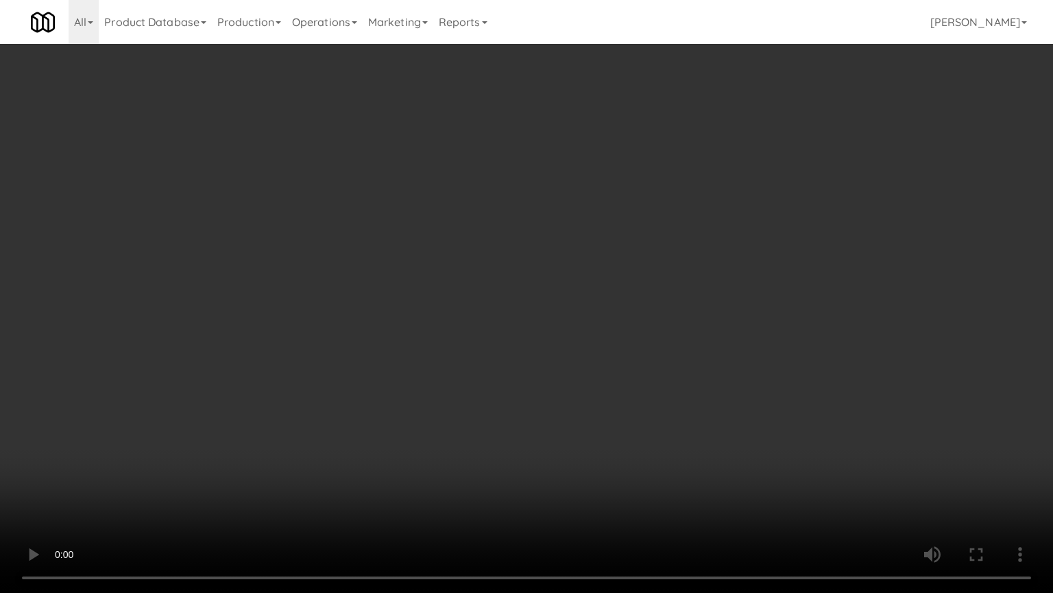
click at [577, 363] on video at bounding box center [526, 296] width 1053 height 593
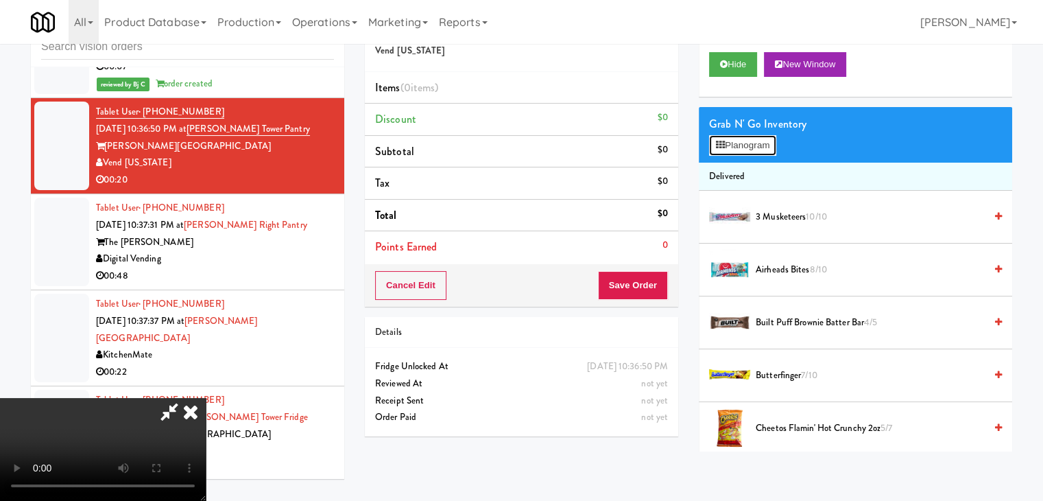
drag, startPoint x: 763, startPoint y: 143, endPoint x: 759, endPoint y: 154, distance: 10.8
click at [761, 145] on button "Planogram" at bounding box center [742, 145] width 67 height 21
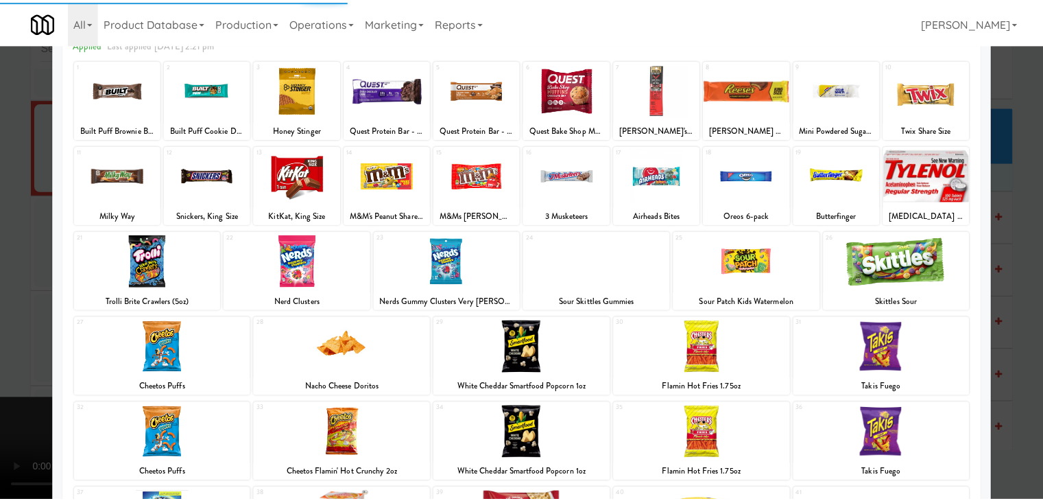
scroll to position [137, 0]
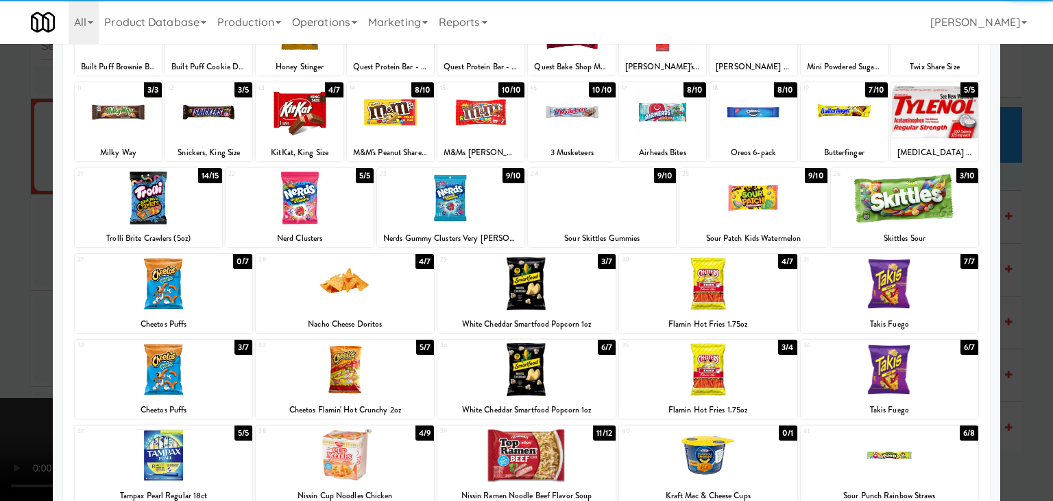
click at [876, 451] on div at bounding box center [890, 455] width 178 height 53
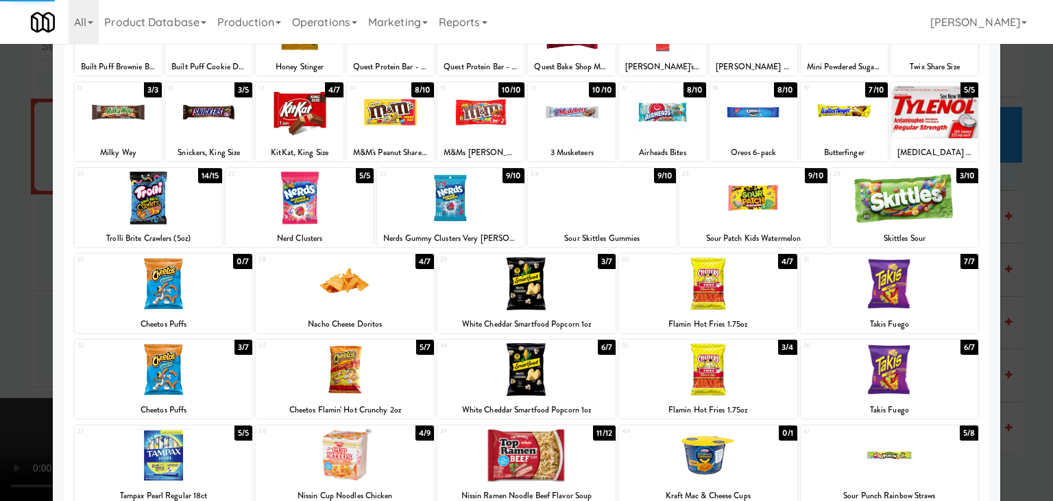
drag, startPoint x: 1023, startPoint y: 448, endPoint x: 996, endPoint y: 444, distance: 27.1
click at [1021, 448] on div at bounding box center [526, 250] width 1053 height 501
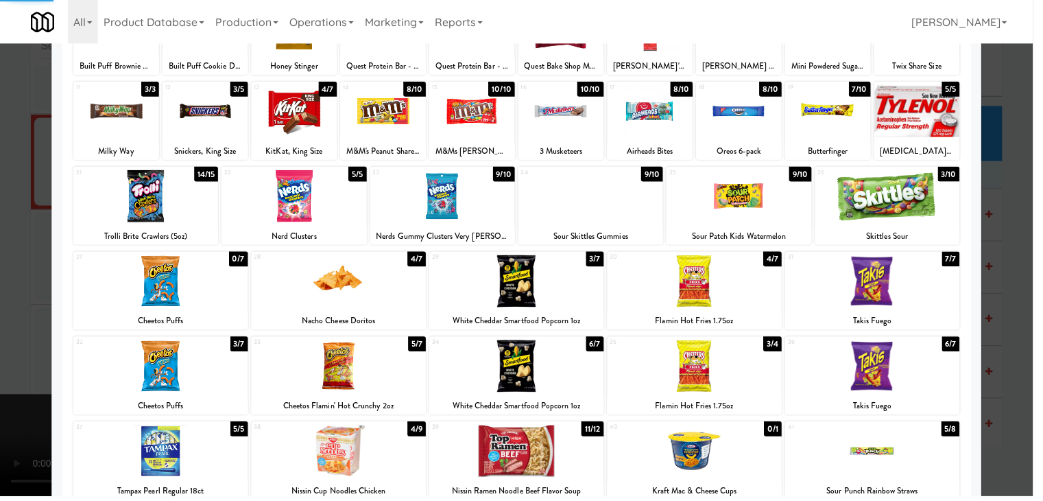
scroll to position [11916, 0]
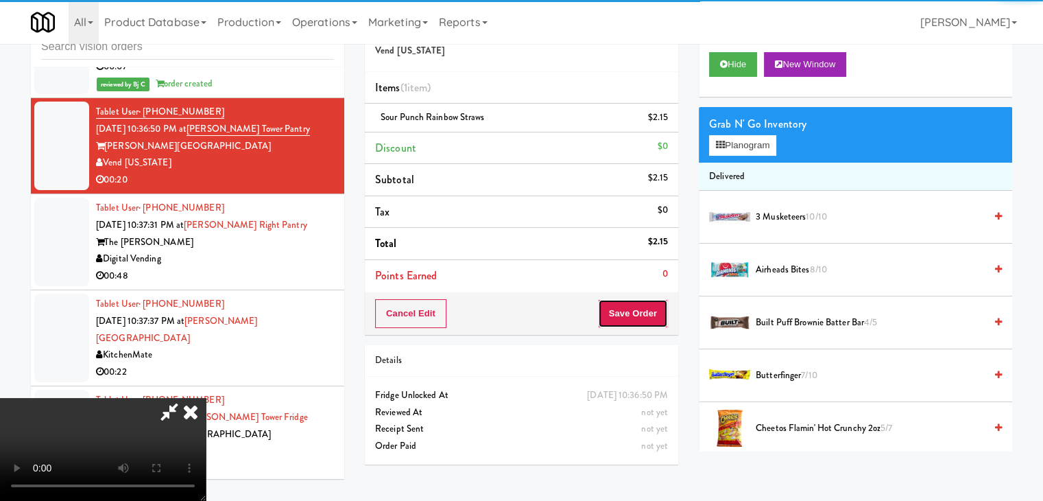
click at [658, 315] on button "Save Order" at bounding box center [633, 313] width 70 height 29
click at [657, 315] on button "Save Order" at bounding box center [633, 313] width 70 height 29
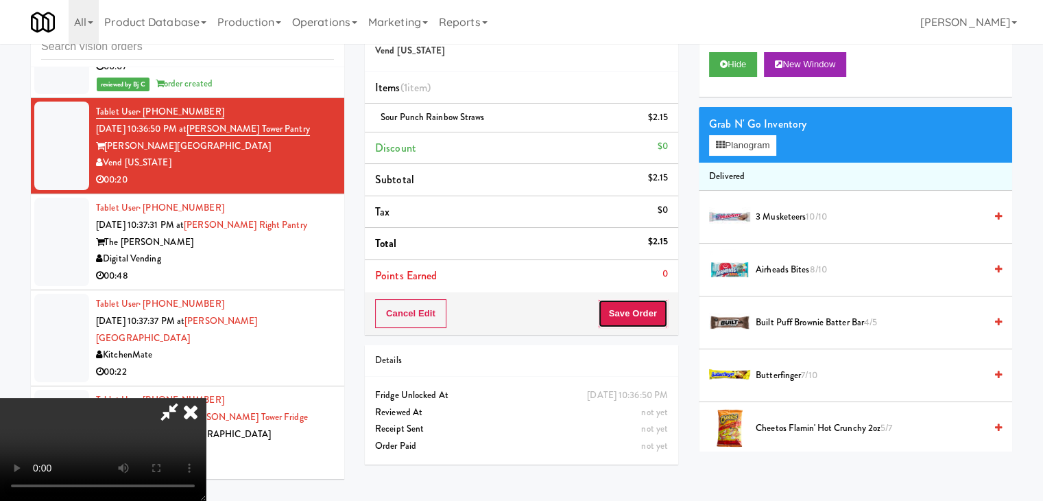
click at [657, 315] on button "Save Order" at bounding box center [633, 313] width 70 height 29
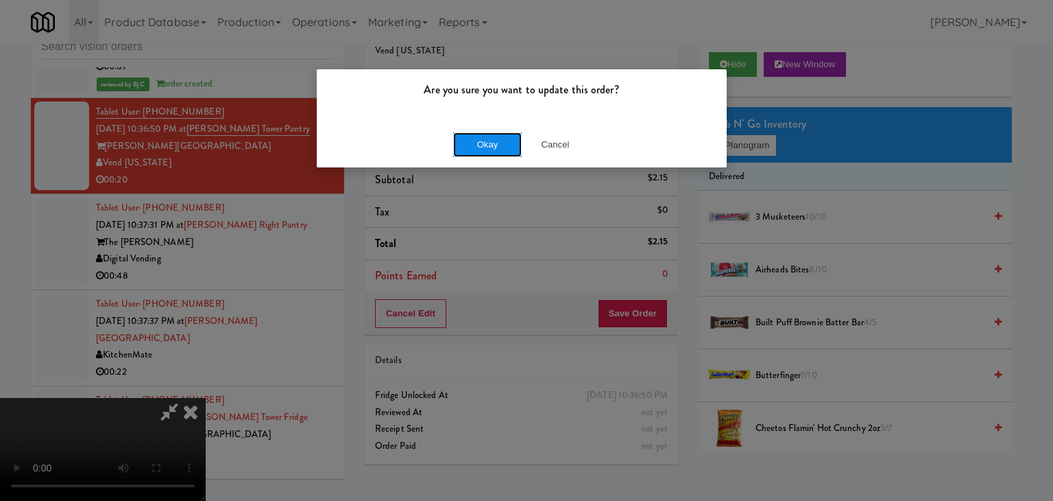
click at [499, 137] on button "Okay" at bounding box center [487, 144] width 69 height 25
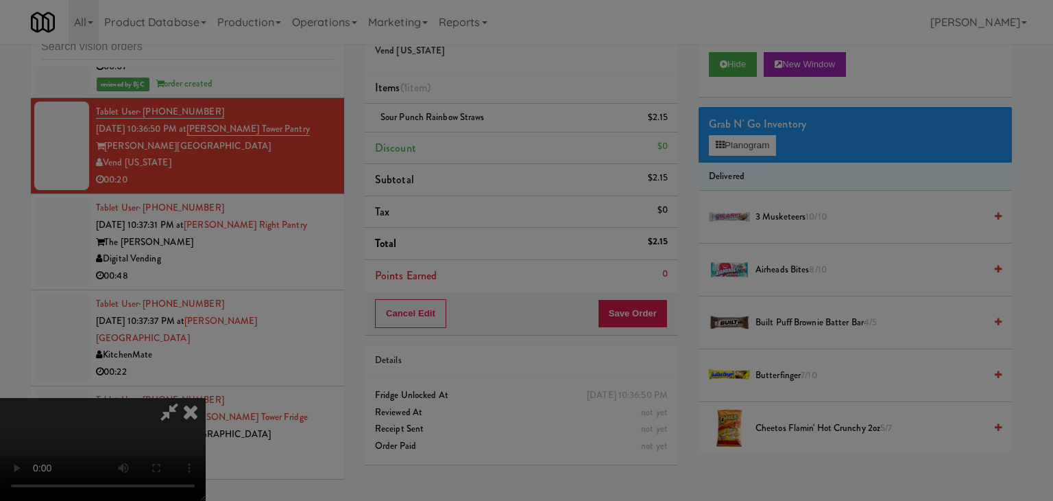
click at [494, 132] on button "Okay" at bounding box center [487, 119] width 69 height 25
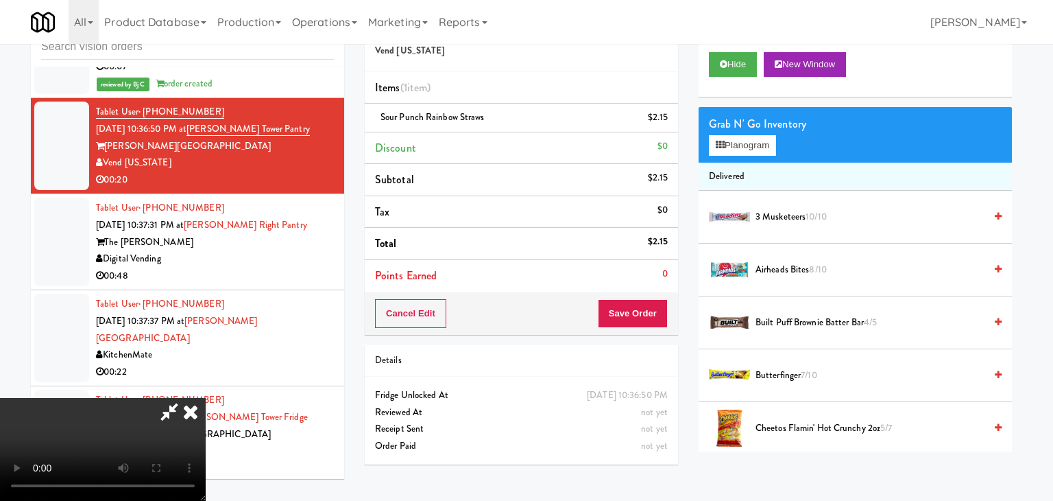
click at [494, 141] on body "Are you sure you want to update this order? Okay Cancel Okay Are you sure you w…" at bounding box center [526, 250] width 1053 height 501
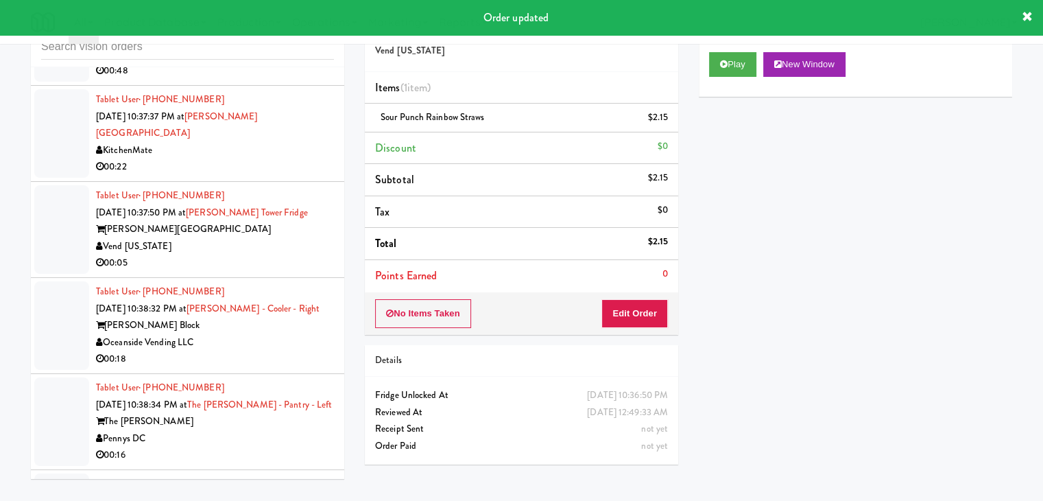
scroll to position [12138, 0]
click at [241, 254] on div "00:05" at bounding box center [215, 262] width 238 height 17
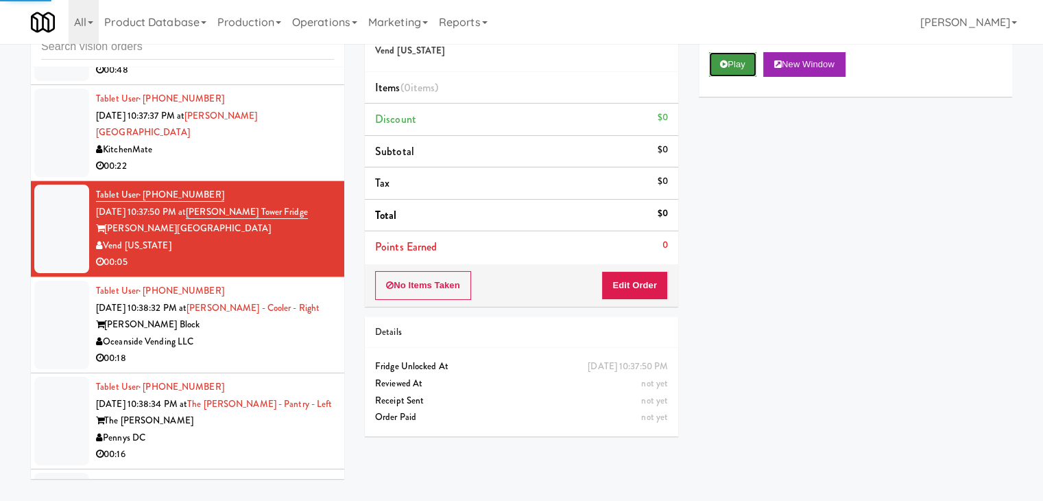
click at [741, 62] on button "Play" at bounding box center [732, 64] width 47 height 25
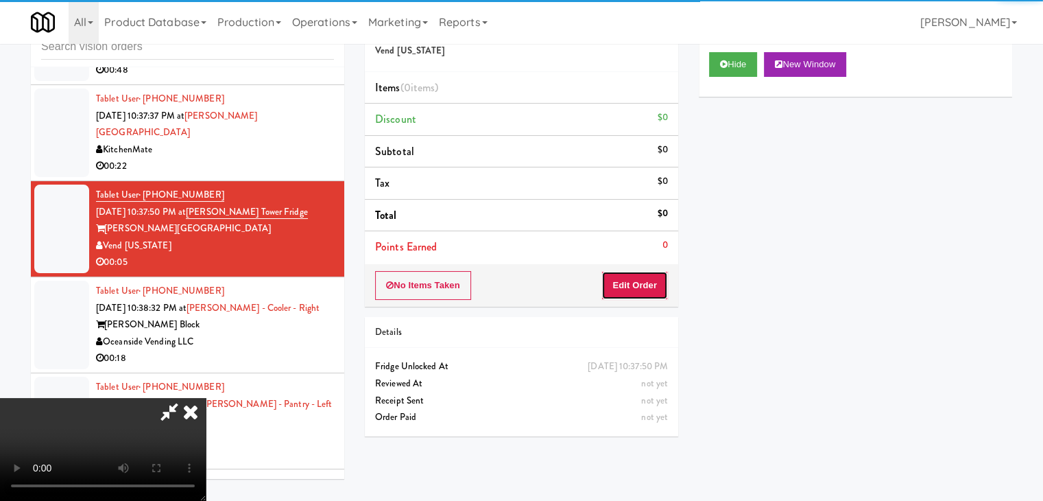
click at [647, 278] on button "Edit Order" at bounding box center [634, 285] width 67 height 29
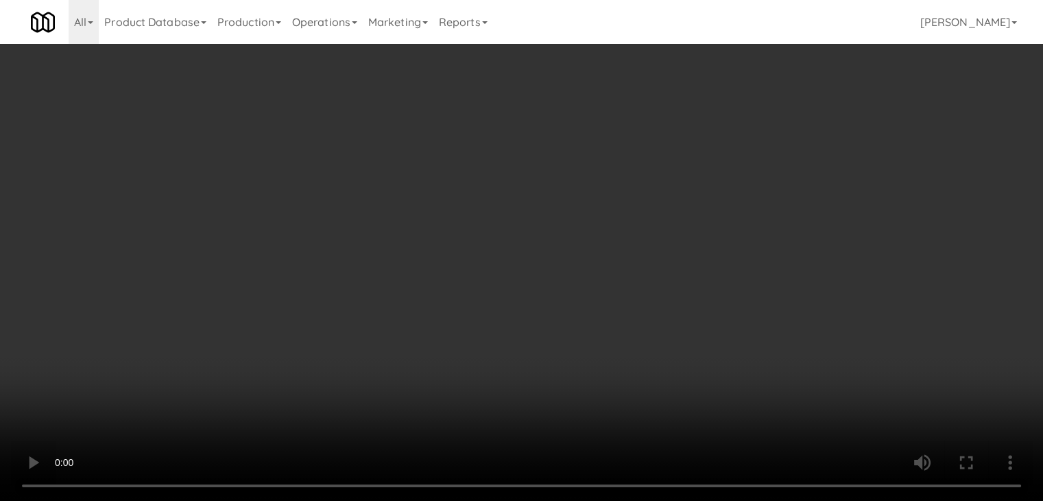
scroll to position [12121, 0]
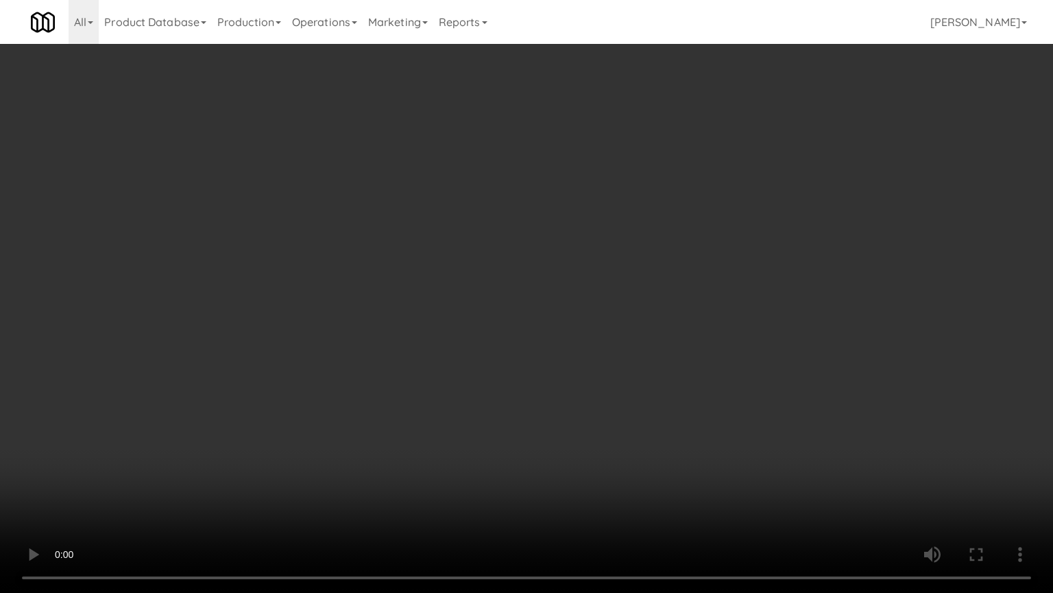
click at [622, 406] on video at bounding box center [526, 296] width 1053 height 593
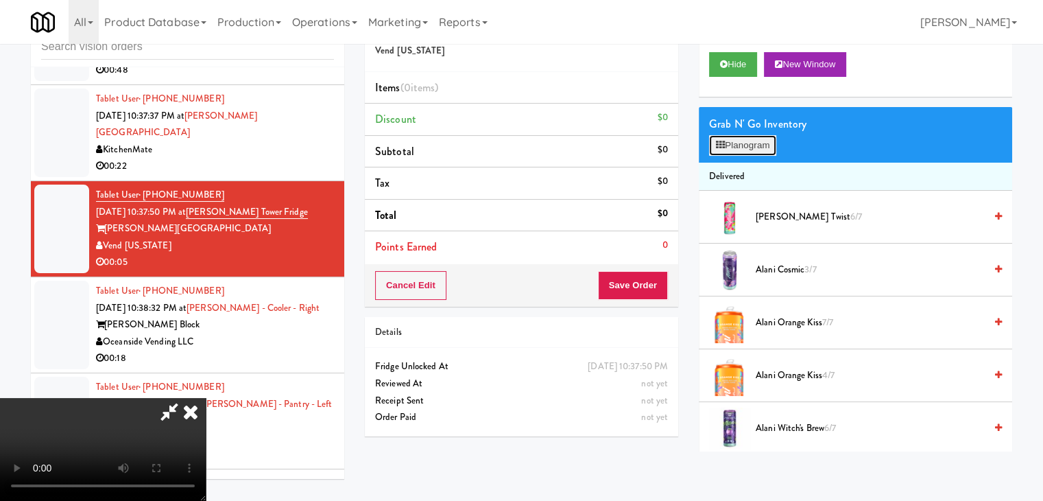
click at [756, 145] on button "Planogram" at bounding box center [742, 145] width 67 height 21
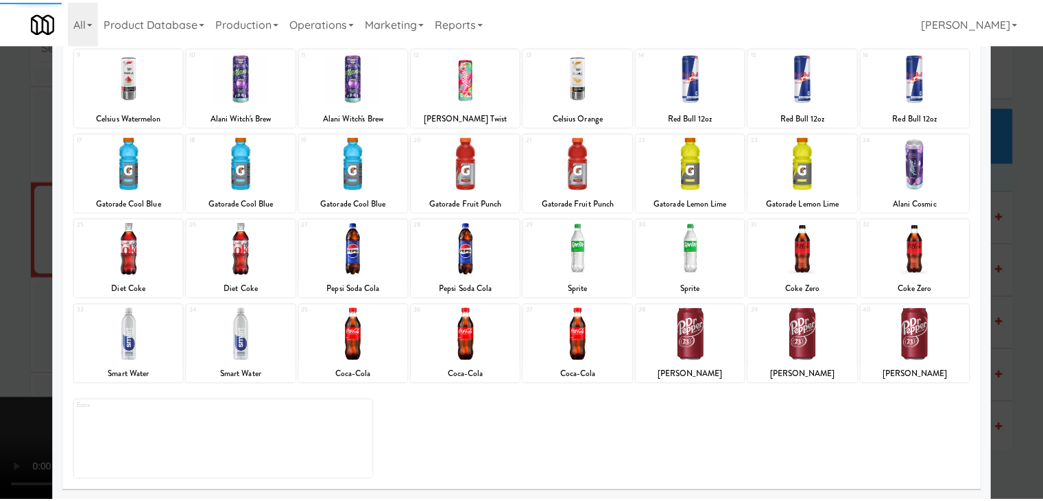
scroll to position [173, 0]
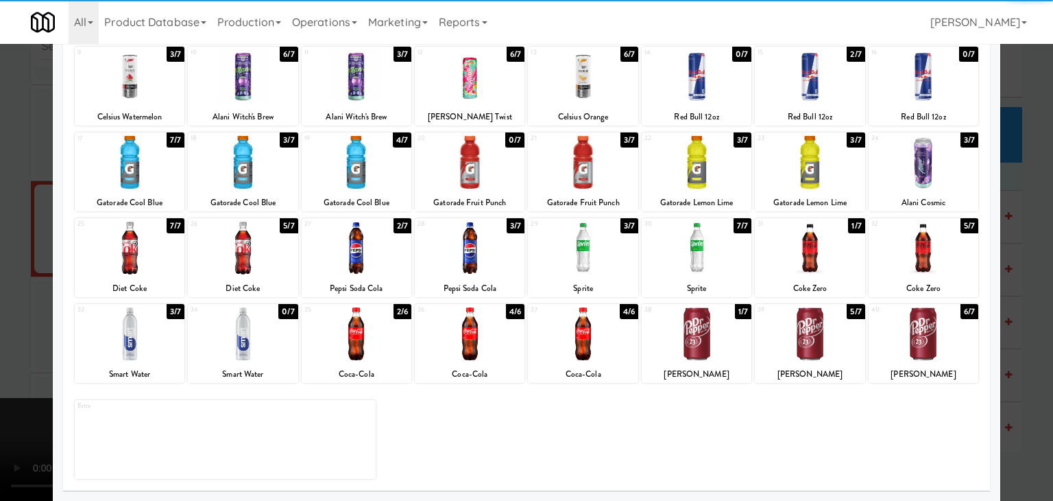
click at [145, 340] on div at bounding box center [130, 333] width 110 height 53
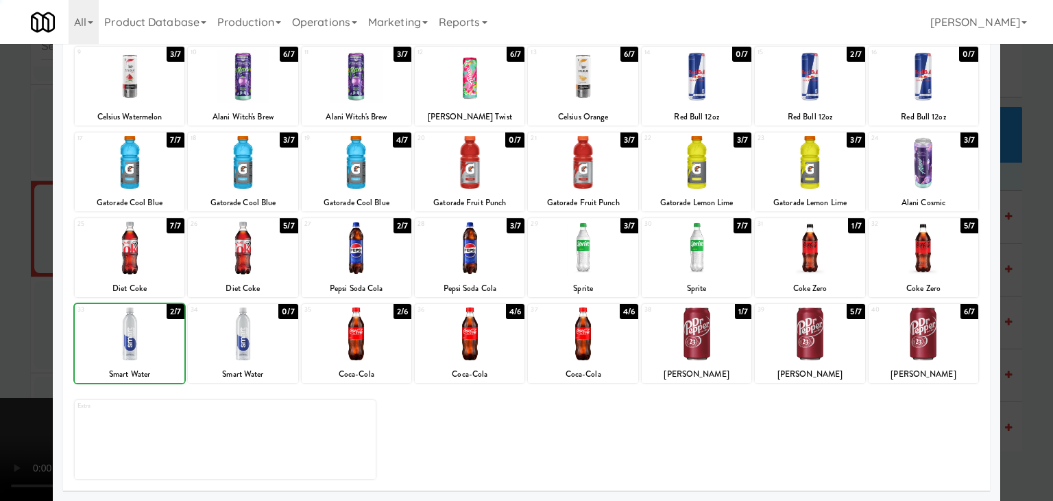
drag, startPoint x: 0, startPoint y: 353, endPoint x: 192, endPoint y: 343, distance: 192.3
click at [7, 351] on div at bounding box center [526, 250] width 1053 height 501
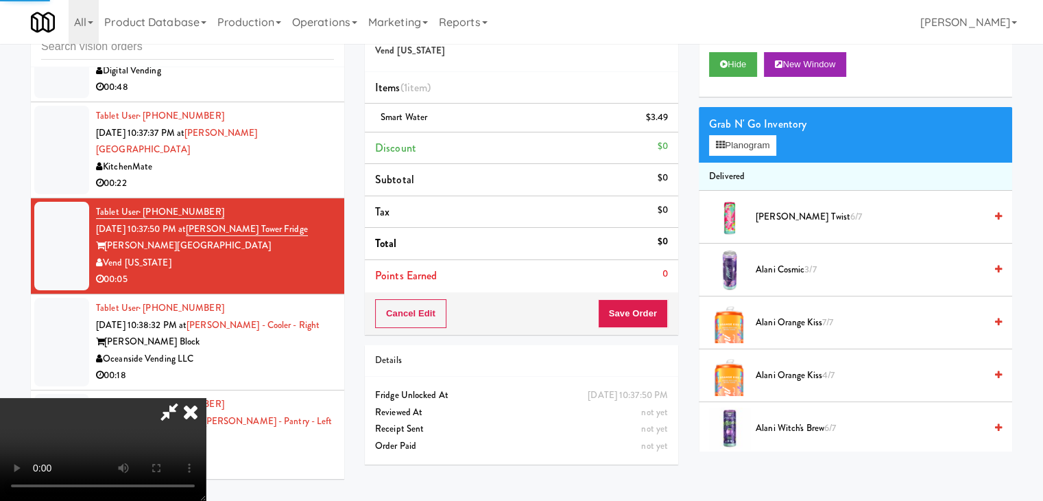
scroll to position [12138, 0]
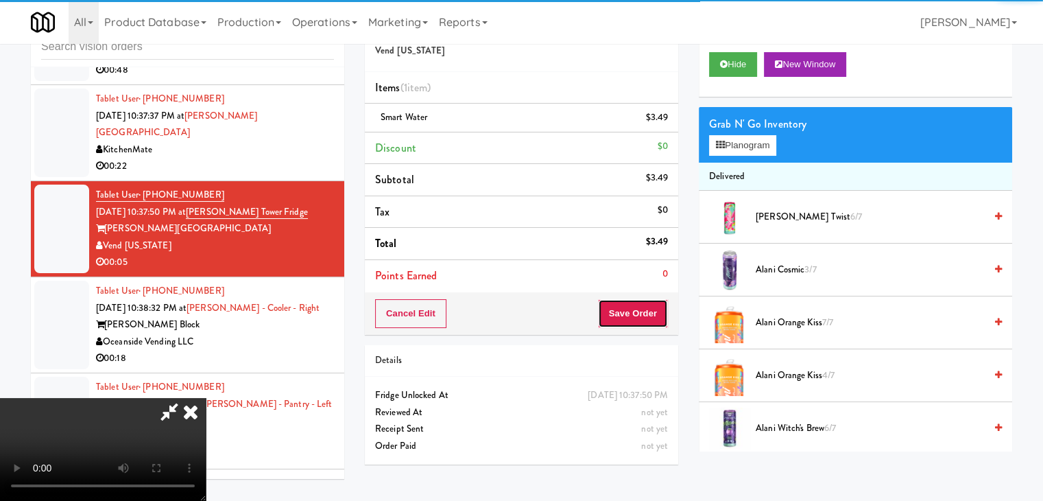
click at [642, 315] on button "Save Order" at bounding box center [633, 313] width 70 height 29
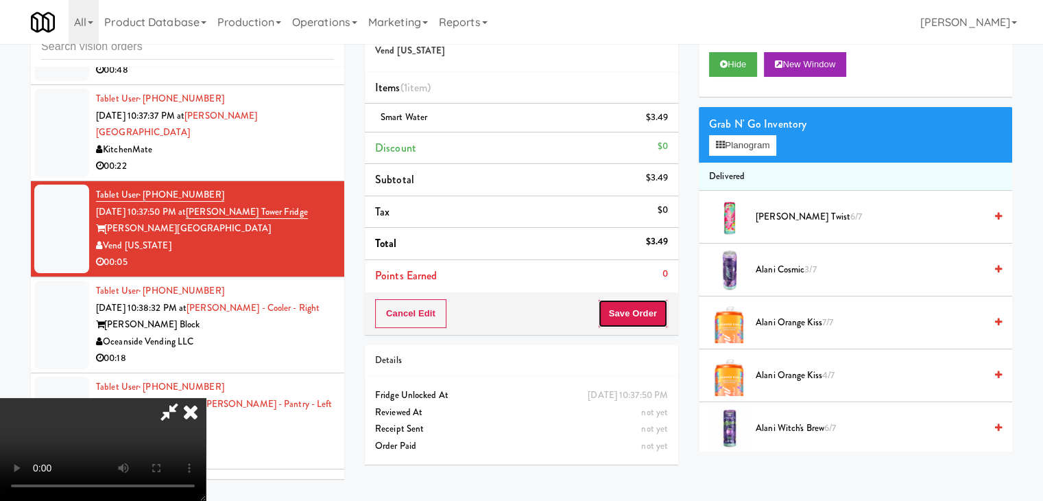
click at [642, 315] on button "Save Order" at bounding box center [633, 313] width 70 height 29
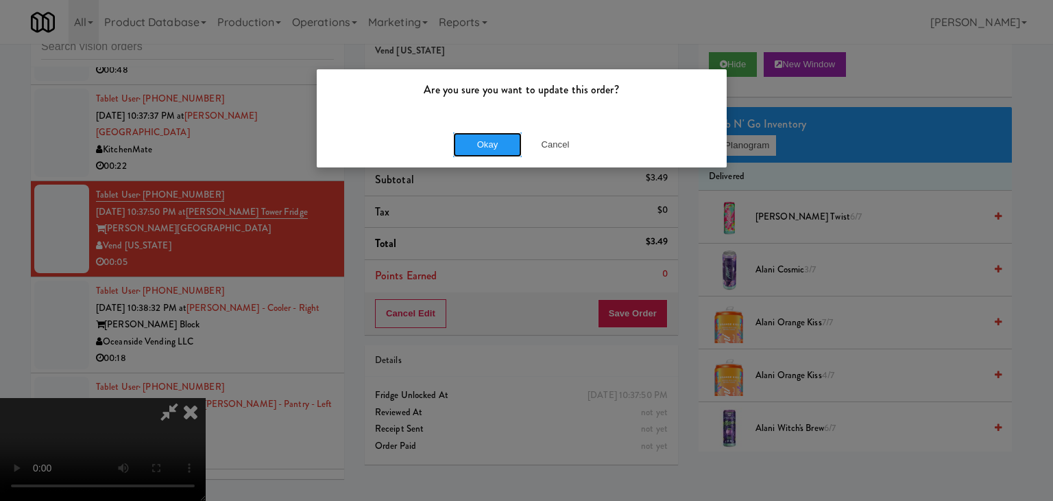
click at [490, 154] on button "Okay" at bounding box center [487, 144] width 69 height 25
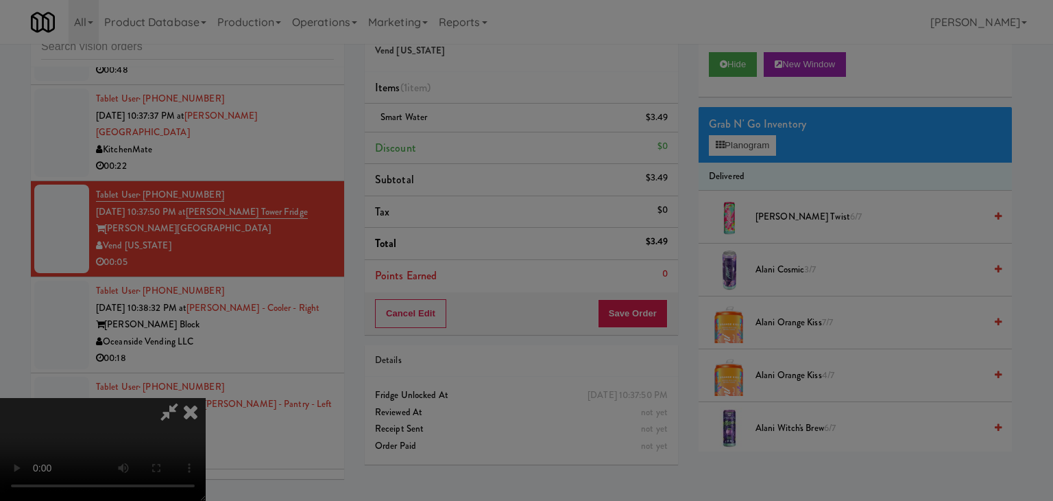
click at [490, 151] on body "Are you sure you want to update this order? Okay Cancel Okay Are you sure you w…" at bounding box center [526, 250] width 1053 height 501
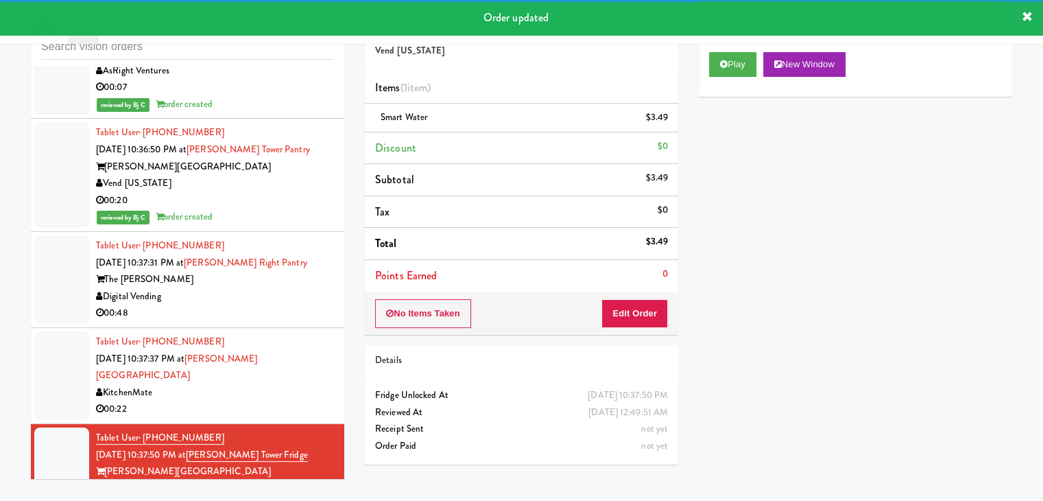
scroll to position [11864, 0]
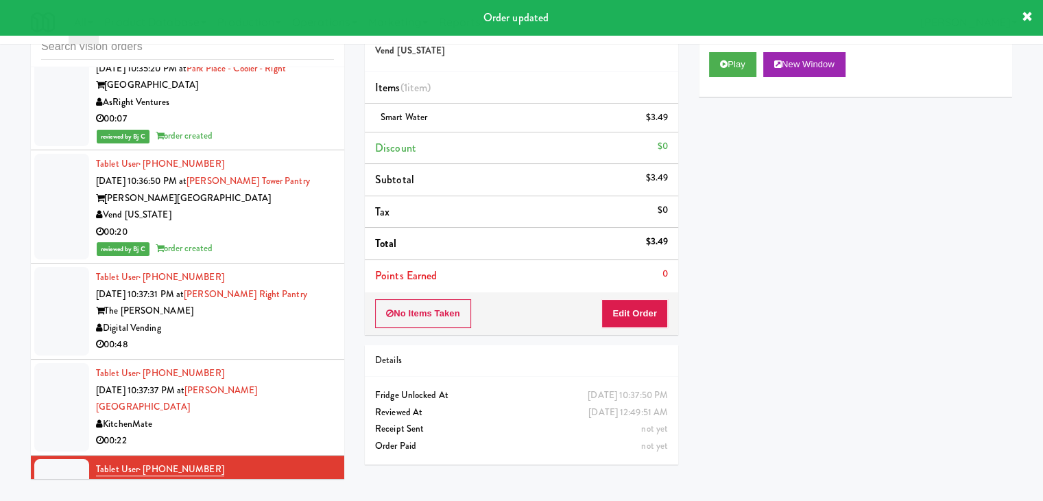
drag, startPoint x: 305, startPoint y: 278, endPoint x: 309, endPoint y: 285, distance: 7.4
click at [307, 365] on div "Tablet User · (365) 889-8172 [DATE] 10:37:37 PM at [PERSON_NAME][GEOGRAPHIC_DAT…" at bounding box center [215, 407] width 238 height 84
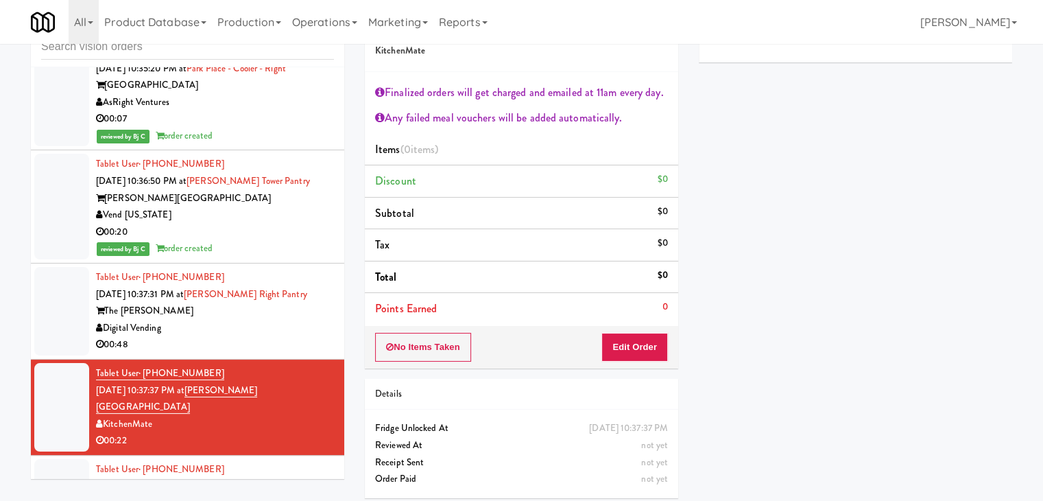
click at [256, 269] on div "Tablet User · (808) 304-2158 [DATE] 10:37:31 PM at [PERSON_NAME] Right Pantry T…" at bounding box center [215, 311] width 238 height 84
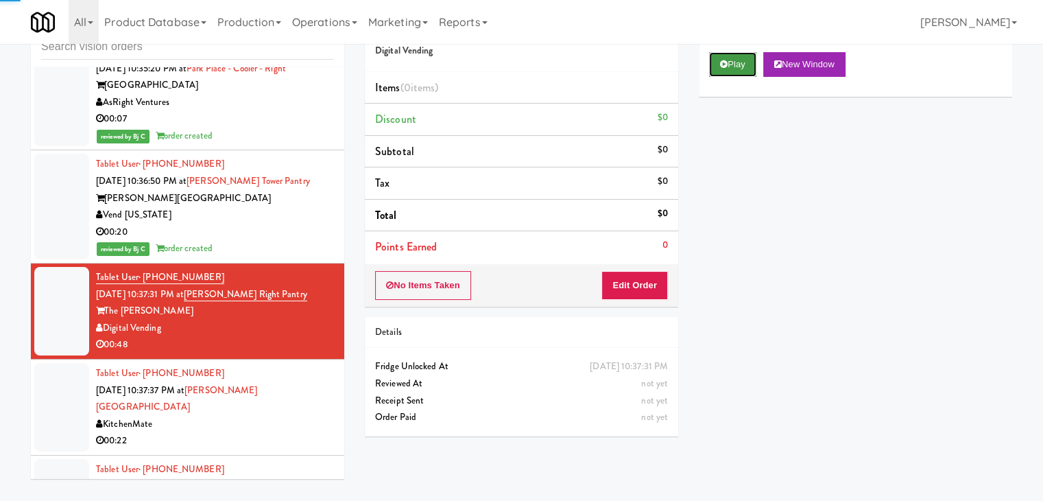
click at [726, 66] on icon at bounding box center [724, 64] width 8 height 9
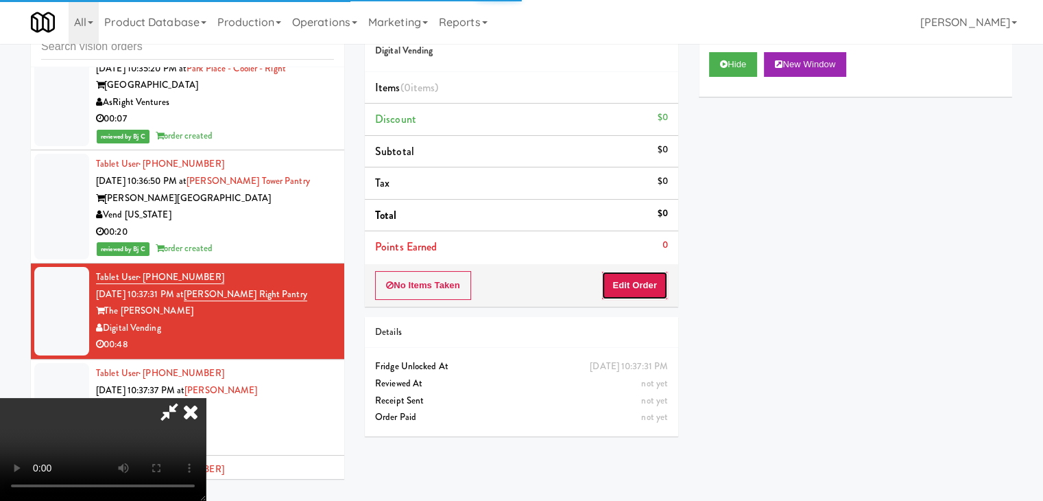
click at [642, 280] on button "Edit Order" at bounding box center [634, 285] width 67 height 29
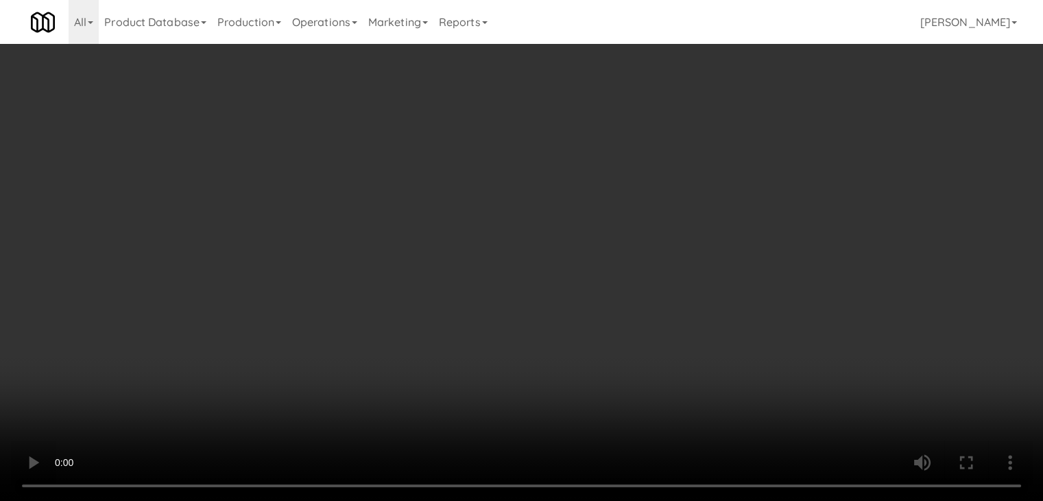
scroll to position [11847, 0]
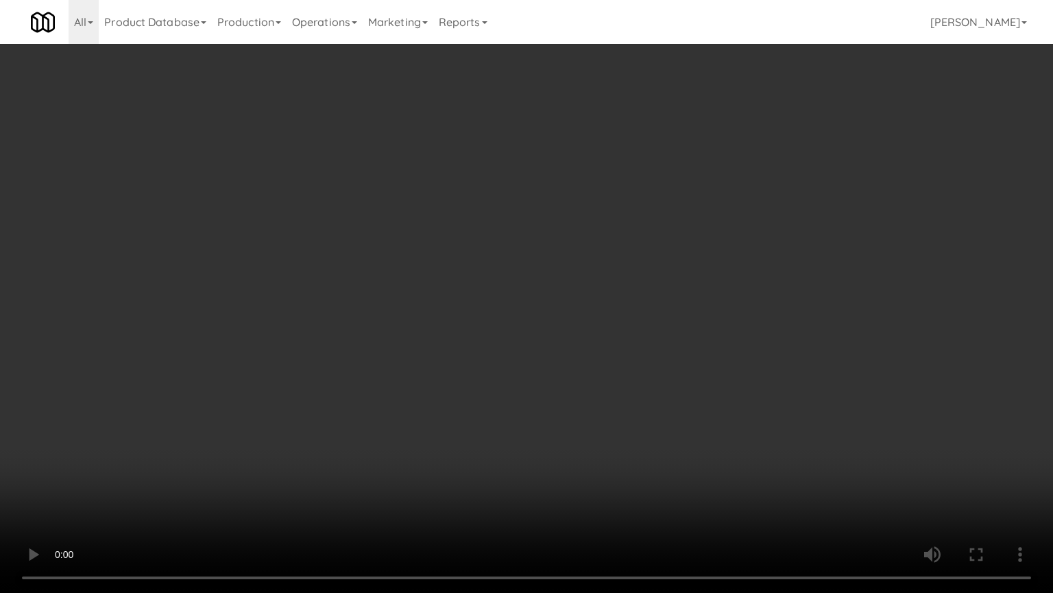
click at [604, 383] on video at bounding box center [526, 296] width 1053 height 593
click at [606, 385] on video at bounding box center [526, 296] width 1053 height 593
click at [609, 389] on video at bounding box center [526, 296] width 1053 height 593
click at [607, 387] on video at bounding box center [526, 296] width 1053 height 593
click at [599, 377] on video at bounding box center [526, 296] width 1053 height 593
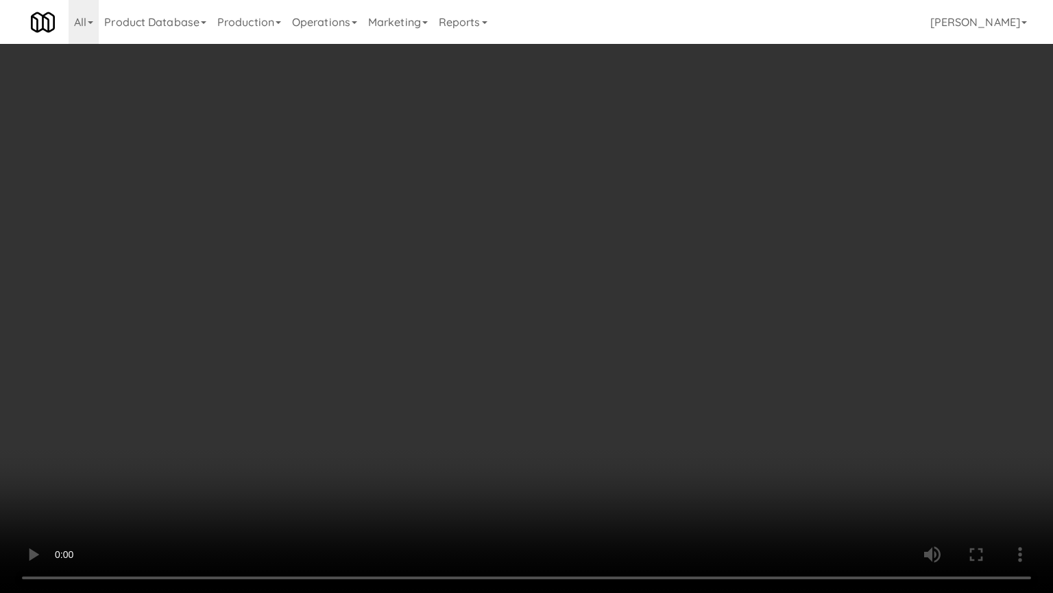
click at [599, 377] on video at bounding box center [526, 296] width 1053 height 593
click at [609, 368] on video at bounding box center [526, 296] width 1053 height 593
click at [609, 371] on video at bounding box center [526, 296] width 1053 height 593
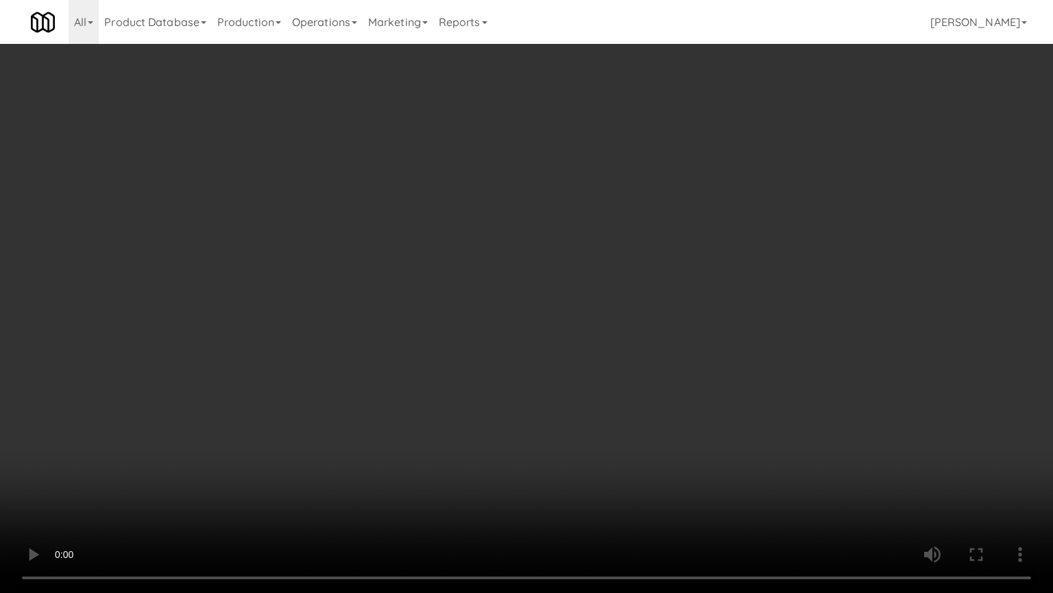
click at [630, 357] on video at bounding box center [526, 296] width 1053 height 593
click at [638, 322] on video at bounding box center [526, 296] width 1053 height 593
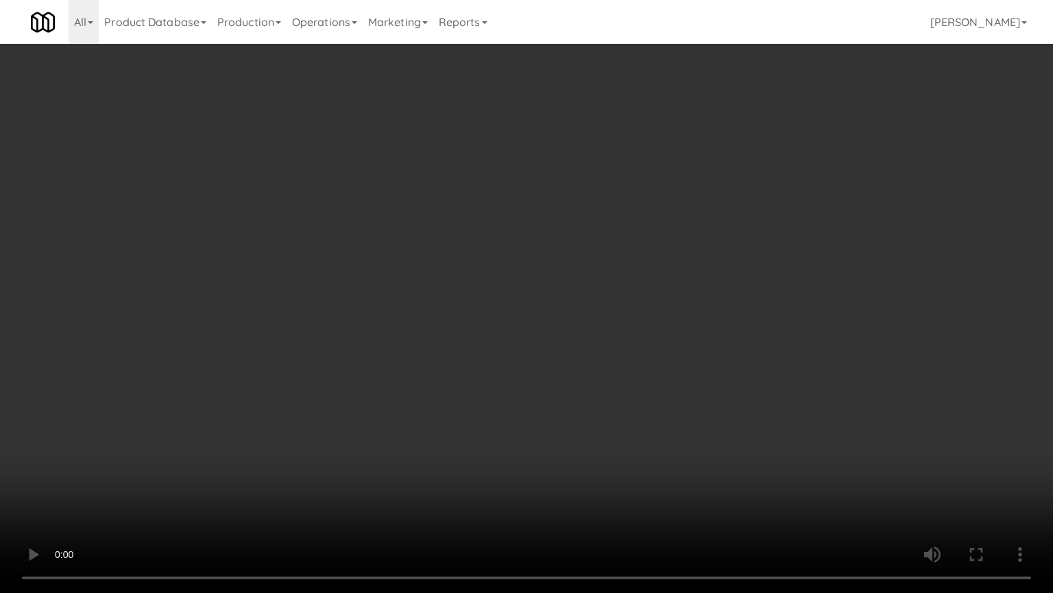
click at [638, 322] on video at bounding box center [526, 296] width 1053 height 593
click at [636, 314] on video at bounding box center [526, 296] width 1053 height 593
click at [763, 439] on video at bounding box center [526, 296] width 1053 height 593
click at [757, 414] on video at bounding box center [526, 296] width 1053 height 593
drag, startPoint x: 757, startPoint y: 414, endPoint x: 761, endPoint y: 234, distance: 179.7
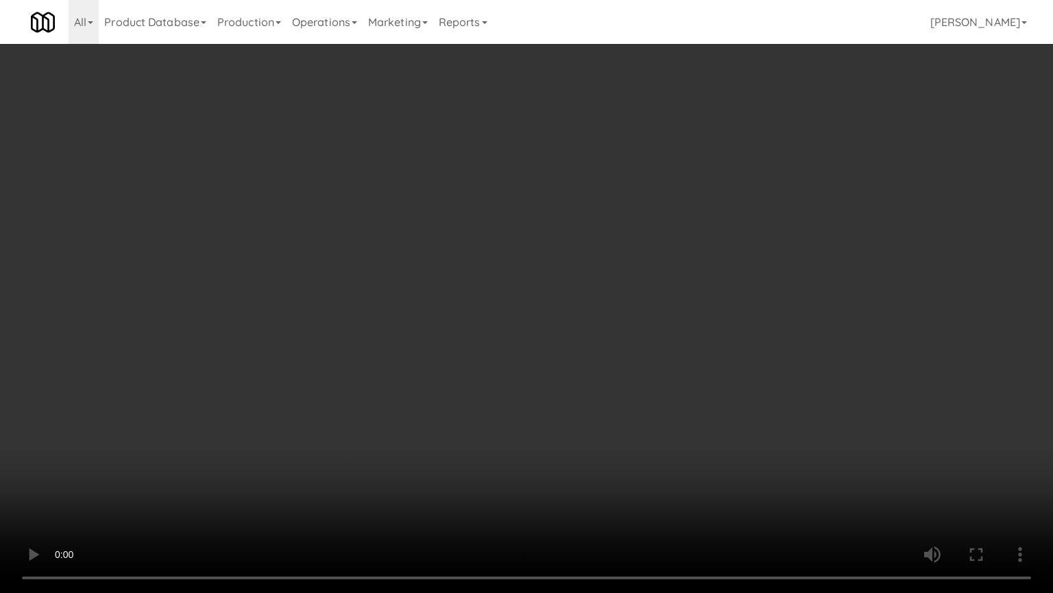
click at [755, 407] on video at bounding box center [526, 296] width 1053 height 593
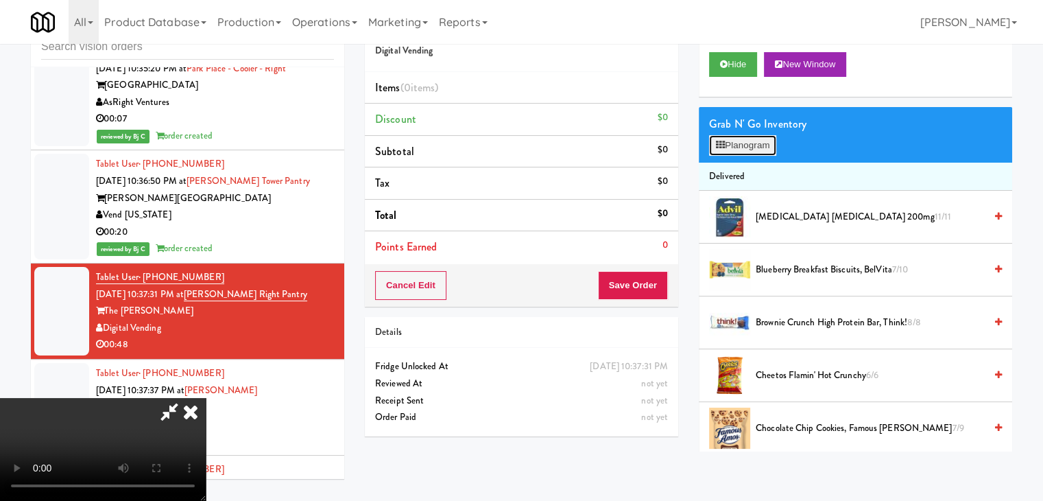
click at [762, 145] on button "Planogram" at bounding box center [742, 145] width 67 height 21
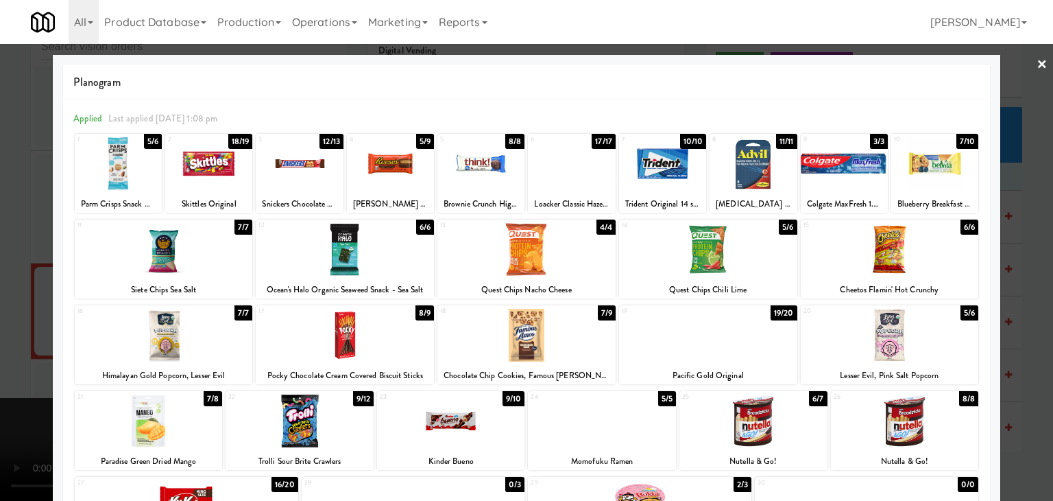
click at [543, 250] on div at bounding box center [527, 249] width 178 height 53
click at [934, 355] on div at bounding box center [890, 335] width 178 height 53
click at [1023, 357] on div at bounding box center [526, 250] width 1053 height 501
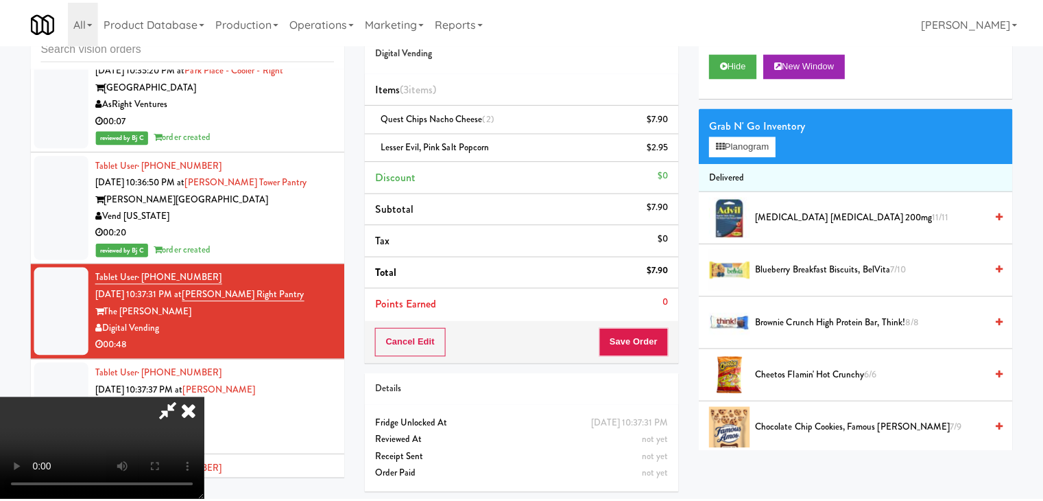
scroll to position [11864, 0]
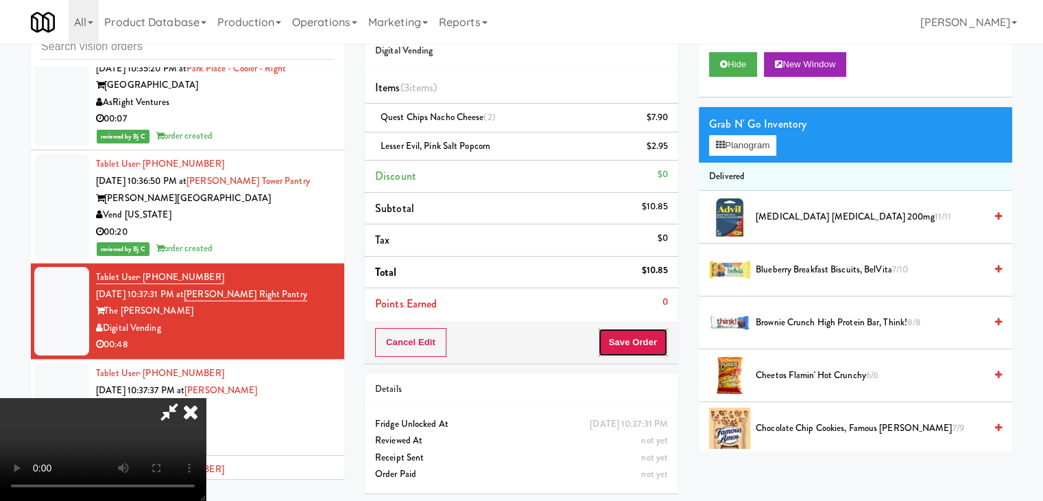
click at [649, 341] on button "Save Order" at bounding box center [633, 342] width 70 height 29
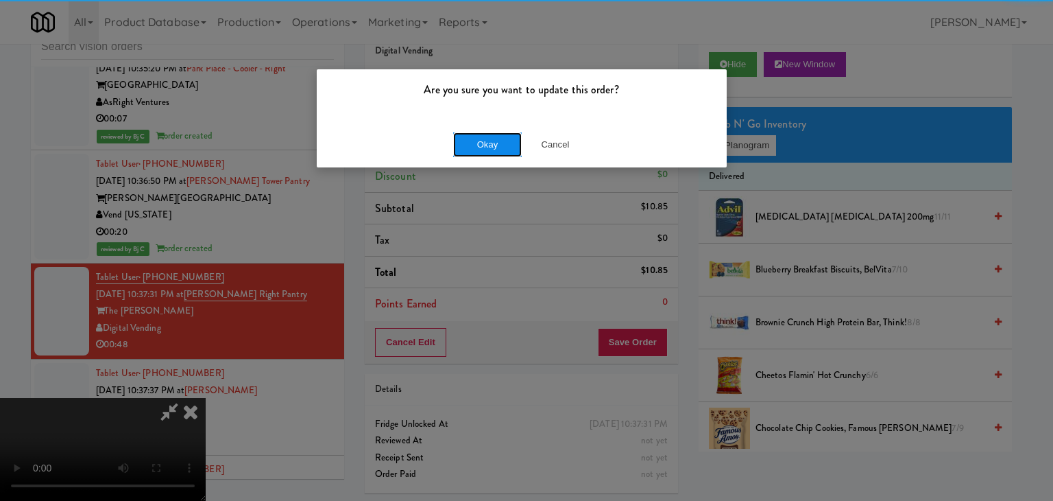
click at [480, 149] on button "Okay" at bounding box center [487, 144] width 69 height 25
click at [481, 150] on div "Okay Cancel" at bounding box center [522, 144] width 410 height 46
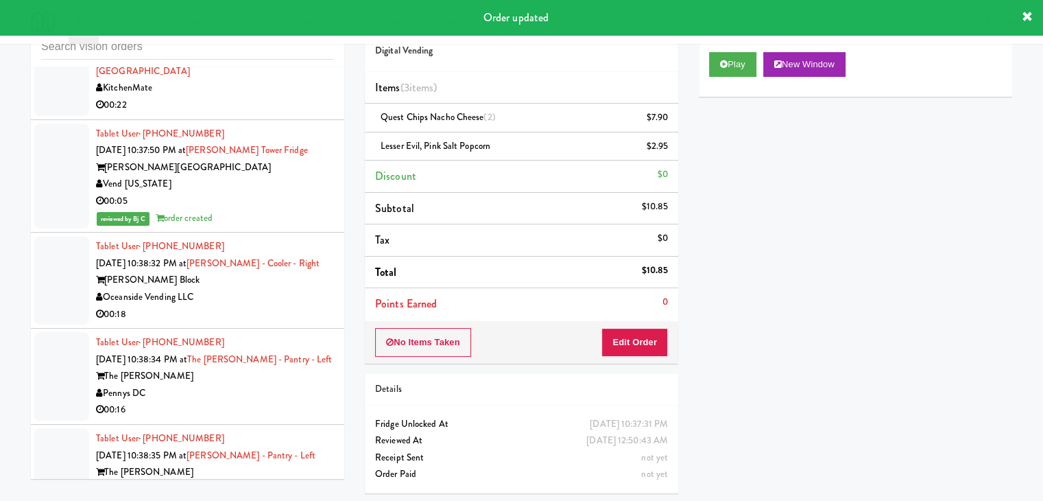
scroll to position [12224, 0]
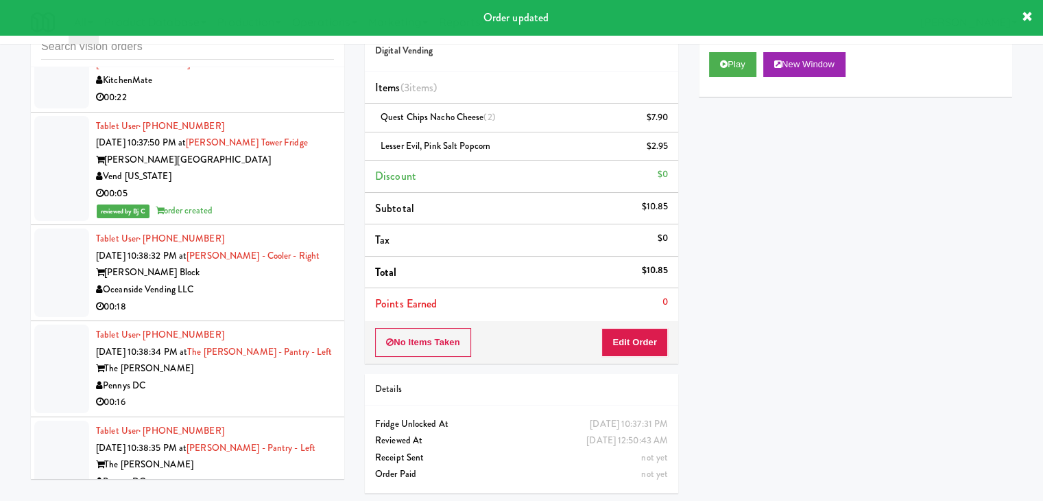
click at [236, 377] on div "Pennys DC" at bounding box center [215, 385] width 238 height 17
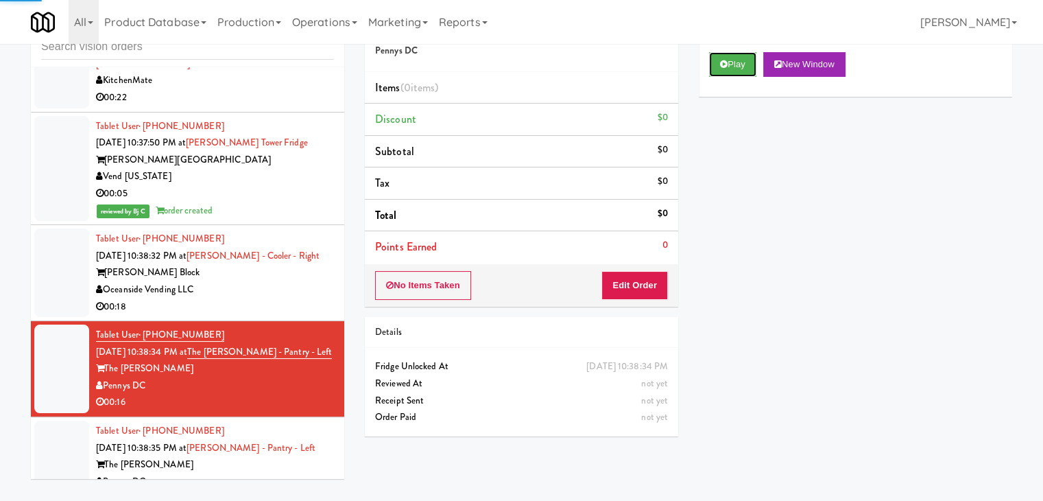
drag, startPoint x: 731, startPoint y: 69, endPoint x: 707, endPoint y: 168, distance: 101.6
click at [731, 83] on div "Play New Window" at bounding box center [855, 69] width 313 height 55
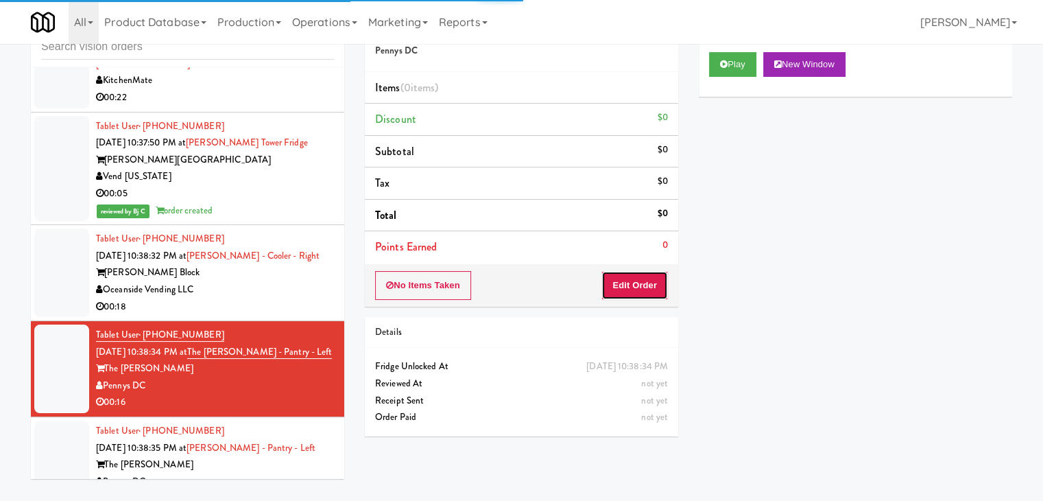
click at [617, 286] on button "Edit Order" at bounding box center [634, 285] width 67 height 29
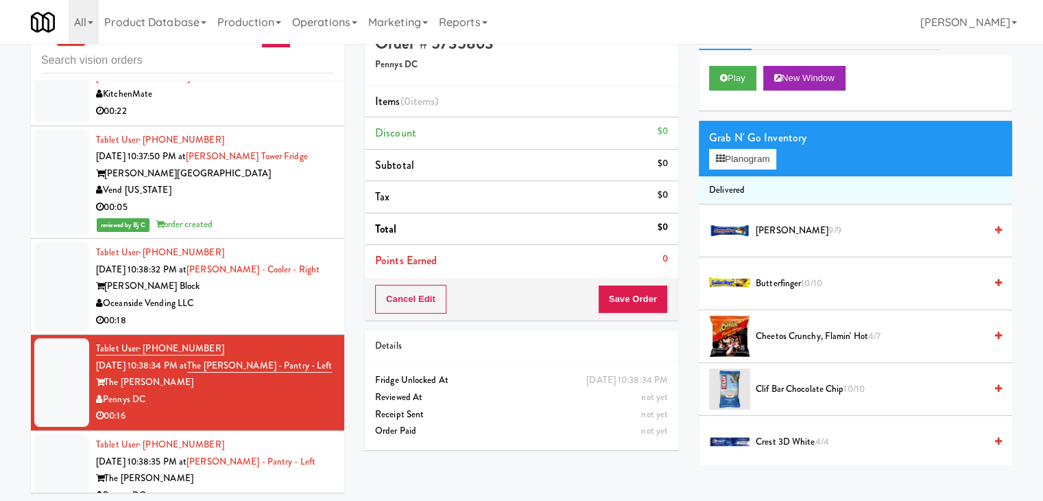
scroll to position [44, 0]
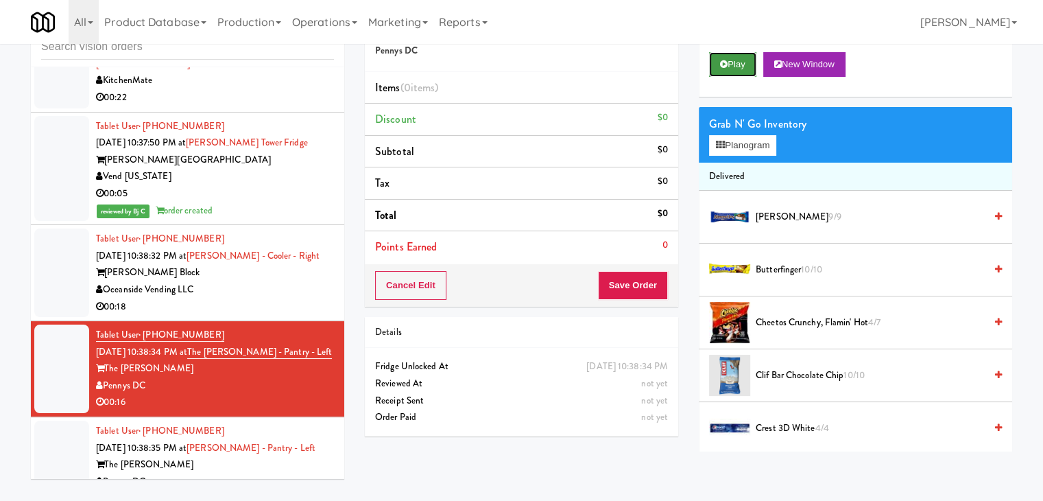
click at [738, 67] on button "Play" at bounding box center [732, 64] width 47 height 25
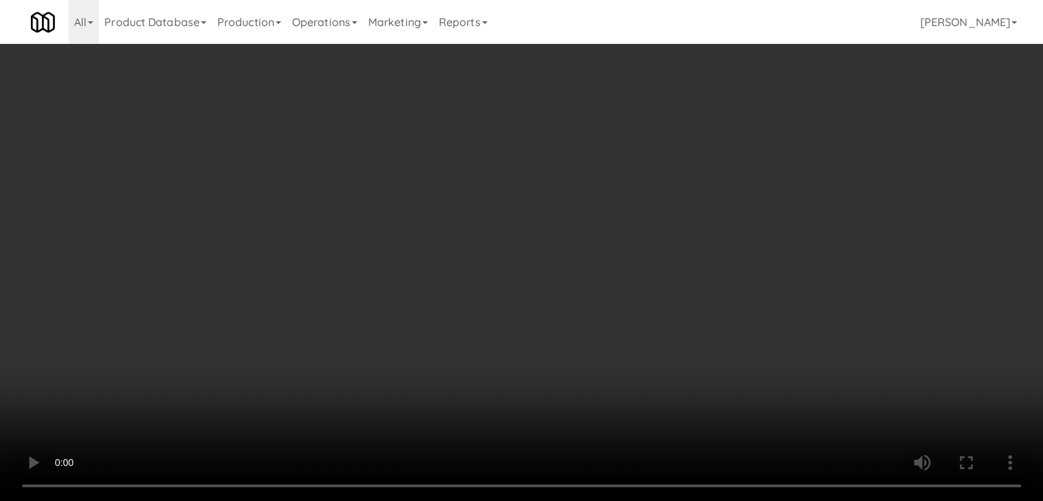
scroll to position [12207, 0]
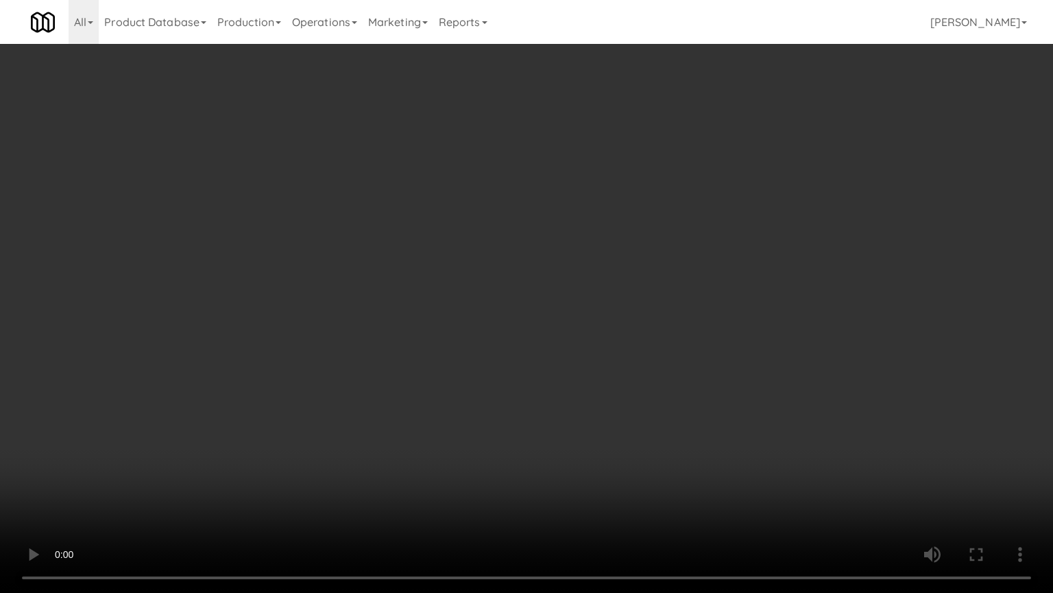
click at [572, 318] on video at bounding box center [526, 296] width 1053 height 593
click at [573, 317] on video at bounding box center [526, 296] width 1053 height 593
drag, startPoint x: 573, startPoint y: 317, endPoint x: 658, endPoint y: 128, distance: 207.8
click at [587, 293] on video at bounding box center [526, 296] width 1053 height 593
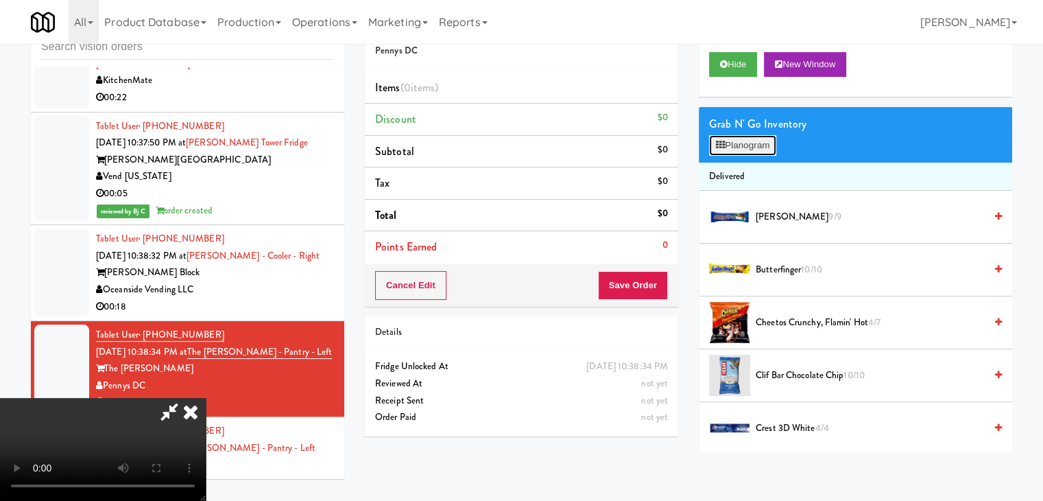
click at [751, 146] on button "Planogram" at bounding box center [742, 145] width 67 height 21
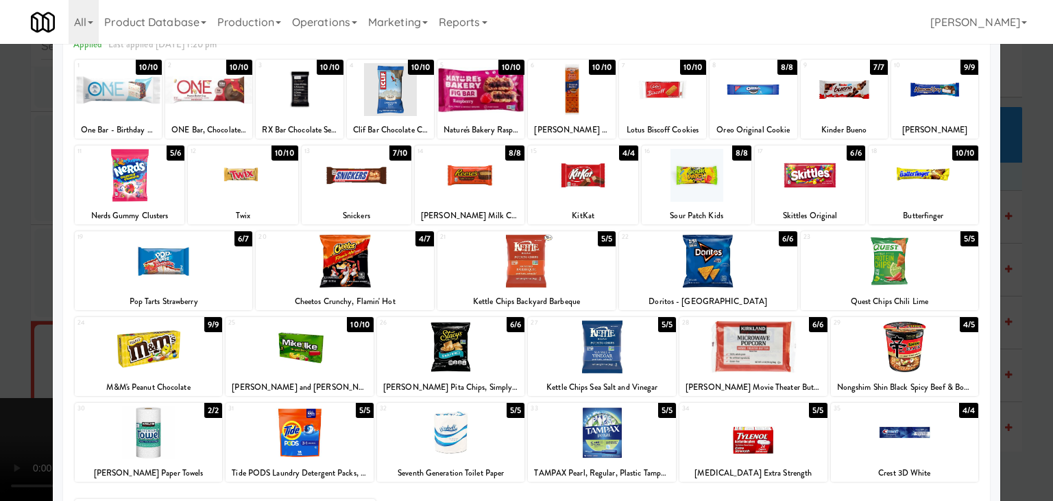
scroll to position [173, 0]
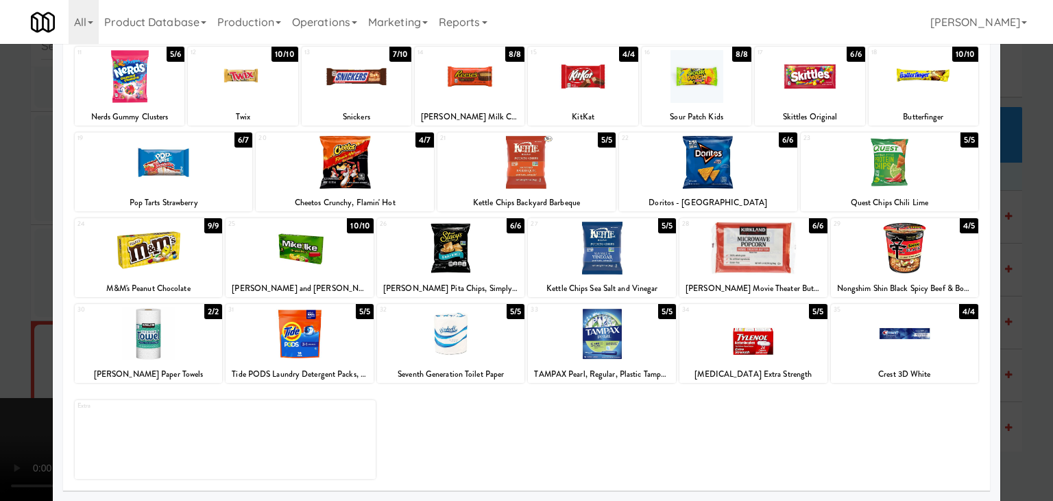
drag, startPoint x: 301, startPoint y: 355, endPoint x: 428, endPoint y: 328, distance: 129.7
click at [305, 353] on div at bounding box center [300, 333] width 148 height 53
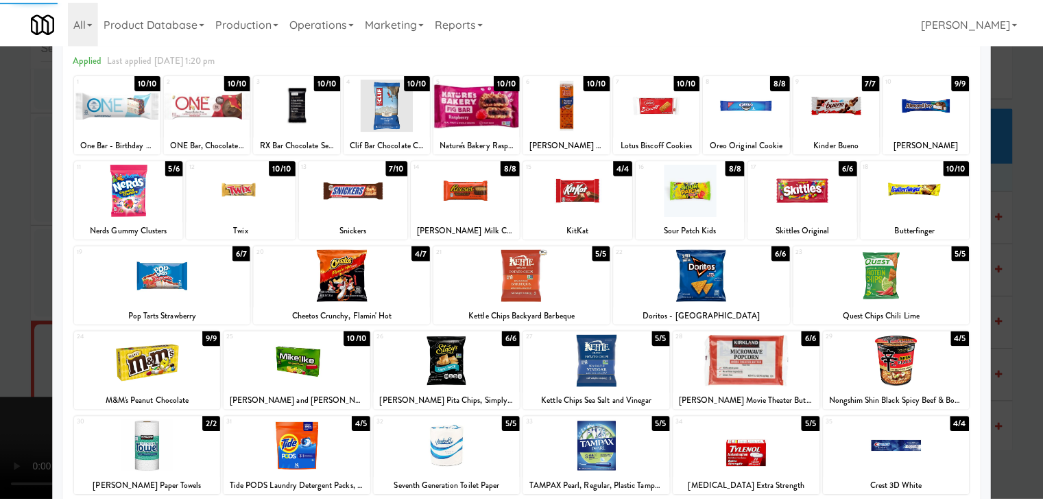
scroll to position [0, 0]
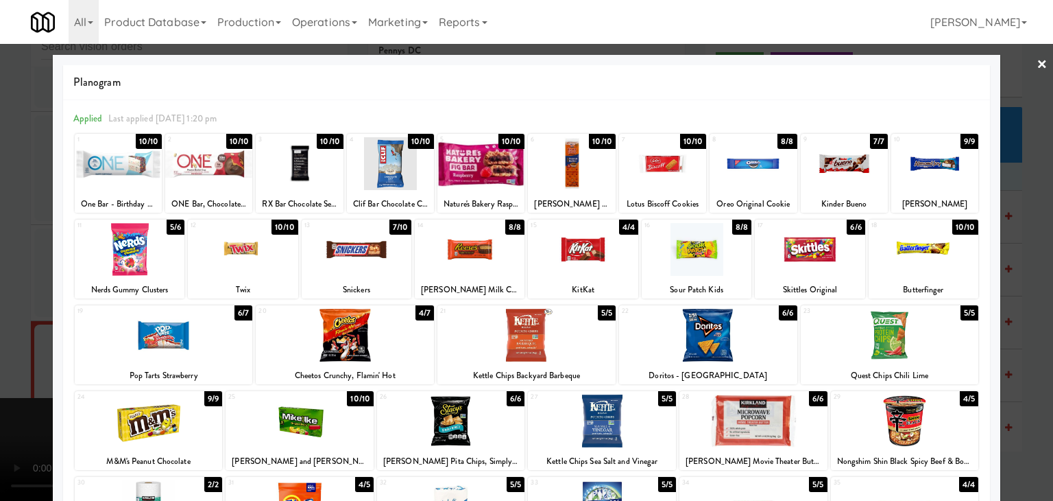
click at [158, 420] on div at bounding box center [149, 420] width 148 height 53
drag, startPoint x: 0, startPoint y: 377, endPoint x: 407, endPoint y: 333, distance: 409.0
click at [14, 368] on div at bounding box center [526, 250] width 1053 height 501
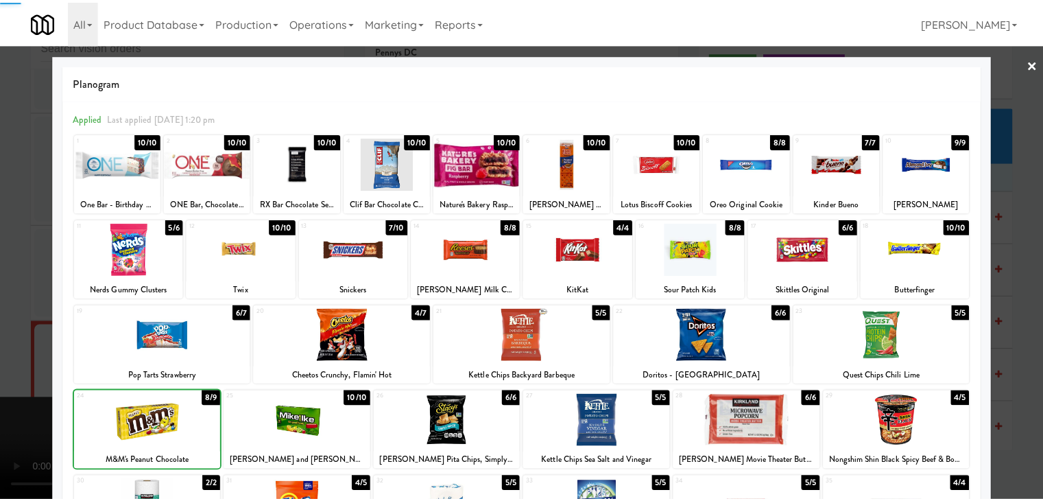
scroll to position [12224, 0]
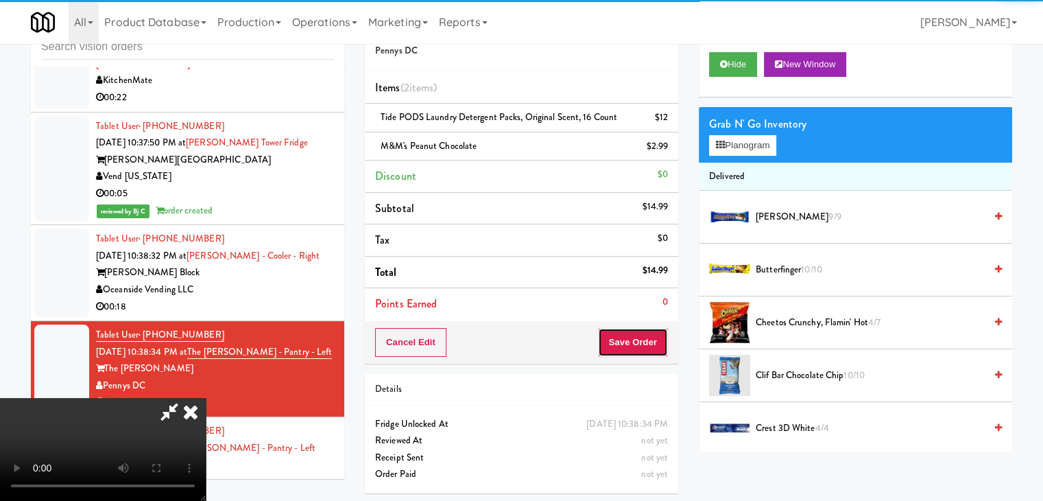
click at [646, 346] on button "Save Order" at bounding box center [633, 342] width 70 height 29
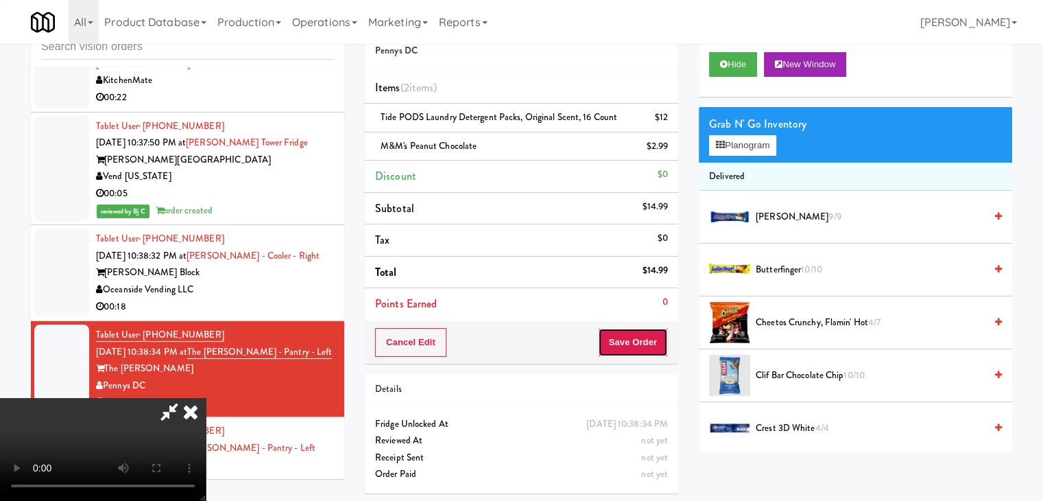
click at [647, 344] on button "Save Order" at bounding box center [633, 342] width 70 height 29
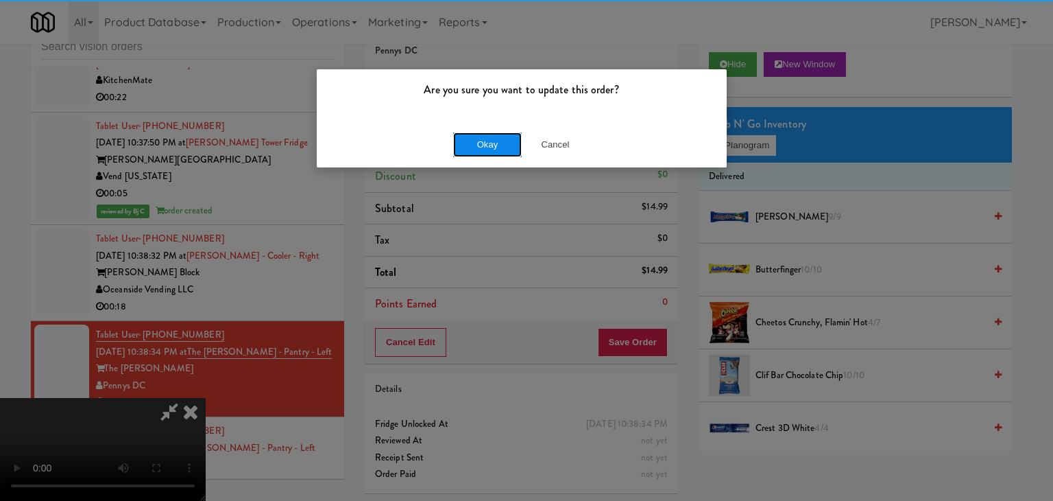
click at [502, 141] on button "Okay" at bounding box center [487, 144] width 69 height 25
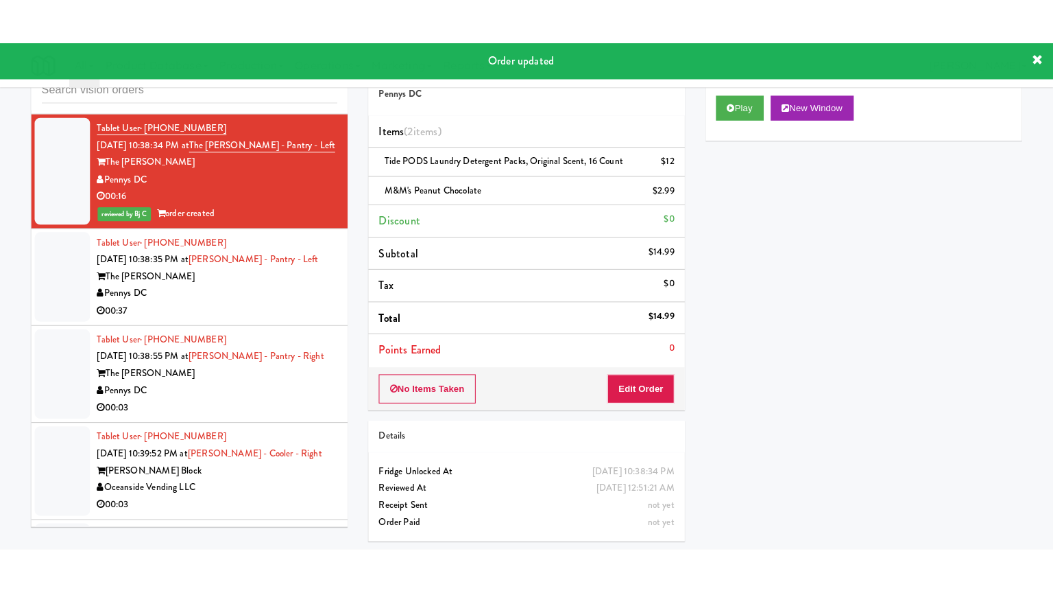
scroll to position [12498, 0]
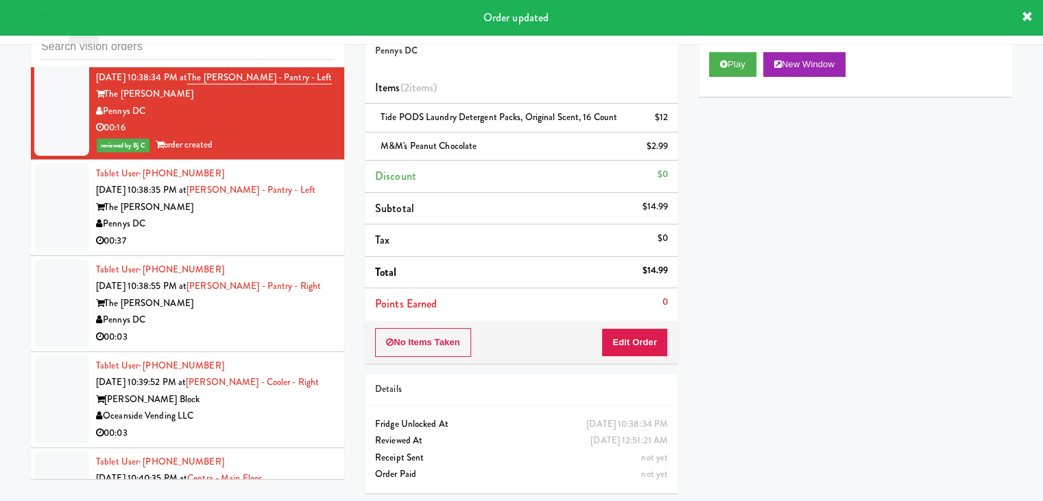
click at [276, 311] on div "Pennys DC" at bounding box center [215, 319] width 238 height 17
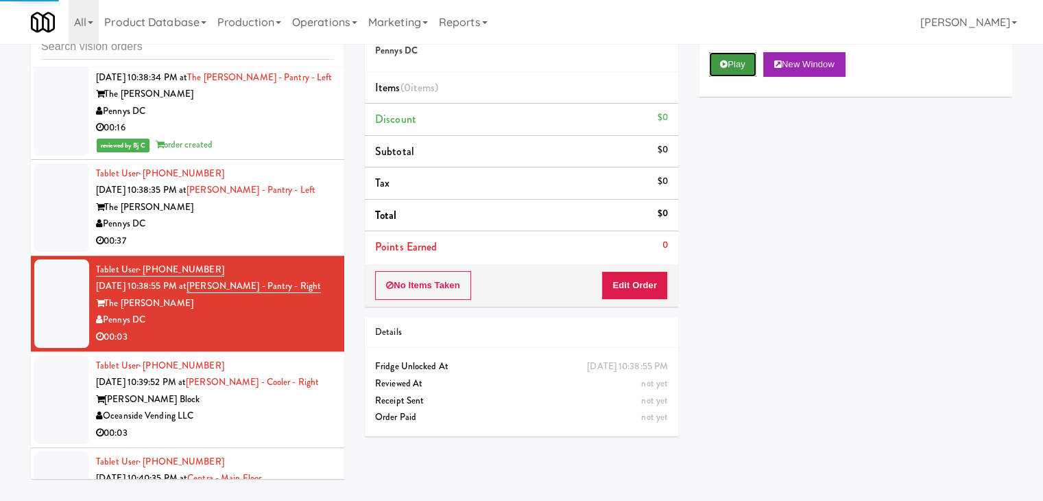
drag, startPoint x: 748, startPoint y: 61, endPoint x: 739, endPoint y: 91, distance: 31.5
click at [747, 61] on button "Play" at bounding box center [732, 64] width 47 height 25
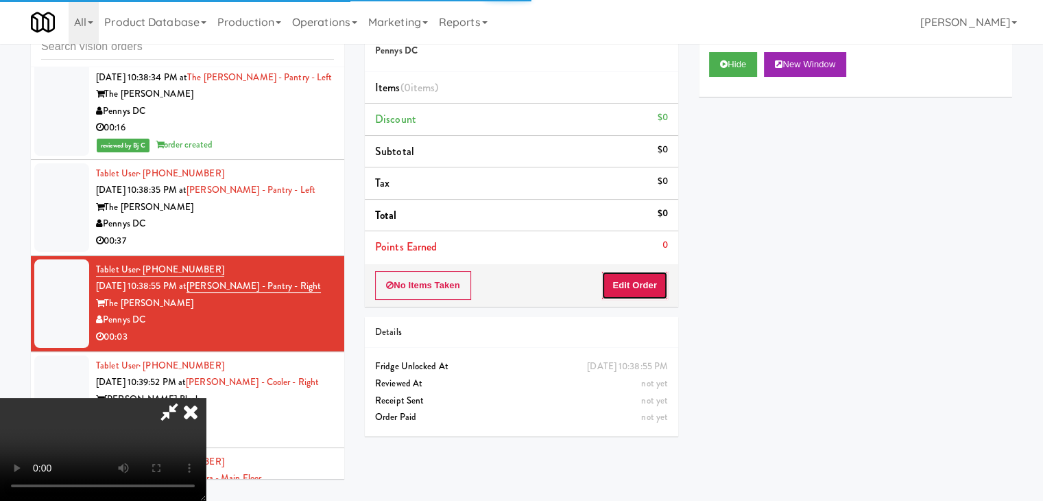
click at [641, 283] on button "Edit Order" at bounding box center [634, 285] width 67 height 29
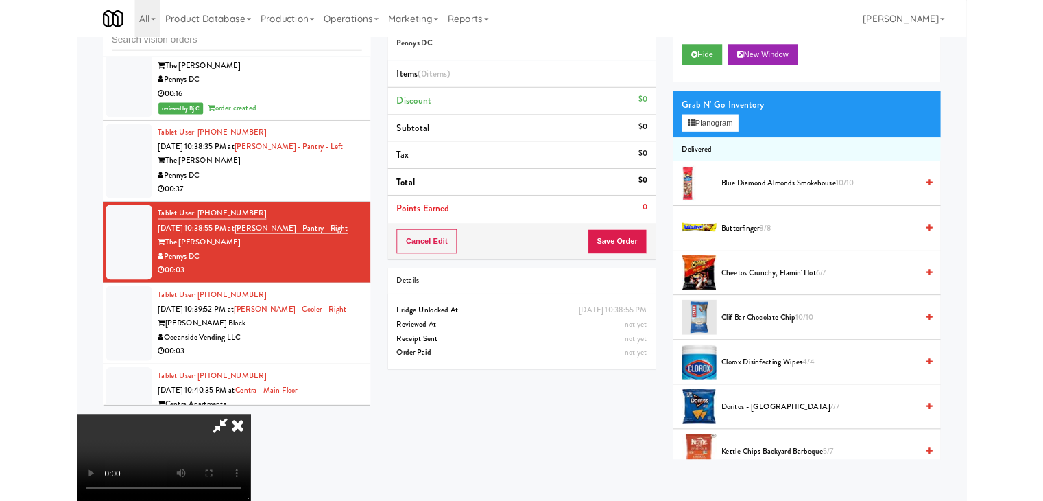
scroll to position [12481, 0]
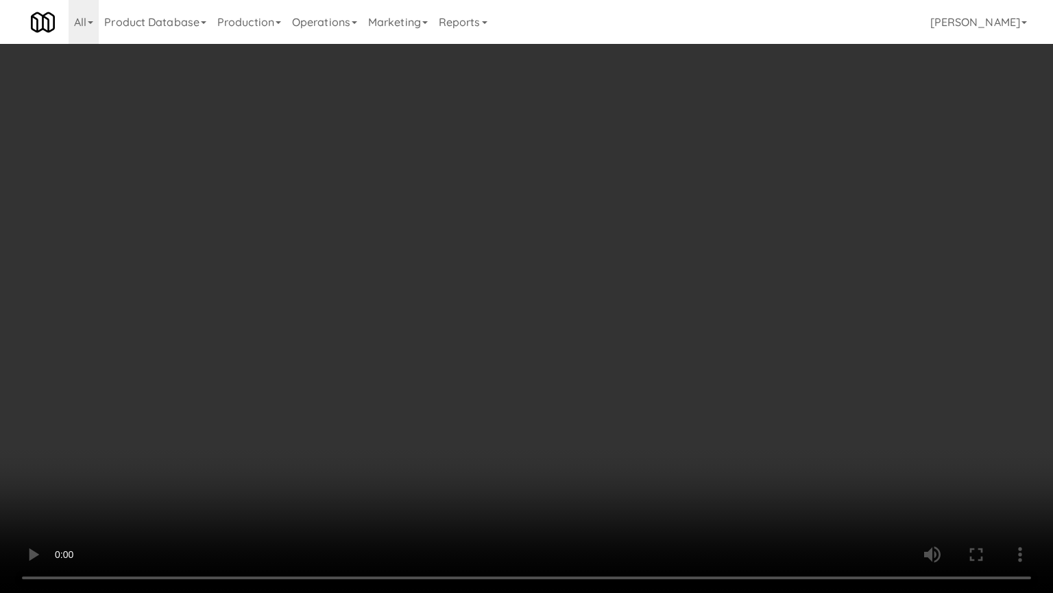
click at [692, 395] on video at bounding box center [526, 296] width 1053 height 593
click at [692, 392] on video at bounding box center [526, 296] width 1053 height 593
drag, startPoint x: 692, startPoint y: 387, endPoint x: 761, endPoint y: 225, distance: 175.8
click at [692, 385] on video at bounding box center [526, 296] width 1053 height 593
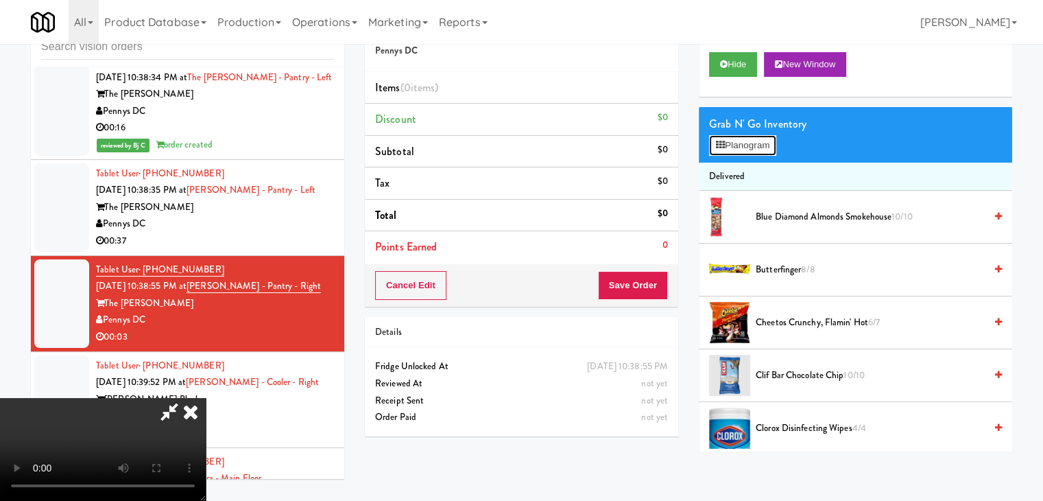
click at [751, 141] on button "Planogram" at bounding box center [742, 145] width 67 height 21
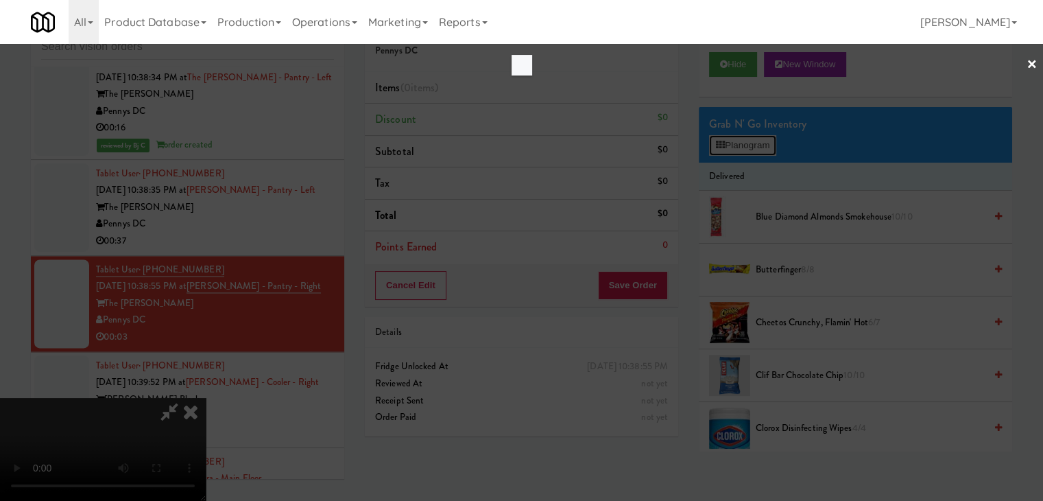
scroll to position [12481, 0]
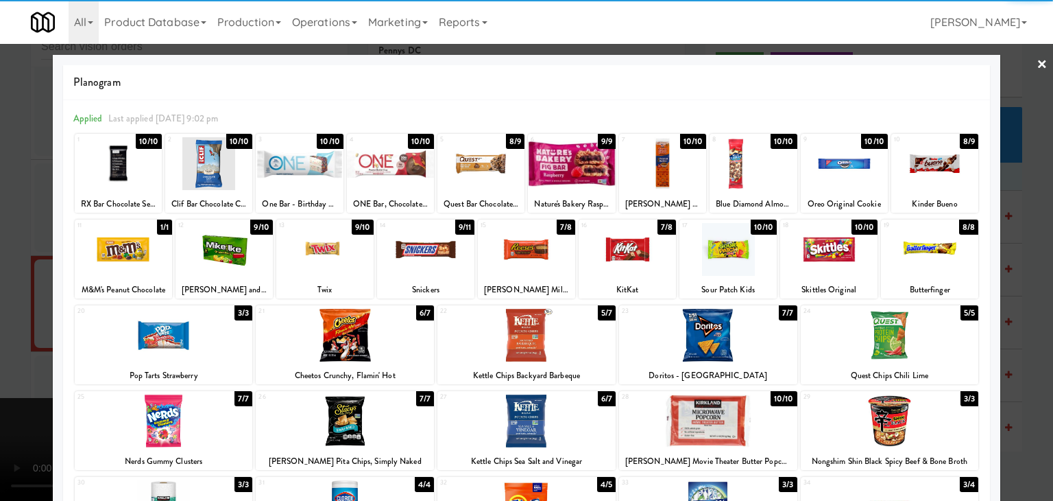
drag, startPoint x: 707, startPoint y: 420, endPoint x: 695, endPoint y: 414, distance: 13.8
click at [706, 418] on div at bounding box center [708, 420] width 178 height 53
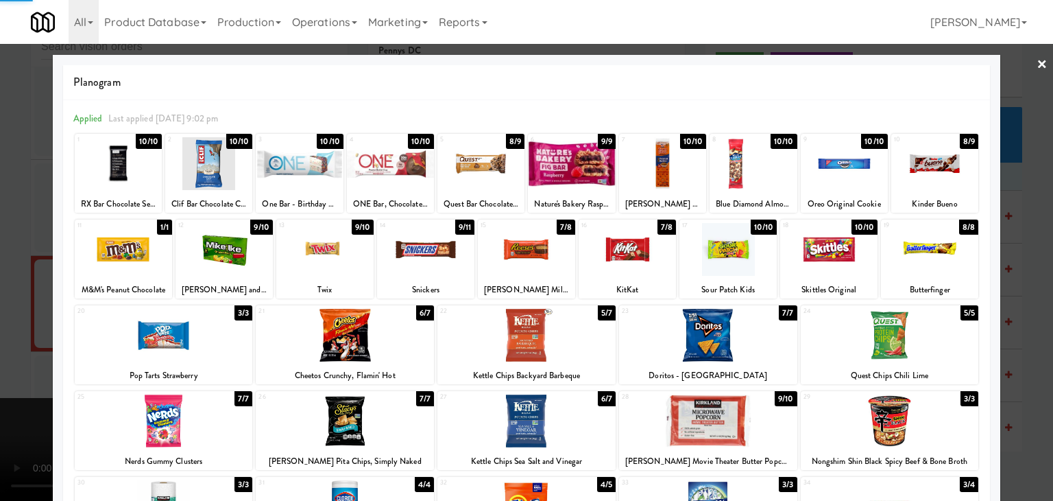
drag, startPoint x: 4, startPoint y: 281, endPoint x: 339, endPoint y: 276, distance: 334.7
click at [21, 279] on div at bounding box center [526, 250] width 1053 height 501
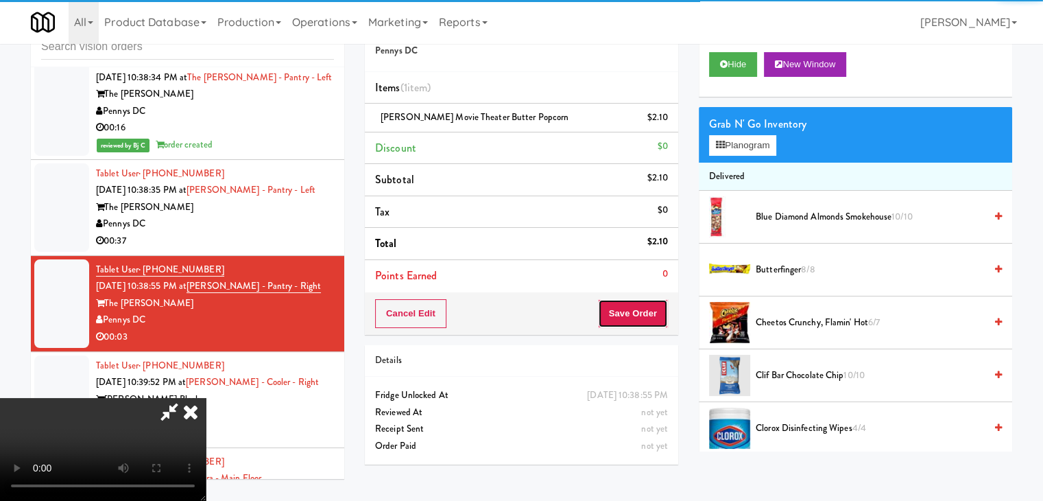
click at [654, 313] on button "Save Order" at bounding box center [633, 313] width 70 height 29
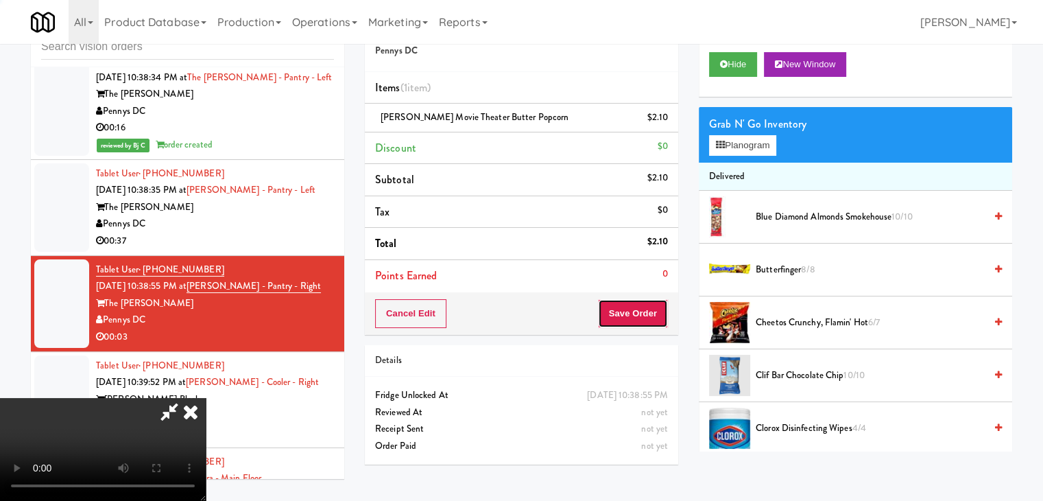
click at [654, 313] on button "Save Order" at bounding box center [633, 313] width 70 height 29
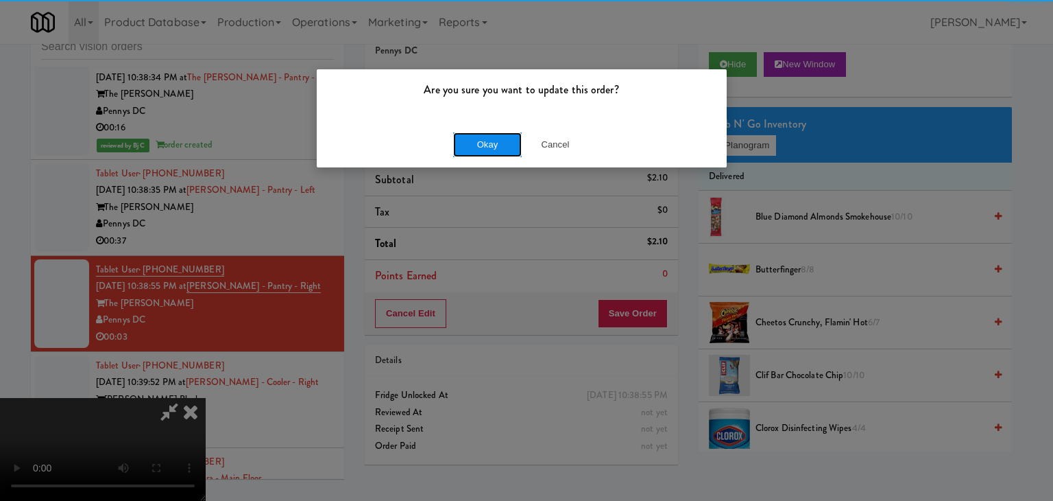
click at [488, 144] on button "Okay" at bounding box center [487, 144] width 69 height 25
click at [488, 144] on div "Okay Cancel" at bounding box center [522, 144] width 410 height 46
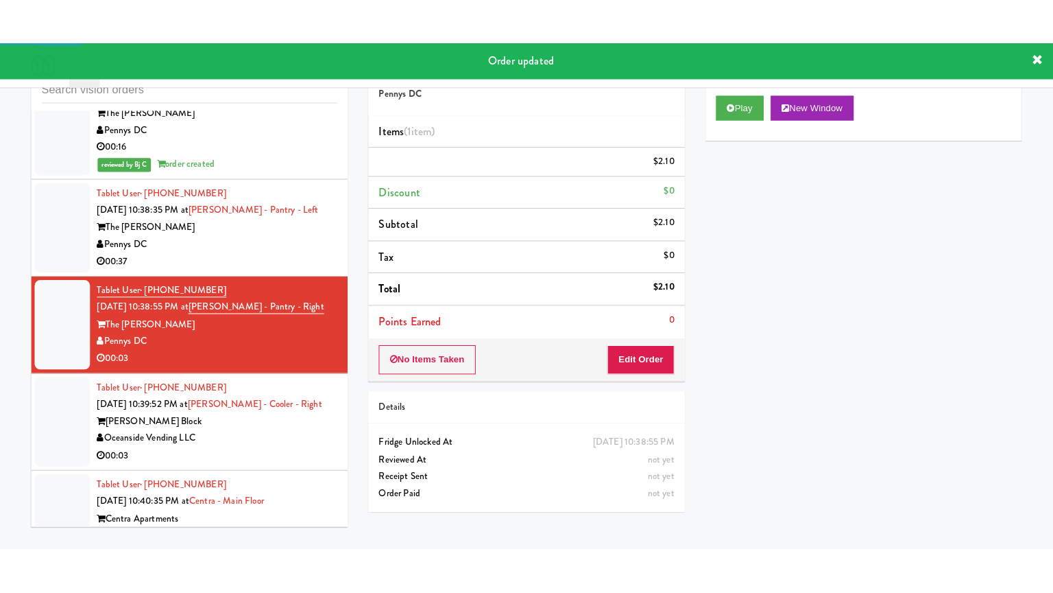
scroll to position [12567, 0]
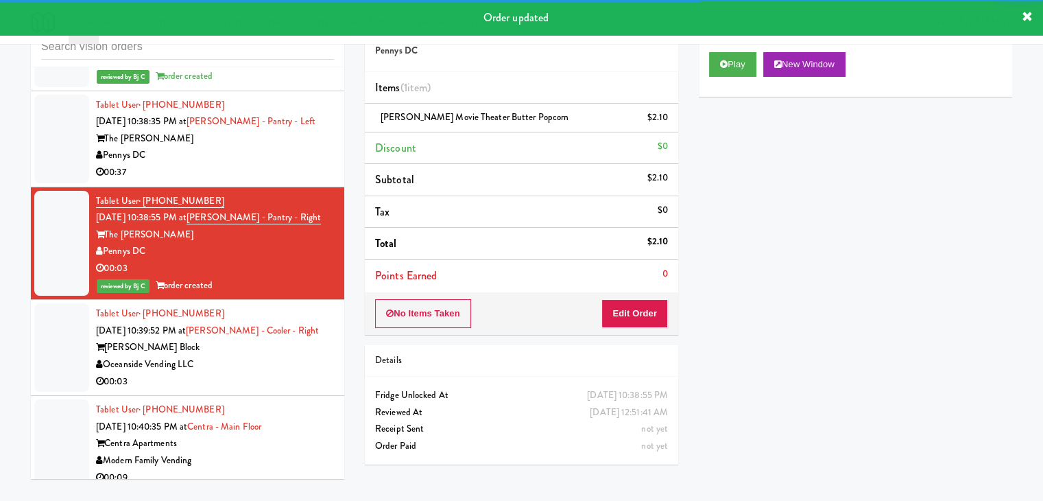
click at [288, 305] on div "Tablet User · (206) 549-9352 [DATE] 10:39:52 PM at [PERSON_NAME] - Cooler - Rig…" at bounding box center [215, 347] width 238 height 84
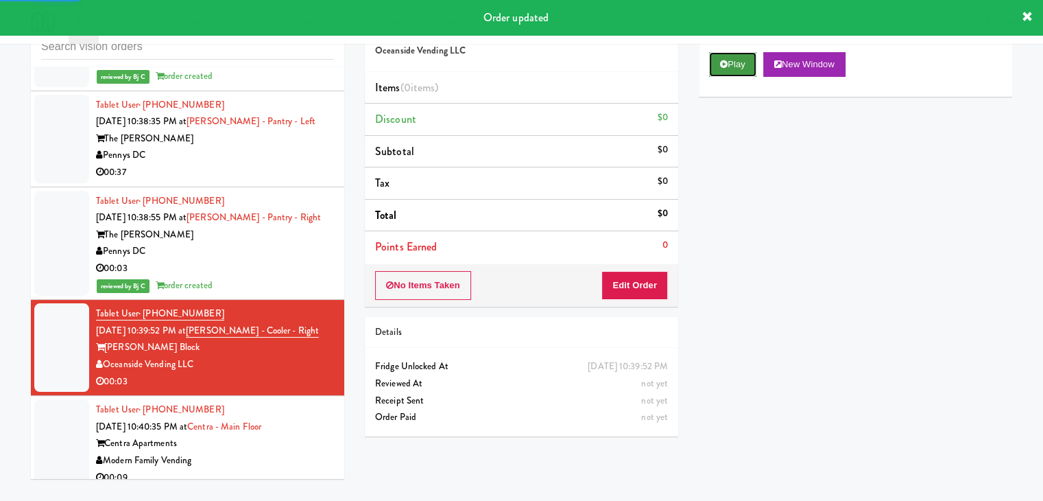
click at [724, 67] on icon at bounding box center [724, 64] width 8 height 9
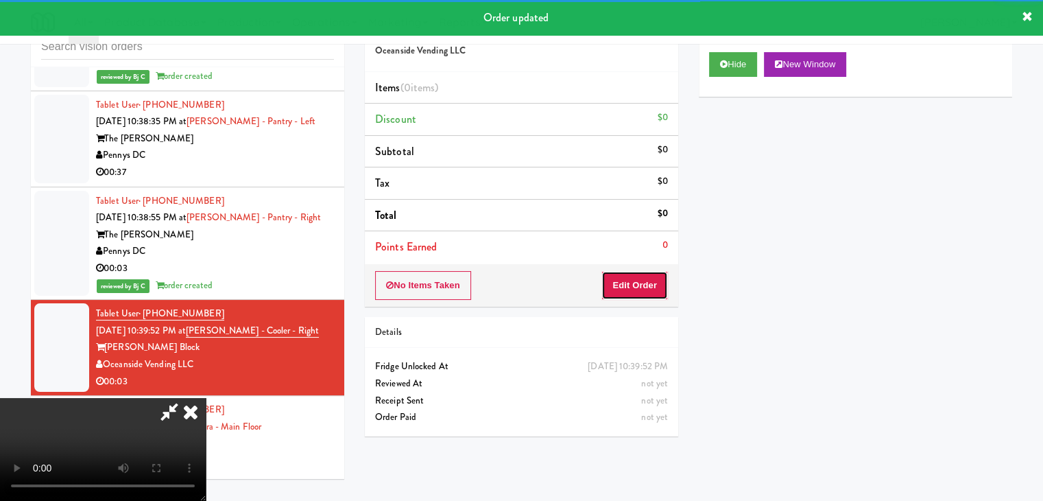
click at [633, 280] on button "Edit Order" at bounding box center [634, 285] width 67 height 29
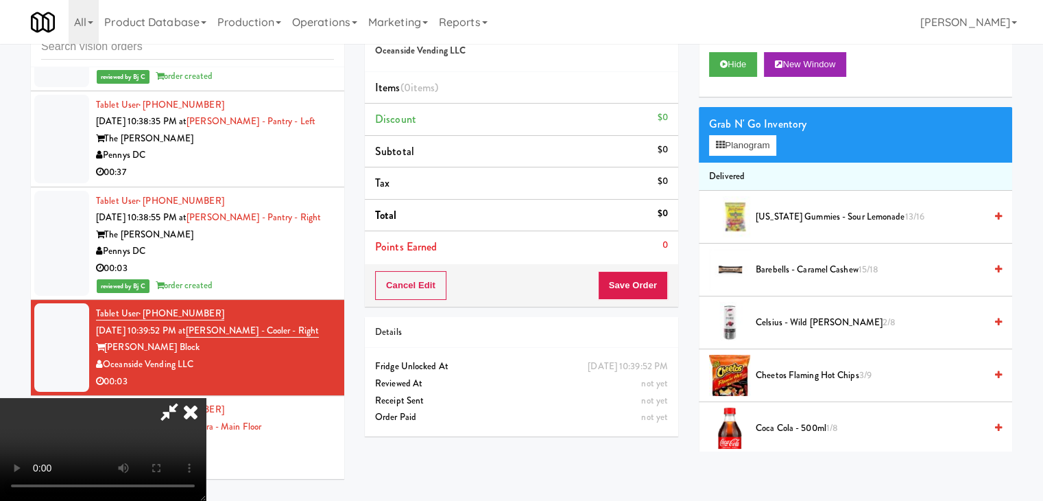
scroll to position [12550, 0]
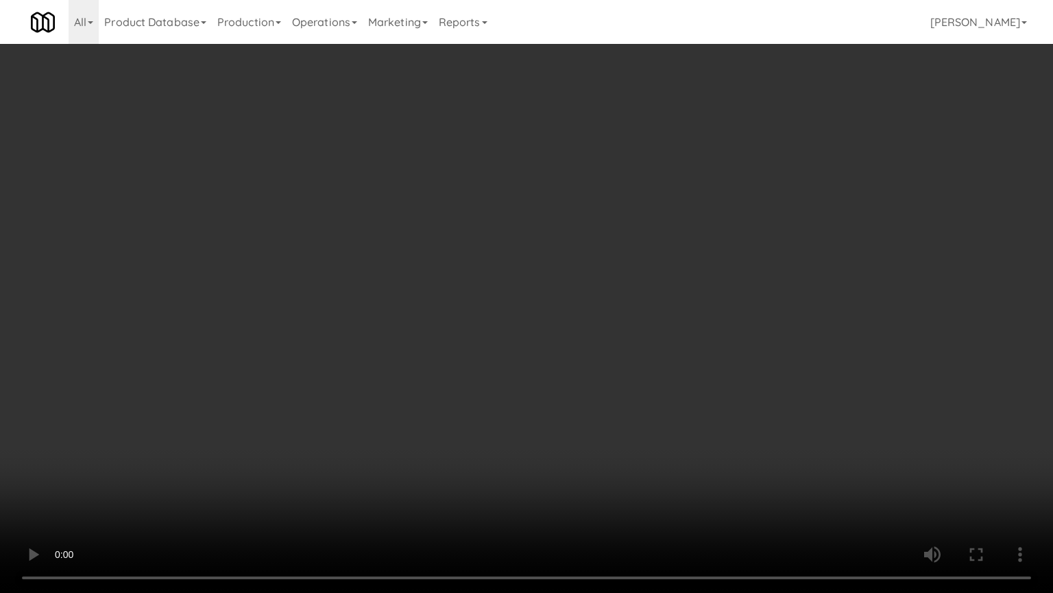
click at [691, 391] on video at bounding box center [526, 296] width 1053 height 593
drag, startPoint x: 691, startPoint y: 391, endPoint x: 684, endPoint y: 394, distance: 7.4
click at [691, 391] on video at bounding box center [526, 296] width 1053 height 593
click at [686, 390] on video at bounding box center [526, 296] width 1053 height 593
drag, startPoint x: 686, startPoint y: 384, endPoint x: 688, endPoint y: 374, distance: 10.5
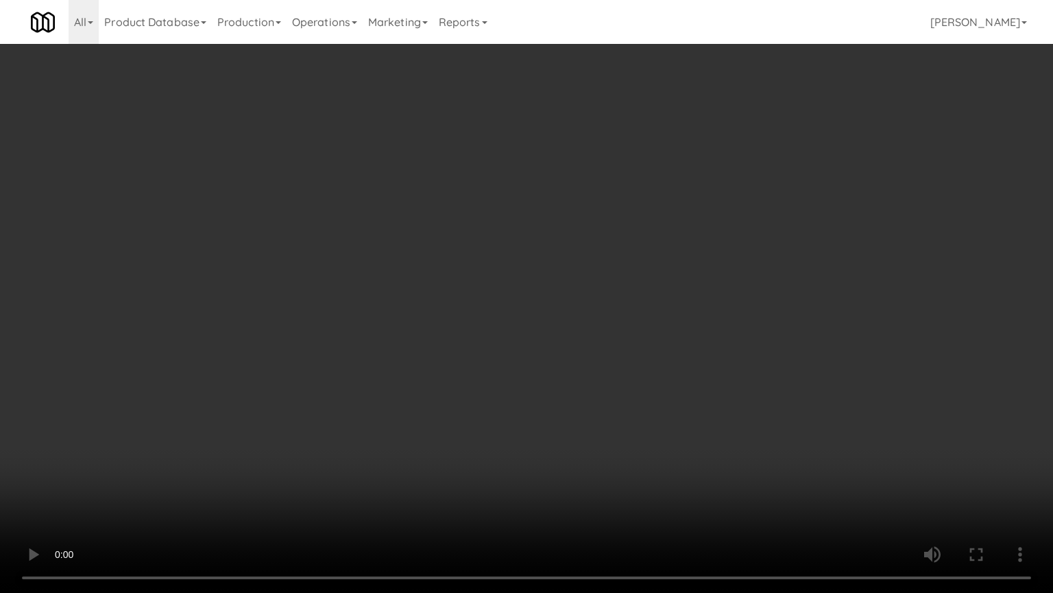
click at [687, 375] on video at bounding box center [526, 296] width 1053 height 593
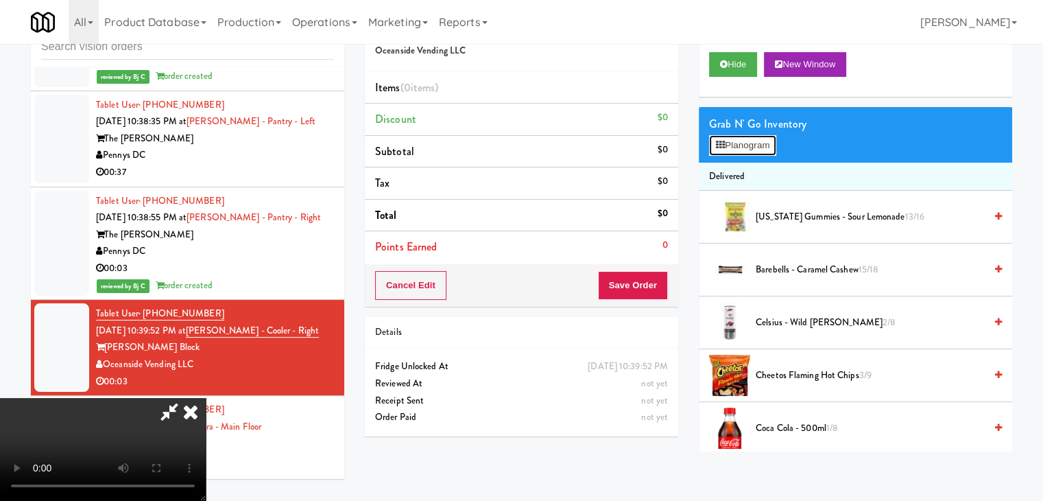
click at [742, 146] on button "Planogram" at bounding box center [742, 145] width 67 height 21
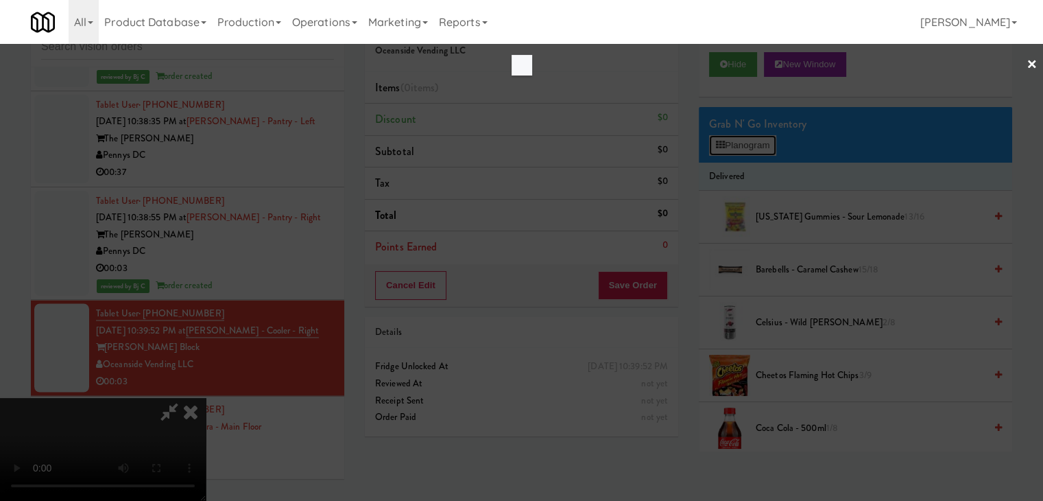
scroll to position [12550, 0]
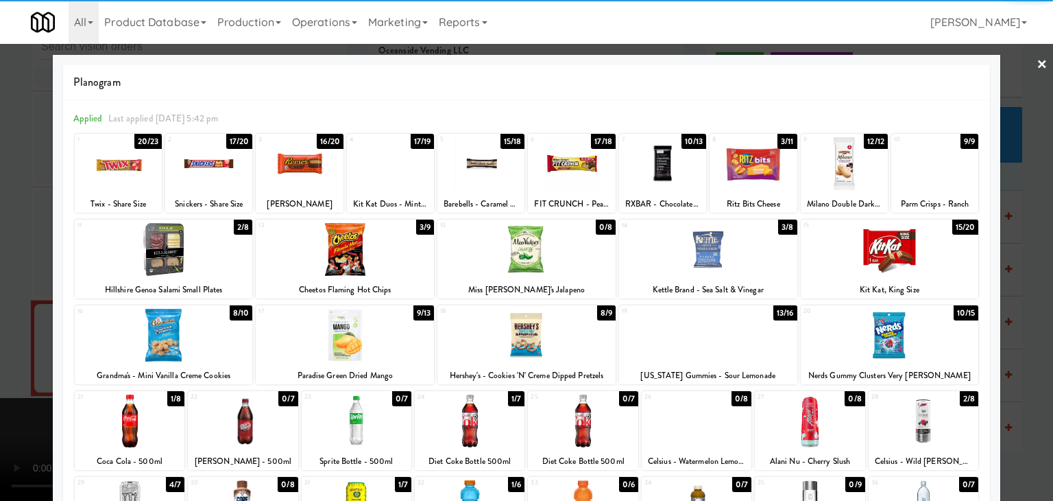
click at [926, 426] on div at bounding box center [924, 420] width 110 height 53
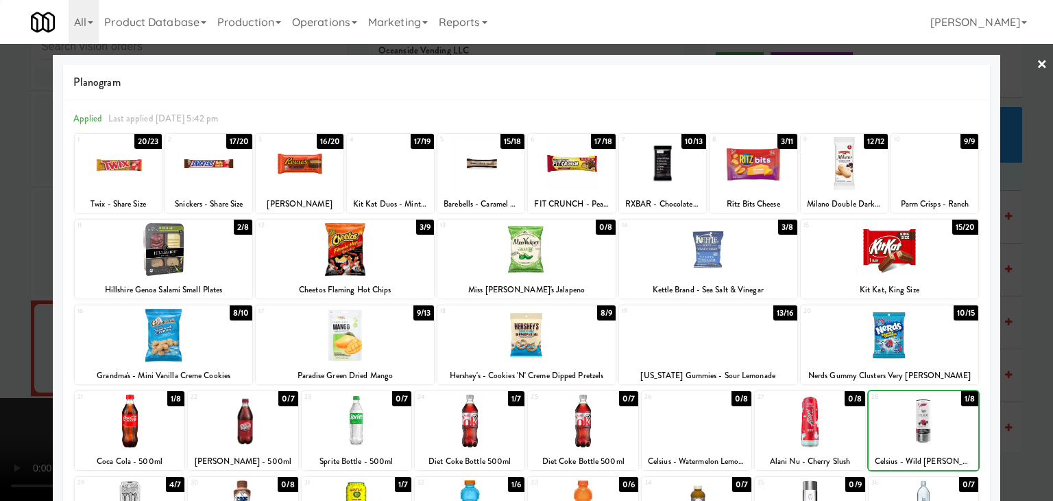
click at [1005, 419] on div at bounding box center [526, 250] width 1053 height 501
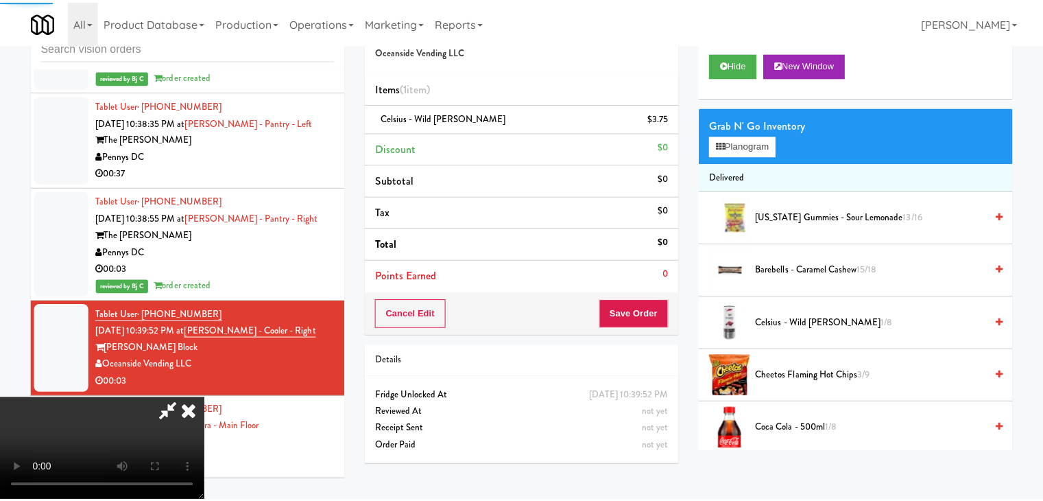
scroll to position [12567, 0]
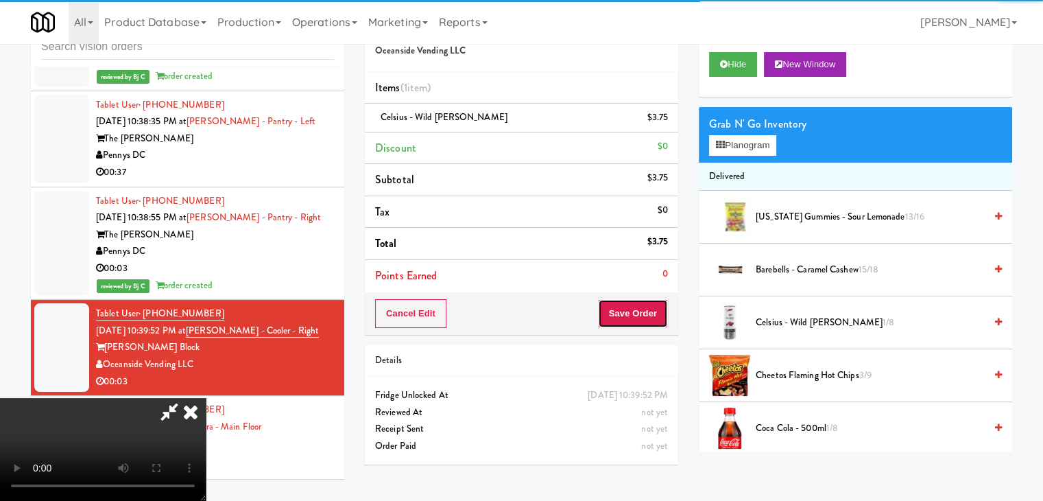
click at [653, 322] on button "Save Order" at bounding box center [633, 313] width 70 height 29
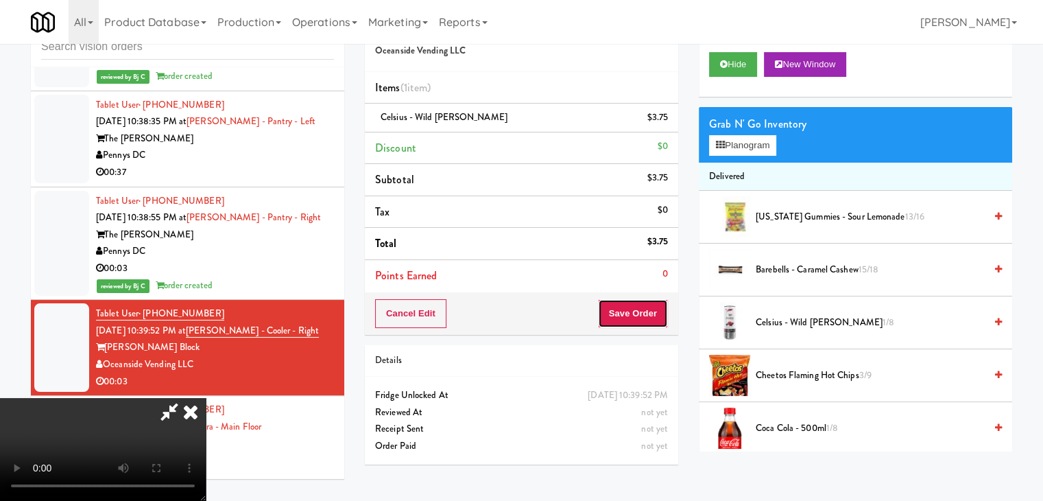
click at [653, 322] on button "Save Order" at bounding box center [633, 313] width 70 height 29
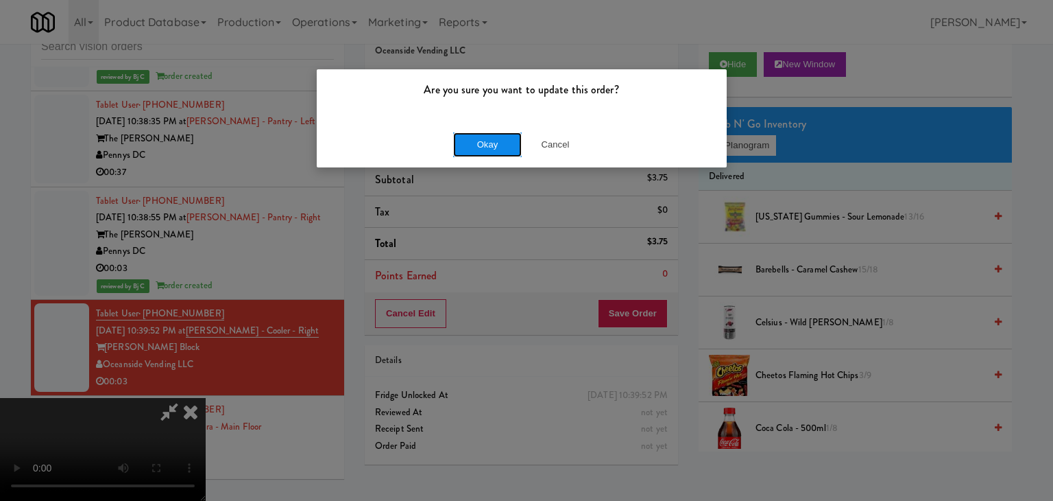
click at [486, 141] on button "Okay" at bounding box center [487, 144] width 69 height 25
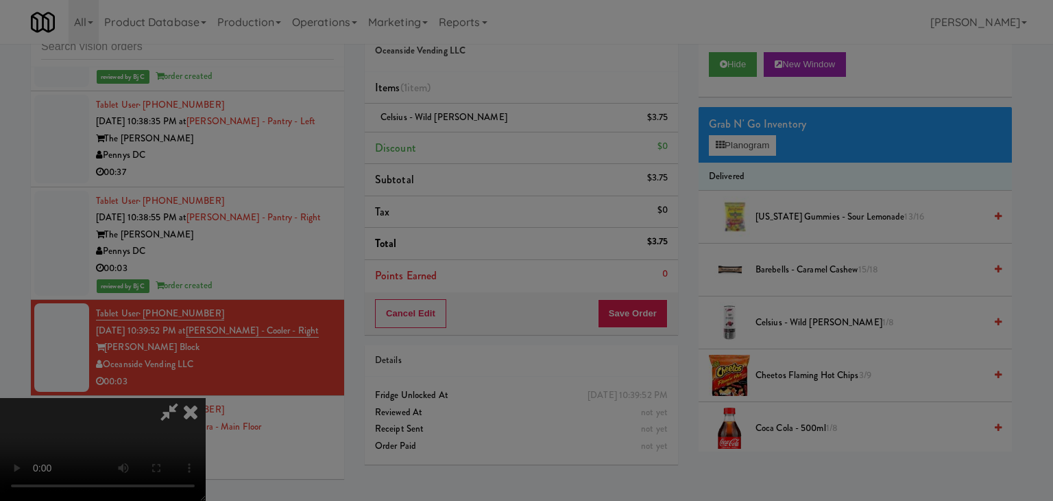
click at [486, 141] on body "Are you sure you want to update this order? Okay Cancel Okay Are you sure you w…" at bounding box center [526, 250] width 1053 height 501
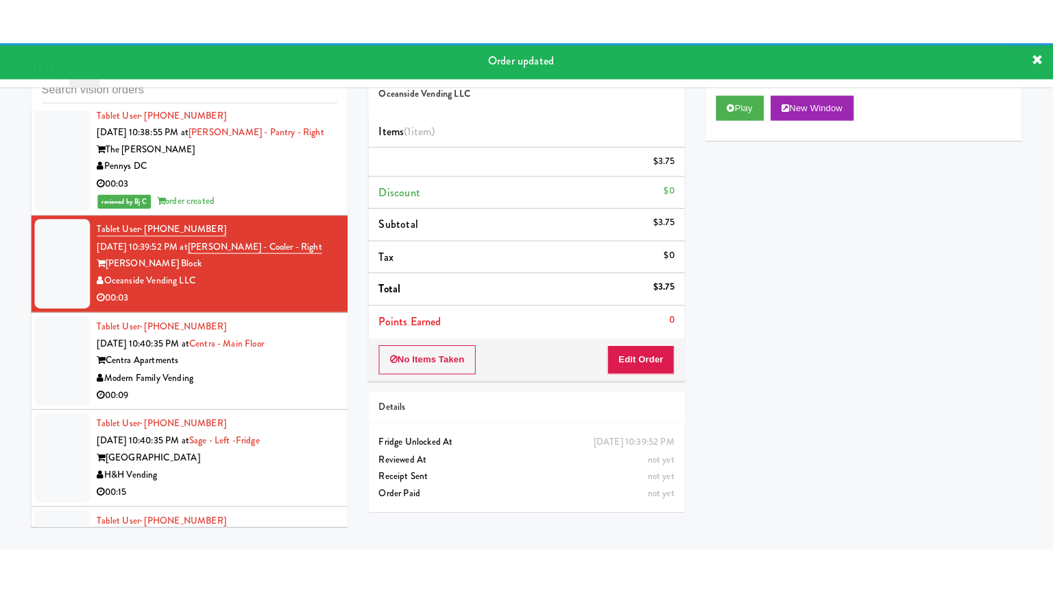
scroll to position [12704, 0]
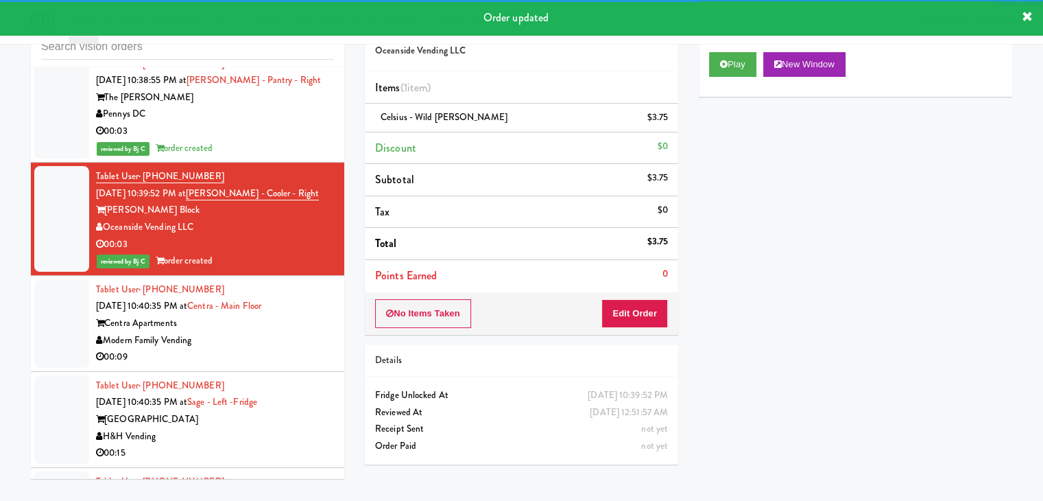
drag, startPoint x: 248, startPoint y: 214, endPoint x: 255, endPoint y: 215, distance: 7.6
click at [250, 332] on div "Modern Family Vending" at bounding box center [215, 340] width 238 height 17
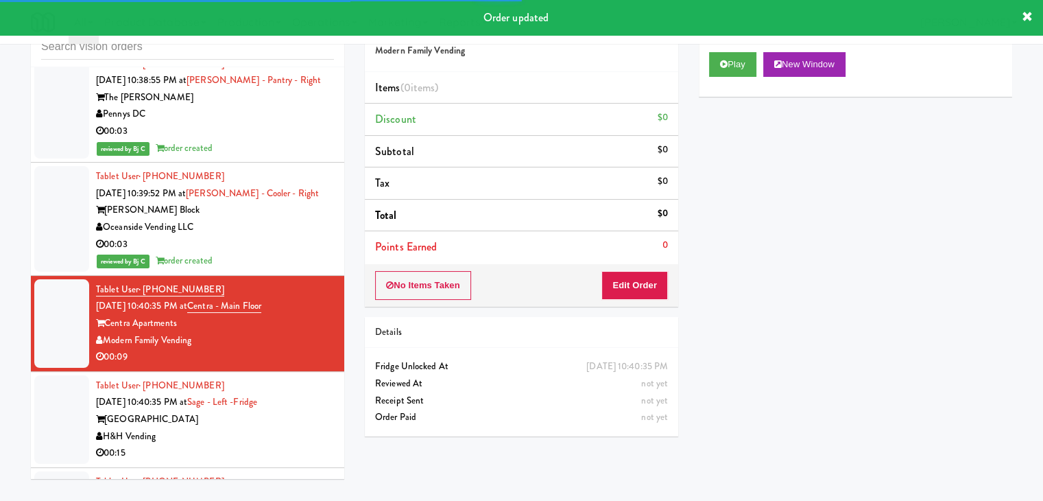
drag, startPoint x: 717, startPoint y: 77, endPoint x: 711, endPoint y: 102, distance: 25.4
click at [715, 83] on div "Play New Window" at bounding box center [855, 69] width 313 height 55
drag, startPoint x: 734, startPoint y: 72, endPoint x: 713, endPoint y: 118, distance: 50.6
click at [730, 91] on div "Play New Window" at bounding box center [855, 69] width 313 height 55
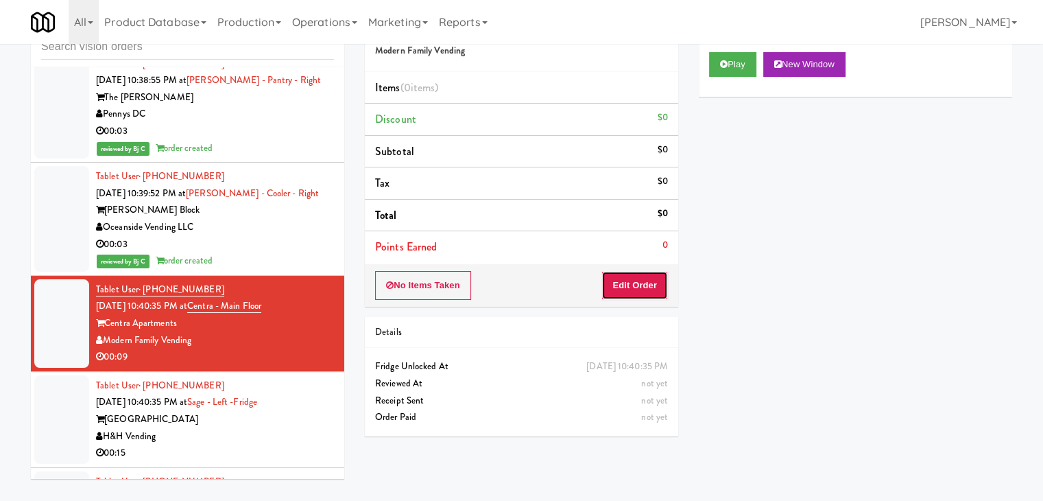
click at [641, 293] on button "Edit Order" at bounding box center [634, 285] width 67 height 29
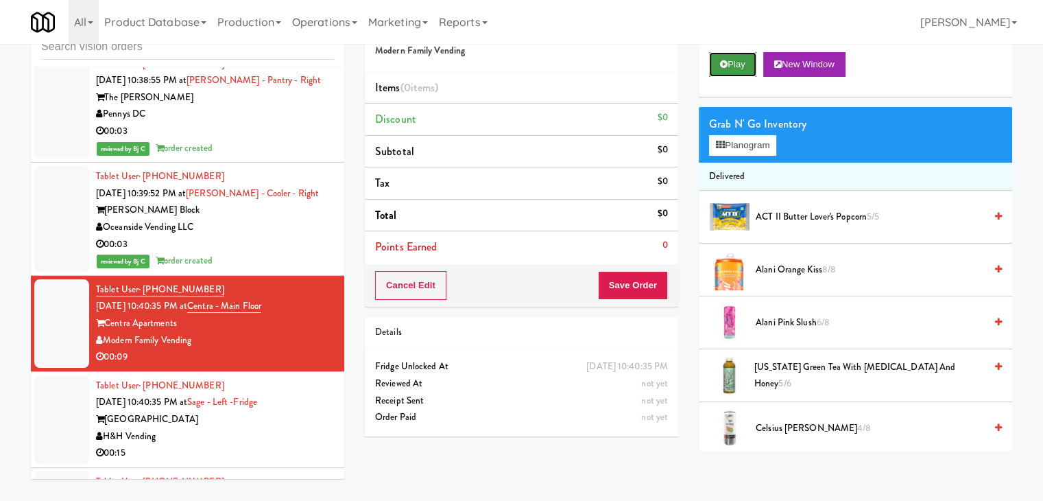
drag, startPoint x: 741, startPoint y: 64, endPoint x: 676, endPoint y: 166, distance: 120.2
click at [740, 65] on button "Play" at bounding box center [732, 64] width 47 height 25
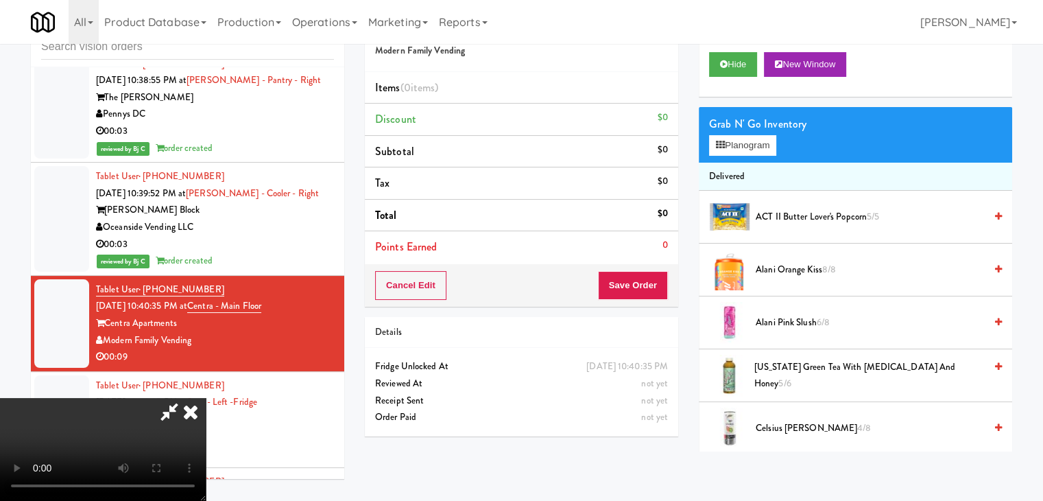
scroll to position [12687, 0]
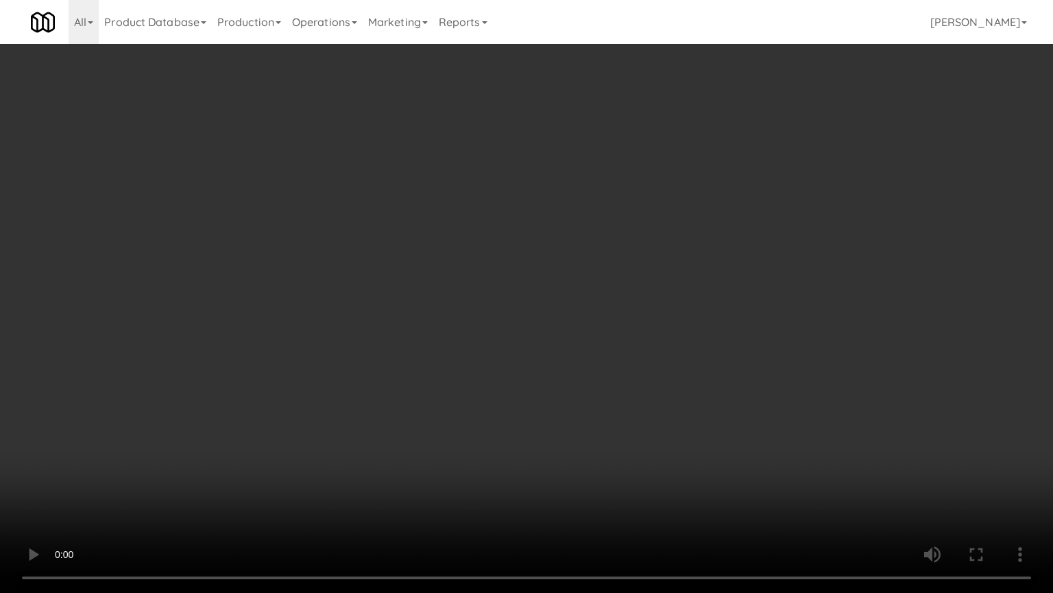
click at [665, 417] on video at bounding box center [526, 296] width 1053 height 593
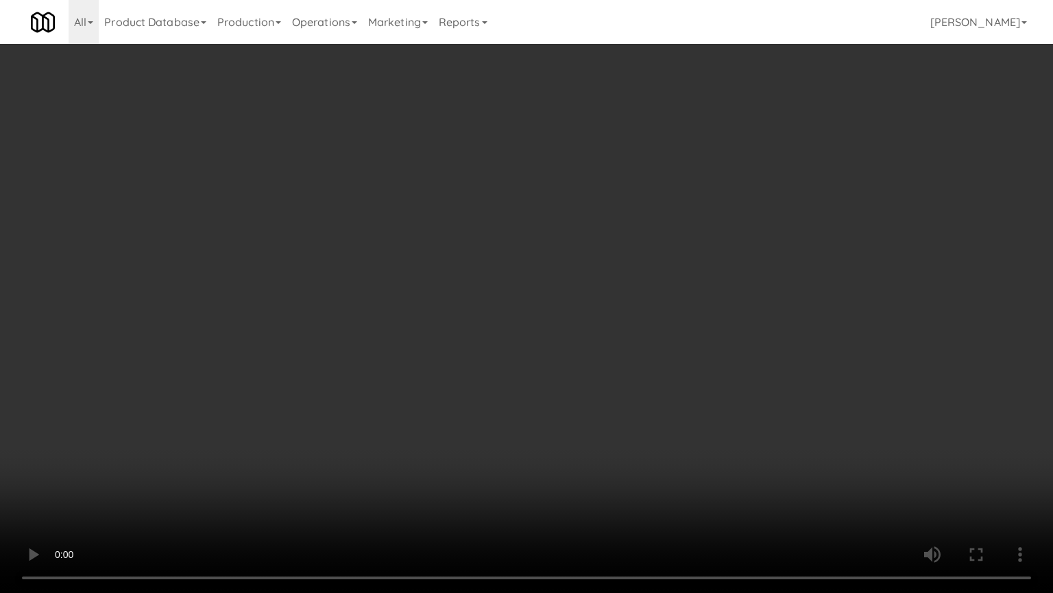
click at [647, 403] on video at bounding box center [526, 296] width 1053 height 593
click at [619, 387] on video at bounding box center [526, 296] width 1053 height 593
drag, startPoint x: 618, startPoint y: 387, endPoint x: 648, endPoint y: 261, distance: 130.4
click at [618, 382] on video at bounding box center [526, 296] width 1053 height 593
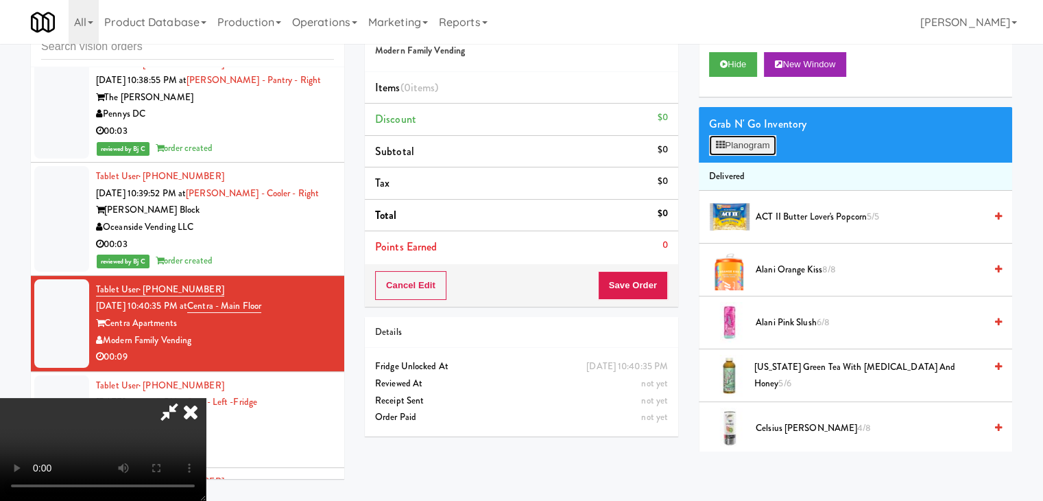
click at [729, 145] on button "Planogram" at bounding box center [742, 145] width 67 height 21
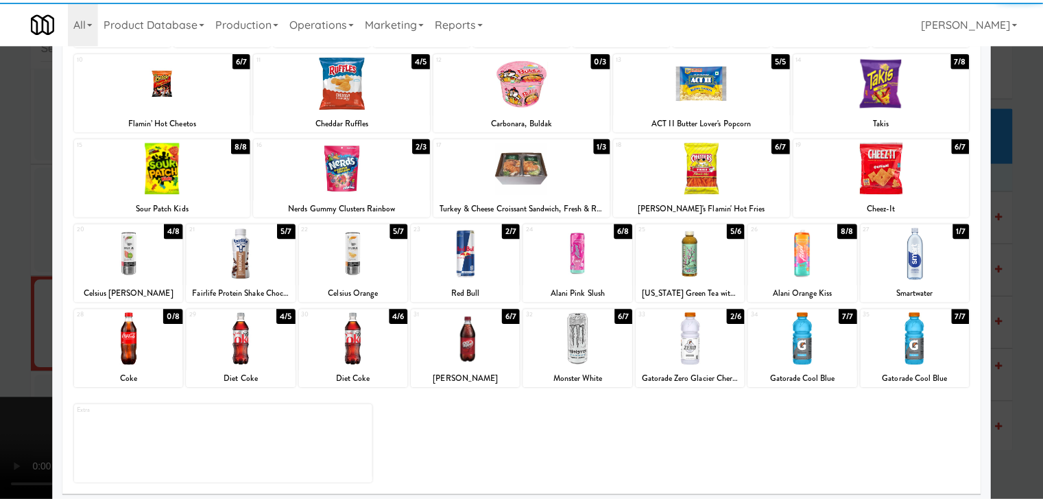
scroll to position [173, 0]
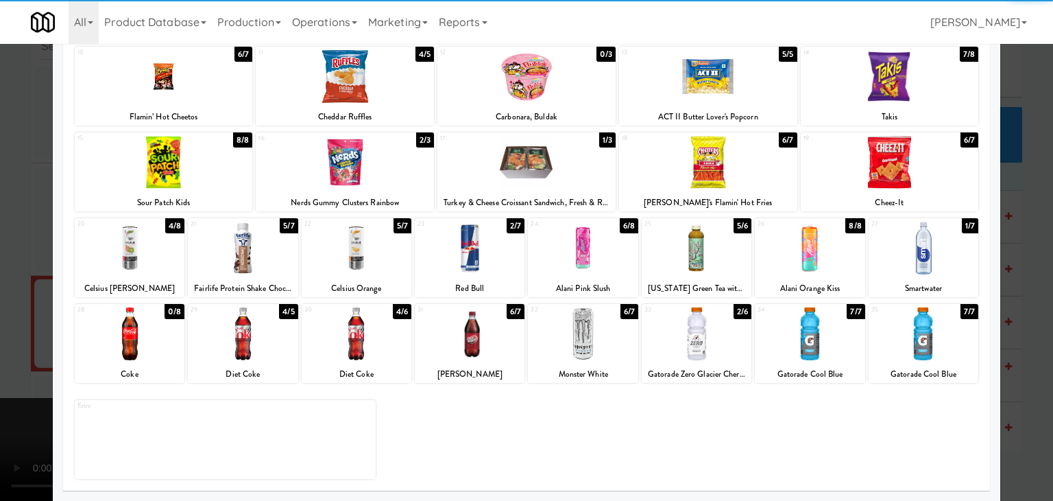
drag, startPoint x: 590, startPoint y: 241, endPoint x: 387, endPoint y: 267, distance: 204.1
click at [588, 241] on div at bounding box center [583, 248] width 110 height 53
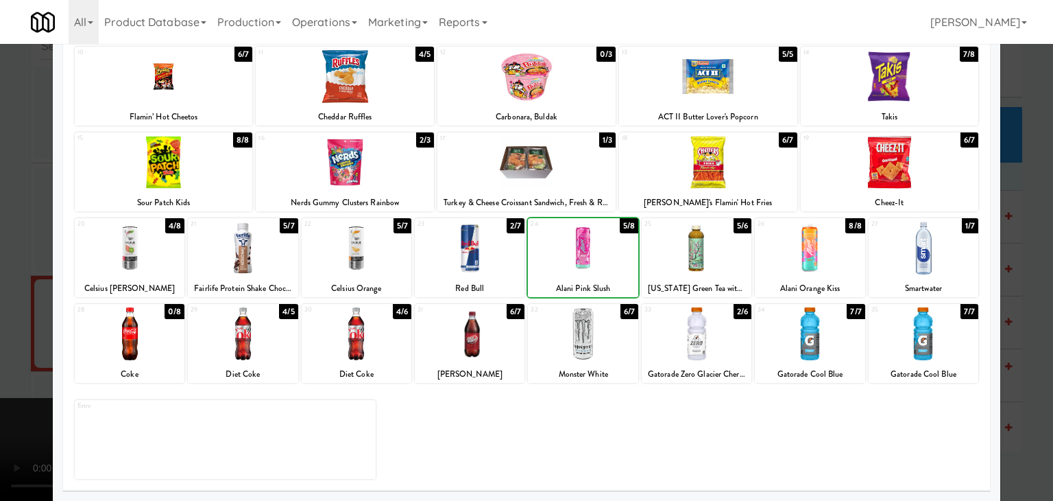
drag, startPoint x: 1, startPoint y: 275, endPoint x: 367, endPoint y: 276, distance: 365.5
click at [13, 274] on div at bounding box center [526, 250] width 1053 height 501
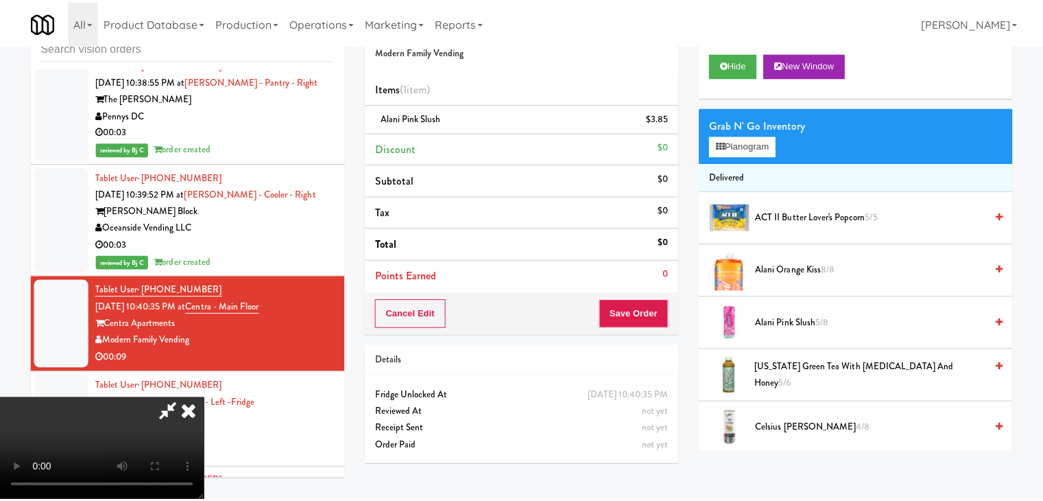
scroll to position [12704, 0]
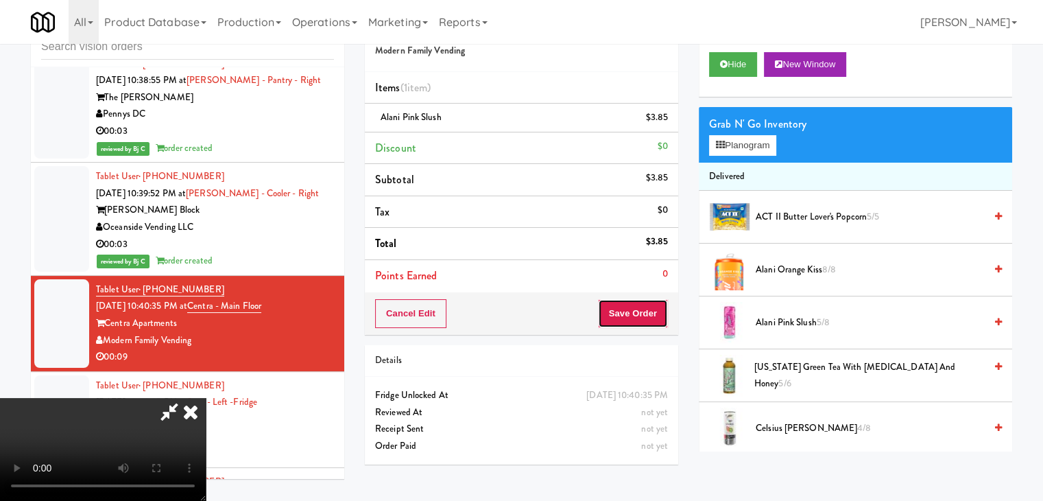
click at [638, 311] on button "Save Order" at bounding box center [633, 313] width 70 height 29
drag, startPoint x: 638, startPoint y: 311, endPoint x: 630, endPoint y: 312, distance: 7.7
click at [637, 311] on button "Save Order" at bounding box center [633, 313] width 70 height 29
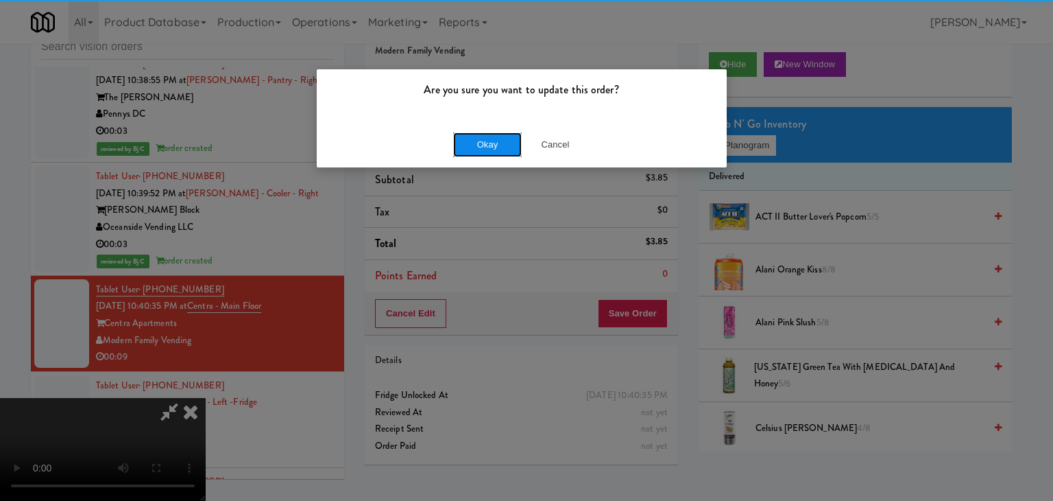
click at [490, 139] on button "Okay" at bounding box center [487, 144] width 69 height 25
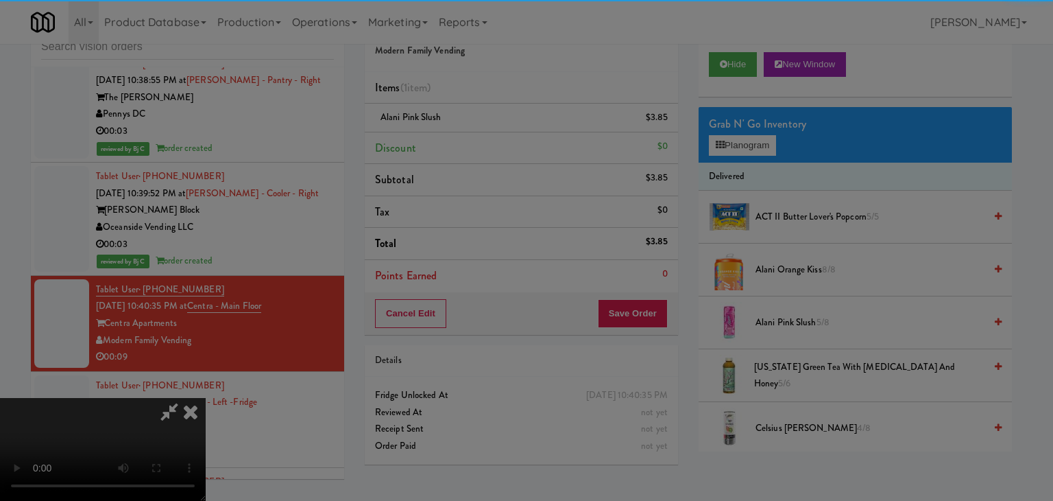
drag, startPoint x: 488, startPoint y: 142, endPoint x: 488, endPoint y: 181, distance: 39.1
click at [488, 142] on div "Okay Cancel" at bounding box center [522, 119] width 410 height 46
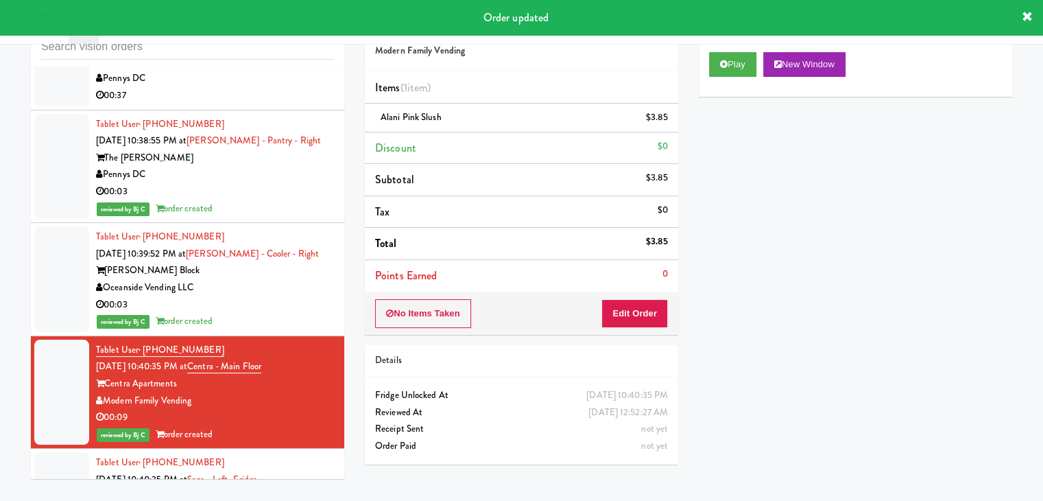
scroll to position [12841, 0]
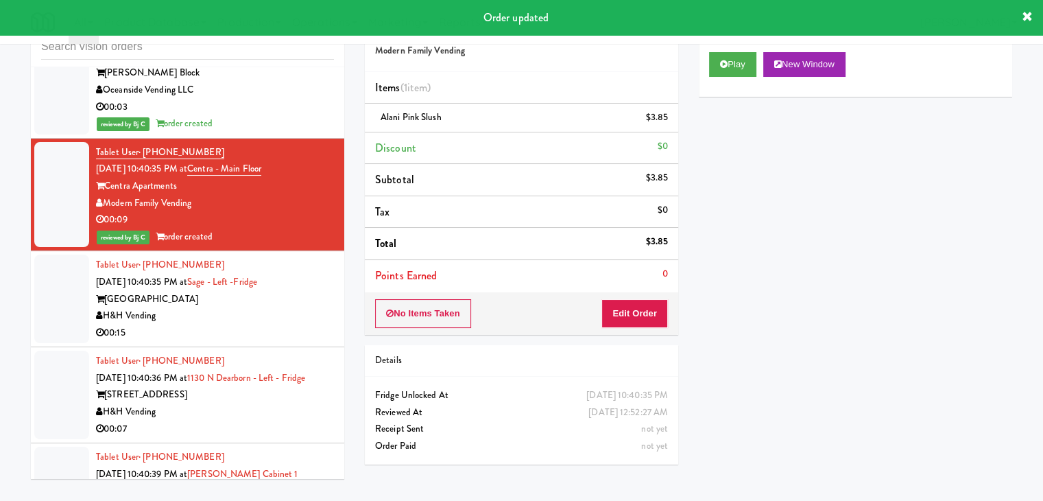
click at [280, 307] on div "H&H Vending" at bounding box center [215, 315] width 238 height 17
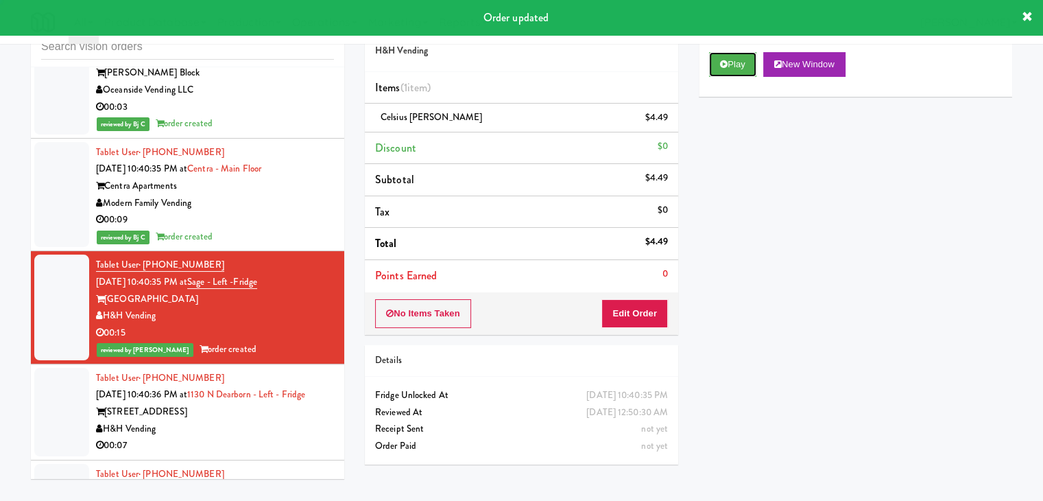
click at [732, 59] on button "Play" at bounding box center [732, 64] width 47 height 25
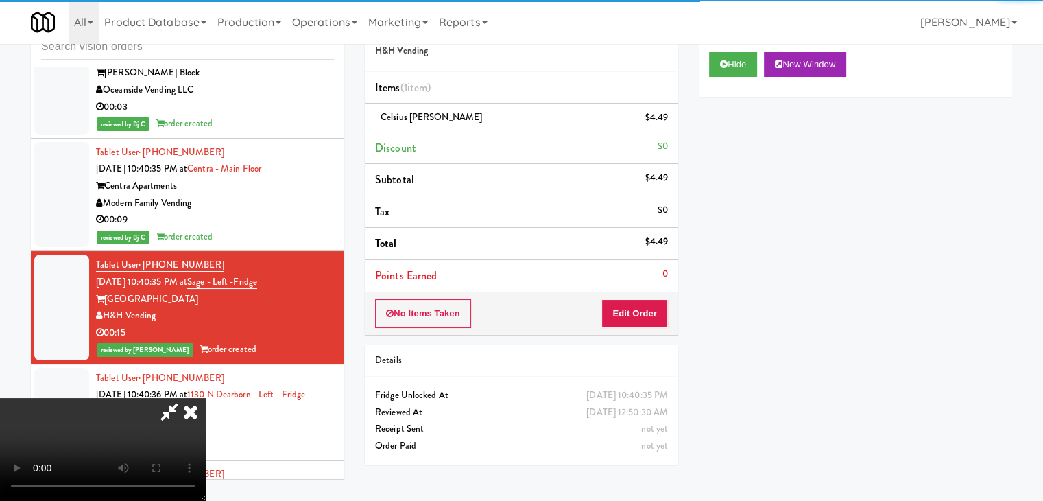
click at [285, 420] on div "H&H Vending" at bounding box center [215, 428] width 238 height 17
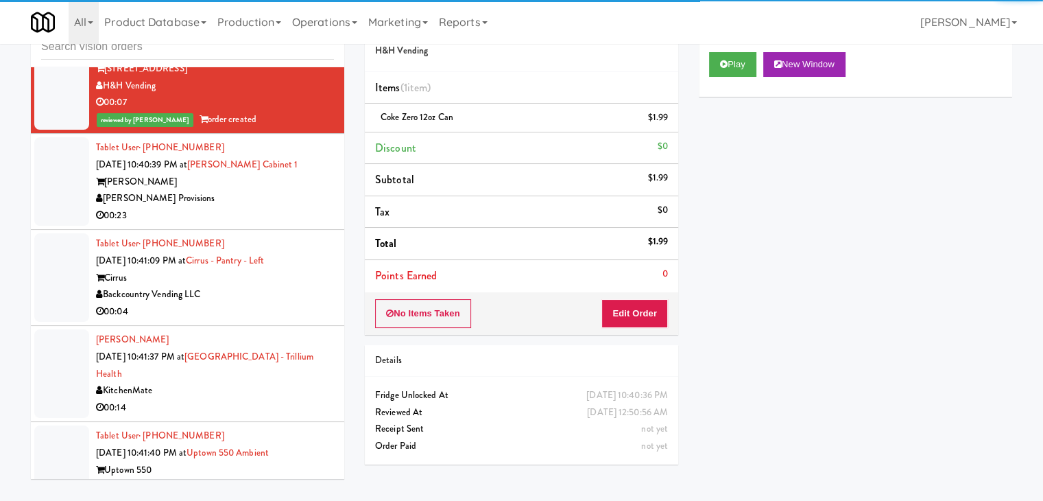
scroll to position [13321, 0]
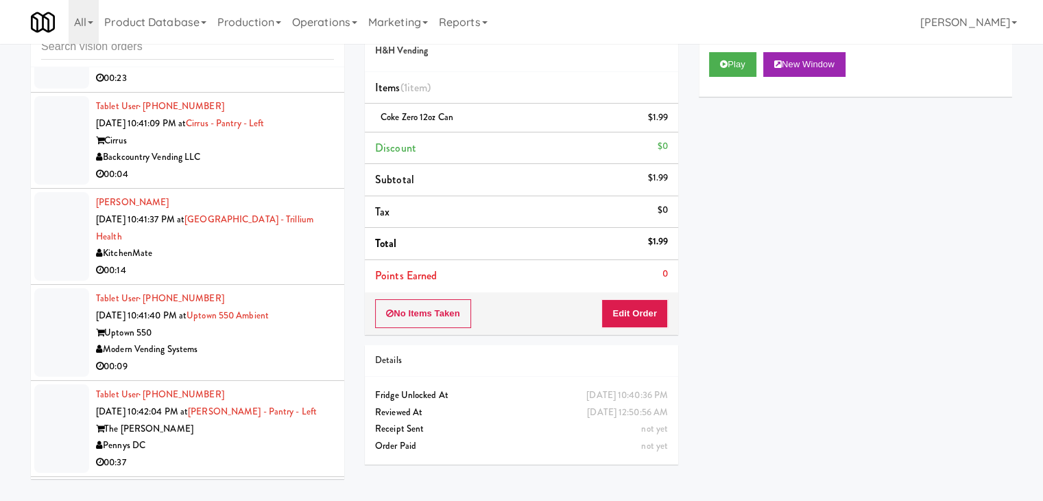
click at [275, 262] on div "00:14" at bounding box center [215, 270] width 238 height 17
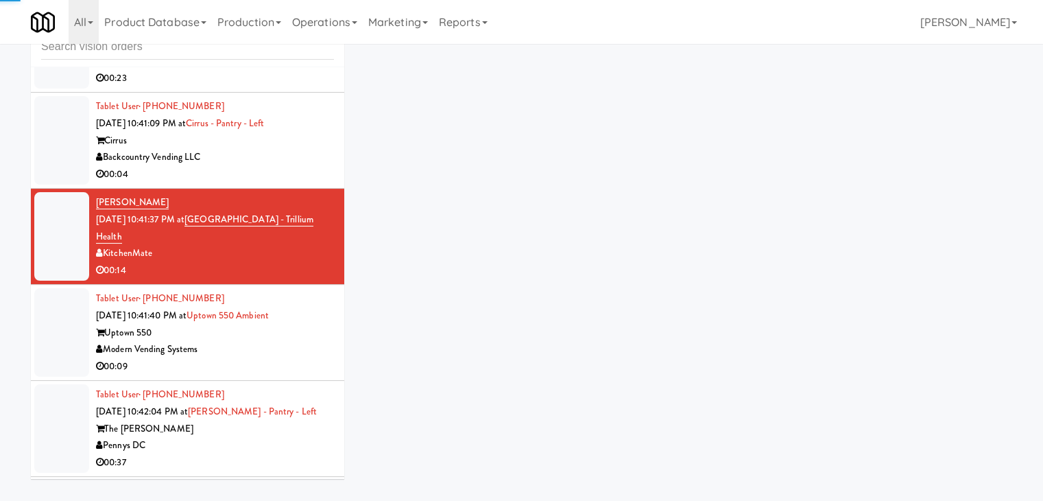
drag, startPoint x: 288, startPoint y: 250, endPoint x: 296, endPoint y: 248, distance: 8.5
click at [288, 285] on li "Tablet User · (980) 288-1389 [DATE] 10:41:40 PM at [GEOGRAPHIC_DATA] 550 Ambien…" at bounding box center [187, 333] width 313 height 96
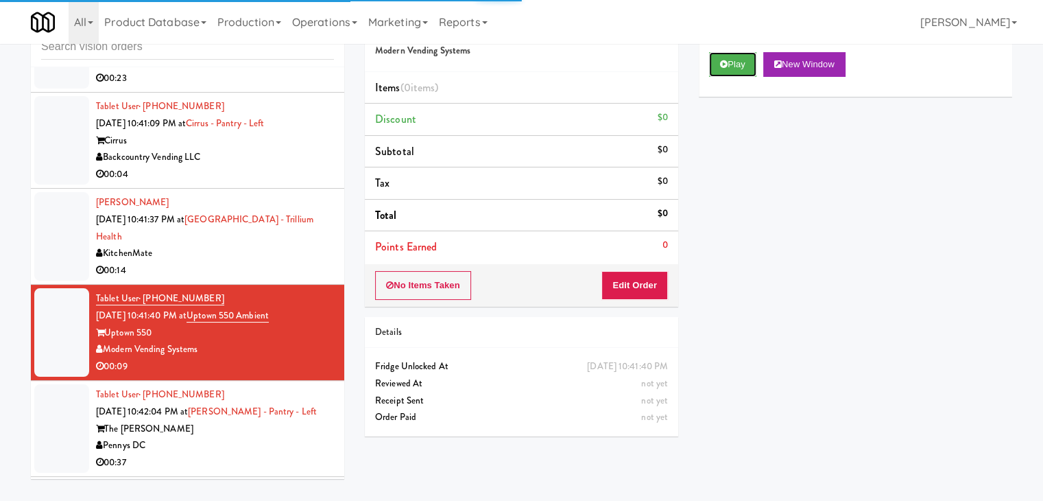
click at [720, 78] on div "Play New Window" at bounding box center [855, 69] width 313 height 55
click at [648, 272] on div "No Items Taken Edit Order" at bounding box center [521, 285] width 313 height 43
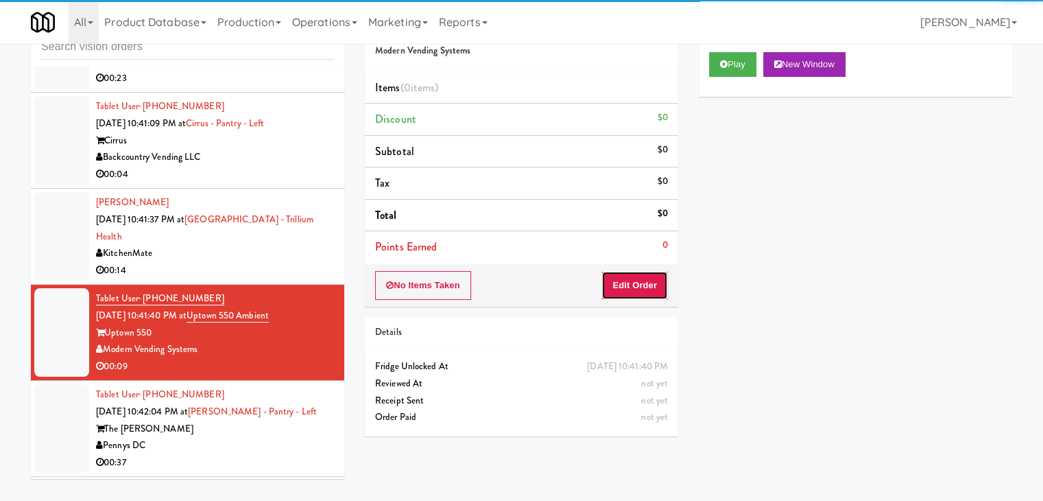
click at [648, 275] on button "Edit Order" at bounding box center [634, 285] width 67 height 29
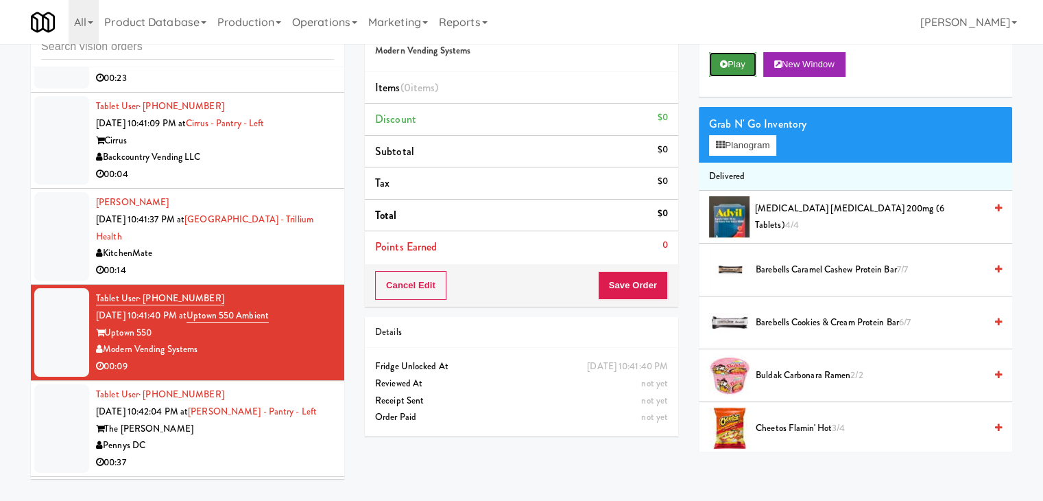
click at [739, 68] on button "Play" at bounding box center [732, 64] width 47 height 25
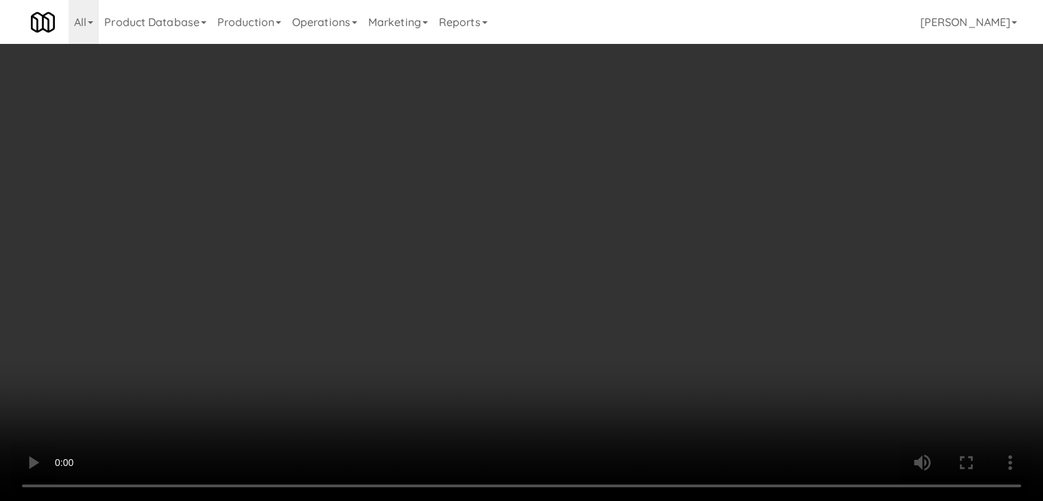
scroll to position [13304, 0]
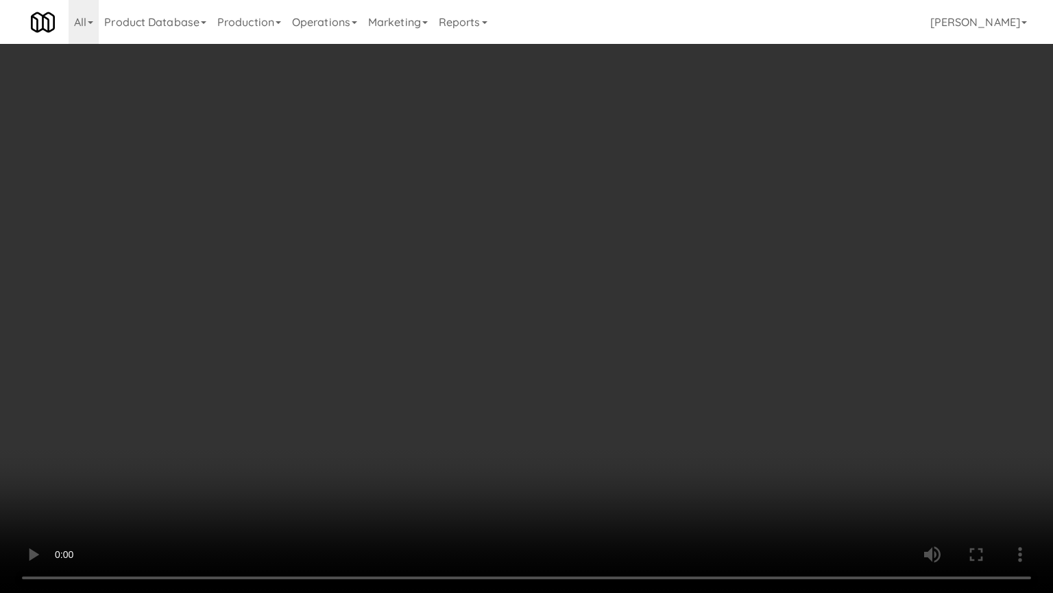
click at [686, 342] on video at bounding box center [526, 296] width 1053 height 593
click at [691, 341] on video at bounding box center [526, 296] width 1053 height 593
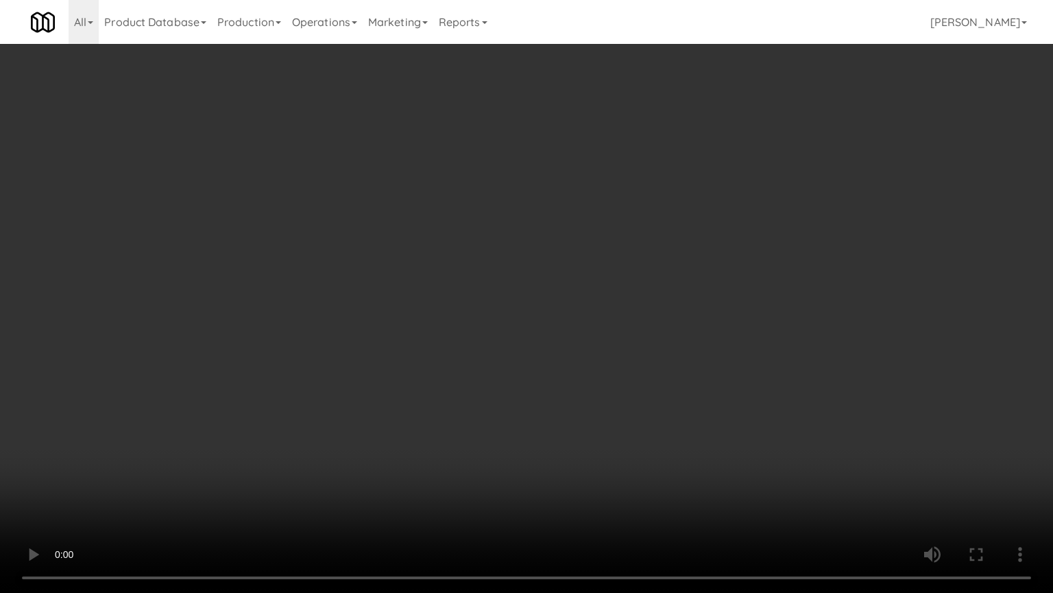
drag, startPoint x: 691, startPoint y: 341, endPoint x: 802, endPoint y: 122, distance: 245.1
click at [700, 329] on video at bounding box center [526, 296] width 1053 height 593
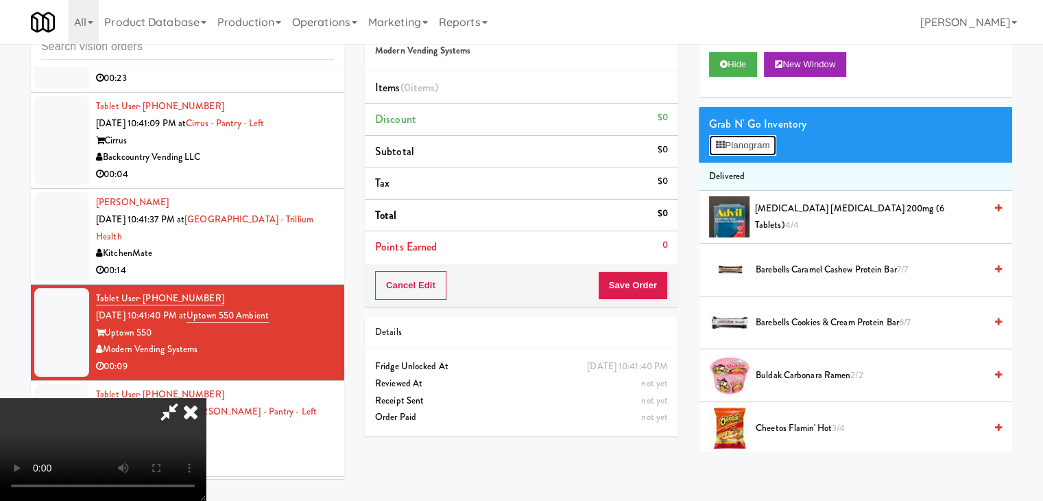
drag, startPoint x: 767, startPoint y: 143, endPoint x: 763, endPoint y: 157, distance: 14.3
click at [765, 147] on button "Planogram" at bounding box center [742, 145] width 67 height 21
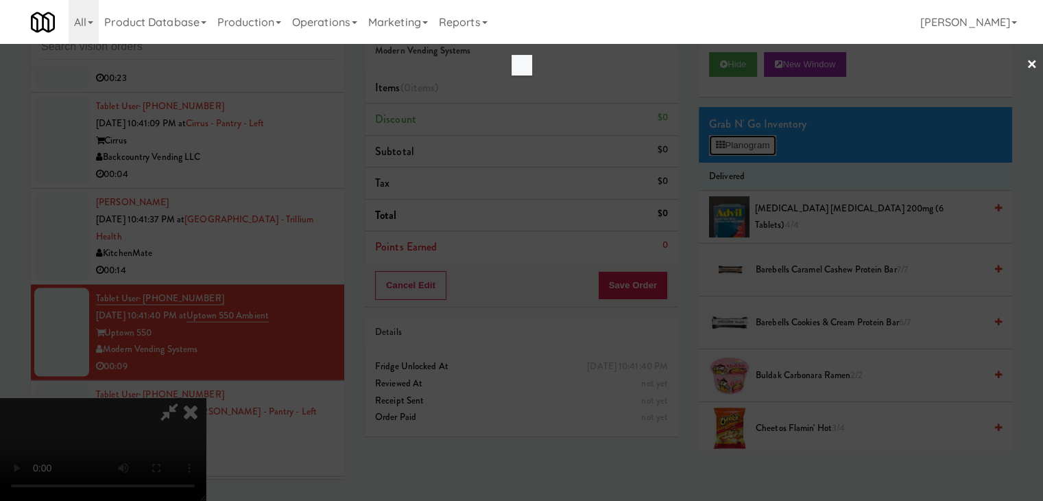
scroll to position [13304, 0]
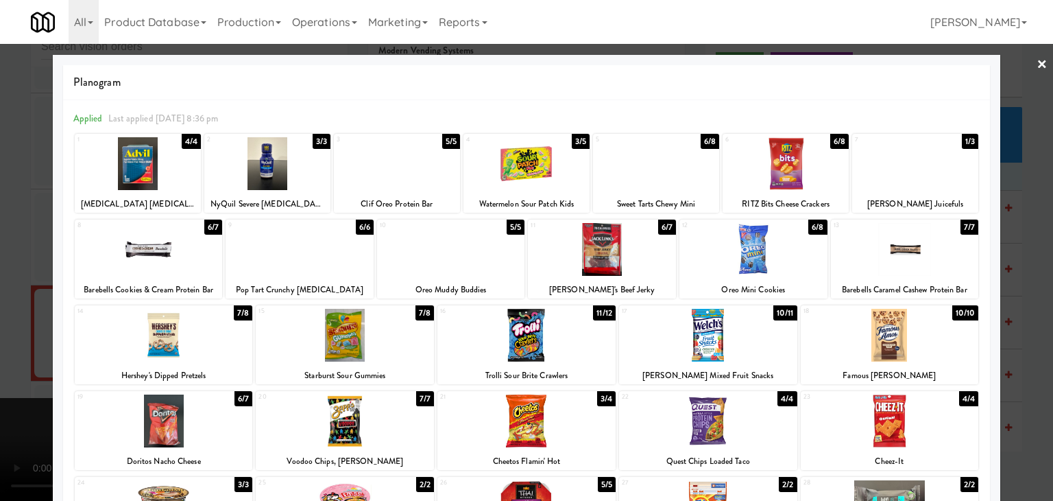
click at [900, 410] on div at bounding box center [890, 420] width 178 height 53
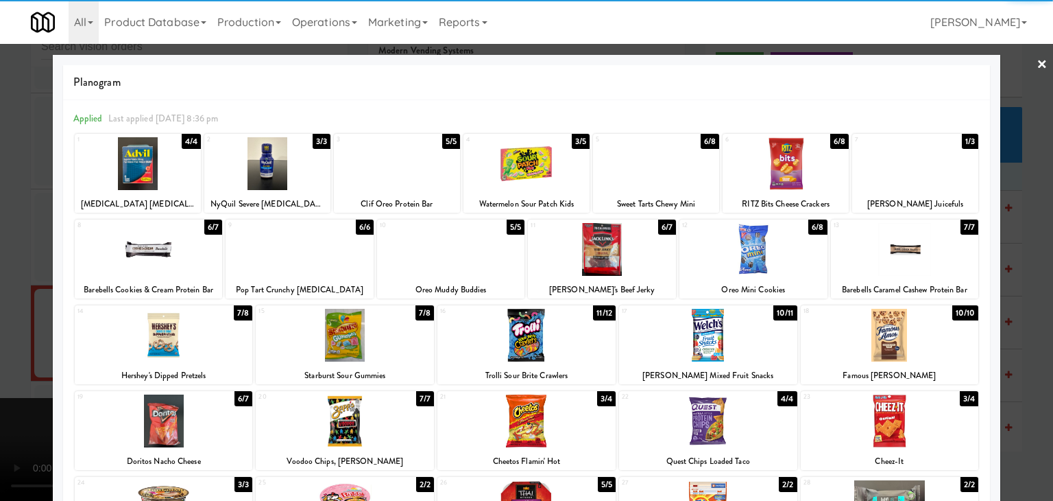
drag, startPoint x: 1016, startPoint y: 378, endPoint x: 992, endPoint y: 372, distance: 24.6
click at [1016, 376] on div at bounding box center [526, 250] width 1053 height 501
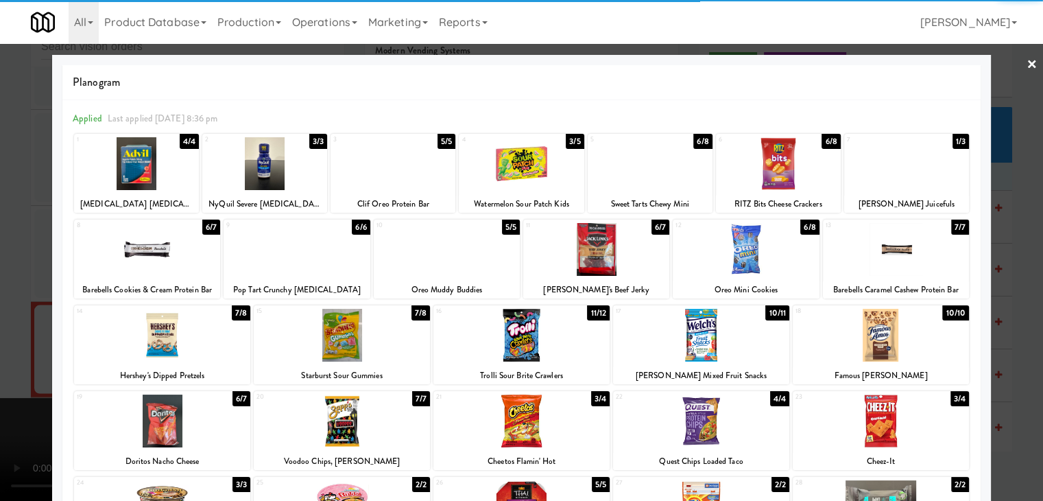
scroll to position [13321, 0]
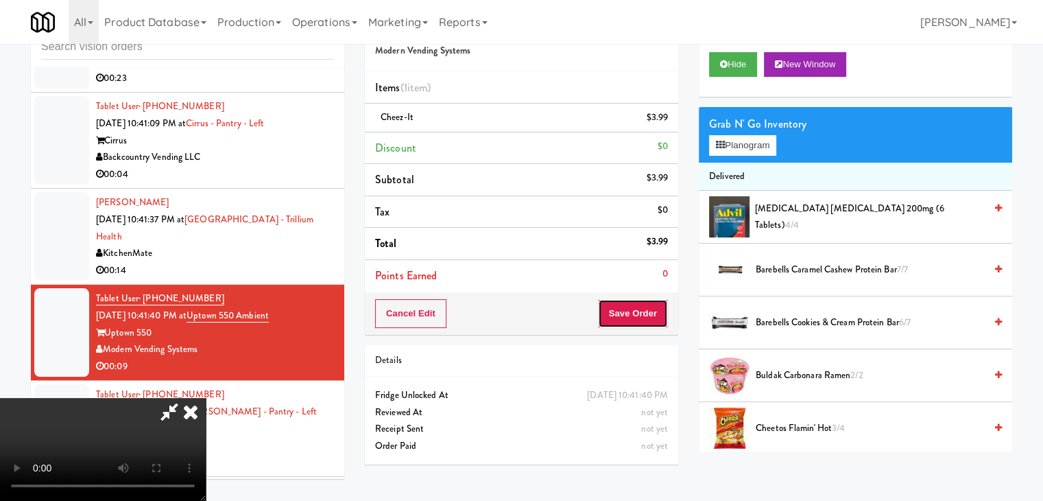
drag, startPoint x: 643, startPoint y: 311, endPoint x: 650, endPoint y: 312, distance: 7.7
click at [643, 311] on button "Save Order" at bounding box center [633, 313] width 70 height 29
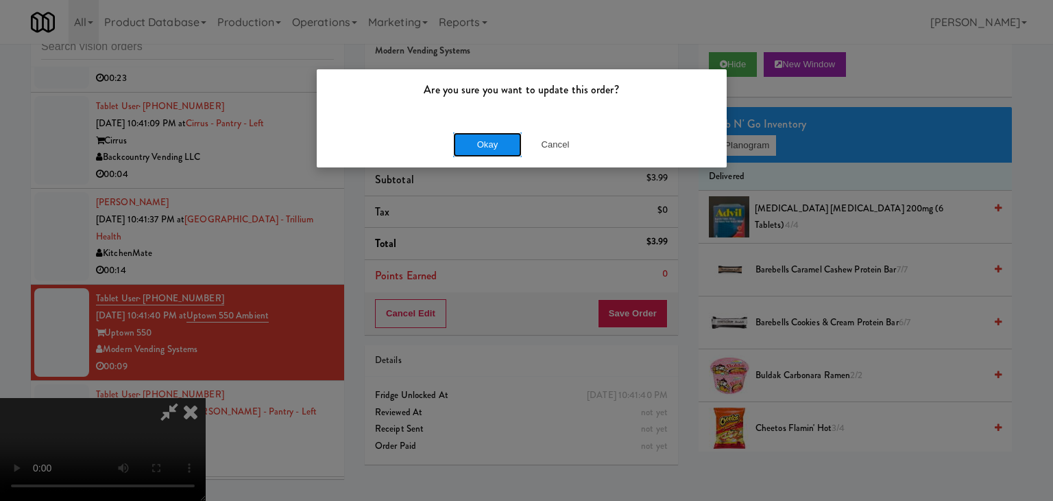
click at [496, 149] on button "Okay" at bounding box center [487, 144] width 69 height 25
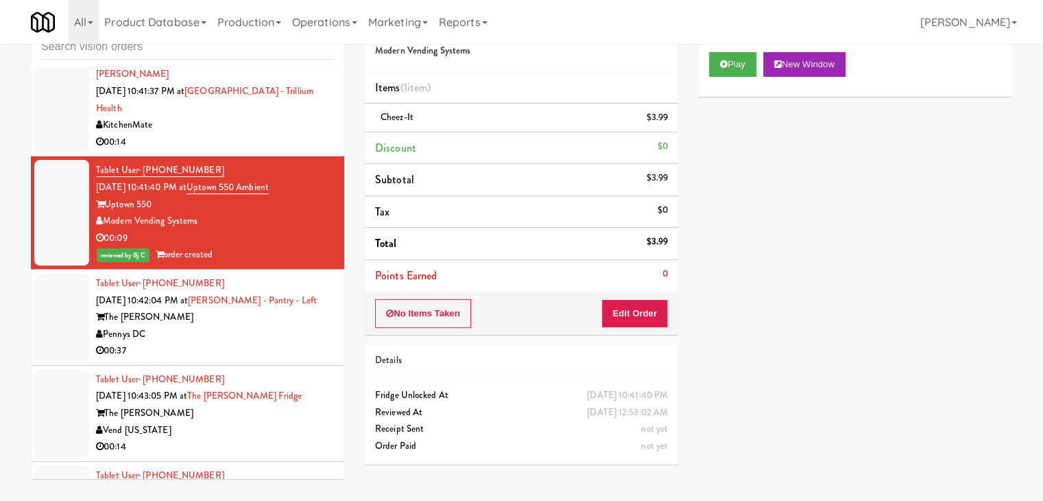
scroll to position [13458, 0]
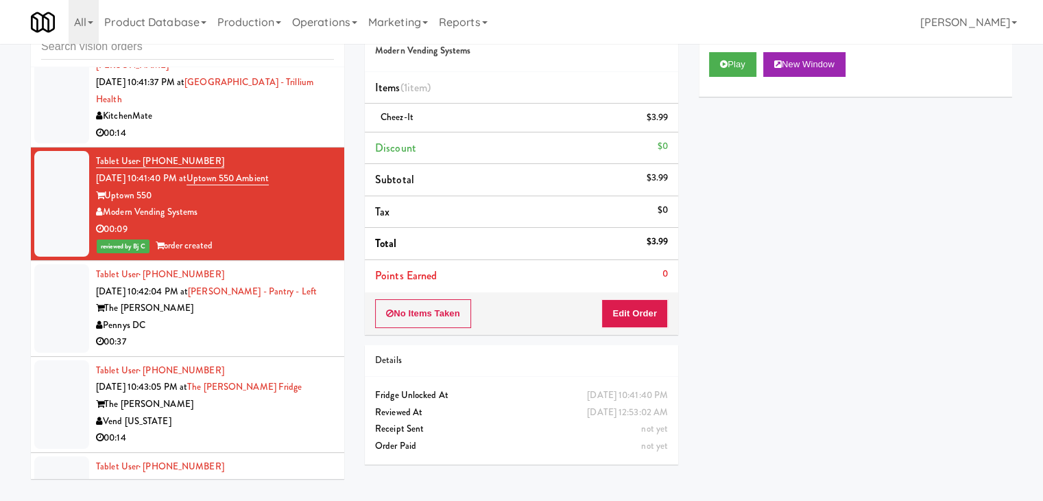
click at [280, 429] on div "00:14" at bounding box center [215, 437] width 238 height 17
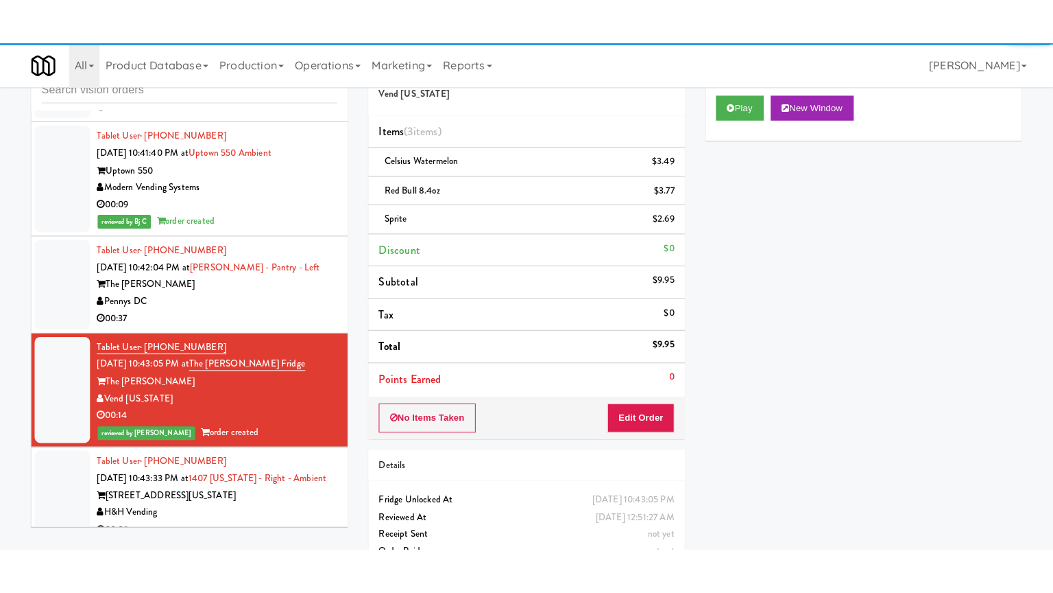
scroll to position [13664, 0]
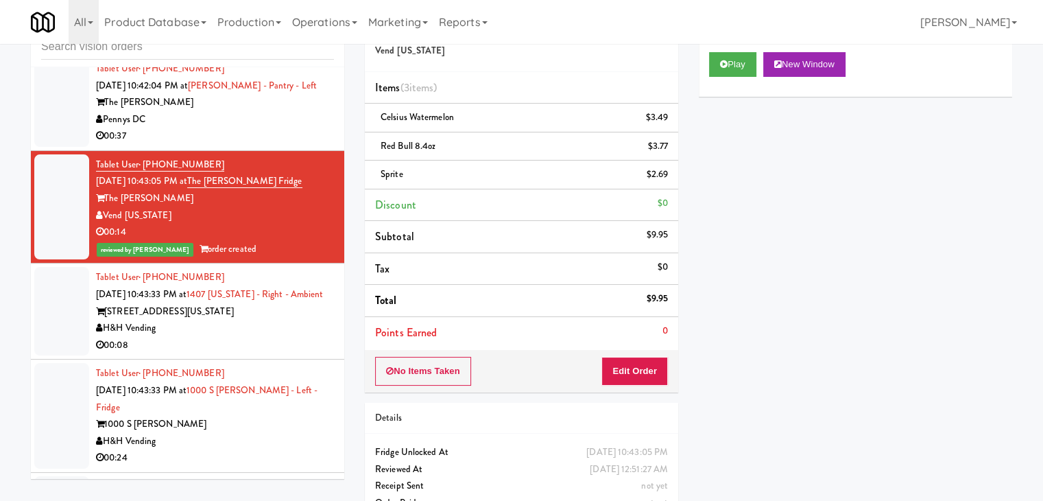
drag, startPoint x: 274, startPoint y: 211, endPoint x: 298, endPoint y: 245, distance: 42.3
click at [278, 320] on div "H&H Vending" at bounding box center [215, 328] width 238 height 17
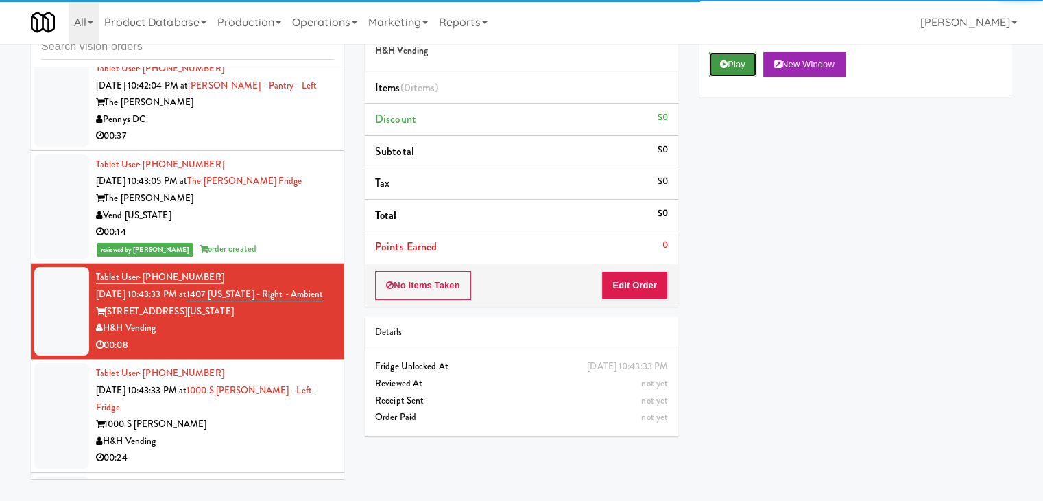
drag, startPoint x: 739, startPoint y: 58, endPoint x: 737, endPoint y: 66, distance: 7.8
click at [739, 58] on button "Play" at bounding box center [732, 64] width 47 height 25
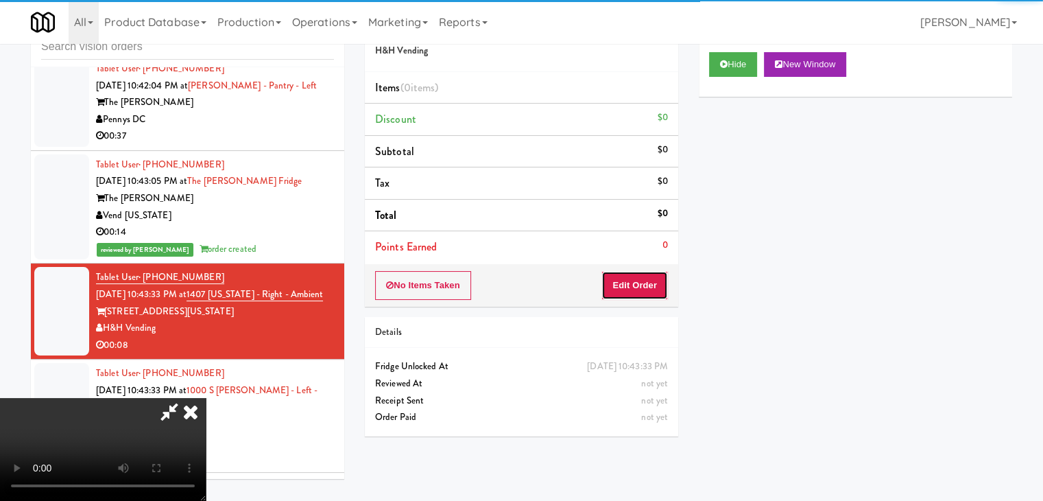
click at [637, 288] on button "Edit Order" at bounding box center [634, 285] width 67 height 29
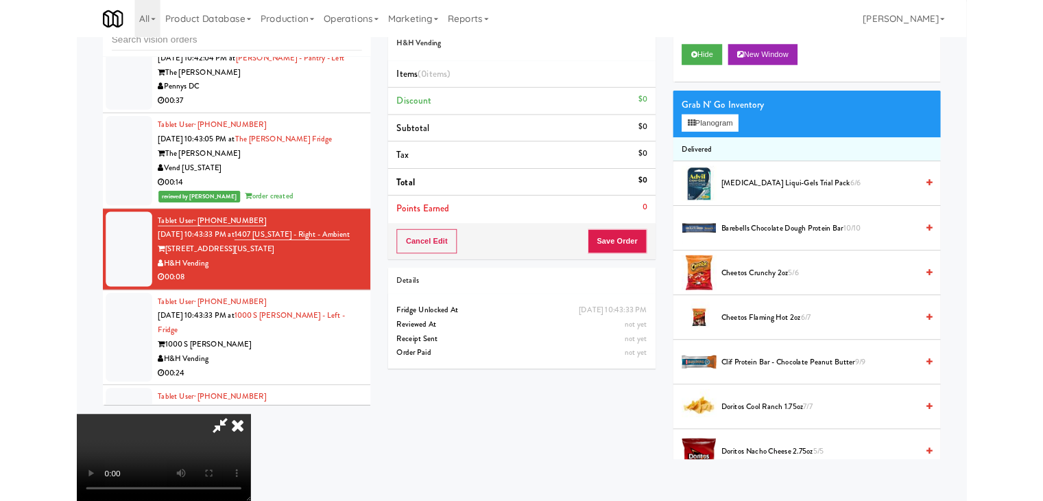
scroll to position [13647, 0]
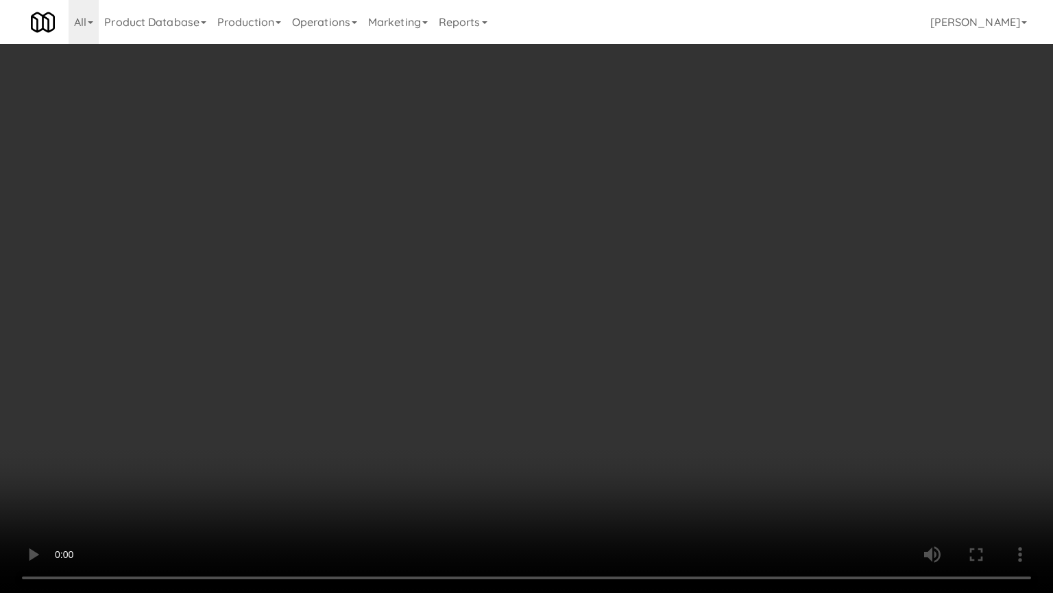
click at [604, 366] on video at bounding box center [526, 296] width 1053 height 593
click at [639, 362] on video at bounding box center [526, 296] width 1053 height 593
drag, startPoint x: 639, startPoint y: 362, endPoint x: 697, endPoint y: 201, distance: 171.2
click at [644, 343] on video at bounding box center [526, 296] width 1053 height 593
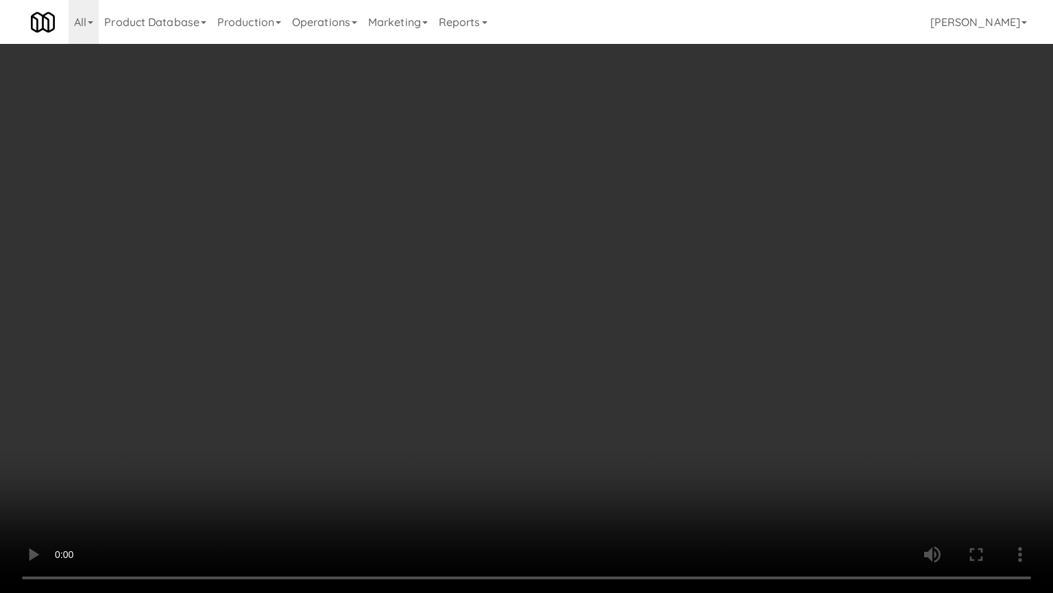
scroll to position [13664, 0]
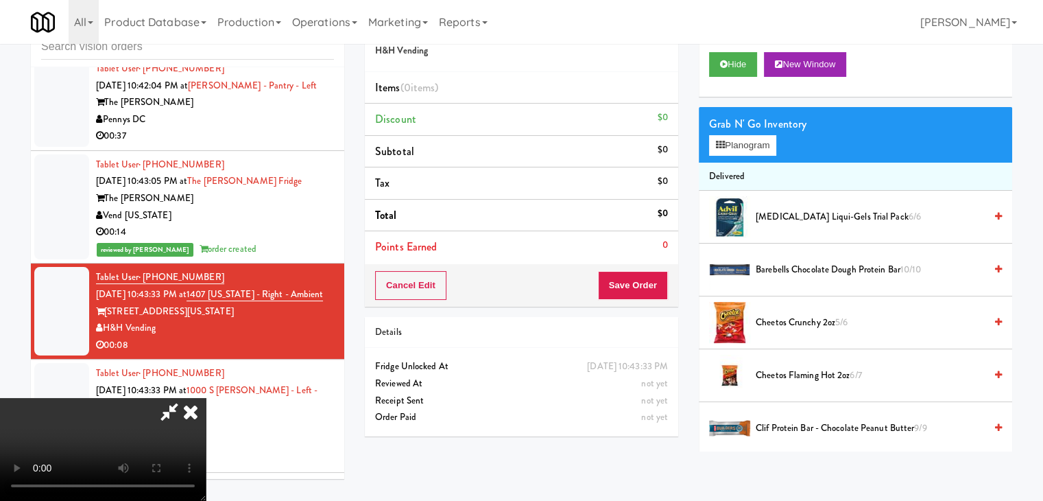
click at [206, 398] on video at bounding box center [103, 449] width 206 height 103
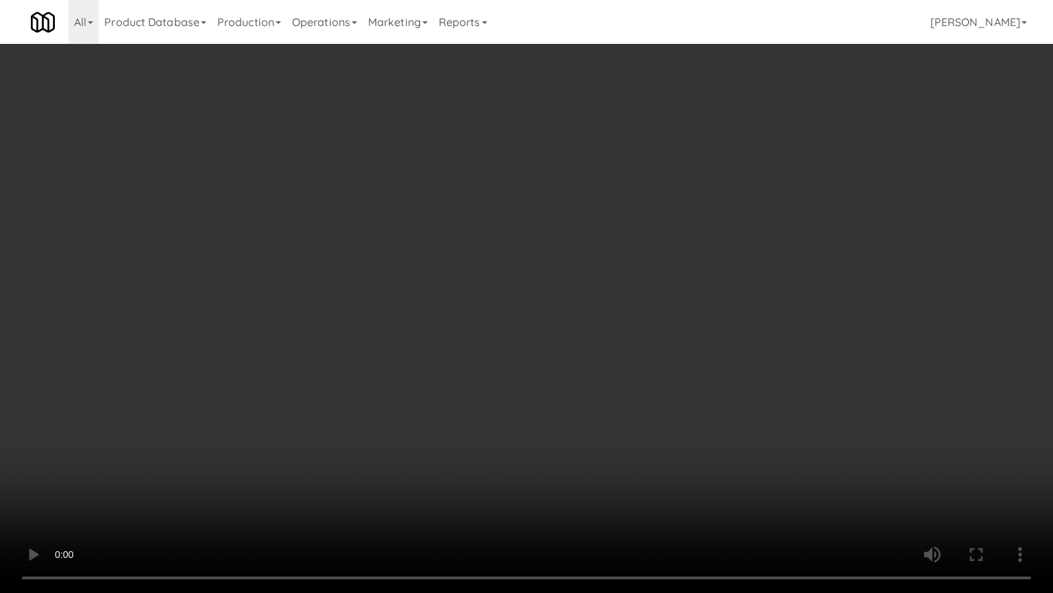
click at [545, 416] on video at bounding box center [526, 296] width 1053 height 593
click at [545, 404] on video at bounding box center [526, 296] width 1053 height 593
click at [542, 405] on video at bounding box center [526, 296] width 1053 height 593
click at [533, 409] on video at bounding box center [526, 296] width 1053 height 593
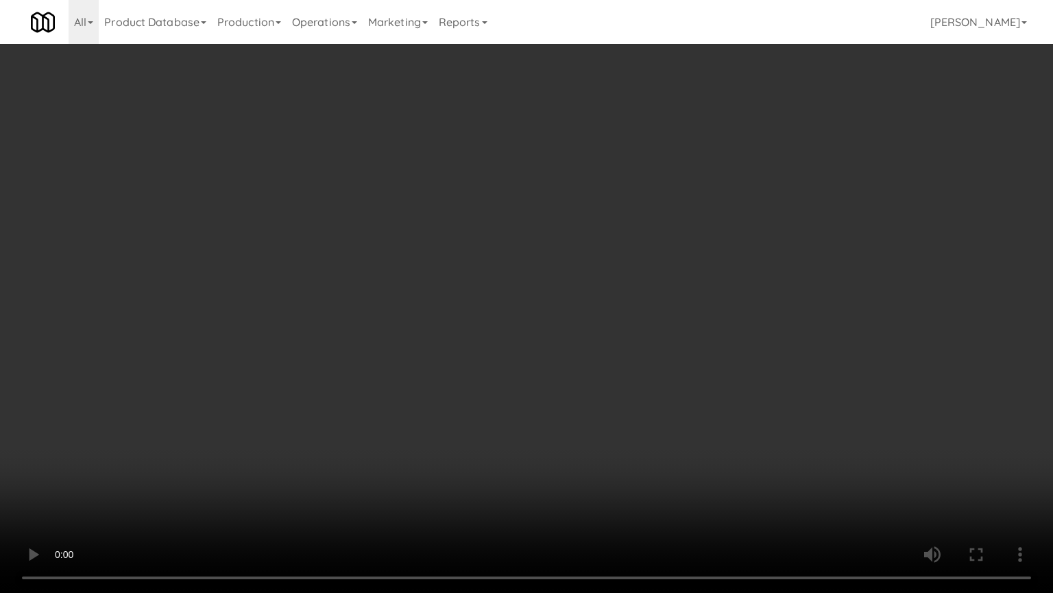
click at [533, 409] on video at bounding box center [526, 296] width 1053 height 593
click at [533, 408] on video at bounding box center [526, 296] width 1053 height 593
click at [531, 408] on video at bounding box center [526, 296] width 1053 height 593
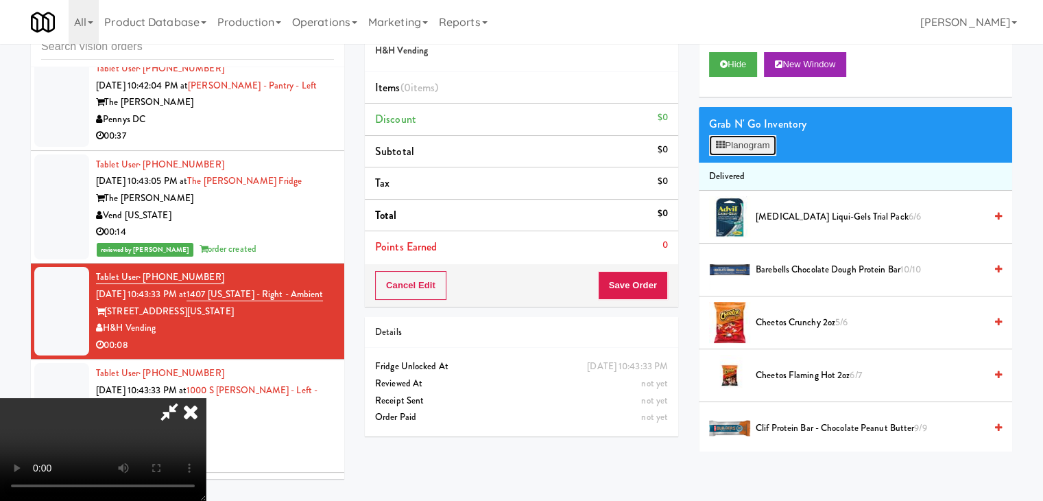
click at [749, 142] on button "Planogram" at bounding box center [742, 145] width 67 height 21
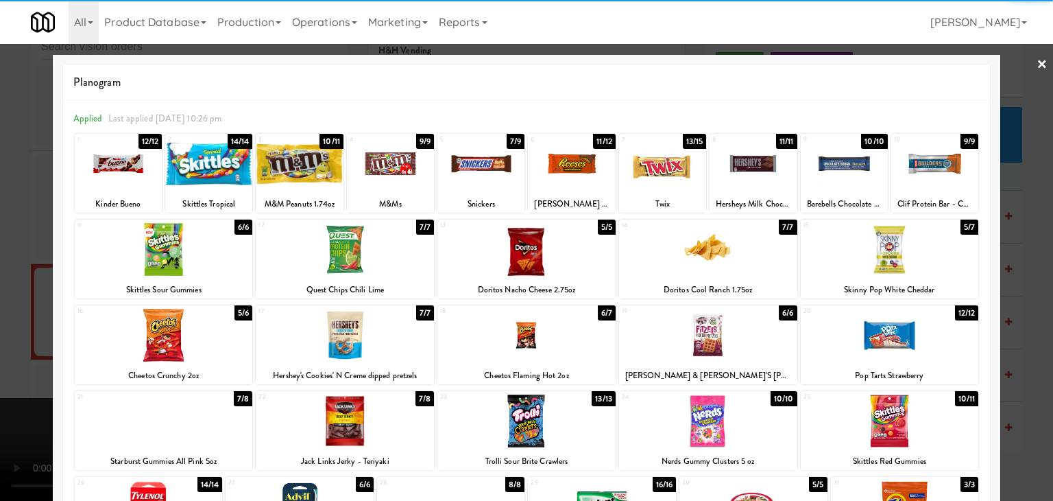
click at [115, 165] on div at bounding box center [118, 163] width 87 height 53
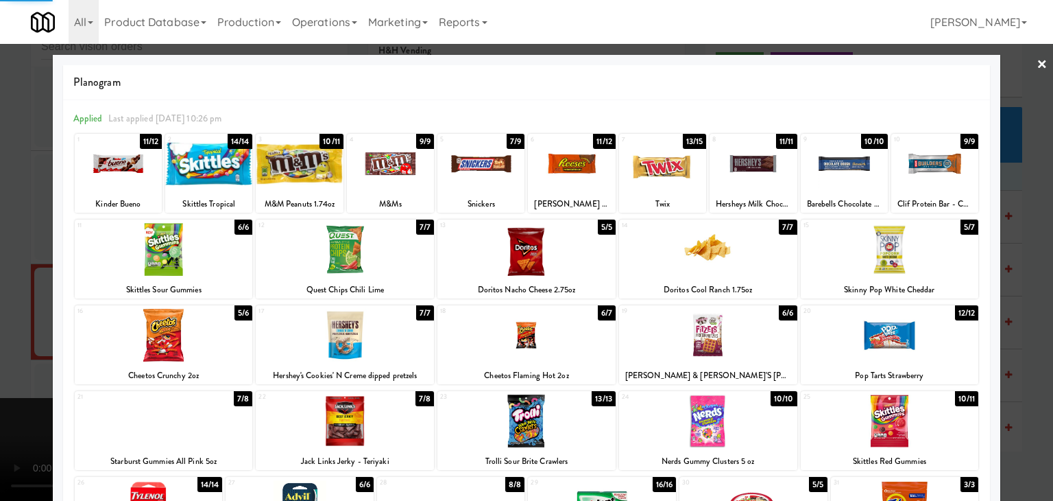
click at [551, 160] on div at bounding box center [571, 163] width 87 height 53
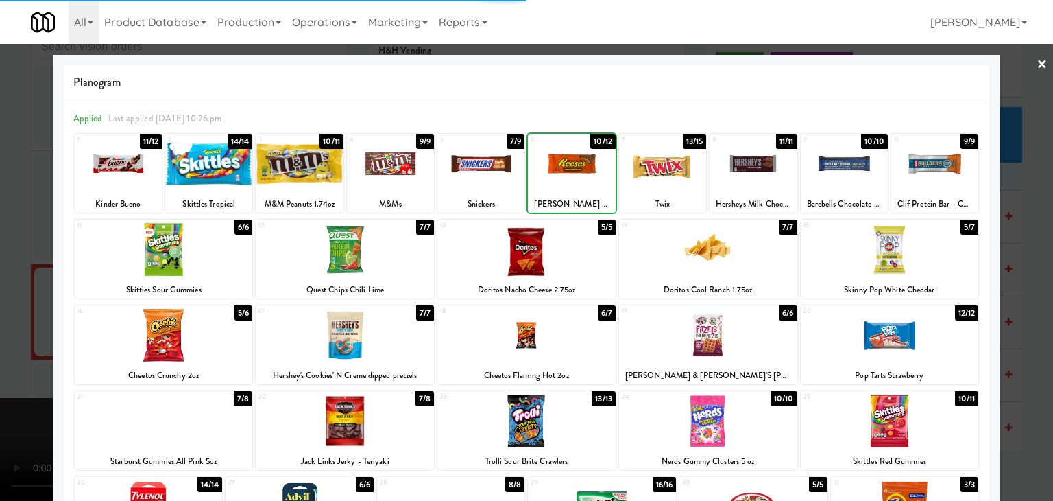
drag, startPoint x: 650, startPoint y: 167, endPoint x: 536, endPoint y: 194, distance: 117.8
click at [649, 167] on div at bounding box center [662, 163] width 87 height 53
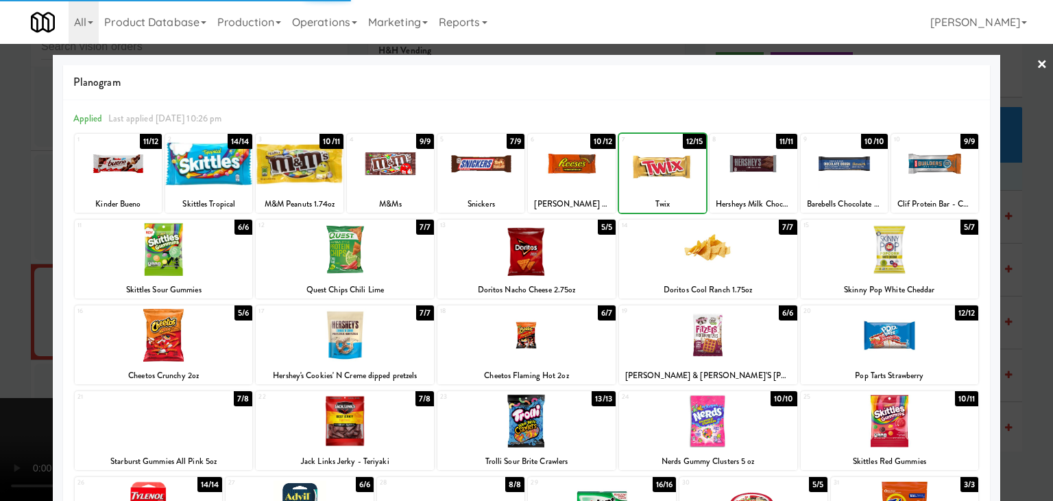
click at [4, 340] on div at bounding box center [526, 250] width 1053 height 501
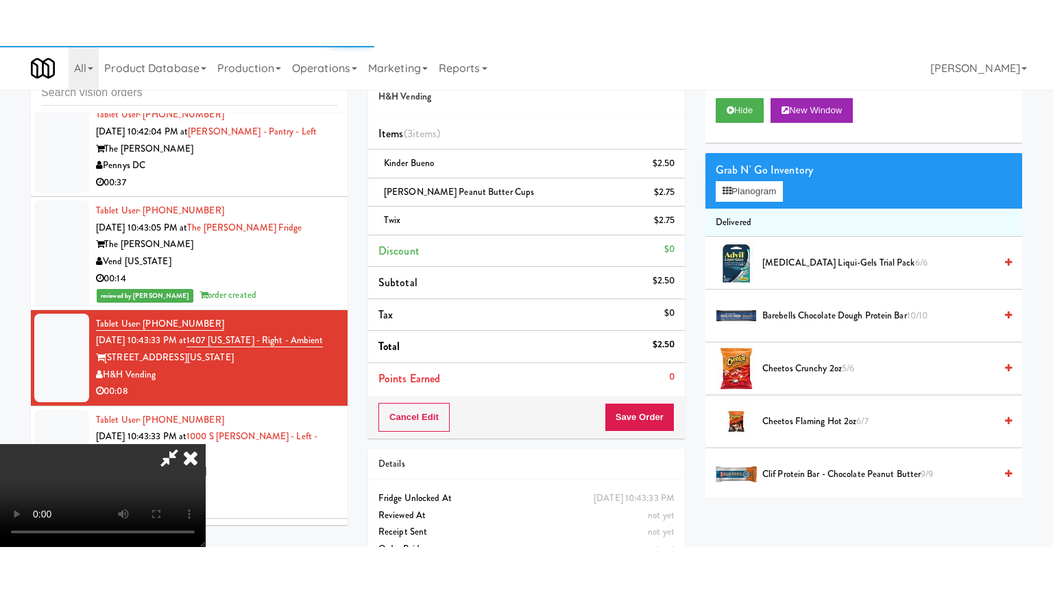
scroll to position [13664, 0]
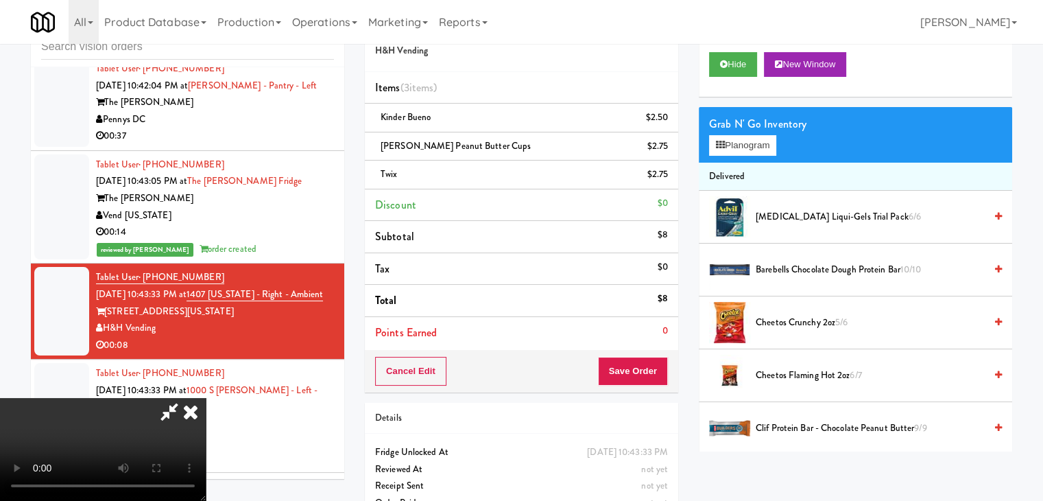
click at [206, 398] on video at bounding box center [103, 449] width 206 height 103
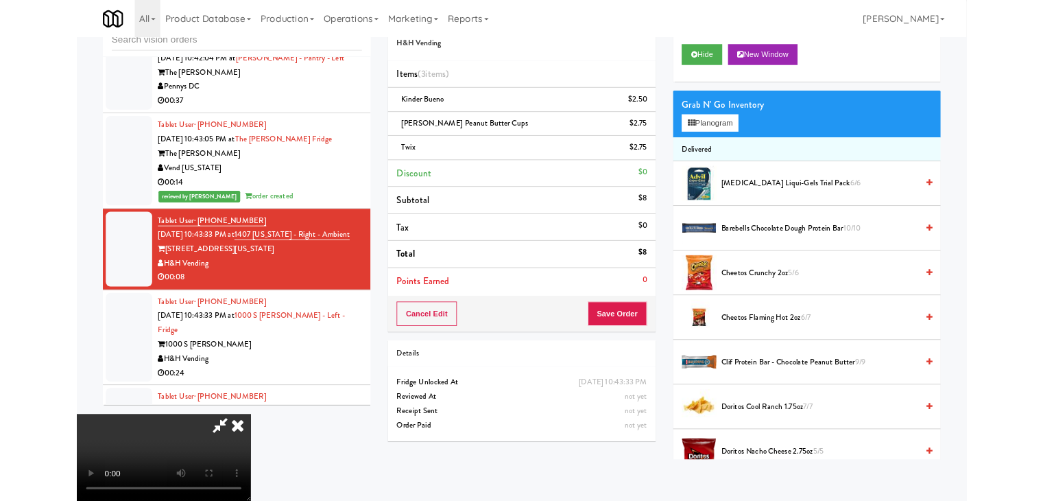
scroll to position [13647, 0]
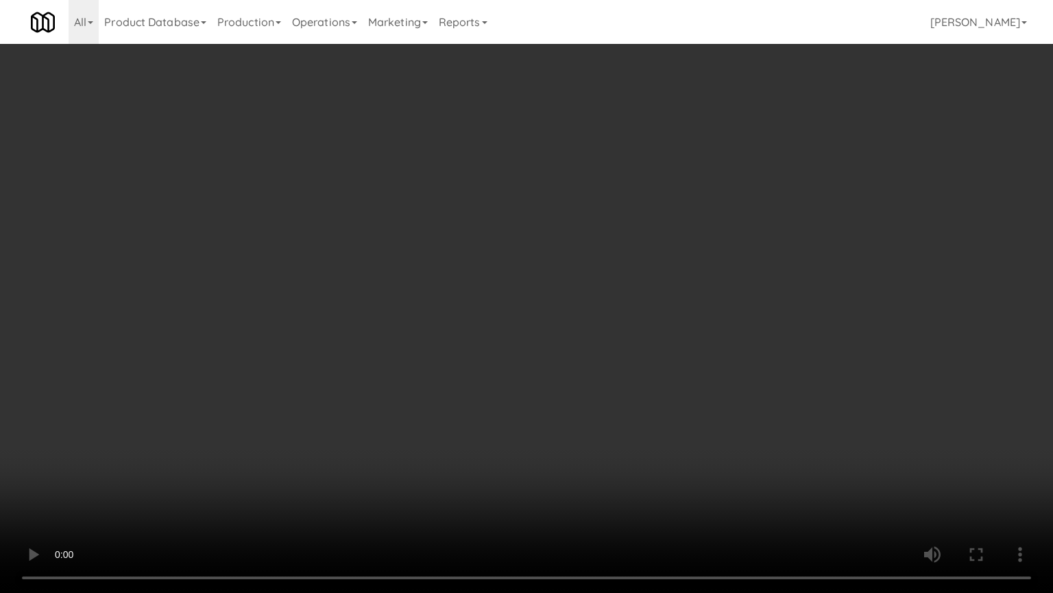
click at [564, 440] on video at bounding box center [526, 296] width 1053 height 593
click at [577, 417] on video at bounding box center [526, 296] width 1053 height 593
click at [562, 417] on video at bounding box center [526, 296] width 1053 height 593
drag, startPoint x: 562, startPoint y: 417, endPoint x: 657, endPoint y: 360, distance: 110.4
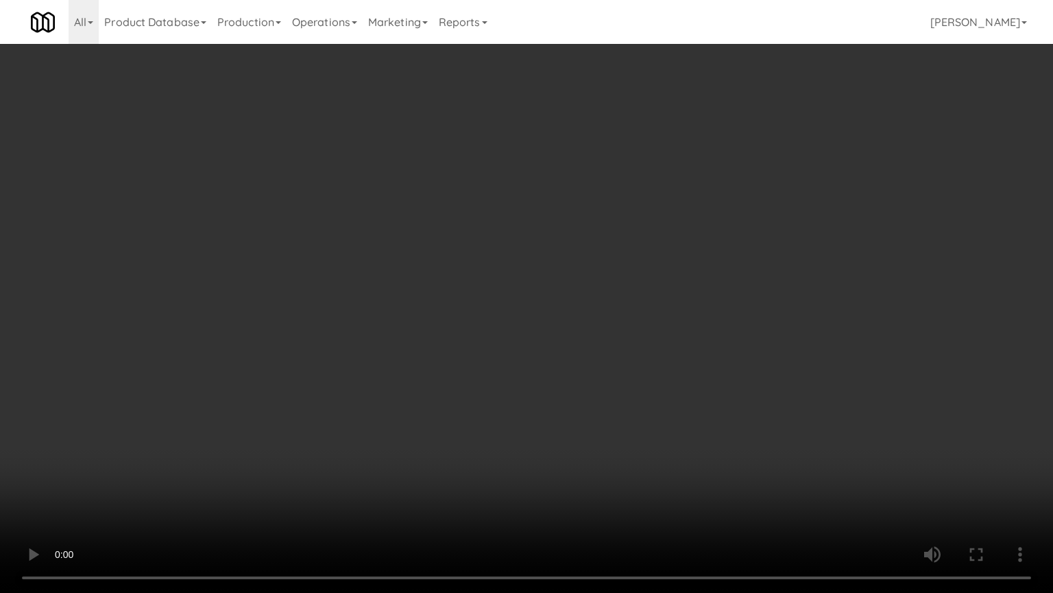
click at [563, 417] on video at bounding box center [526, 296] width 1053 height 593
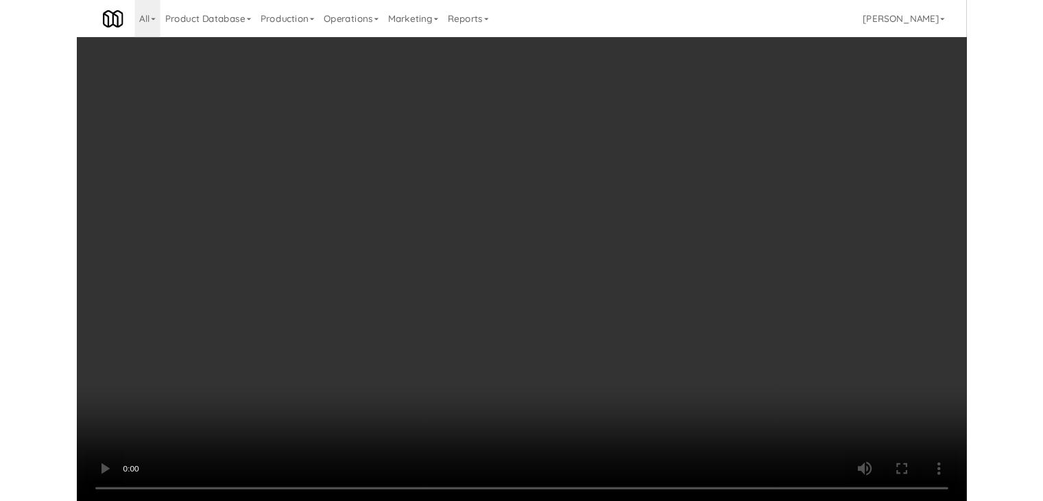
scroll to position [13664, 0]
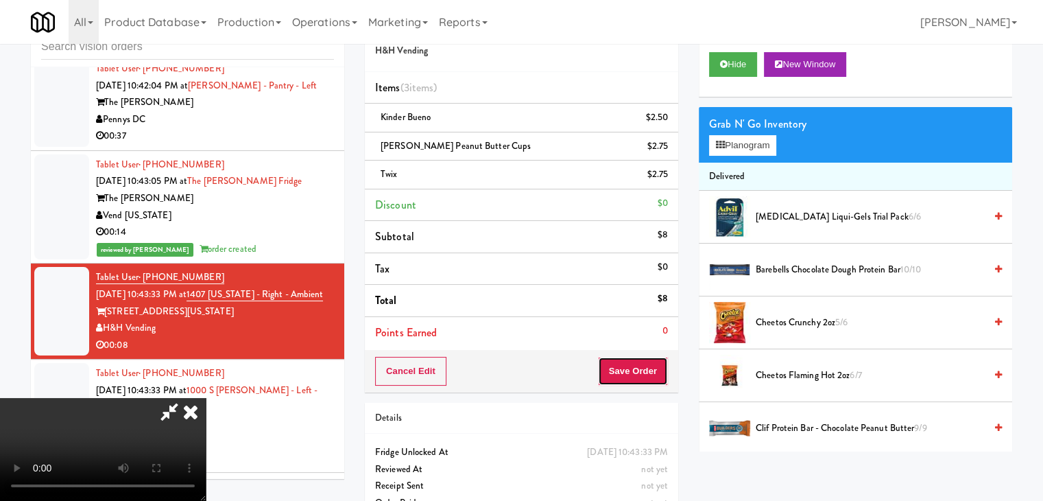
click at [652, 374] on button "Save Order" at bounding box center [633, 371] width 70 height 29
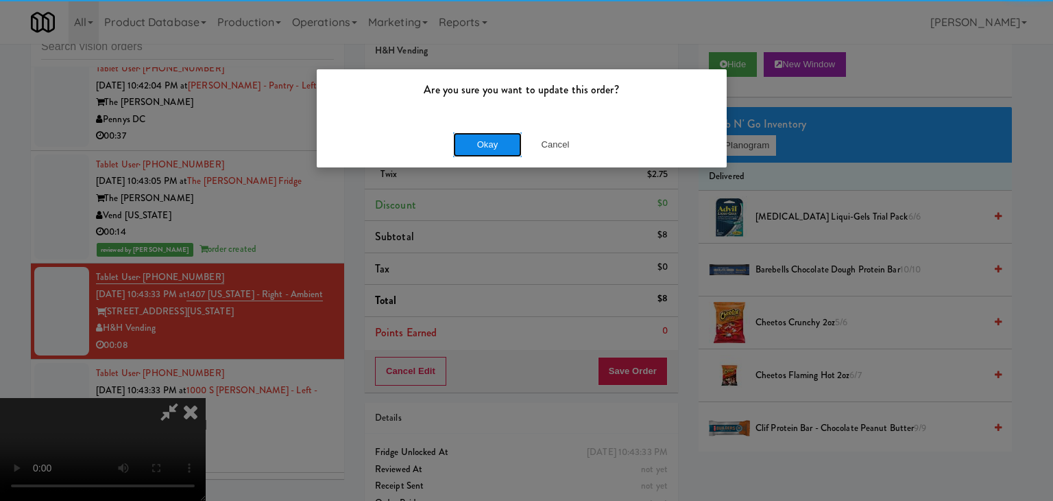
click at [498, 149] on button "Okay" at bounding box center [487, 144] width 69 height 25
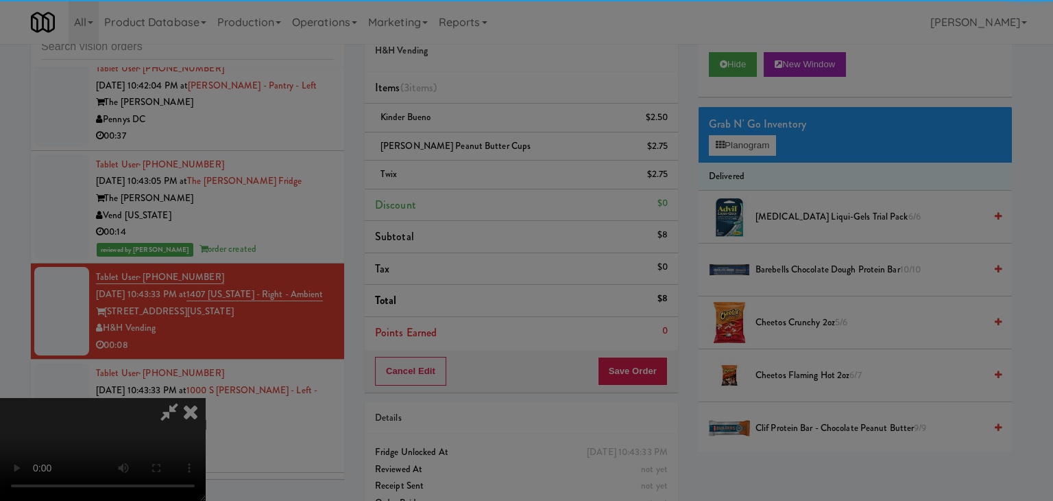
click at [497, 149] on body "Are you sure you want to update this order? Okay Cancel Okay Are you sure you w…" at bounding box center [526, 250] width 1053 height 501
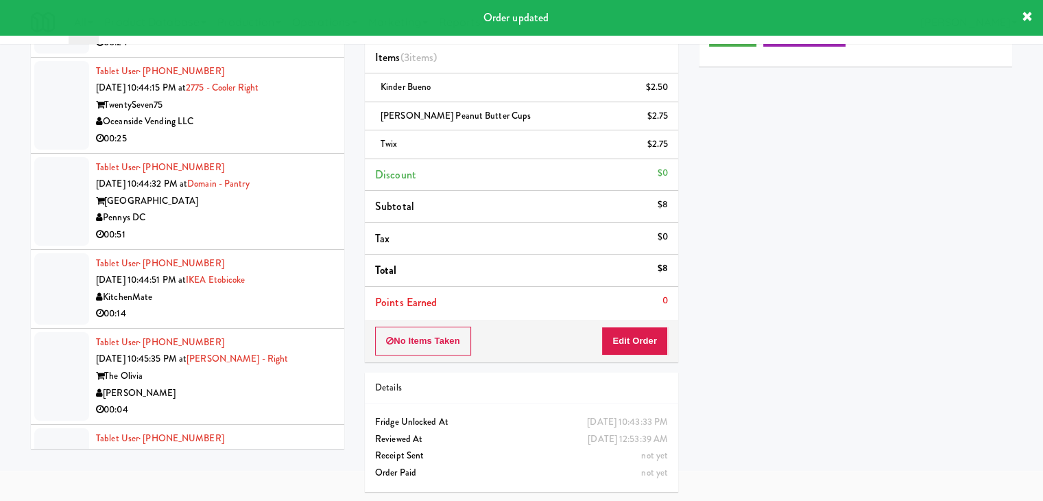
scroll to position [14075, 0]
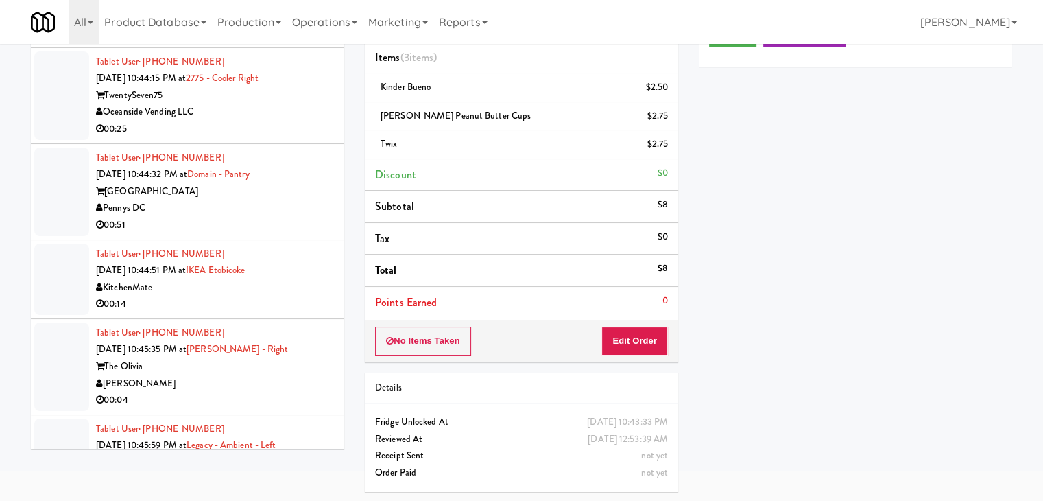
click at [308, 296] on div "00:14" at bounding box center [215, 304] width 238 height 17
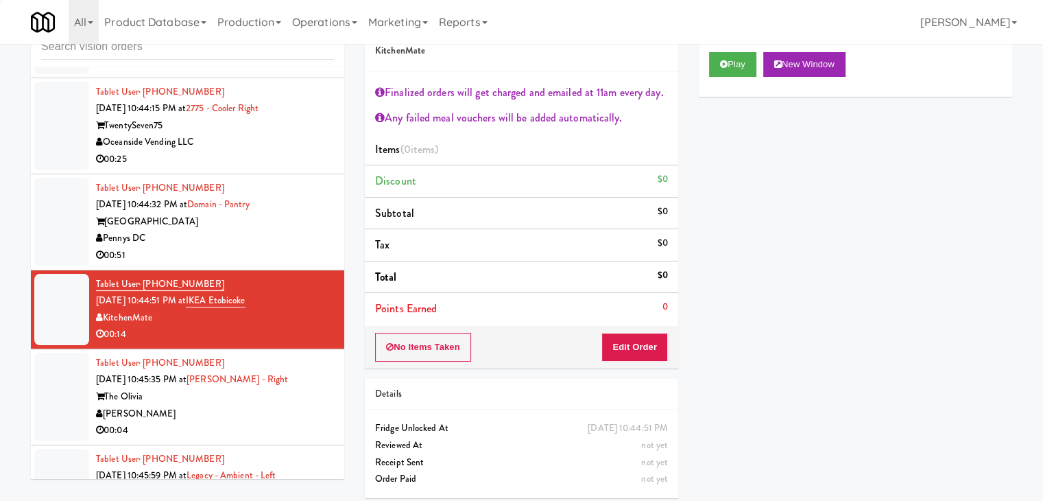
scroll to position [50, 0]
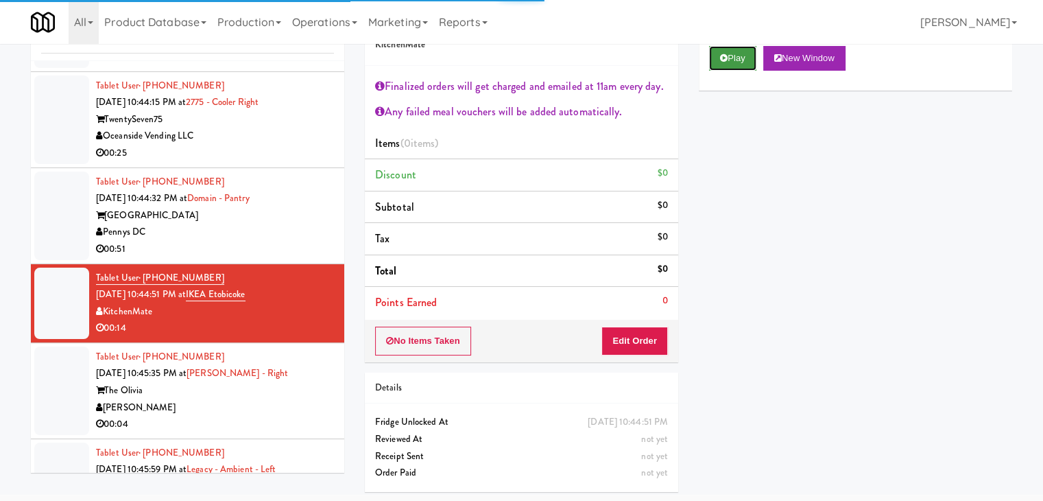
click at [734, 53] on button "Play" at bounding box center [732, 58] width 47 height 25
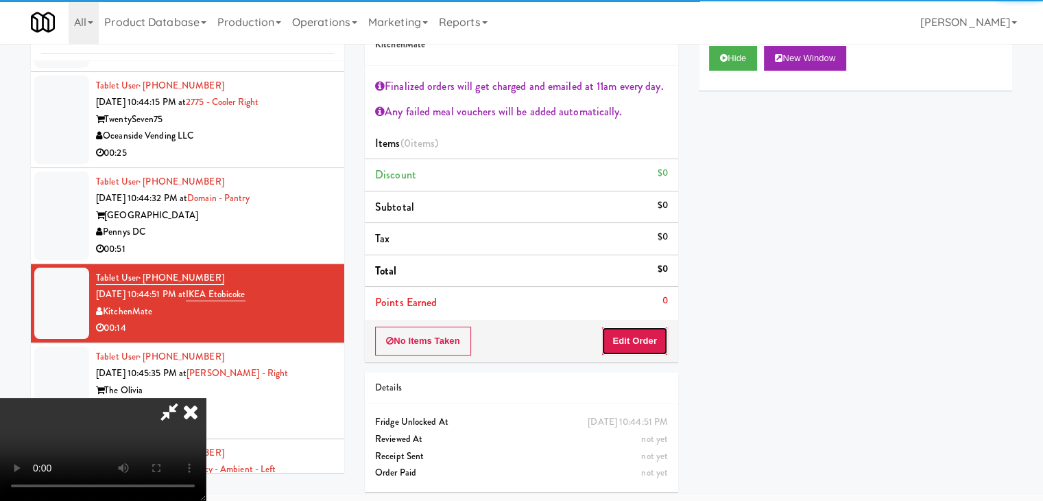
click at [623, 343] on button "Edit Order" at bounding box center [634, 340] width 67 height 29
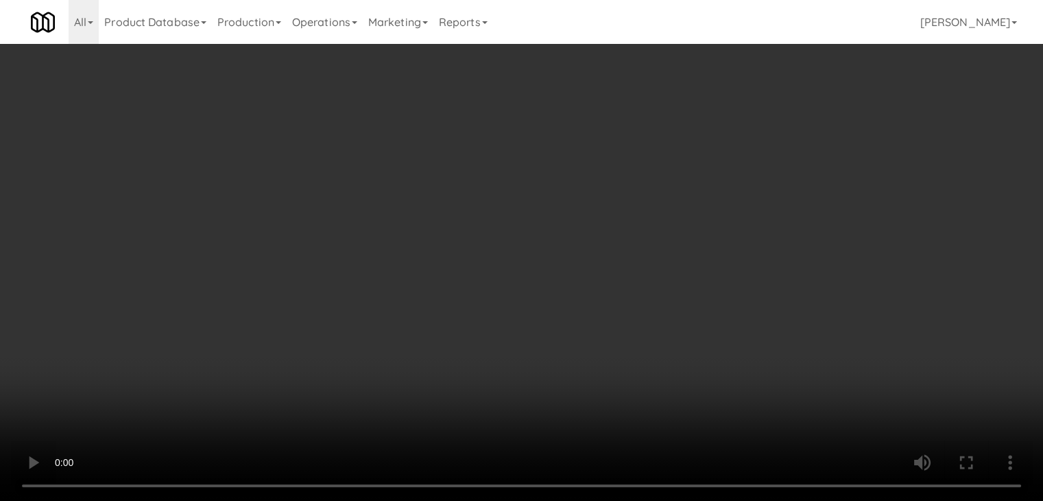
scroll to position [14041, 0]
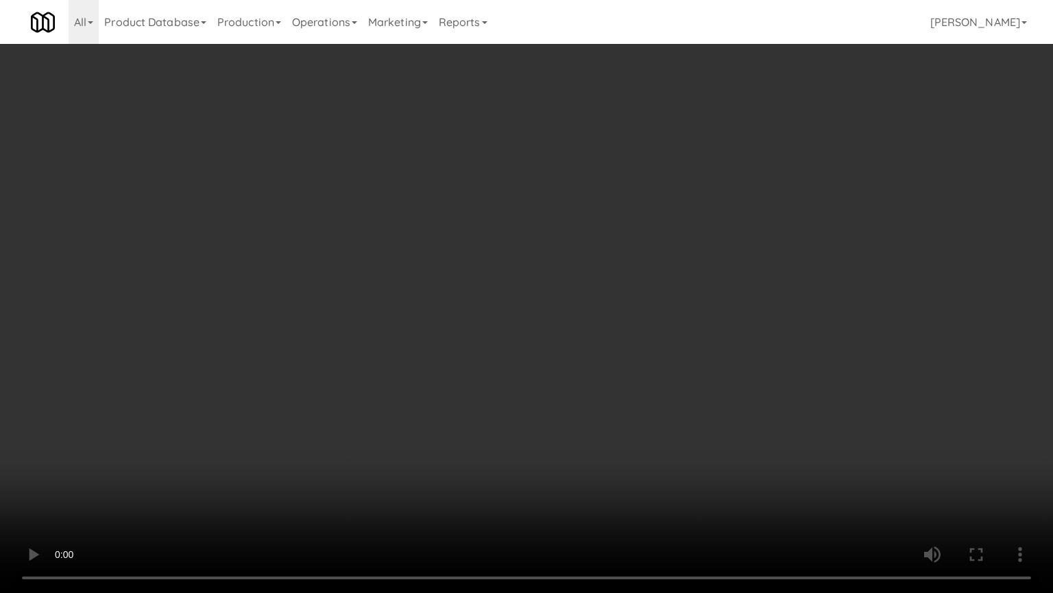
click at [610, 390] on video at bounding box center [526, 296] width 1053 height 593
click at [623, 450] on video at bounding box center [526, 296] width 1053 height 593
click at [625, 446] on video at bounding box center [526, 296] width 1053 height 593
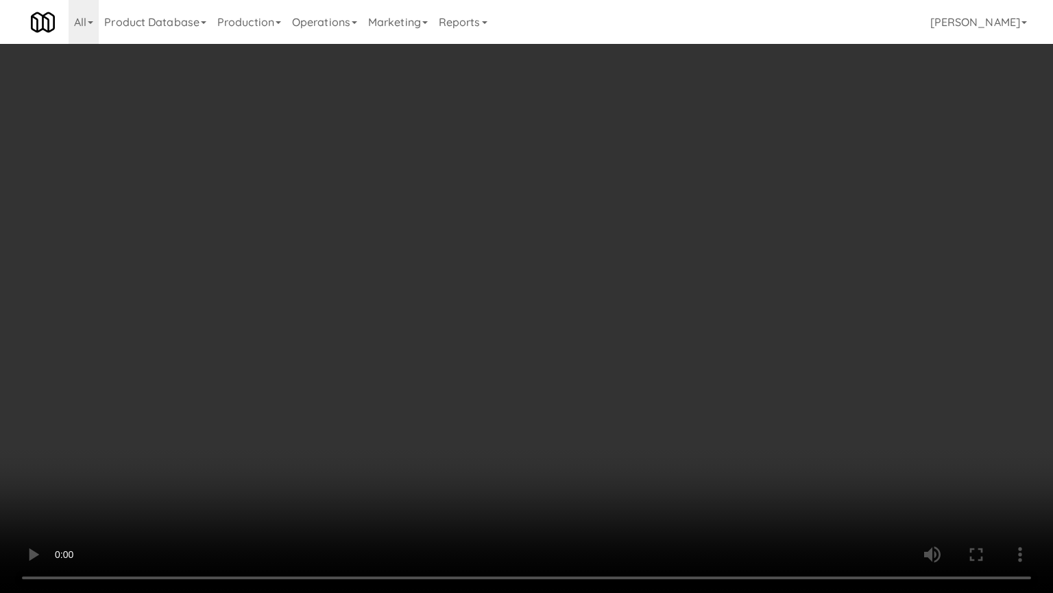
click at [625, 446] on video at bounding box center [526, 296] width 1053 height 593
click at [627, 445] on video at bounding box center [526, 296] width 1053 height 593
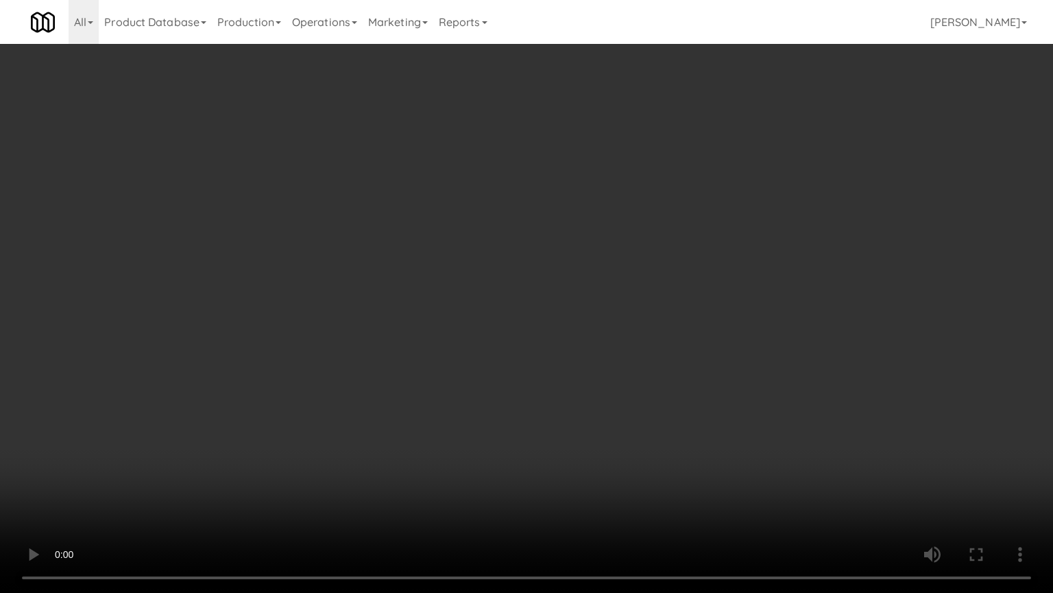
click at [627, 445] on video at bounding box center [526, 296] width 1053 height 593
click at [656, 463] on video at bounding box center [526, 296] width 1053 height 593
click
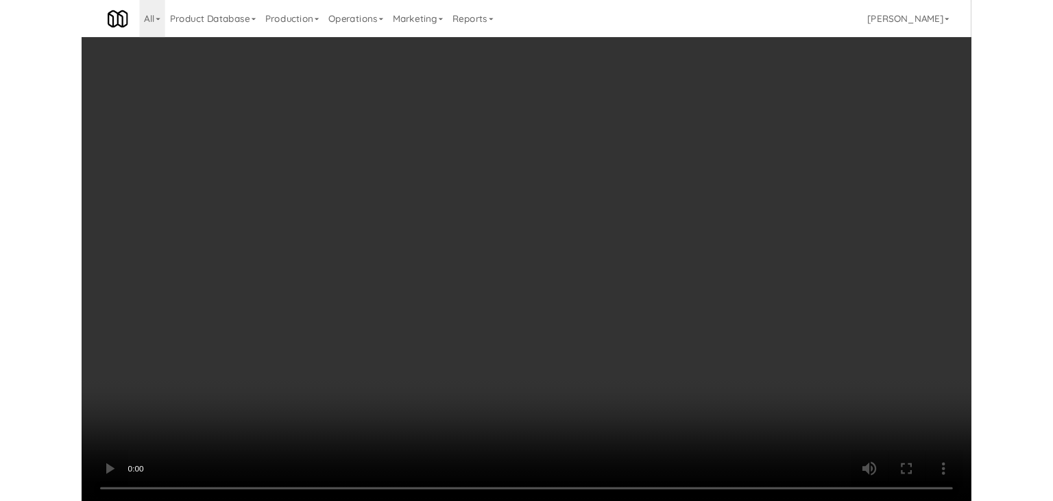
scroll to position [14075, 0]
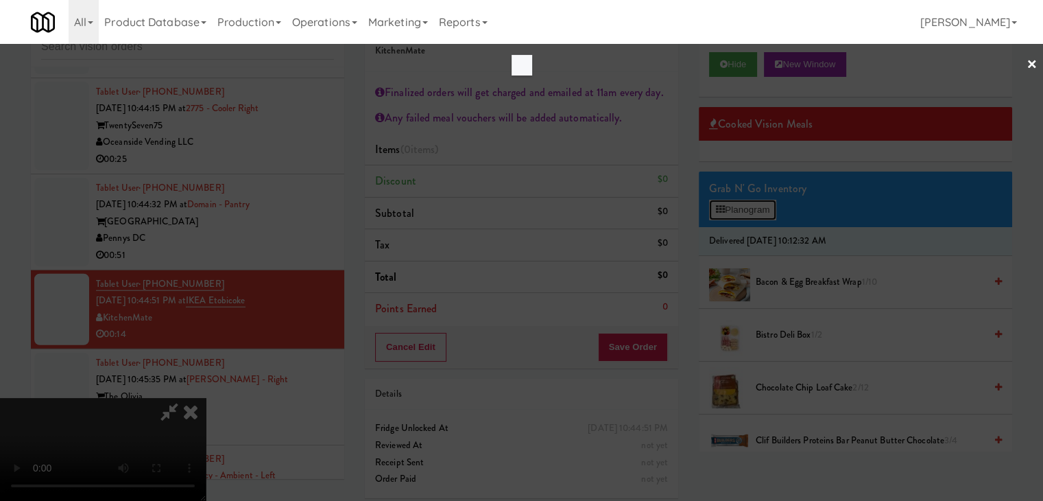
scroll to position [14041, 0]
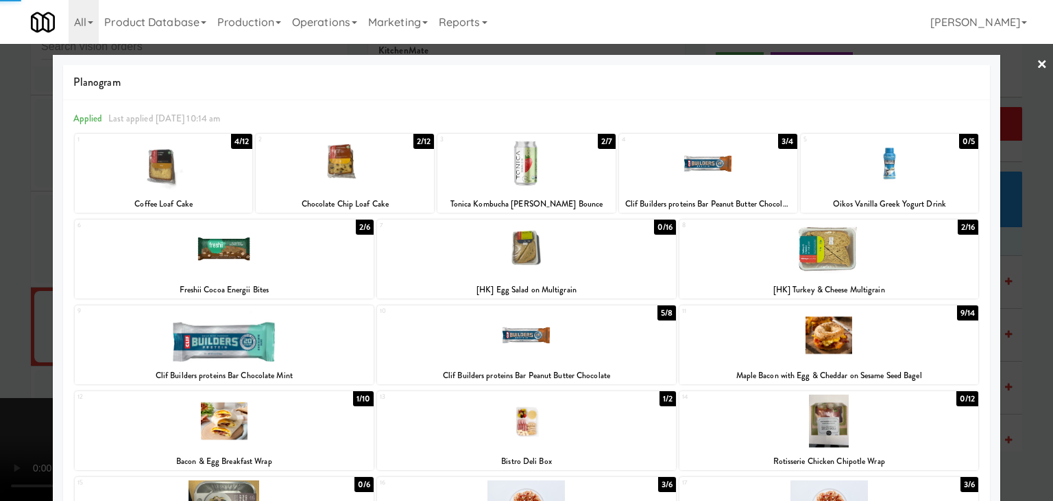
drag, startPoint x: 0, startPoint y: 325, endPoint x: 128, endPoint y: 332, distance: 128.4
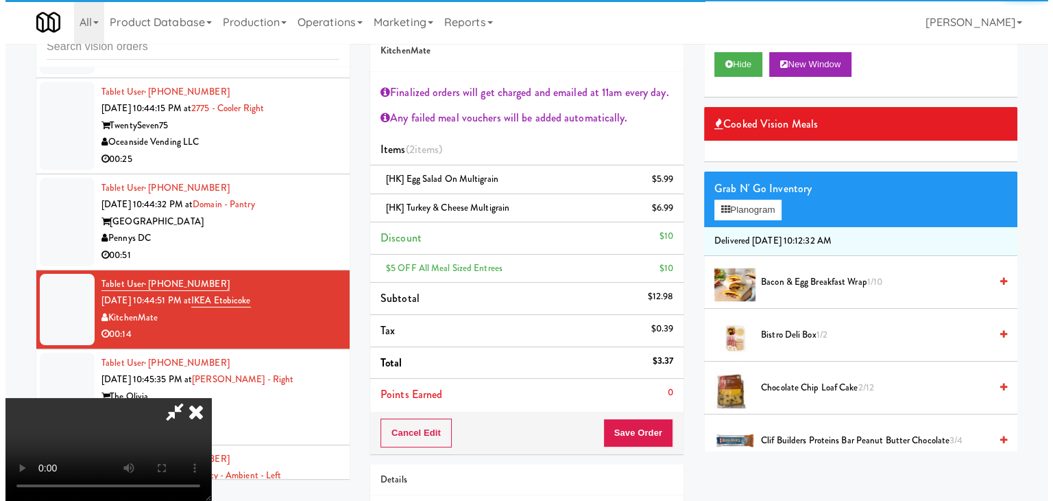
scroll to position [236, 0]
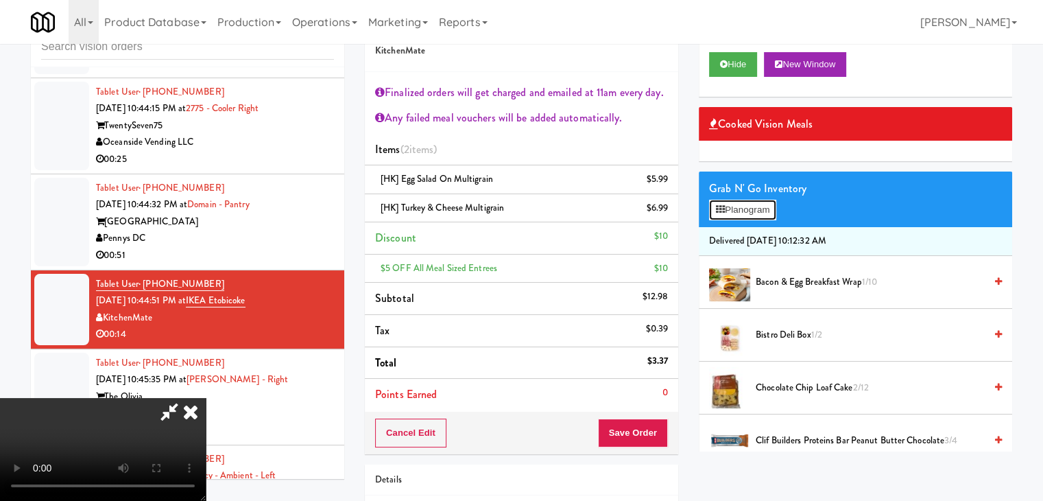
drag, startPoint x: 743, startPoint y: 198, endPoint x: 749, endPoint y: 206, distance: 10.3
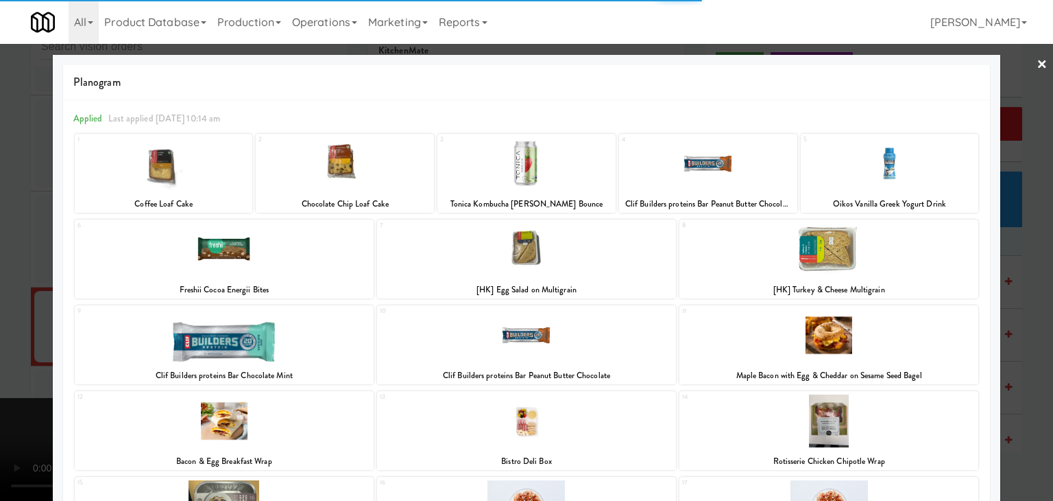
drag, startPoint x: 0, startPoint y: 291, endPoint x: 160, endPoint y: 300, distance: 160.7
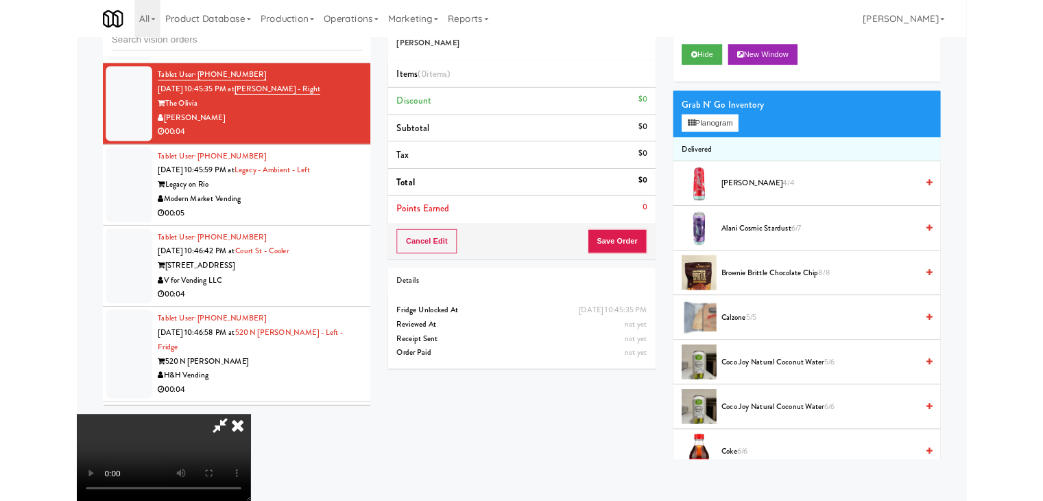
scroll to position [14316, 0]
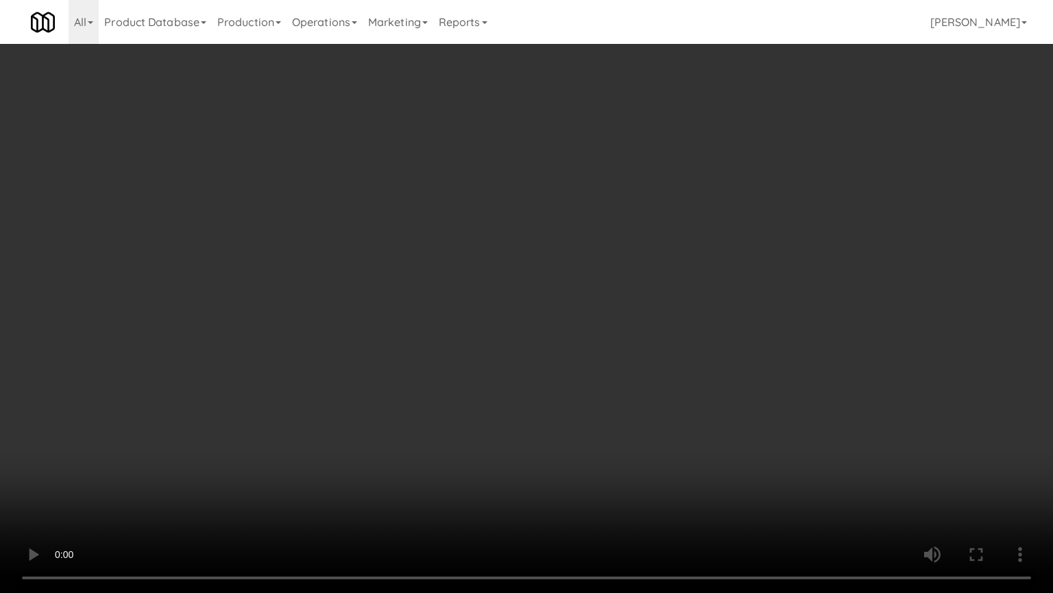
drag, startPoint x: 638, startPoint y: 374, endPoint x: 664, endPoint y: 266, distance: 111.4
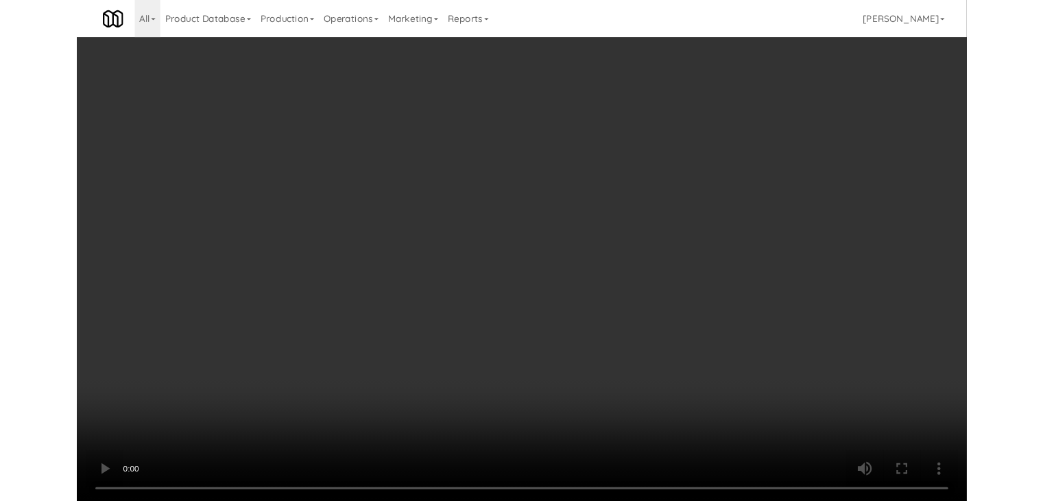
scroll to position [14350, 0]
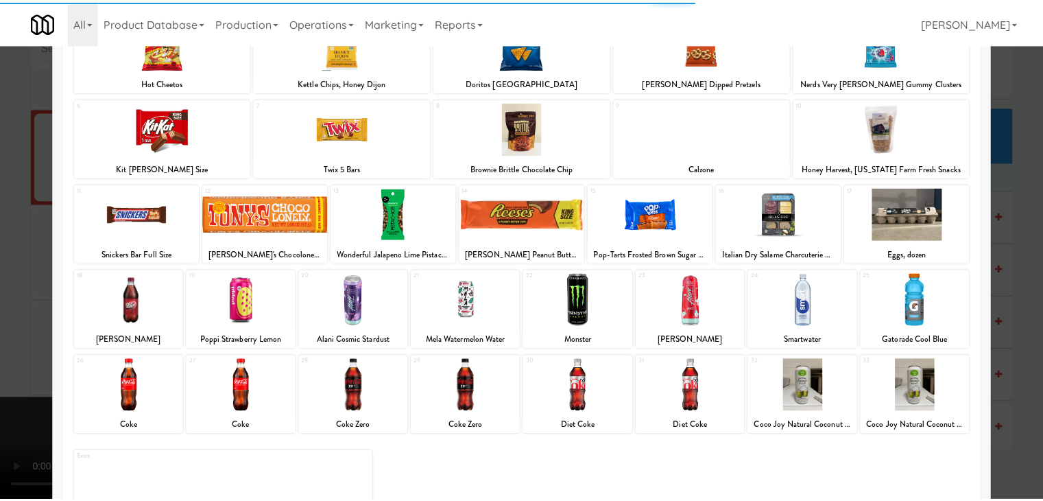
scroll to position [137, 0]
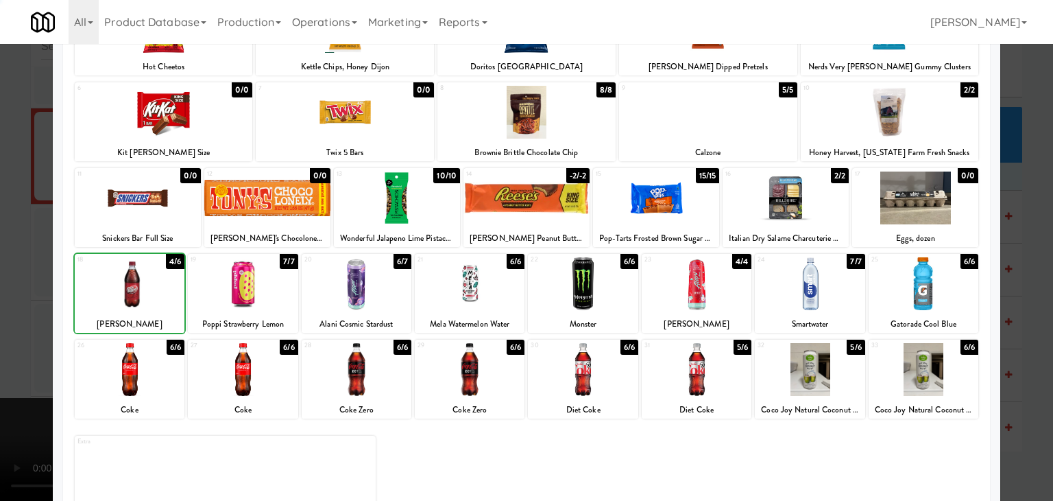
drag, startPoint x: 0, startPoint y: 294, endPoint x: 148, endPoint y: 318, distance: 150.0
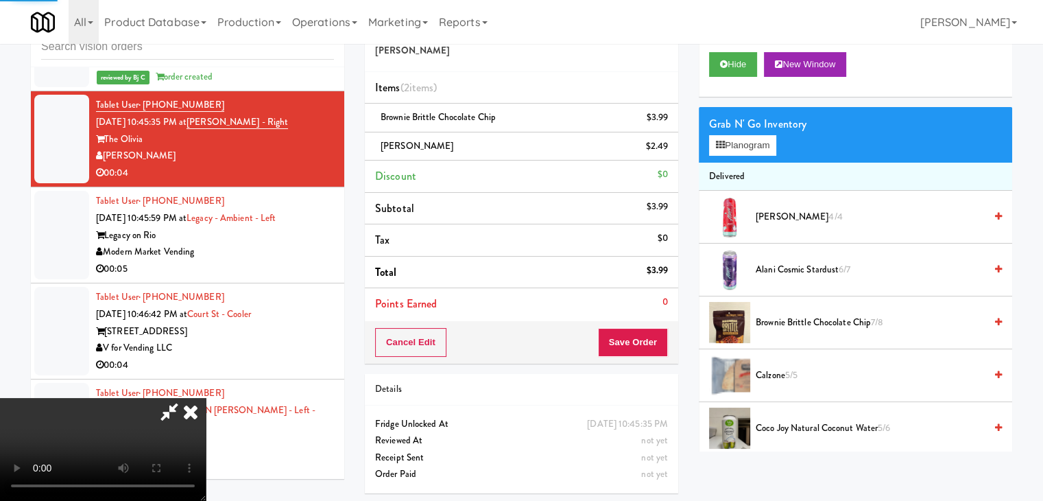
scroll to position [45, 0]
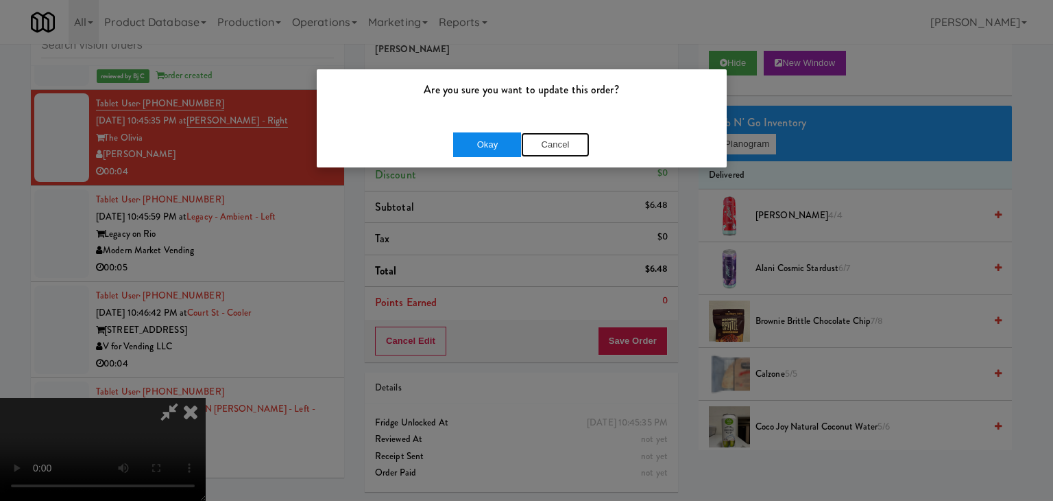
drag, startPoint x: 523, startPoint y: 138, endPoint x: 504, endPoint y: 149, distance: 21.5
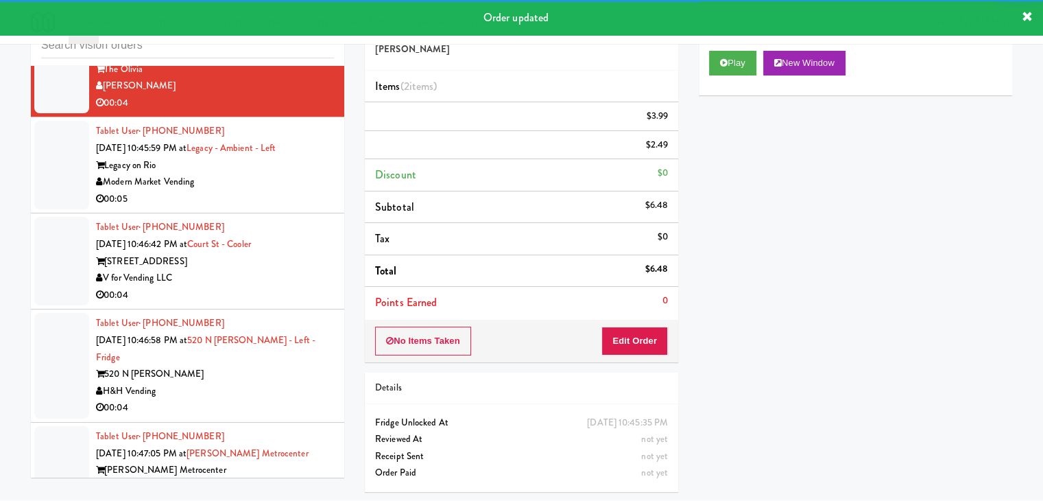
scroll to position [14144, 0]
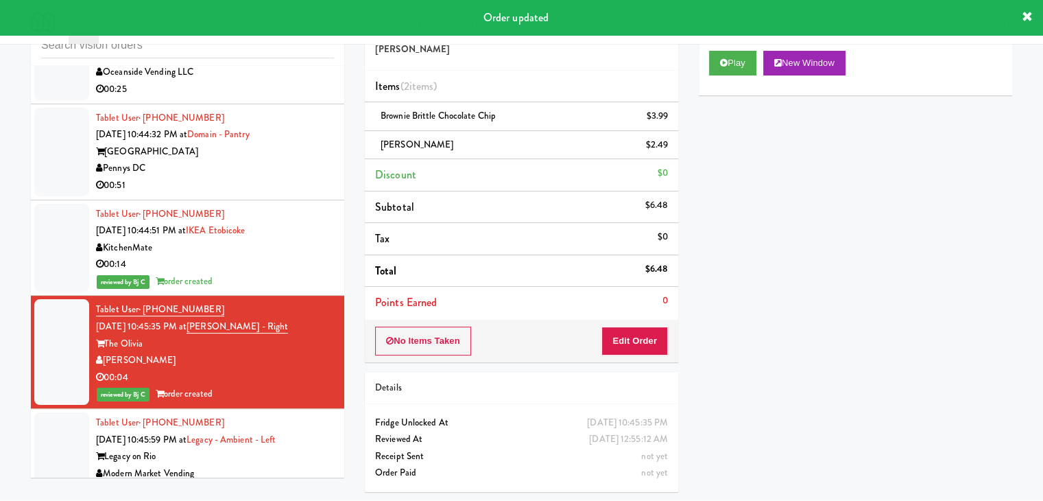
scroll to position [44, 0]
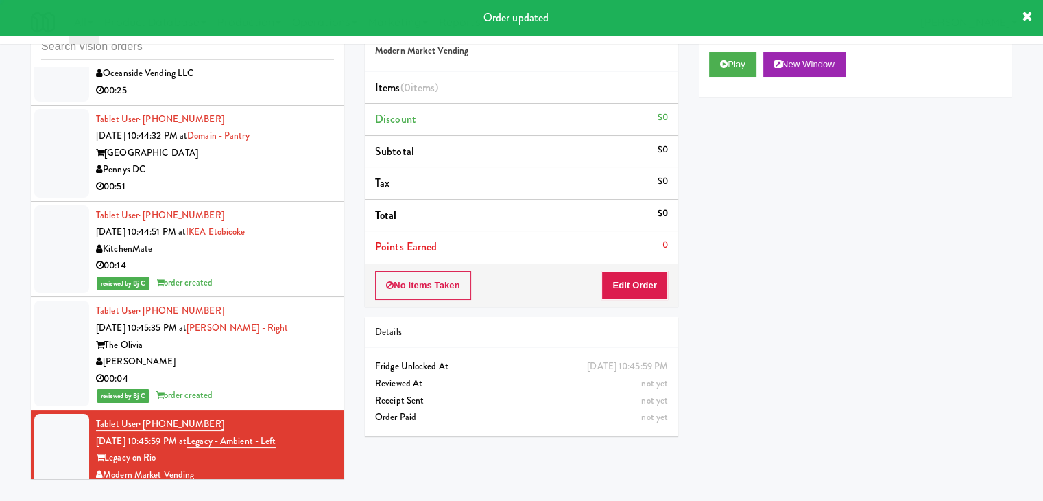
drag, startPoint x: 691, startPoint y: 56, endPoint x: 705, endPoint y: 60, distance: 14.5
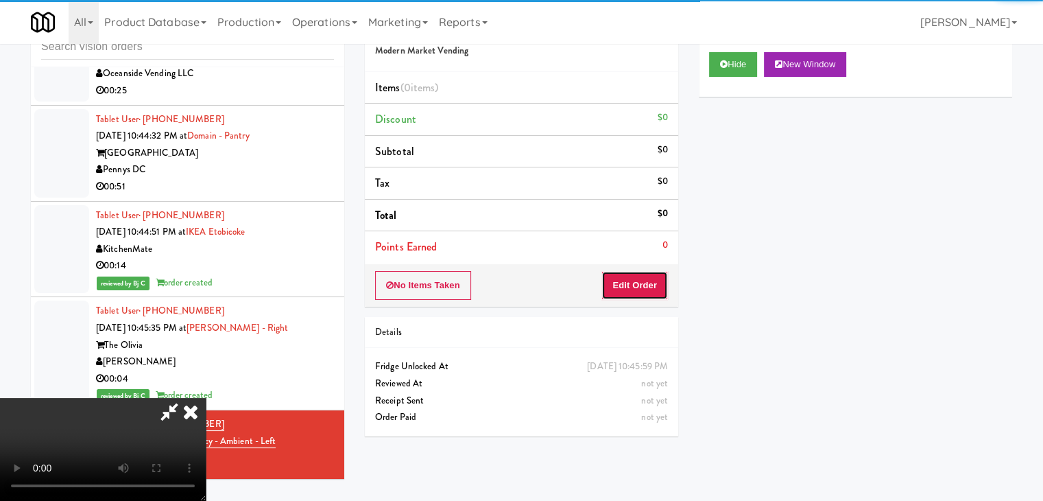
drag, startPoint x: 621, startPoint y: 285, endPoint x: 440, endPoint y: 155, distance: 223.1
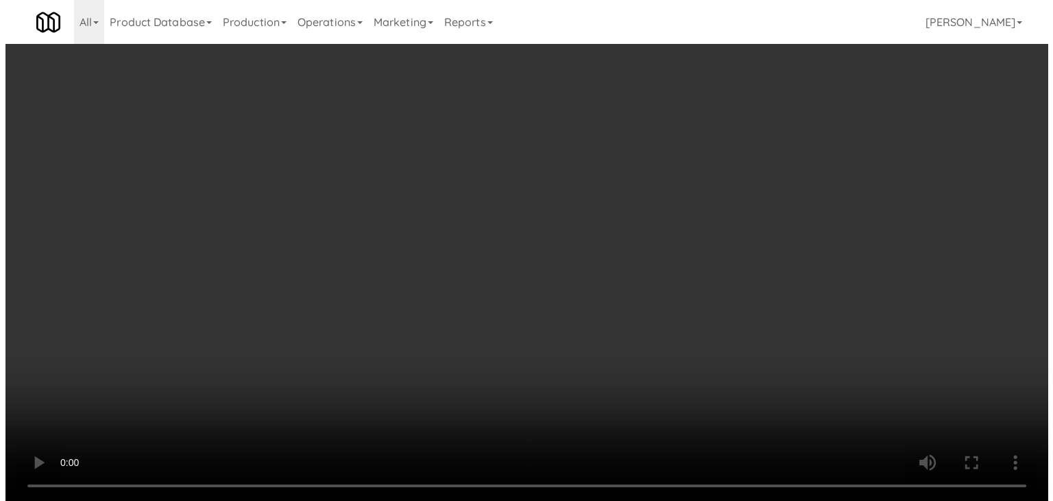
scroll to position [14144, 0]
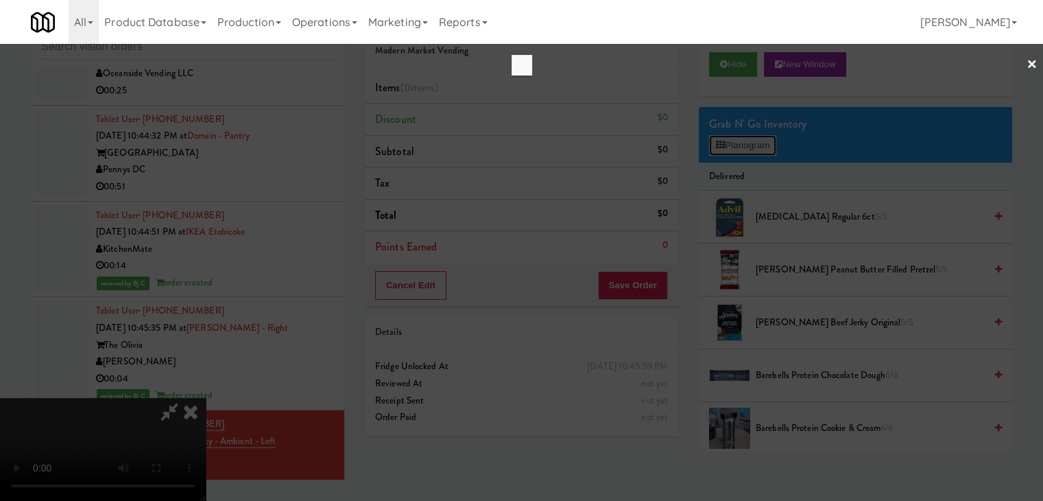
scroll to position [14110, 0]
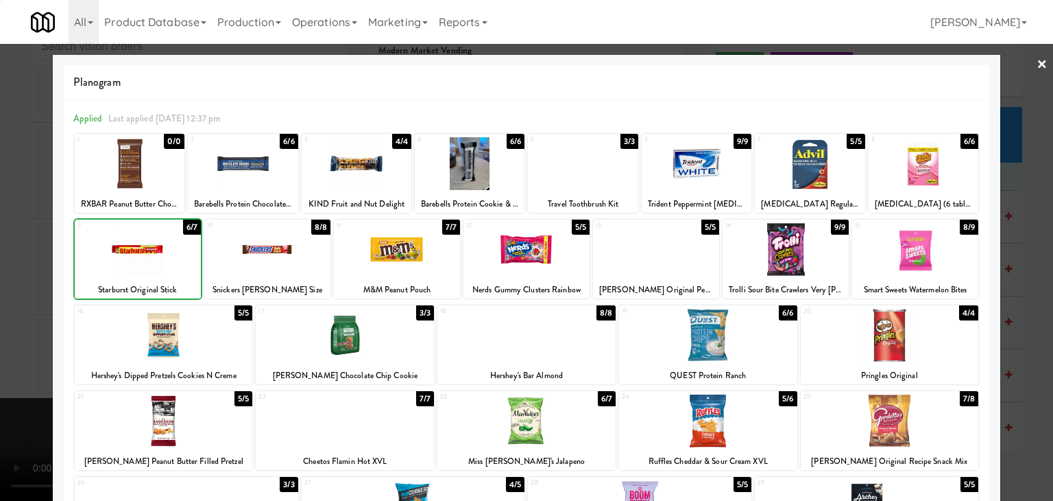
drag, startPoint x: 0, startPoint y: 251, endPoint x: 103, endPoint y: 258, distance: 103.1
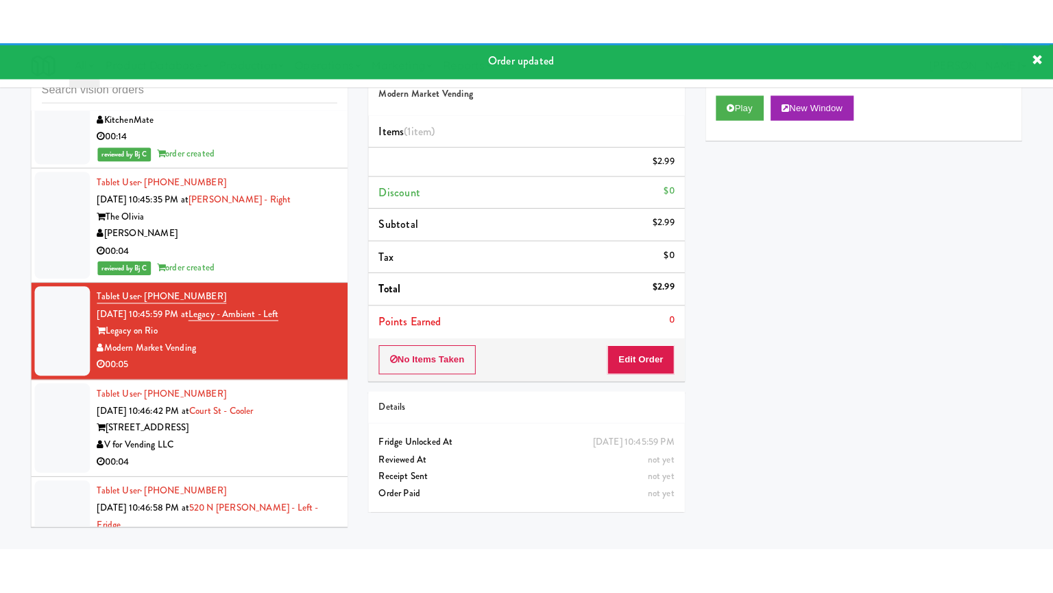
scroll to position [14418, 0]
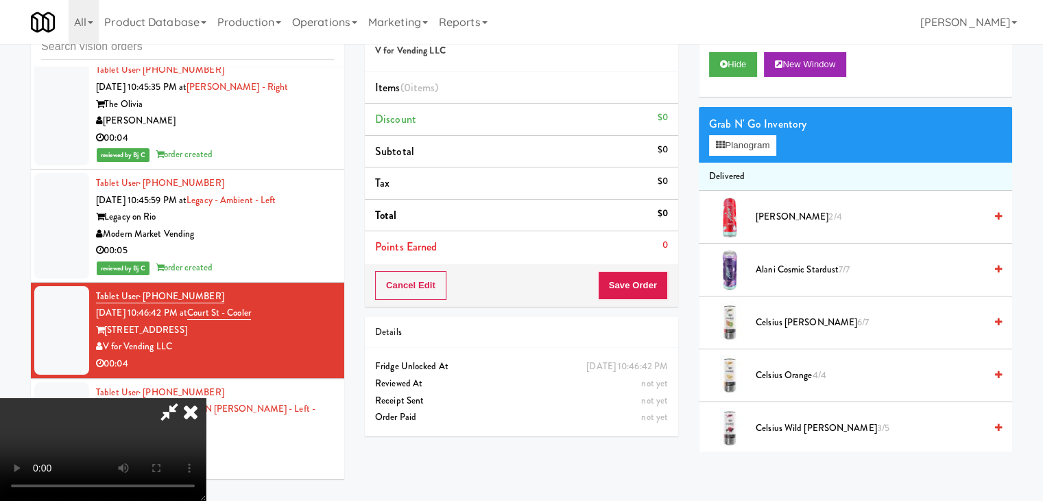
scroll to position [14418, 0]
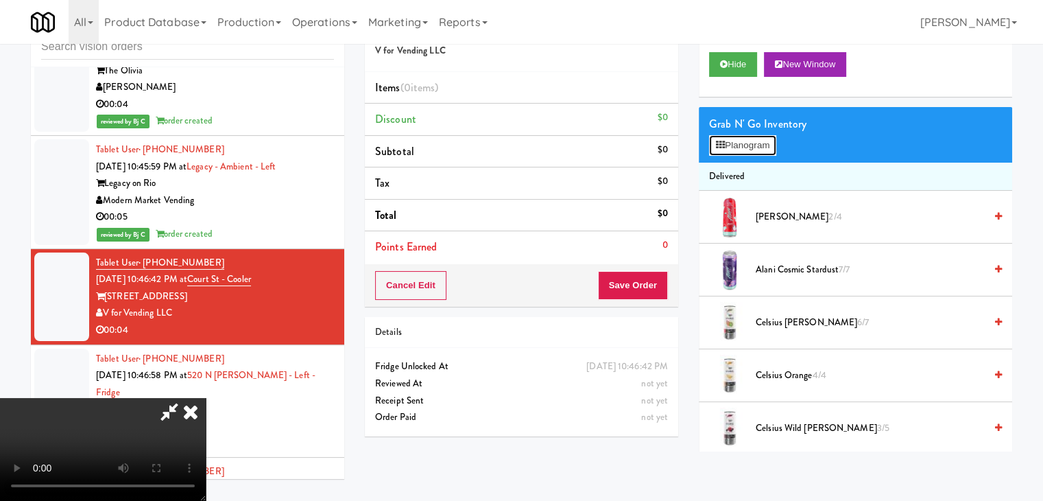
scroll to position [14385, 0]
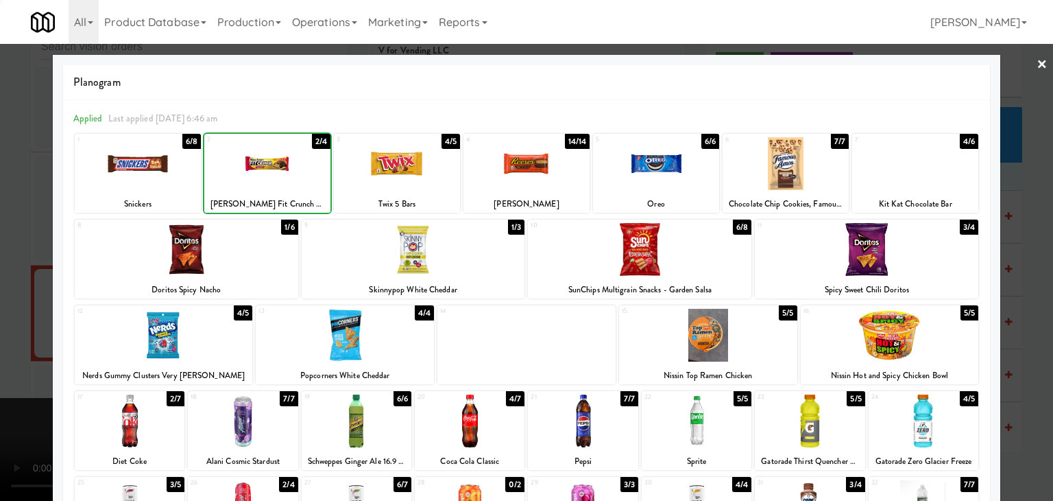
drag, startPoint x: 0, startPoint y: 259, endPoint x: 185, endPoint y: 272, distance: 185.6
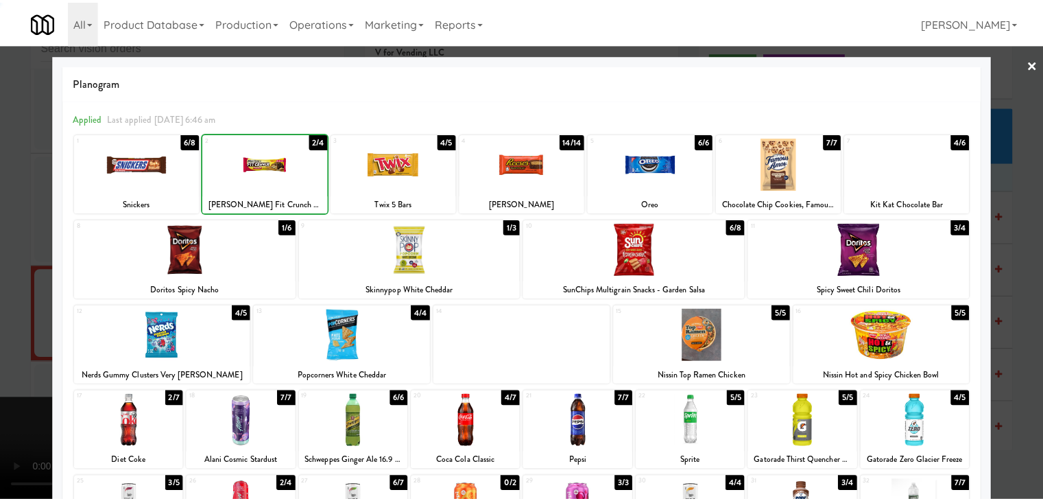
scroll to position [14418, 0]
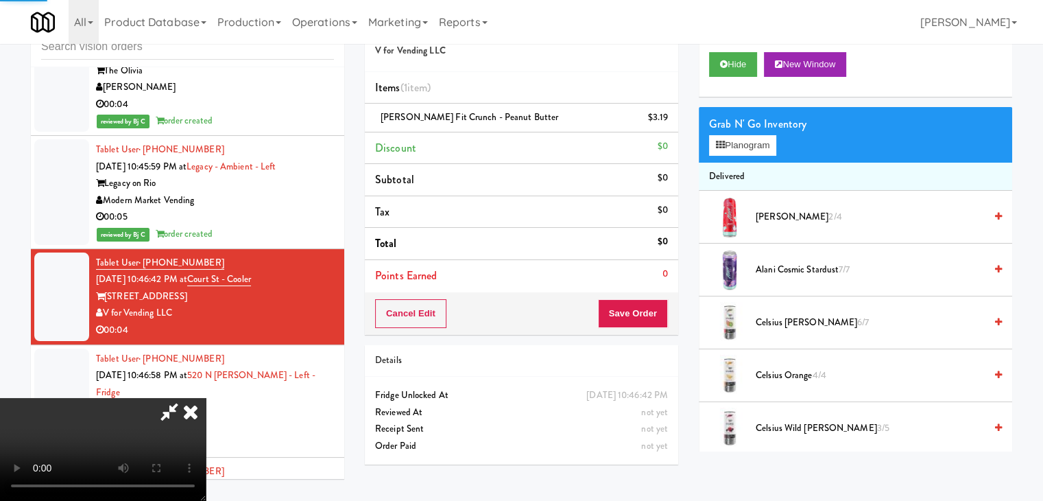
drag, startPoint x: 406, startPoint y: 302, endPoint x: 477, endPoint y: 328, distance: 76.2
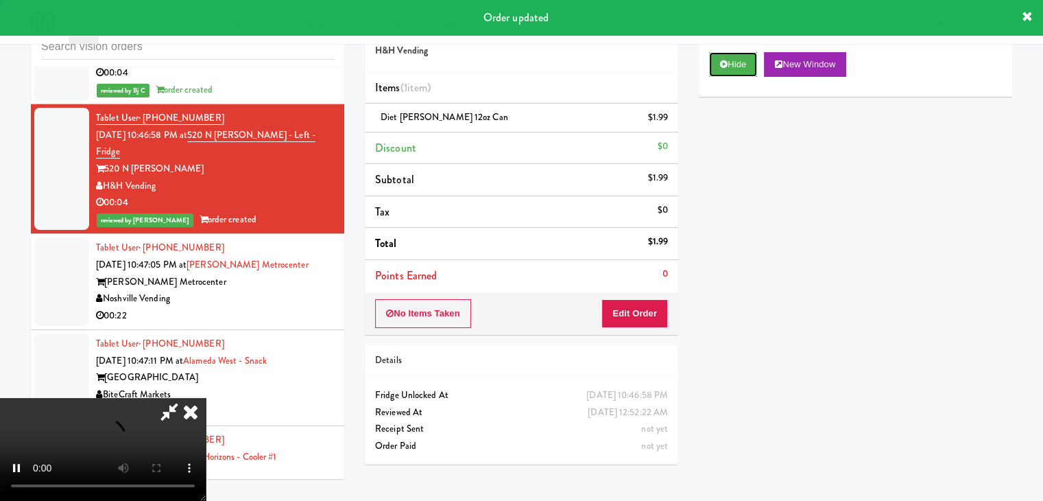
scroll to position [14693, 0]
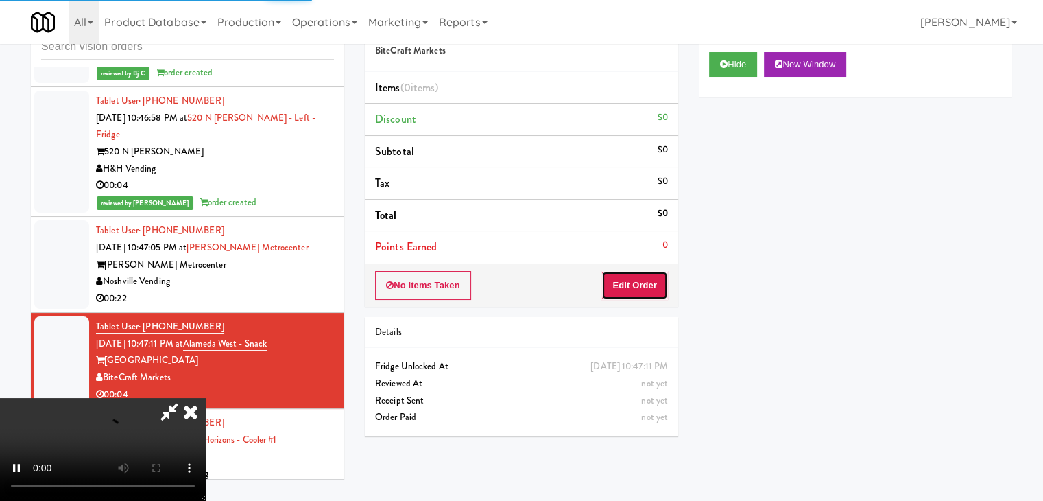
drag, startPoint x: 632, startPoint y: 291, endPoint x: 549, endPoint y: 242, distance: 96.6
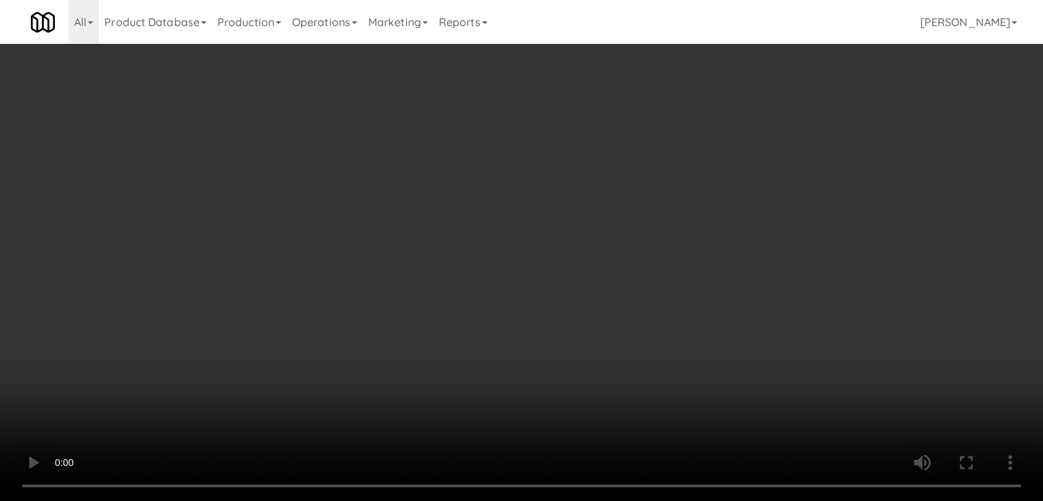
scroll to position [14659, 0]
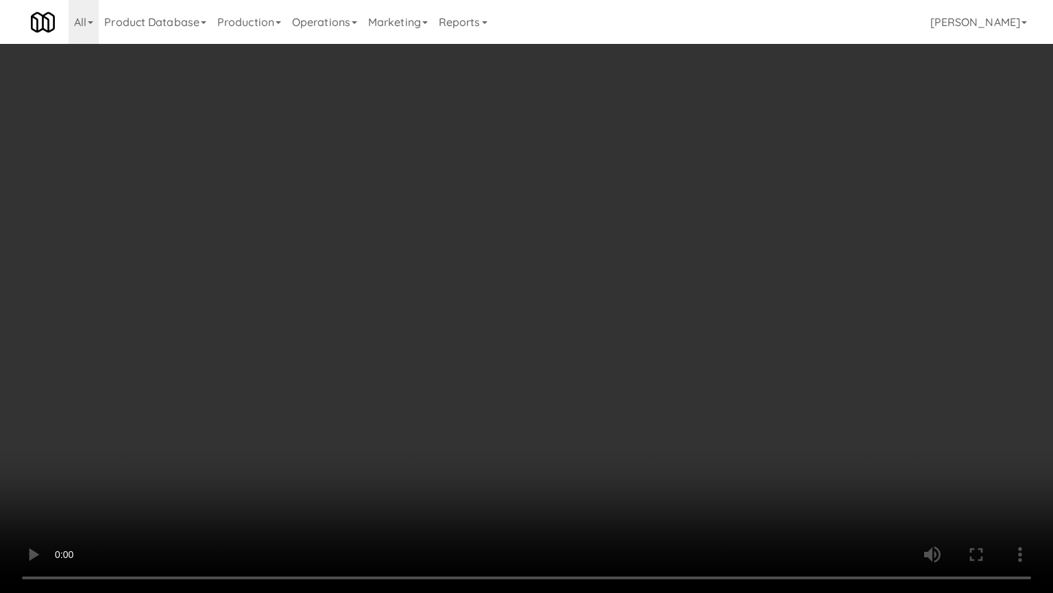
drag, startPoint x: 564, startPoint y: 390, endPoint x: 691, endPoint y: 175, distance: 250.3
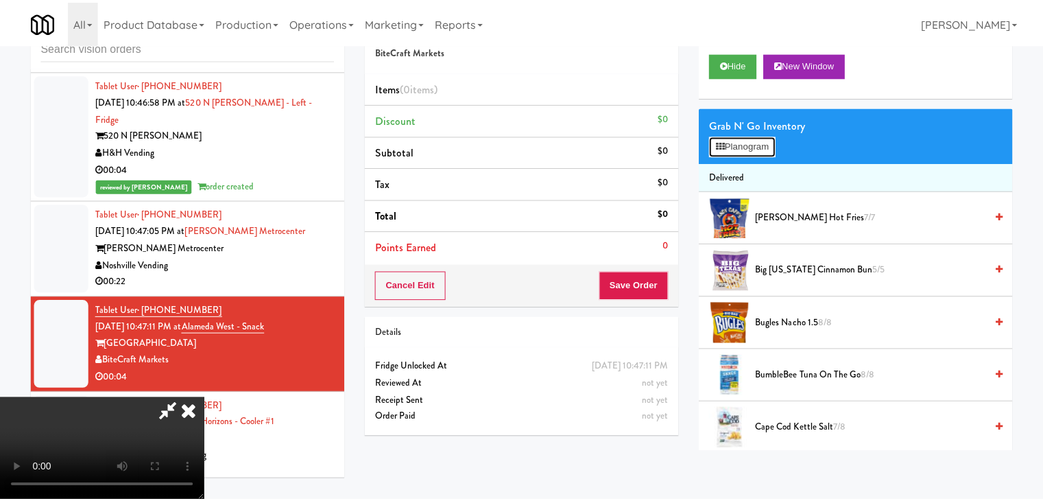
scroll to position [14659, 0]
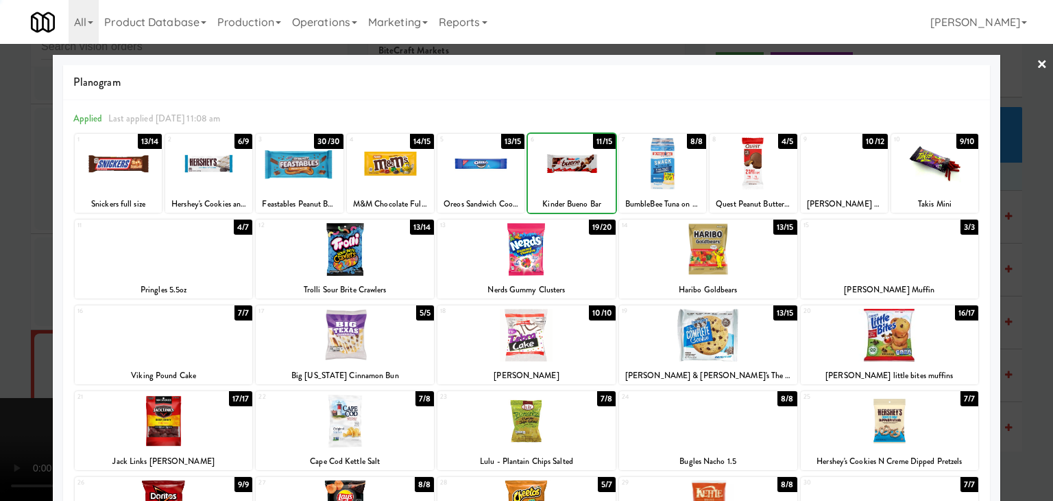
drag, startPoint x: 0, startPoint y: 289, endPoint x: 321, endPoint y: 299, distance: 321.1
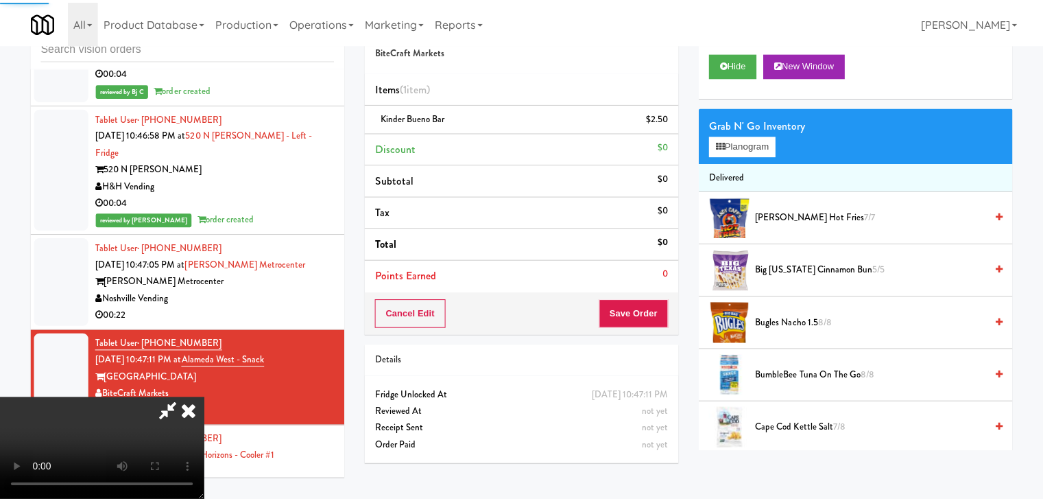
scroll to position [14693, 0]
